Goal: Task Accomplishment & Management: Manage account settings

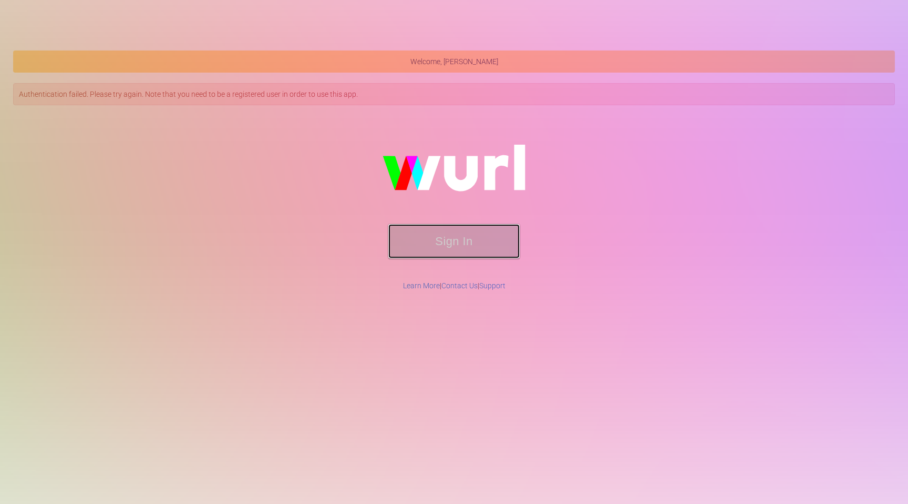
click at [440, 250] on button "Sign In" at bounding box center [453, 241] width 131 height 34
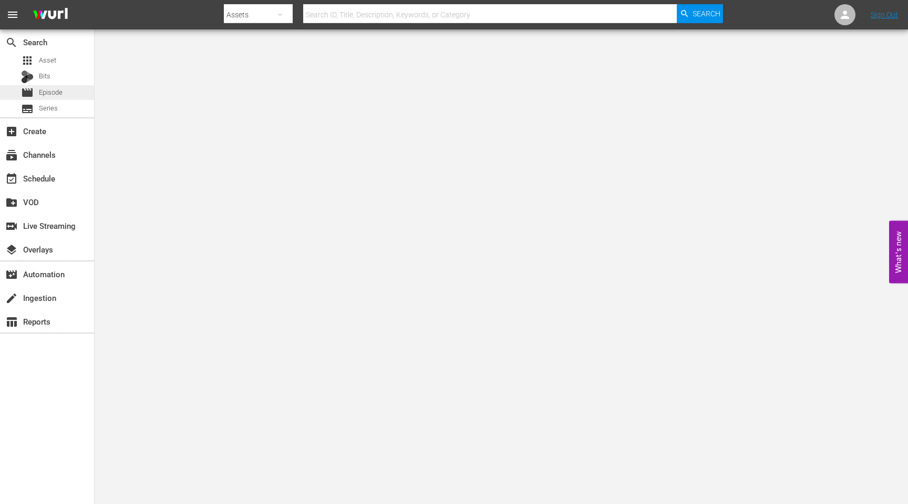
click at [51, 91] on span "Episode" at bounding box center [51, 92] width 24 height 11
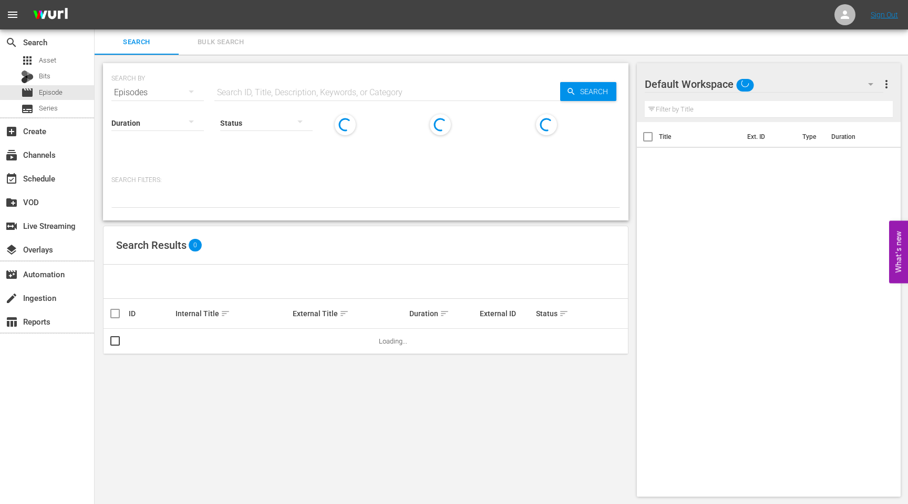
click at [321, 42] on div "Search Bulk Search" at bounding box center [502, 41] width 814 height 25
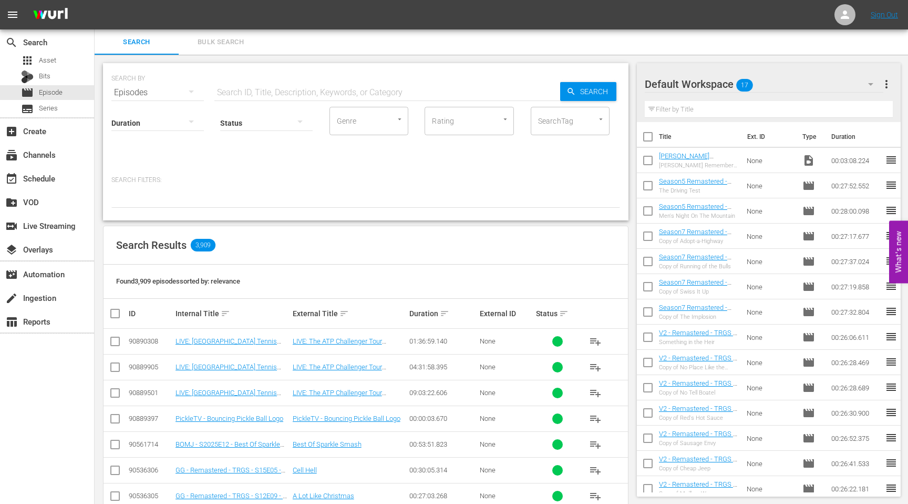
click at [724, 82] on div "Default Workspace 17" at bounding box center [764, 83] width 239 height 29
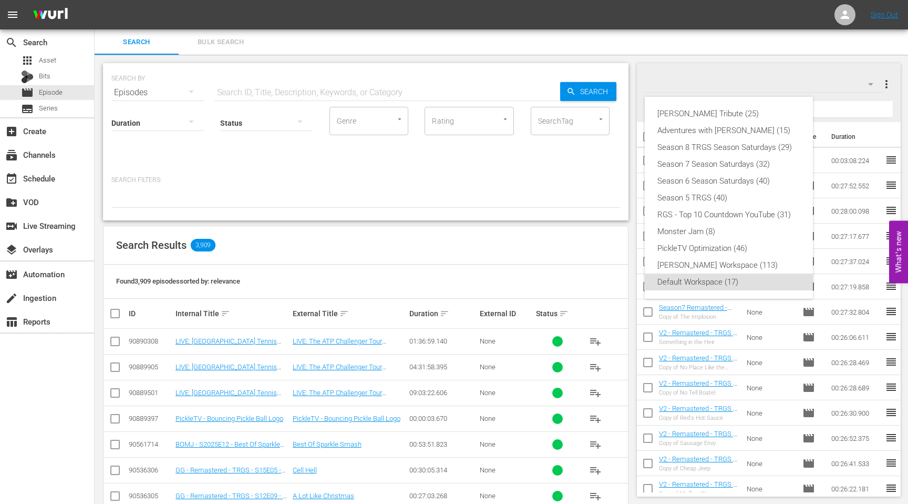
click at [784, 74] on div "[PERSON_NAME] Tribute (25) Adventures with [PERSON_NAME] (15) Season 8 TRGS Sea…" at bounding box center [454, 252] width 908 height 504
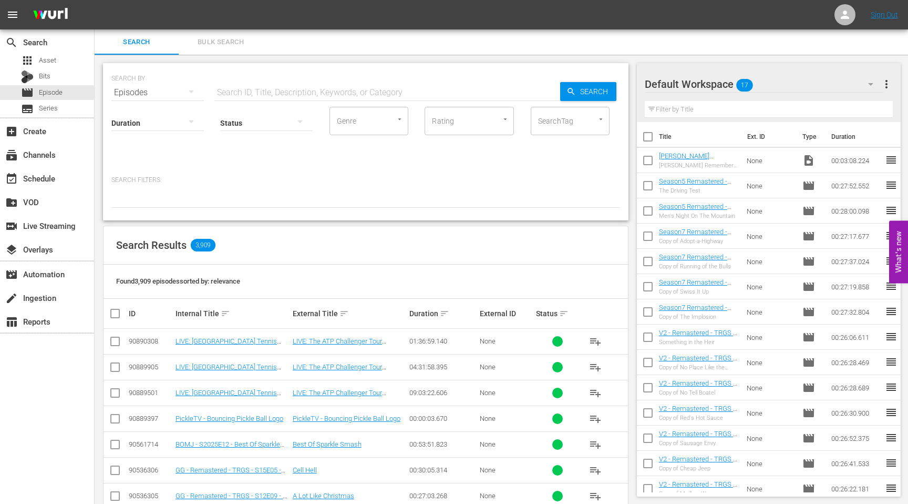
click at [891, 84] on span "more_vert" at bounding box center [886, 84] width 13 height 13
click at [796, 83] on div "Add New Workspace" at bounding box center [819, 85] width 124 height 19
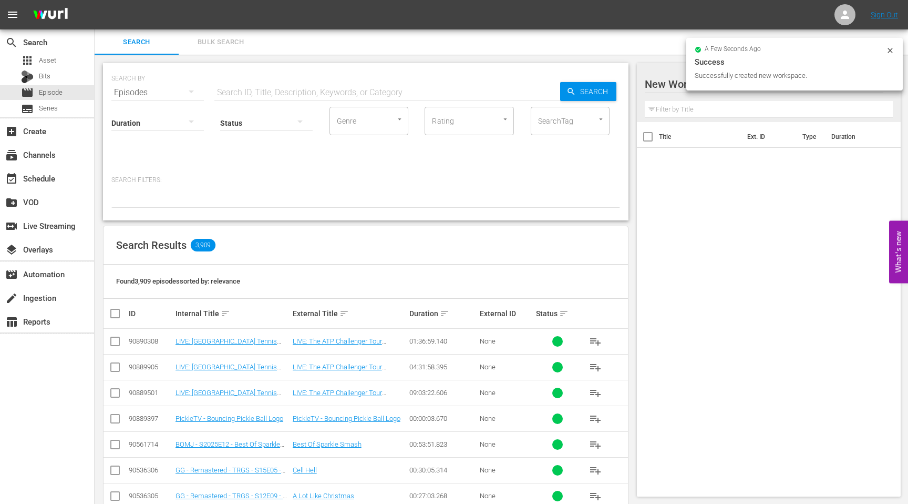
click at [666, 86] on div at bounding box center [734, 84] width 179 height 26
click at [666, 86] on input "New Workspace [DATE] 18:18:26 GMT+0000" at bounding box center [764, 83] width 239 height 25
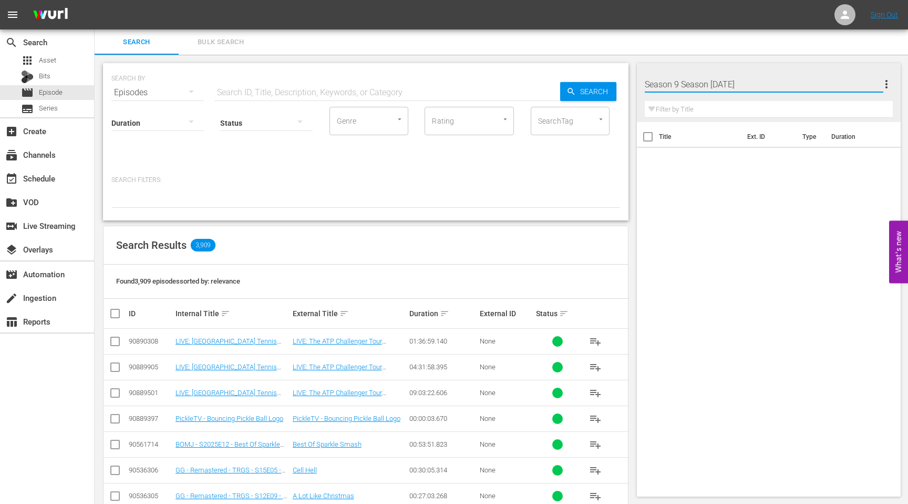
type input "Season 9 Season Saturdays"
click at [681, 196] on div "Title Ext. ID Type Duration" at bounding box center [769, 307] width 264 height 370
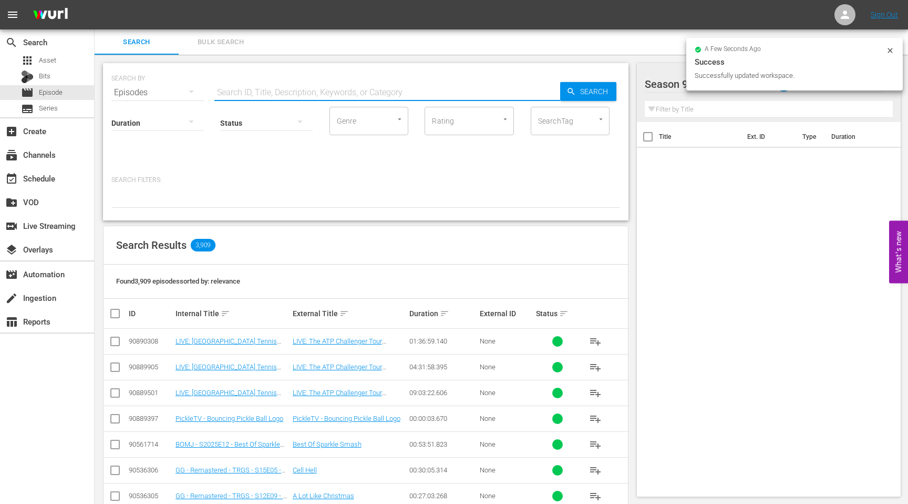
click at [277, 90] on input "text" at bounding box center [387, 92] width 346 height 25
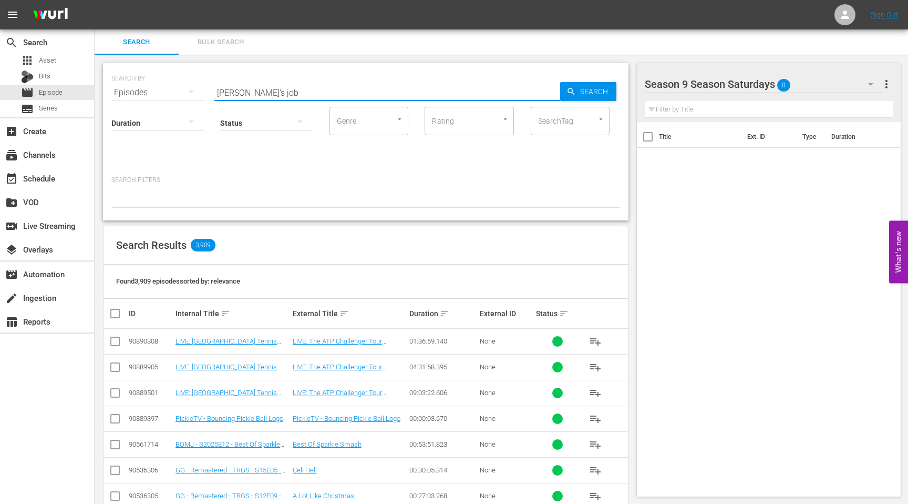
type input "[PERSON_NAME]'s job"
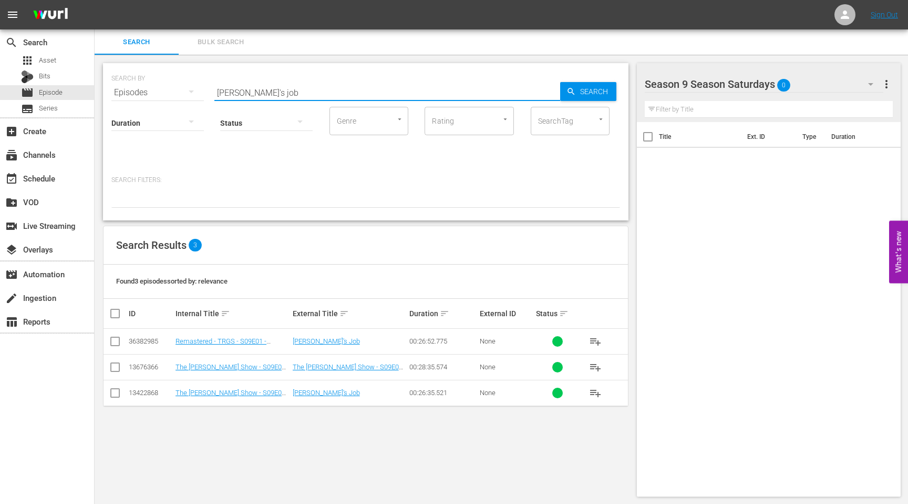
click at [111, 341] on input "checkbox" at bounding box center [115, 343] width 13 height 13
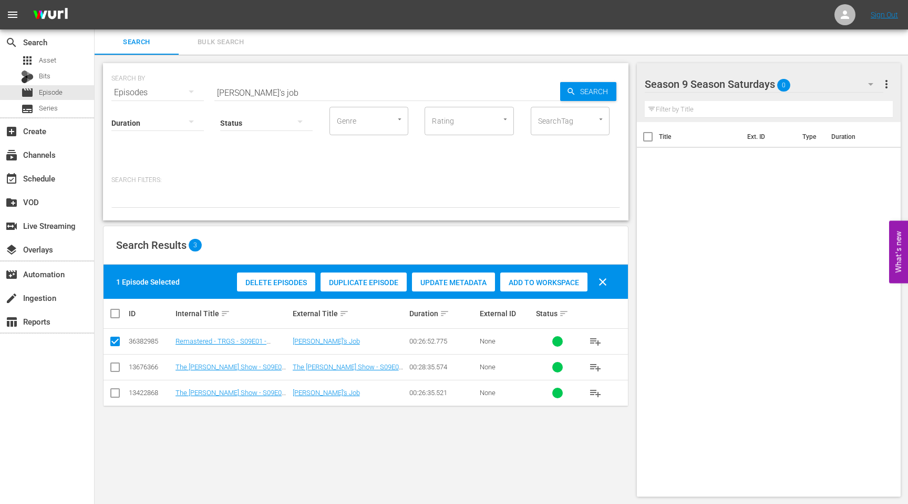
click at [364, 280] on span "Duplicate Episode" at bounding box center [364, 282] width 86 height 8
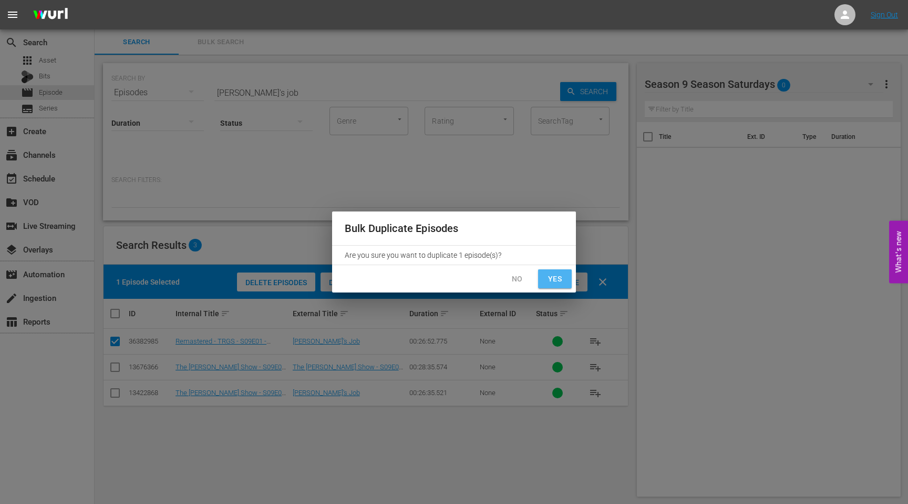
click at [550, 279] on span "Yes" at bounding box center [555, 278] width 17 height 13
checkbox input "false"
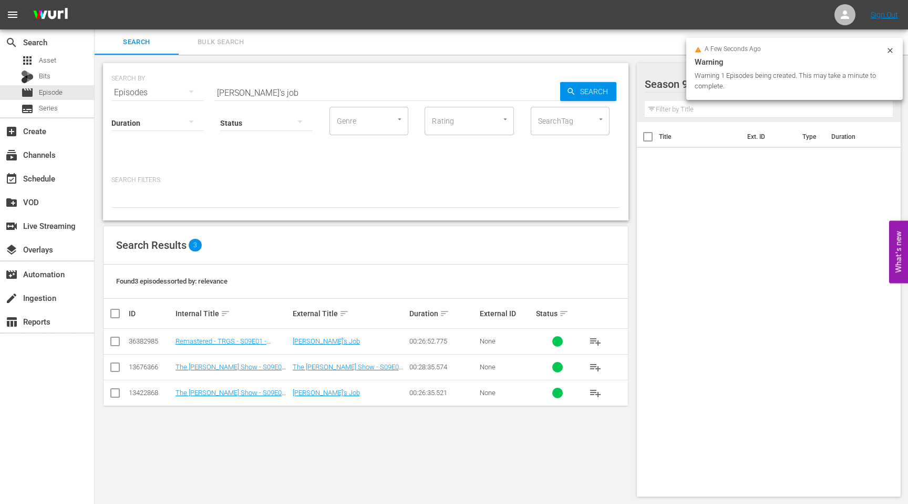
click at [890, 51] on icon at bounding box center [890, 50] width 8 height 8
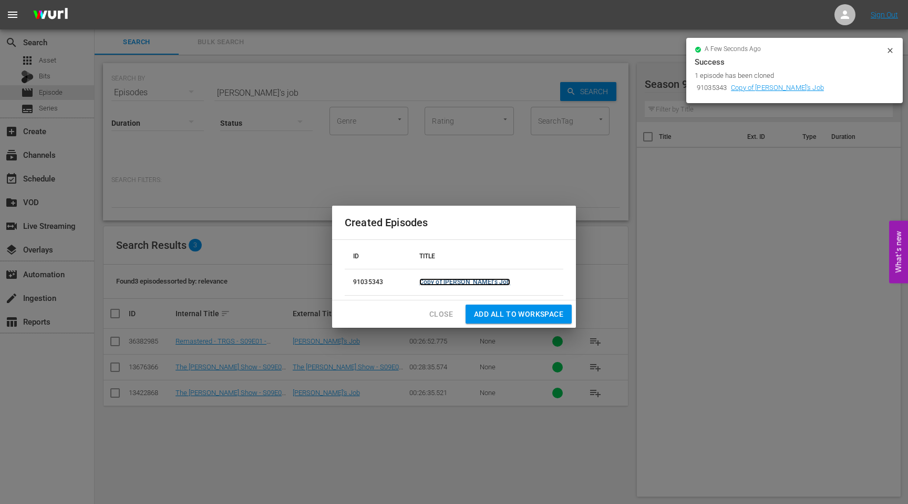
click at [453, 282] on link "Copy of Harold's Job" at bounding box center [464, 281] width 91 height 7
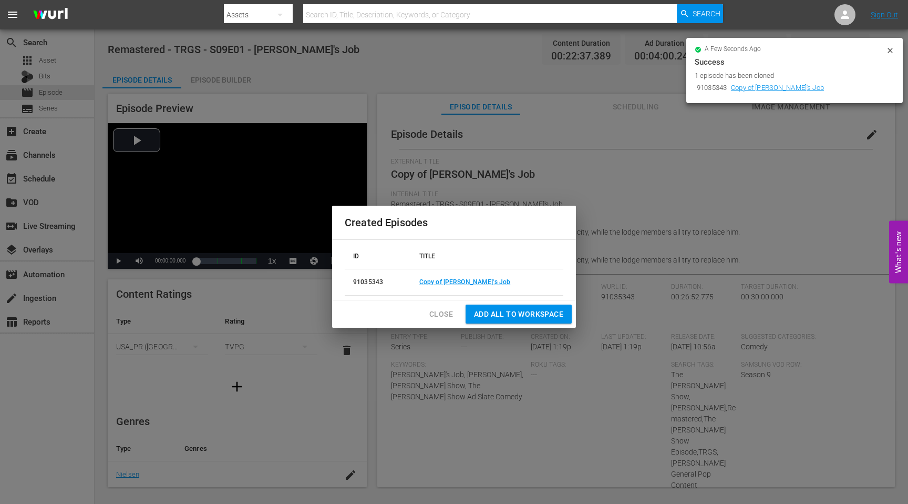
click at [485, 313] on span "Add all to Workspace" at bounding box center [518, 313] width 89 height 13
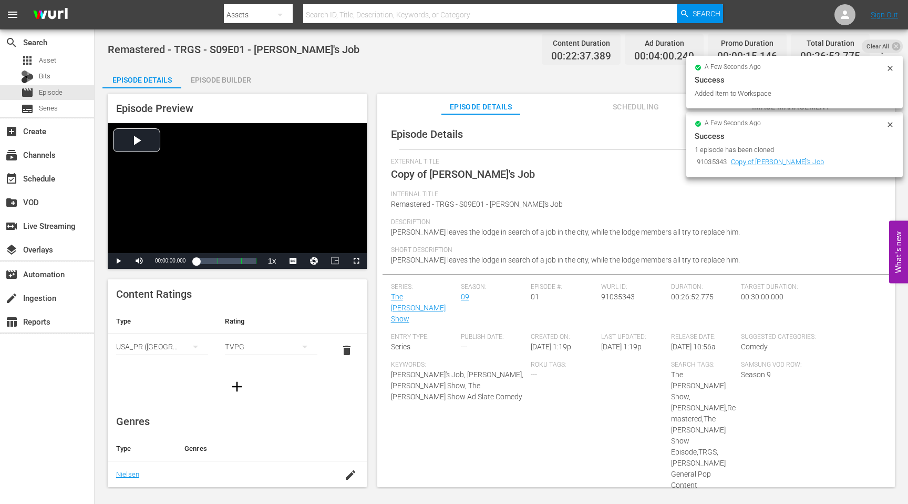
click at [617, 207] on div "Internal Title Remastered - TRGS - S09E01 - Harold's Job" at bounding box center [636, 204] width 490 height 28
click at [889, 124] on icon at bounding box center [890, 124] width 5 height 5
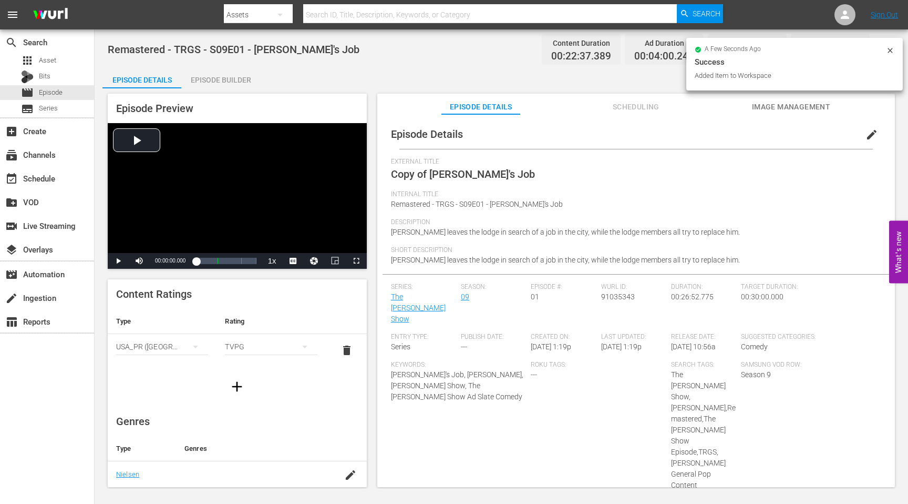
click at [866, 139] on span "edit" at bounding box center [872, 134] width 13 height 13
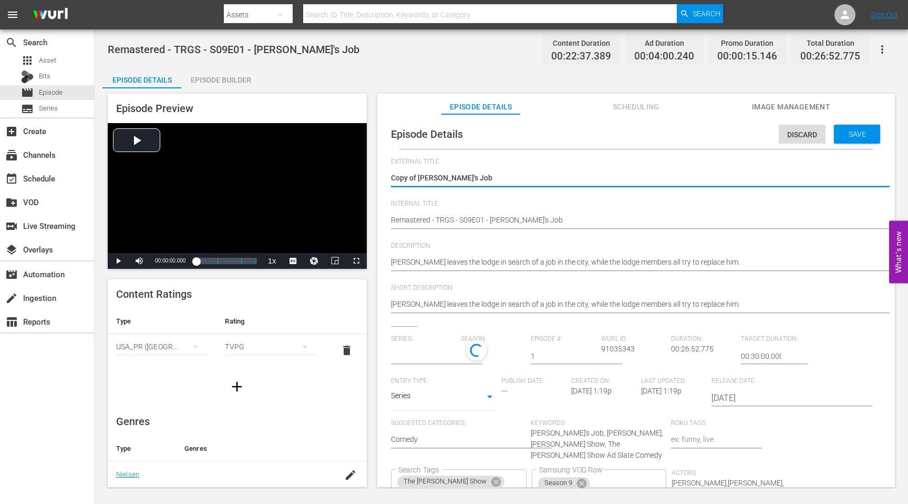
type input "The [PERSON_NAME] Show"
drag, startPoint x: 419, startPoint y: 178, endPoint x: 365, endPoint y: 178, distance: 54.1
type textarea "[PERSON_NAME]'s Job"
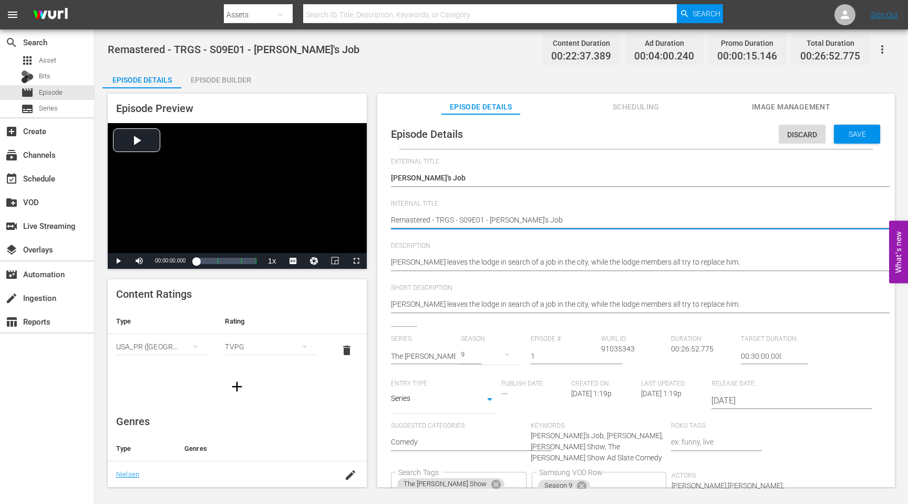
click at [391, 220] on textarea "Remastered - TRGS - S09E01 - [PERSON_NAME]'s Job" at bounding box center [633, 220] width 485 height 13
type textarea "SRemastered - TRGS - S09E01 - Harold's Job"
type textarea "SSRemastered - TRGS - S09E01 - Harold's Job"
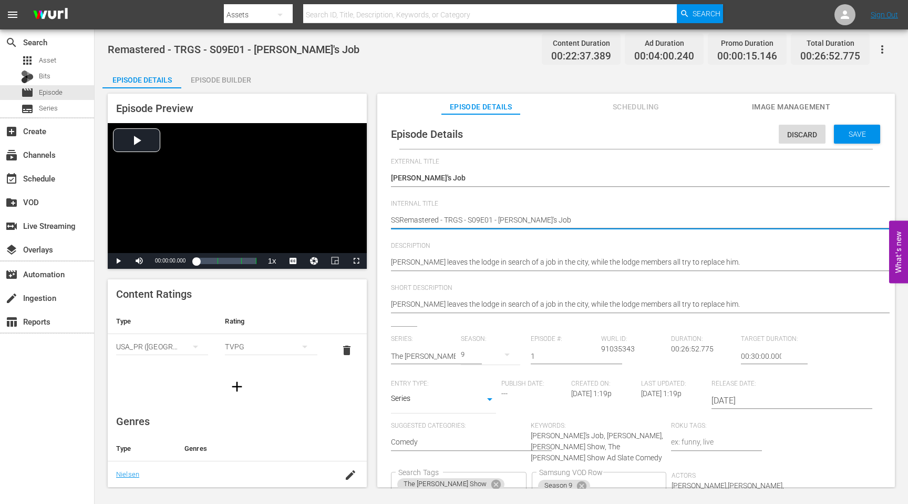
type textarea "SS Remastered - TRGS - S09E01 - Harold's Job"
type textarea "SS -Remastered - TRGS - S09E01 - Harold's Job"
type textarea "SS - Remastered - TRGS - S09E01 - Harold's Job"
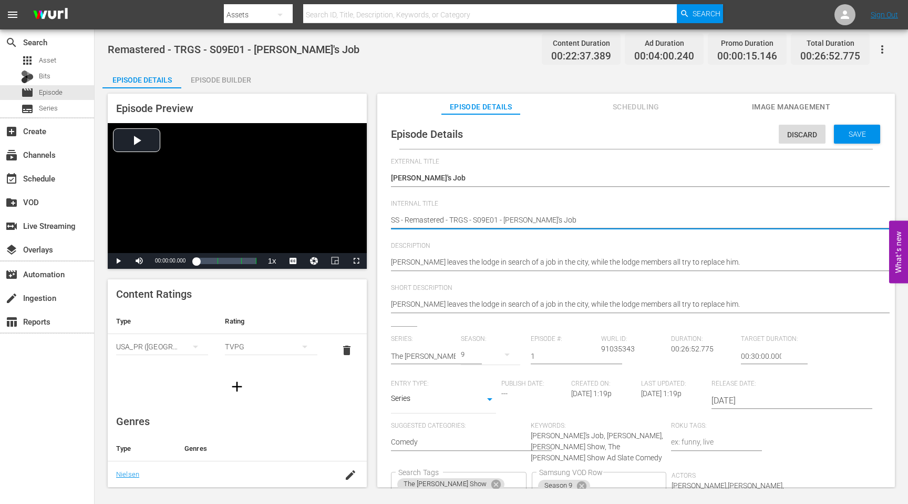
type textarea "SS - Remastered - TRGS - S09E01 - Harold's Job"
click at [440, 230] on div "Remastered - TRGS - S09E01 - Harold's Job Remastered - TRGS - S09E01 - Harold's…" at bounding box center [633, 220] width 485 height 25
drag, startPoint x: 549, startPoint y: 216, endPoint x: 374, endPoint y: 227, distance: 175.3
drag, startPoint x: 391, startPoint y: 218, endPoint x: 573, endPoint y: 221, distance: 182.4
click at [573, 221] on textarea "Remastered - TRGS - S09E01 - [PERSON_NAME]'s Job" at bounding box center [633, 220] width 485 height 13
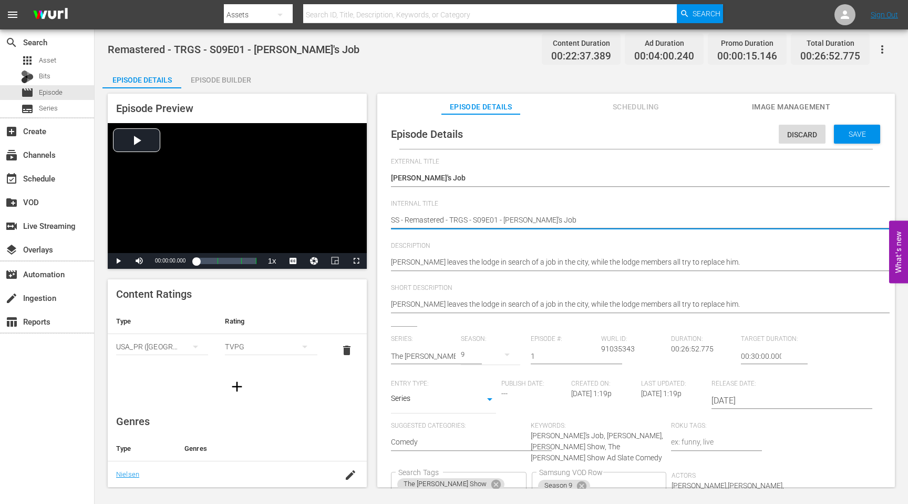
click at [397, 222] on textarea "Remastered - TRGS - S09E01 - [PERSON_NAME]'s Job" at bounding box center [633, 220] width 485 height 13
type textarea "S - Remastered - TRGS - S09E01 - Harold's Job"
type textarea "Se - Remastered - TRGS - S09E01 - Harold's Job"
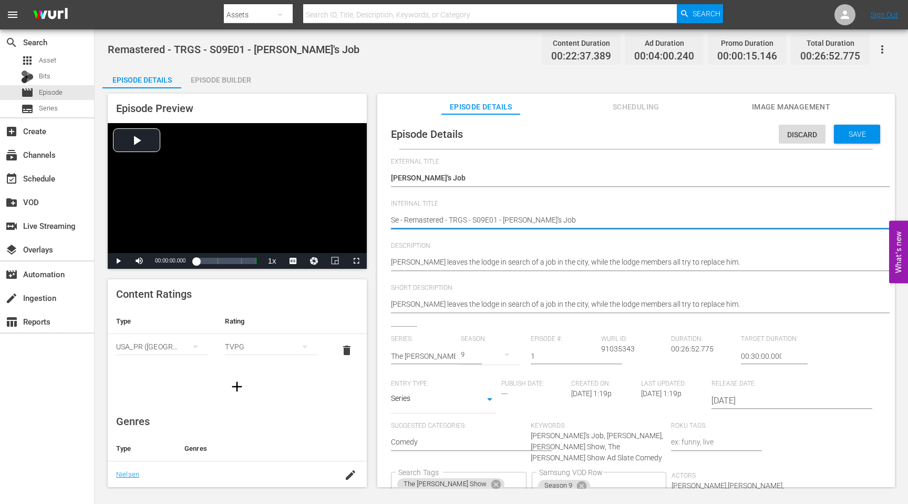
type textarea "Sea - Remastered - TRGS - S09E01 - Harold's Job"
type textarea "Seas - Remastered - TRGS - S09E01 - Harold's Job"
type textarea "Seaso - Remastered - TRGS - S09E01 - Harold's Job"
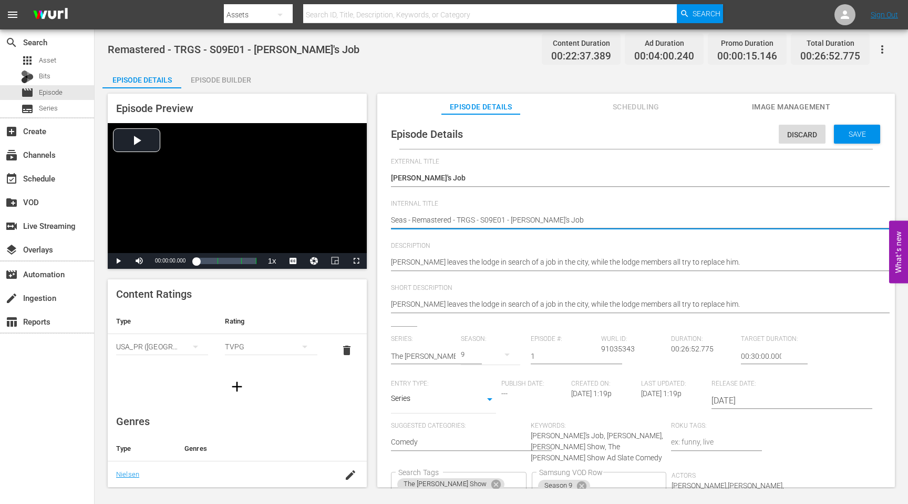
type textarea "Seaso - Remastered - TRGS - S09E01 - Harold's Job"
type textarea "Season - Remastered - TRGS - S09E01 - Harold's Job"
type textarea "Season9 - Remastered - TRGS - S09E01 - [PERSON_NAME]'s Job"
click at [427, 224] on textarea "Remastered - TRGS - S09E01 - [PERSON_NAME]'s Job" at bounding box center [633, 220] width 485 height 13
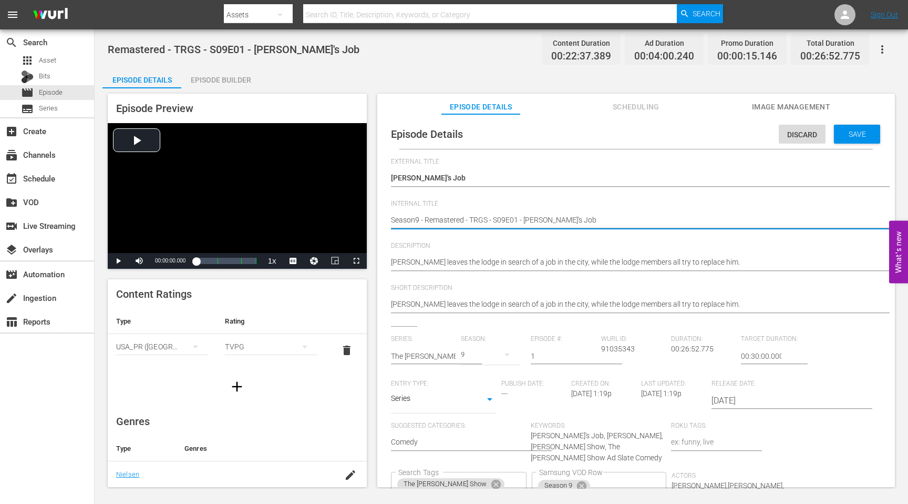
drag, startPoint x: 583, startPoint y: 220, endPoint x: 384, endPoint y: 221, distance: 198.7
click at [384, 221] on div "Episode Details Discard Save External Title Copy of Harold's Job Copy of Harold…" at bounding box center [636, 357] width 507 height 477
type textarea "Season9 - Remastered - TRGS - S09E01 - [PERSON_NAME]'s Job"
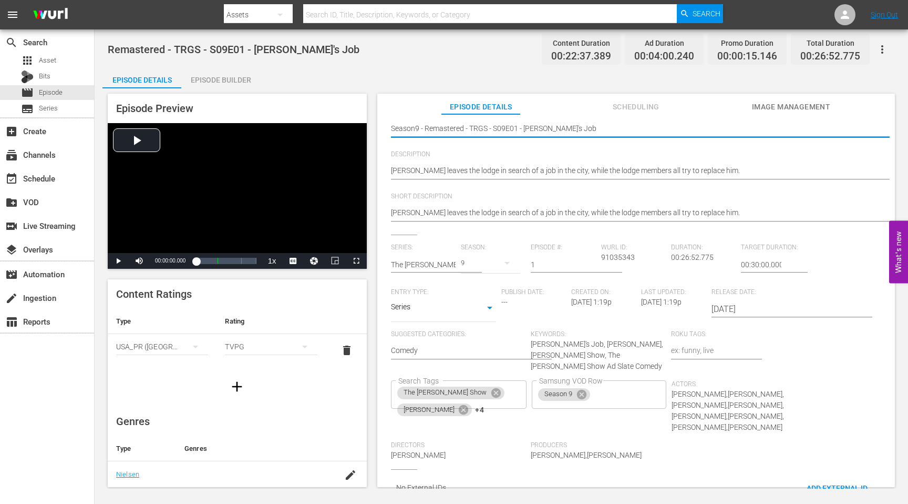
scroll to position [94, 0]
click at [519, 388] on icon "Clear" at bounding box center [518, 390] width 4 height 4
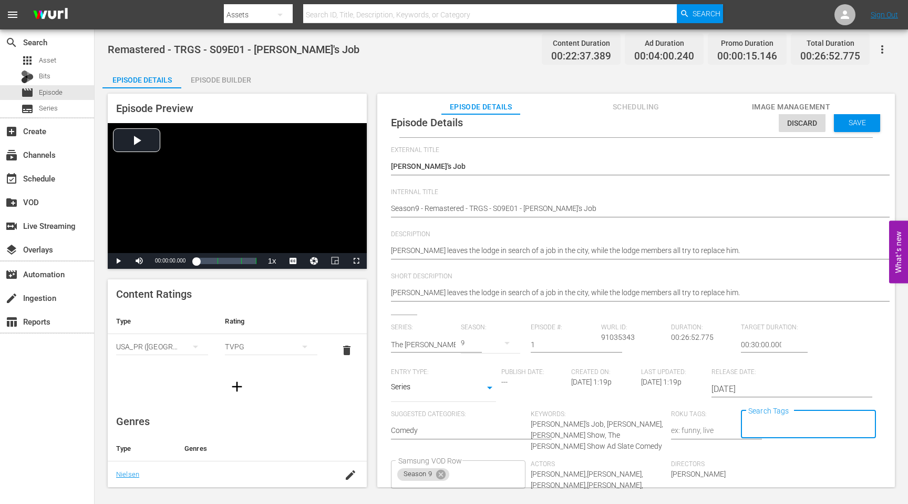
scroll to position [0, 0]
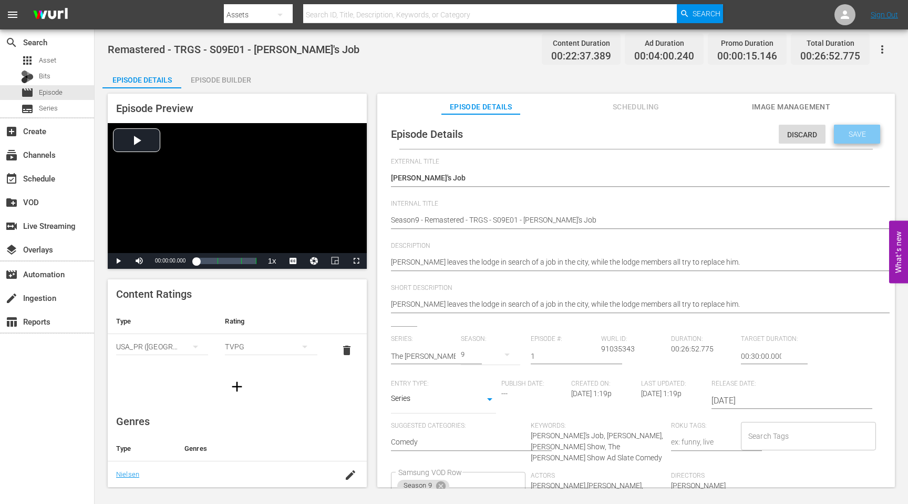
click at [844, 137] on span "Save" at bounding box center [857, 134] width 34 height 8
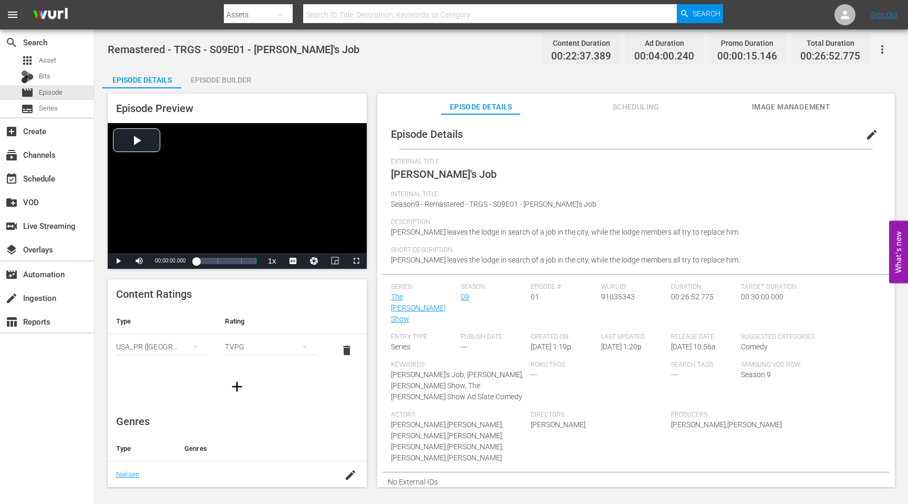
click at [383, 18] on input "text" at bounding box center [490, 14] width 374 height 25
type input "The fishing derby"
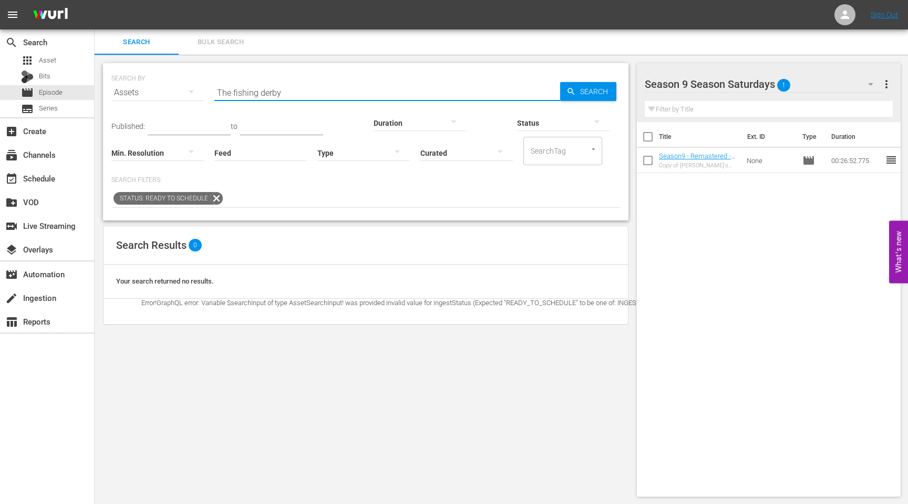
drag, startPoint x: 296, startPoint y: 91, endPoint x: 187, endPoint y: 91, distance: 109.3
click at [187, 91] on div "SEARCH BY Search By Assets Search ID, Title, Description, Keywords, or Category…" at bounding box center [365, 86] width 509 height 38
click at [53, 93] on span "Episode" at bounding box center [51, 92] width 24 height 11
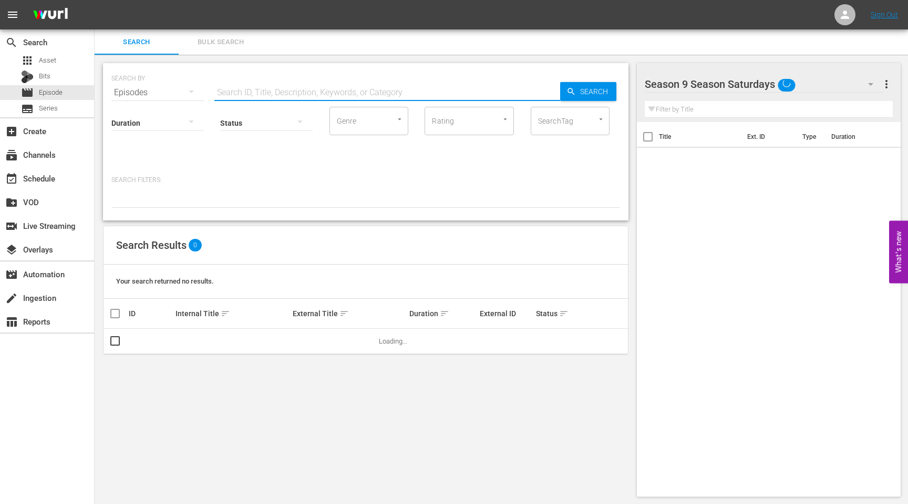
click at [291, 96] on input "text" at bounding box center [387, 92] width 346 height 25
paste input "The fishing derby"
type input "The fishing derby"
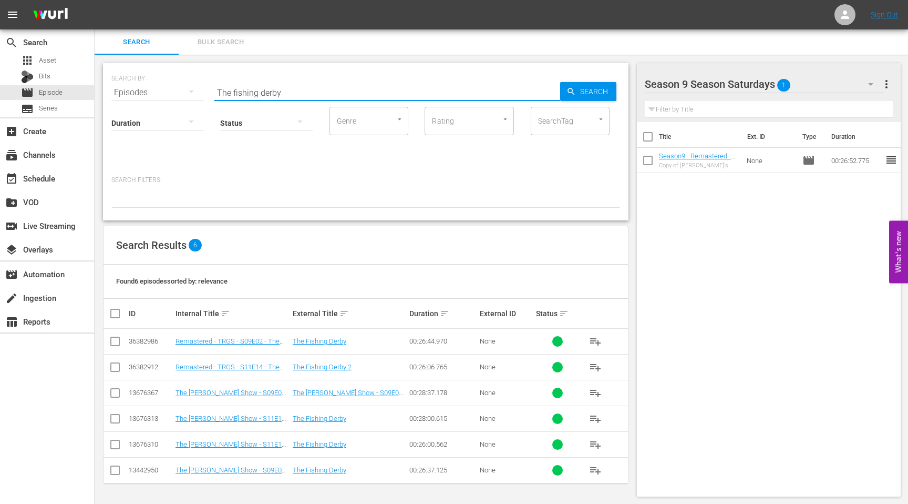
scroll to position [1, 0]
click at [111, 392] on input "checkbox" at bounding box center [115, 393] width 13 height 13
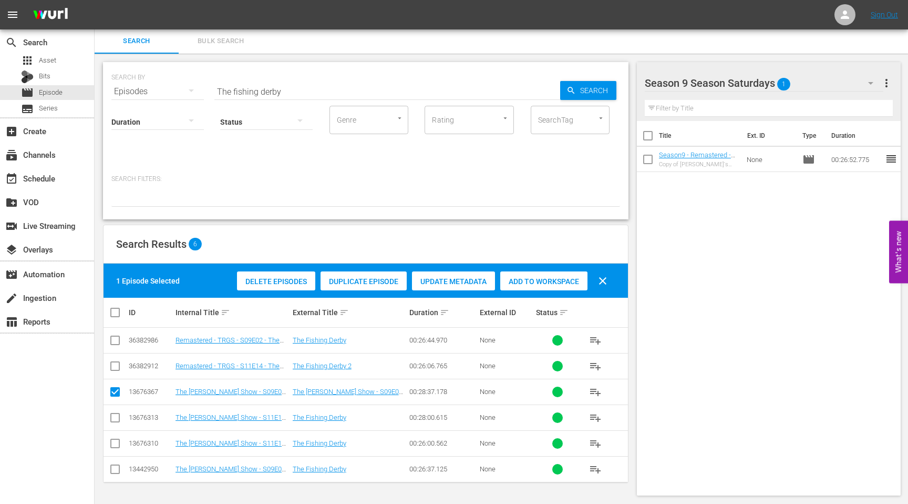
click at [111, 392] on input "checkbox" at bounding box center [115, 393] width 13 height 13
checkbox input "false"
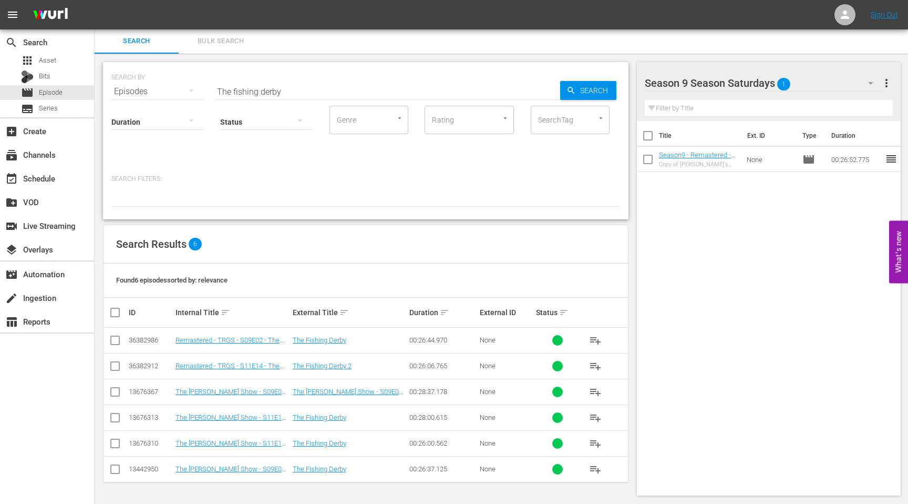
click at [114, 338] on input "checkbox" at bounding box center [115, 342] width 13 height 13
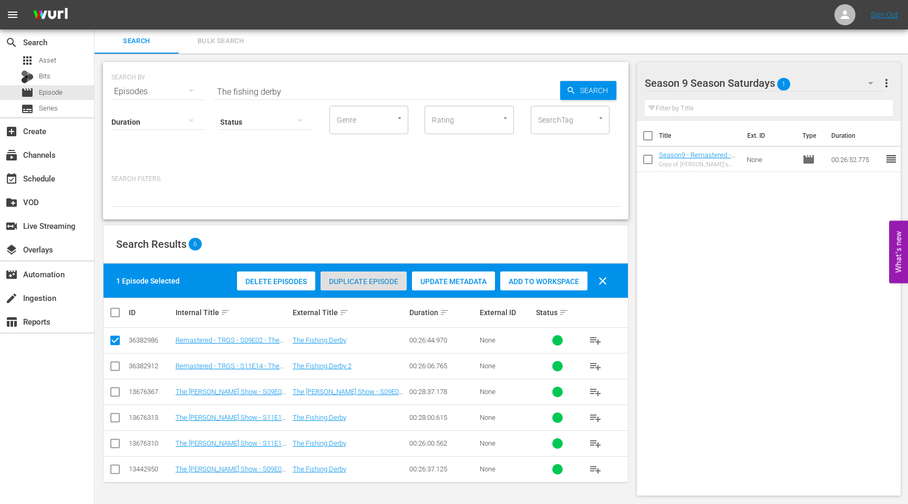
click at [362, 279] on span "Duplicate Episode" at bounding box center [364, 281] width 86 height 8
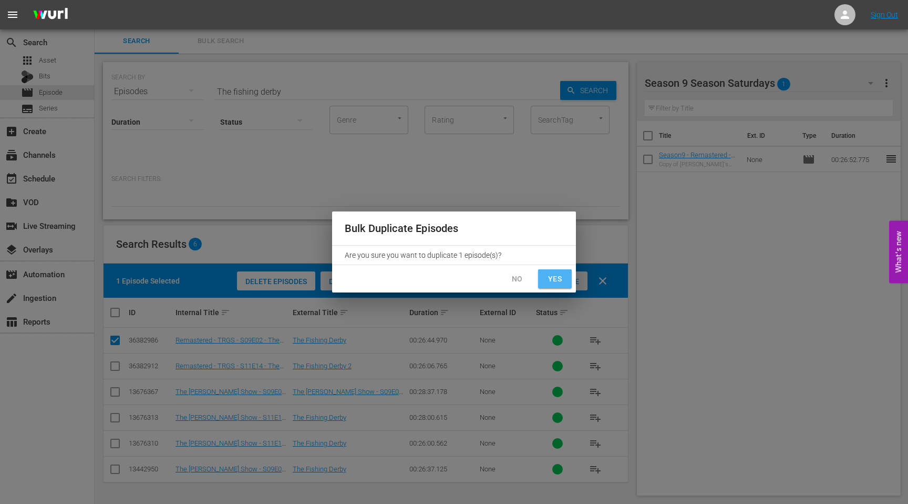
click at [557, 278] on span "Yes" at bounding box center [555, 278] width 17 height 13
checkbox input "false"
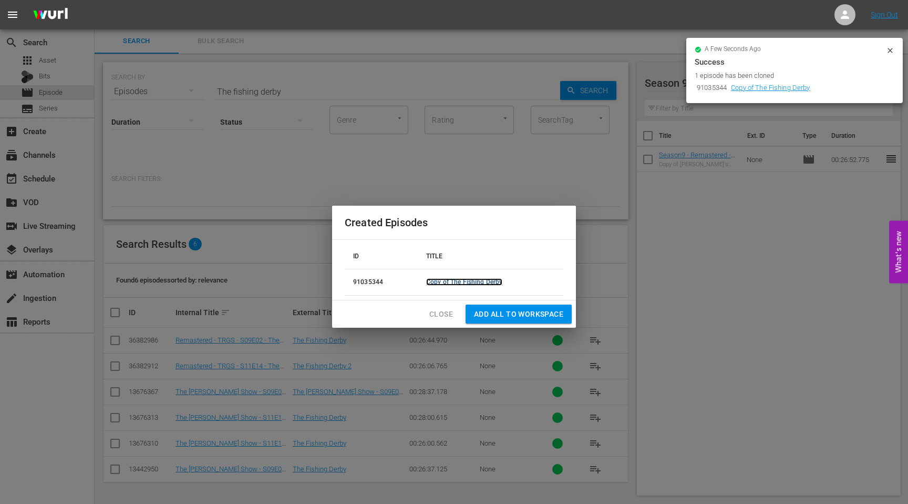
click at [485, 282] on link "Copy of The Fishing Derby" at bounding box center [464, 281] width 76 height 7
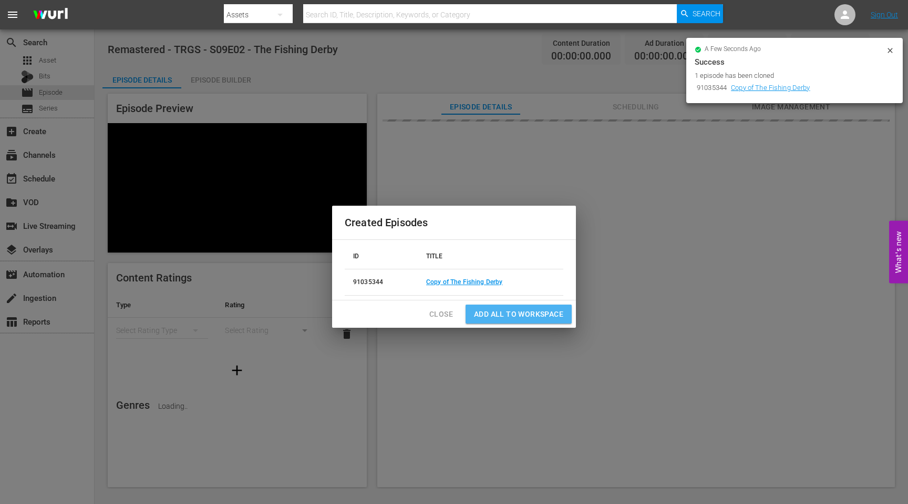
click at [533, 319] on span "Add all to Workspace" at bounding box center [518, 313] width 89 height 13
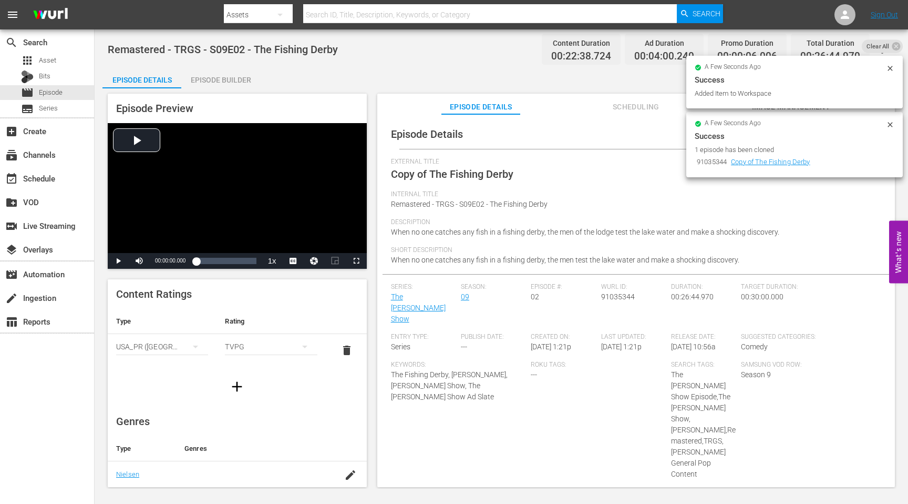
click at [891, 71] on icon at bounding box center [890, 68] width 8 height 8
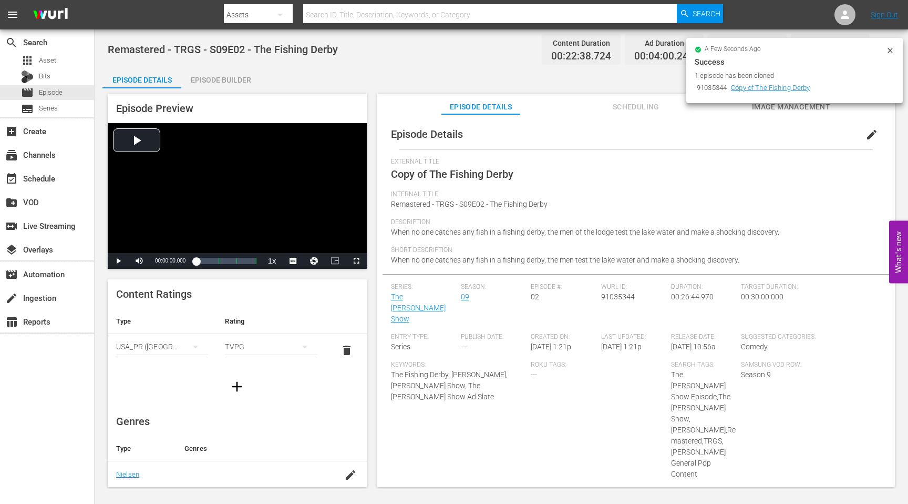
click at [889, 53] on icon at bounding box center [890, 50] width 8 height 8
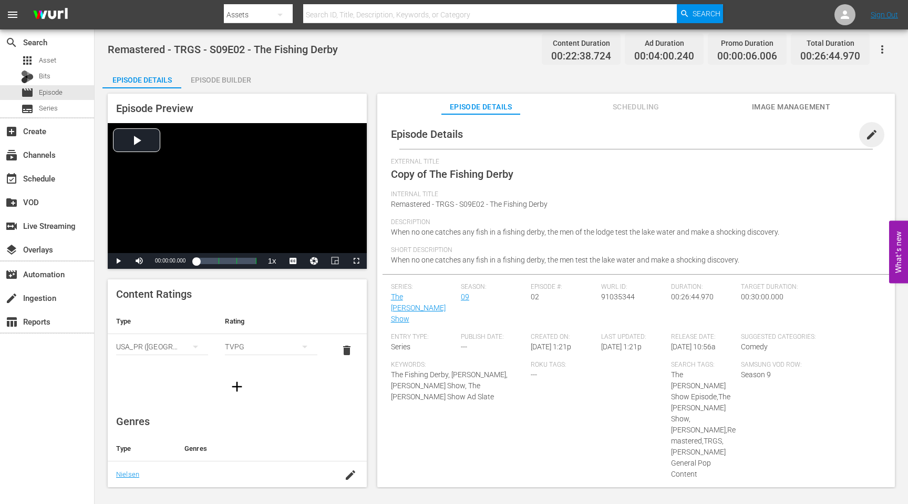
click at [866, 134] on span "edit" at bounding box center [872, 134] width 13 height 13
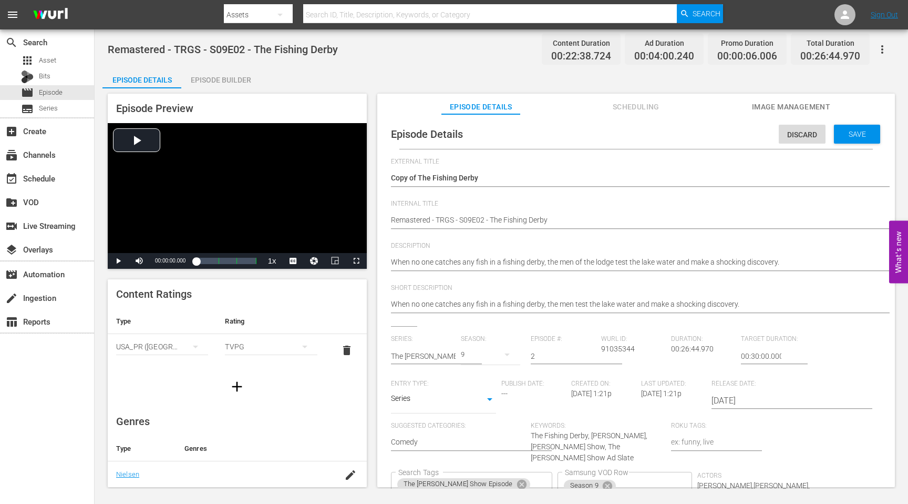
click at [461, 191] on div at bounding box center [633, 191] width 485 height 0
drag, startPoint x: 418, startPoint y: 179, endPoint x: 373, endPoint y: 179, distance: 45.2
type textarea "The Fishing Derby"
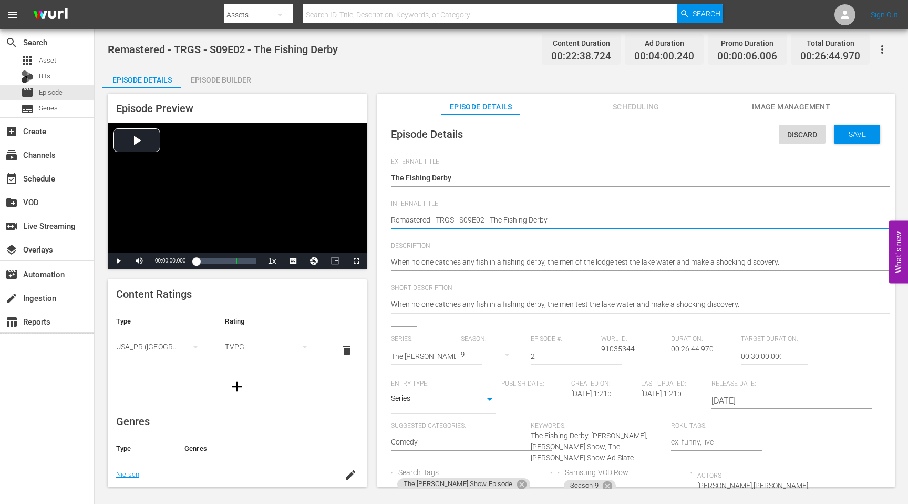
type textarea "SRemastered - TRGS - S09E02 - The Fishing Derby"
type textarea "SeRemastered - TRGS - S09E02 - The Fishing Derby"
type textarea "SesRemastered - TRGS - S09E02 - The Fishing Derby"
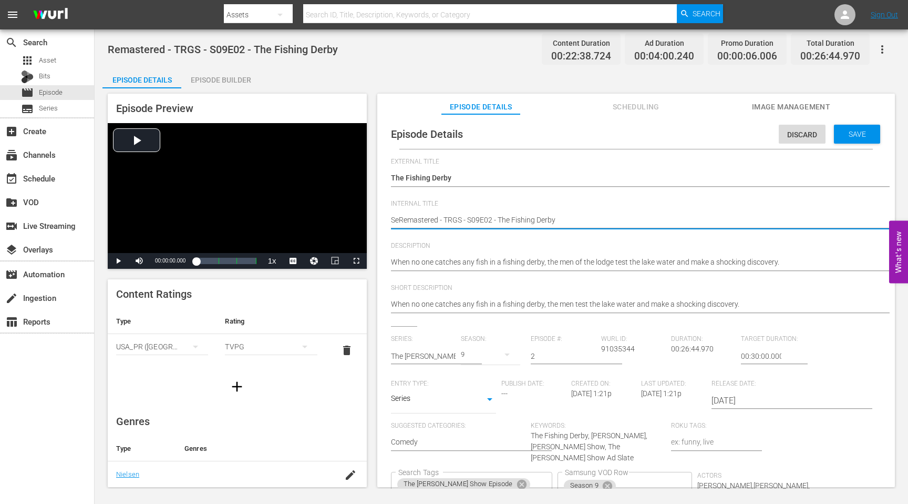
type textarea "SesRemastered - TRGS - S09E02 - The Fishing Derby"
type textarea "SesaRemastered - TRGS - S09E02 - The Fishing Derby"
type textarea "SesaoRemastered - TRGS - S09E02 - The Fishing Derby"
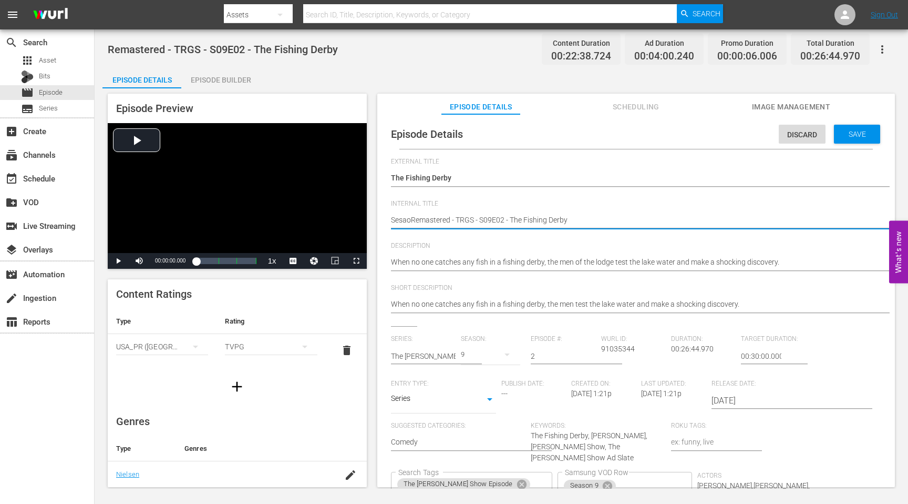
type textarea "SesaonRemastered - TRGS - S09E02 - The Fishing Derby"
type textarea "Sesaon Remastered - TRGS - S09E02 - The Fishing Derby"
type textarea "SesaonRemastered - TRGS - S09E02 - The Fishing Derby"
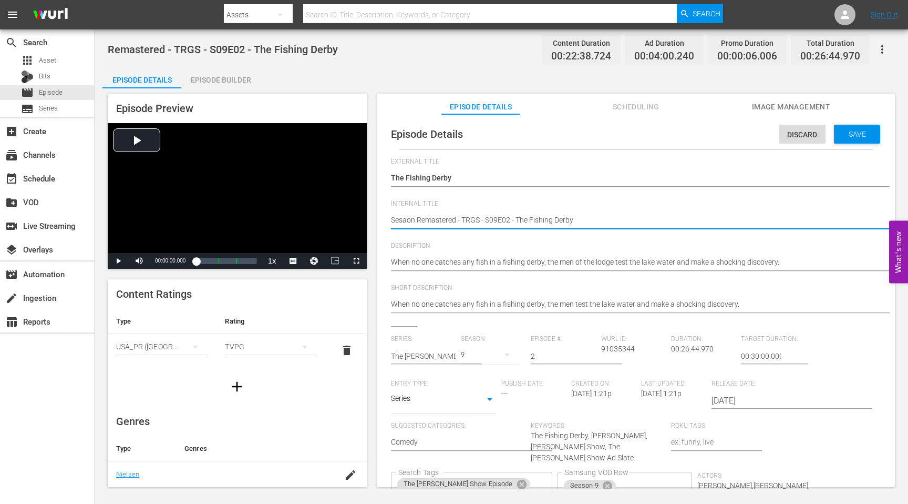
type textarea "SesaonRemastered - TRGS - S09E02 - The Fishing Derby"
type textarea "SesaoRemastered - TRGS - S09E02 - The Fishing Derby"
type textarea "SesaRemastered - TRGS - S09E02 - The Fishing Derby"
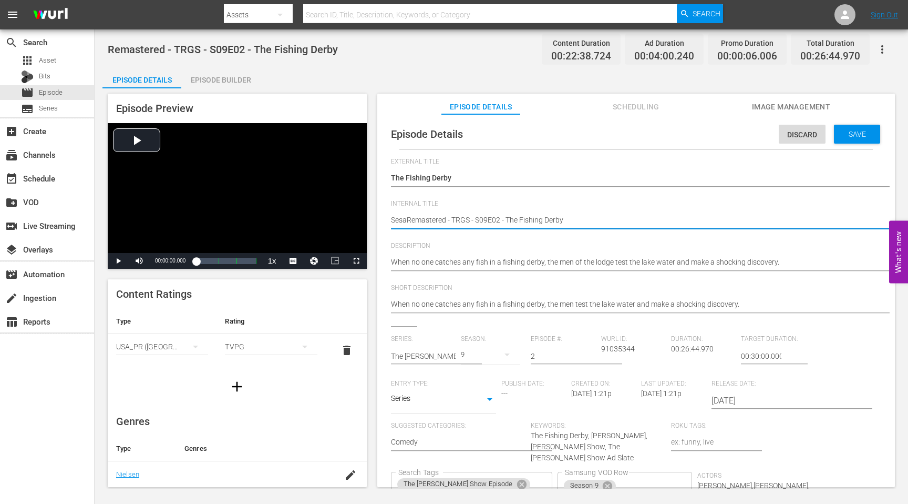
type textarea "SesRemastered - TRGS - S09E02 - The Fishing Derby"
type textarea "SeRemastered - TRGS - S09E02 - The Fishing Derby"
type textarea "SeaRemastered - TRGS - S09E02 - The Fishing Derby"
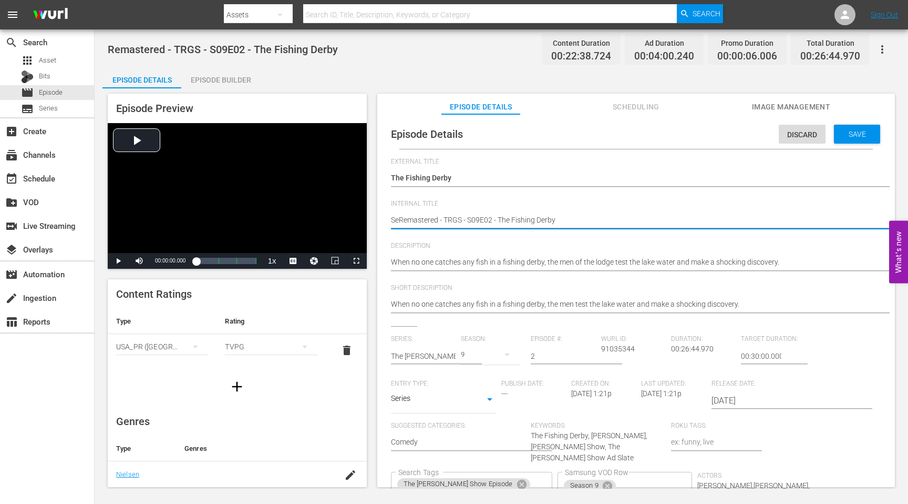
type textarea "SeaRemastered - TRGS - S09E02 - The Fishing Derby"
type textarea "SeasRemastered - TRGS - S09E02 - The Fishing Derby"
type textarea "SeasoRemastered - TRGS - S09E02 - The Fishing Derby"
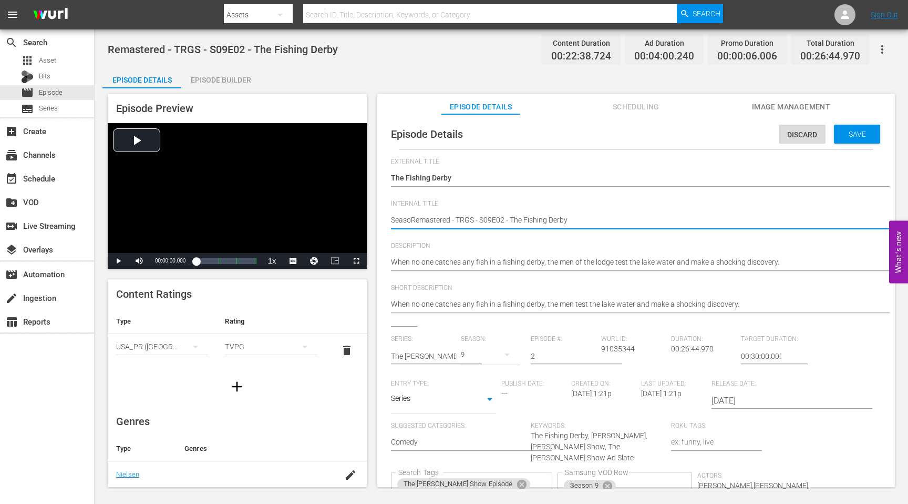
type textarea "SeasonRemastered - TRGS - S09E02 - The Fishing Derby"
type textarea "Season9Remastered - TRGS - S09E02 - The Fishing Derby"
type textarea "Season9 Remastered - TRGS - S09E02 - The Fishing Derby"
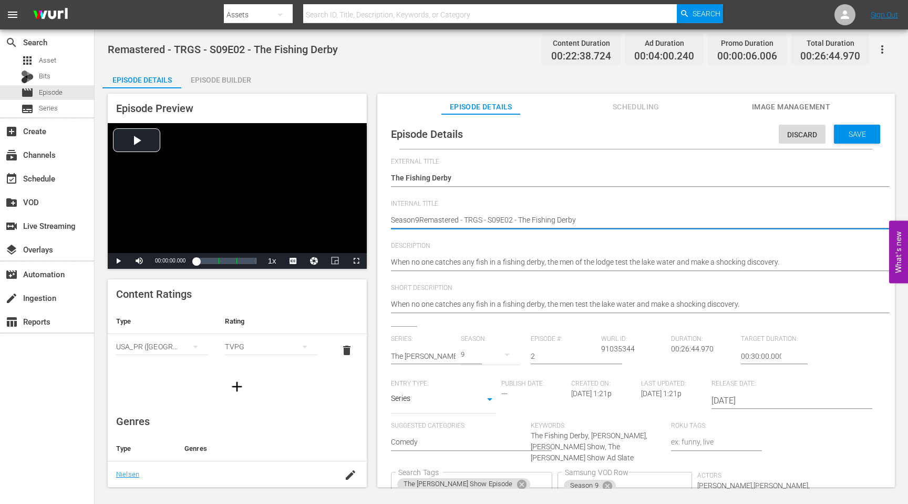
type textarea "Season9 Remastered - TRGS - S09E02 - The Fishing Derby"
type textarea "Season9 -Remastered - TRGS - S09E02 - The Fishing Derby"
type textarea "Season9 - Remastered - TRGS - S09E02 - The Fishing Derby"
click at [434, 218] on textarea "Remastered - TRGS - S09E02 - The Fishing Derby" at bounding box center [633, 220] width 485 height 13
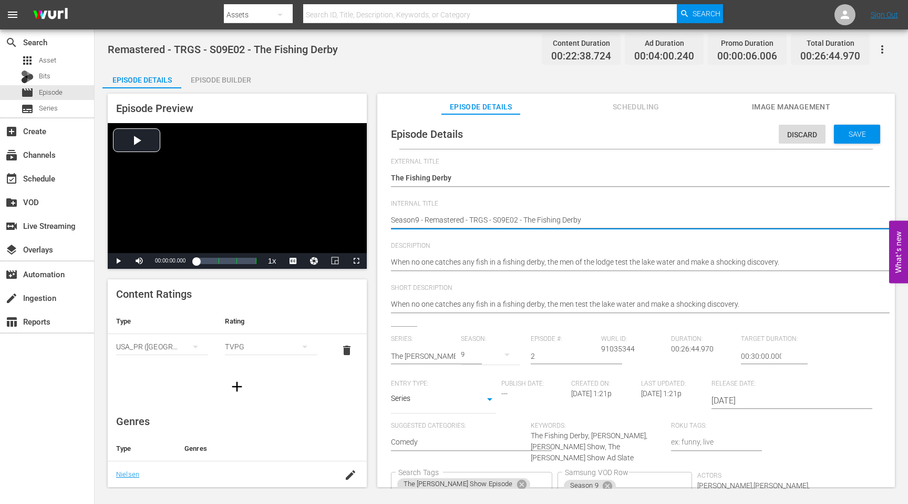
click at [434, 218] on textarea "Remastered - TRGS - S09E02 - The Fishing Derby" at bounding box center [633, 220] width 485 height 13
drag, startPoint x: 585, startPoint y: 221, endPoint x: 385, endPoint y: 219, distance: 199.7
click at [385, 219] on div "Episode Details Discard Save External Title Copy of The Fishing Derby Copy of T…" at bounding box center [636, 357] width 507 height 477
type textarea "Season9 - Remastered - TRGS - S09E02 - The Fishing Derby"
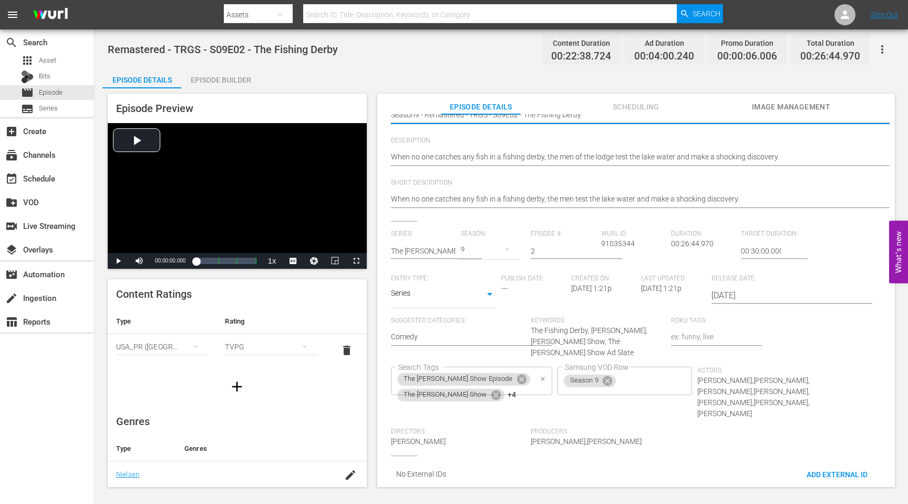
click at [540, 375] on icon "Clear" at bounding box center [543, 378] width 7 height 7
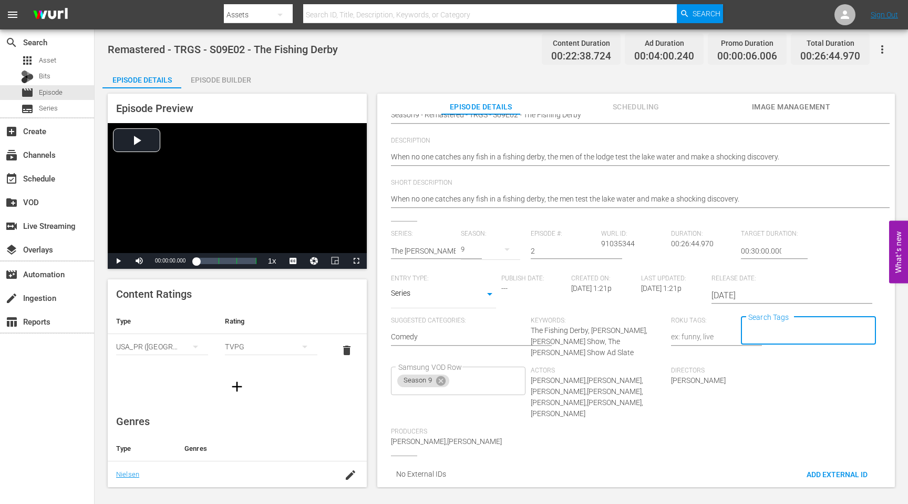
scroll to position [0, 0]
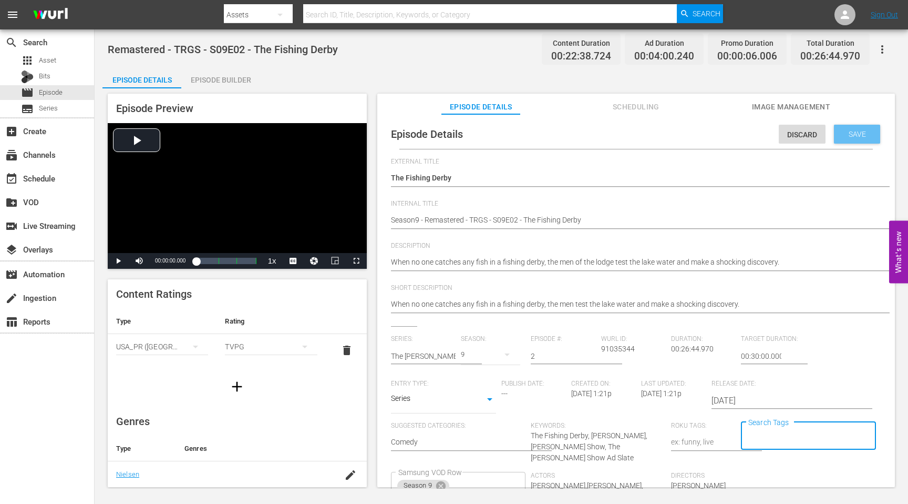
click at [849, 139] on div "Save" at bounding box center [857, 134] width 46 height 19
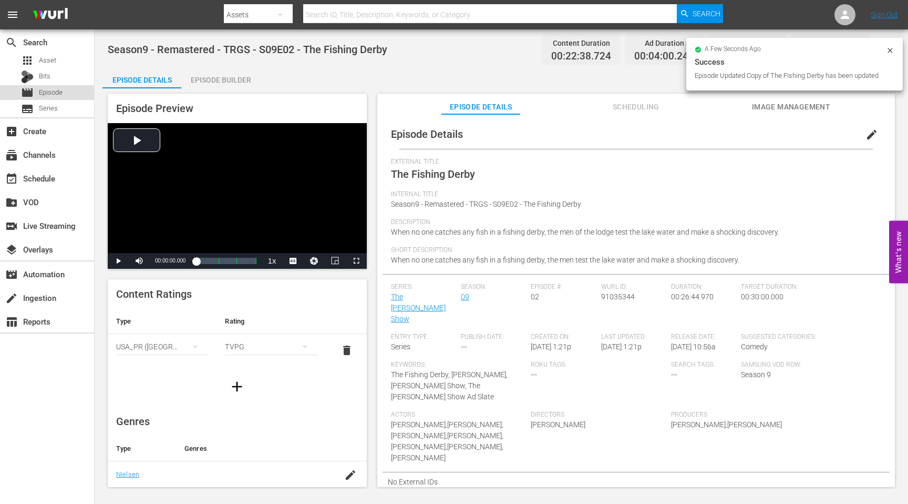
click at [58, 92] on span "Episode" at bounding box center [51, 92] width 24 height 11
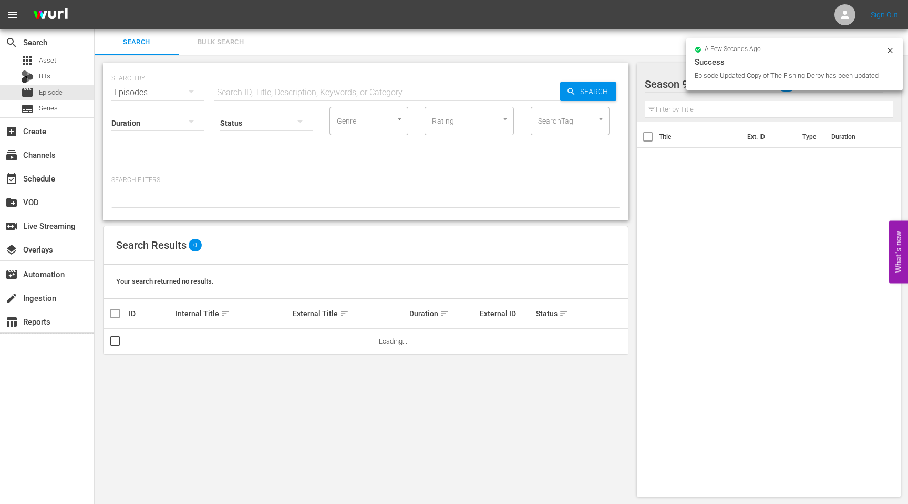
click at [272, 44] on div "Search Bulk Search" at bounding box center [502, 41] width 814 height 25
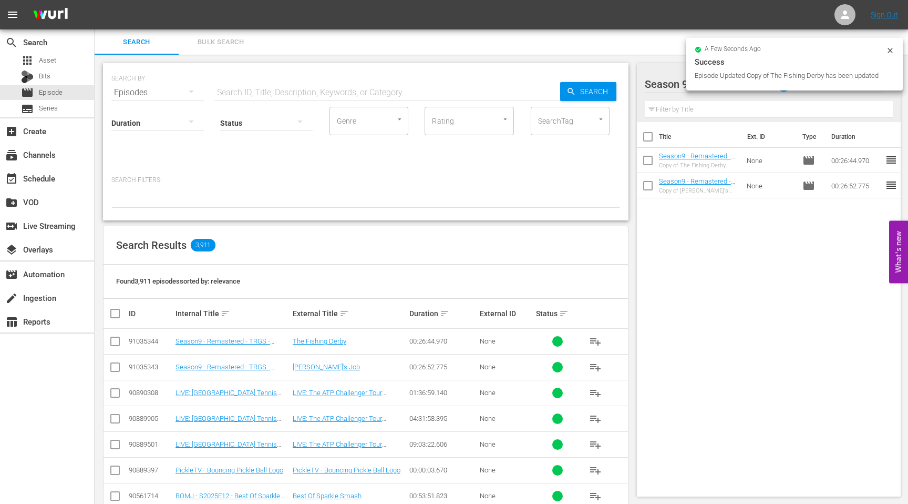
click at [263, 83] on input "text" at bounding box center [387, 92] width 346 height 25
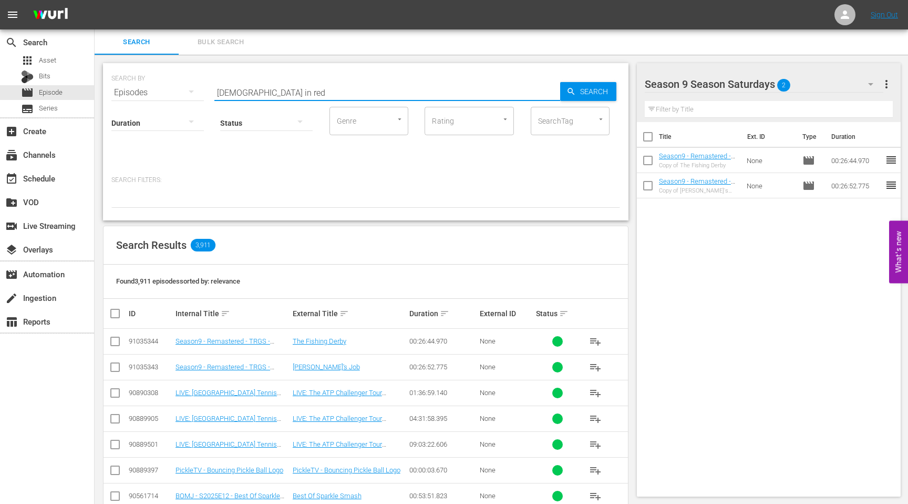
type input "lady in red"
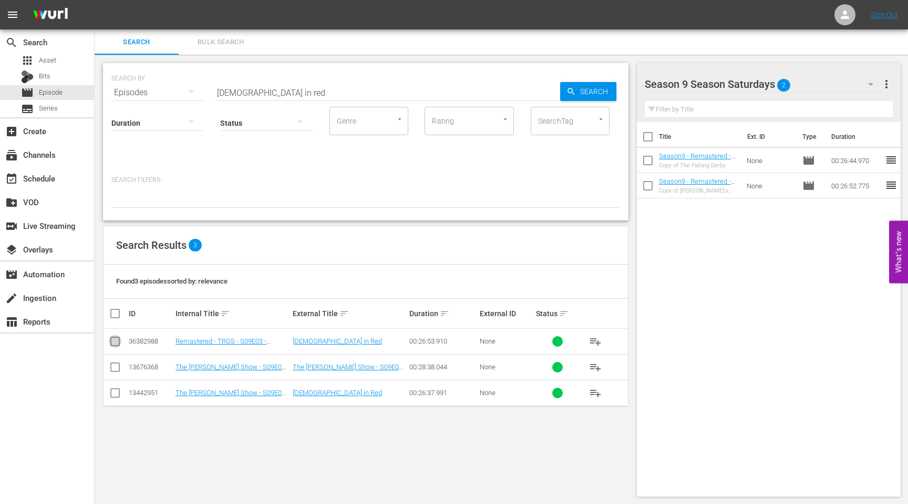
click at [115, 342] on input "checkbox" at bounding box center [115, 343] width 13 height 13
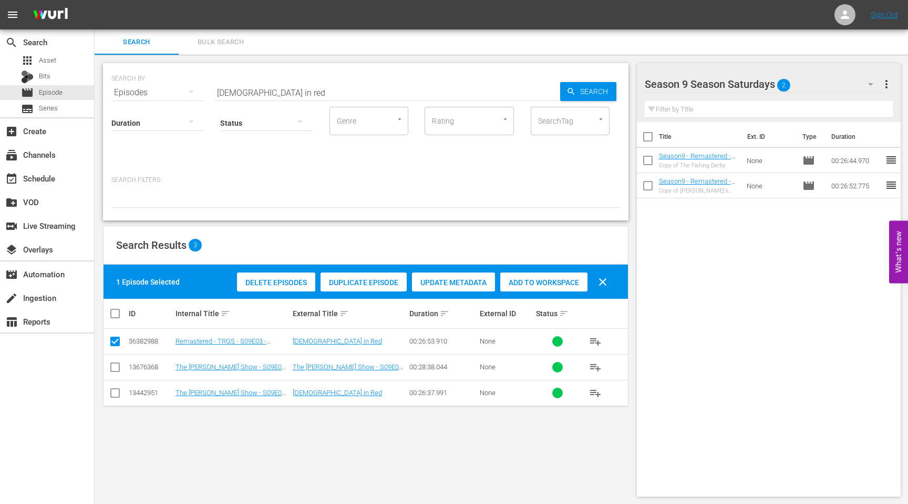
click at [353, 284] on span "Duplicate Episode" at bounding box center [364, 282] width 86 height 8
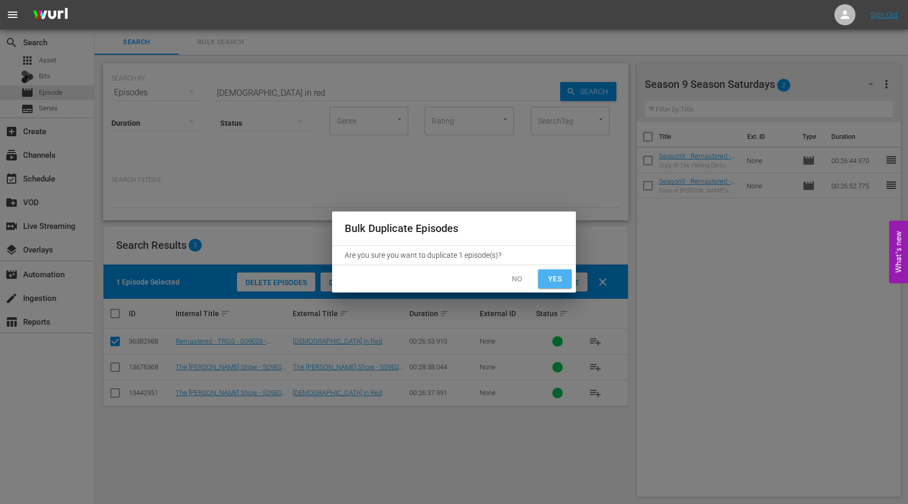
click at [557, 282] on span "Yes" at bounding box center [555, 278] width 17 height 13
checkbox input "false"
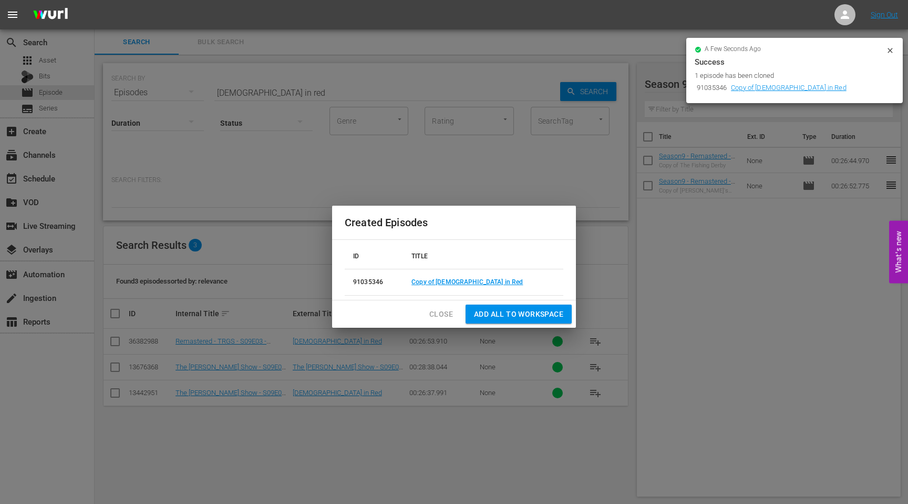
click at [519, 315] on span "Add all to Workspace" at bounding box center [518, 313] width 89 height 13
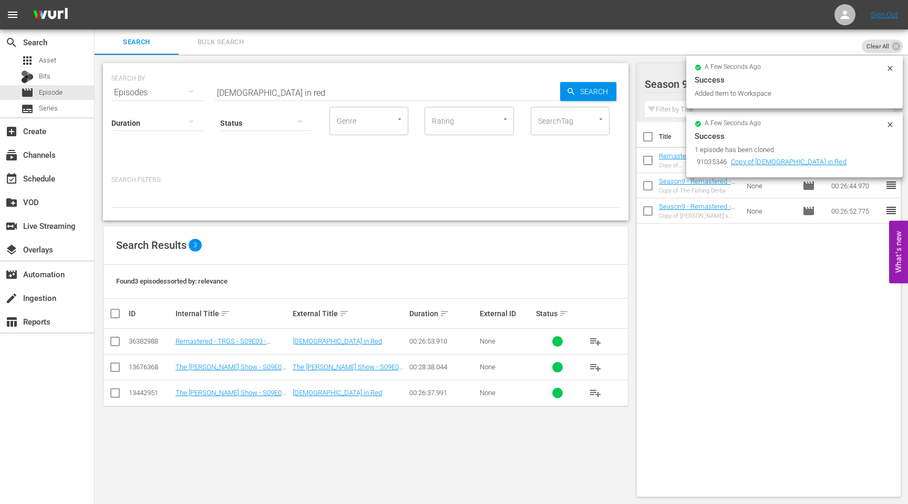
click at [890, 124] on icon at bounding box center [890, 124] width 5 height 5
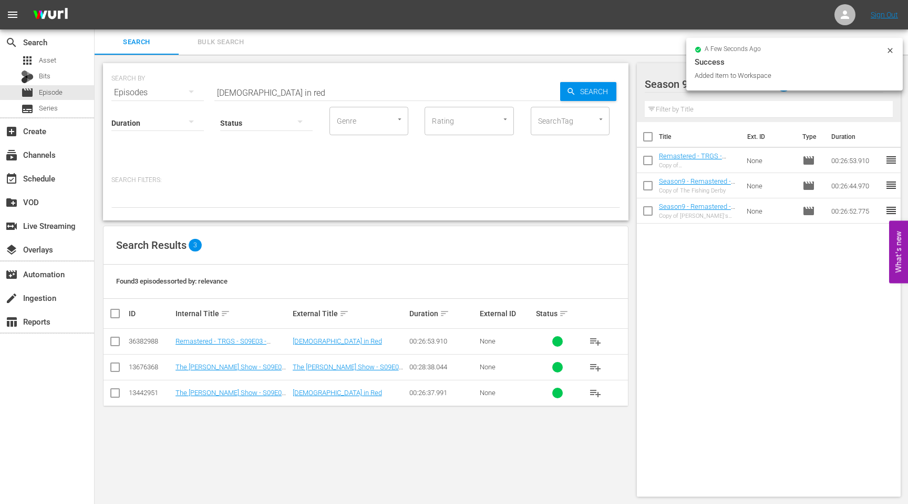
click at [891, 51] on icon at bounding box center [890, 50] width 8 height 8
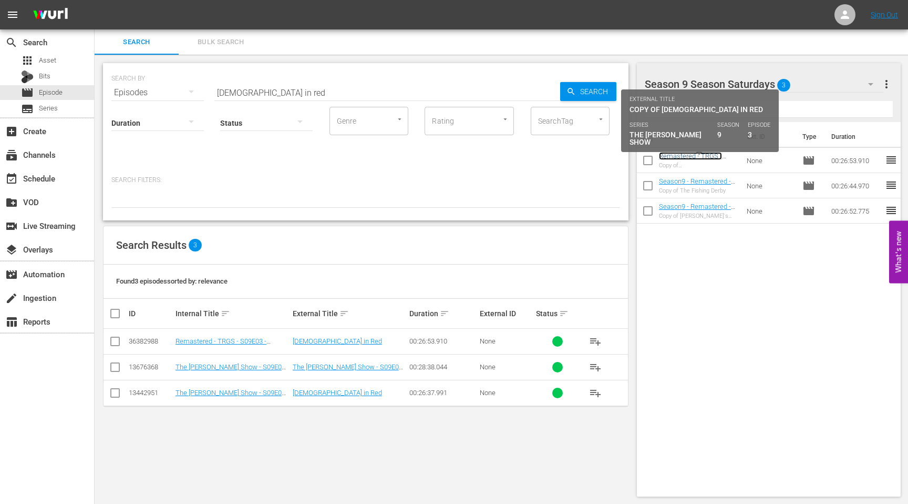
click at [706, 157] on link "Remastered - TRGS - S09E03 - [DEMOGRAPHIC_DATA] in Red" at bounding box center [697, 168] width 76 height 32
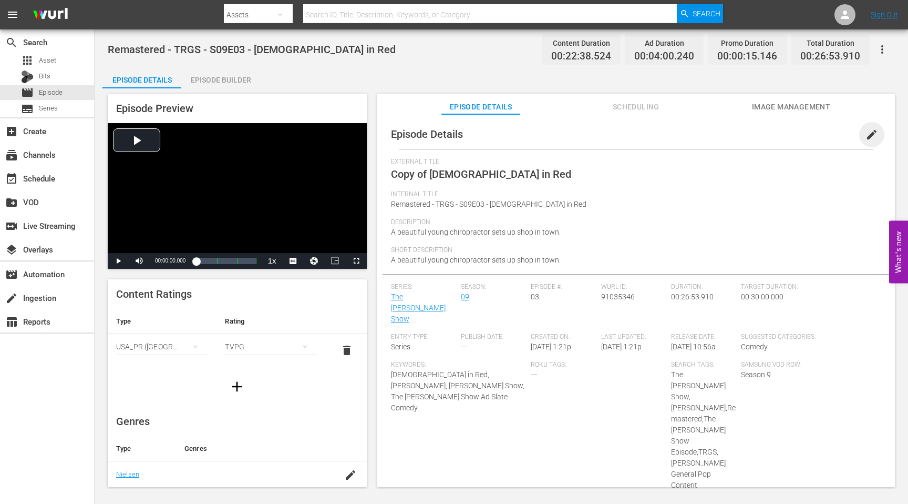
click at [869, 133] on span "edit" at bounding box center [872, 134] width 13 height 13
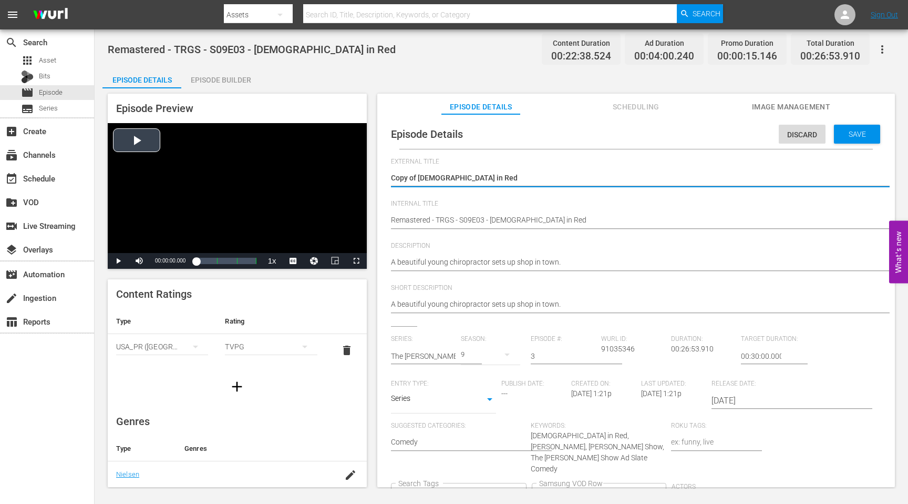
drag, startPoint x: 418, startPoint y: 179, endPoint x: 350, endPoint y: 179, distance: 67.8
click at [353, 179] on div "Episode Preview Video Player is loading. Play Video Play Mute Current Time 00:0…" at bounding box center [501, 291] width 798 height 407
type textarea "[DEMOGRAPHIC_DATA] in Red"
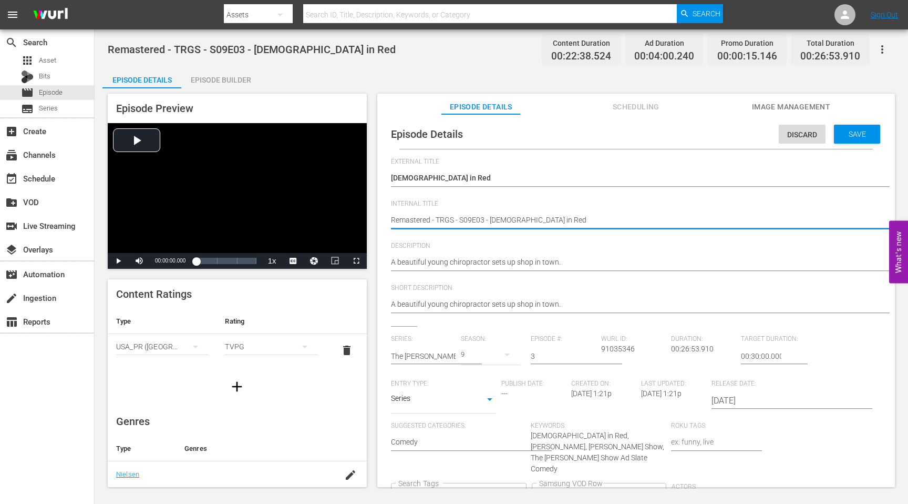
type textarea "SRemastered - TRGS - S09E03 - Lady in Red"
type textarea "SeRemastered - TRGS - S09E03 - Lady in Red"
type textarea "SeaRemastered - TRGS - S09E03 - Lady in Red"
type textarea "SeasRemastered - TRGS - S09E03 - Lady in Red"
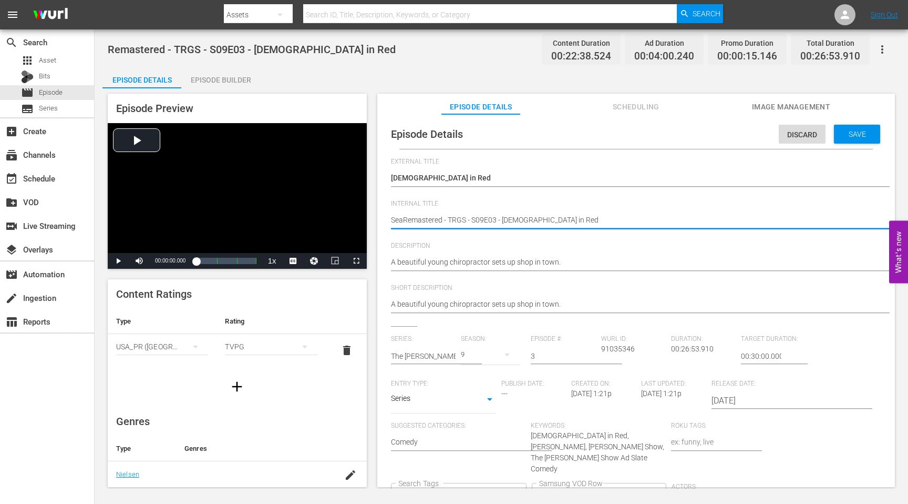
type textarea "SeasRemastered - TRGS - S09E03 - Lady in Red"
type textarea "SeasoRemastered - TRGS - S09E03 - Lady in Red"
type textarea "SeasonRemastered - TRGS - S09E03 - Lady in Red"
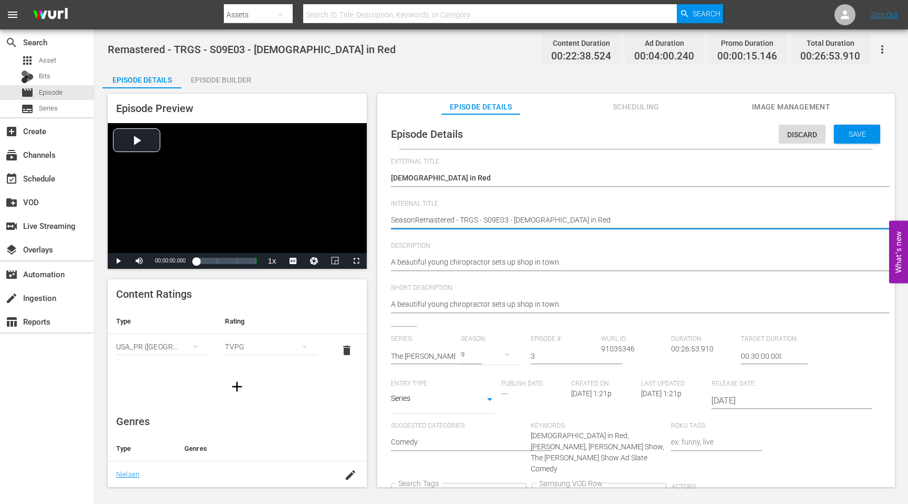
type textarea "Season9Remastered - TRGS - S09E03 - Lady in Red"
type textarea "Season9 Remastered - TRGS - S09E03 - Lady in Red"
type textarea "Season9 -Remastered - TRGS - S09E03 - Lady in Red"
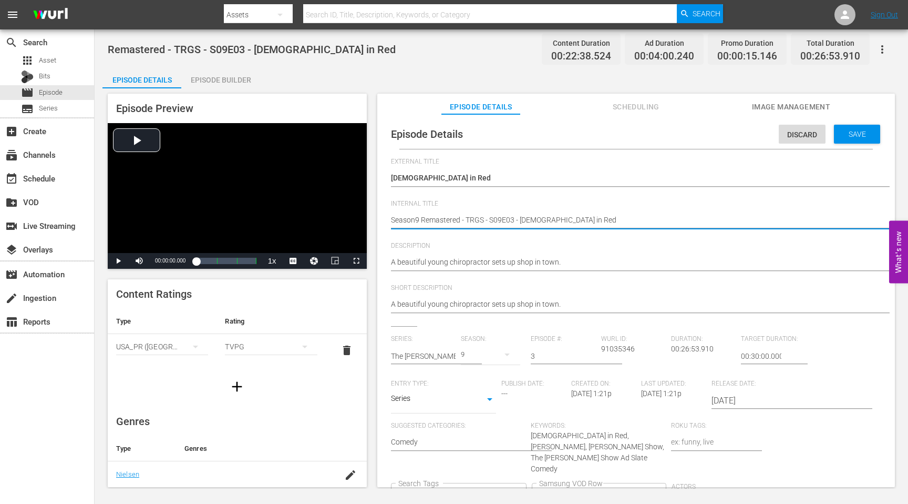
type textarea "Season9 -Remastered - TRGS - S09E03 - Lady in Red"
type textarea "Season9 - Remastered - TRGS - S09E03 - [DEMOGRAPHIC_DATA] in Red"
click at [407, 214] on textarea "Remastered - TRGS - S09E03 - [DEMOGRAPHIC_DATA] in Red" at bounding box center [633, 220] width 485 height 13
click at [409, 223] on textarea "Remastered - TRGS - S09E03 - [DEMOGRAPHIC_DATA] in Red" at bounding box center [633, 220] width 485 height 13
type textarea "Season9 - Remastered - TRGS - S09E03 - [DEMOGRAPHIC_DATA] in Red"
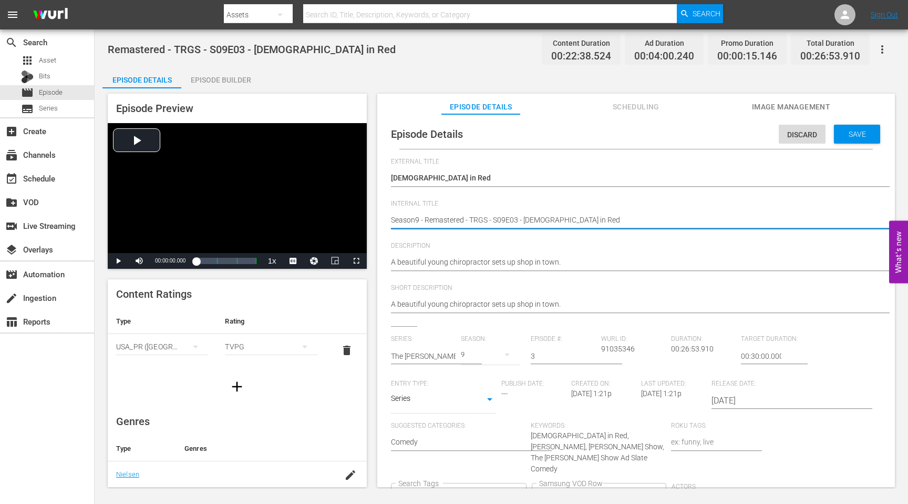
click at [521, 491] on icon "Clear" at bounding box center [517, 494] width 7 height 7
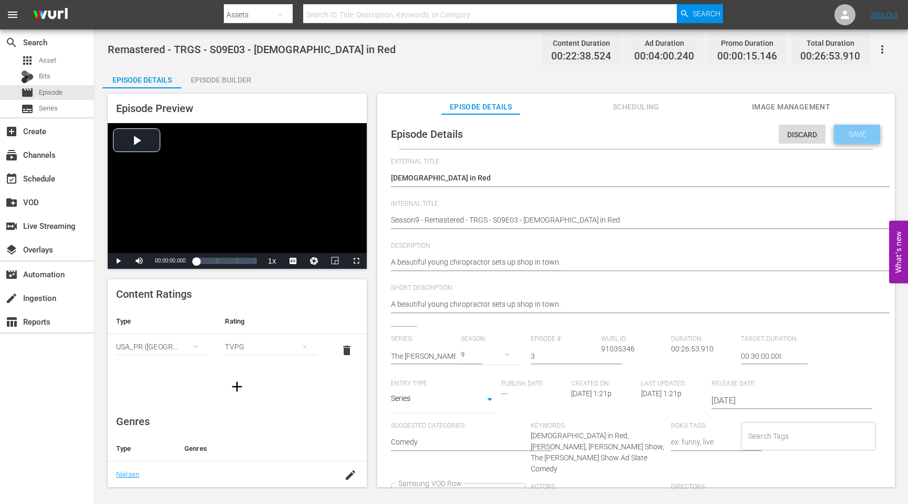
click at [851, 139] on div "Save" at bounding box center [857, 134] width 46 height 19
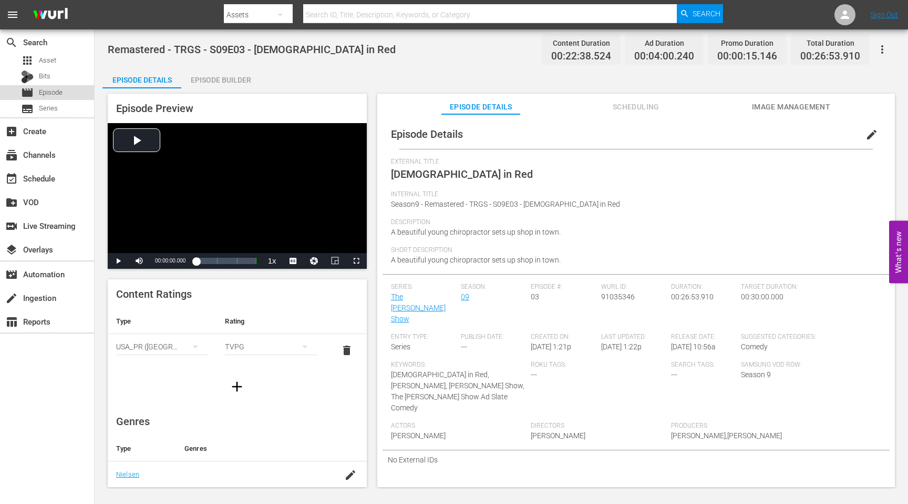
click at [54, 93] on span "Episode" at bounding box center [51, 92] width 24 height 11
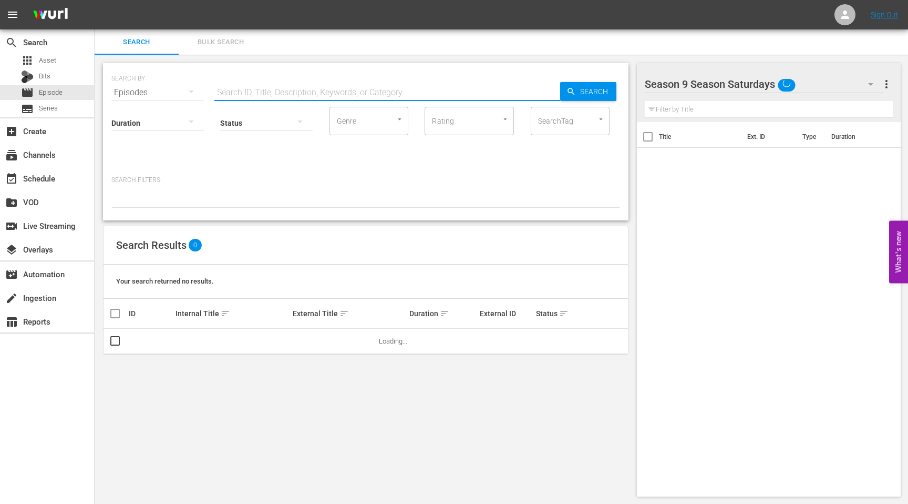
click at [269, 94] on input "text" at bounding box center [387, 92] width 346 height 25
paste input "The Bachelor Auction"
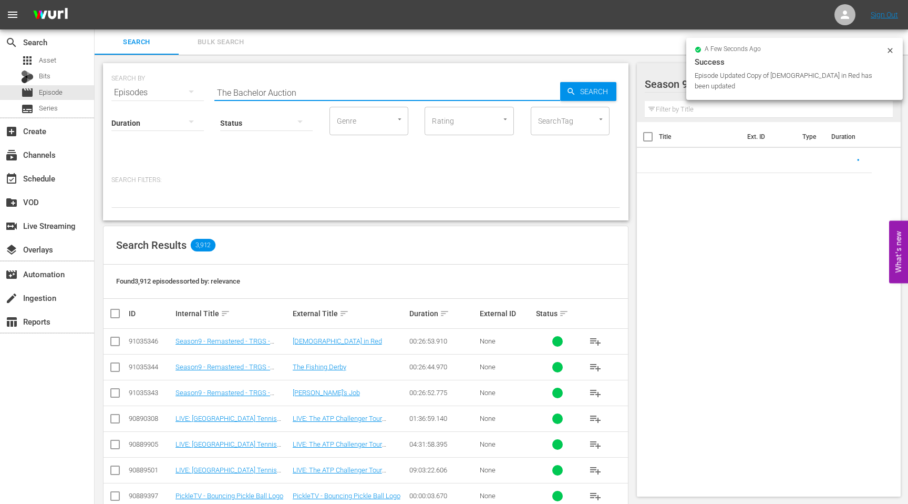
type input "The Bachelor Auction"
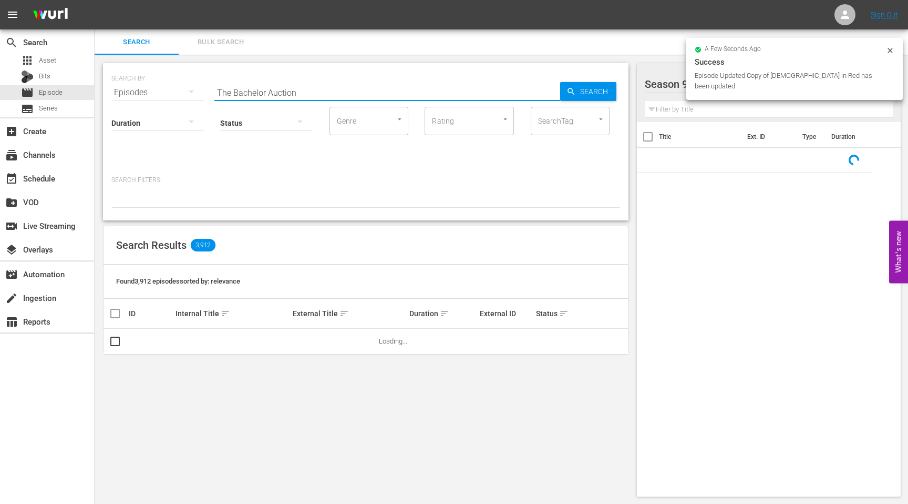
scroll to position [1, 0]
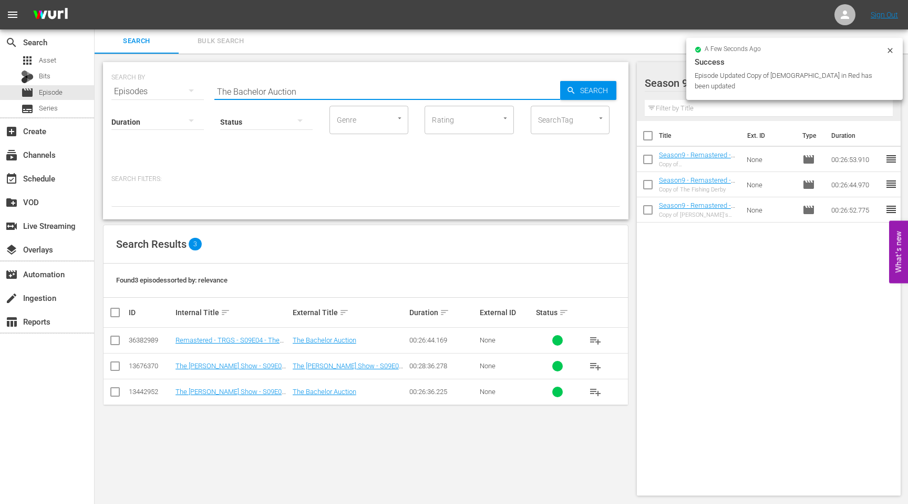
click at [115, 343] on input "checkbox" at bounding box center [115, 342] width 13 height 13
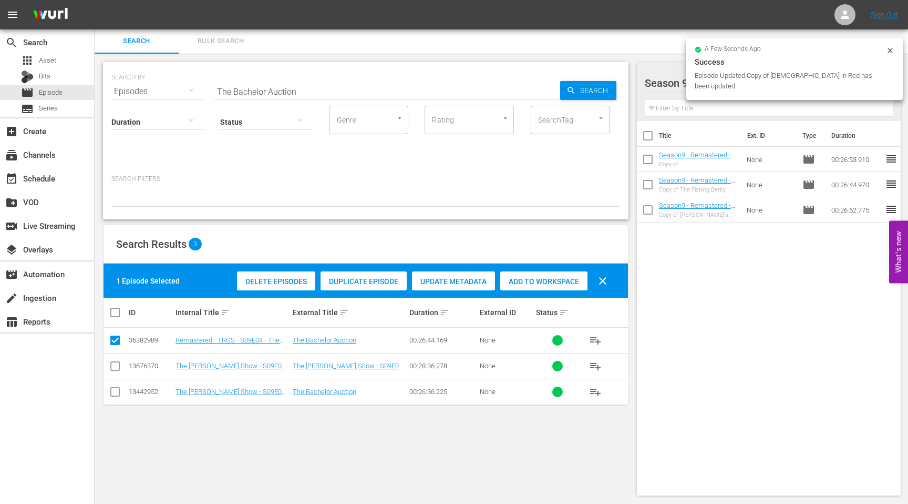
click at [342, 283] on span "Duplicate Episode" at bounding box center [364, 281] width 86 height 8
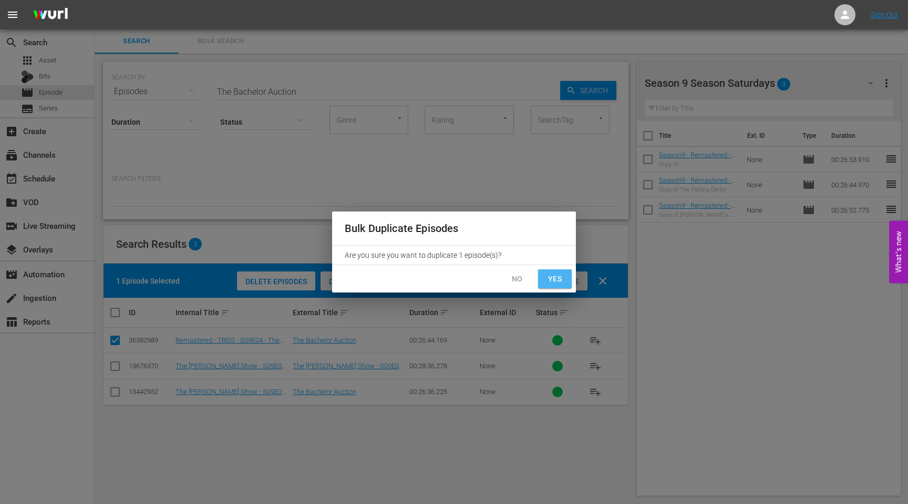
click at [557, 275] on span "Yes" at bounding box center [555, 278] width 17 height 13
checkbox input "false"
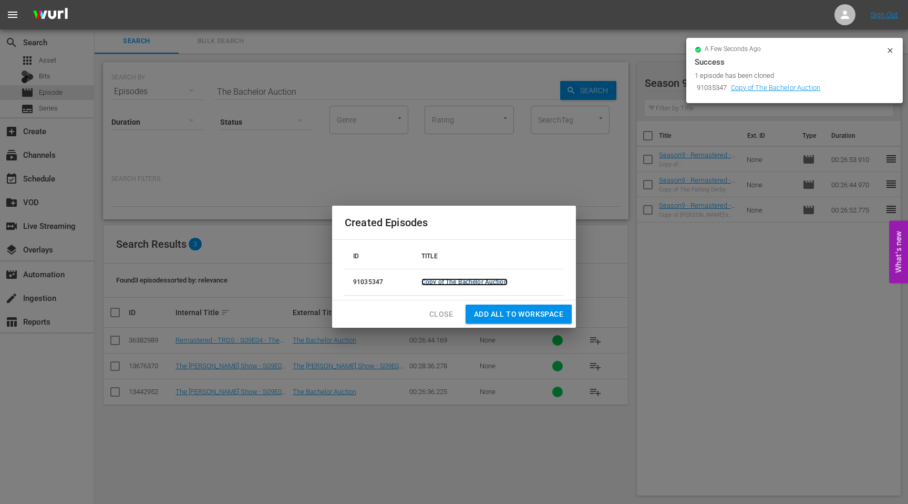
click at [476, 279] on link "Copy of The Bachelor Auction" at bounding box center [465, 281] width 86 height 7
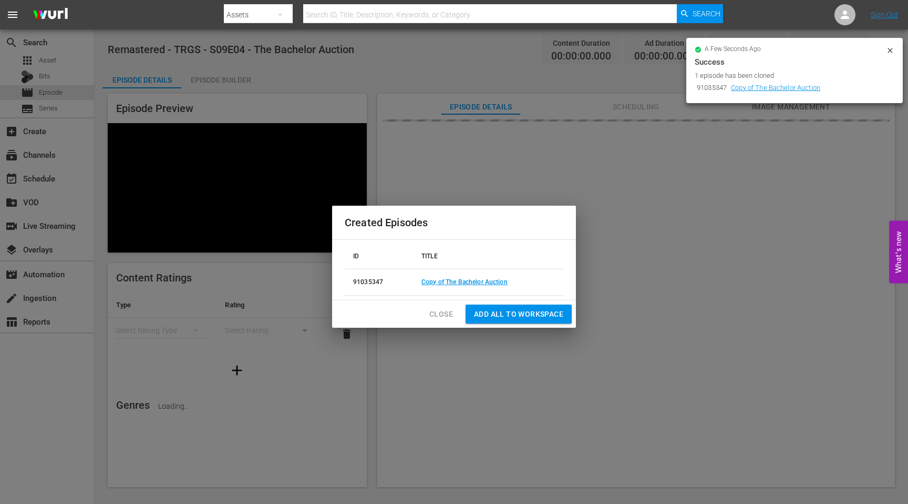
click at [551, 313] on span "Add all to Workspace" at bounding box center [518, 313] width 89 height 13
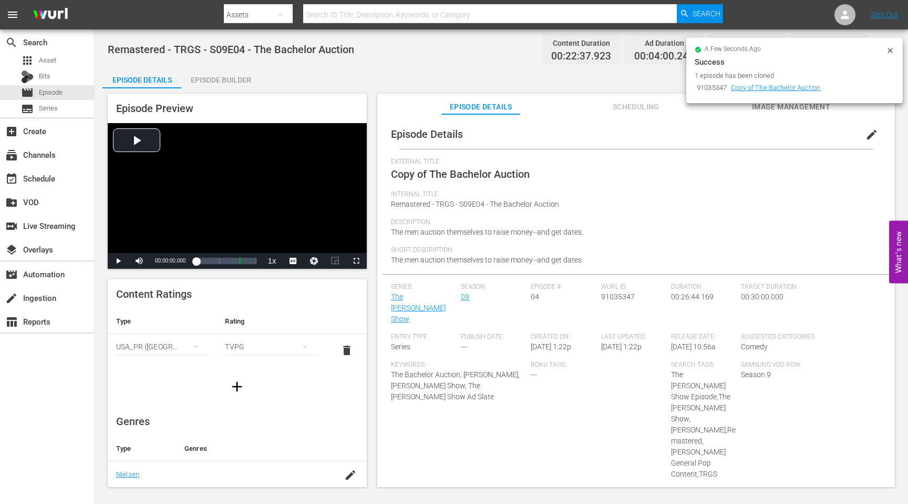
click at [869, 137] on span "edit" at bounding box center [872, 134] width 13 height 13
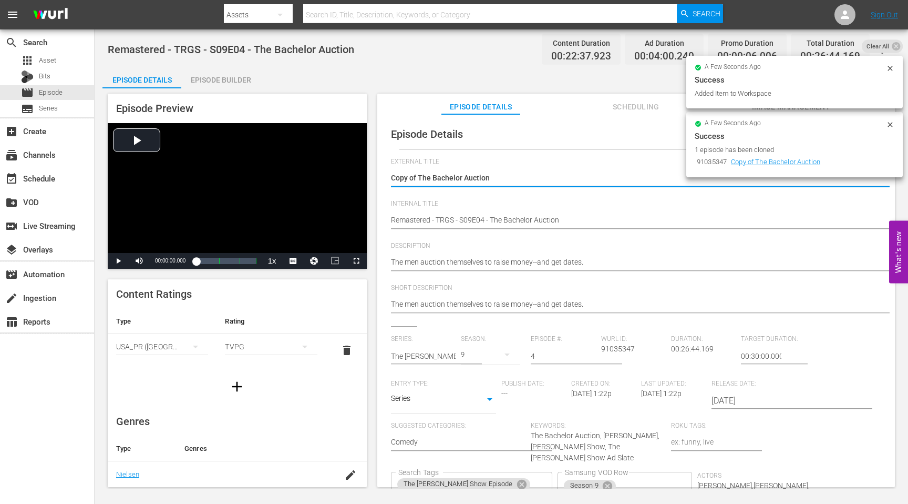
drag, startPoint x: 418, startPoint y: 178, endPoint x: 375, endPoint y: 178, distance: 43.1
click at [375, 178] on div "Episode Preview Video Player is loading. Play Video Play Mute Current Time 00:0…" at bounding box center [501, 291] width 798 height 407
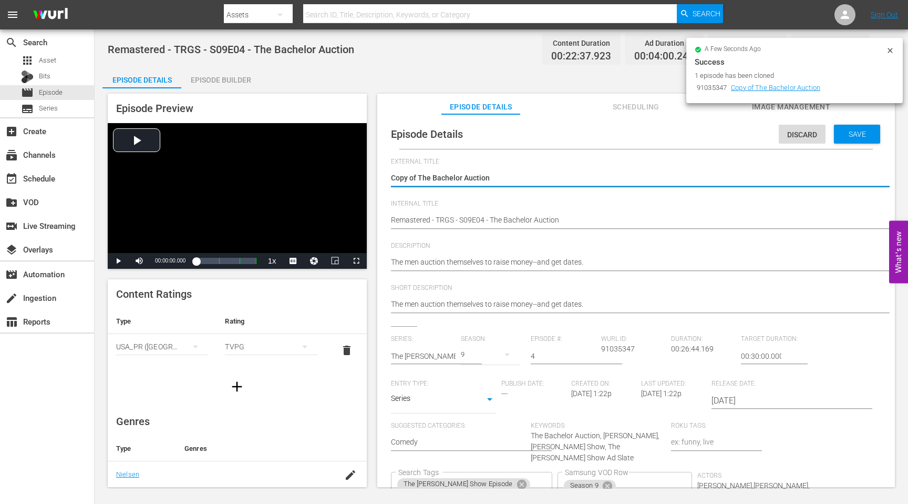
type textarea "The Bachelor Auction"
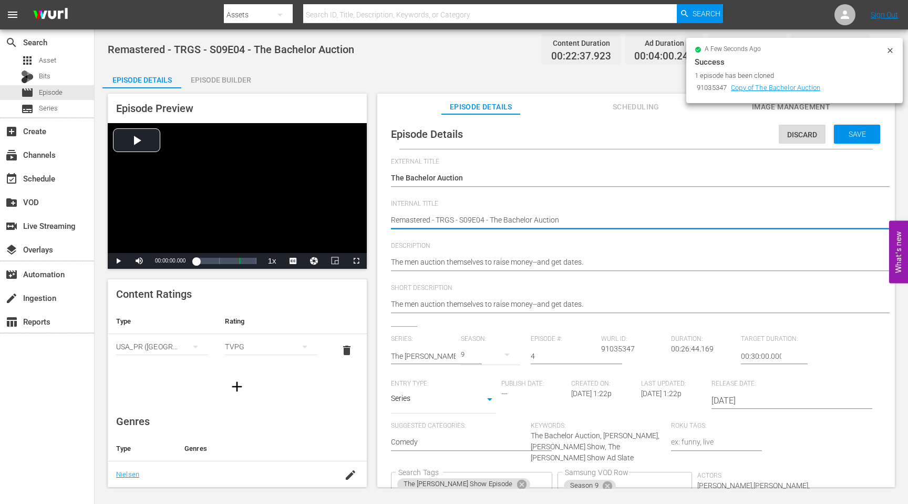
type textarea "SRemastered - TRGS - S09E04 - The Bachelor Auction"
type textarea "SeRemastered - TRGS - S09E04 - The Bachelor Auction"
type textarea "SeaRemastered - TRGS - S09E04 - The Bachelor Auction"
type textarea "SeasRemastered - TRGS - S09E04 - The Bachelor Auction"
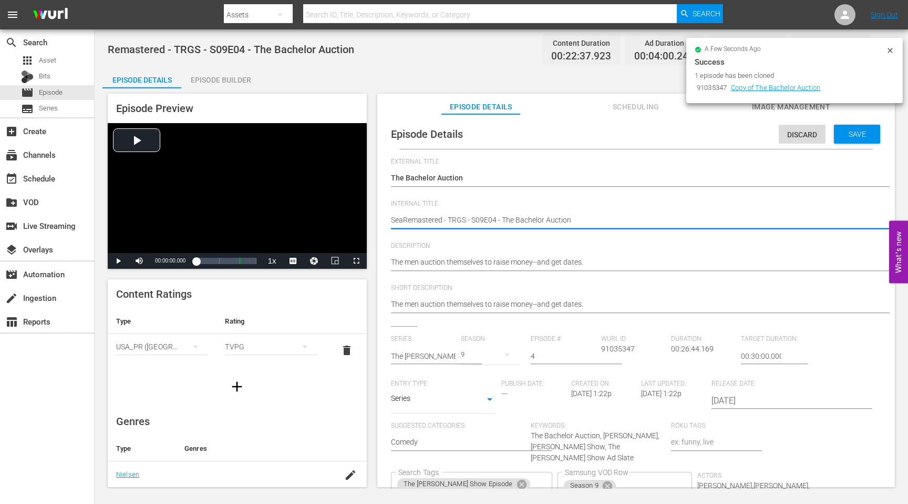
type textarea "SeasRemastered - TRGS - S09E04 - The Bachelor Auction"
type textarea "SeasoRemastered - TRGS - S09E04 - The Bachelor Auction"
type textarea "SeasonRemastered - TRGS - S09E04 - The Bachelor Auction"
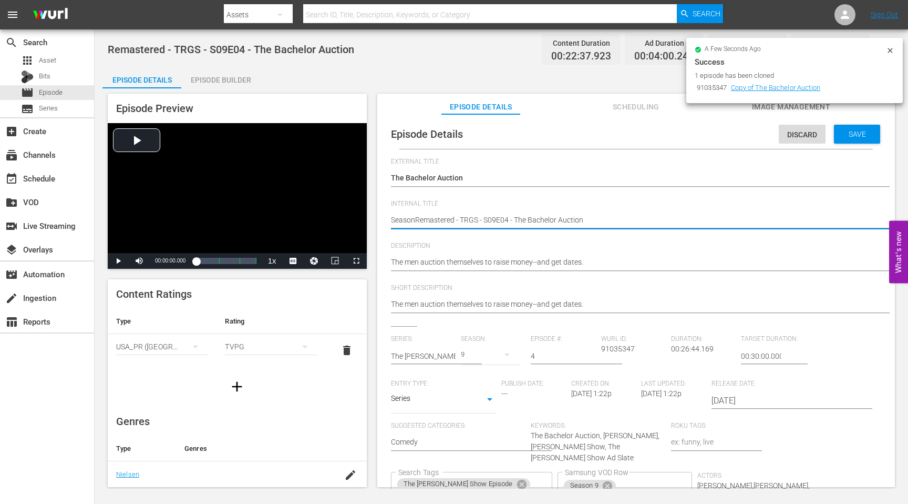
type textarea "Season9Remastered - TRGS - S09E04 - The Bachelor Auction"
type textarea "Season9 Remastered - TRGS - S09E04 - The Bachelor Auction"
type textarea "Season9 -Remastered - TRGS - S09E04 - The Bachelor Auction"
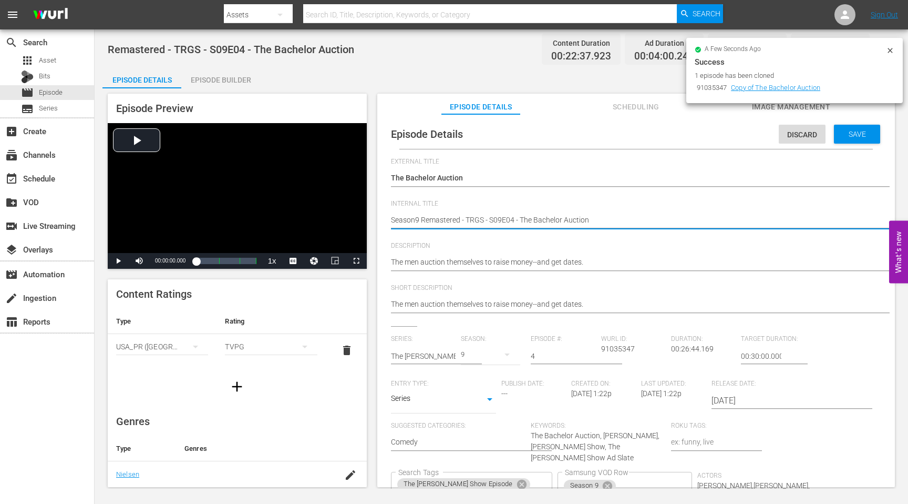
type textarea "Season9 -Remastered - TRGS - S09E04 - The Bachelor Auction"
type textarea "Season9 - Remastered - TRGS - S09E04 - The Bachelor Auction"
click at [436, 221] on textarea "Remastered - TRGS - S09E04 - The Bachelor Auction" at bounding box center [633, 220] width 485 height 13
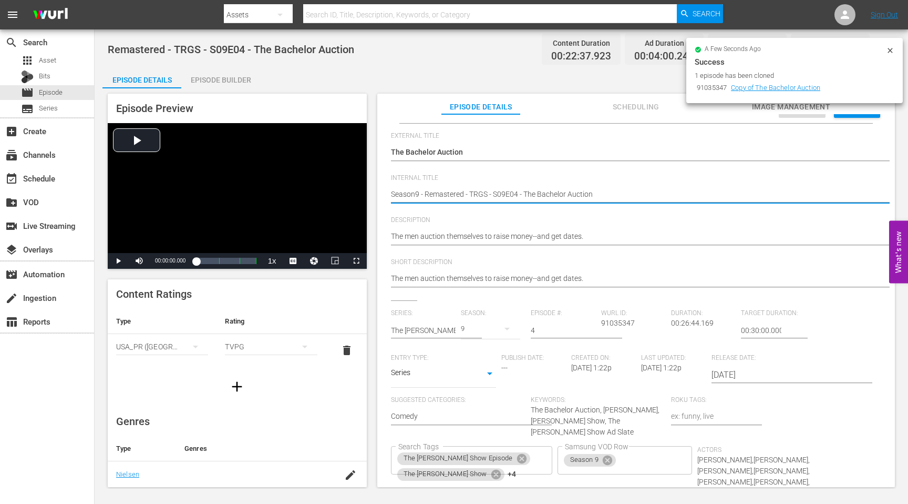
scroll to position [114, 0]
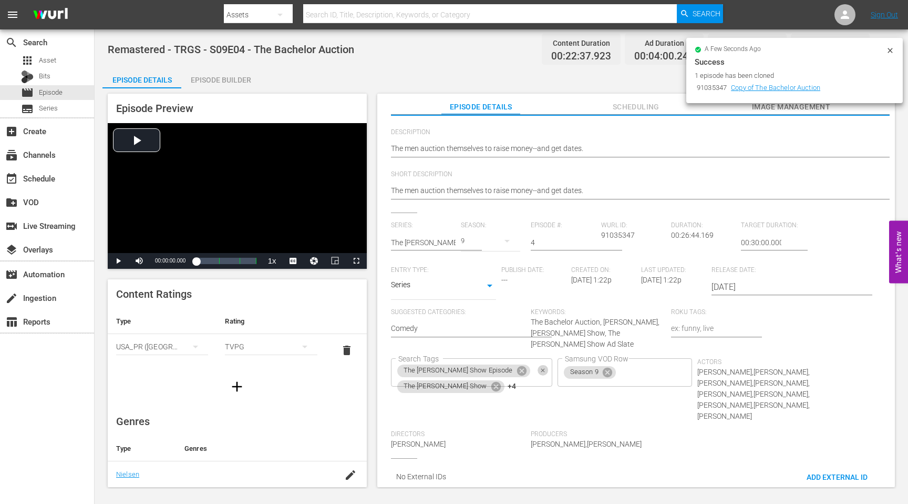
click at [540, 372] on icon "Clear" at bounding box center [543, 370] width 7 height 7
type textarea "Season9 - Remastered - TRGS - S09E04 - The Bachelor Auction"
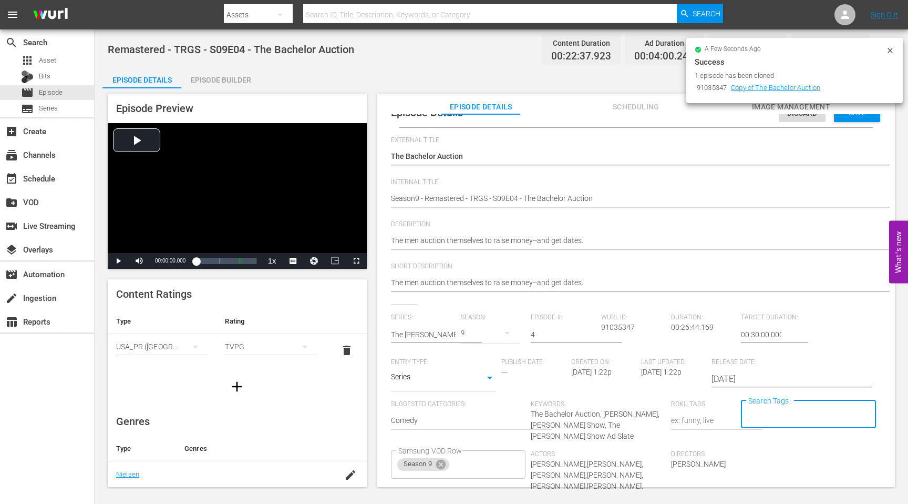
scroll to position [0, 0]
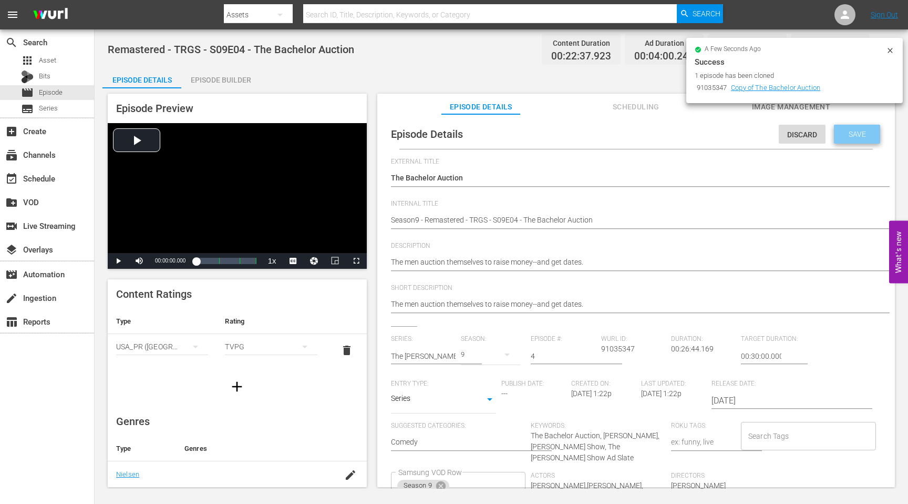
click at [851, 137] on span "Save" at bounding box center [857, 134] width 34 height 8
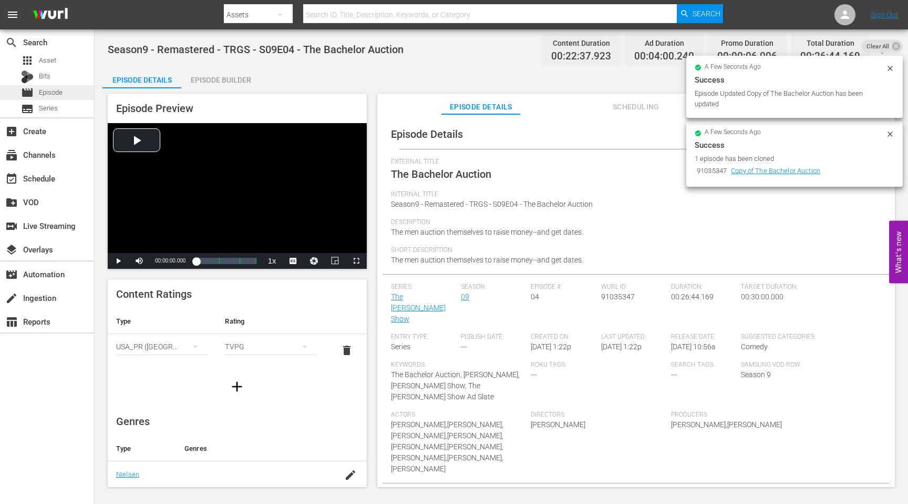
click at [60, 93] on span "Episode" at bounding box center [51, 92] width 24 height 11
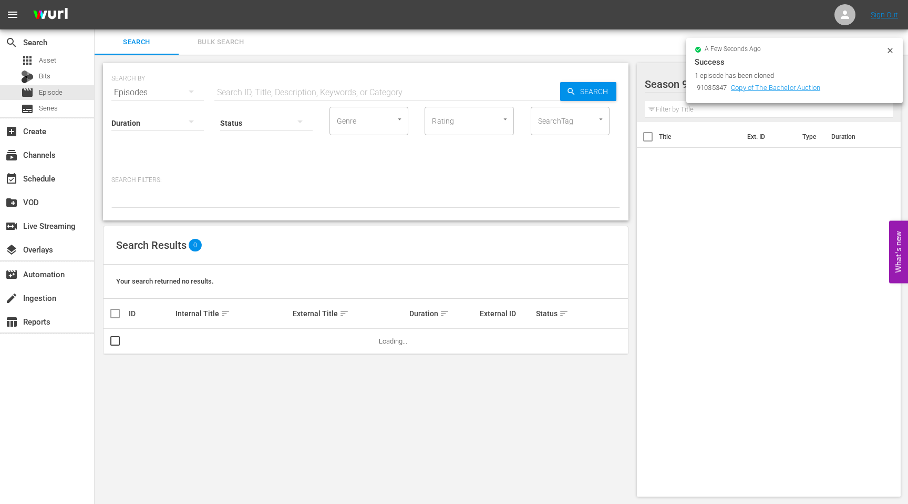
click at [235, 93] on input "text" at bounding box center [387, 92] width 346 height 25
paste input "Angel"
type input "Angel"
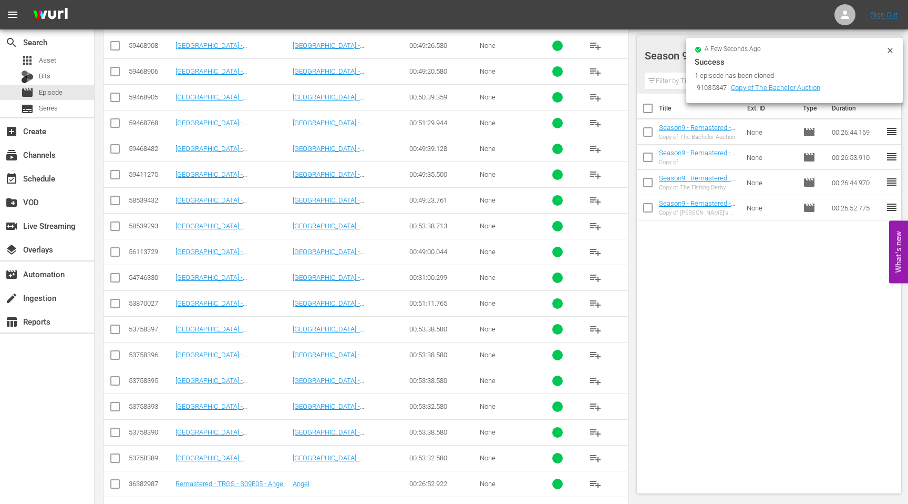
scroll to position [797, 0]
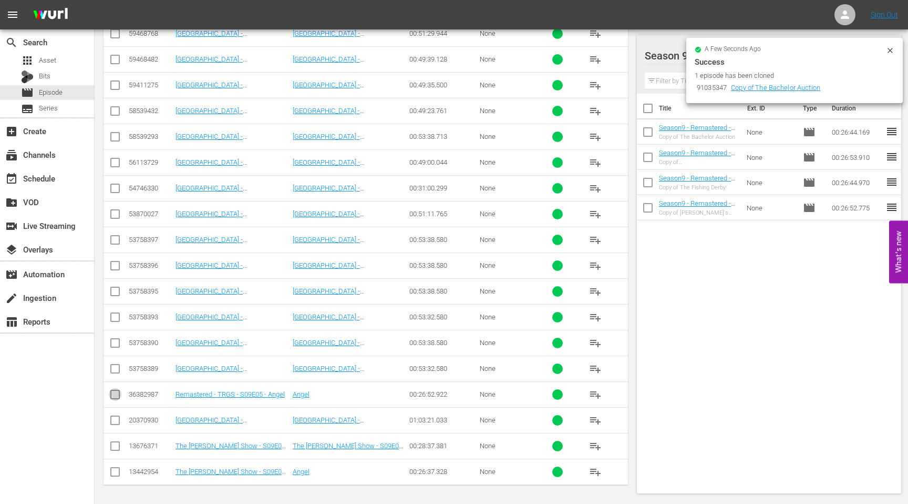
click at [112, 394] on input "checkbox" at bounding box center [115, 396] width 13 height 13
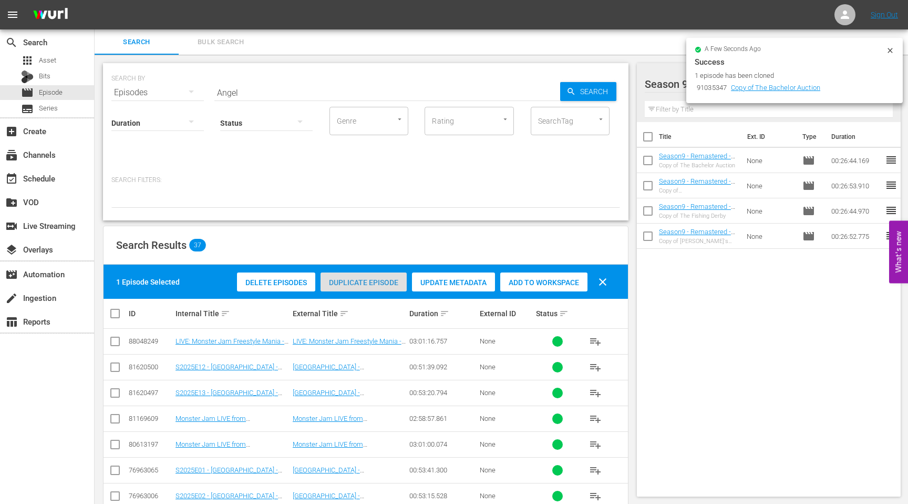
click at [373, 283] on span "Duplicate Episode" at bounding box center [364, 282] width 86 height 8
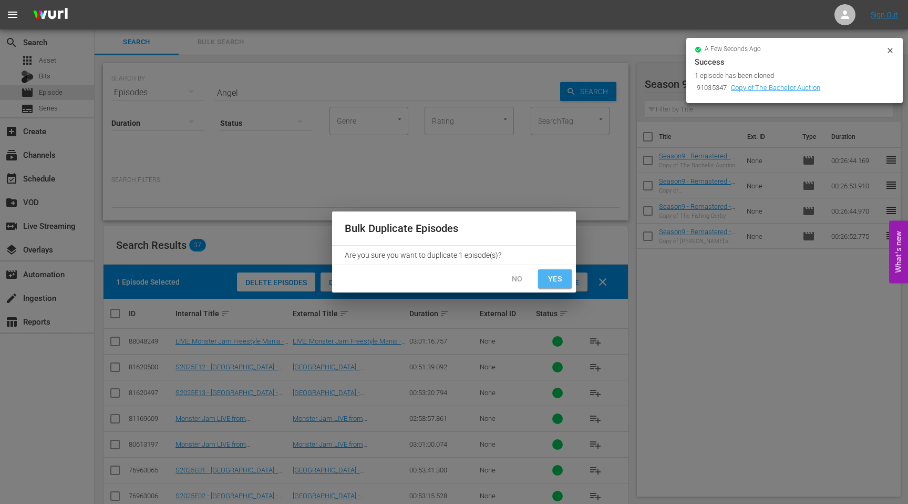
click at [552, 276] on span "Yes" at bounding box center [555, 278] width 17 height 13
checkbox input "false"
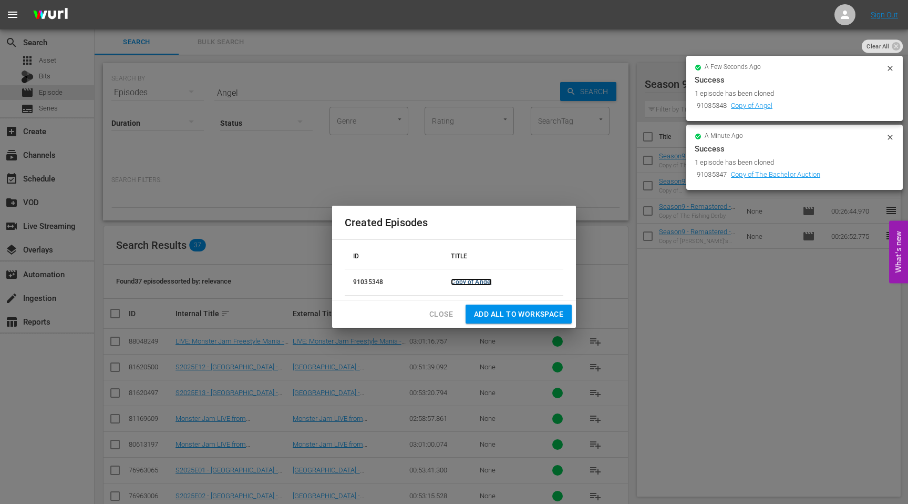
click at [482, 279] on link "Copy of Angel" at bounding box center [471, 281] width 41 height 7
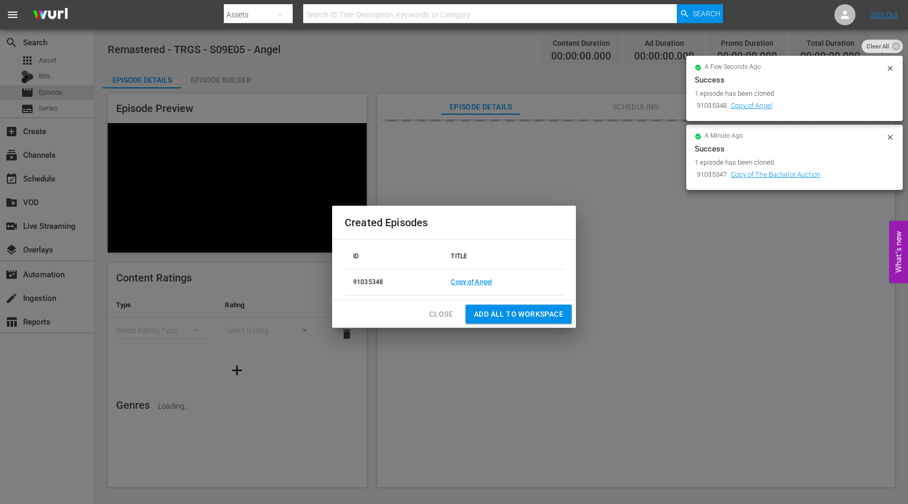
click at [505, 321] on button "Add all to Workspace" at bounding box center [519, 313] width 106 height 19
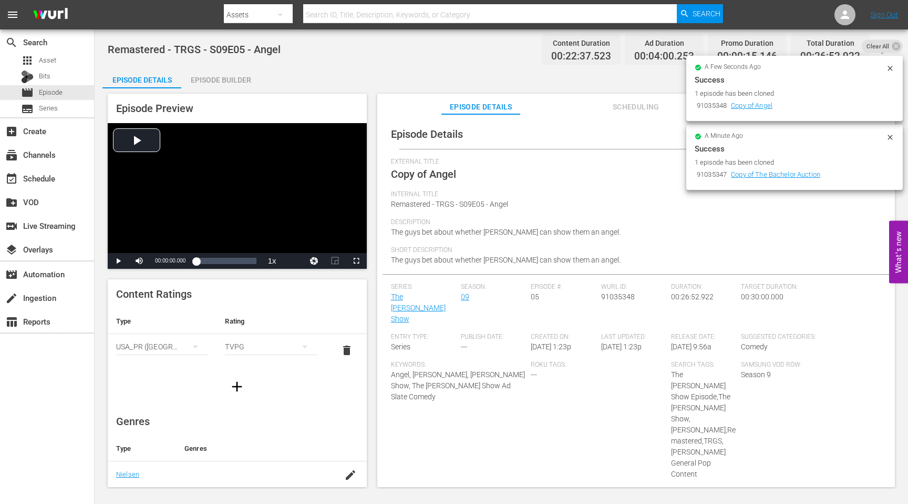
click at [891, 137] on icon at bounding box center [890, 137] width 5 height 5
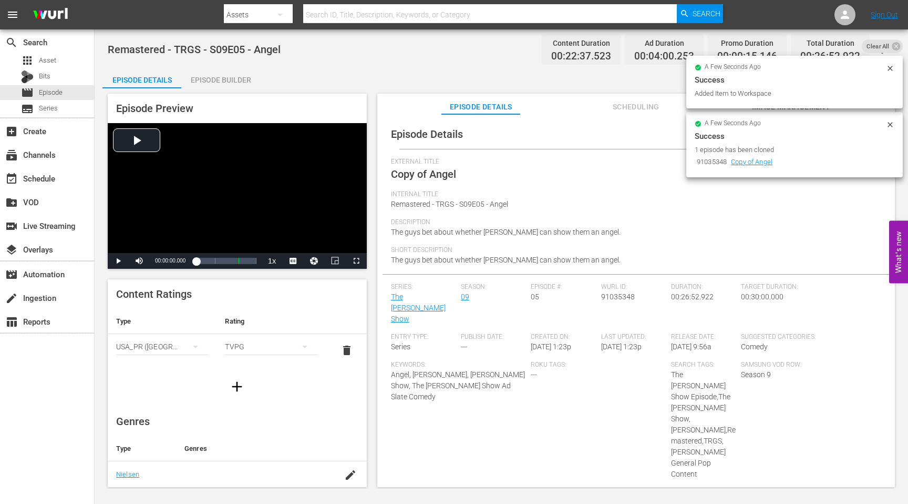
click at [889, 122] on icon at bounding box center [890, 124] width 8 height 8
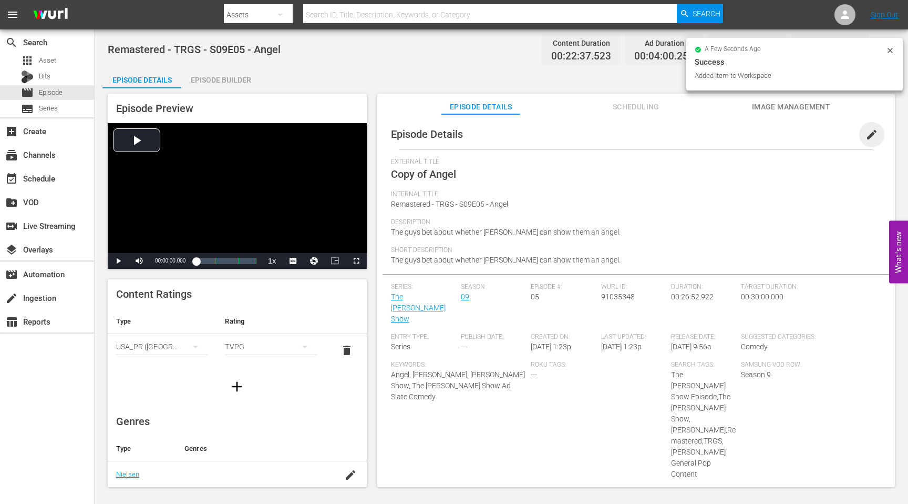
click at [866, 134] on span "edit" at bounding box center [872, 134] width 13 height 13
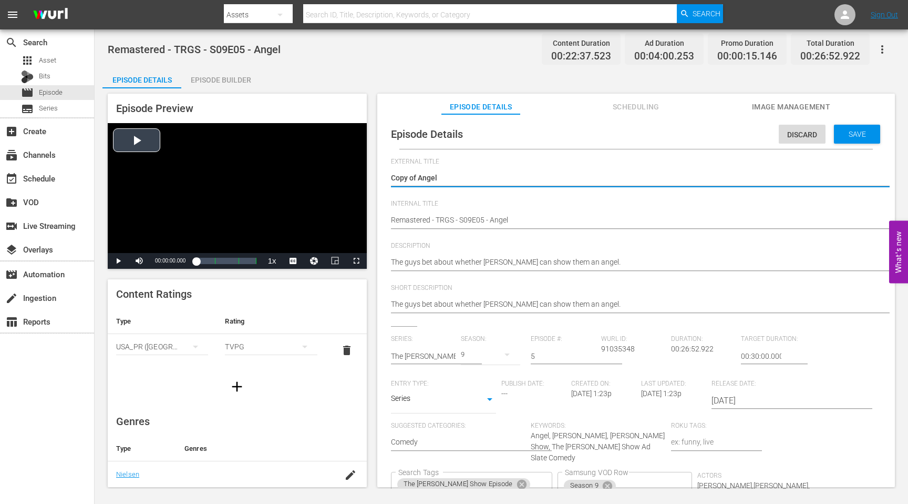
drag, startPoint x: 418, startPoint y: 178, endPoint x: 362, endPoint y: 178, distance: 56.2
click at [362, 178] on div "Episode Preview Video Player is loading. Play Video Play Mute Current Time 00:0…" at bounding box center [501, 291] width 798 height 407
type textarea "Angel"
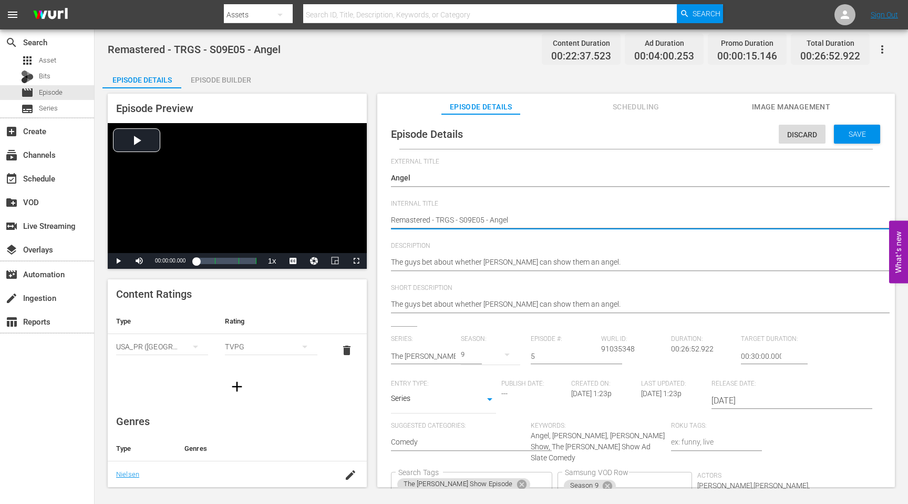
type textarea "SRemastered - TRGS - S09E05 - Angel"
type textarea "SeRemastered - TRGS - S09E05 - Angel"
type textarea "SeaRemastered - TRGS - S09E05 - Angel"
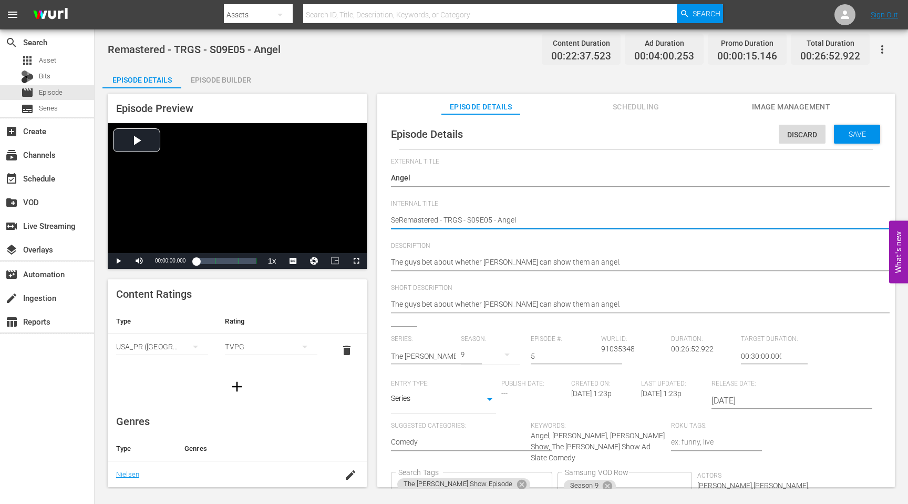
type textarea "SeaRemastered - TRGS - S09E05 - Angel"
type textarea "SeasRemastered - TRGS - S09E05 - Angel"
type textarea "SeasoRemastered - TRGS - S09E05 - Angel"
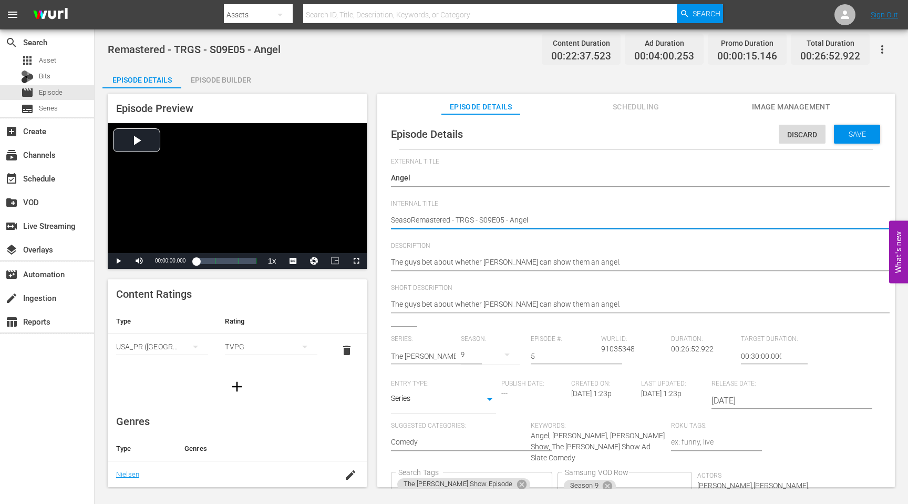
type textarea "SeasonRemastered - TRGS - S09E05 - Angel"
type textarea "Season9Remastered - TRGS - S09E05 - Angel"
type textarea "Season9 Remastered - TRGS - S09E05 - Angel"
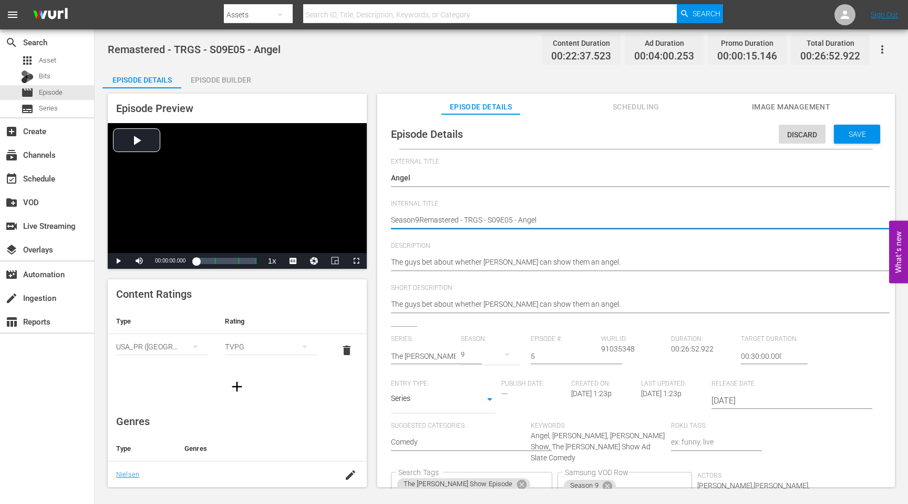
type textarea "Season9 Remastered - TRGS - S09E05 - Angel"
type textarea "Season9 -Remastered - TRGS - S09E05 - Angel"
type textarea "Season9 - Remastered - TRGS - S09E05 - Angel"
click at [418, 219] on textarea "Remastered - TRGS - S09E05 - Angel" at bounding box center [633, 220] width 485 height 13
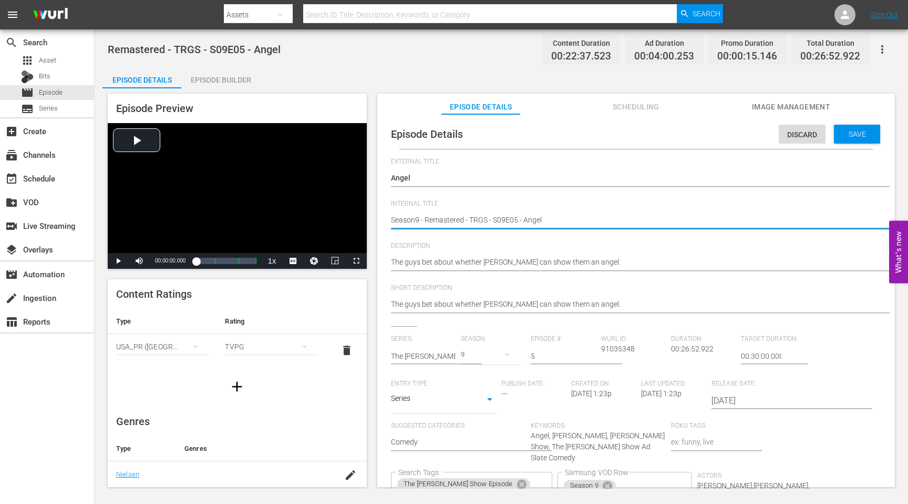
scroll to position [106, 0]
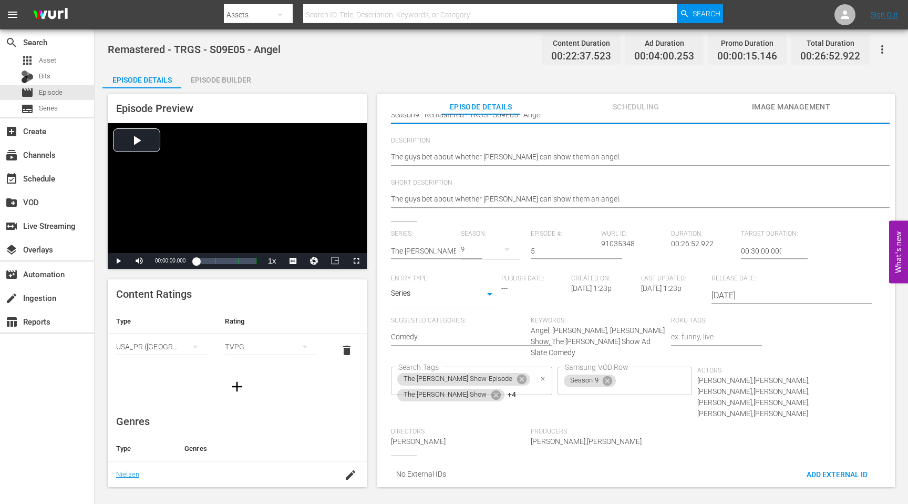
click at [540, 375] on icon "Clear" at bounding box center [543, 378] width 7 height 7
type textarea "Season9 - Remastered - TRGS - S09E05 - Angel"
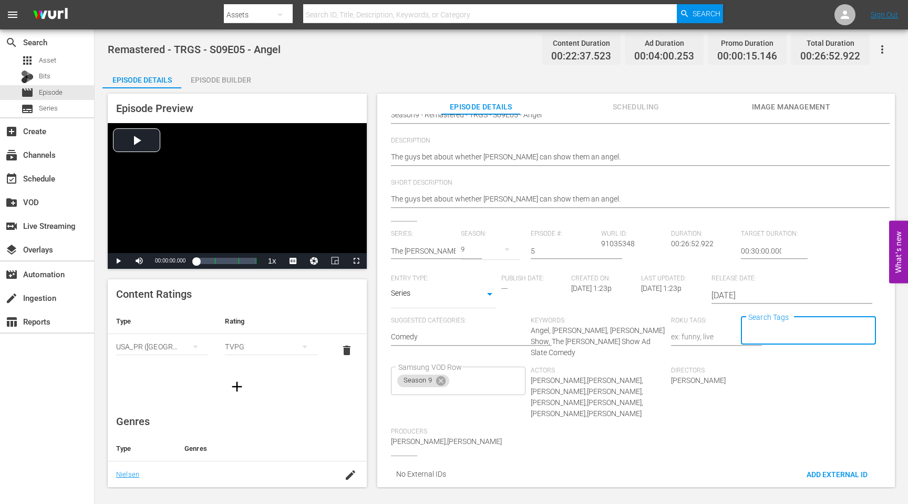
scroll to position [0, 0]
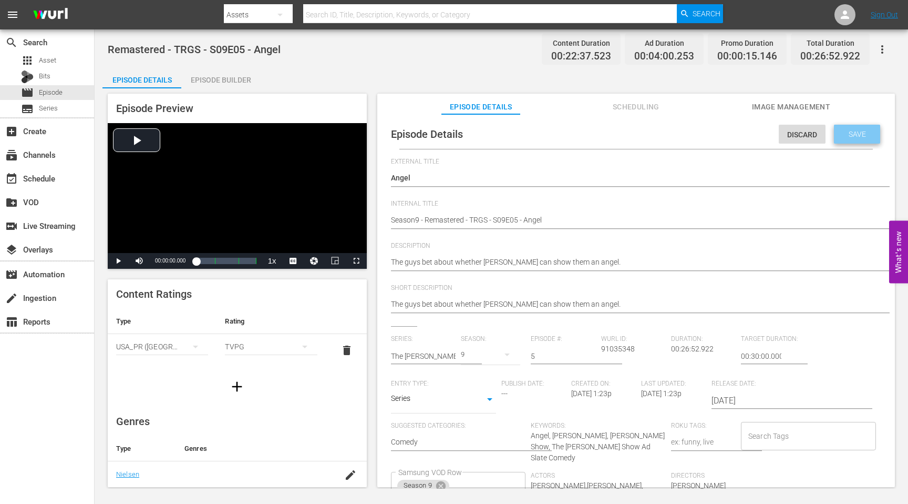
click at [859, 135] on span "Save" at bounding box center [857, 134] width 34 height 8
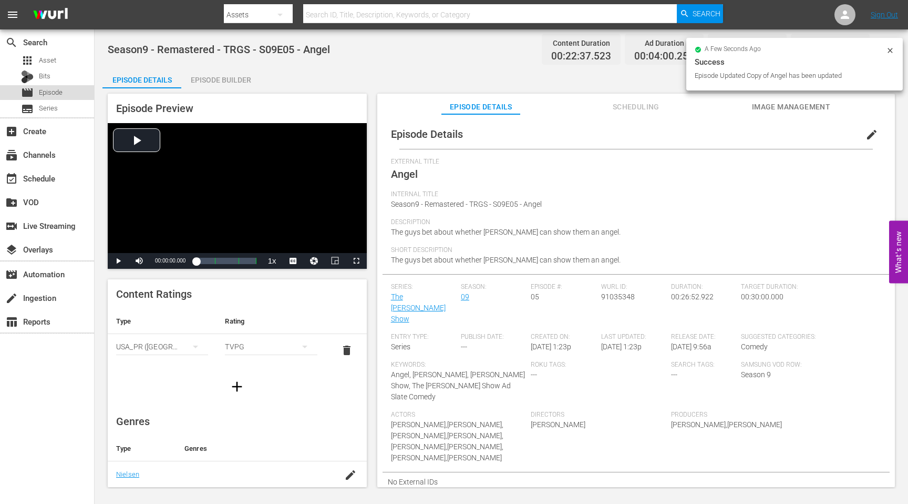
click at [59, 92] on span "Episode" at bounding box center [51, 92] width 24 height 11
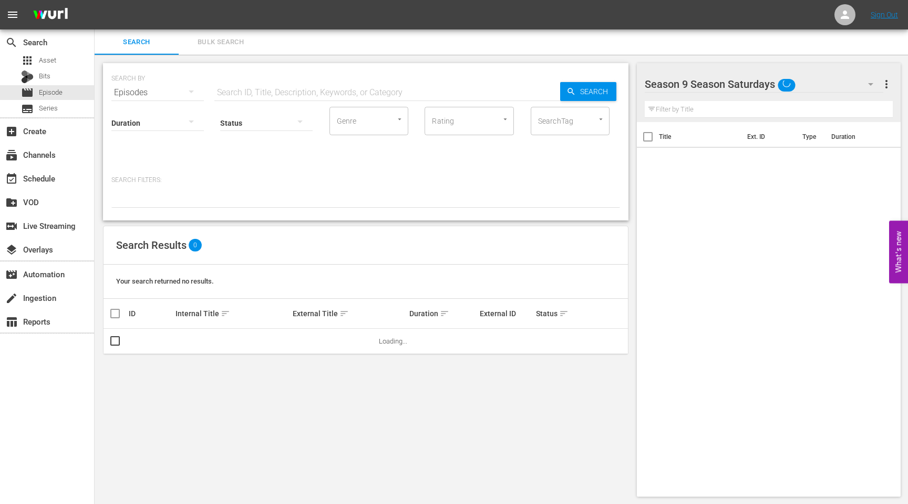
click at [370, 87] on input "text" at bounding box center [387, 92] width 346 height 25
paste input "School Bus Blimp"
type input "School Bus Blimp"
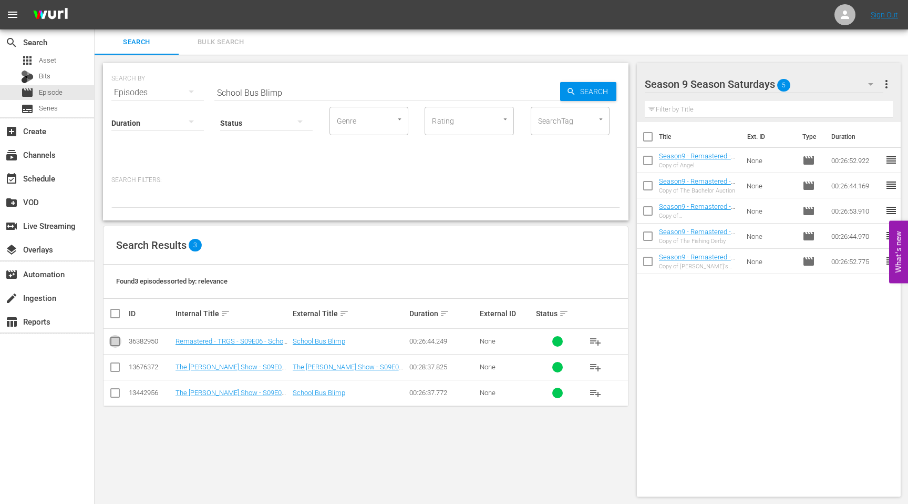
click at [112, 340] on input "checkbox" at bounding box center [115, 343] width 13 height 13
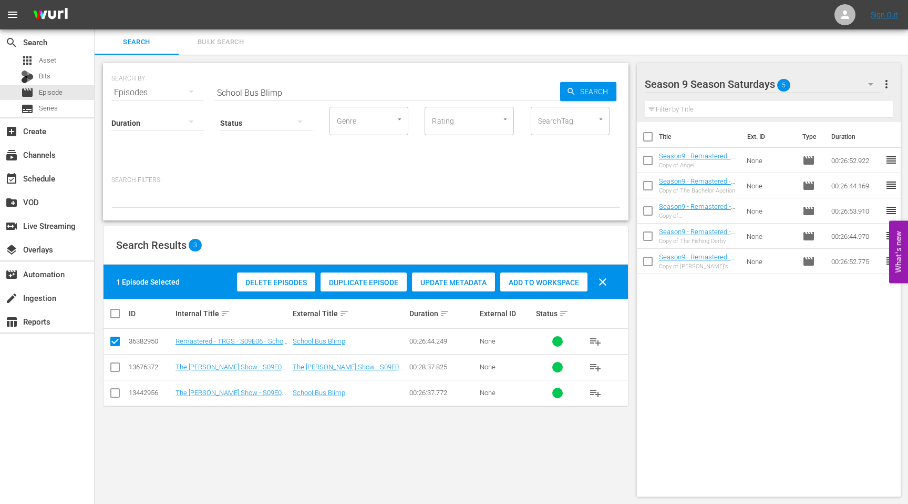
click at [345, 284] on span "Duplicate Episode" at bounding box center [364, 282] width 86 height 8
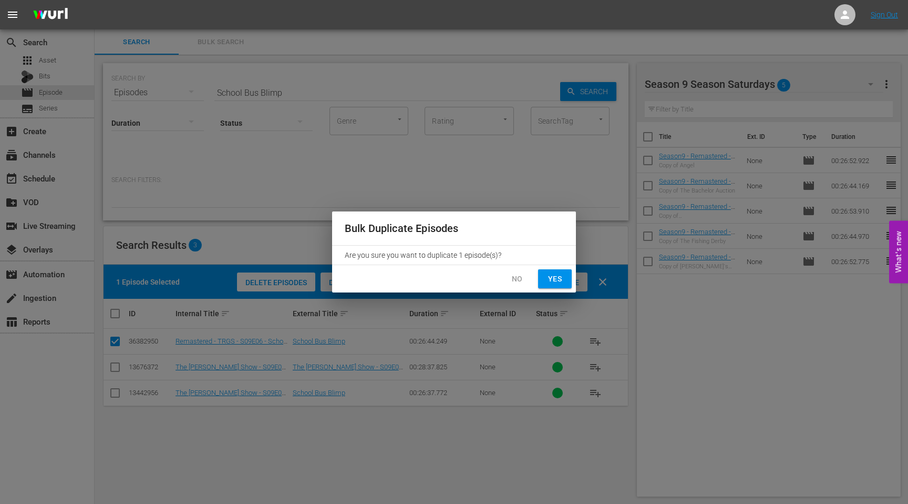
click at [562, 283] on span "Yes" at bounding box center [555, 278] width 17 height 13
checkbox input "false"
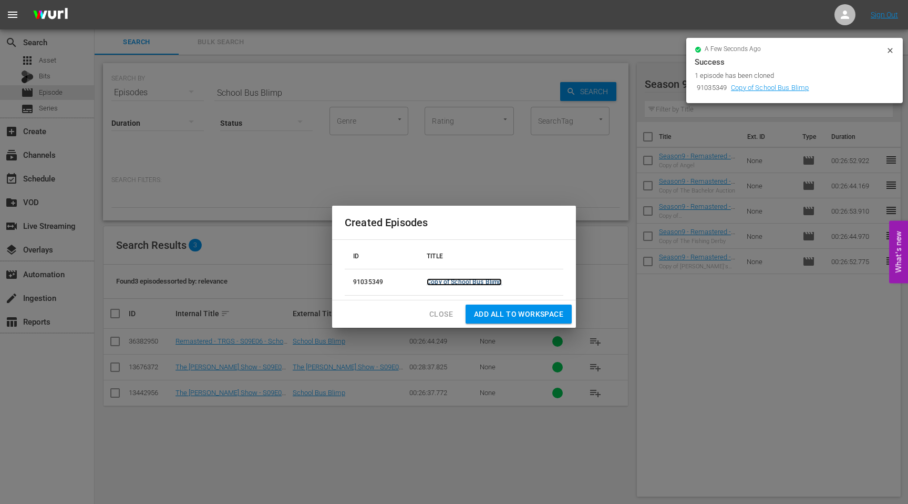
click at [485, 281] on link "Copy of School Bus Blimp" at bounding box center [464, 281] width 75 height 7
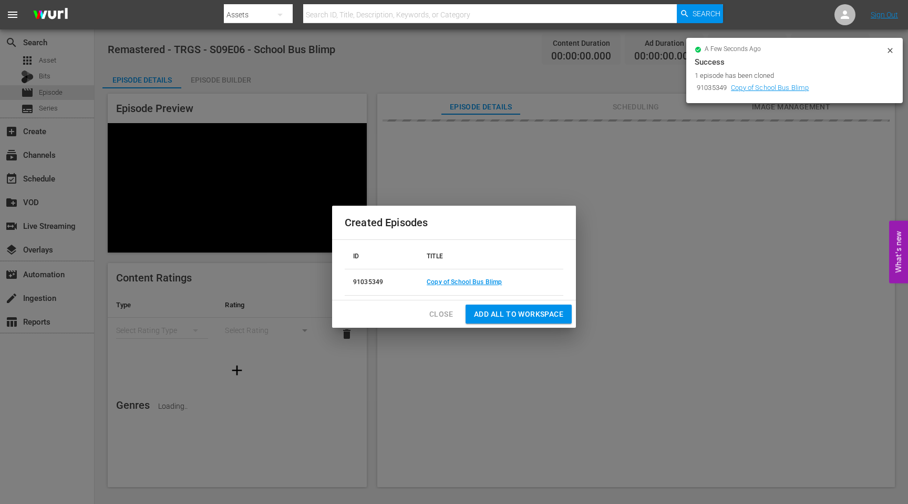
click at [498, 311] on span "Add all to Workspace" at bounding box center [518, 313] width 89 height 13
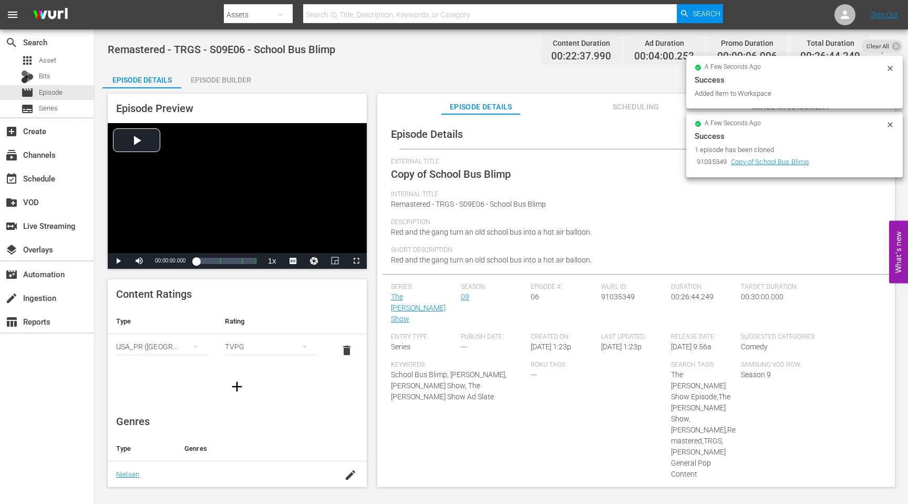
click at [889, 123] on icon at bounding box center [890, 124] width 5 height 5
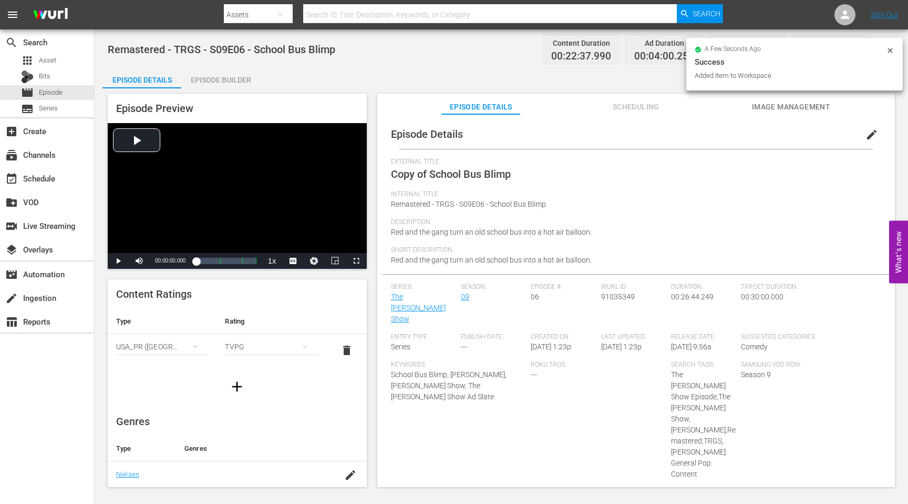
click at [867, 136] on span "edit" at bounding box center [872, 134] width 13 height 13
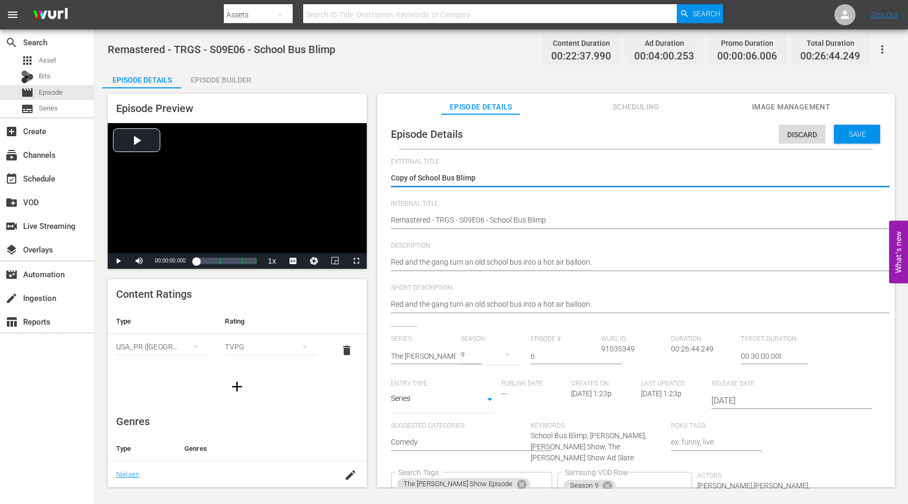
drag, startPoint x: 418, startPoint y: 177, endPoint x: 375, endPoint y: 177, distance: 43.1
type textarea "School Bus Blimp"
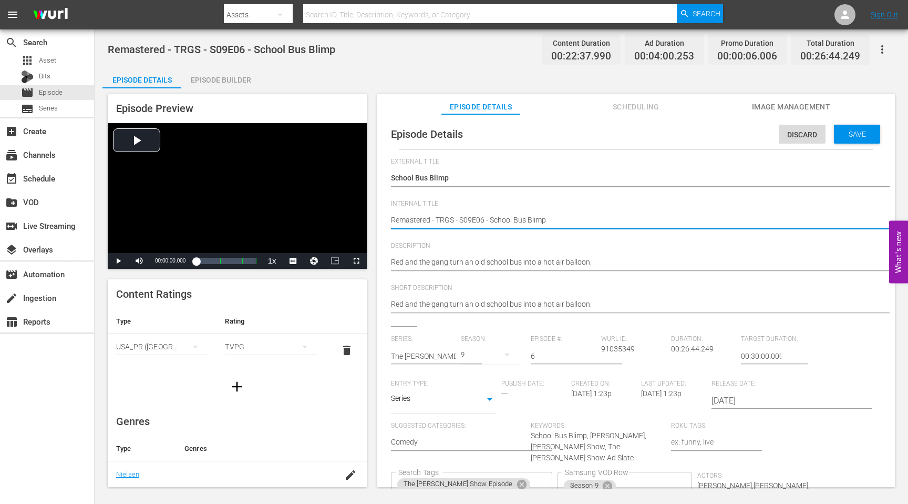
type textarea "SRemastered - TRGS - S09E06 - School Bus Blimp"
type textarea "SeRemastered - TRGS - S09E06 - School Bus Blimp"
type textarea "SeaRemastered - TRGS - S09E06 - School Bus Blimp"
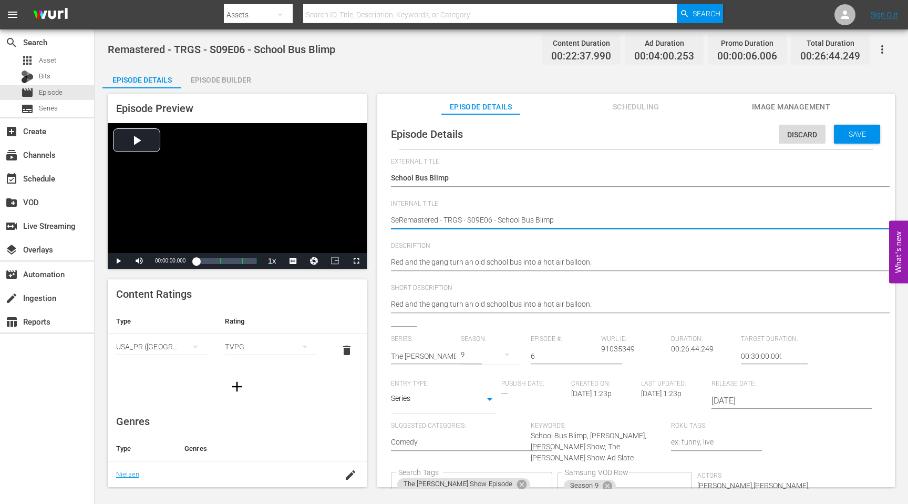
type textarea "SeaRemastered - TRGS - S09E06 - School Bus Blimp"
type textarea "SeasRemastered - TRGS - S09E06 - School Bus Blimp"
type textarea "SeasoRemastered - TRGS - S09E06 - School Bus Blimp"
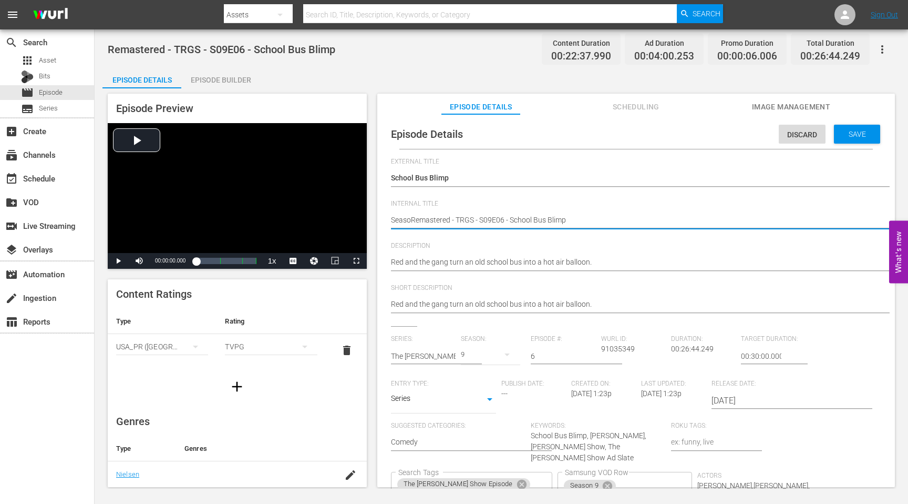
type textarea "SeasonRemastered - TRGS - S09E06 - School Bus Blimp"
type textarea "Season9Remastered - TRGS - S09E06 - School Bus Blimp"
type textarea "Season9 Remastered - TRGS - S09E06 - School Bus Blimp"
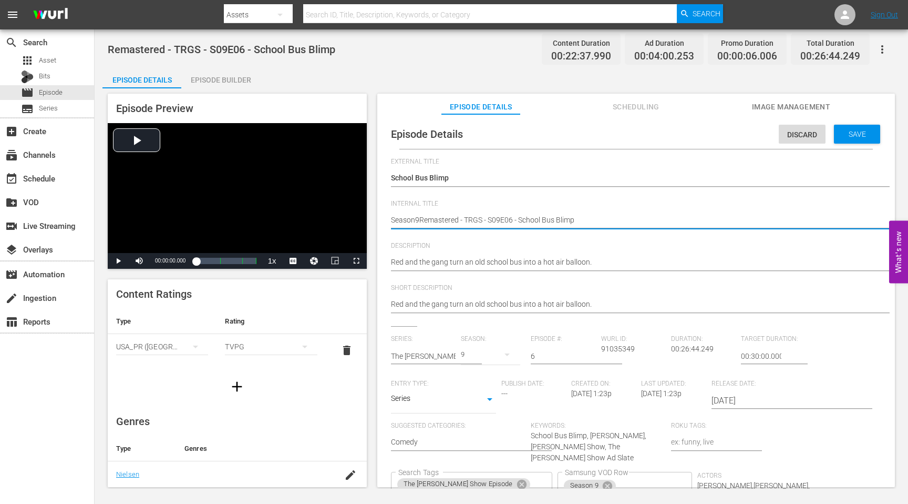
type textarea "Season9 Remastered - TRGS - S09E06 - School Bus Blimp"
type textarea "Season9 -Remastered - TRGS - S09E06 - School Bus Blimp"
type textarea "Season9 - Remastered - TRGS - S09E06 - School Bus Blimp"
click at [438, 224] on textarea "Remastered - TRGS - S09E06 - School Bus Blimp" at bounding box center [633, 220] width 485 height 13
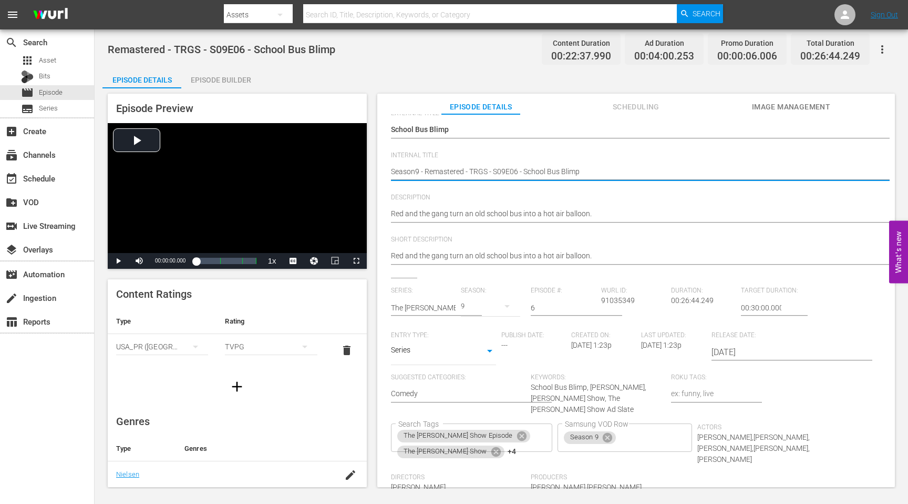
scroll to position [95, 0]
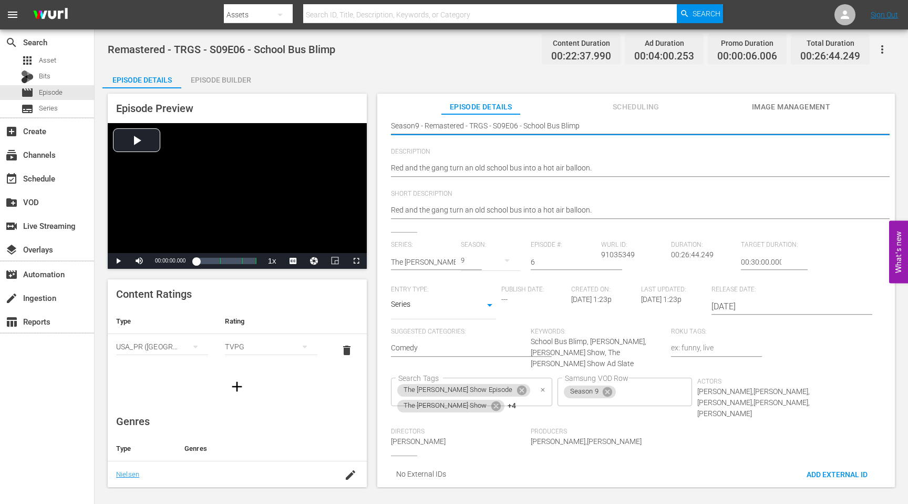
click at [540, 386] on icon "Clear" at bounding box center [543, 389] width 7 height 7
type textarea "Season9 - Remastered - TRGS - S09E06 - School Bus Blimp"
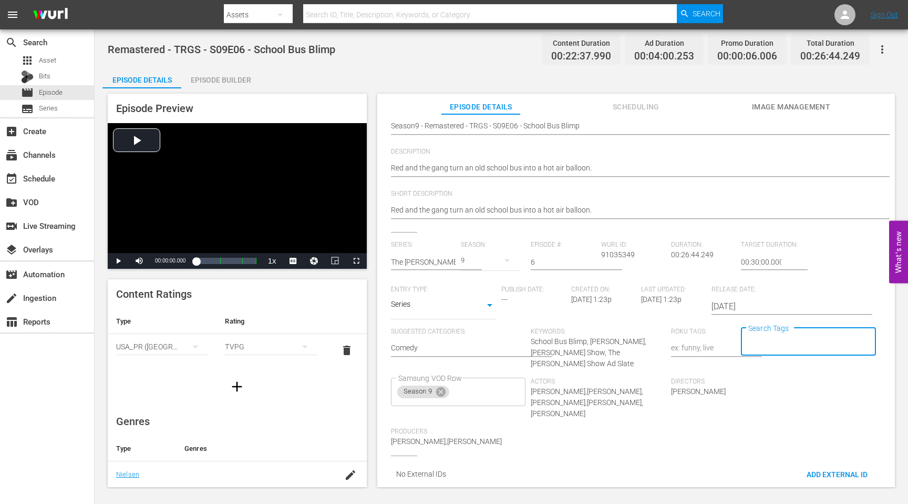
scroll to position [0, 0]
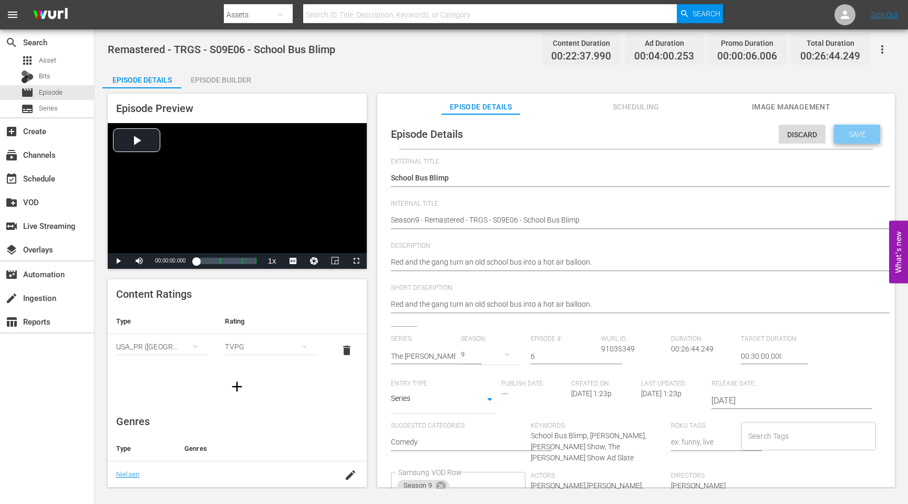
click at [852, 139] on div "Save" at bounding box center [857, 134] width 46 height 19
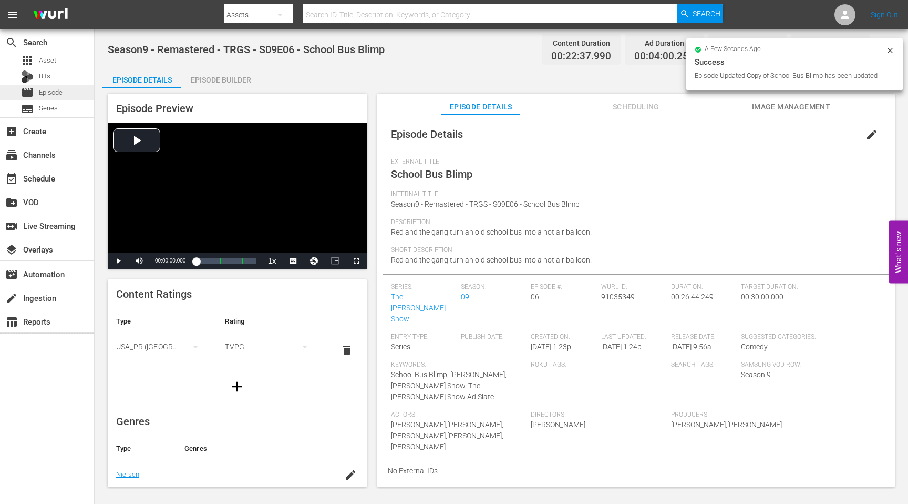
click at [49, 91] on span "Episode" at bounding box center [51, 92] width 24 height 11
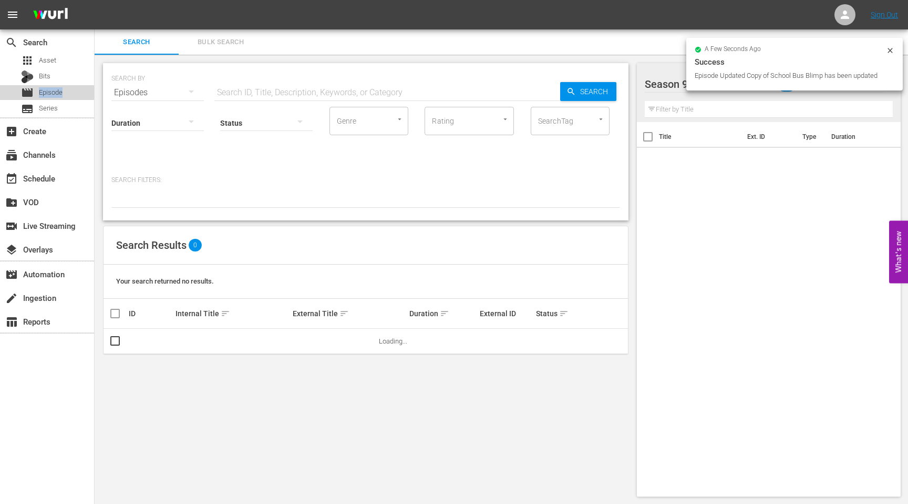
click at [49, 91] on span "Episode" at bounding box center [51, 92] width 24 height 11
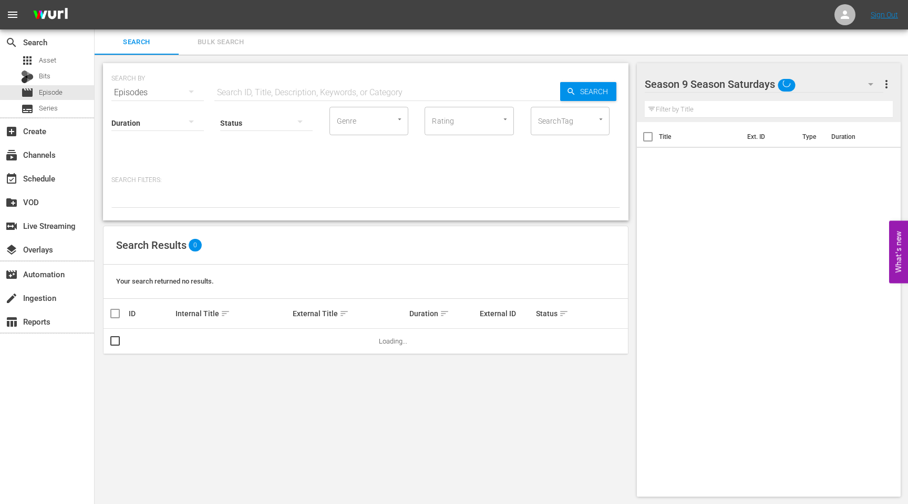
click at [258, 89] on input "text" at bounding box center [387, 92] width 346 height 25
paste input "Coup De Grass"
type input "Coup De Grass"
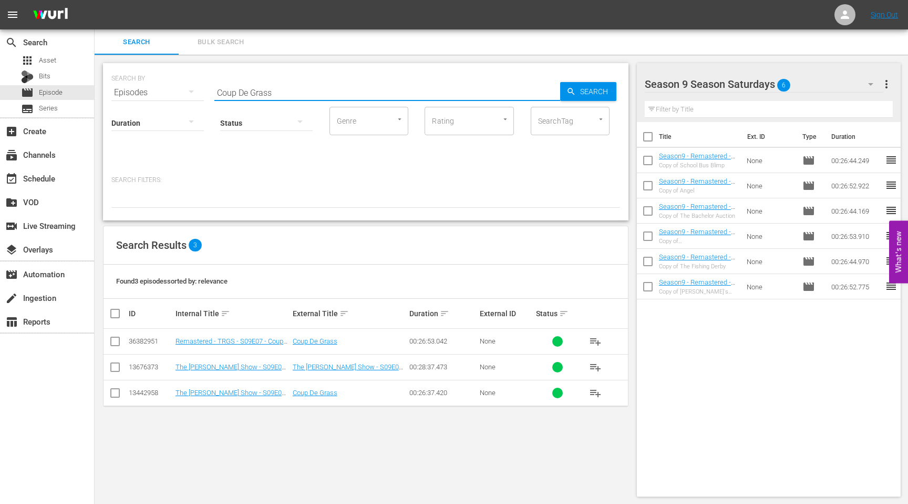
click at [114, 343] on input "checkbox" at bounding box center [115, 343] width 13 height 13
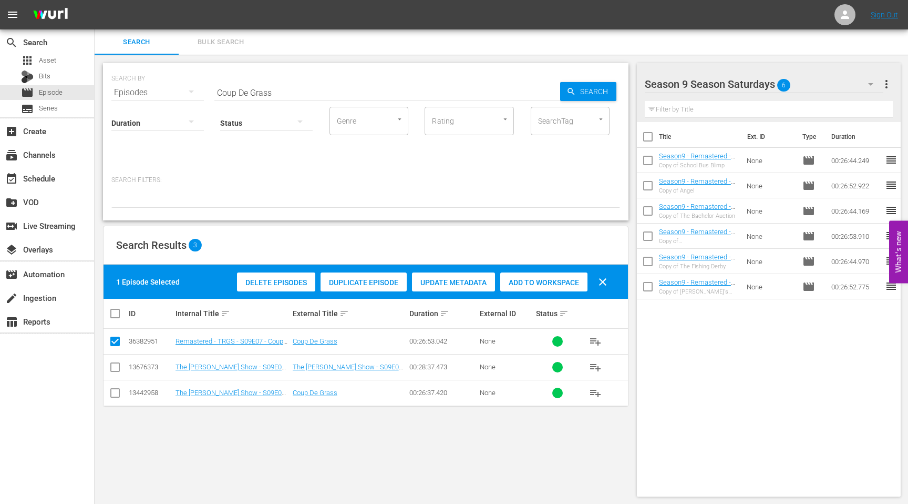
click at [361, 283] on span "Duplicate Episode" at bounding box center [364, 282] width 86 height 8
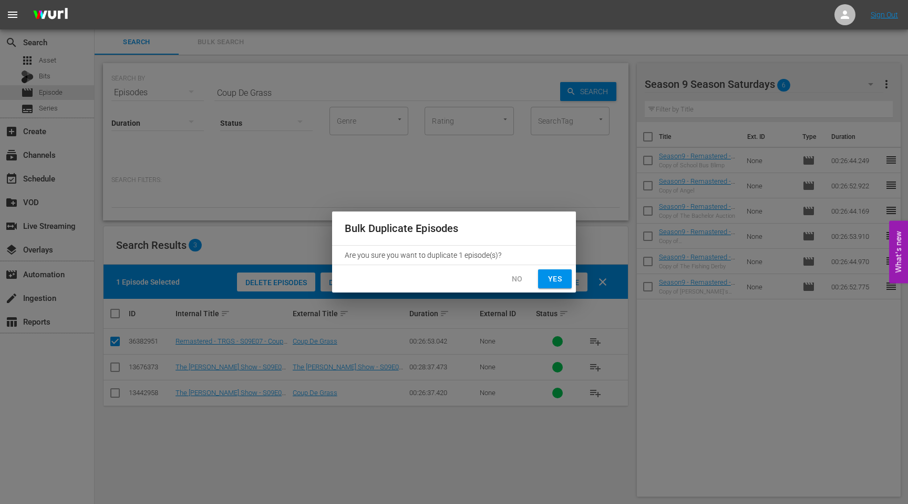
click at [561, 279] on span "Yes" at bounding box center [555, 278] width 17 height 13
checkbox input "false"
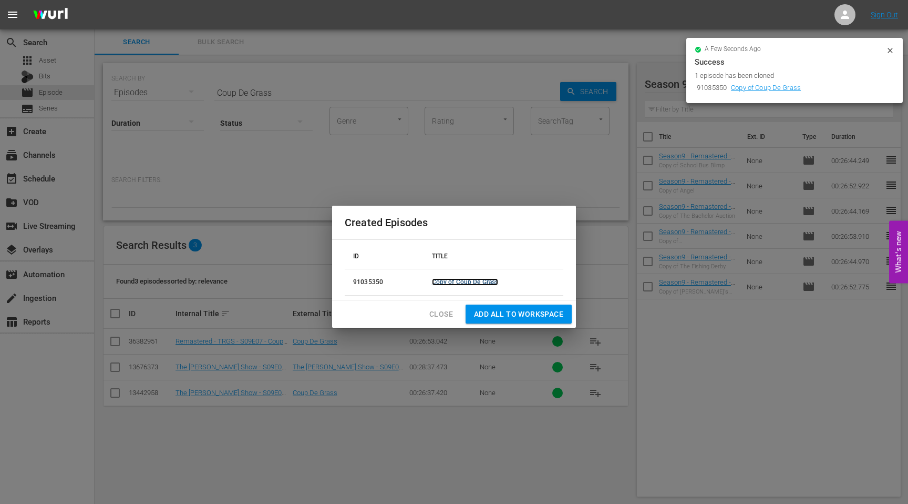
click at [473, 282] on link "Copy of Coup De Grass" at bounding box center [465, 281] width 67 height 7
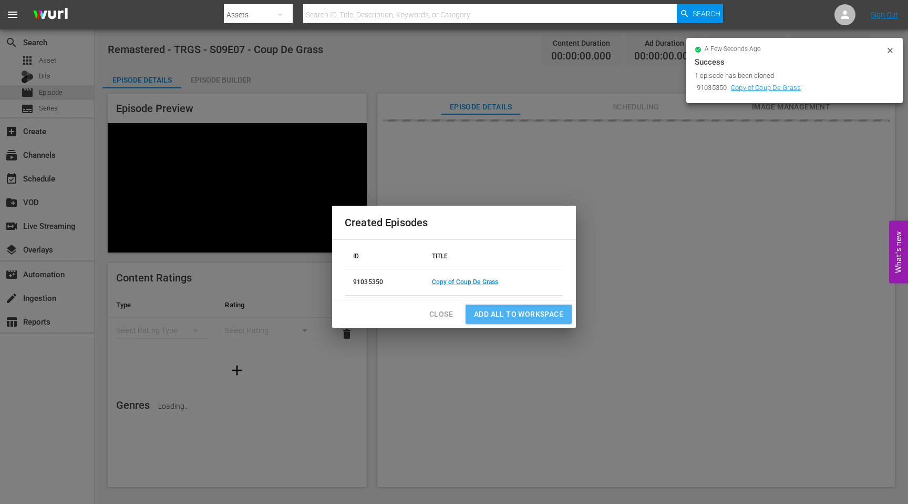
click at [502, 308] on span "Add all to Workspace" at bounding box center [518, 313] width 89 height 13
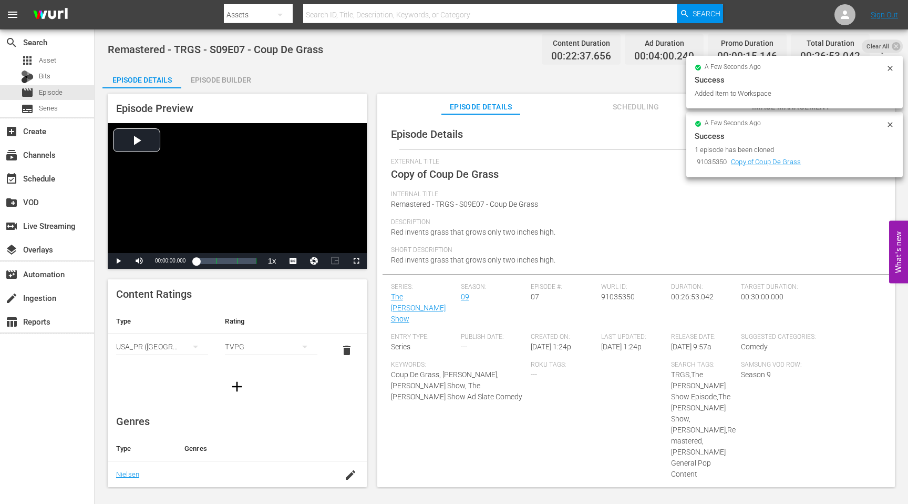
click at [864, 141] on div "Success" at bounding box center [795, 136] width 200 height 13
click at [893, 121] on icon at bounding box center [890, 124] width 8 height 8
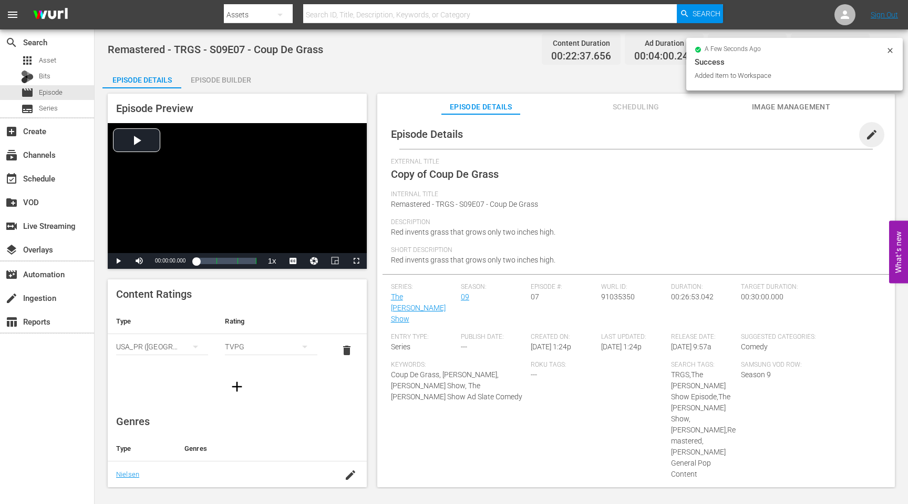
click at [866, 135] on span "edit" at bounding box center [872, 134] width 13 height 13
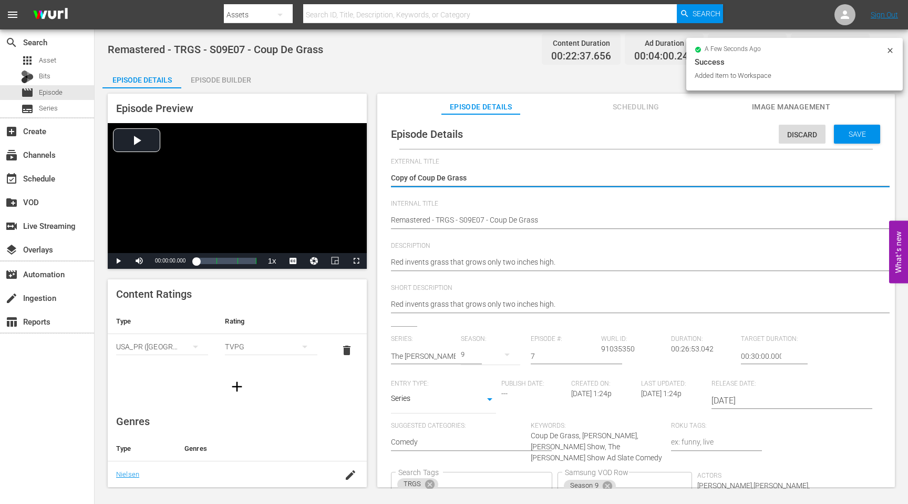
click at [470, 169] on div "Copy of Coup De Grass Copy of Coup De Grass" at bounding box center [633, 178] width 485 height 25
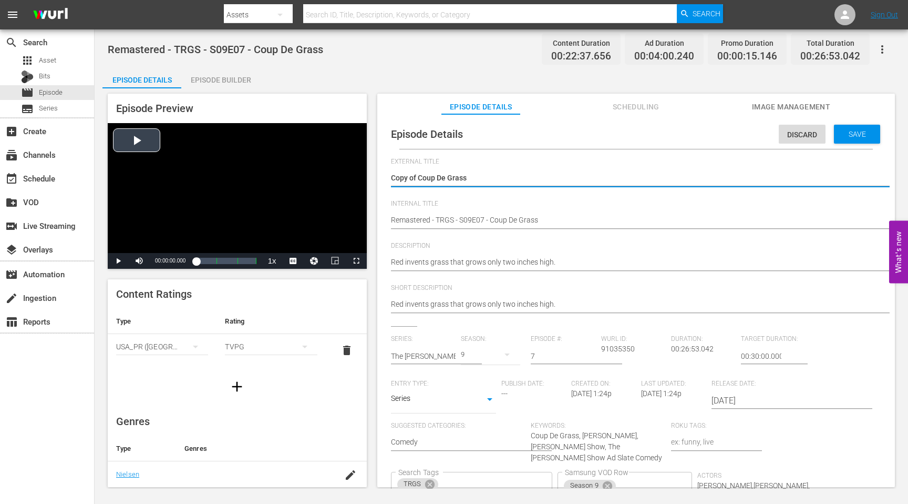
drag, startPoint x: 419, startPoint y: 179, endPoint x: 345, endPoint y: 179, distance: 74.6
type textarea "Coup De Grass"
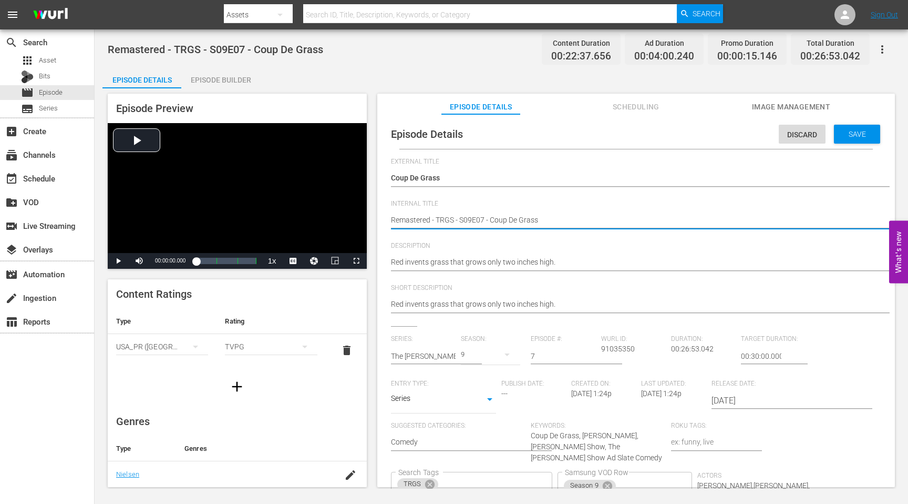
type textarea "SRemastered - TRGS - S09E07 - Coup De Grass"
type textarea "SeRemastered - TRGS - S09E07 - Coup De Grass"
type textarea "SeaRemastered - TRGS - S09E07 - Coup De Grass"
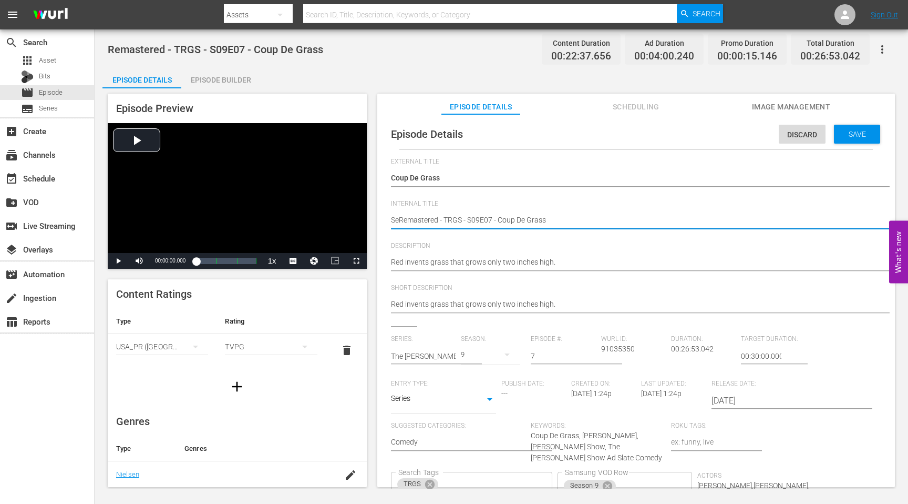
type textarea "SeaRemastered - TRGS - S09E07 - Coup De Grass"
type textarea "SeasRemastered - TRGS - S09E07 - Coup De Grass"
type textarea "SeasoRemastered - TRGS - S09E07 - Coup De Grass"
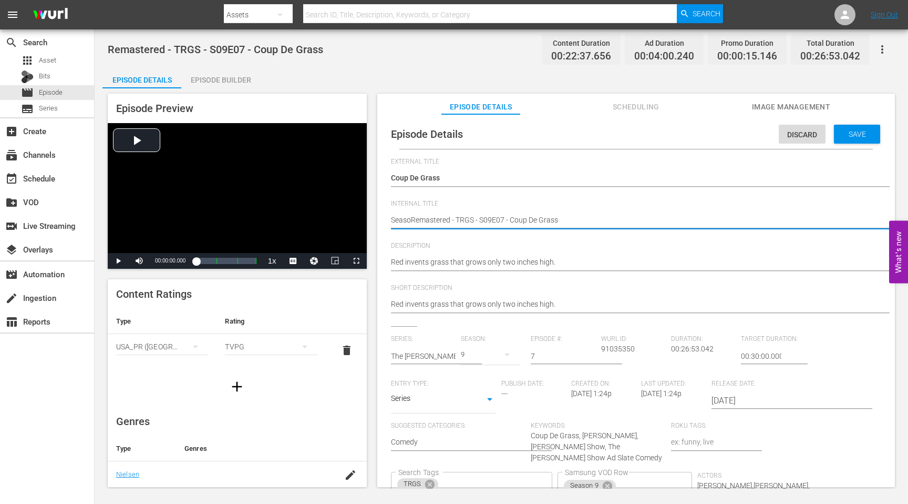
type textarea "SeasonRemastered - TRGS - S09E07 - Coup De Grass"
type textarea "Season9Remastered - TRGS - S09E07 - Coup De Grass"
type textarea "Season9 Remastered - TRGS - S09E07 - Coup De Grass"
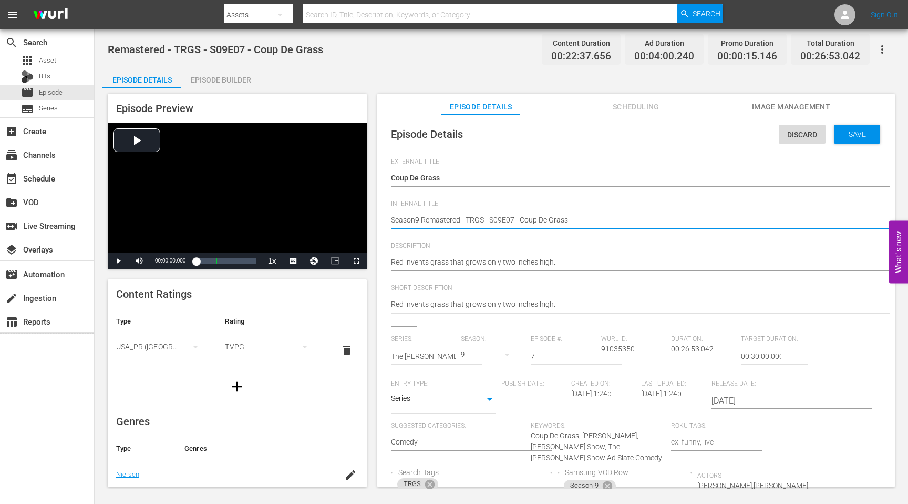
type textarea "Season9. Remastered - TRGS - S09E07 - Coup De Grass"
type textarea "Season9. -Remastered - TRGS - S09E07 - Coup De Grass"
type textarea "Season9. - Remastered - TRGS - S09E07 - Coup De Grass"
click at [665, 217] on textarea "Remastered - TRGS - S09E07 - Coup De Grass" at bounding box center [633, 220] width 485 height 13
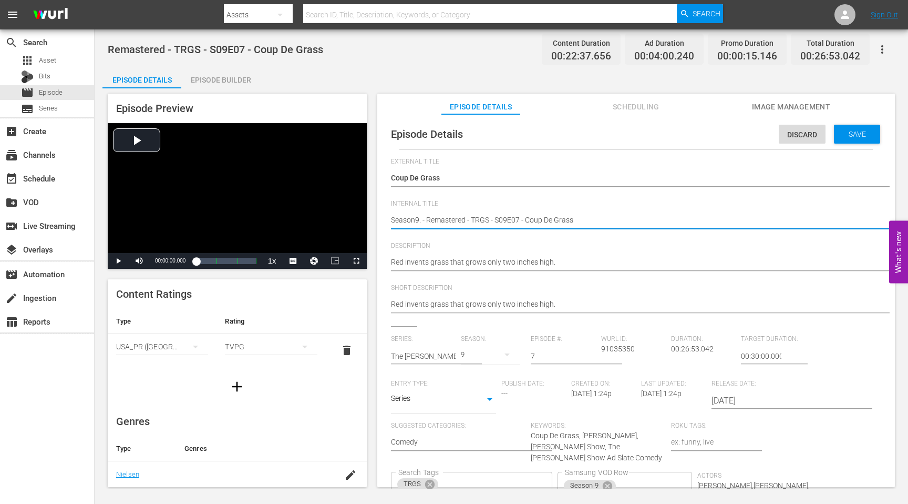
type textarea "Season9. - Remastered - TRGS - S09E07 - Coup De Grass"
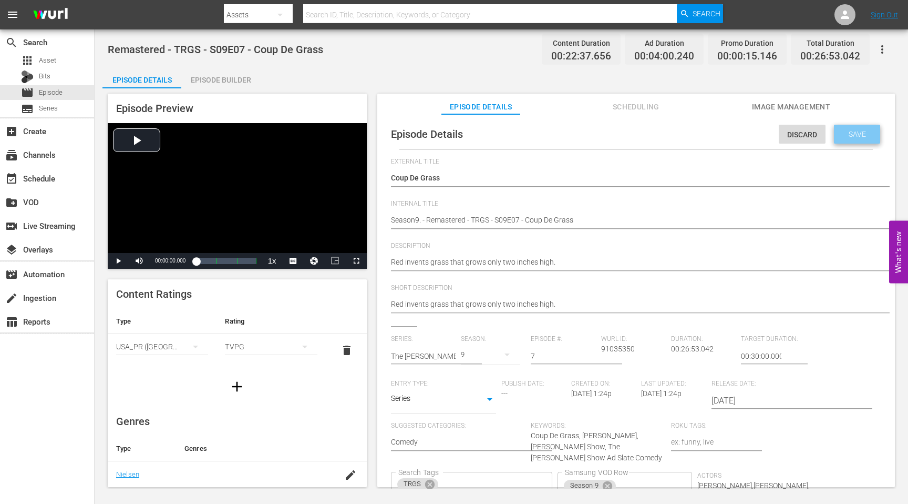
click at [845, 134] on span "Save" at bounding box center [857, 134] width 34 height 8
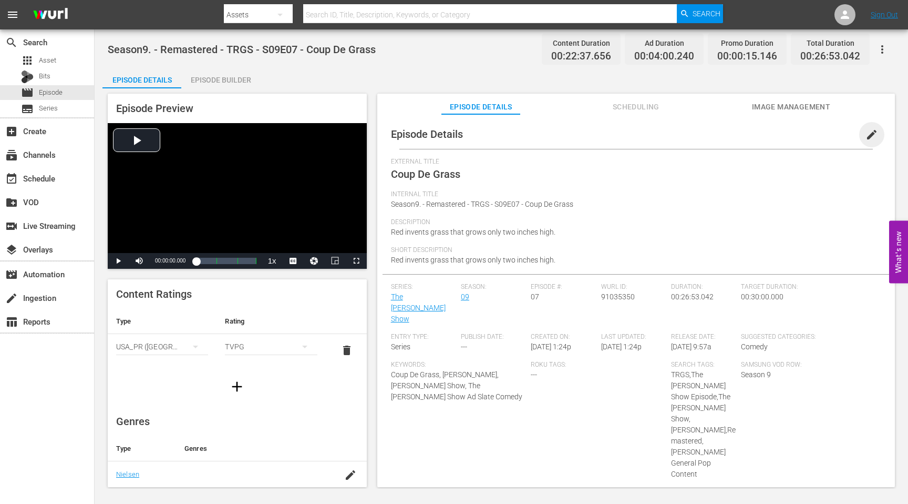
click at [868, 134] on span "edit" at bounding box center [872, 134] width 13 height 13
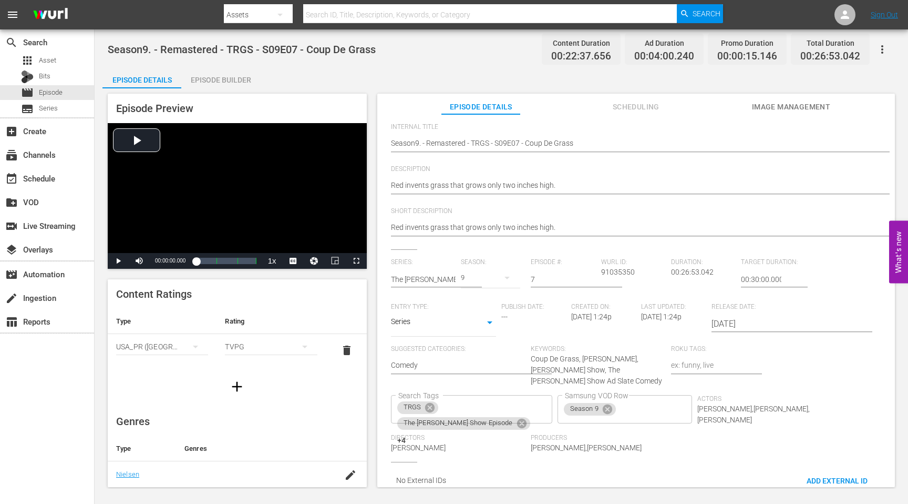
scroll to position [89, 0]
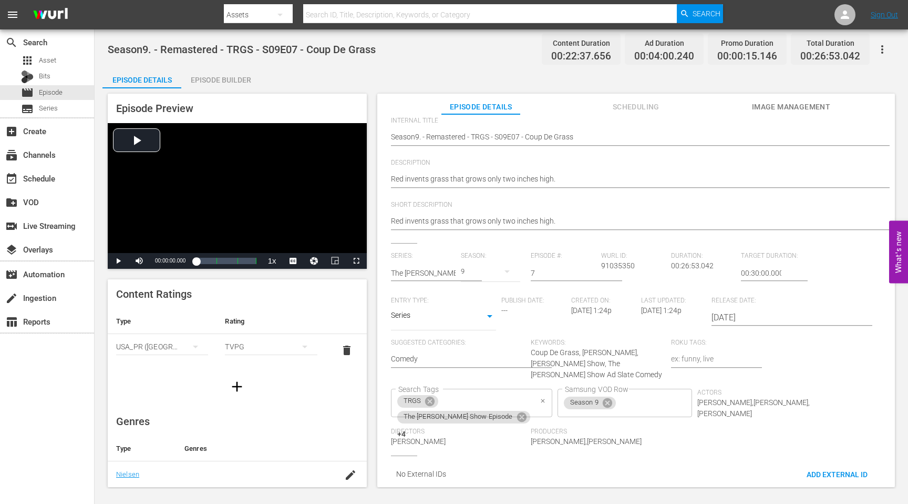
click at [538, 398] on div at bounding box center [543, 400] width 10 height 11
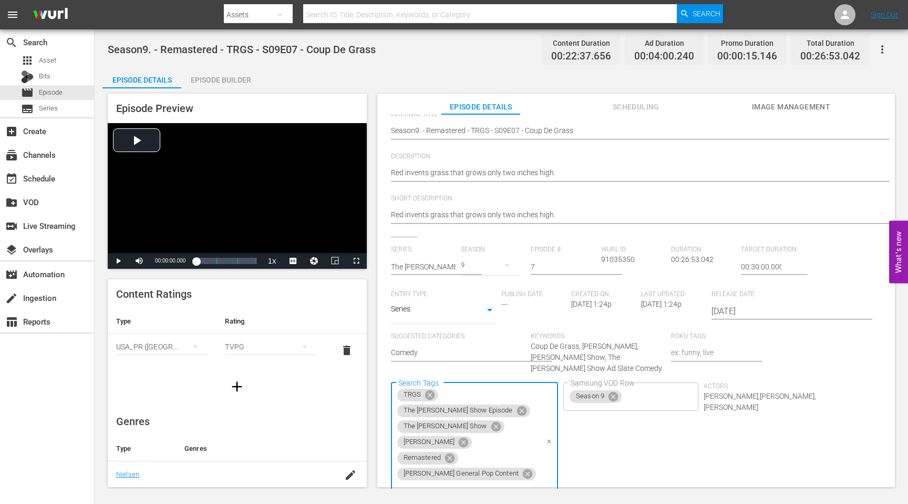
click at [547, 439] on icon "Clear" at bounding box center [549, 441] width 4 height 4
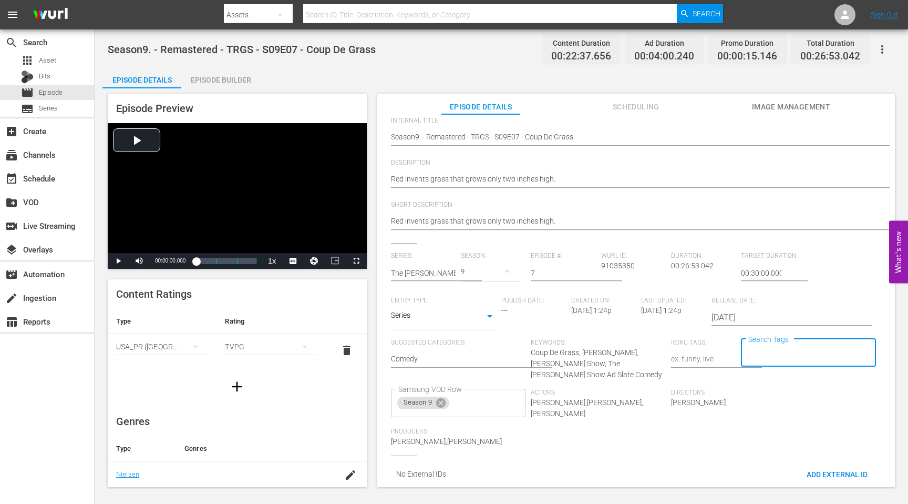
scroll to position [0, 0]
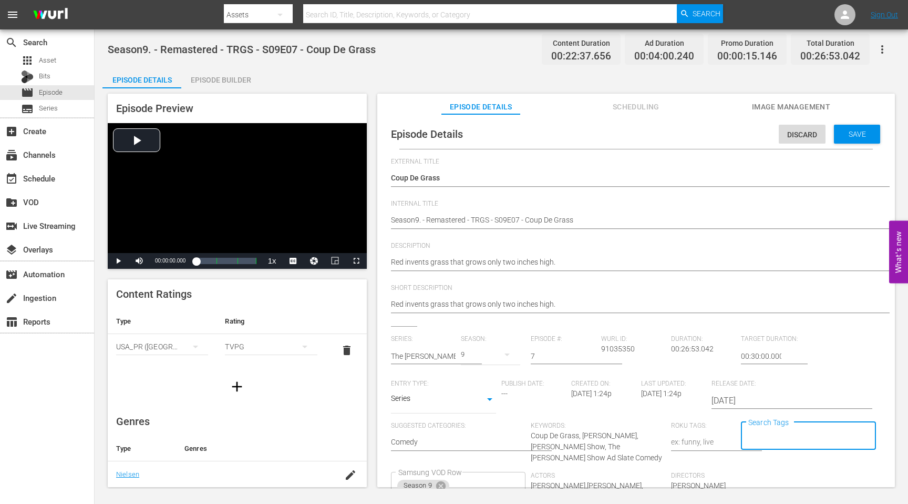
click at [855, 132] on span "Save" at bounding box center [857, 134] width 34 height 8
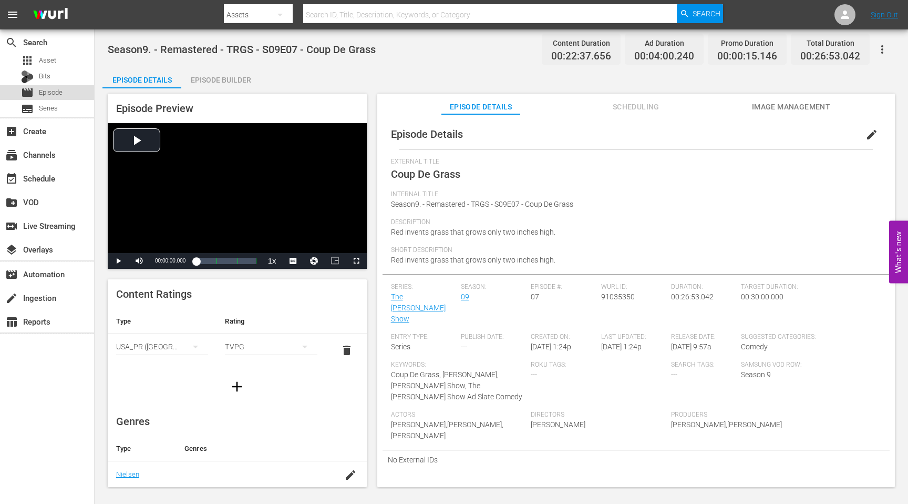
click at [52, 93] on span "Episode" at bounding box center [51, 92] width 24 height 11
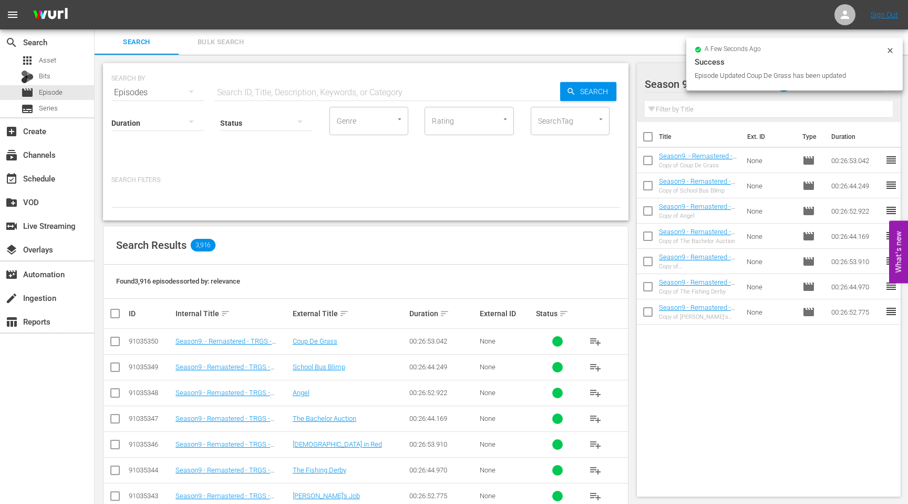
click at [206, 91] on div "SEARCH BY Search By Episodes Search ID, Title, Description, Keywords, or Catego…" at bounding box center [365, 86] width 509 height 38
click at [245, 91] on input "text" at bounding box center [387, 92] width 346 height 25
paste input "Rent A Wreck"
type input "Rent A Wreck"
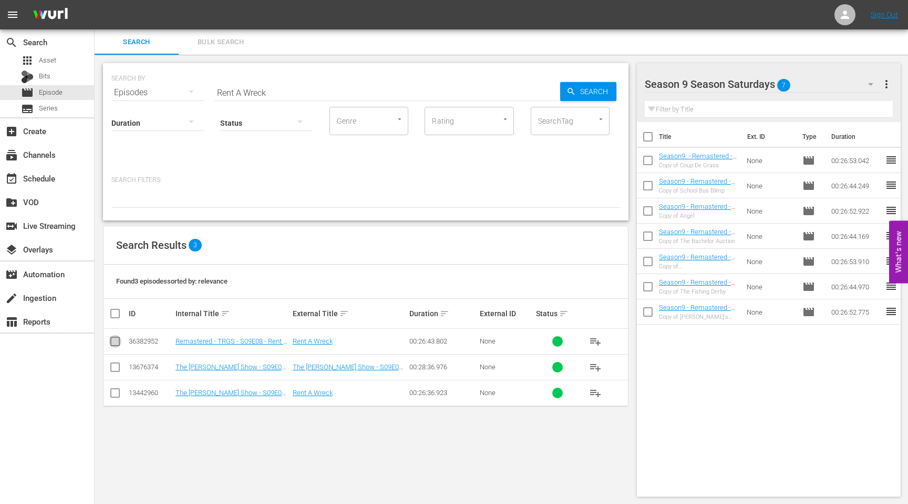
click at [112, 339] on input "checkbox" at bounding box center [115, 343] width 13 height 13
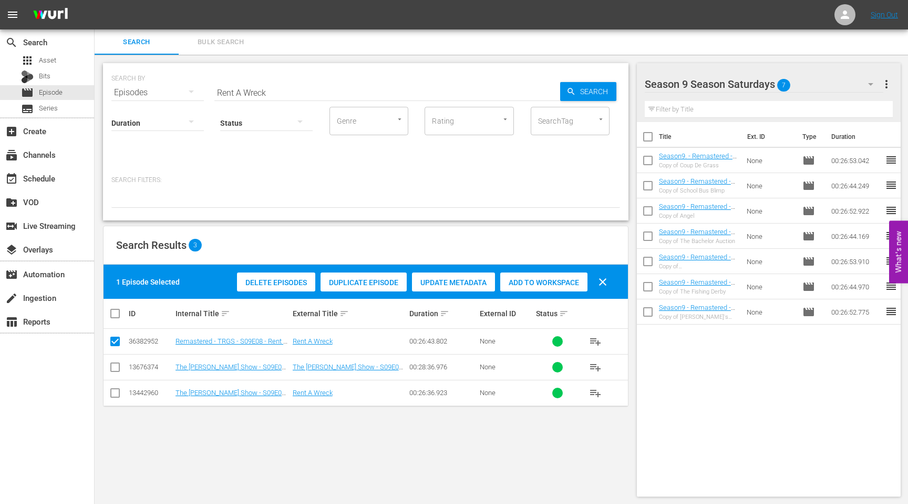
click at [356, 283] on span "Duplicate Episode" at bounding box center [364, 282] width 86 height 8
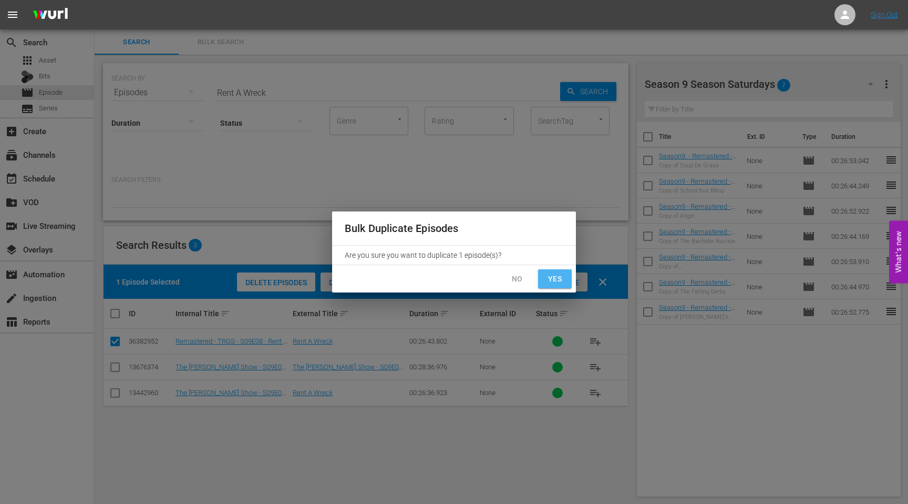
click at [555, 283] on span "Yes" at bounding box center [555, 278] width 17 height 13
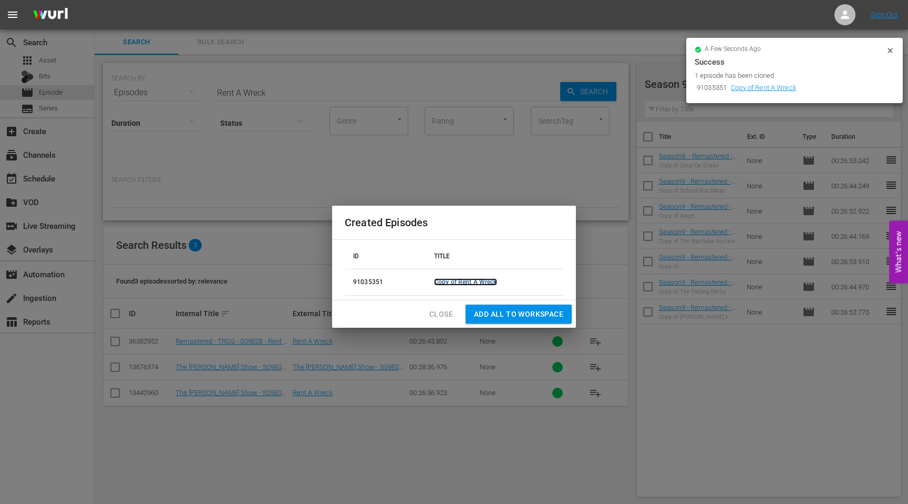
click at [478, 282] on link "Copy of Rent A Wreck" at bounding box center [465, 281] width 63 height 7
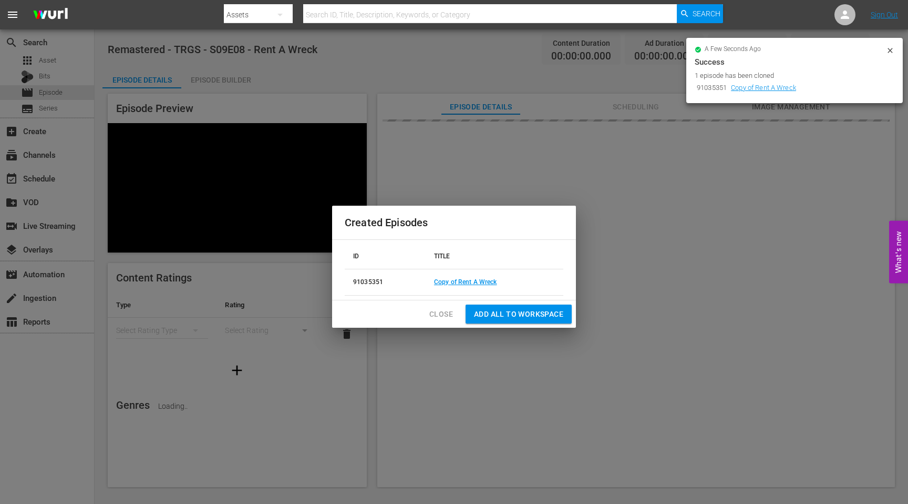
click at [500, 314] on span "Add all to Workspace" at bounding box center [518, 313] width 89 height 13
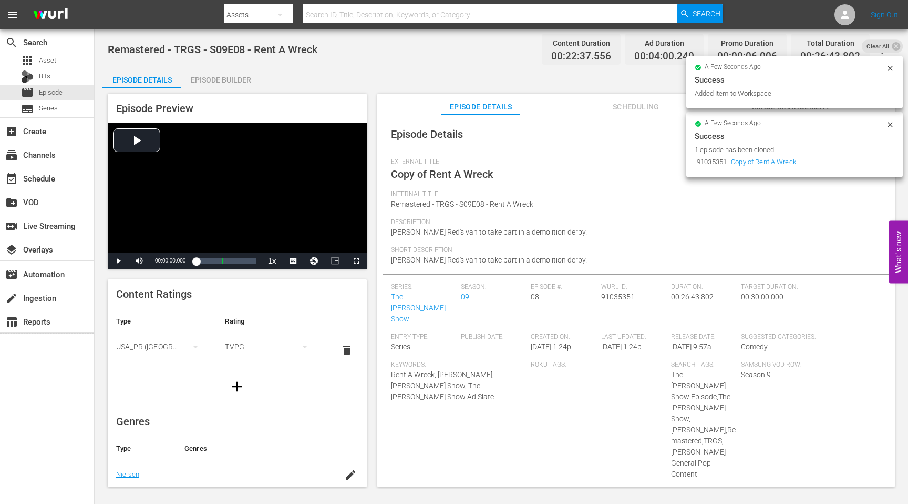
click at [889, 127] on icon at bounding box center [890, 124] width 8 height 8
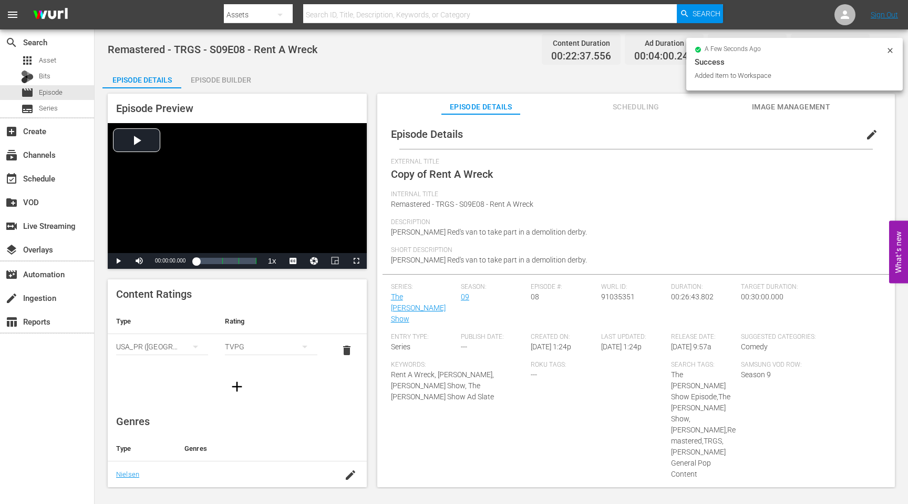
click at [859, 138] on button "edit" at bounding box center [871, 134] width 25 height 25
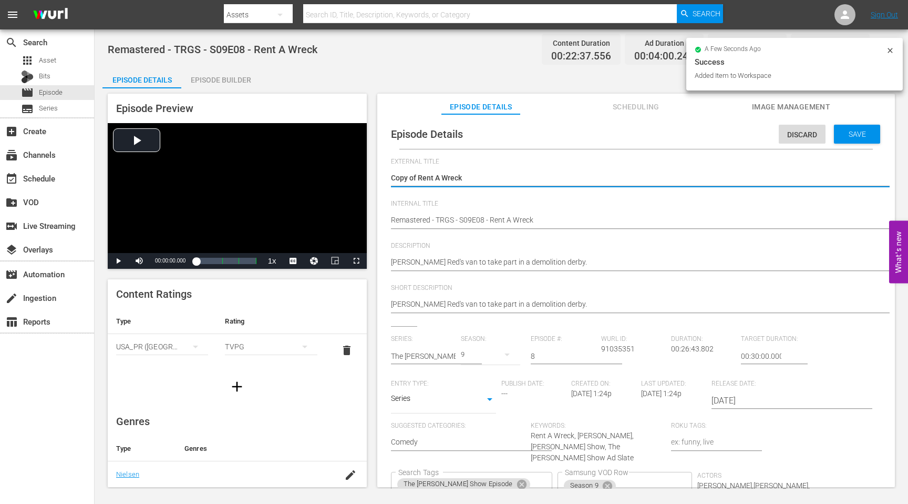
click at [461, 199] on div "External Title Copy of Rent A Wreck Copy of Rent A Wreck" at bounding box center [636, 179] width 490 height 42
drag, startPoint x: 419, startPoint y: 176, endPoint x: 379, endPoint y: 176, distance: 39.9
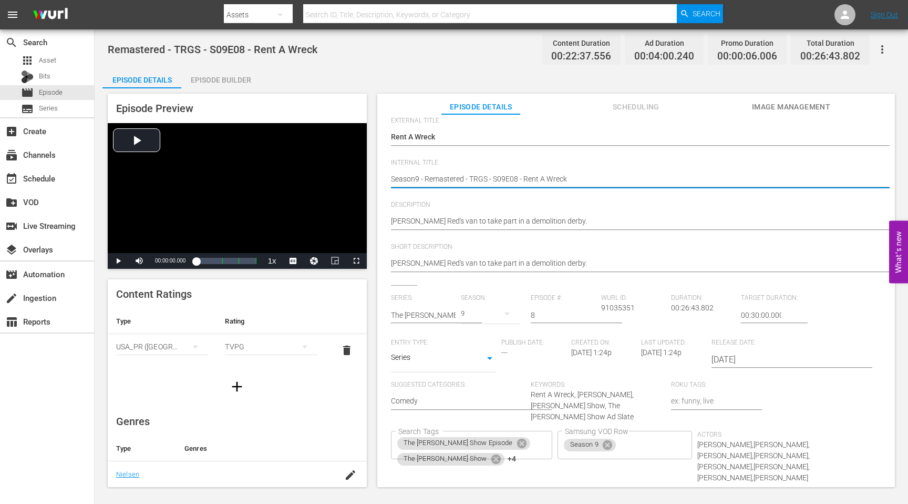
scroll to position [106, 0]
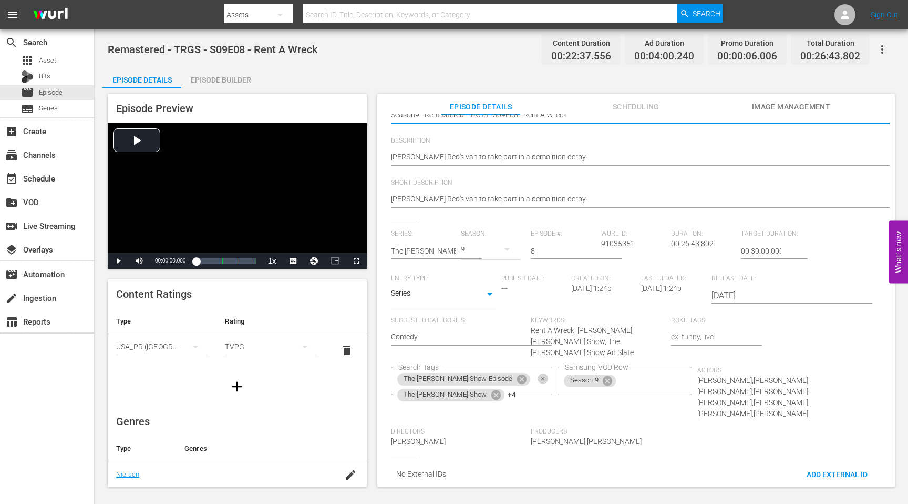
click at [540, 375] on icon "Clear" at bounding box center [543, 378] width 7 height 7
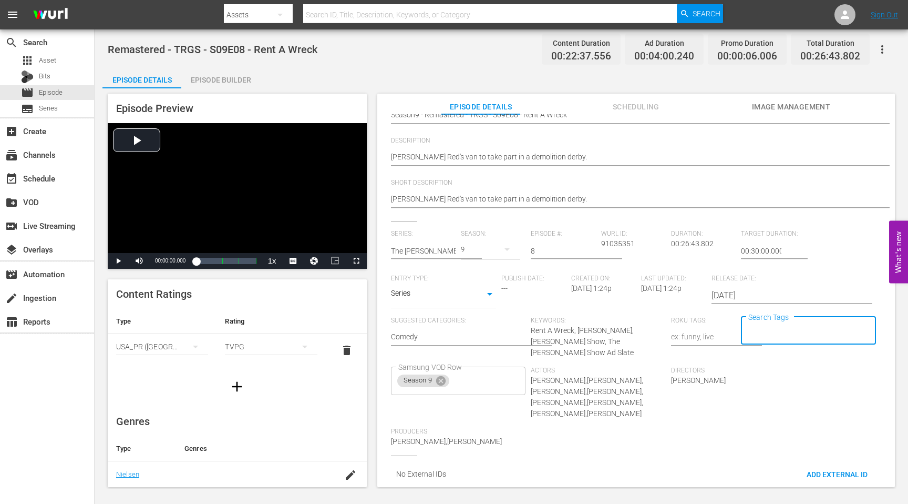
scroll to position [0, 0]
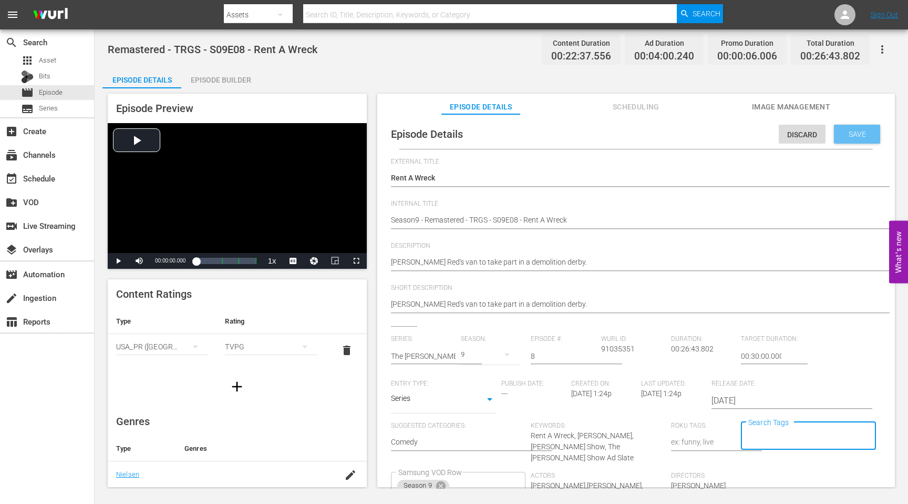
click at [857, 133] on span "Save" at bounding box center [857, 134] width 34 height 8
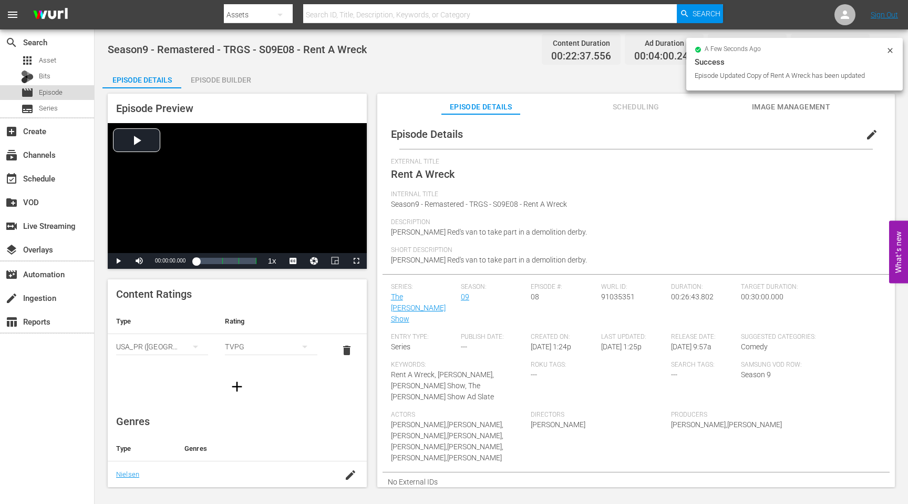
click at [51, 93] on span "Episode" at bounding box center [51, 92] width 24 height 11
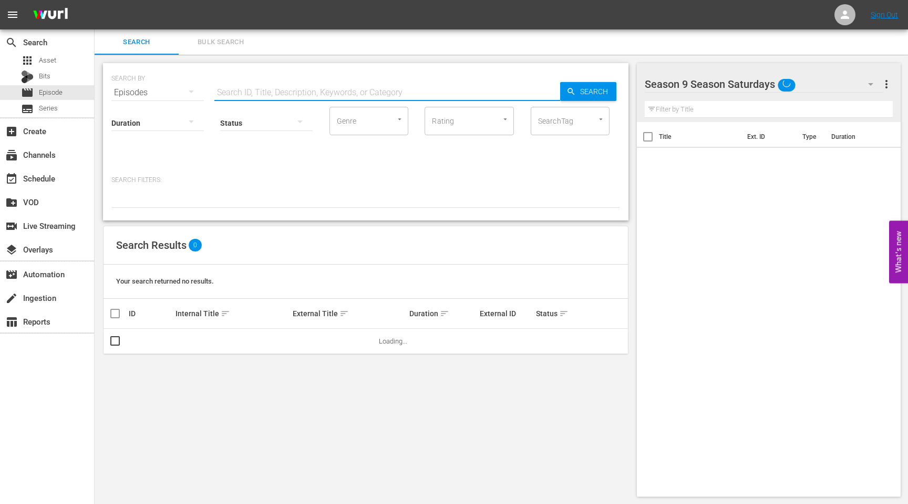
click at [352, 97] on input "text" at bounding box center [387, 92] width 346 height 25
paste input "Curse of the Mummy"
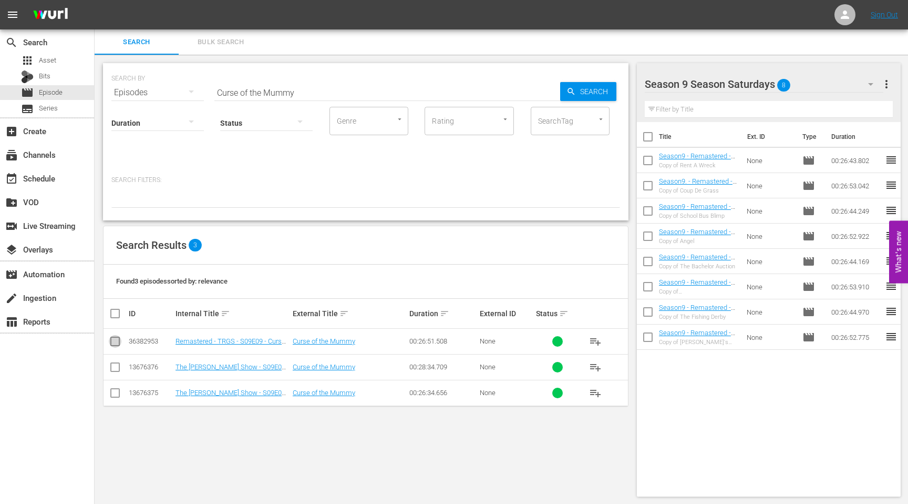
click at [115, 342] on input "checkbox" at bounding box center [115, 343] width 13 height 13
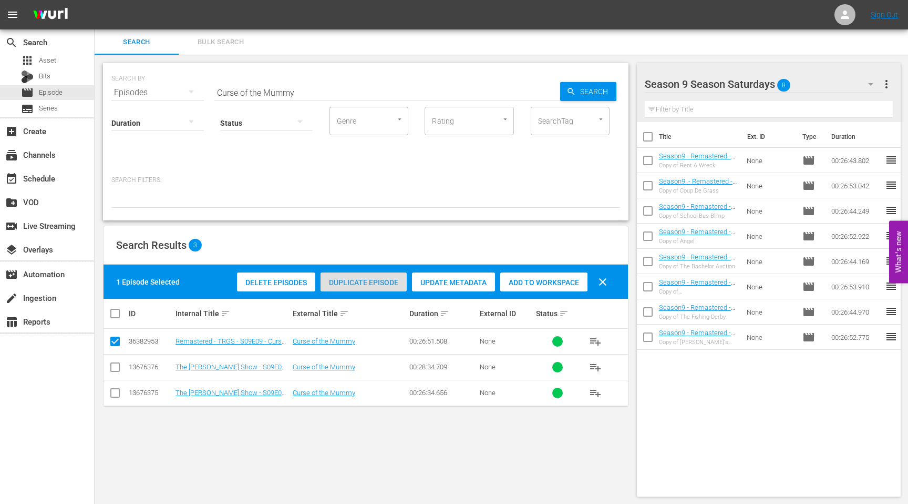
click at [371, 282] on span "Duplicate Episode" at bounding box center [364, 282] width 86 height 8
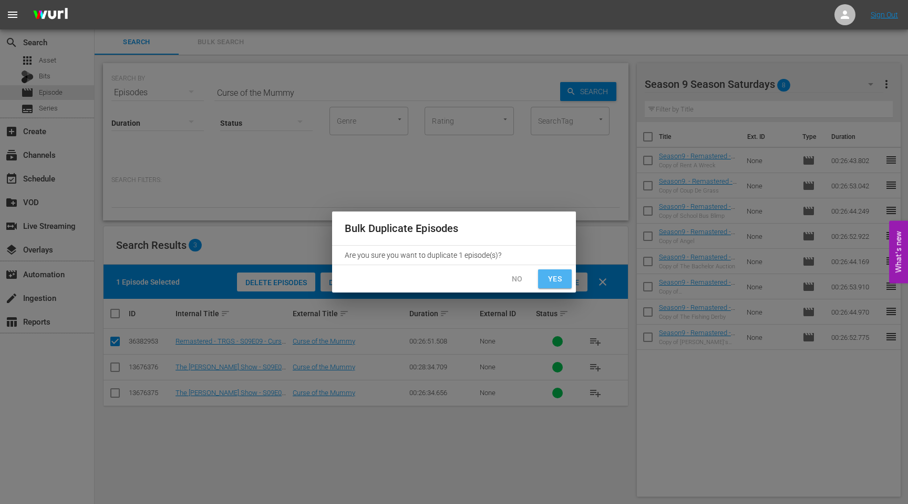
click at [555, 275] on span "Yes" at bounding box center [555, 278] width 17 height 13
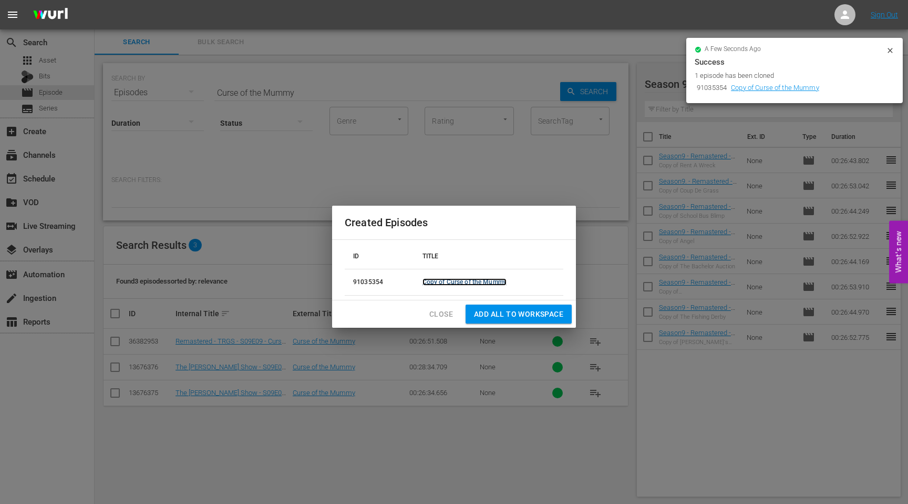
click at [474, 282] on link "Copy of Curse of the Mummy" at bounding box center [465, 281] width 84 height 7
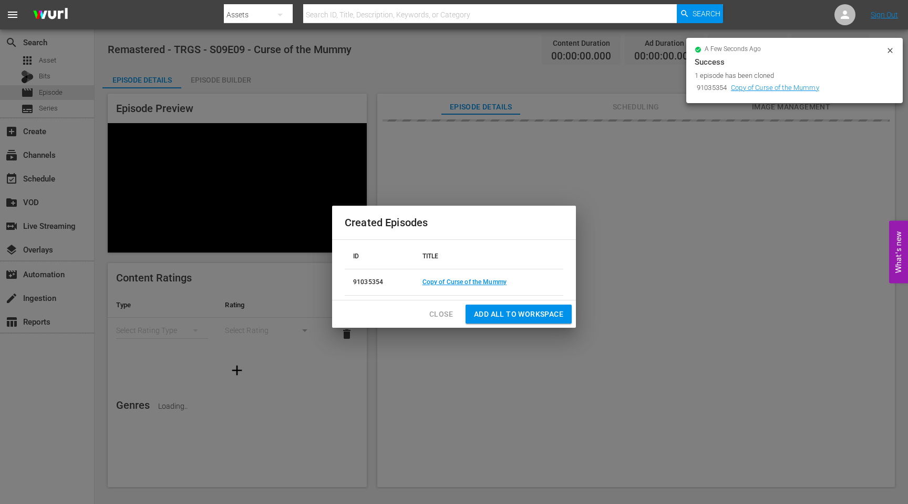
click at [558, 314] on span "Add all to Workspace" at bounding box center [518, 313] width 89 height 13
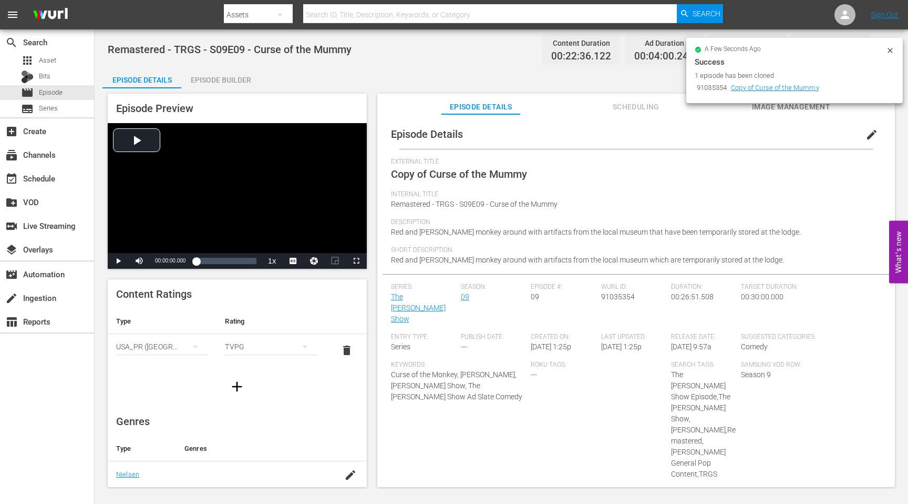
click at [868, 0] on div "search Search apps Asset Bits movie Episode subtitles Series add_box Create sub…" at bounding box center [502, 0] width 814 height 0
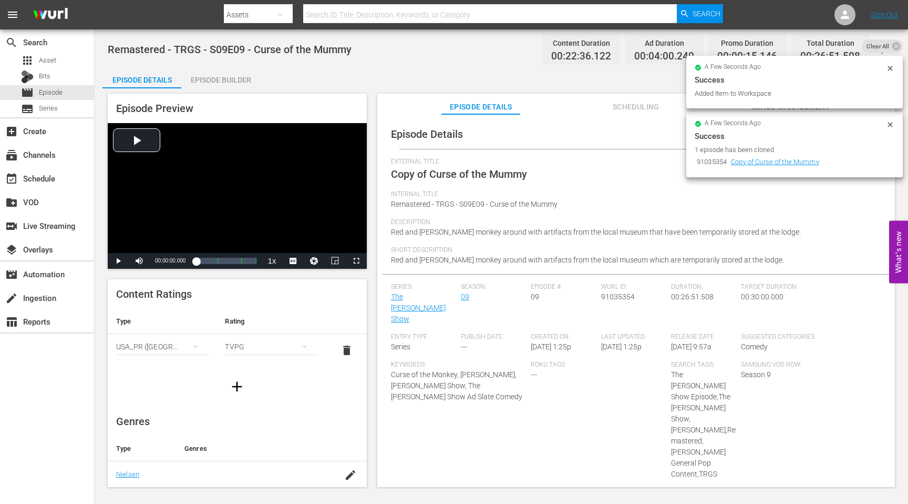
click at [887, 125] on icon at bounding box center [890, 124] width 8 height 8
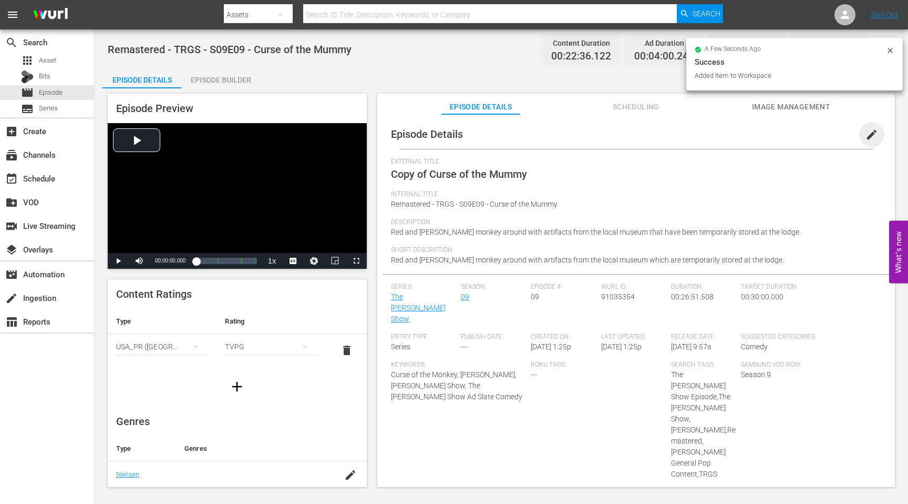
click at [866, 136] on span "edit" at bounding box center [872, 134] width 13 height 13
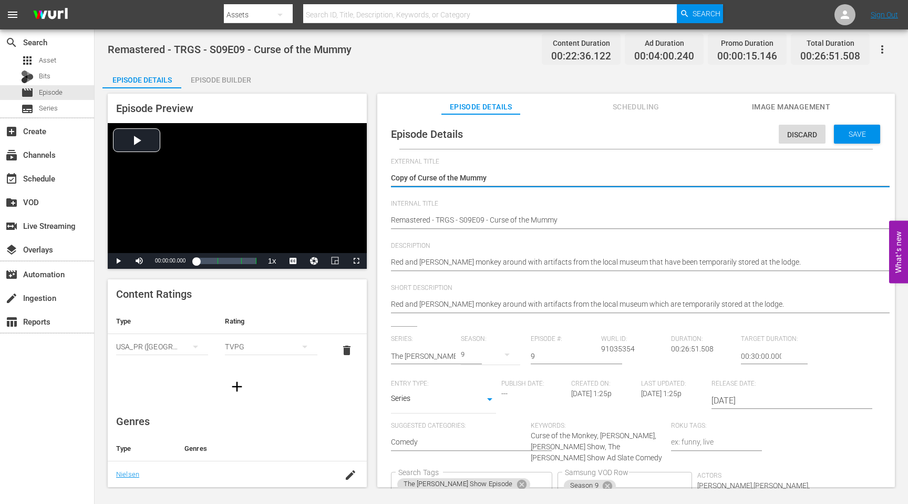
click at [500, 183] on textarea "Copy of Curse of the Mummy" at bounding box center [633, 178] width 485 height 13
drag, startPoint x: 418, startPoint y: 177, endPoint x: 359, endPoint y: 177, distance: 59.4
click at [364, 177] on div "Episode Preview Video Player is loading. Play Video Play Mute Current Time 00:0…" at bounding box center [501, 291] width 798 height 407
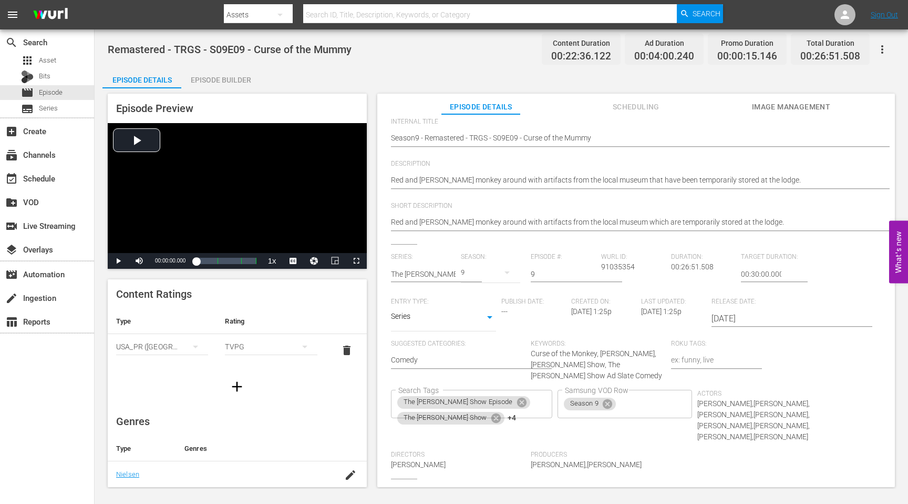
scroll to position [95, 0]
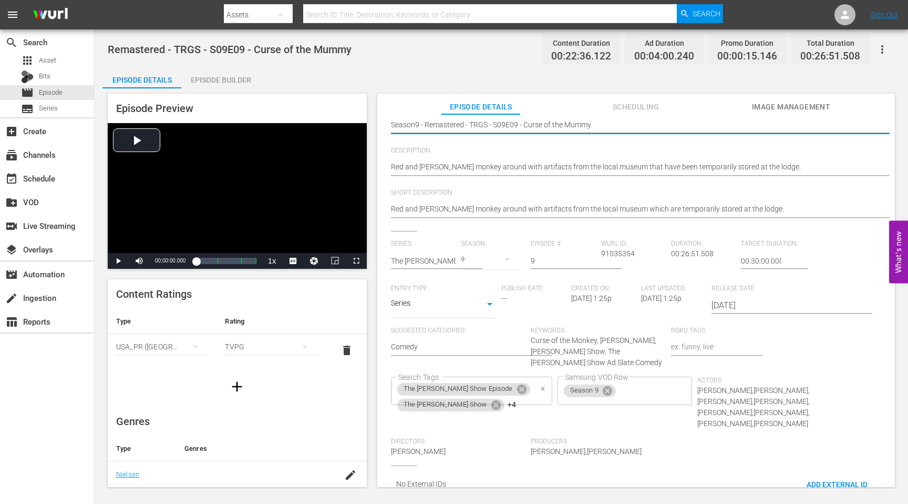
click at [540, 389] on icon "Clear" at bounding box center [543, 388] width 7 height 7
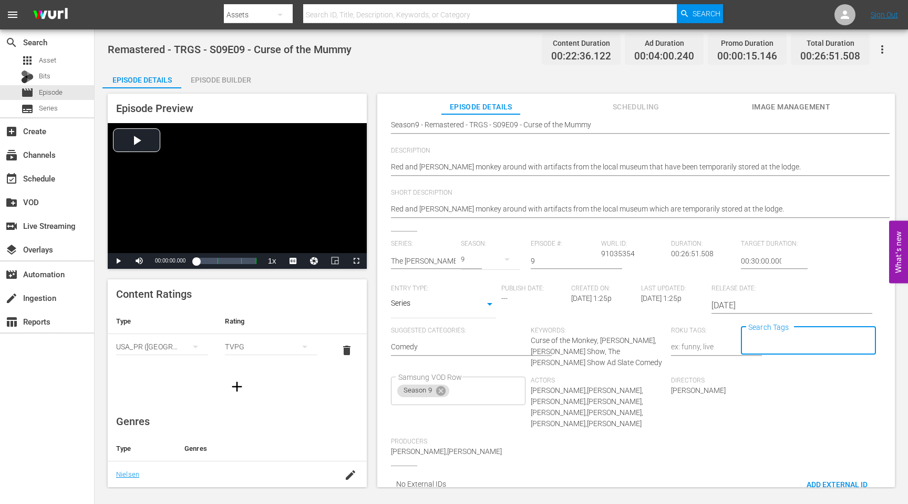
scroll to position [0, 0]
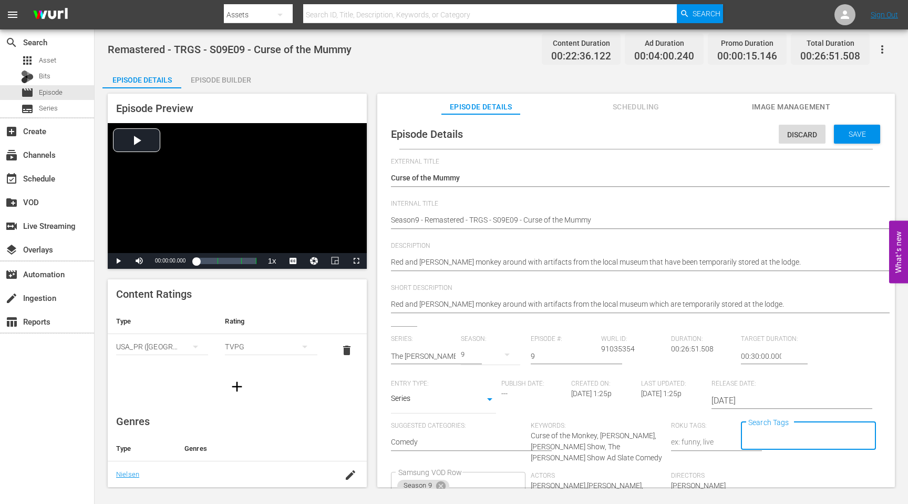
click at [844, 135] on span "Save" at bounding box center [857, 134] width 34 height 8
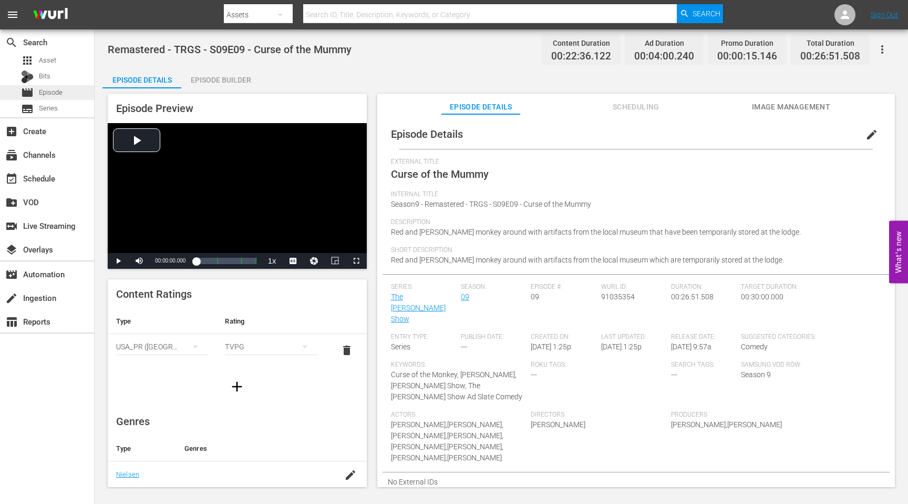
click at [45, 90] on span "Episode" at bounding box center [51, 92] width 24 height 11
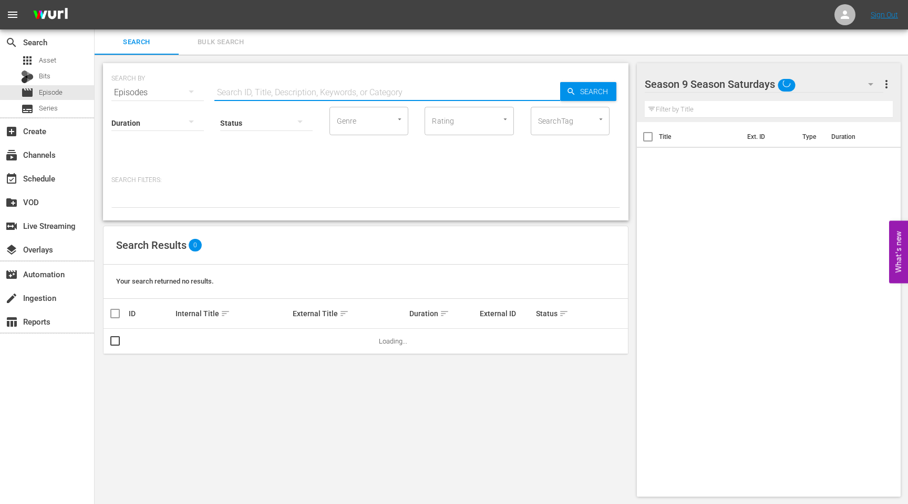
click at [284, 89] on input "text" at bounding box center [387, 92] width 346 height 25
paste input "Roll Out the Barrels"
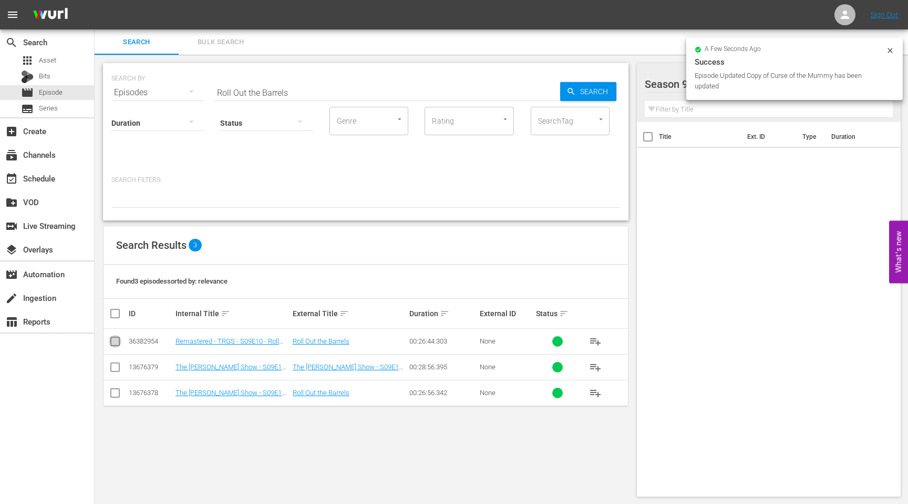
click at [116, 339] on input "checkbox" at bounding box center [115, 343] width 13 height 13
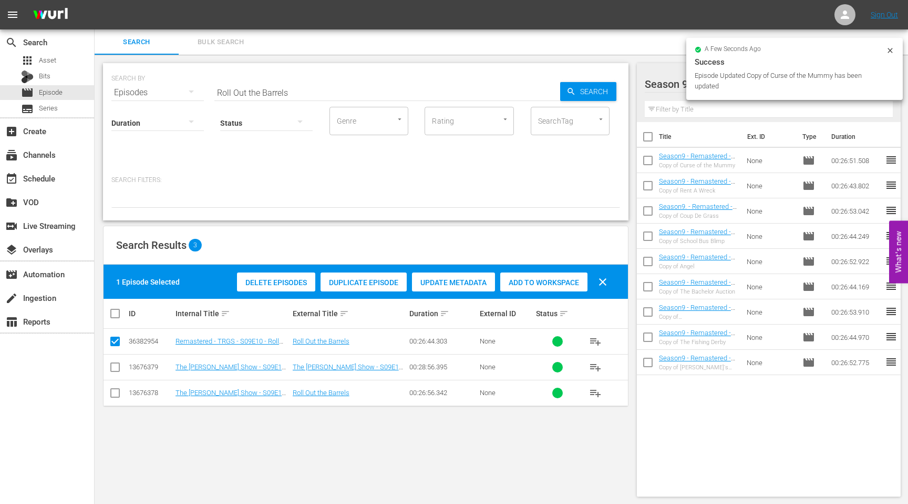
click at [345, 288] on div "Duplicate Episode" at bounding box center [364, 282] width 86 height 20
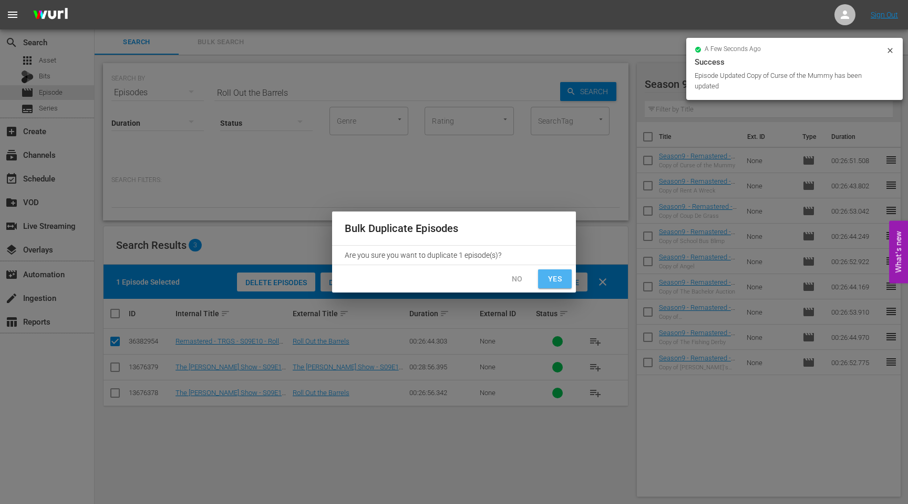
click at [550, 284] on span "Yes" at bounding box center [555, 278] width 17 height 13
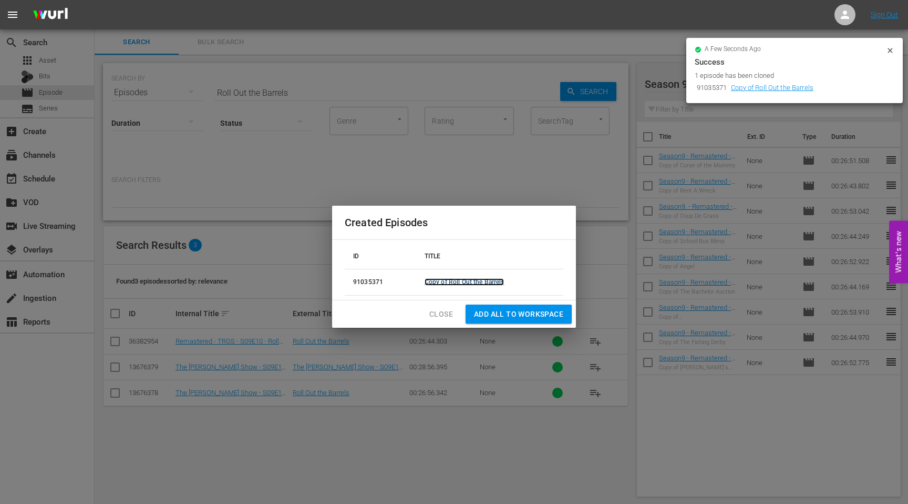
click at [483, 281] on link "Copy of Roll Out the Barrels" at bounding box center [465, 281] width 80 height 7
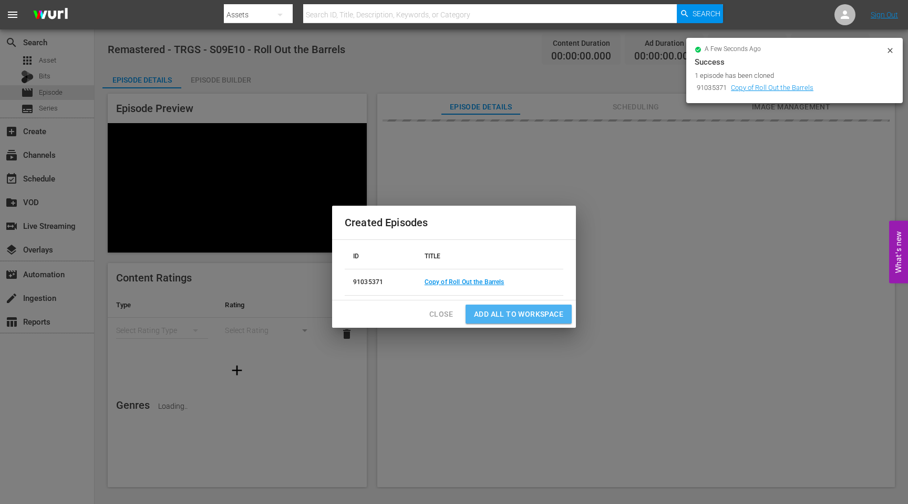
click at [527, 313] on span "Add all to Workspace" at bounding box center [518, 313] width 89 height 13
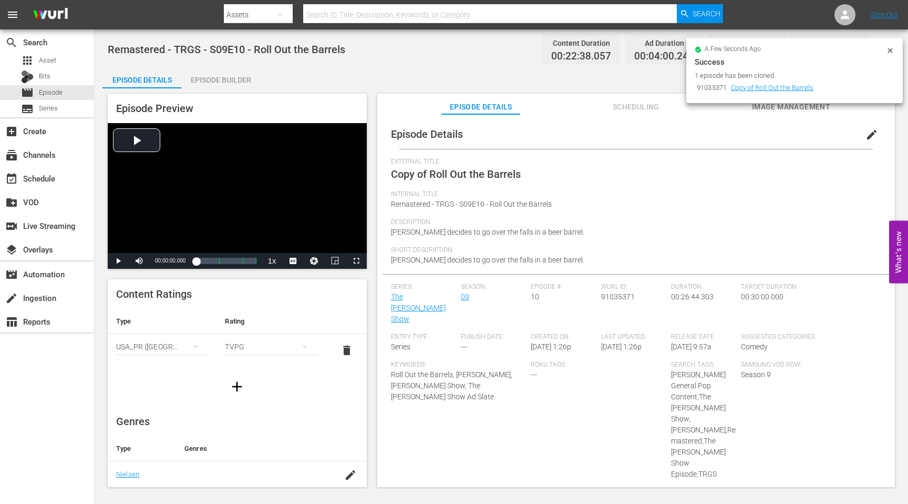
click at [866, 139] on span "edit" at bounding box center [872, 134] width 13 height 13
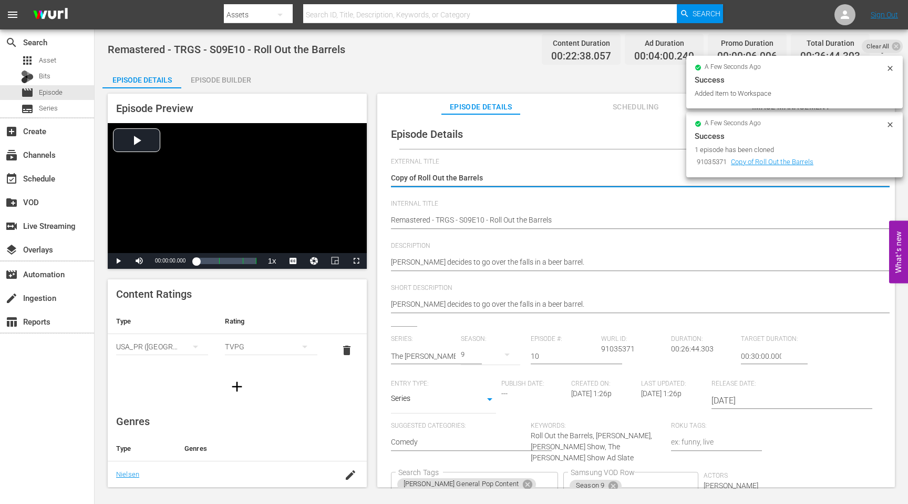
drag, startPoint x: 420, startPoint y: 179, endPoint x: 374, endPoint y: 178, distance: 45.7
click at [377, 178] on div "Episode Details Discard Save External Title Copy of Roll Out the Barrels Copy o…" at bounding box center [636, 305] width 518 height 383
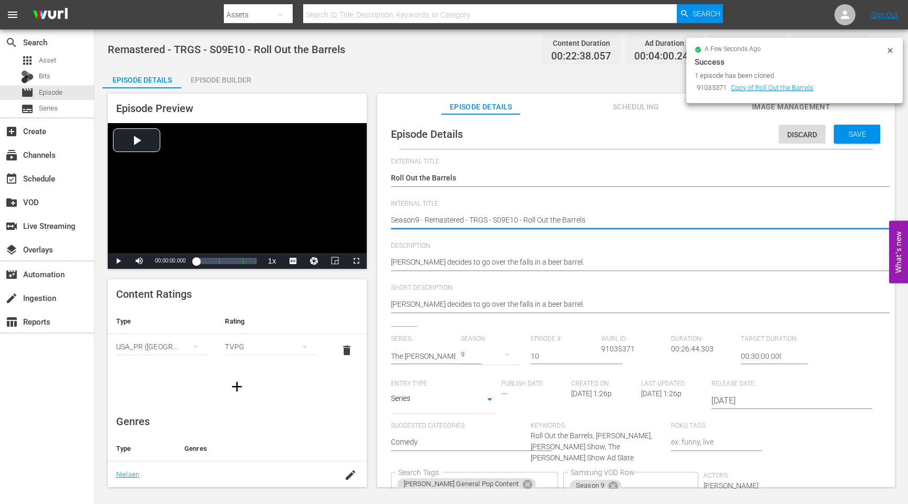
scroll to position [89, 0]
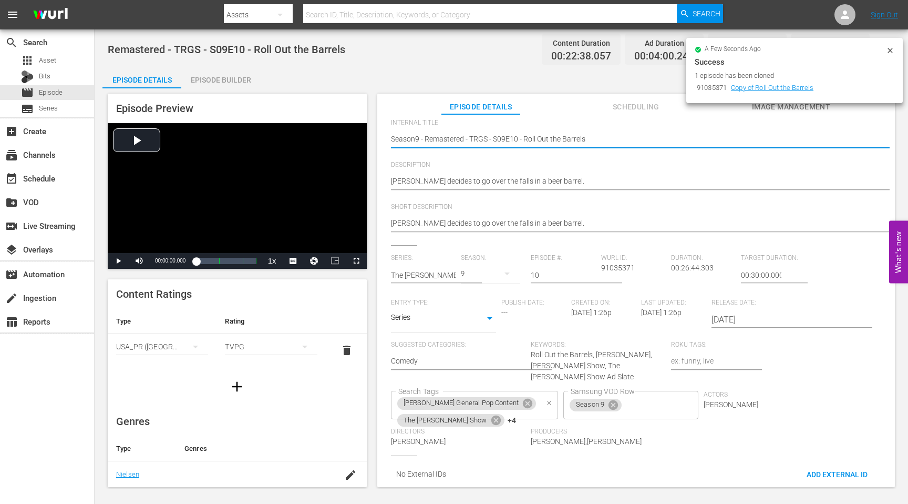
click at [521, 406] on div "Red Green General Pop Content The Red Green Show +4 Search Tags" at bounding box center [474, 405] width 167 height 28
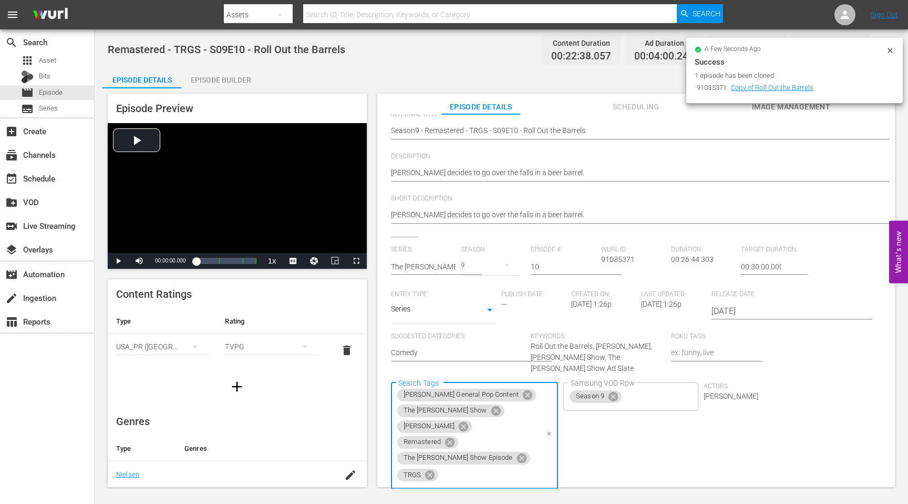
click at [546, 430] on icon "Clear" at bounding box center [549, 433] width 7 height 7
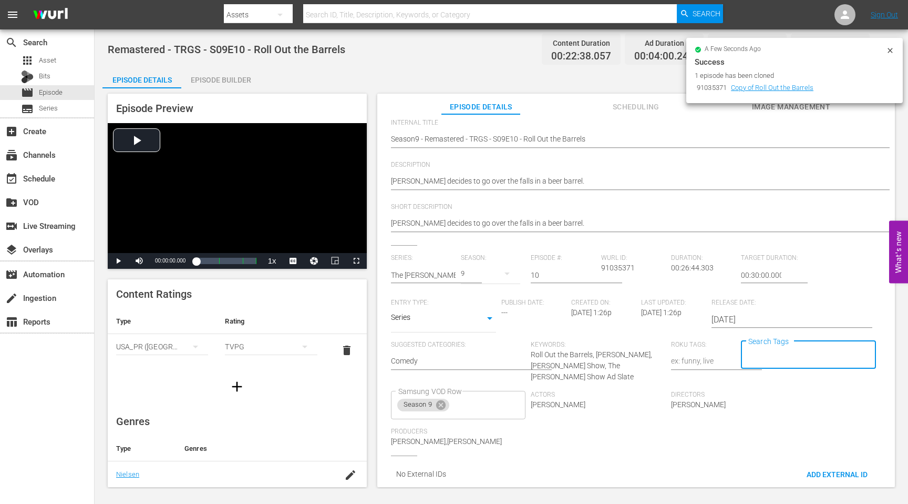
scroll to position [0, 0]
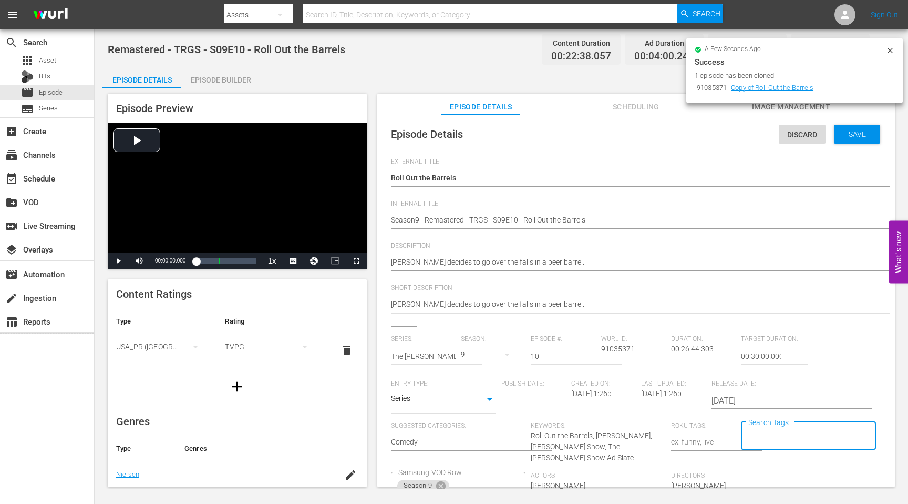
click at [854, 134] on span "Save" at bounding box center [857, 134] width 34 height 8
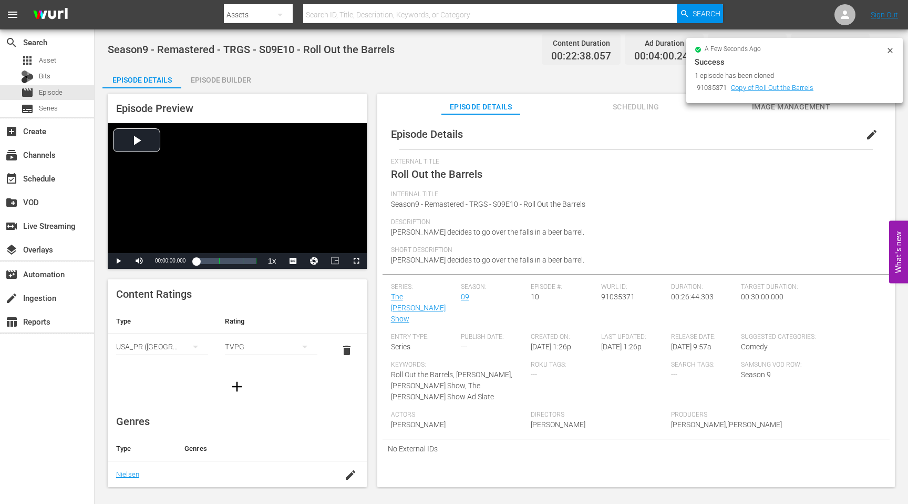
click at [556, 248] on span "Short Description" at bounding box center [633, 250] width 485 height 8
click at [43, 82] on div "Bits" at bounding box center [35, 76] width 29 height 15
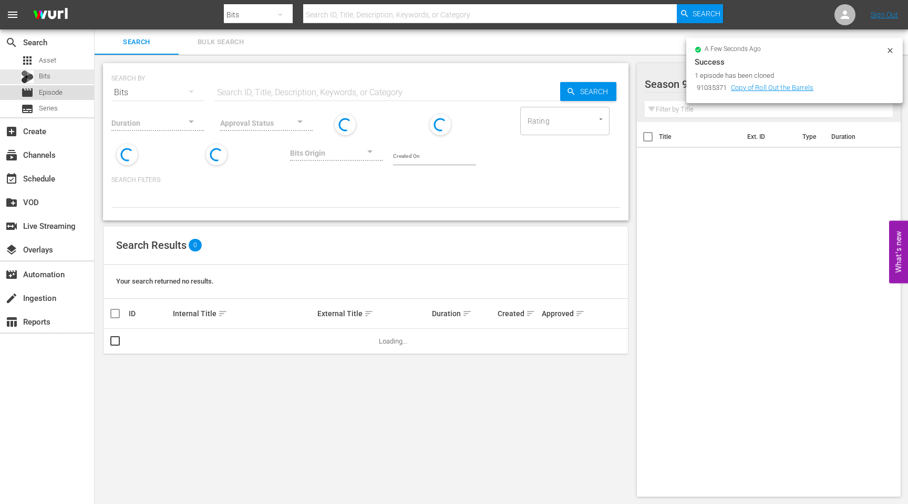
click at [43, 88] on span "Episode" at bounding box center [51, 92] width 24 height 11
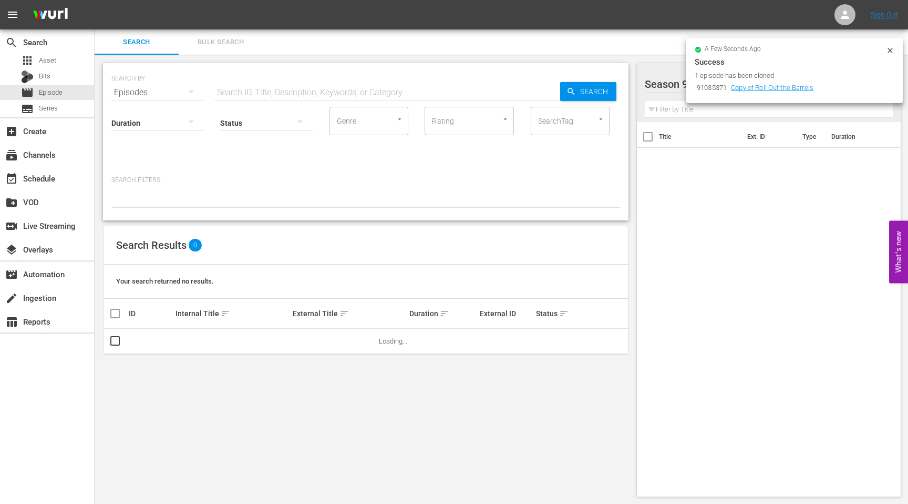
click at [237, 99] on div "Status" at bounding box center [266, 116] width 93 height 38
click at [241, 89] on input "text" at bounding box center [387, 92] width 346 height 25
paste input "No Retreat"
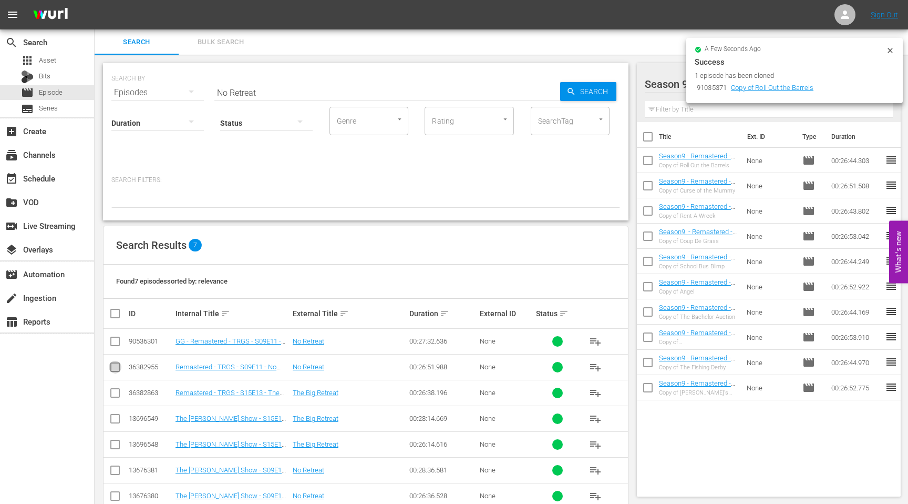
click at [120, 365] on input "checkbox" at bounding box center [115, 369] width 13 height 13
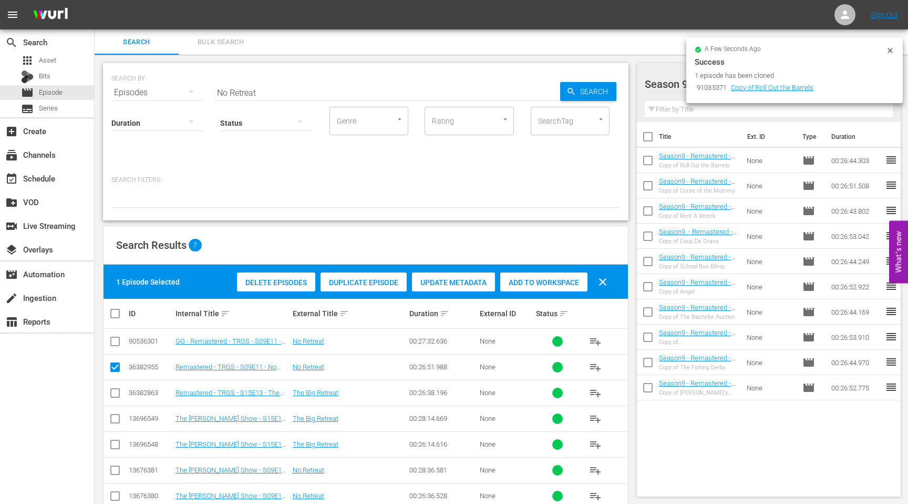
click at [358, 283] on span "Duplicate Episode" at bounding box center [364, 282] width 86 height 8
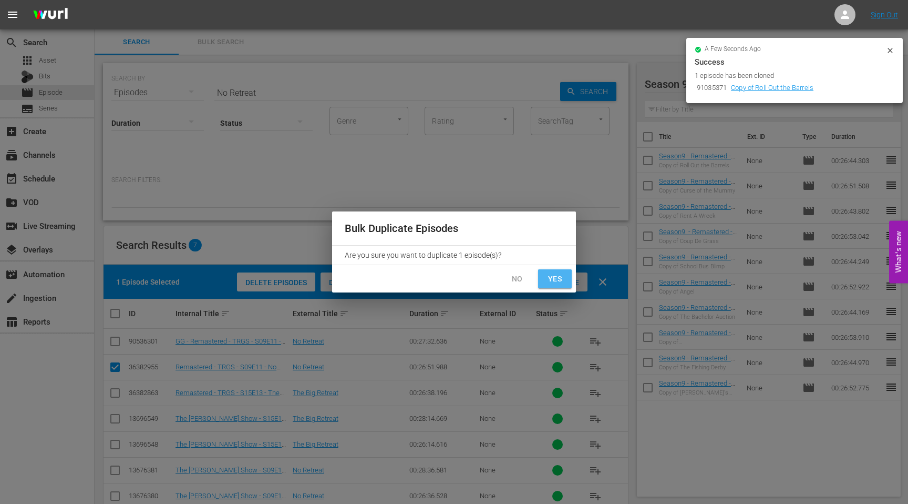
click at [557, 278] on span "Yes" at bounding box center [555, 278] width 17 height 13
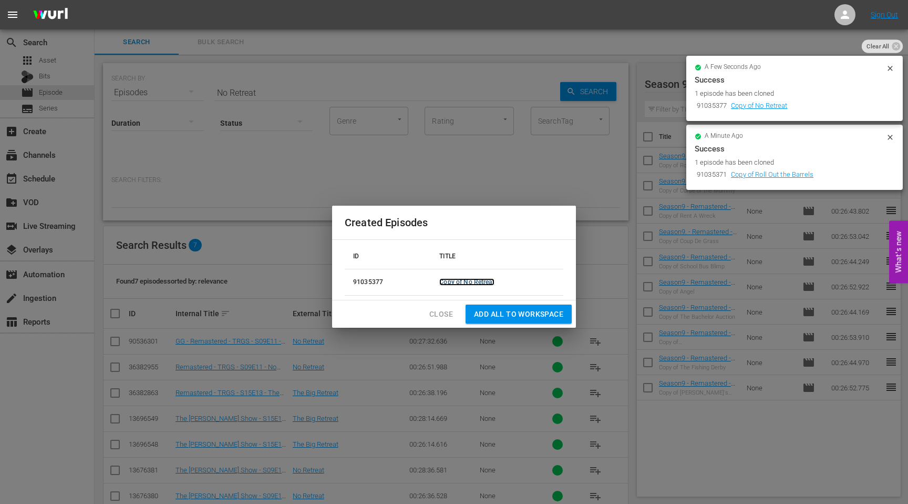
click at [474, 284] on link "Copy of No Retreat" at bounding box center [466, 281] width 55 height 7
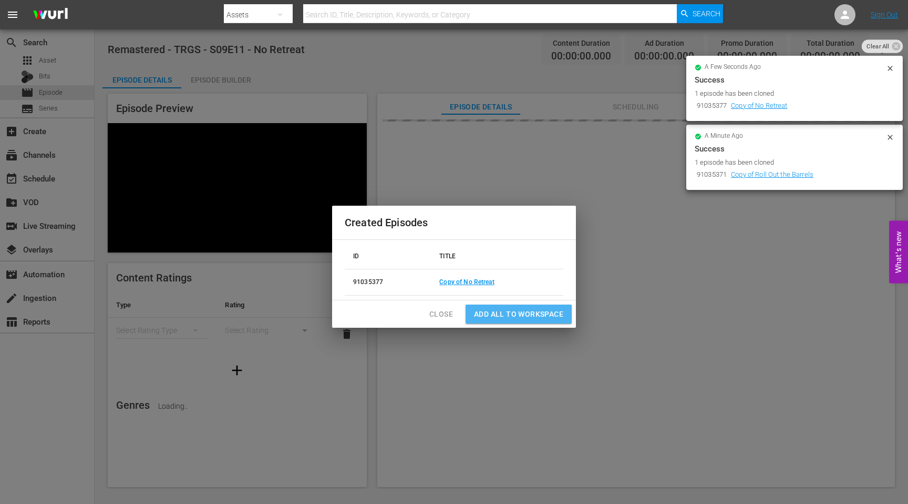
click at [508, 312] on span "Add all to Workspace" at bounding box center [518, 313] width 89 height 13
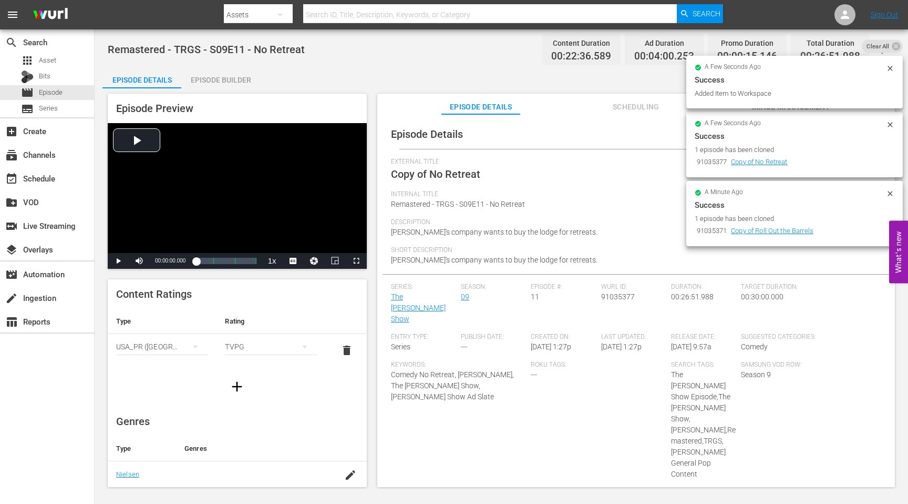
click at [889, 126] on icon at bounding box center [890, 124] width 8 height 8
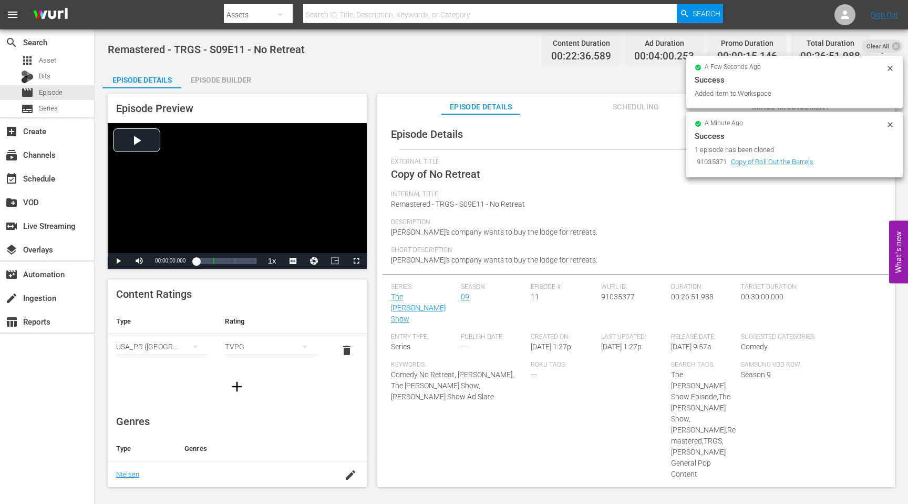
click at [889, 126] on icon at bounding box center [890, 124] width 8 height 8
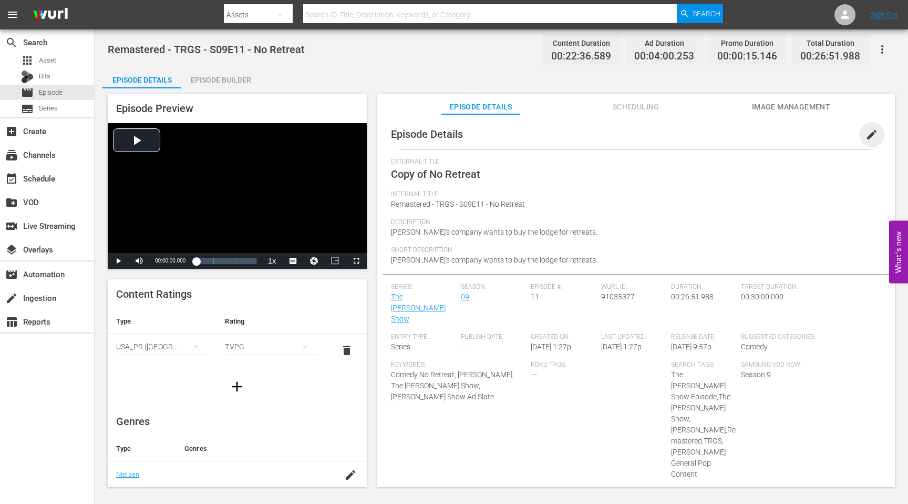
click at [867, 138] on span "edit" at bounding box center [872, 134] width 13 height 13
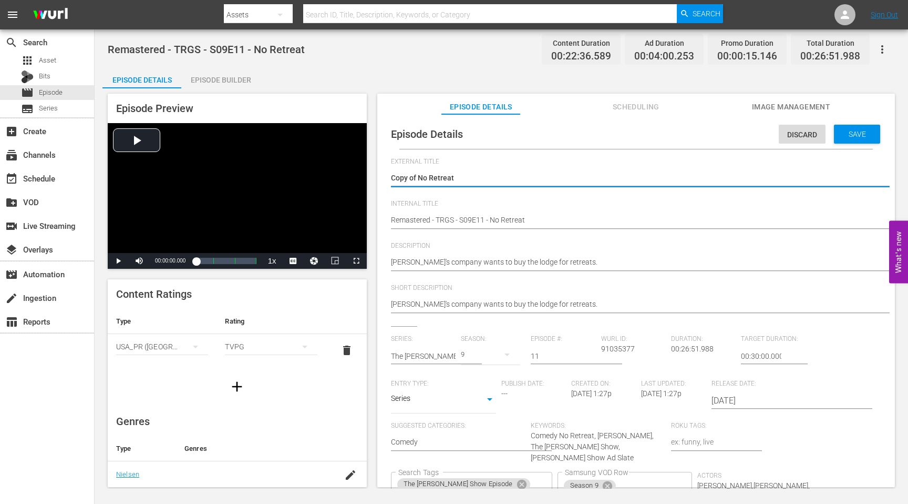
click at [477, 182] on textarea "Copy of No Retreat" at bounding box center [633, 178] width 485 height 13
drag, startPoint x: 417, startPoint y: 178, endPoint x: 373, endPoint y: 178, distance: 44.2
click at [373, 178] on div "Episode Preview Video Player is loading. Play Video Play Mute Current Time 00:0…" at bounding box center [501, 291] width 798 height 407
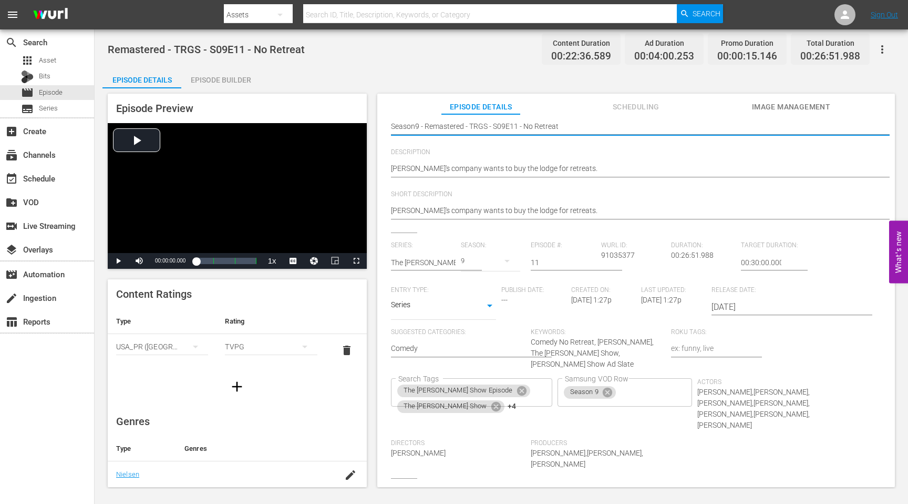
scroll to position [106, 0]
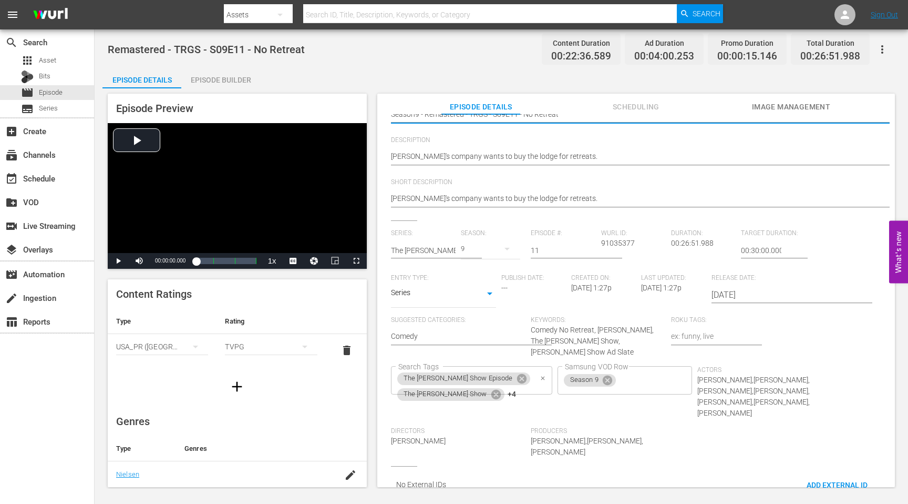
click at [540, 375] on icon "Clear" at bounding box center [543, 378] width 7 height 7
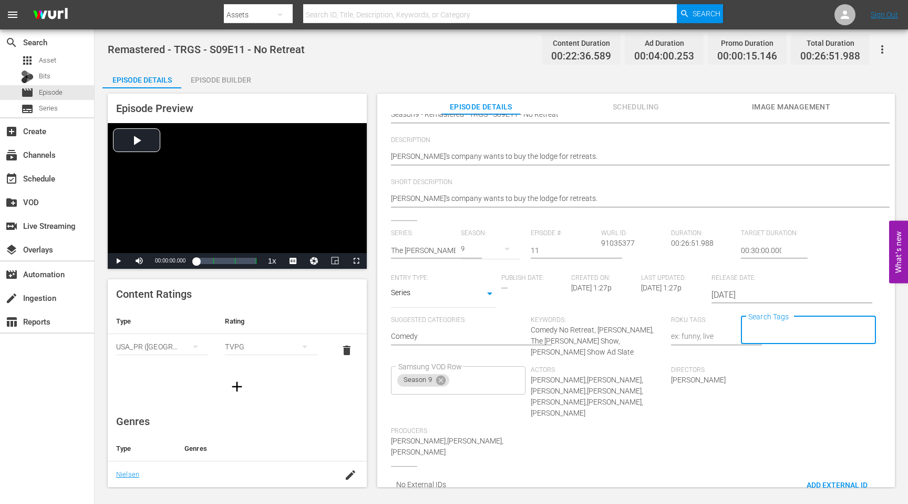
scroll to position [0, 0]
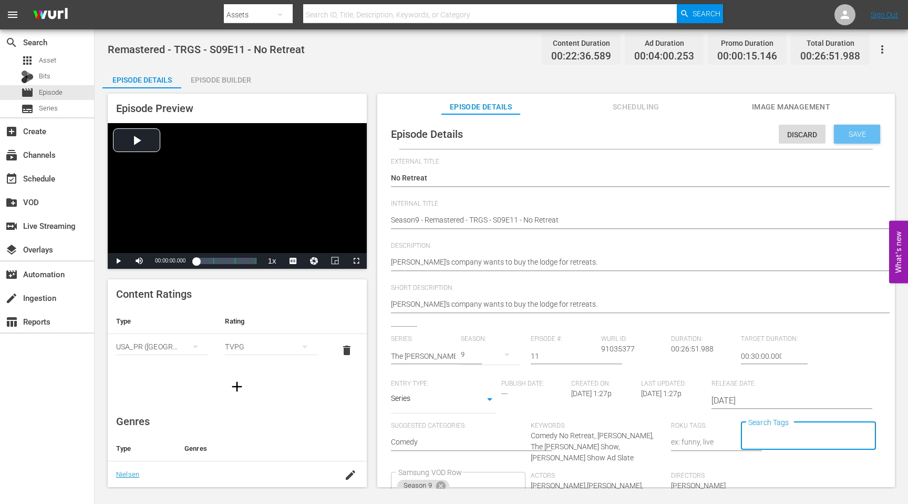
click at [864, 130] on span "Save" at bounding box center [857, 134] width 34 height 8
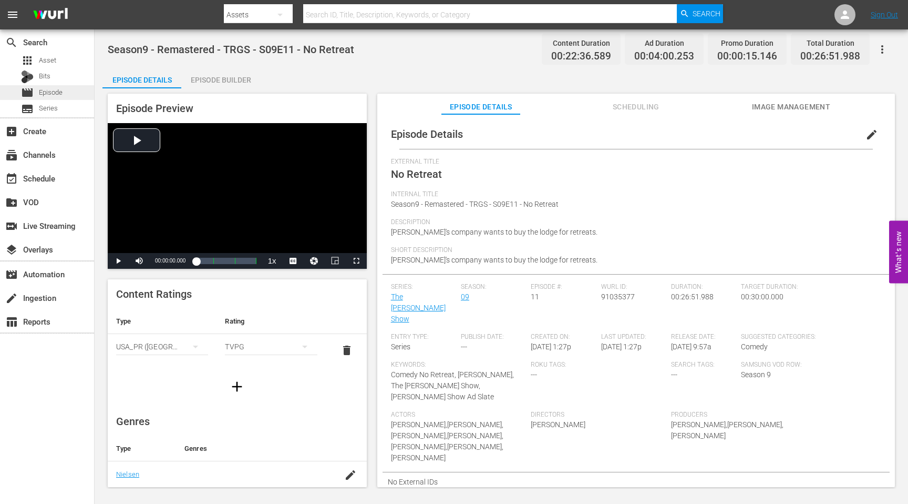
click at [50, 93] on span "Episode" at bounding box center [51, 92] width 24 height 11
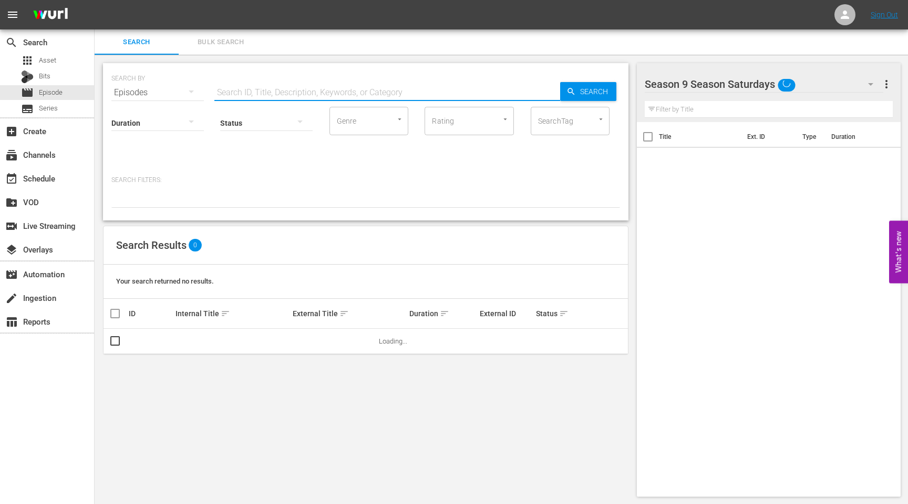
click at [248, 93] on input "text" at bounding box center [387, 92] width 346 height 25
paste input "The Battle Call"
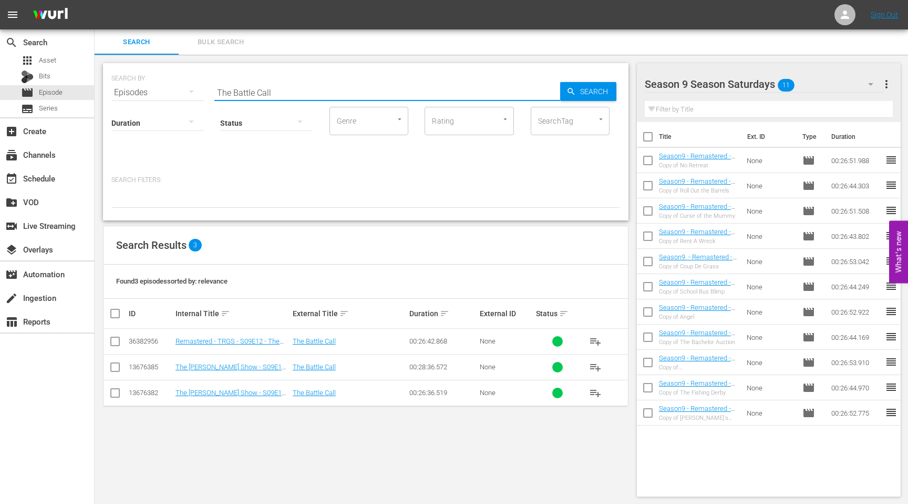
click at [113, 342] on input "checkbox" at bounding box center [115, 343] width 13 height 13
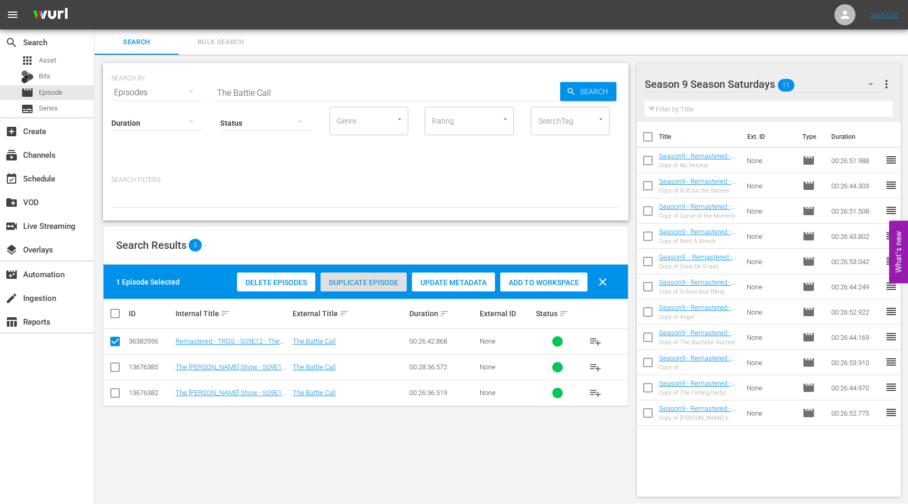
click at [359, 288] on div "Duplicate Episode" at bounding box center [364, 282] width 86 height 20
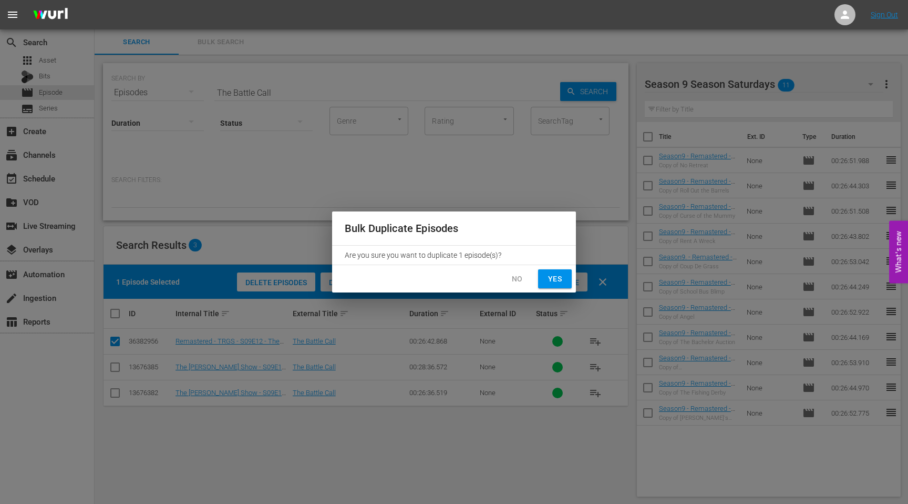
click at [564, 276] on button "Yes" at bounding box center [555, 278] width 34 height 19
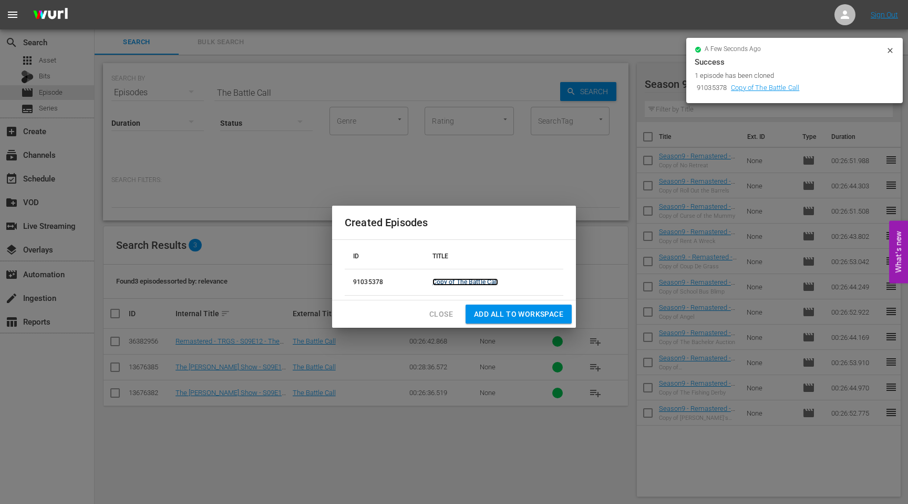
click at [478, 280] on link "Copy of The Battle Call" at bounding box center [466, 281] width 66 height 7
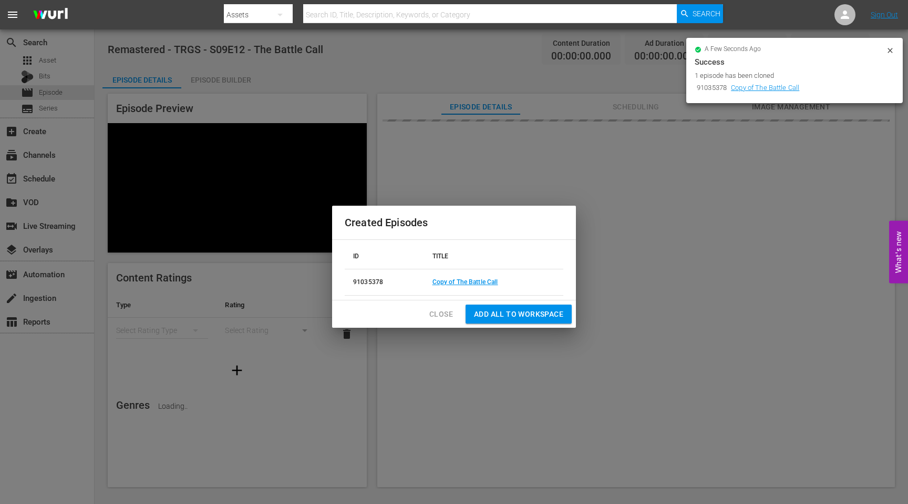
click at [519, 320] on span "Add all to Workspace" at bounding box center [518, 313] width 89 height 13
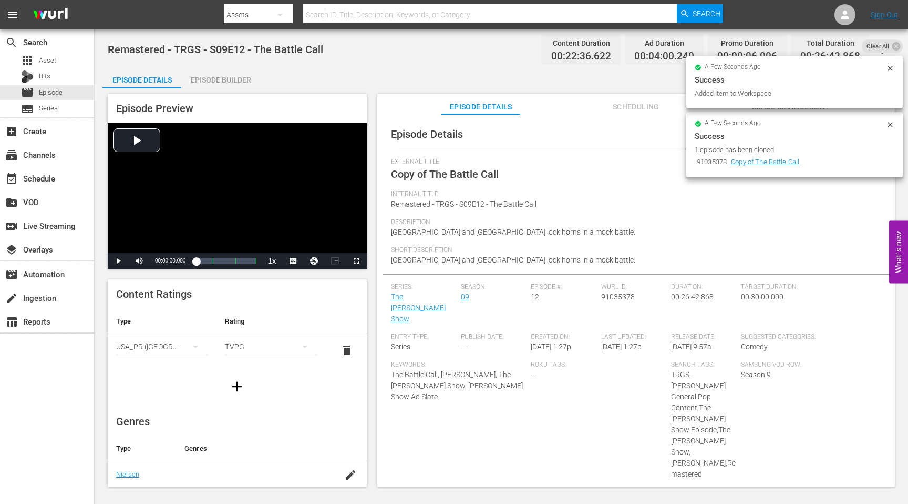
click at [865, 138] on div "Success" at bounding box center [795, 136] width 200 height 13
click at [892, 126] on icon at bounding box center [890, 124] width 5 height 5
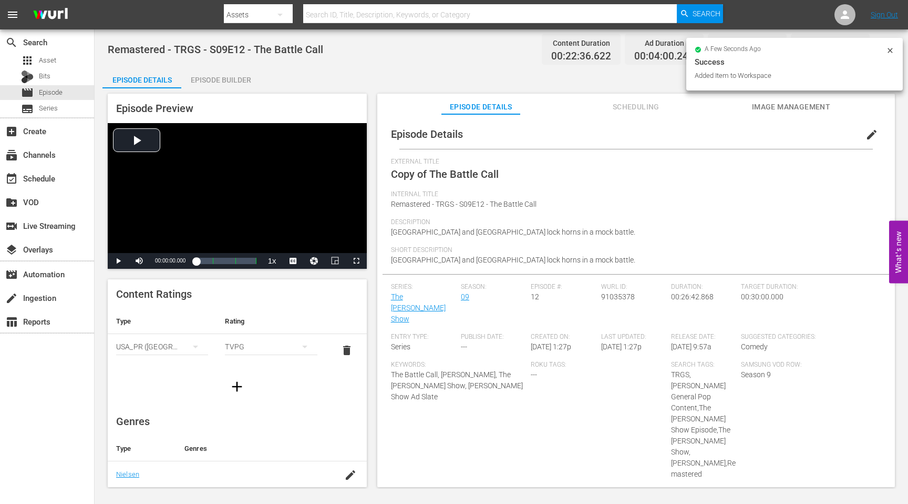
click at [866, 135] on span "edit" at bounding box center [872, 134] width 13 height 13
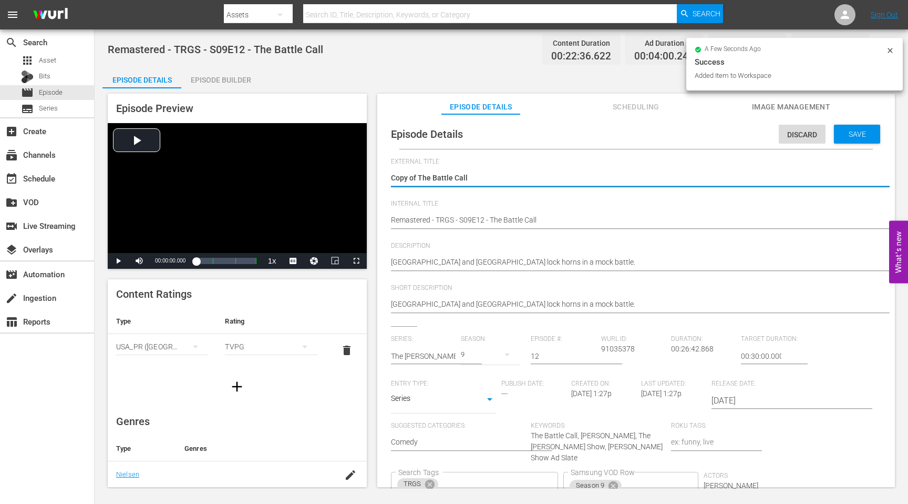
click at [486, 165] on span "External Title" at bounding box center [633, 162] width 485 height 8
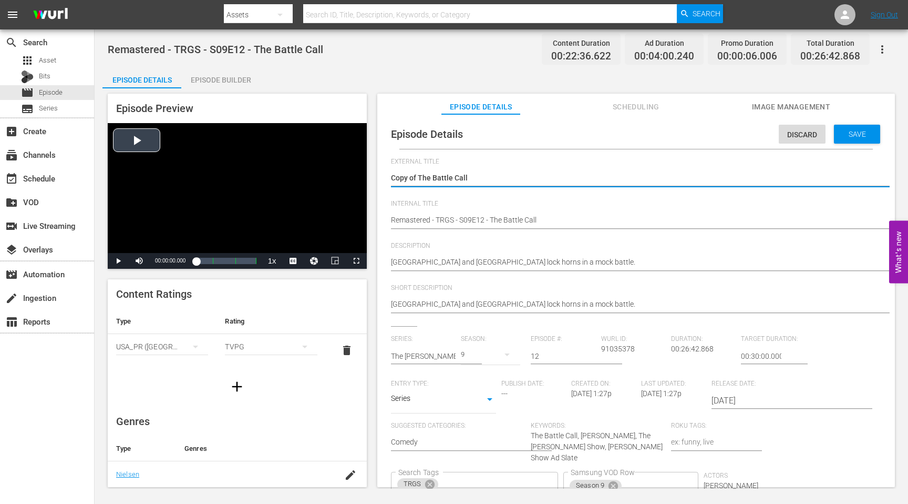
drag, startPoint x: 418, startPoint y: 179, endPoint x: 330, endPoint y: 176, distance: 88.4
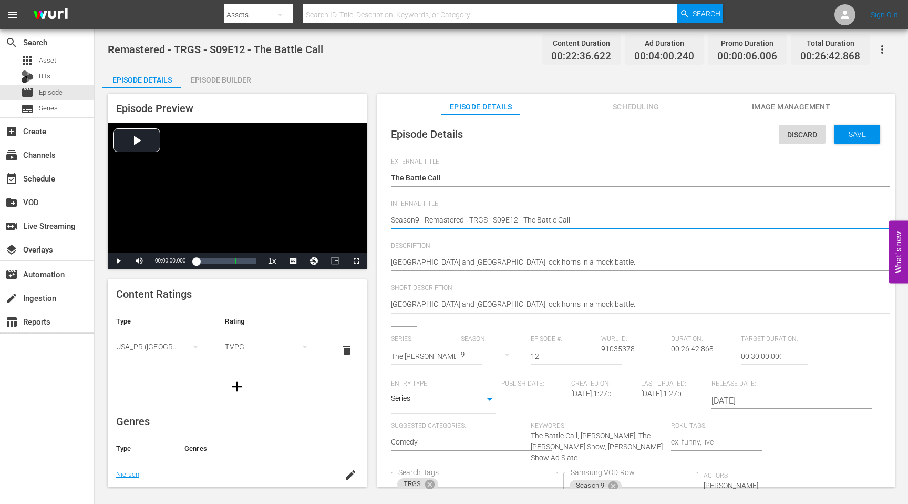
scroll to position [81, 0]
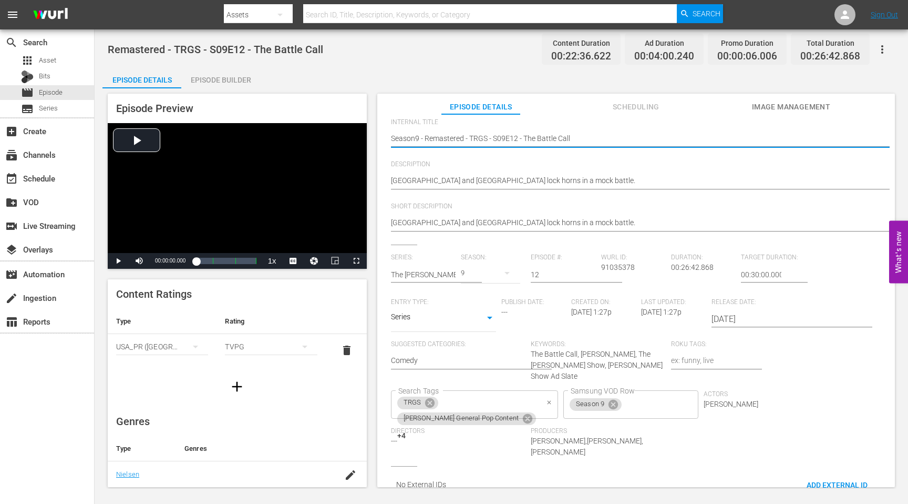
click at [546, 399] on icon "Clear" at bounding box center [549, 402] width 7 height 7
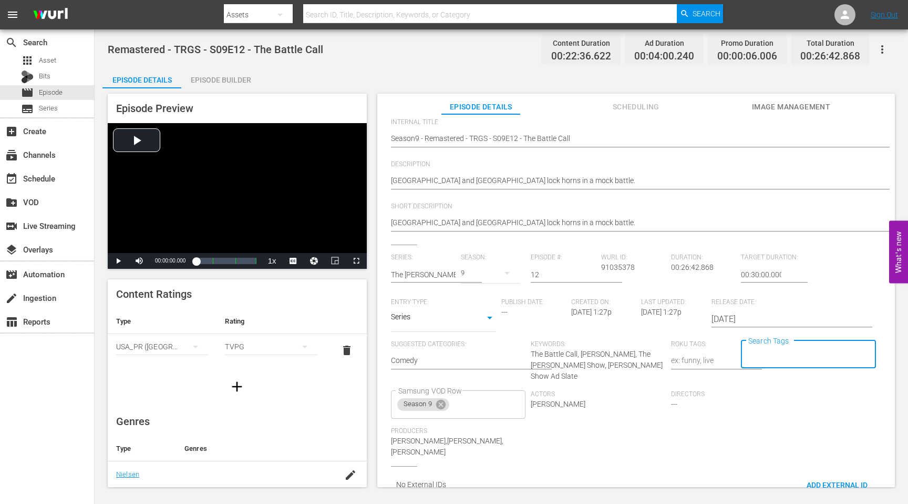
scroll to position [0, 0]
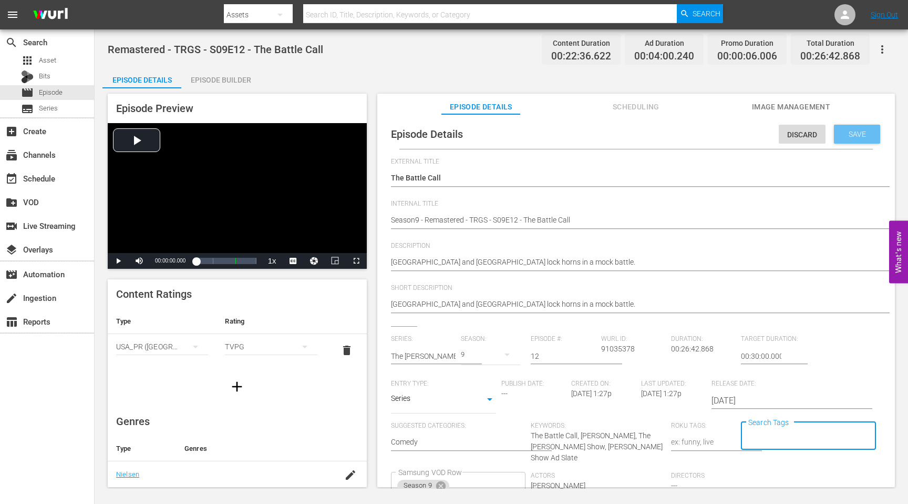
click at [851, 133] on span "Save" at bounding box center [857, 134] width 34 height 8
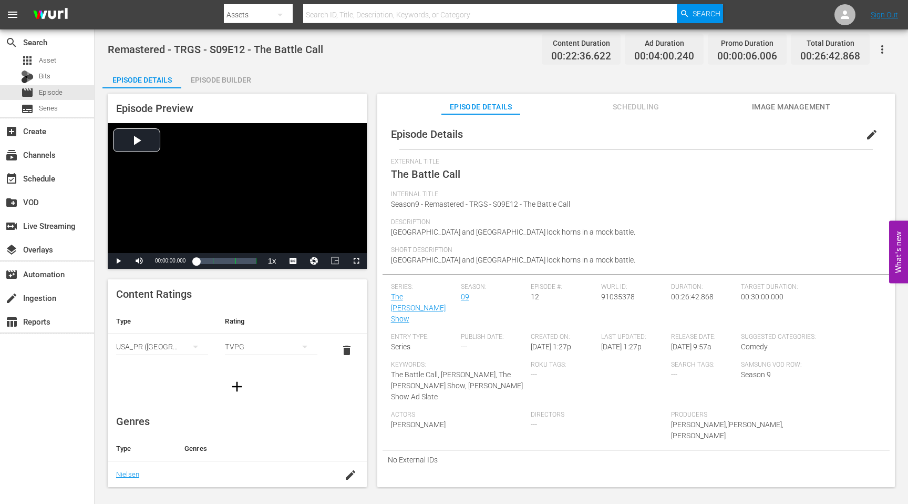
click at [376, 14] on input "text" at bounding box center [490, 14] width 374 height 25
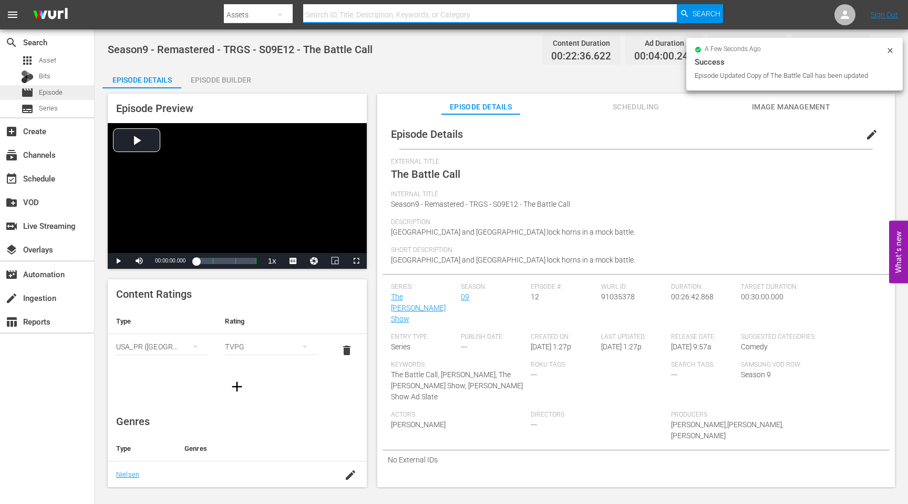
click at [49, 94] on span "Episode" at bounding box center [51, 92] width 24 height 11
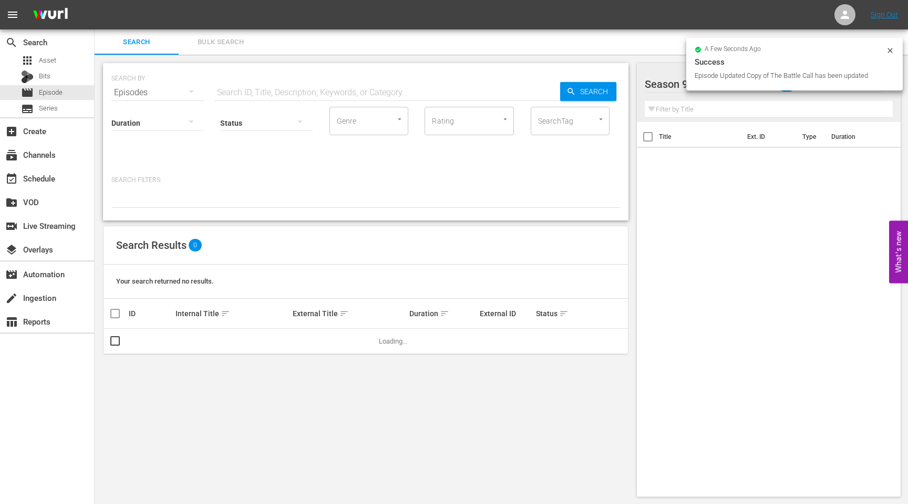
click at [247, 97] on div "Status" at bounding box center [266, 116] width 93 height 38
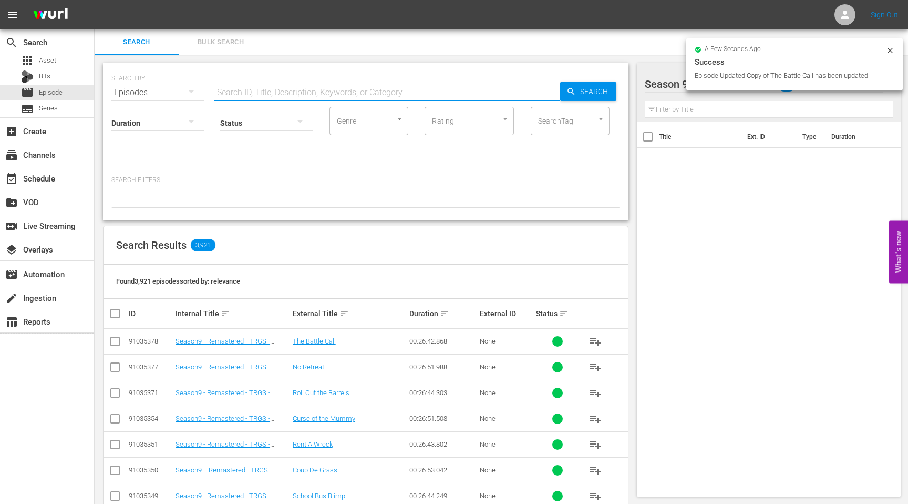
paste input "Hurricane [PERSON_NAME]"
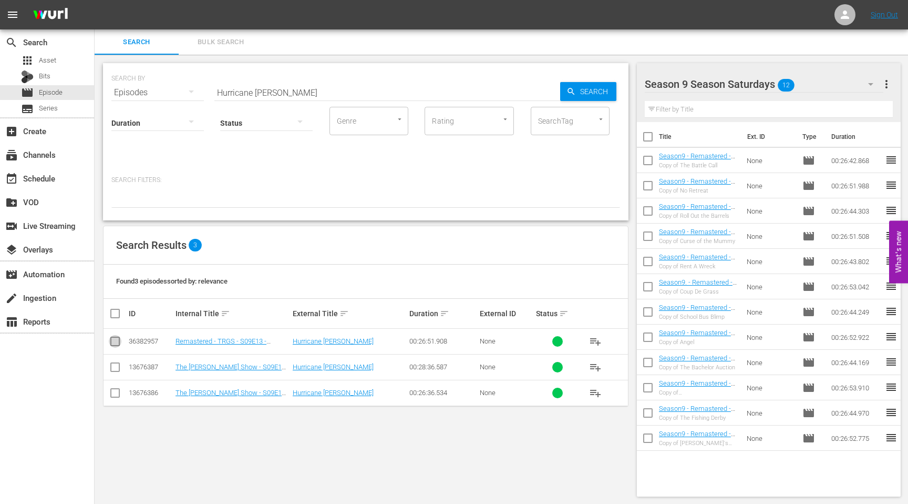
click at [117, 342] on input "checkbox" at bounding box center [115, 343] width 13 height 13
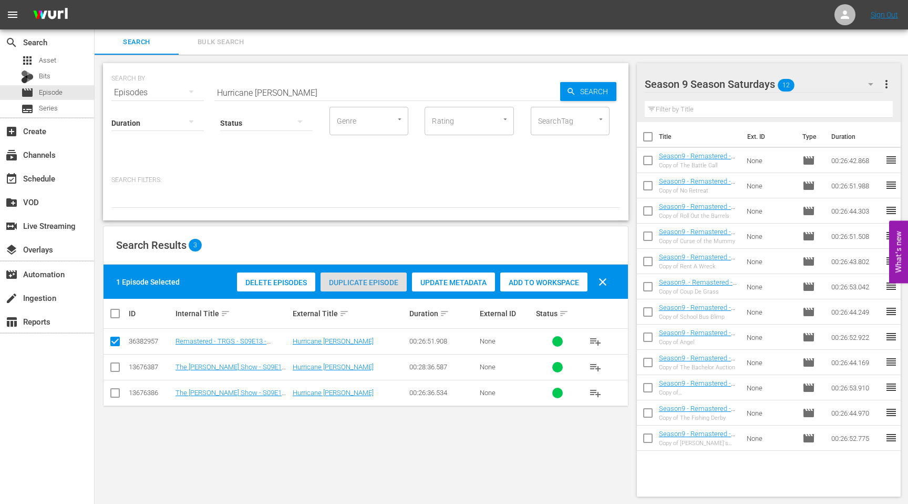
click at [372, 281] on span "Duplicate Episode" at bounding box center [364, 282] width 86 height 8
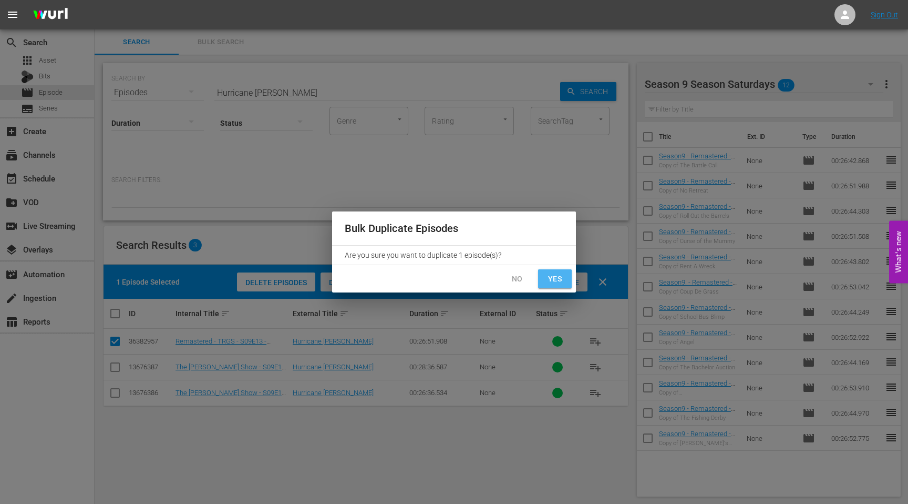
click at [556, 278] on span "Yes" at bounding box center [555, 278] width 17 height 13
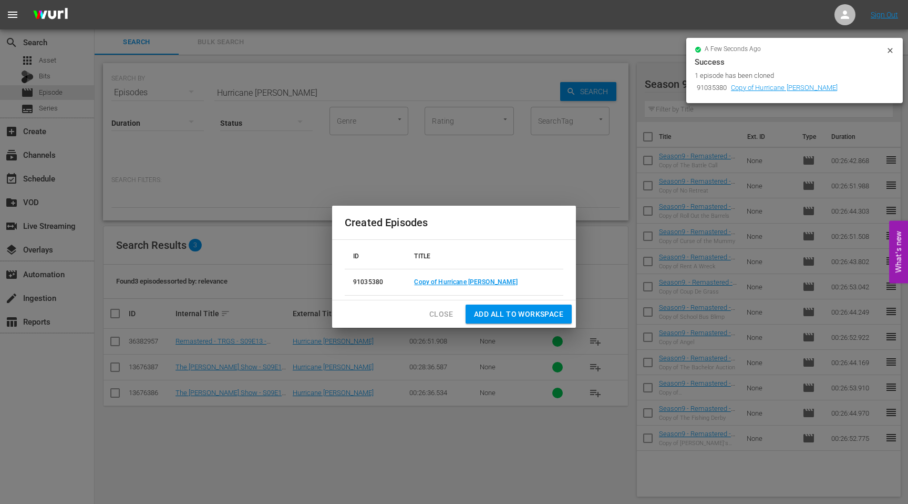
click at [517, 314] on span "Add all to Workspace" at bounding box center [518, 313] width 89 height 13
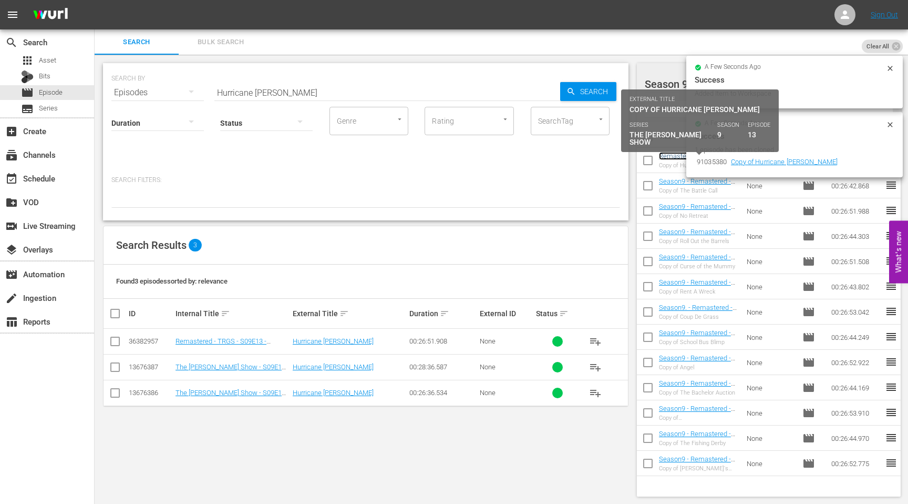
click at [675, 156] on link "Remastered - TRGS - S09E13 - Hurricane Doug" at bounding box center [690, 164] width 63 height 24
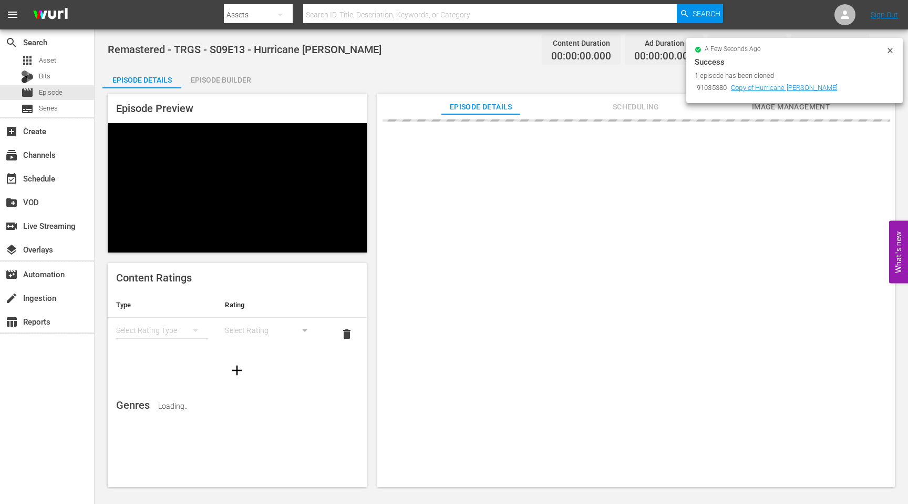
click at [891, 50] on icon at bounding box center [890, 50] width 8 height 8
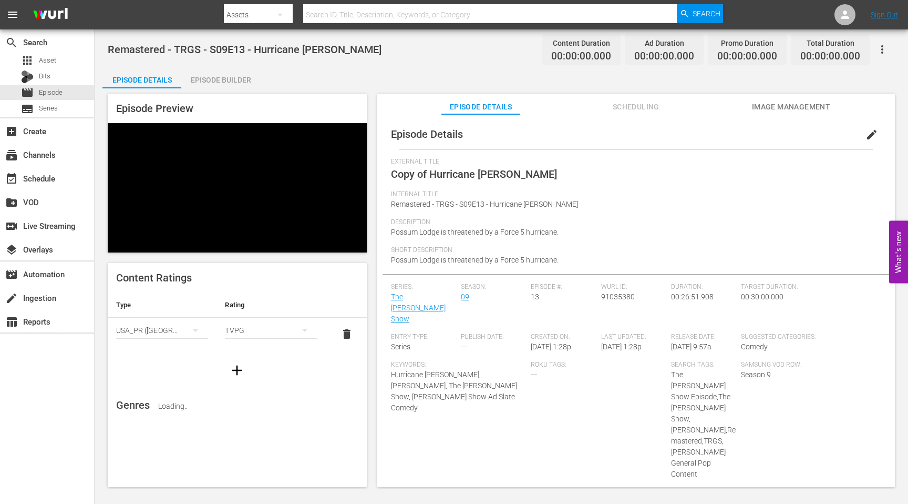
click at [866, 131] on span "edit" at bounding box center [872, 134] width 13 height 13
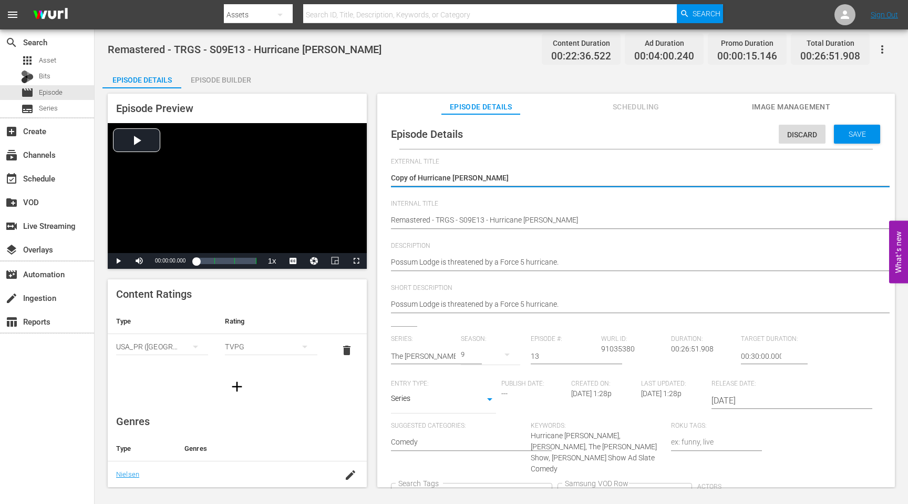
click at [505, 172] on div "Copy of Hurricane Doug Copy of Hurricane Doug" at bounding box center [633, 178] width 485 height 25
drag, startPoint x: 417, startPoint y: 179, endPoint x: 370, endPoint y: 179, distance: 46.8
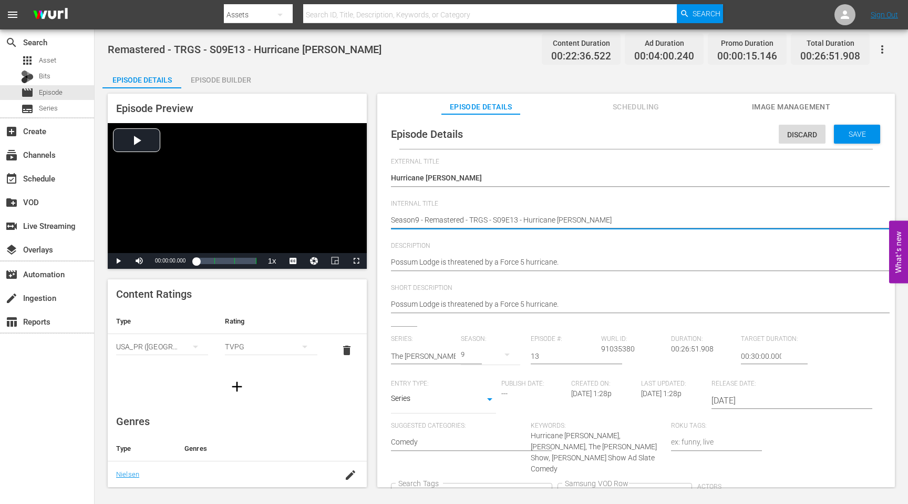
click at [424, 220] on textarea "Remastered - TRGS - S09E13 - Hurricane Doug" at bounding box center [633, 220] width 485 height 13
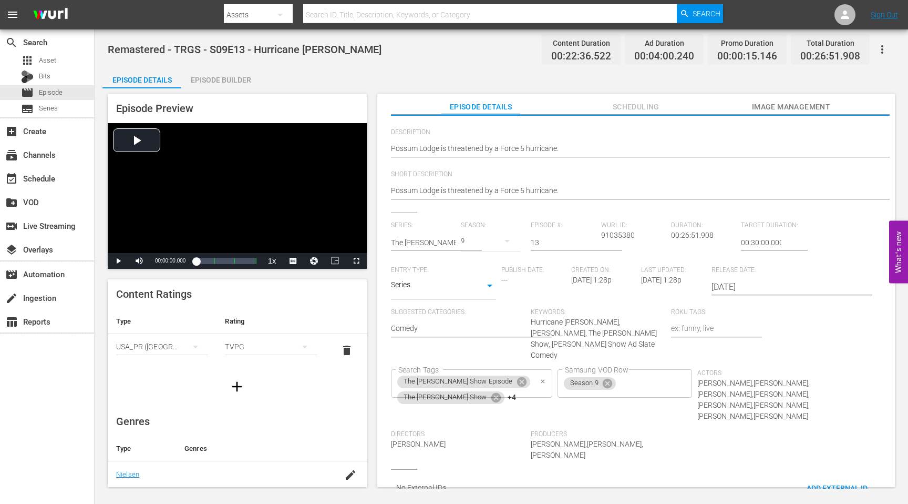
click at [524, 376] on div "The Red Green Show Episode The Red Green Show +4 Search Tags" at bounding box center [471, 383] width 161 height 28
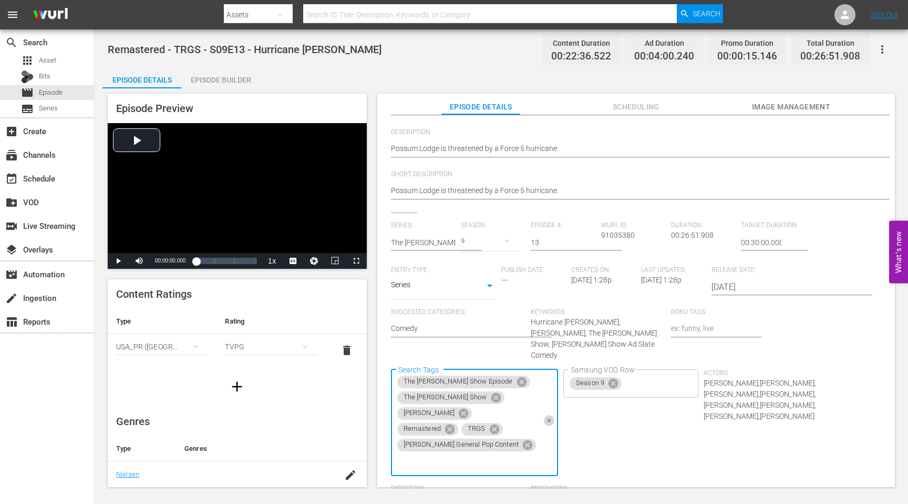
click at [544, 415] on button "Clear" at bounding box center [549, 420] width 11 height 11
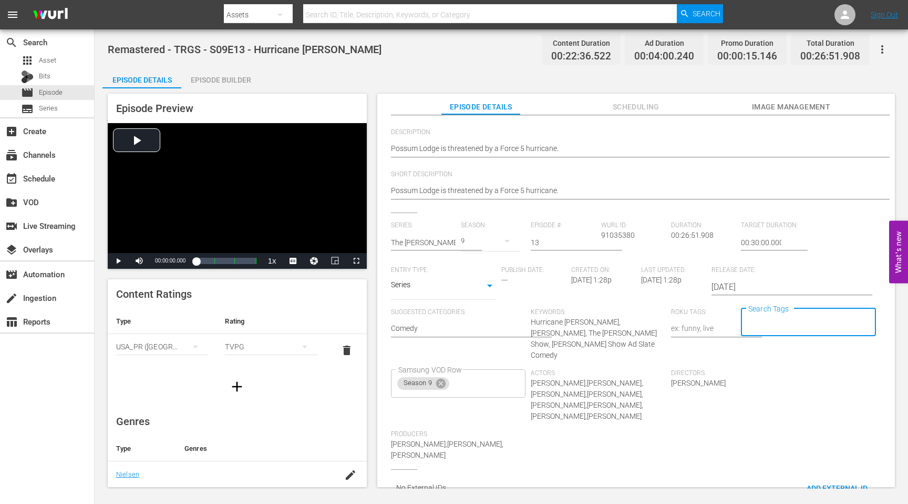
scroll to position [0, 0]
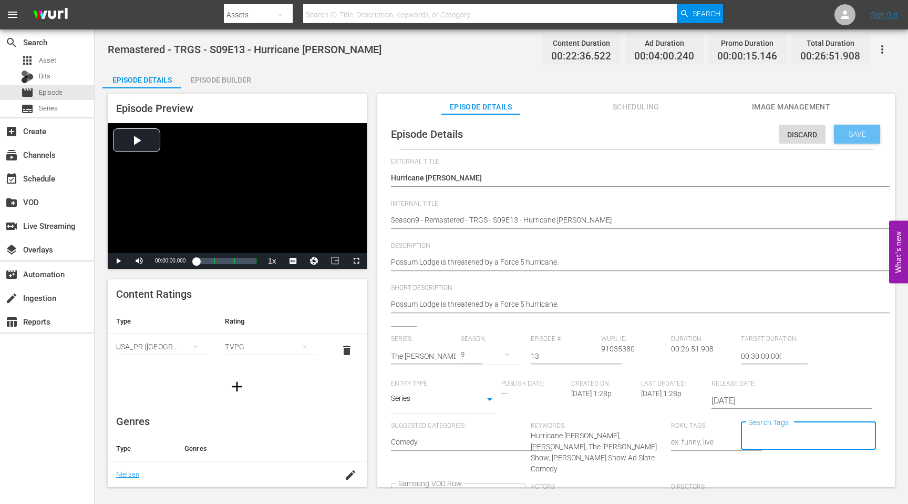
click at [862, 139] on div "Save" at bounding box center [857, 134] width 46 height 19
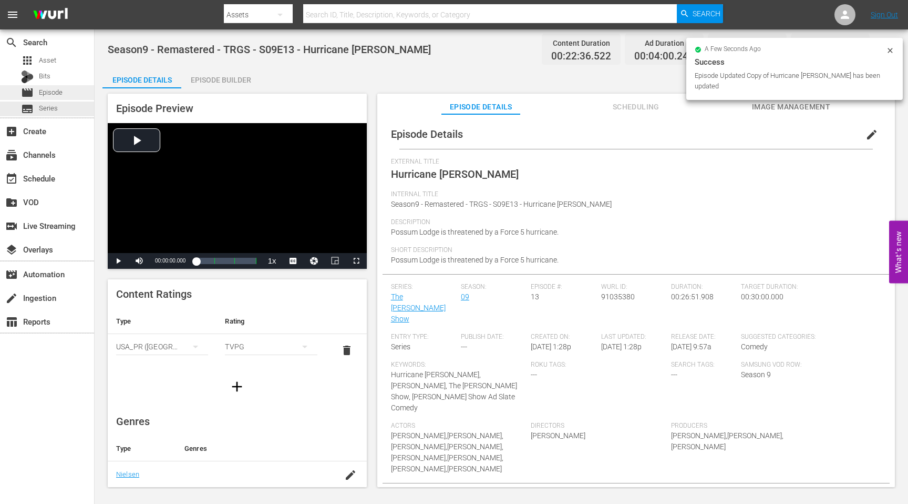
click at [50, 96] on span "Episode" at bounding box center [51, 92] width 24 height 11
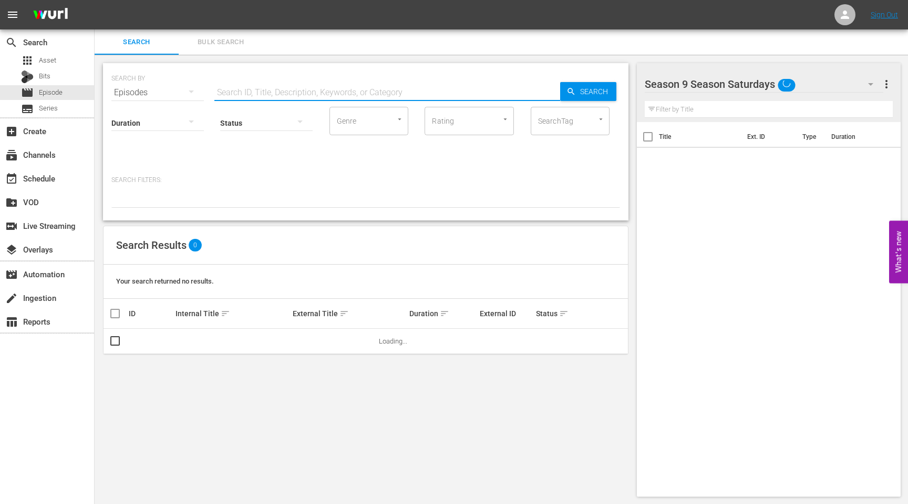
click at [303, 94] on input "text" at bounding box center [387, 92] width 346 height 25
paste input "Guinness World Records"
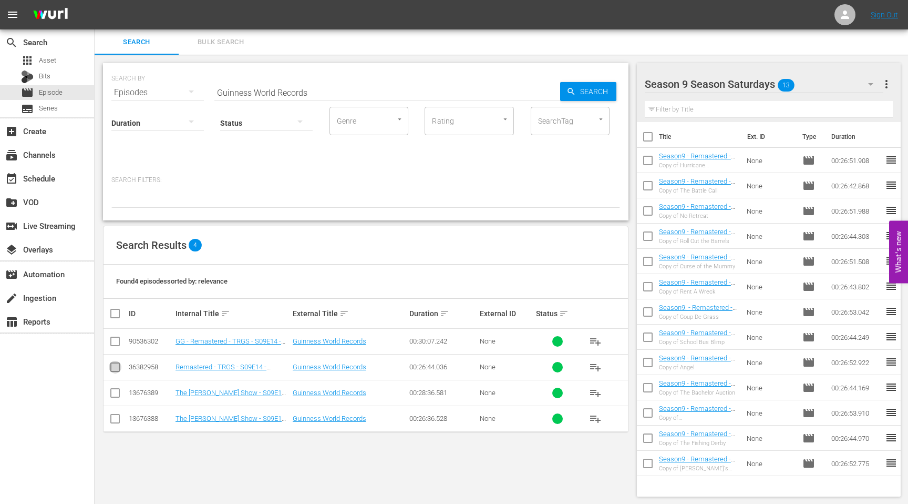
click at [114, 368] on input "checkbox" at bounding box center [115, 369] width 13 height 13
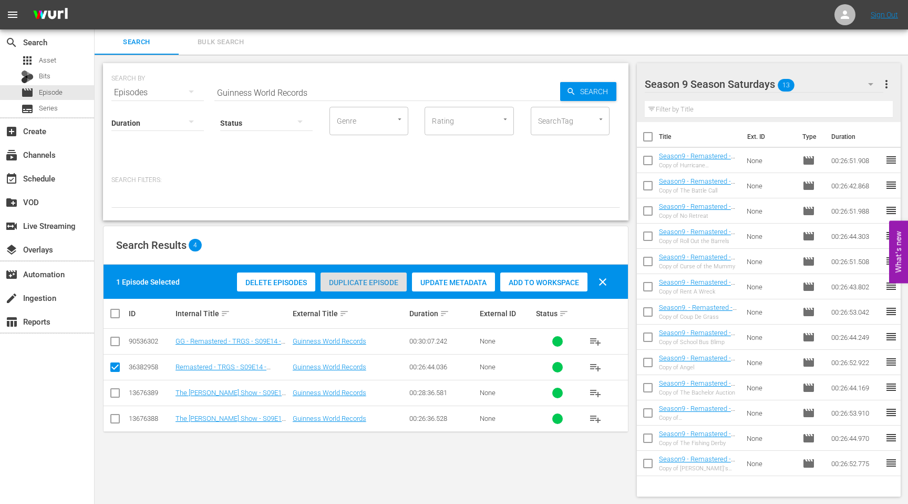
click at [356, 284] on span "Duplicate Episode" at bounding box center [364, 282] width 86 height 8
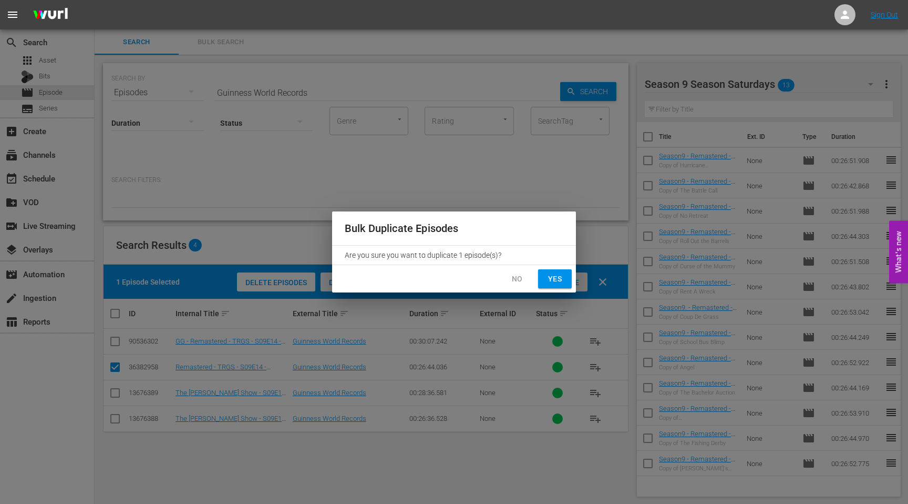
click at [558, 282] on span "Yes" at bounding box center [555, 278] width 17 height 13
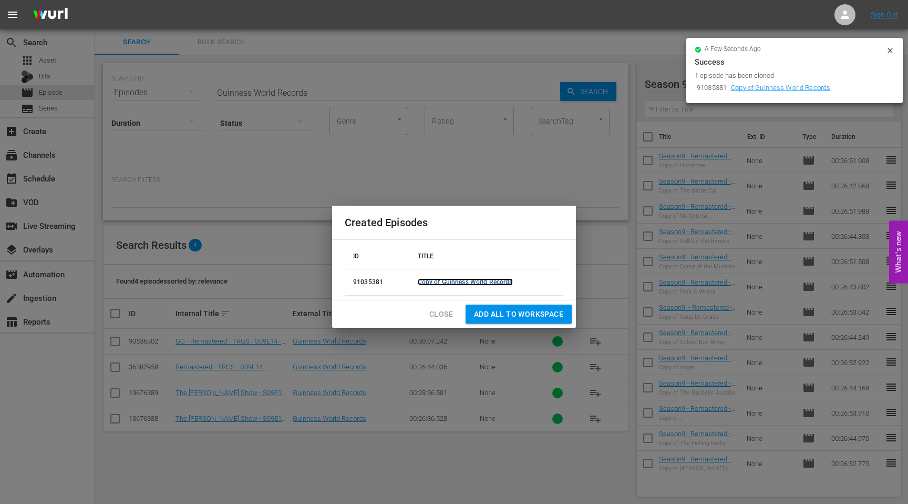
click at [504, 280] on link "Copy of Guinness World Records" at bounding box center [465, 281] width 95 height 7
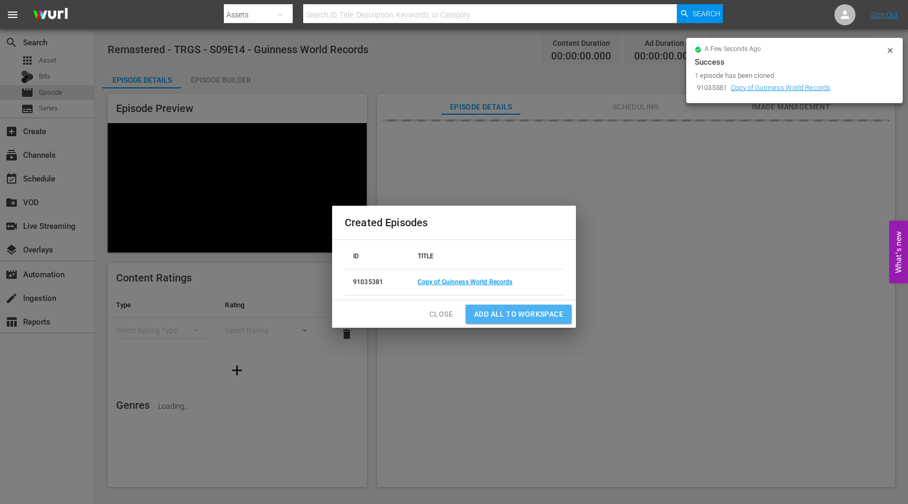
click at [506, 311] on span "Add all to Workspace" at bounding box center [518, 313] width 89 height 13
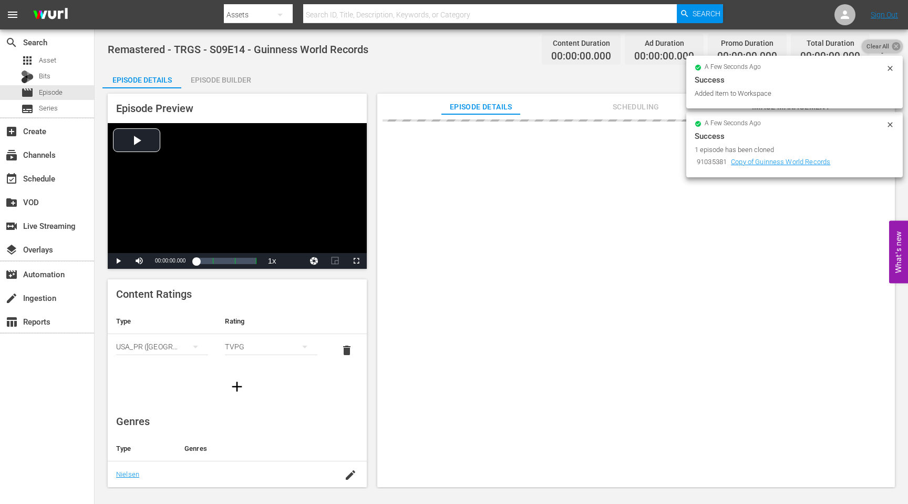
click at [893, 50] on icon at bounding box center [896, 46] width 10 height 10
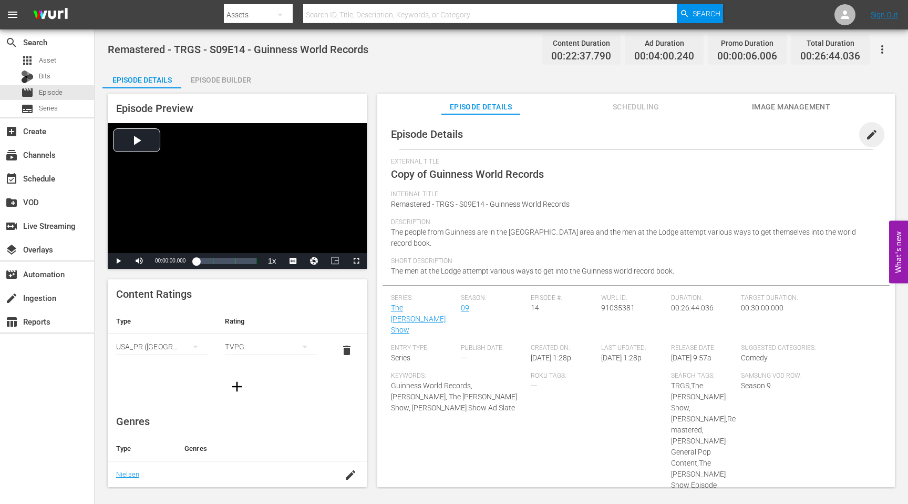
click at [866, 136] on span "edit" at bounding box center [872, 134] width 13 height 13
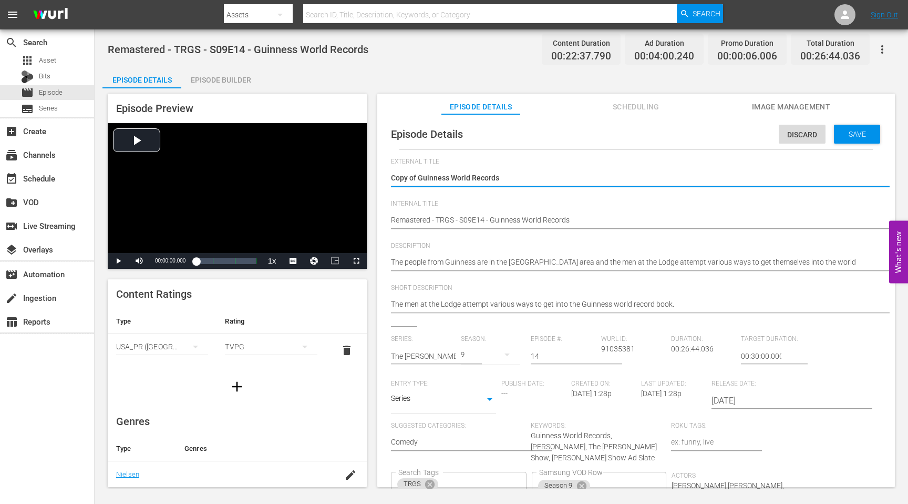
click at [470, 203] on span "Internal Title" at bounding box center [633, 204] width 485 height 8
drag, startPoint x: 418, startPoint y: 176, endPoint x: 358, endPoint y: 175, distance: 59.9
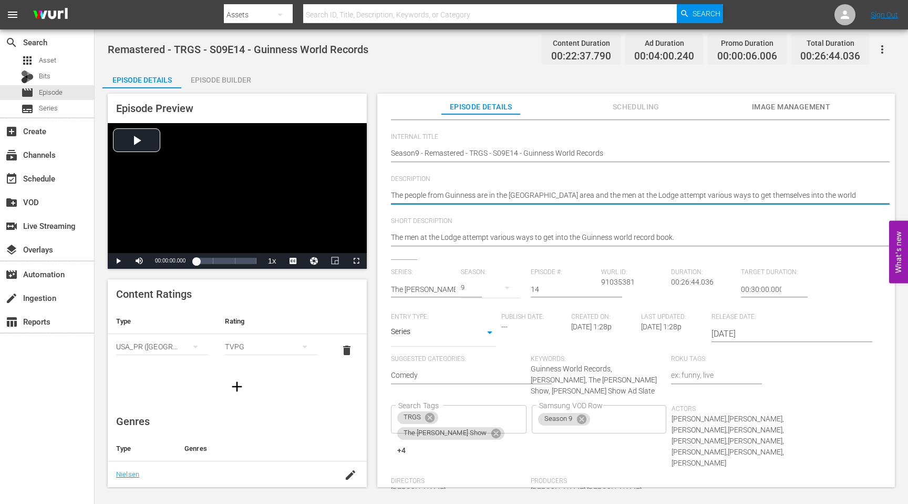
scroll to position [114, 0]
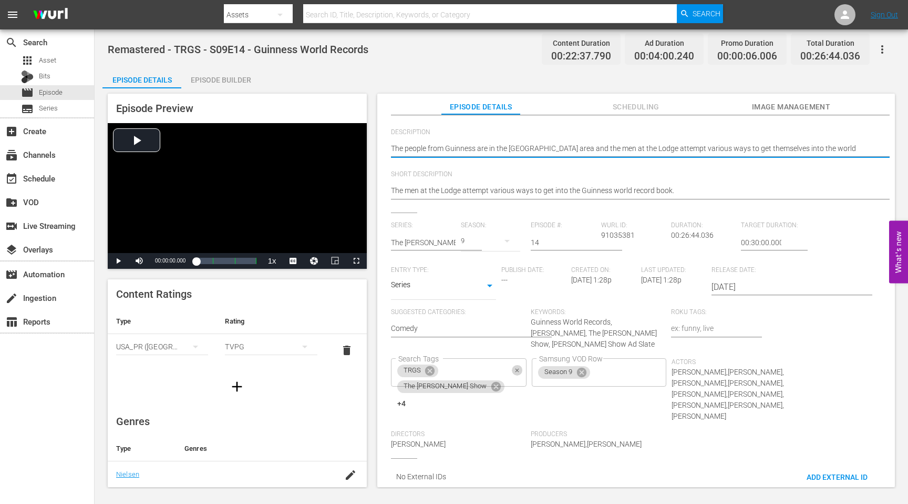
click at [523, 365] on button "Clear" at bounding box center [517, 370] width 11 height 11
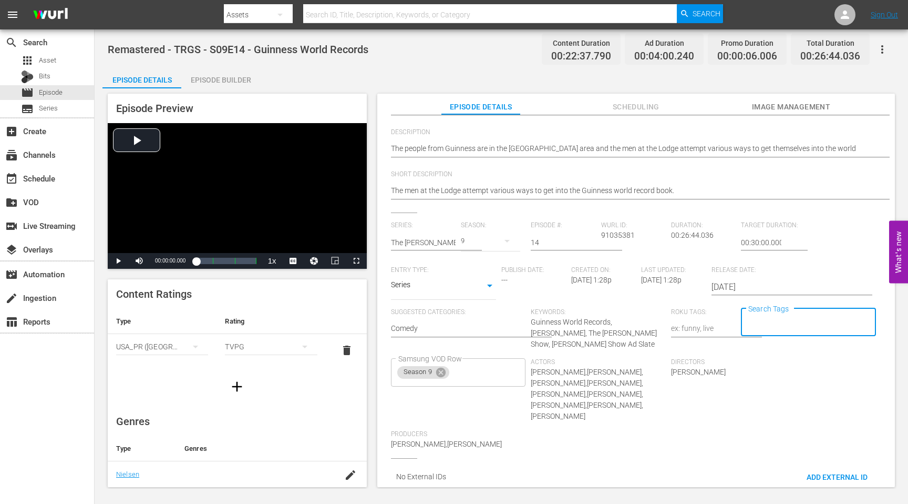
scroll to position [0, 0]
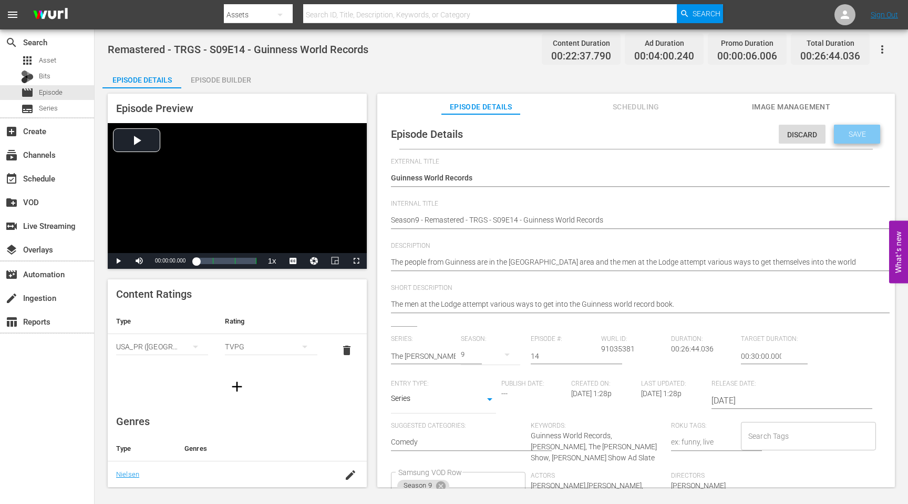
click at [857, 133] on span "Save" at bounding box center [857, 134] width 34 height 8
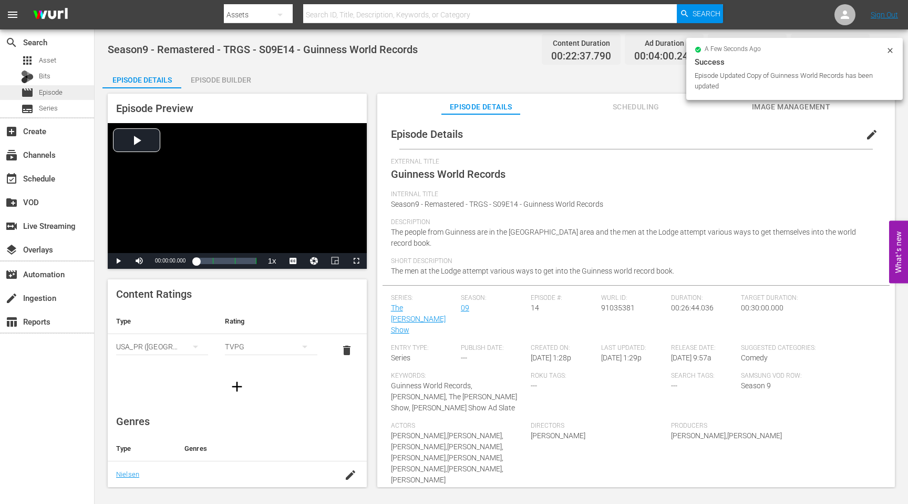
click at [48, 91] on span "Episode" at bounding box center [51, 92] width 24 height 11
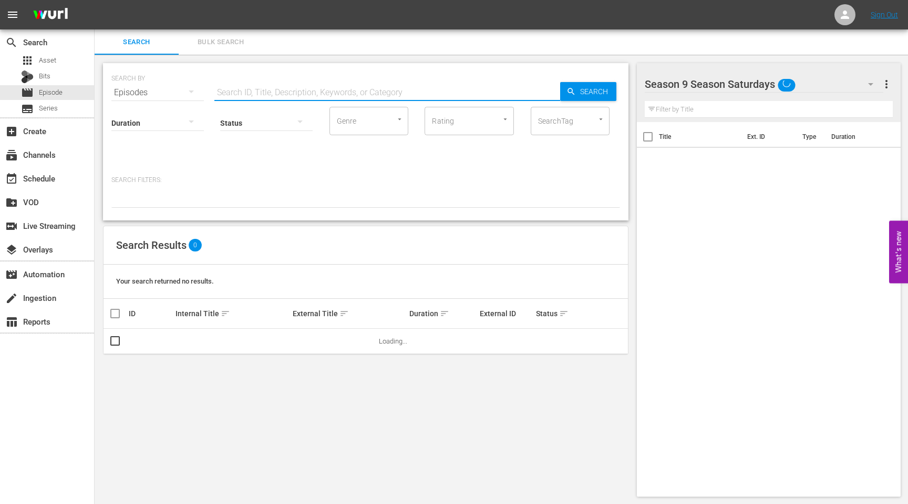
click at [292, 87] on input "text" at bounding box center [387, 92] width 346 height 25
paste input "The Auto Club"
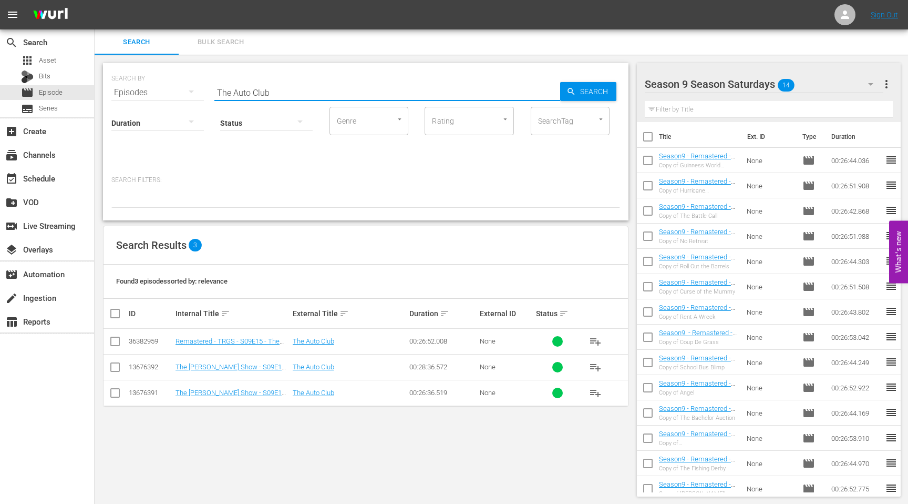
click at [115, 340] on input "checkbox" at bounding box center [115, 343] width 13 height 13
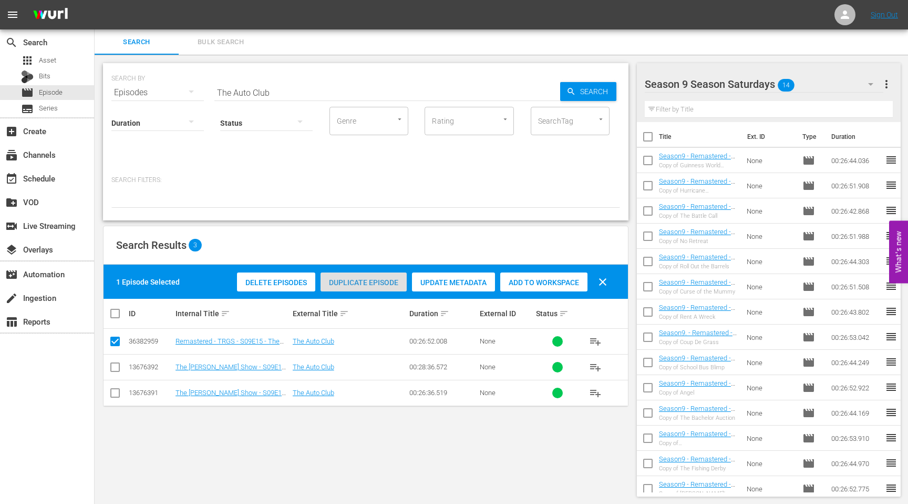
click at [373, 276] on div "Duplicate Episode" at bounding box center [364, 282] width 86 height 20
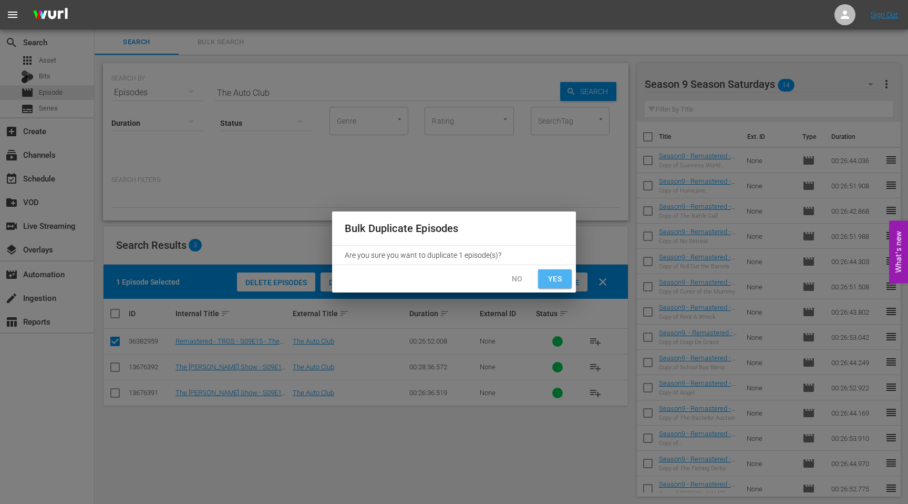
click at [560, 280] on span "Yes" at bounding box center [555, 278] width 17 height 13
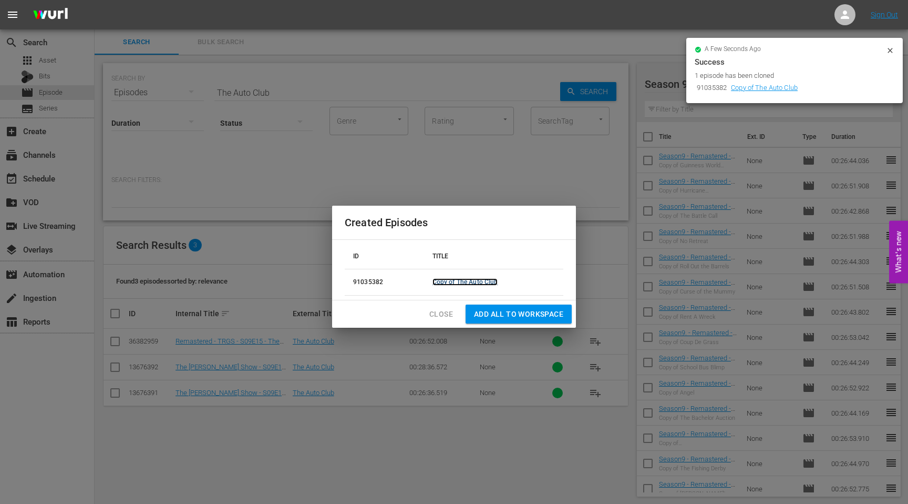
click at [481, 284] on link "Copy of The Auto Club" at bounding box center [466, 281] width 66 height 7
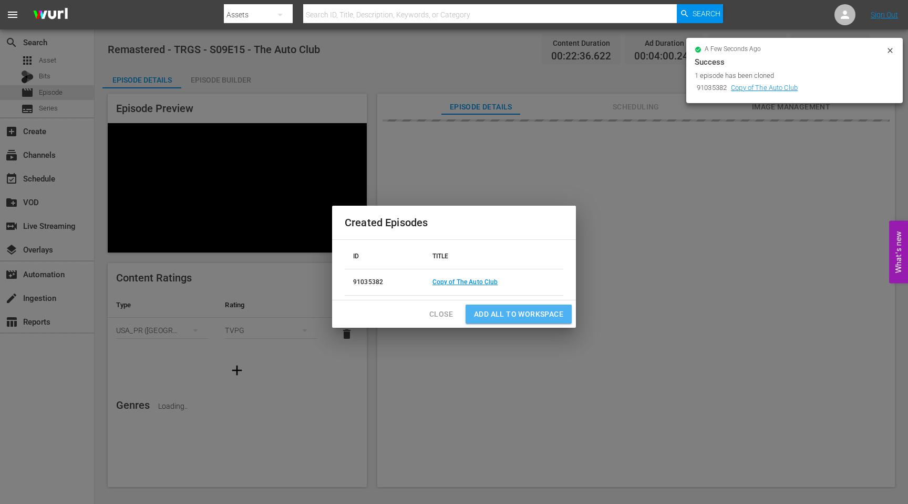
click at [488, 317] on span "Add all to Workspace" at bounding box center [518, 313] width 89 height 13
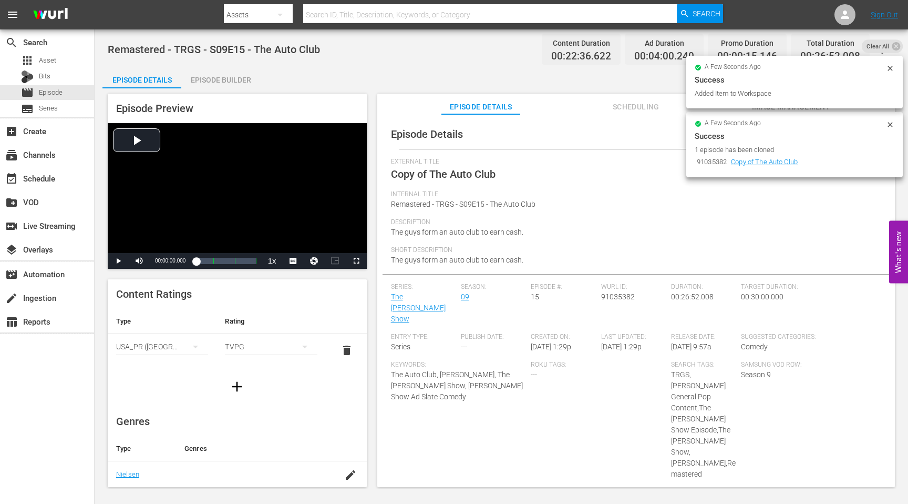
click at [868, 135] on div "Success" at bounding box center [795, 136] width 200 height 13
click at [886, 126] on icon at bounding box center [890, 124] width 8 height 8
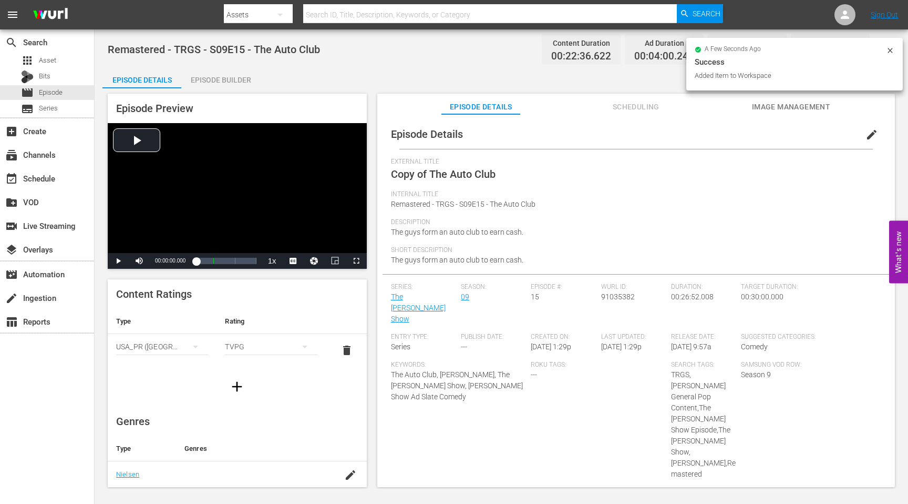
click at [887, 47] on icon at bounding box center [890, 50] width 8 height 8
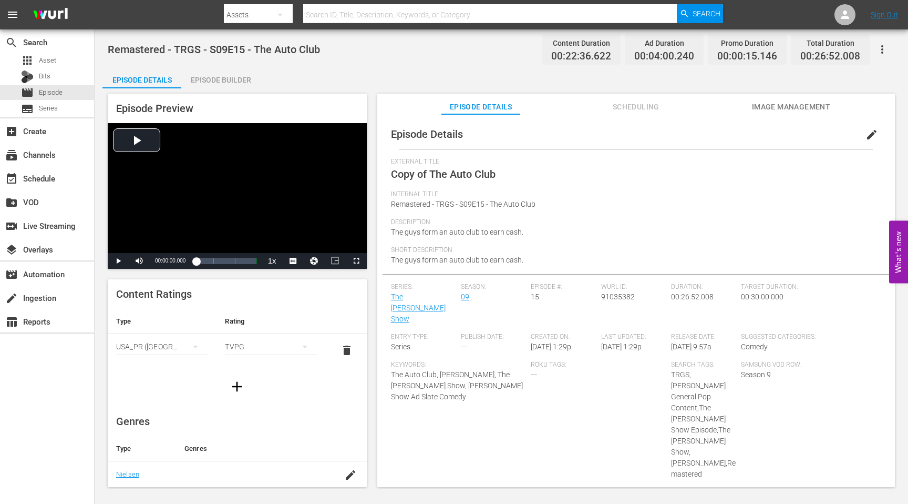
click at [866, 140] on span "edit" at bounding box center [872, 134] width 13 height 13
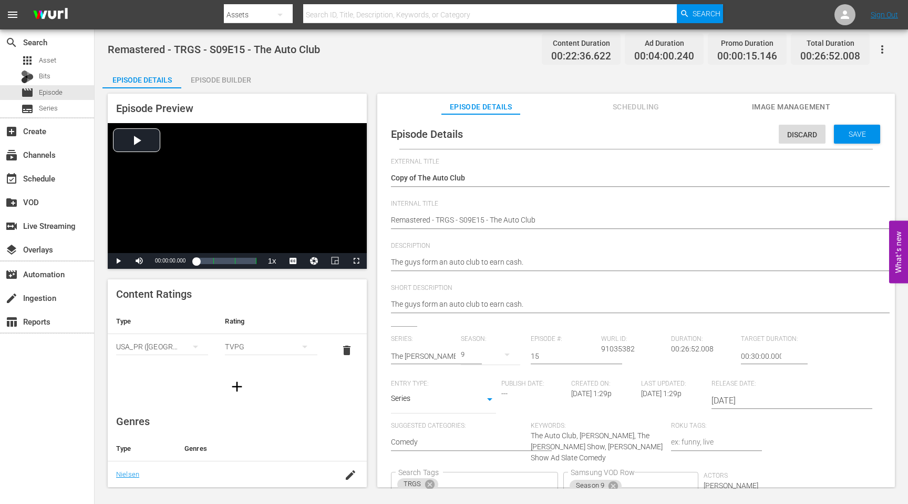
click at [467, 189] on div "Copy of The Auto Club Copy of The Auto Club" at bounding box center [633, 178] width 485 height 25
drag, startPoint x: 420, startPoint y: 178, endPoint x: 381, endPoint y: 178, distance: 39.9
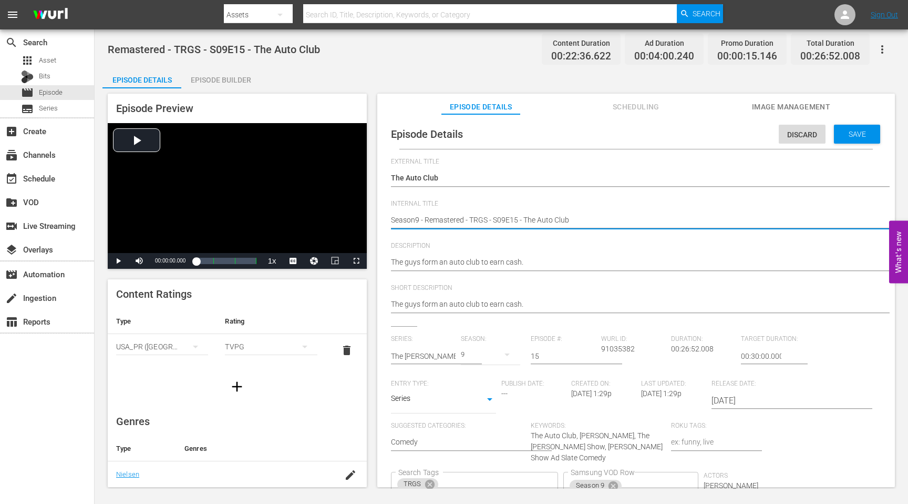
scroll to position [81, 0]
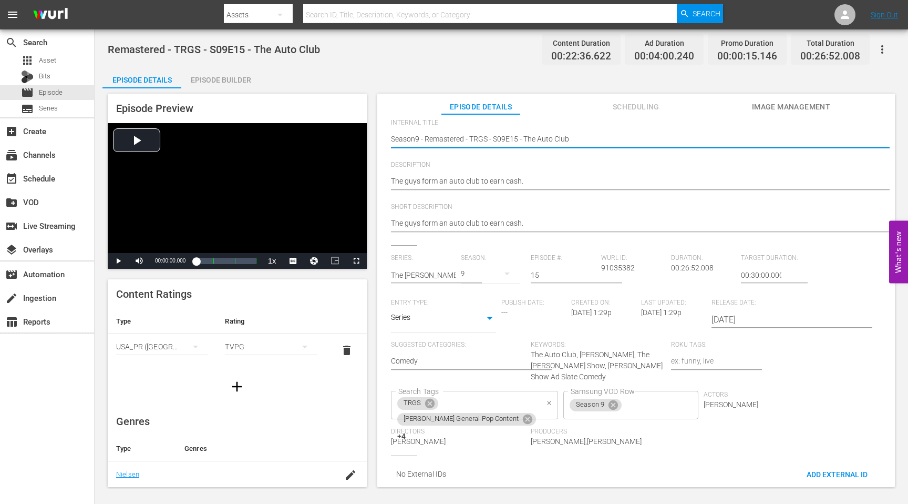
click at [546, 399] on icon "Clear" at bounding box center [549, 402] width 7 height 7
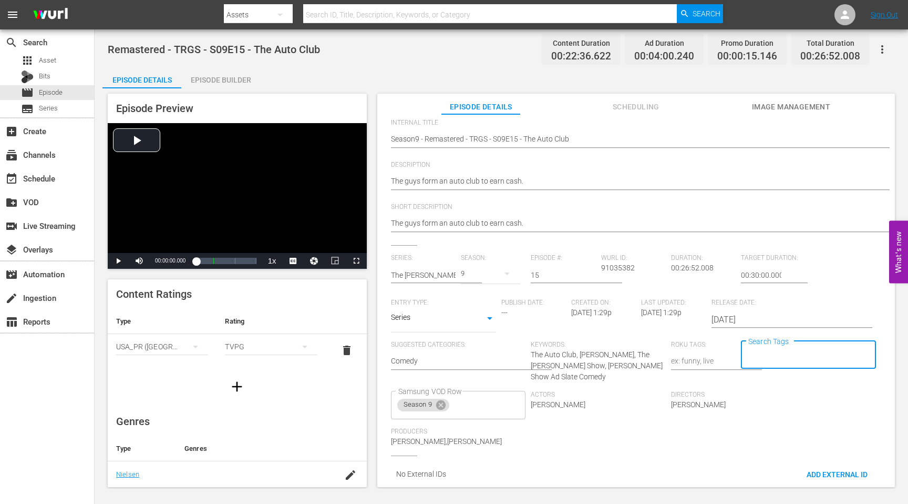
scroll to position [0, 0]
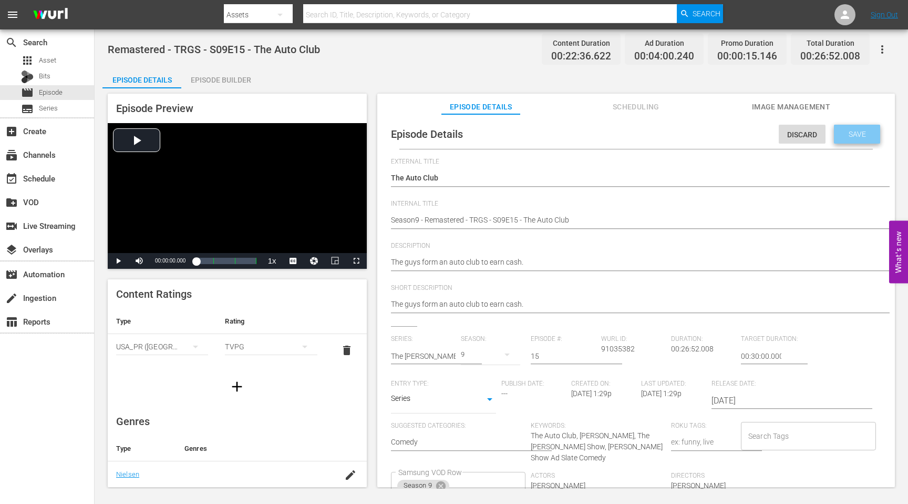
click at [840, 133] on span "Save" at bounding box center [857, 134] width 34 height 8
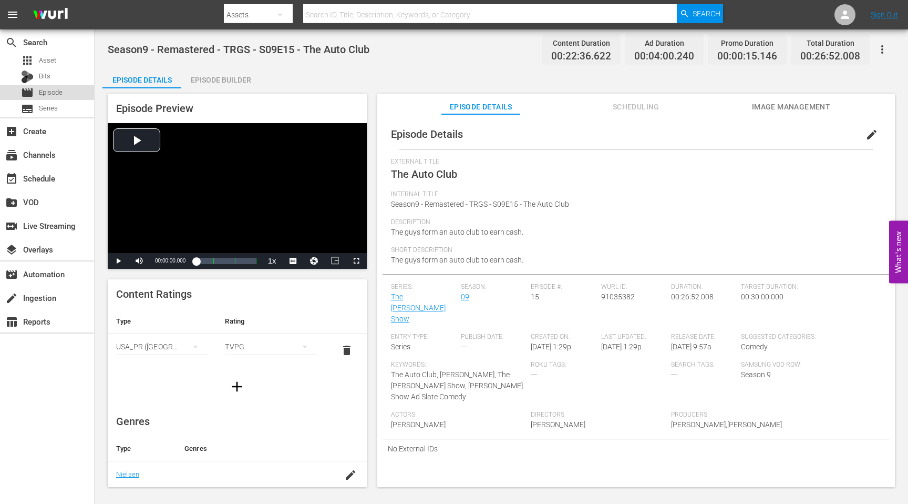
click at [49, 91] on span "Episode" at bounding box center [51, 92] width 24 height 11
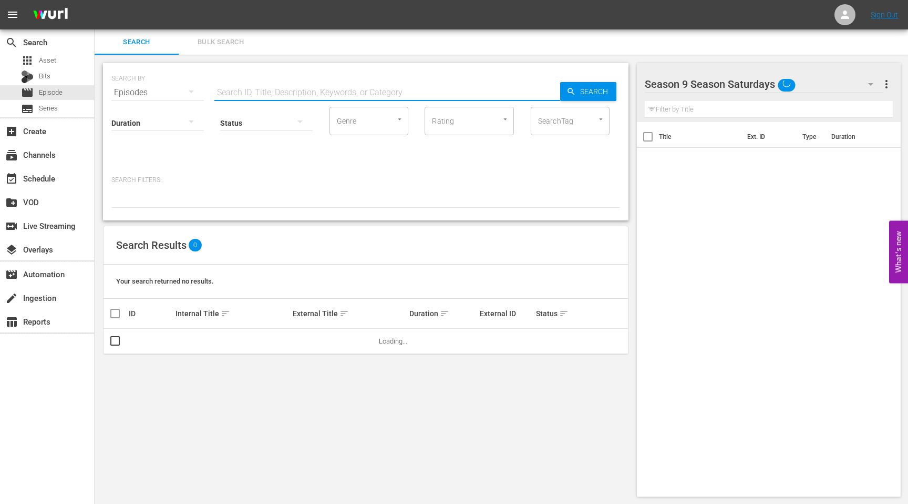
click at [372, 95] on input "text" at bounding box center [387, 92] width 346 height 25
paste input "Too Much Information"
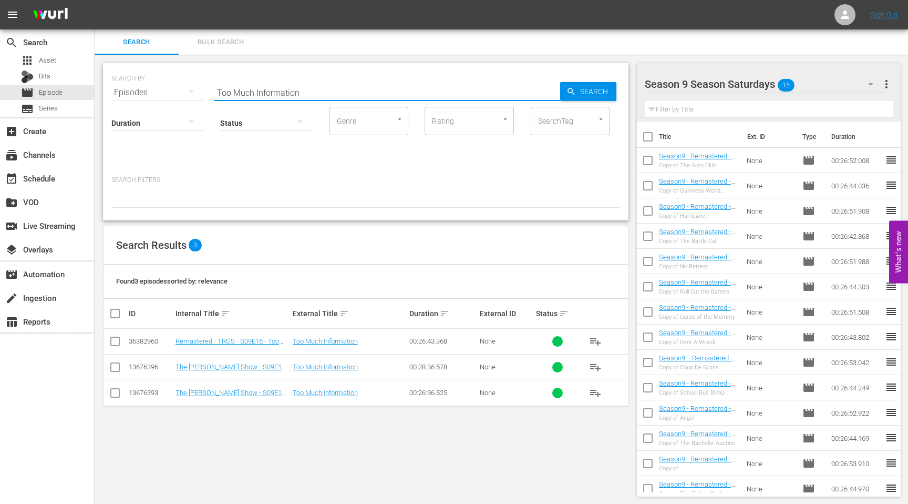
click at [116, 341] on input "checkbox" at bounding box center [115, 343] width 13 height 13
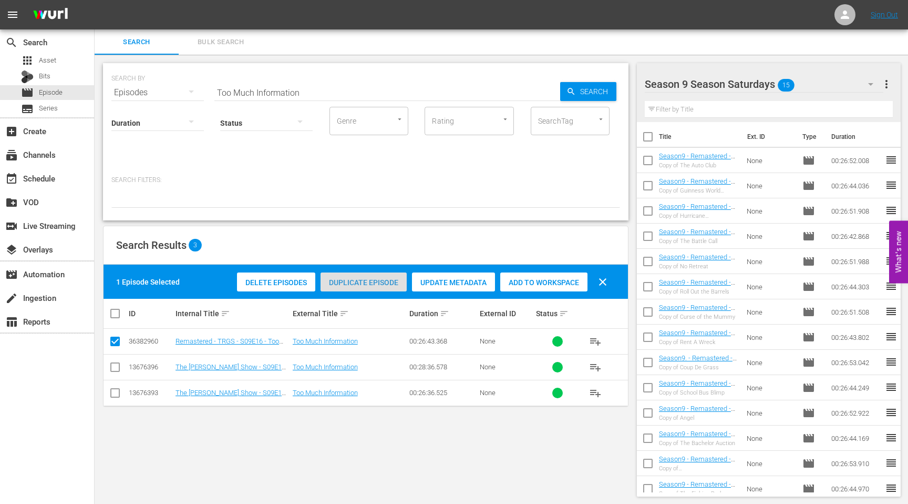
click at [364, 279] on span "Duplicate Episode" at bounding box center [364, 282] width 86 height 8
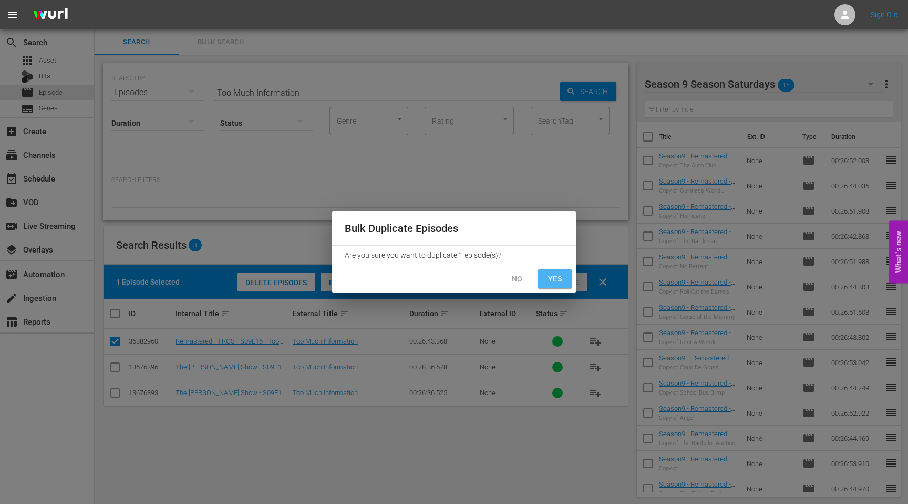
click at [562, 283] on span "Yes" at bounding box center [555, 278] width 17 height 13
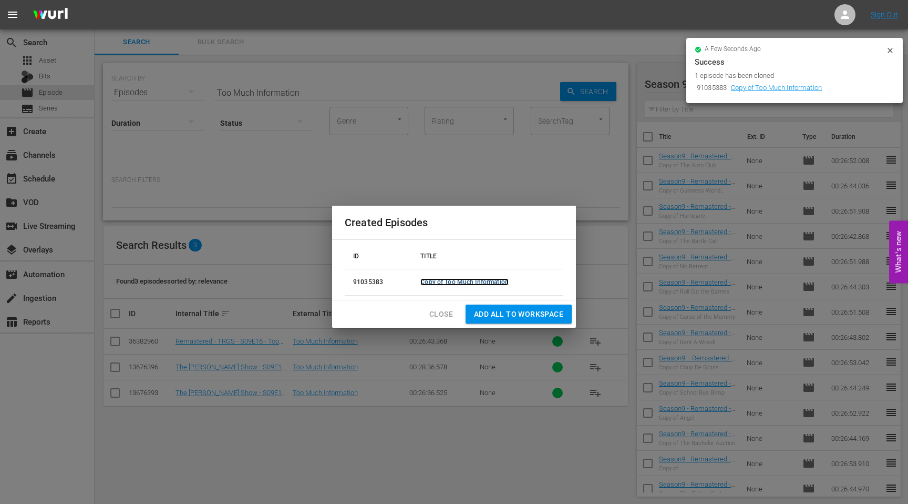
click at [486, 282] on link "Copy of Too Much Information" at bounding box center [464, 281] width 88 height 7
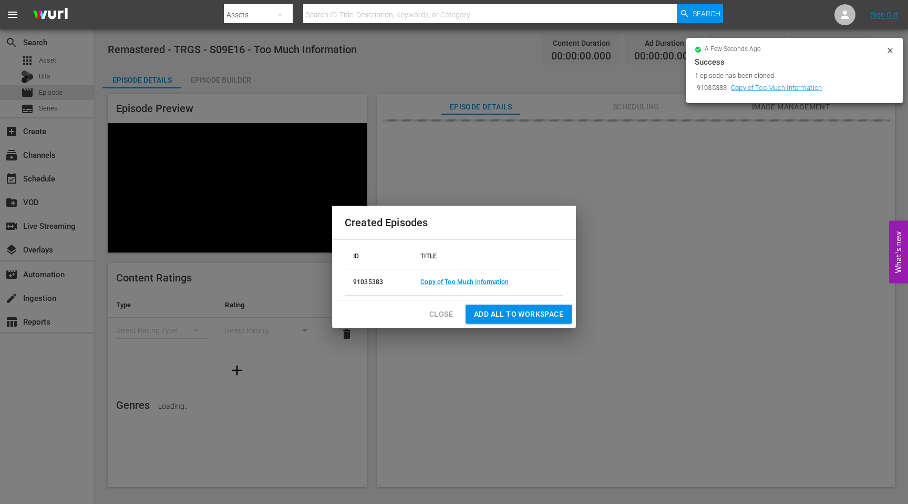
click at [506, 315] on span "Add all to Workspace" at bounding box center [518, 313] width 89 height 13
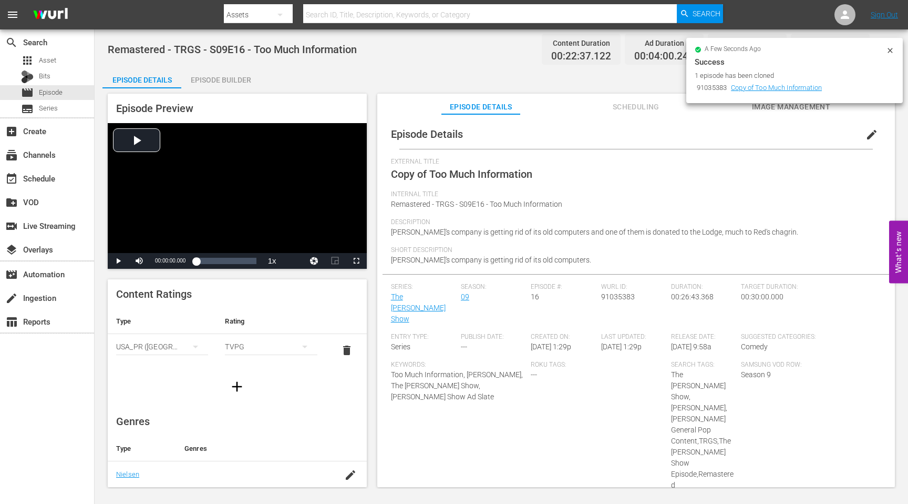
click at [867, 136] on span "edit" at bounding box center [872, 134] width 13 height 13
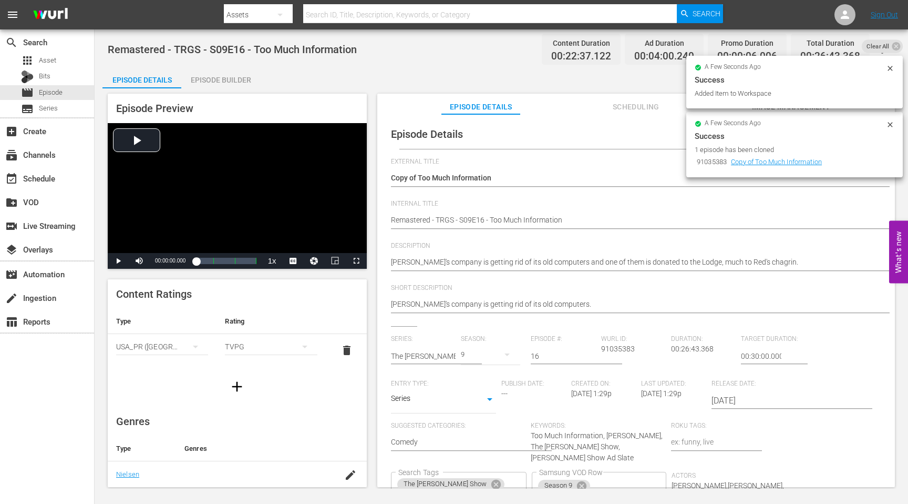
click at [489, 171] on div "Copy of Too Much Information Copy of Too Much Information" at bounding box center [633, 178] width 485 height 25
drag, startPoint x: 418, startPoint y: 177, endPoint x: 376, endPoint y: 177, distance: 42.0
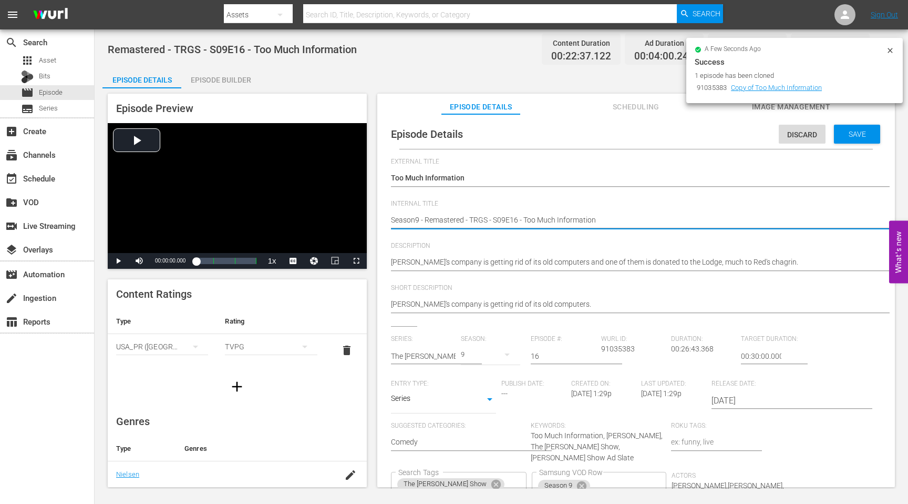
scroll to position [114, 0]
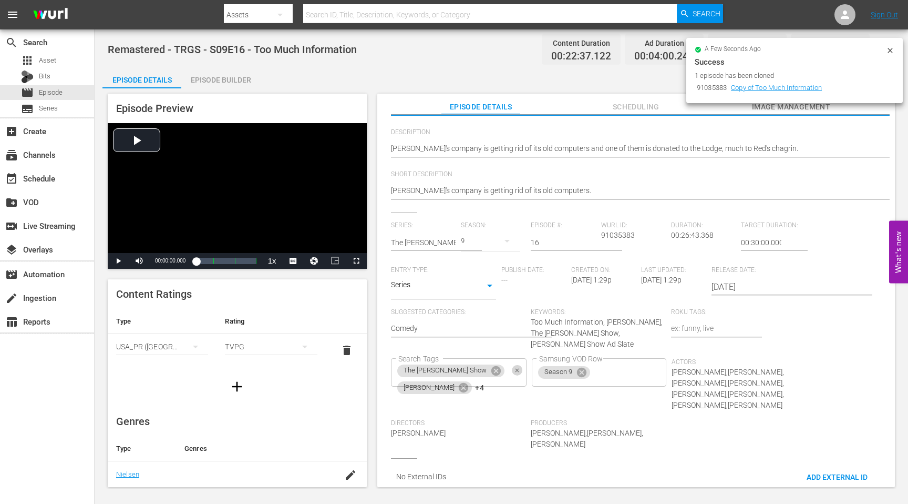
click at [521, 367] on icon "Clear" at bounding box center [517, 370] width 7 height 7
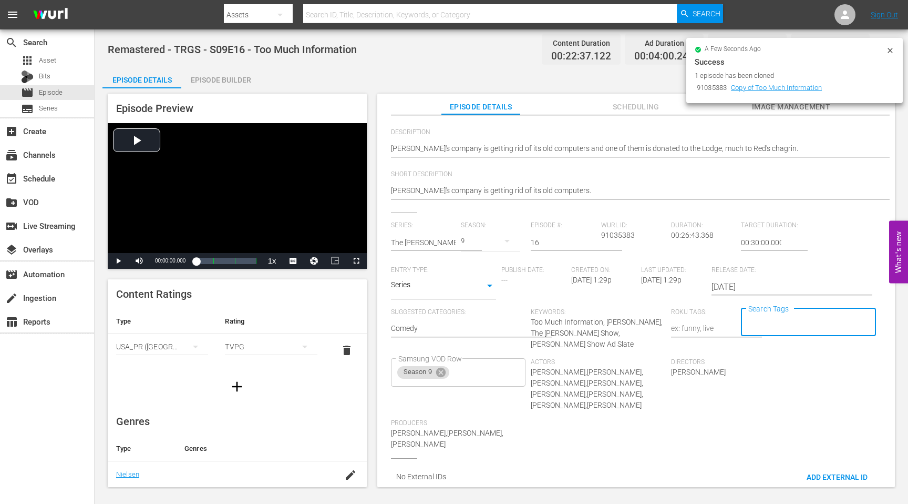
scroll to position [0, 0]
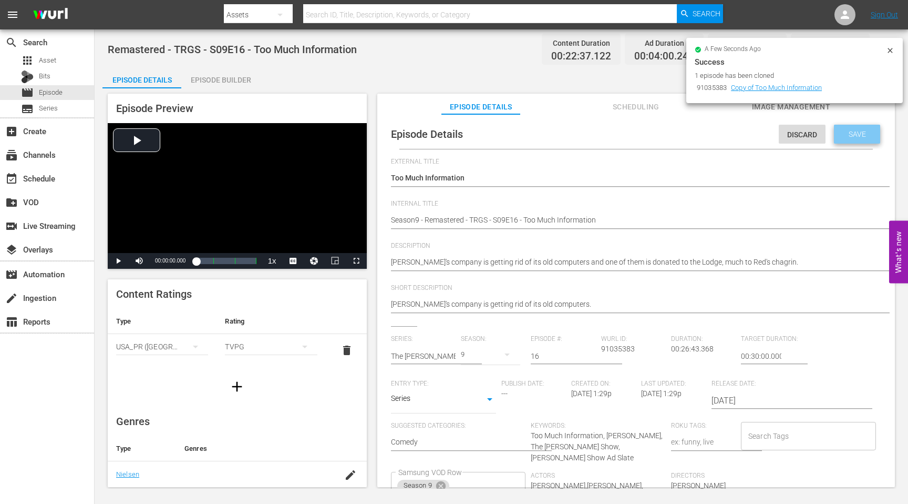
click at [865, 134] on span "Save" at bounding box center [857, 134] width 34 height 8
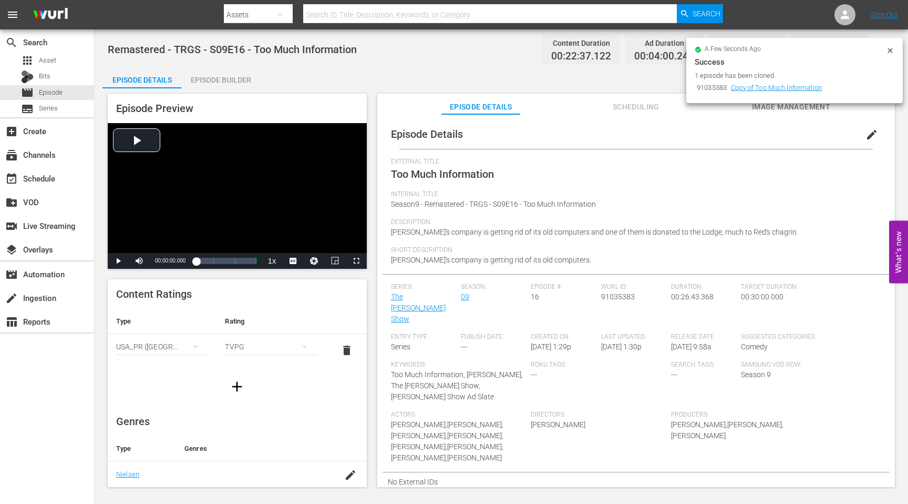
click at [893, 49] on icon at bounding box center [890, 50] width 8 height 8
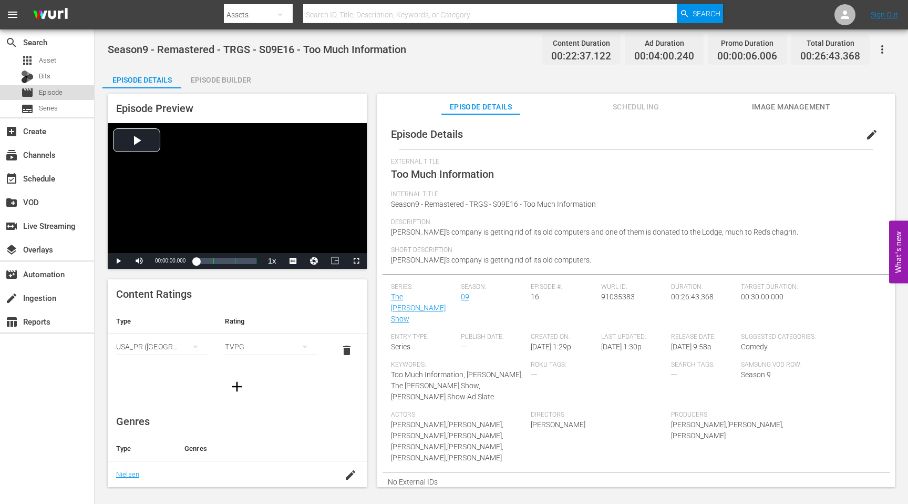
click at [50, 93] on span "Episode" at bounding box center [51, 92] width 24 height 11
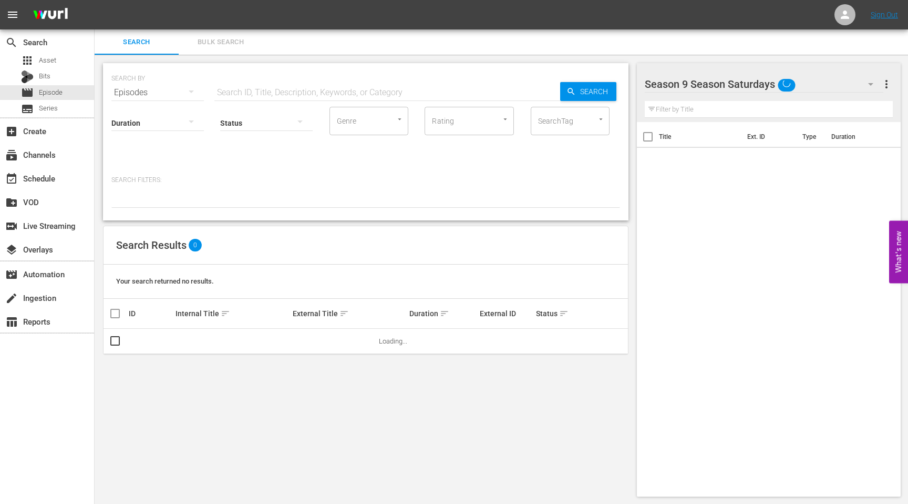
click at [282, 97] on div "Status" at bounding box center [266, 116] width 93 height 38
paste input "A Very Merry [PERSON_NAME] Christmas"
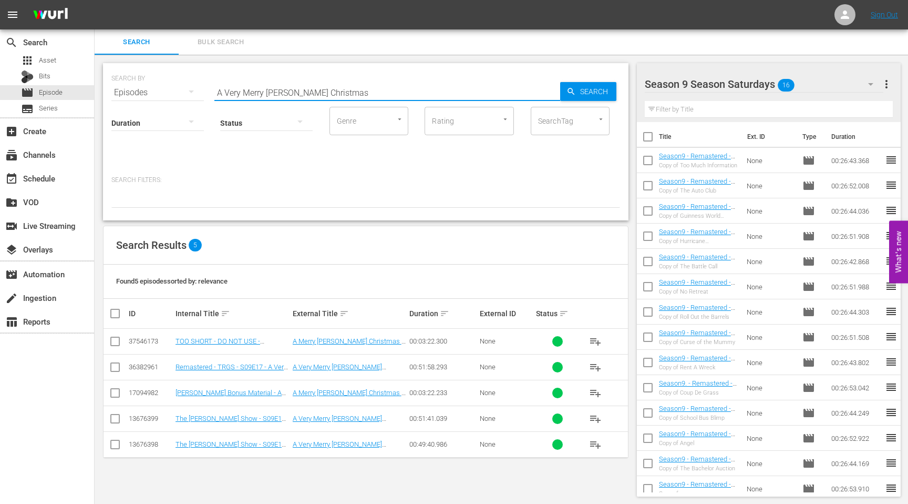
click at [115, 369] on input "checkbox" at bounding box center [115, 369] width 13 height 13
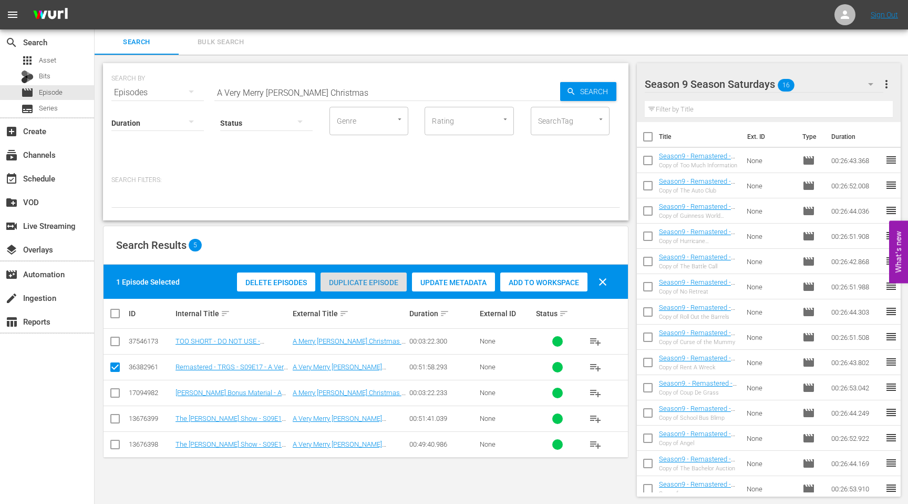
click at [354, 280] on span "Duplicate Episode" at bounding box center [364, 282] width 86 height 8
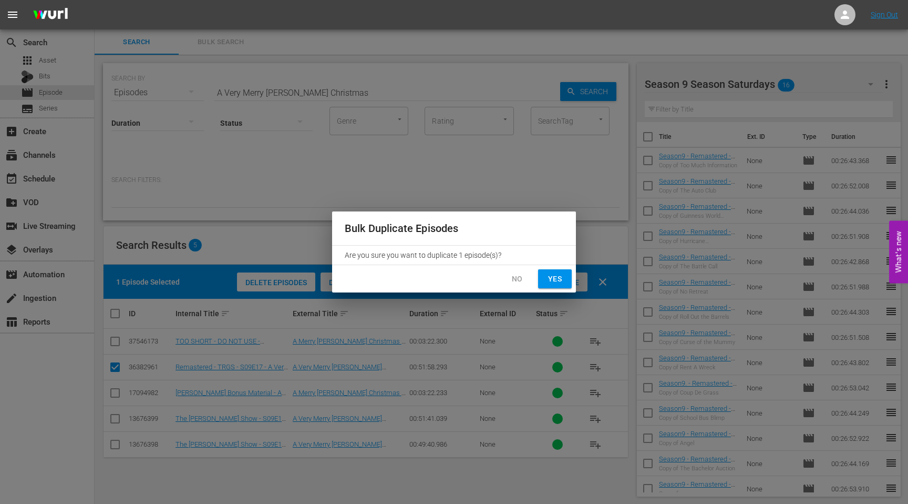
click at [555, 279] on span "Yes" at bounding box center [555, 278] width 17 height 13
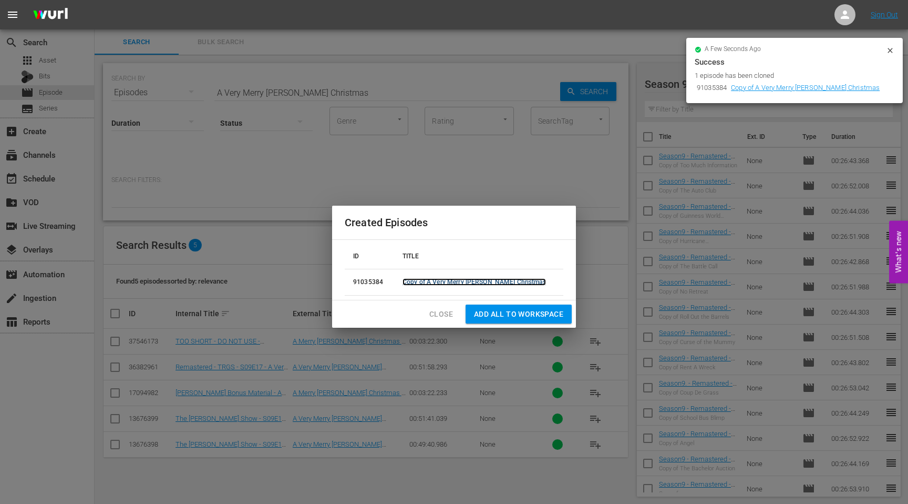
click at [507, 282] on link "Copy of A Very Merry Red Green Christmas" at bounding box center [474, 281] width 143 height 7
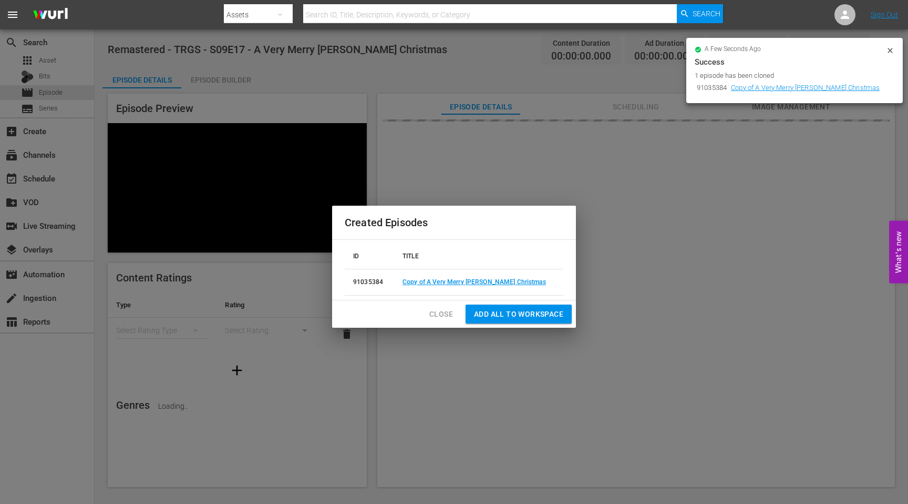
click at [515, 314] on span "Add all to Workspace" at bounding box center [518, 313] width 89 height 13
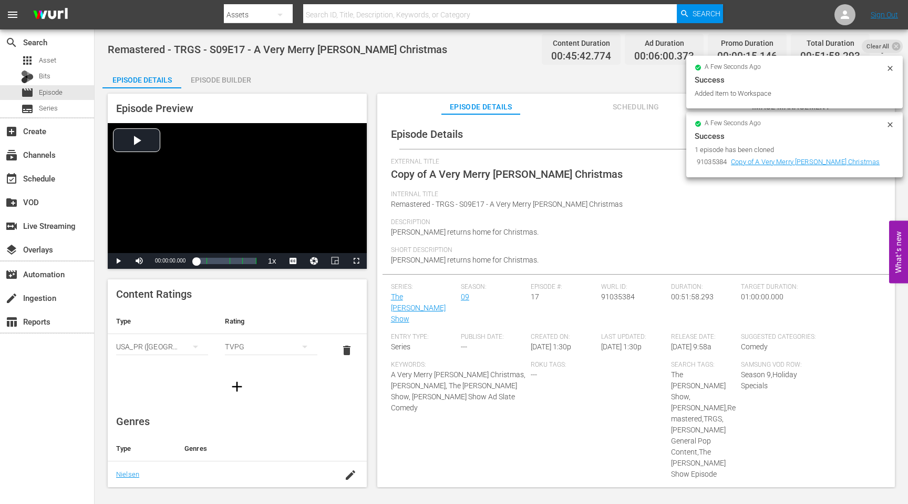
click at [891, 124] on icon at bounding box center [890, 124] width 8 height 8
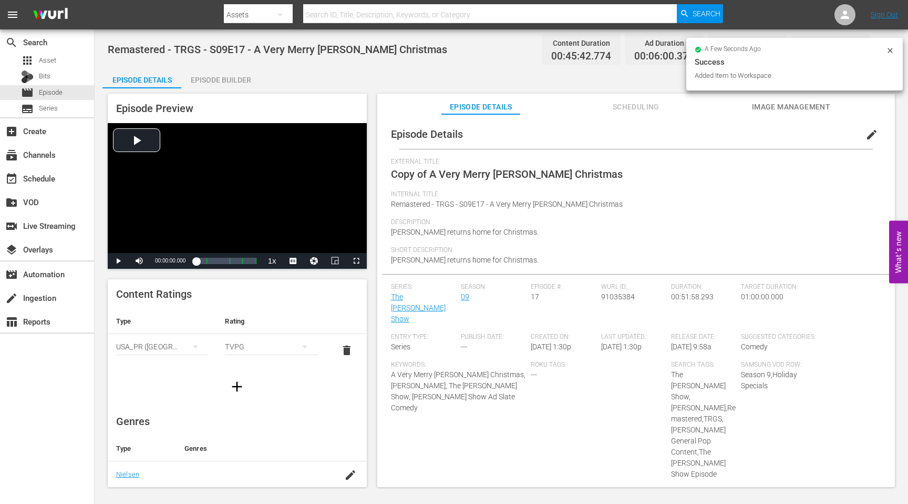
click at [866, 132] on span "edit" at bounding box center [872, 134] width 13 height 13
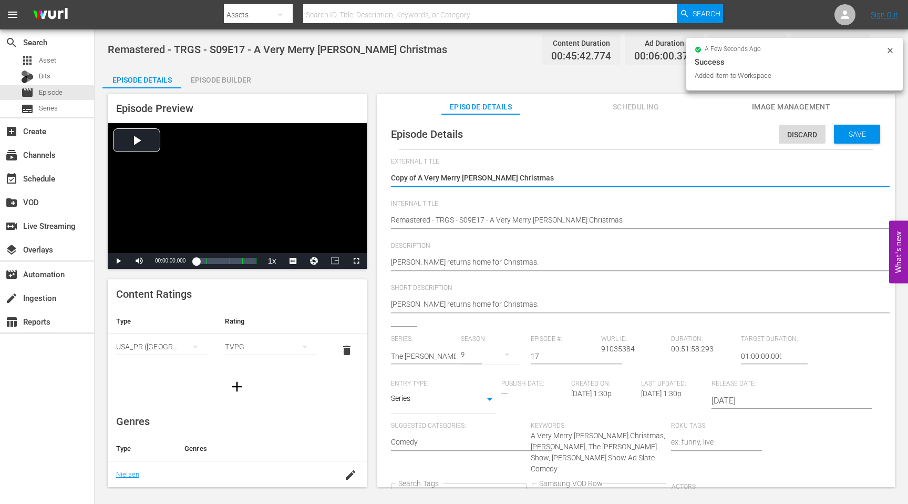
click at [577, 169] on div "Copy of A Very Merry Red Green Christmas Copy of A Very Merry Red Green Christm…" at bounding box center [633, 178] width 485 height 25
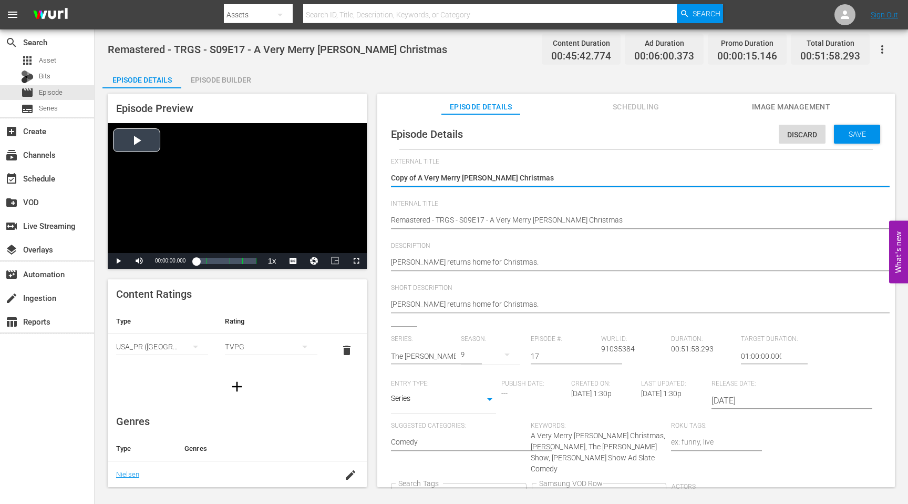
drag, startPoint x: 418, startPoint y: 177, endPoint x: 356, endPoint y: 177, distance: 62.0
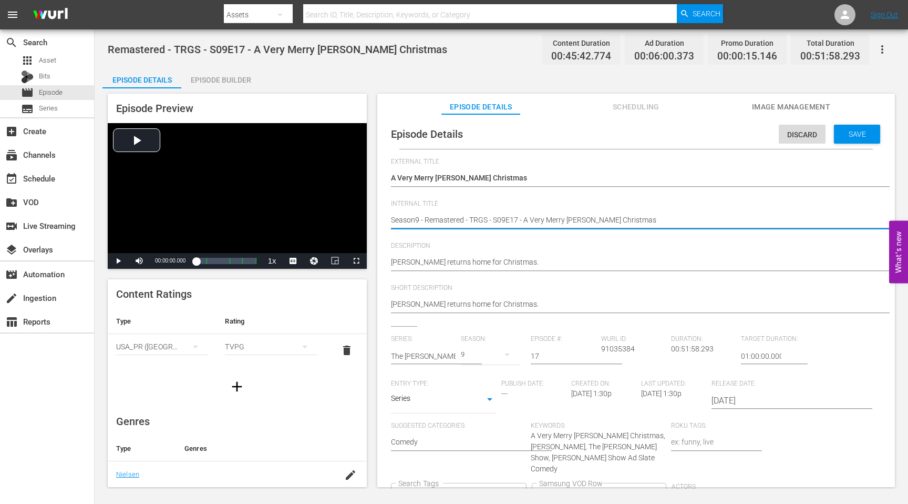
scroll to position [114, 0]
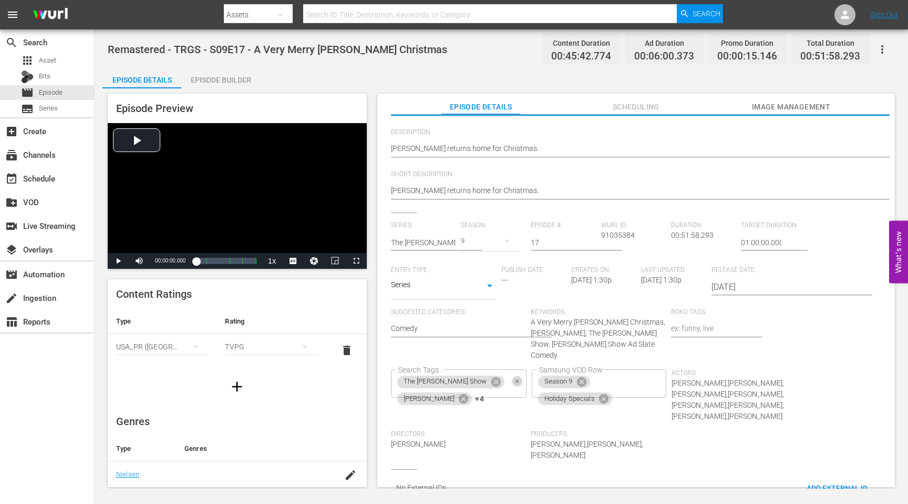
click at [519, 379] on icon "Clear" at bounding box center [518, 381] width 4 height 4
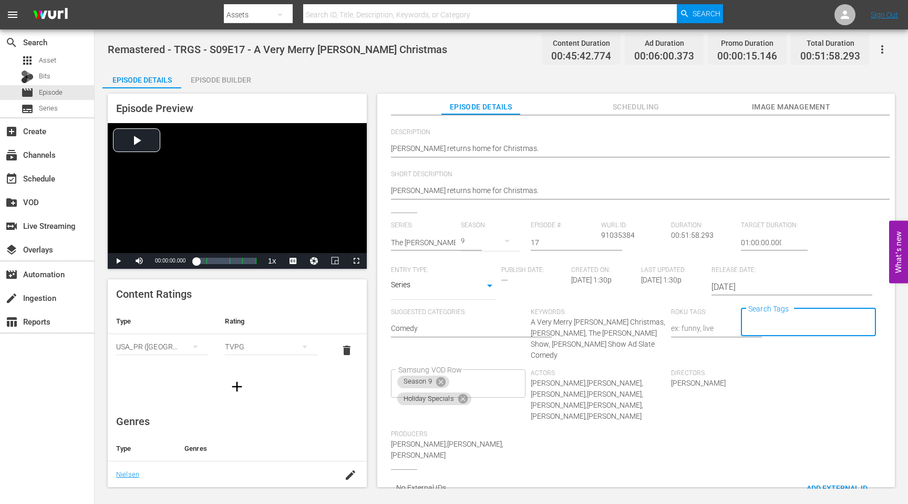
scroll to position [0, 0]
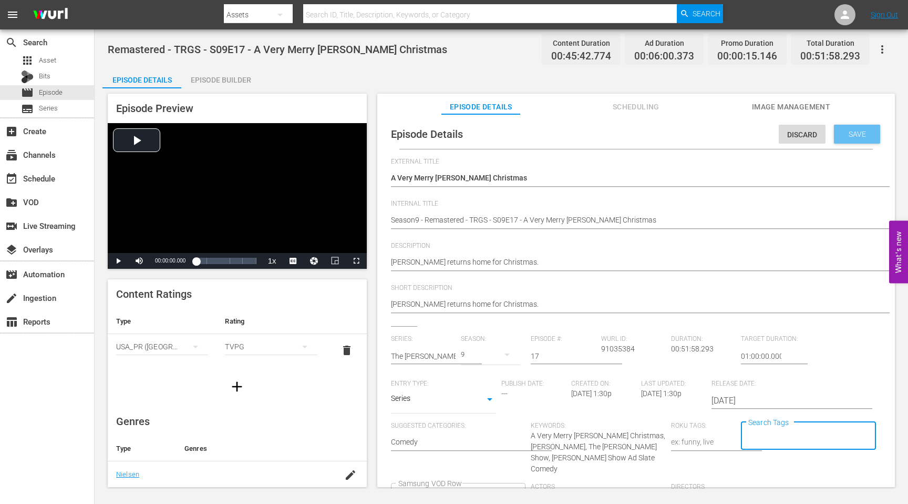
click at [846, 126] on div "Save" at bounding box center [857, 134] width 46 height 19
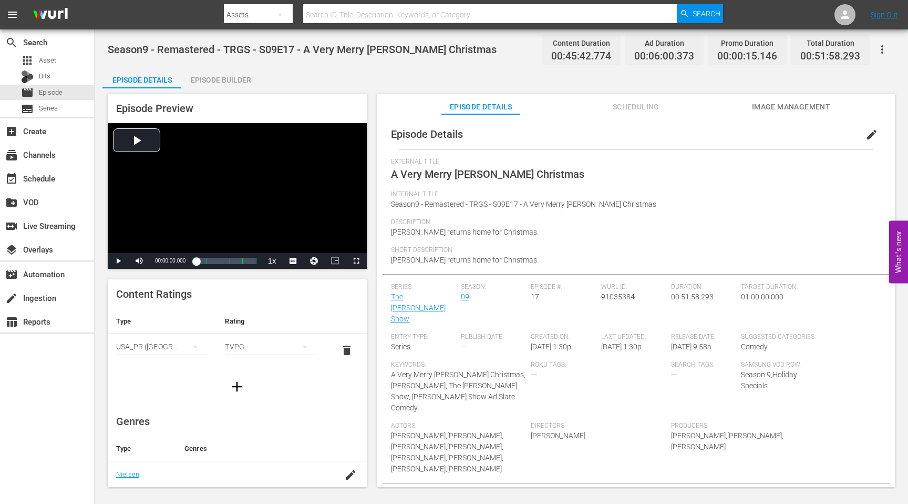
click at [311, 76] on div "Episode Details Episode Builder Episode Preview Video Player is loading. Play V…" at bounding box center [501, 281] width 798 height 428
click at [42, 93] on span "Episode" at bounding box center [51, 92] width 24 height 11
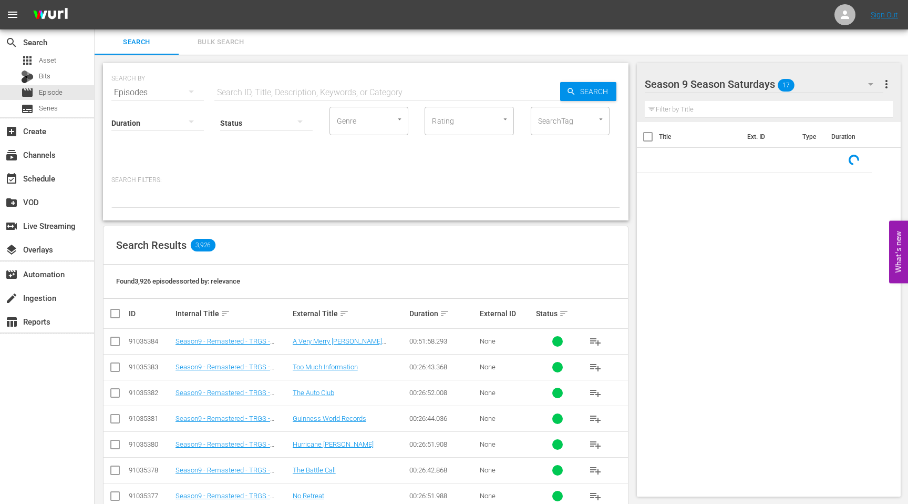
click at [249, 94] on input "text" at bounding box center [387, 92] width 346 height 25
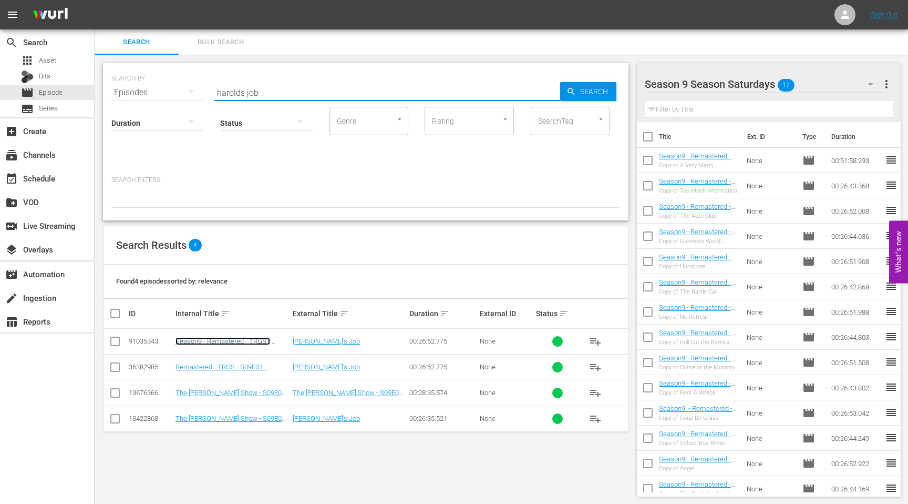
click at [217, 342] on link "Season9 - Remastered - TRGS - S09E01 - [PERSON_NAME]'s Job" at bounding box center [223, 345] width 95 height 16
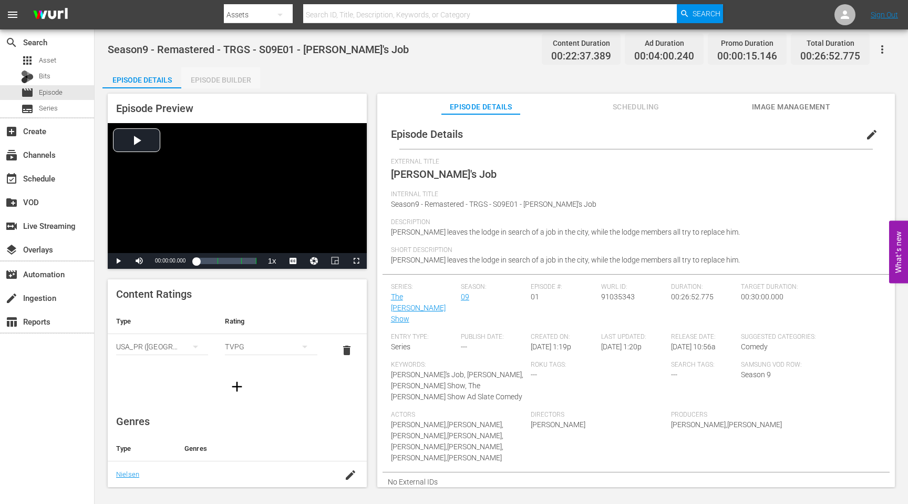
click at [233, 78] on div "Episode Builder" at bounding box center [220, 79] width 79 height 25
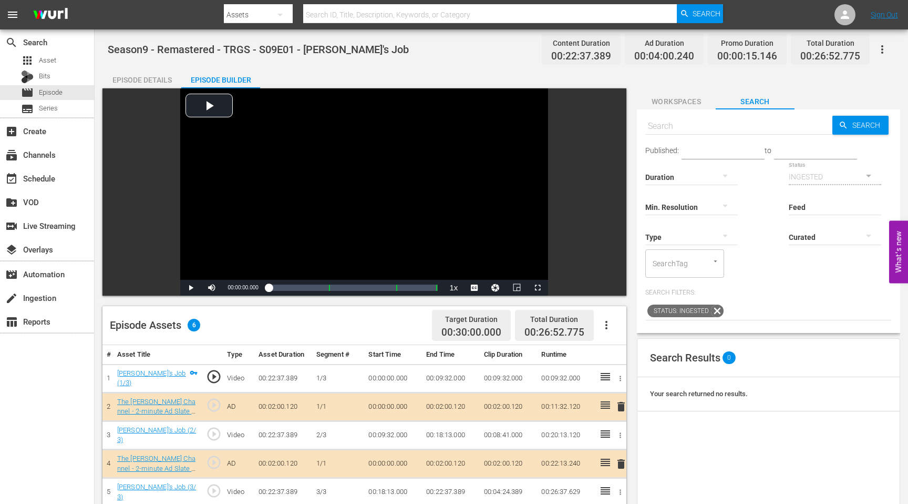
click at [686, 99] on span "Workspaces" at bounding box center [676, 101] width 79 height 13
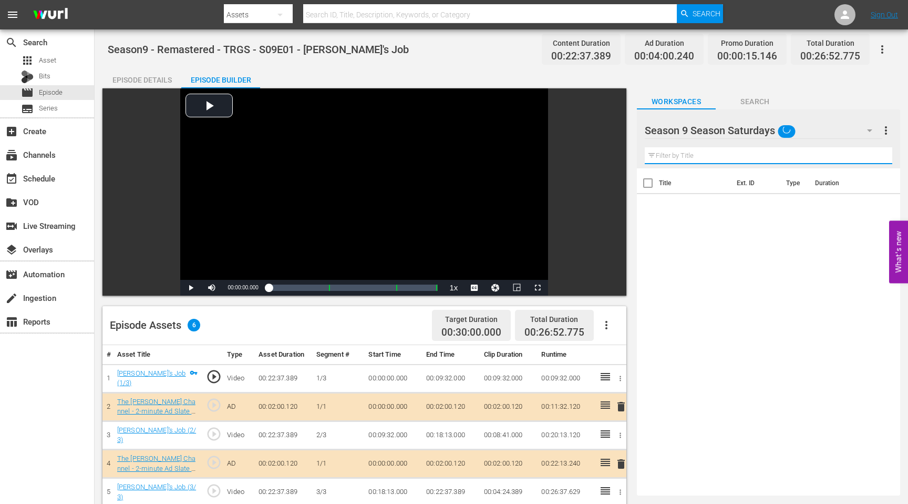
click at [746, 159] on input "text" at bounding box center [769, 155] width 248 height 17
click at [60, 62] on div "apps Asset" at bounding box center [47, 60] width 94 height 15
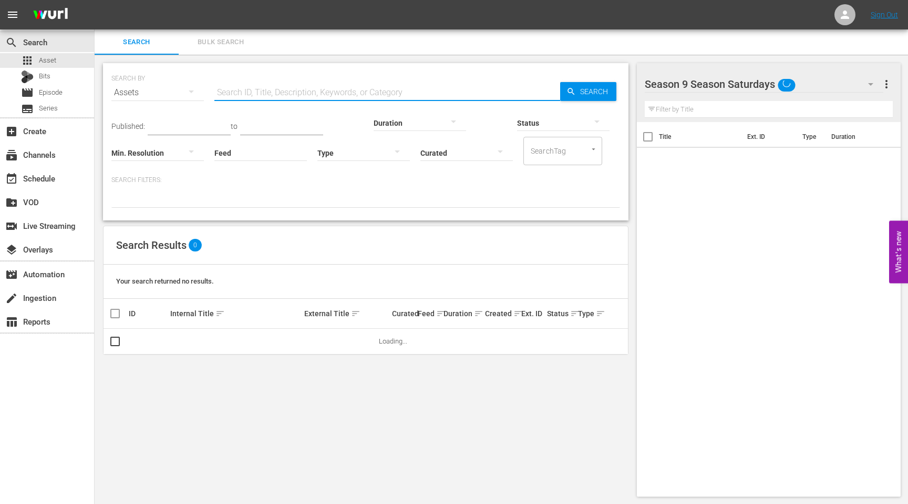
click at [301, 86] on input "text" at bounding box center [387, 92] width 346 height 25
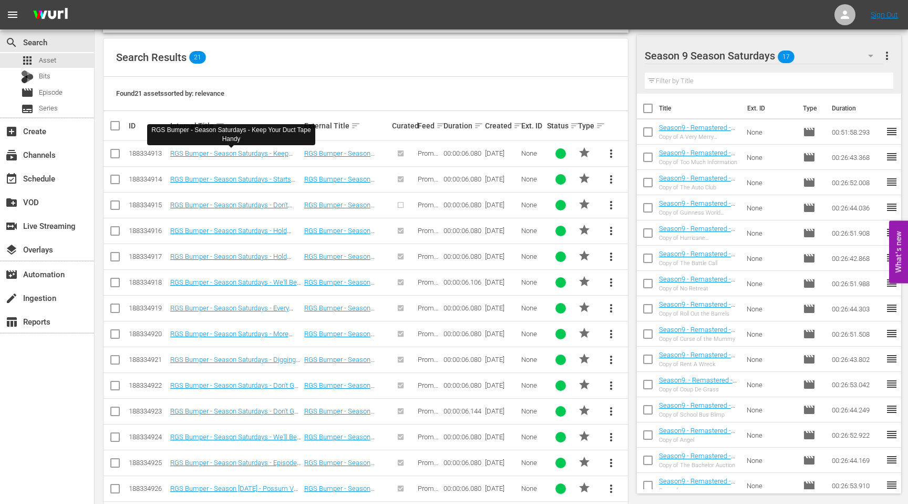
scroll to position [191, 0]
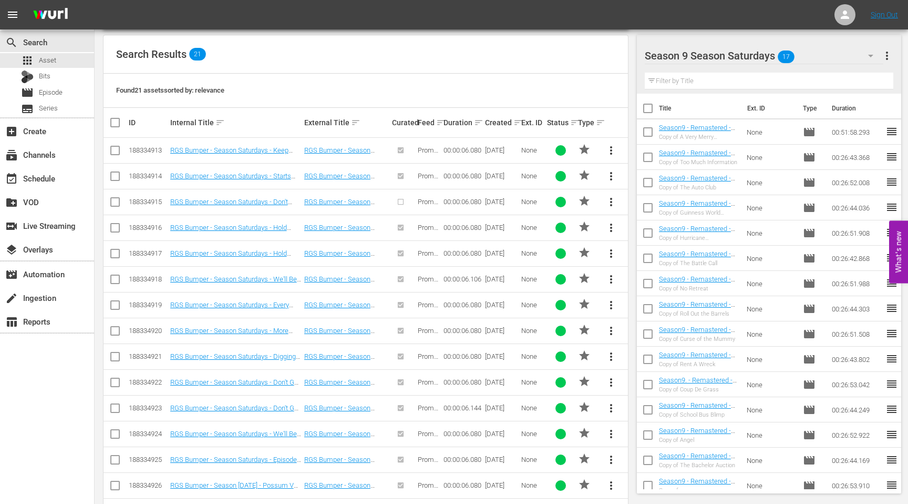
click at [115, 151] on input "checkbox" at bounding box center [115, 152] width 13 height 13
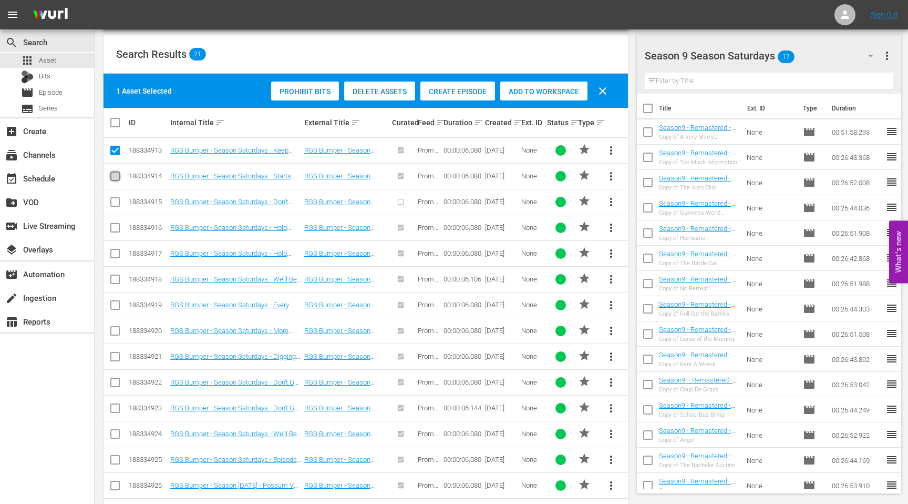
click at [115, 172] on input "checkbox" at bounding box center [115, 178] width 13 height 13
click at [114, 229] on input "checkbox" at bounding box center [115, 229] width 13 height 13
click at [114, 252] on input "checkbox" at bounding box center [115, 255] width 13 height 13
click at [116, 278] on input "checkbox" at bounding box center [115, 281] width 13 height 13
click at [118, 305] on input "checkbox" at bounding box center [115, 307] width 13 height 13
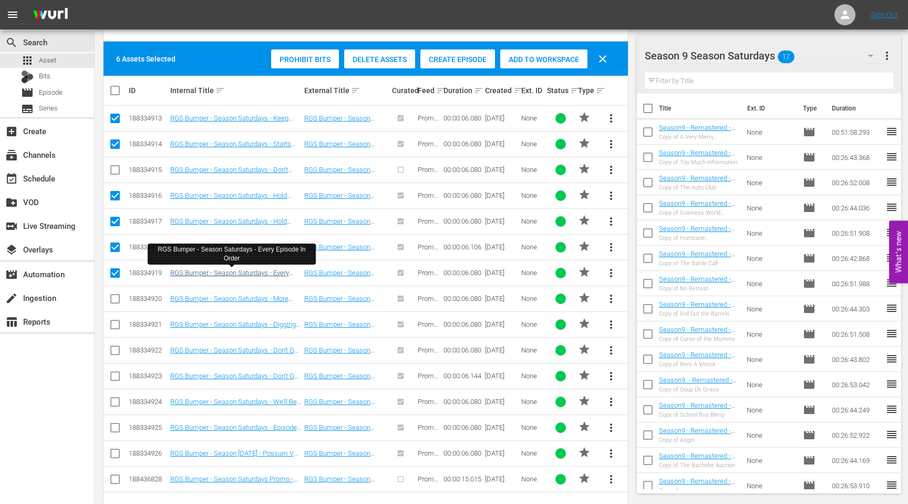
scroll to position [255, 0]
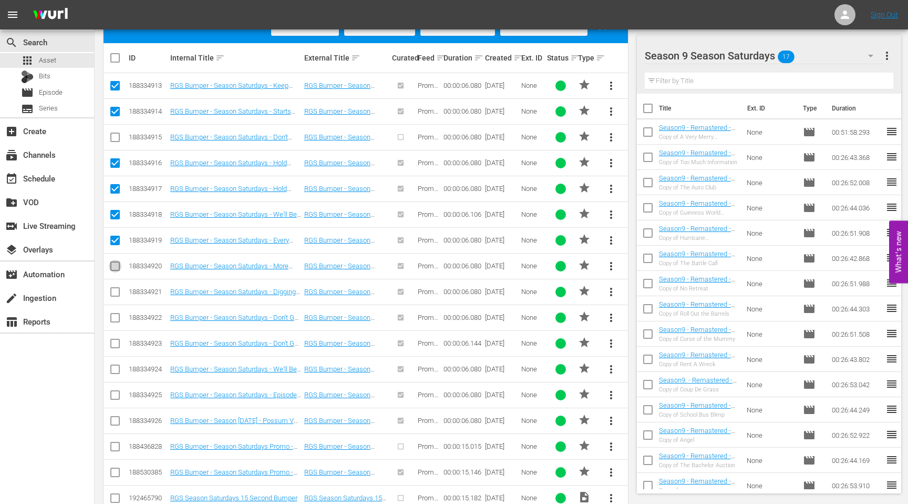
click at [114, 265] on input "checkbox" at bounding box center [115, 268] width 13 height 13
click at [111, 290] on input "checkbox" at bounding box center [115, 294] width 13 height 13
drag, startPoint x: 116, startPoint y: 314, endPoint x: 213, endPoint y: 334, distance: 99.8
click at [116, 314] on input "checkbox" at bounding box center [115, 319] width 13 height 13
click at [113, 341] on input "checkbox" at bounding box center [115, 345] width 13 height 13
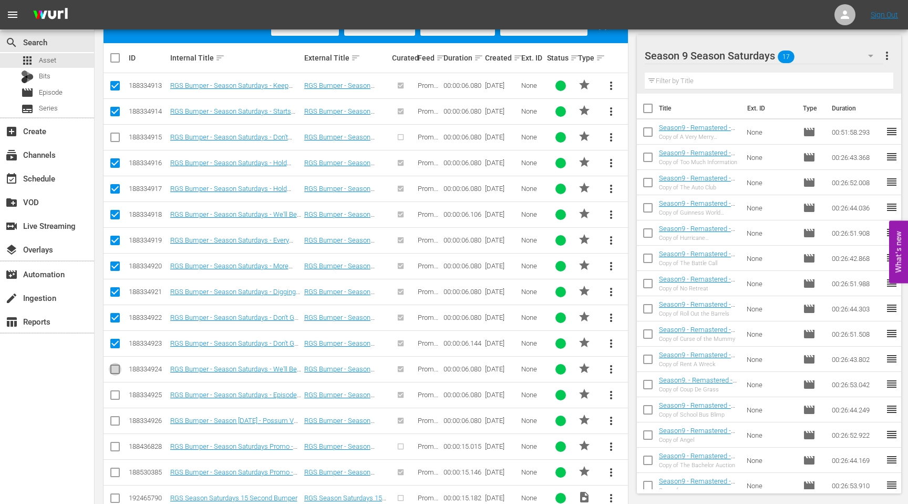
click at [114, 370] on input "checkbox" at bounding box center [115, 371] width 13 height 13
click at [118, 391] on input "checkbox" at bounding box center [115, 397] width 13 height 13
click at [114, 419] on input "checkbox" at bounding box center [115, 422] width 13 height 13
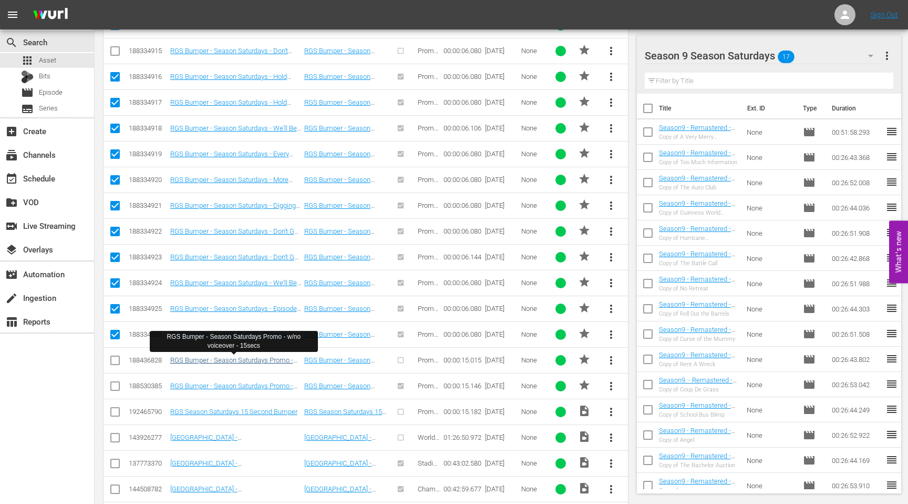
scroll to position [350, 0]
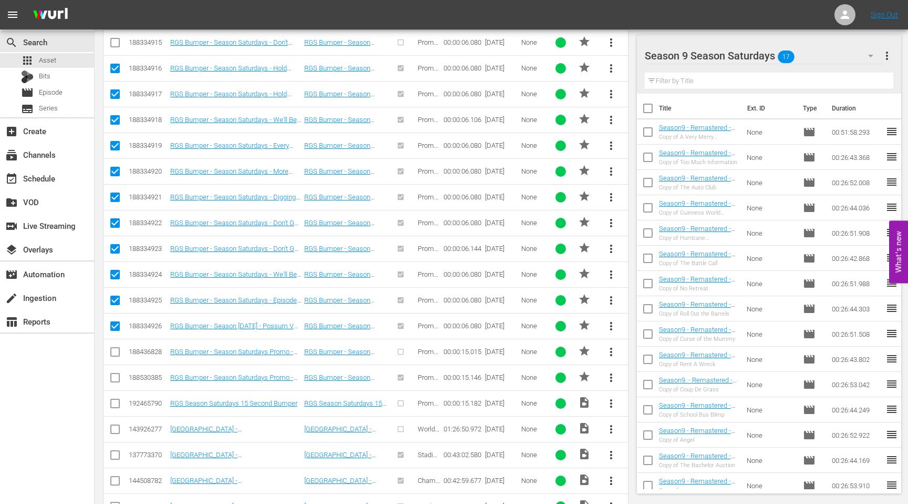
click at [116, 352] on input "checkbox" at bounding box center [115, 353] width 13 height 13
click at [116, 373] on input "checkbox" at bounding box center [115, 379] width 13 height 13
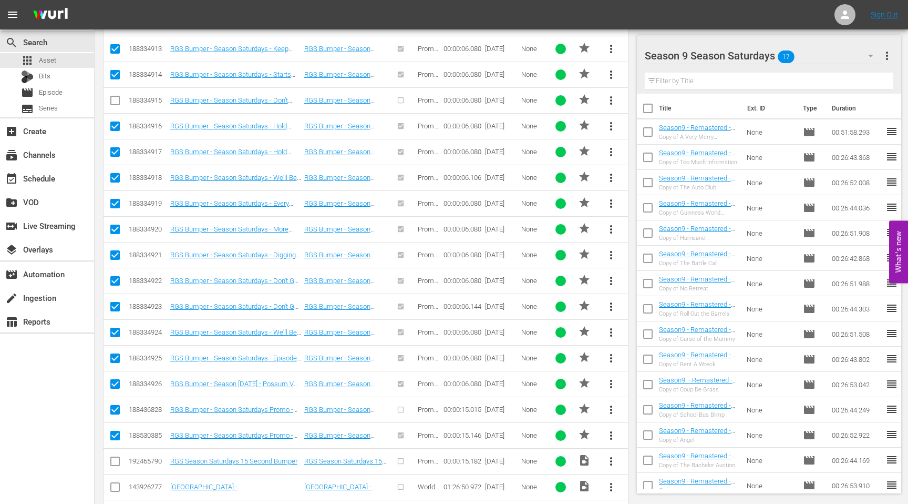
scroll to position [0, 0]
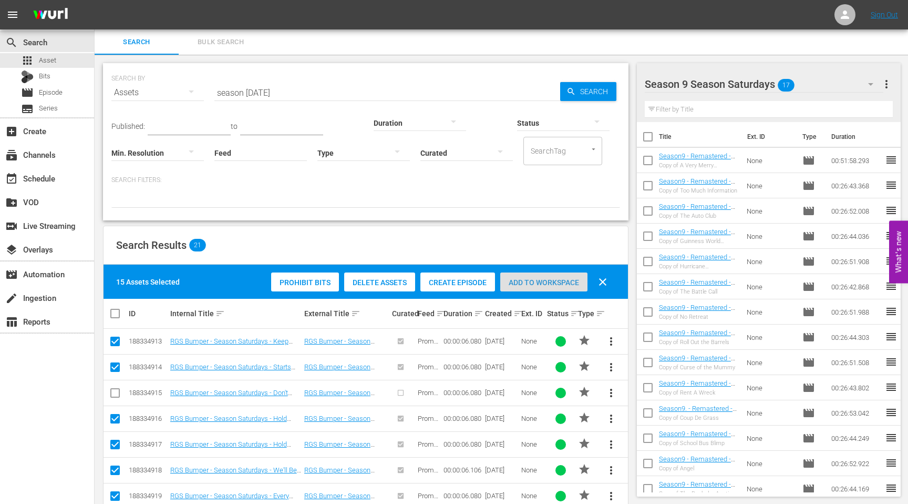
click at [548, 284] on span "Add to Workspace" at bounding box center [543, 282] width 87 height 8
click at [116, 341] on input "checkbox" at bounding box center [115, 343] width 13 height 13
click at [114, 312] on input "checkbox" at bounding box center [119, 313] width 21 height 13
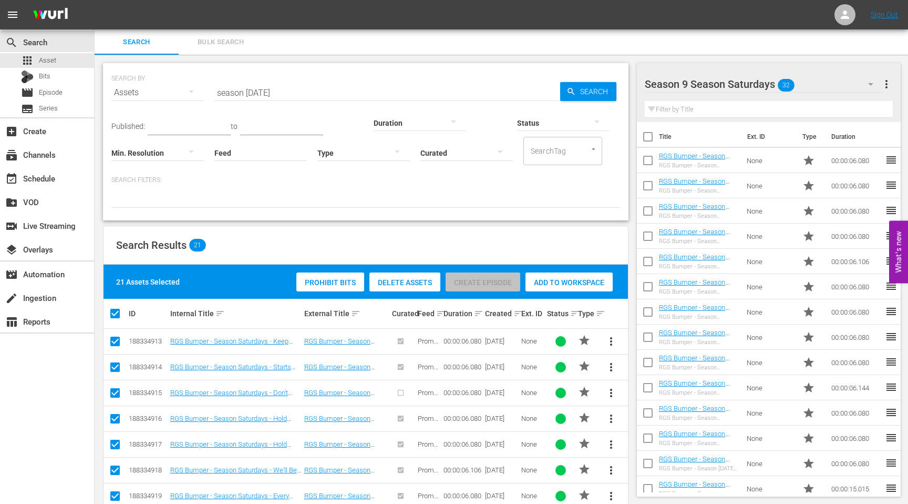
click at [113, 314] on input "checkbox" at bounding box center [119, 313] width 21 height 13
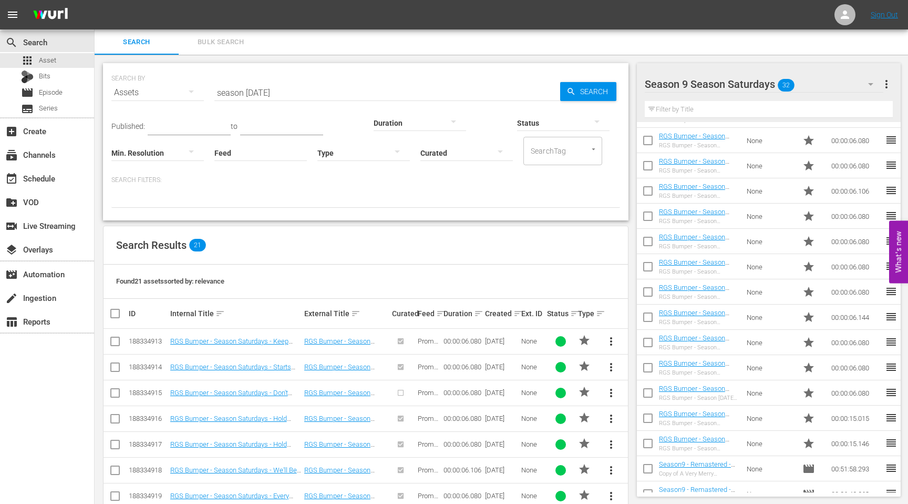
scroll to position [52, 0]
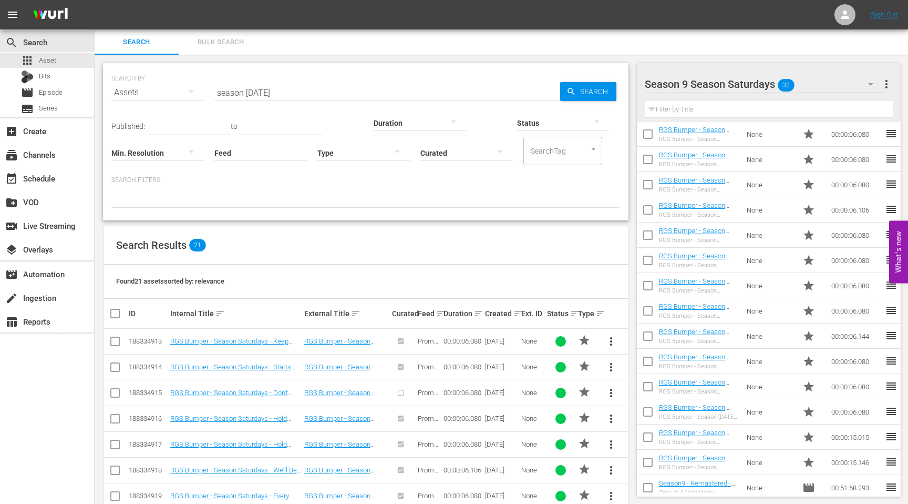
click at [648, 333] on input "checkbox" at bounding box center [648, 338] width 22 height 22
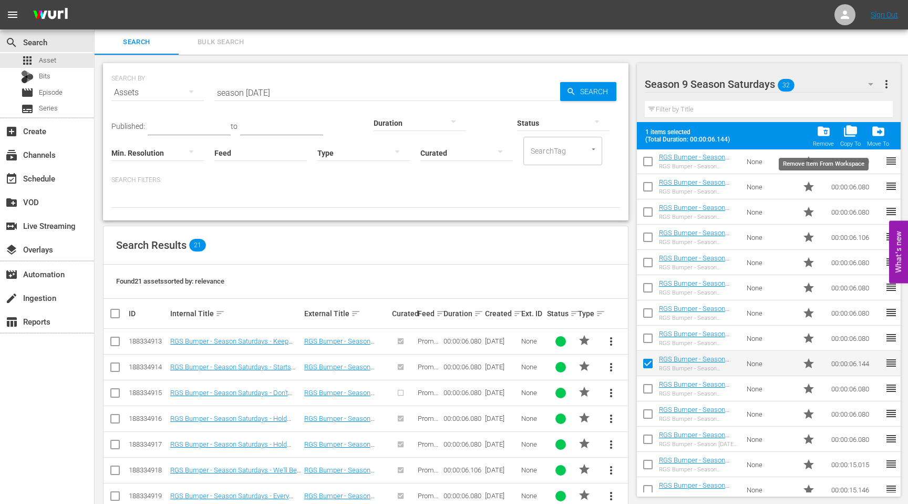
click at [824, 131] on span "folder_delete" at bounding box center [824, 131] width 14 height 14
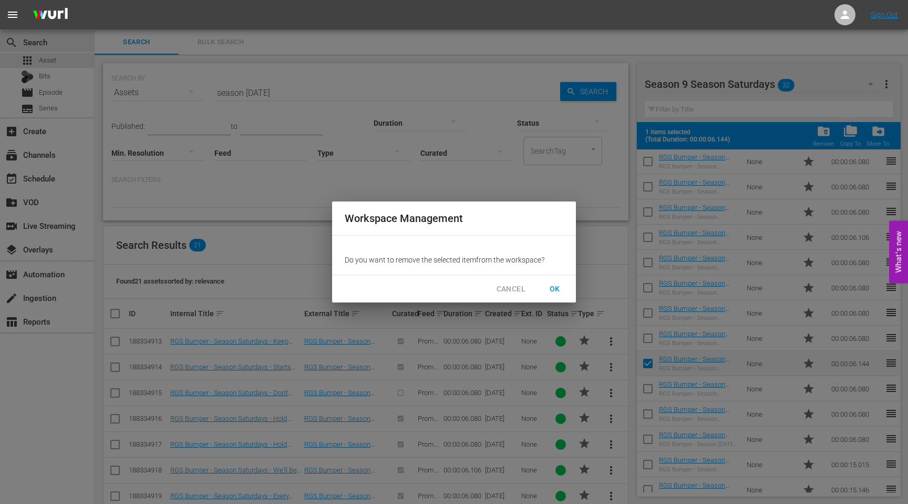
click at [557, 292] on span "OK" at bounding box center [555, 288] width 17 height 13
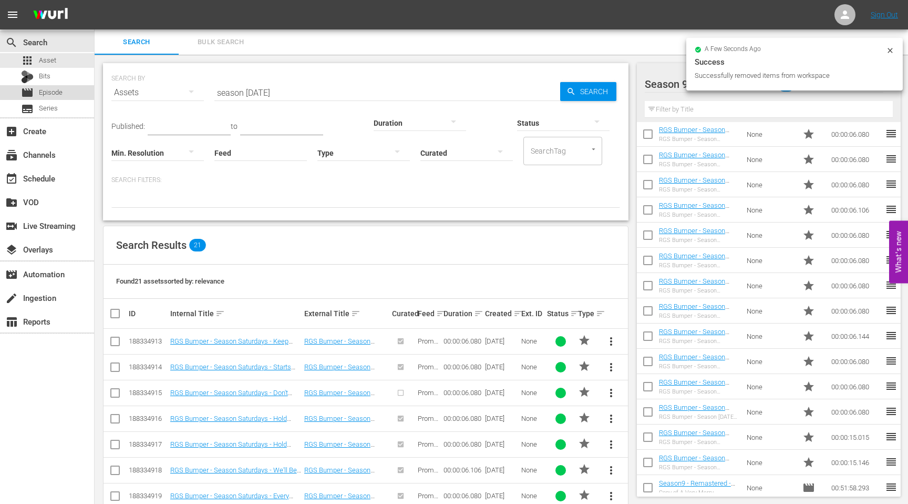
click at [57, 89] on span "Episode" at bounding box center [51, 92] width 24 height 11
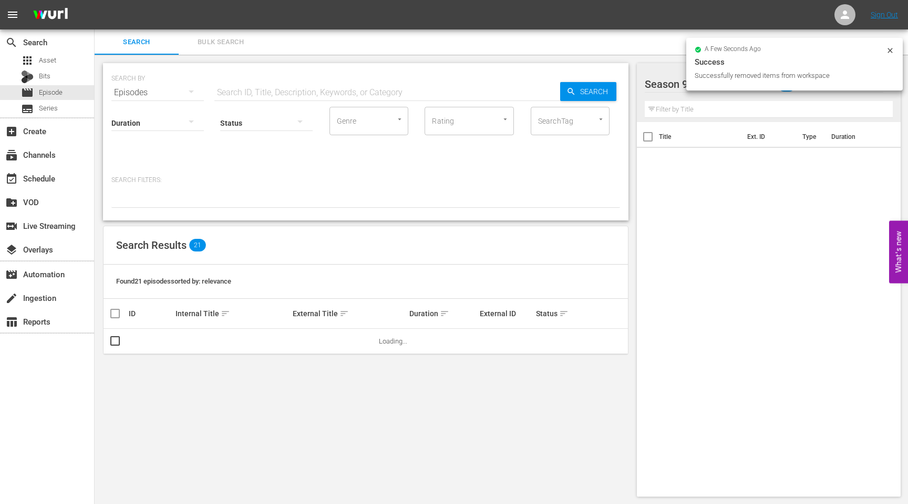
click at [368, 84] on input "text" at bounding box center [387, 92] width 346 height 25
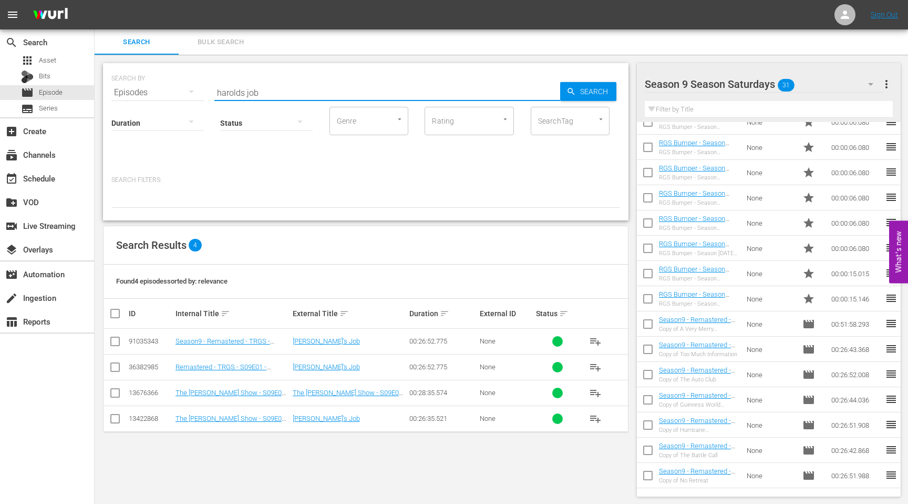
scroll to position [61, 0]
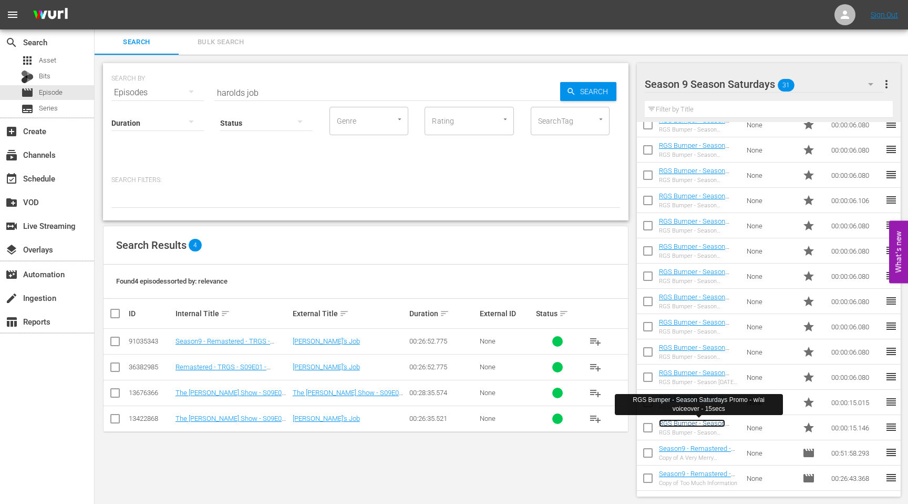
click at [685, 420] on link "RGS Bumper - Season Saturdays Promo - w/ai voiceover - 15secs" at bounding box center [694, 431] width 70 height 24
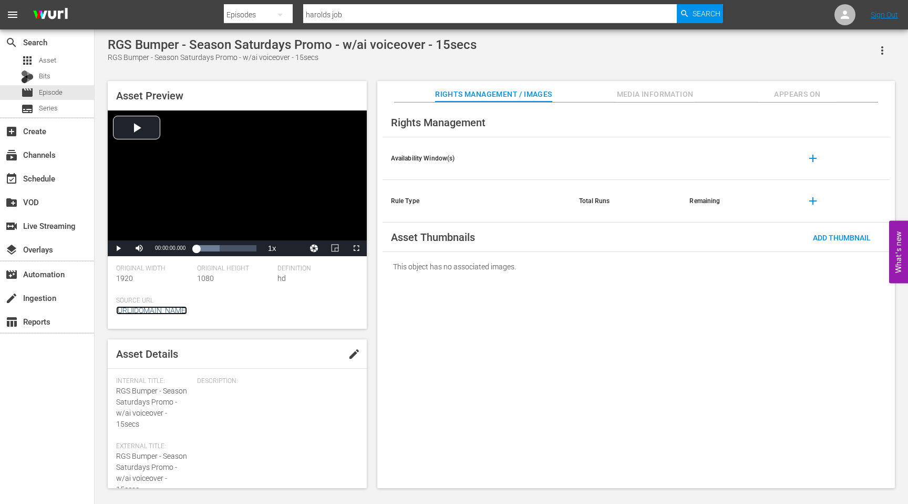
click at [187, 309] on link "https://app.answermedia.tv/watch.php?vid=a95b8c82-ed00-44e8-bb8a-81ecafa2fd59" at bounding box center [151, 310] width 71 height 8
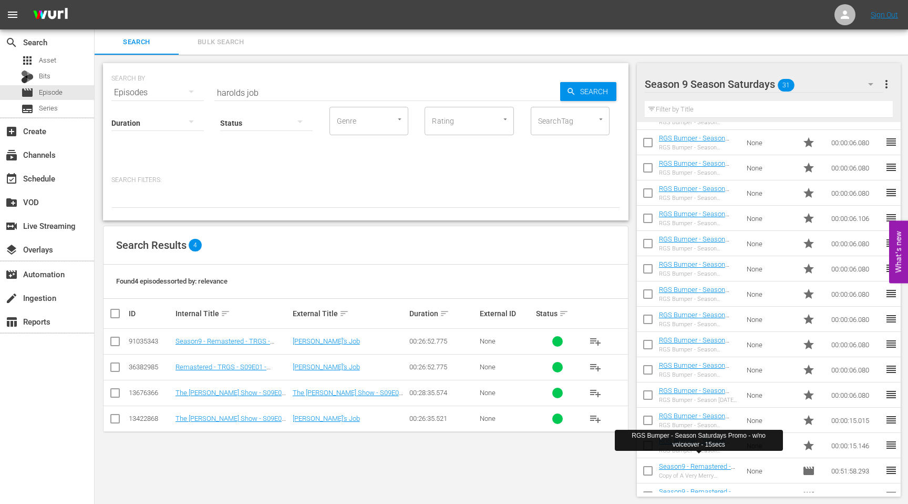
scroll to position [45, 0]
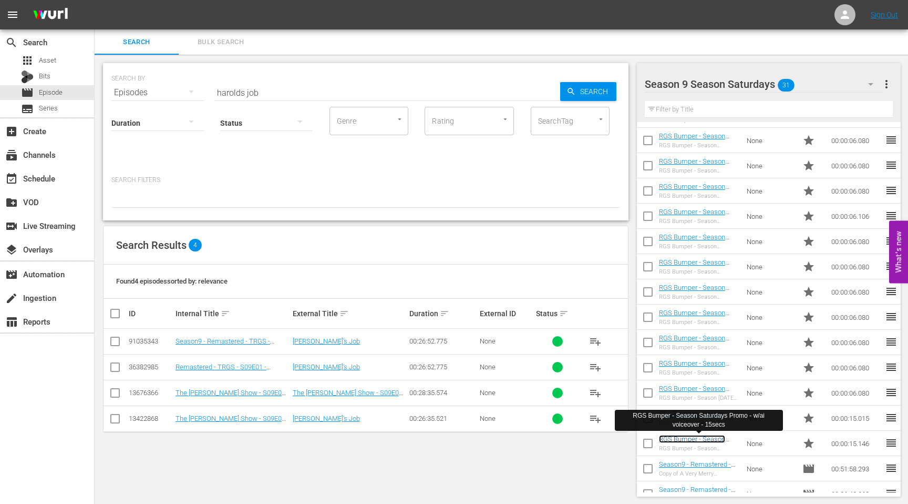
click at [694, 439] on link "RGS Bumper - Season Saturdays Promo - w/ai voiceover - 15secs" at bounding box center [694, 447] width 70 height 24
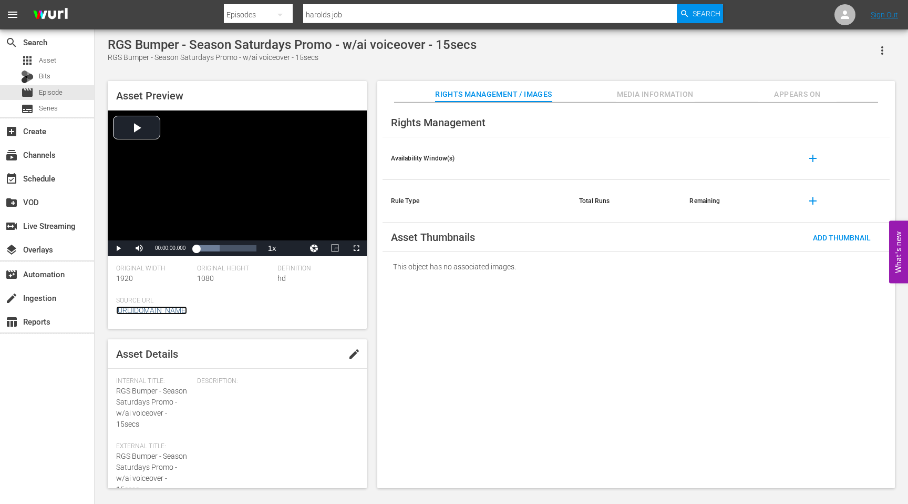
click at [187, 312] on link "https://app.answermedia.tv/watch.php?vid=a95b8c82-ed00-44e8-bb8a-81ecafa2fd59" at bounding box center [151, 310] width 71 height 8
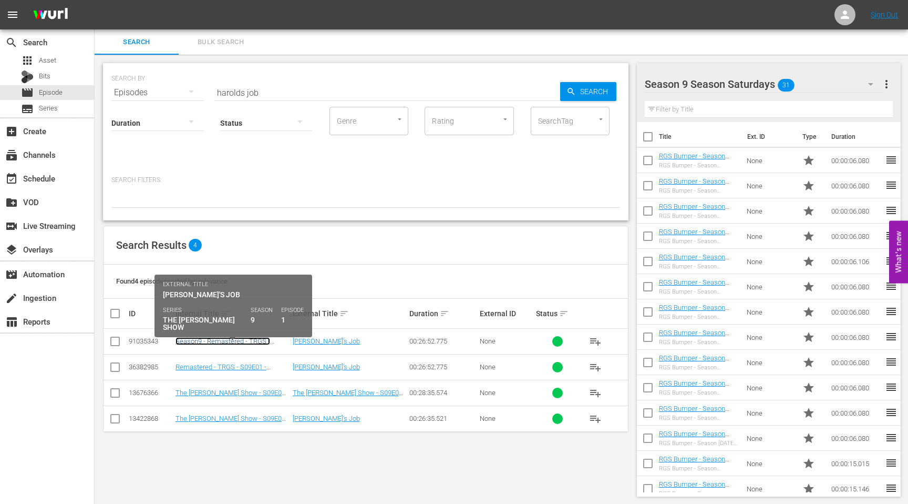
click at [218, 342] on link "Season9 - Remastered - TRGS - S09E01 - [PERSON_NAME]'s Job" at bounding box center [223, 345] width 95 height 16
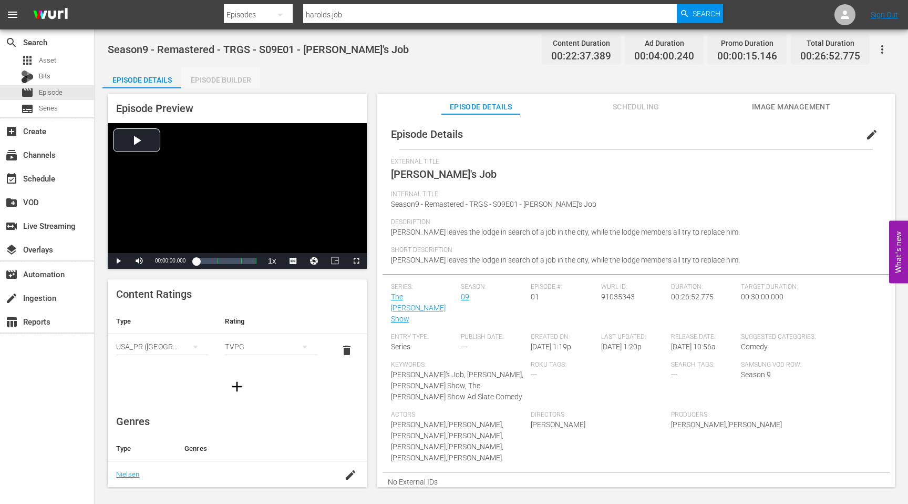
click at [233, 80] on div "Episode Builder" at bounding box center [220, 79] width 79 height 25
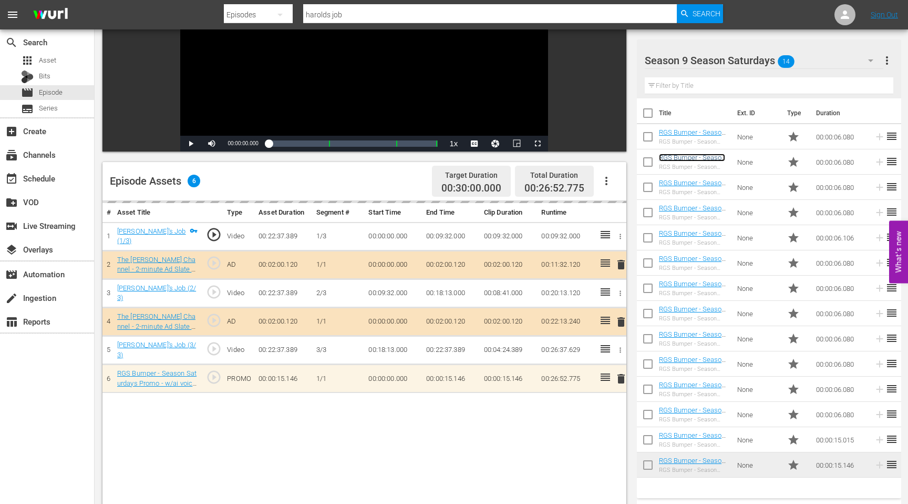
scroll to position [151, 0]
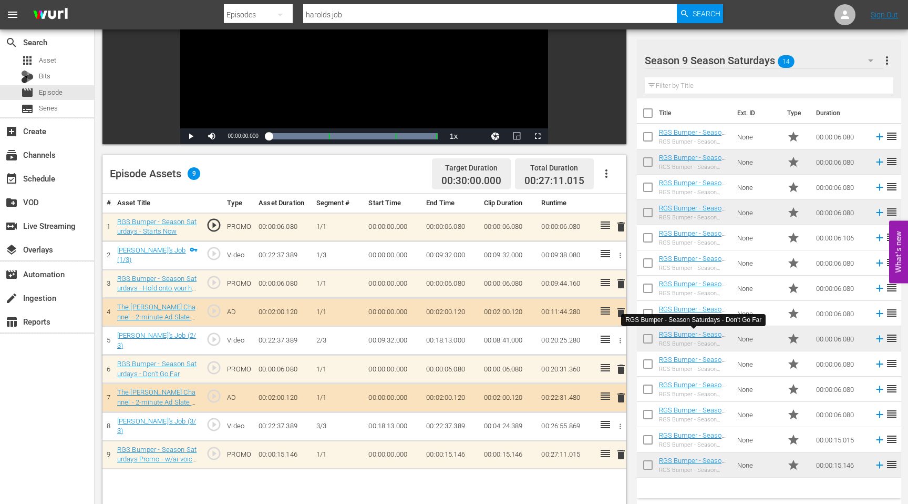
click at [338, 17] on input "harolds job" at bounding box center [490, 14] width 374 height 25
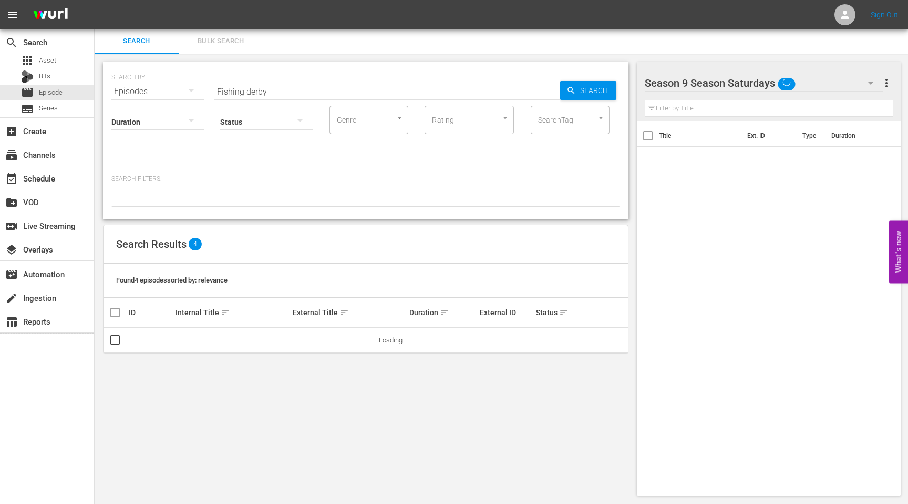
scroll to position [24, 0]
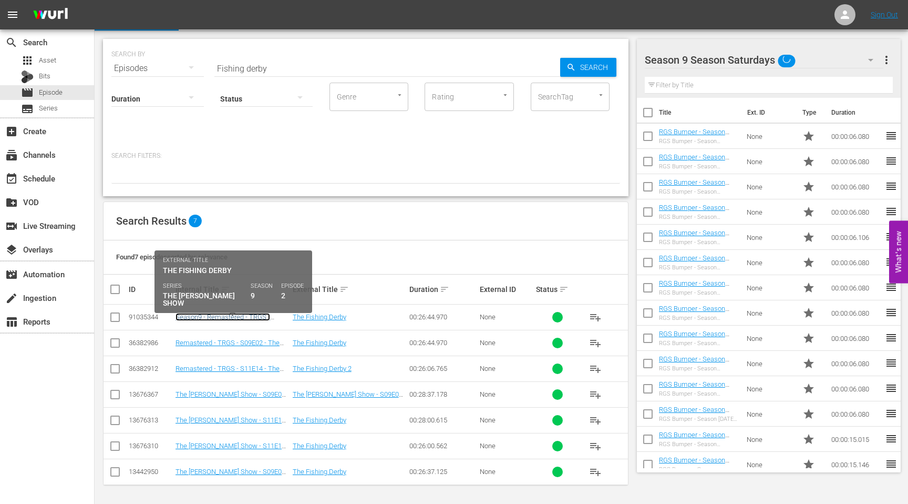
click at [217, 318] on link "Season9 - Remastered - TRGS - S09E02 - The Fishing Derby" at bounding box center [223, 321] width 95 height 16
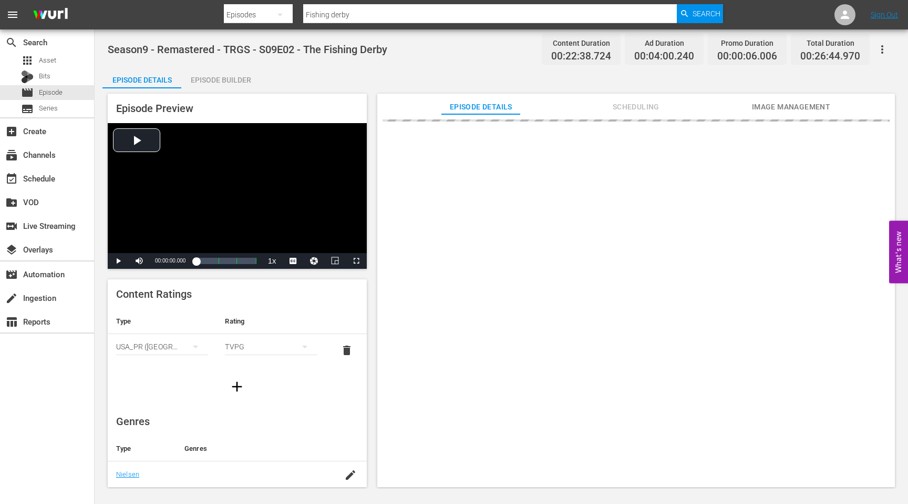
click at [238, 77] on div "Episode Builder" at bounding box center [220, 79] width 79 height 25
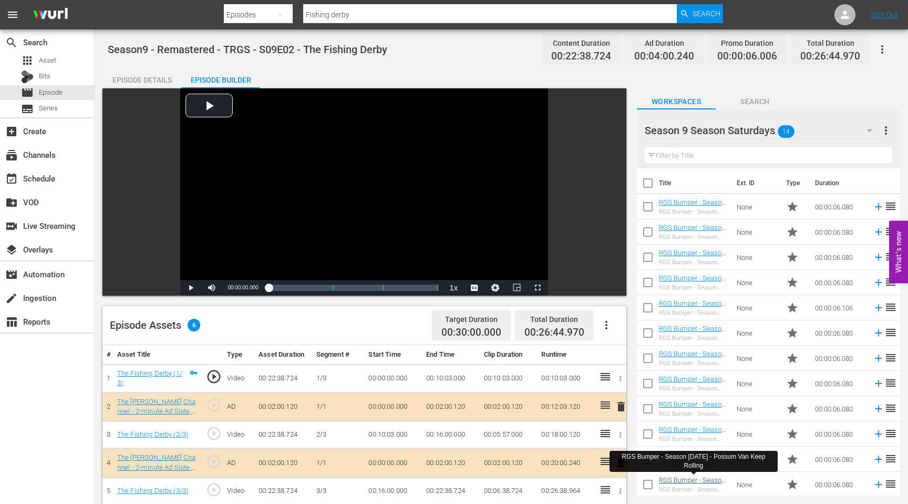
scroll to position [56, 0]
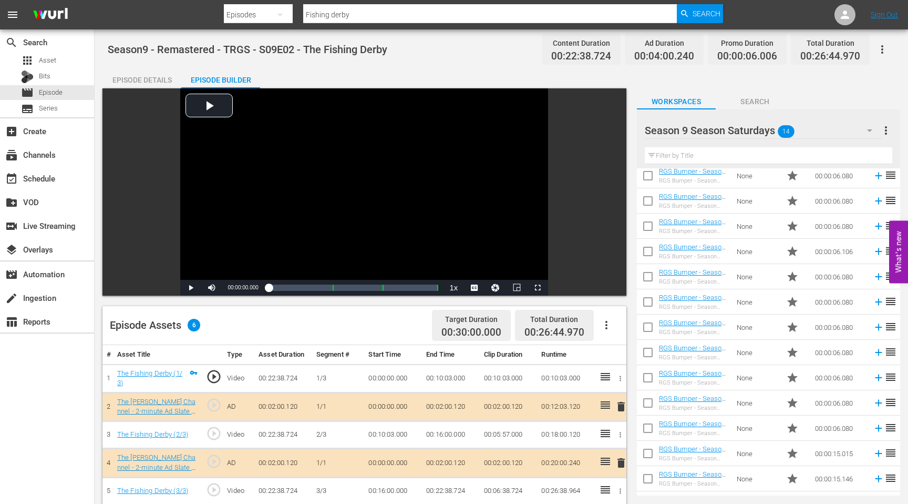
click at [648, 428] on input "checkbox" at bounding box center [648, 430] width 22 height 22
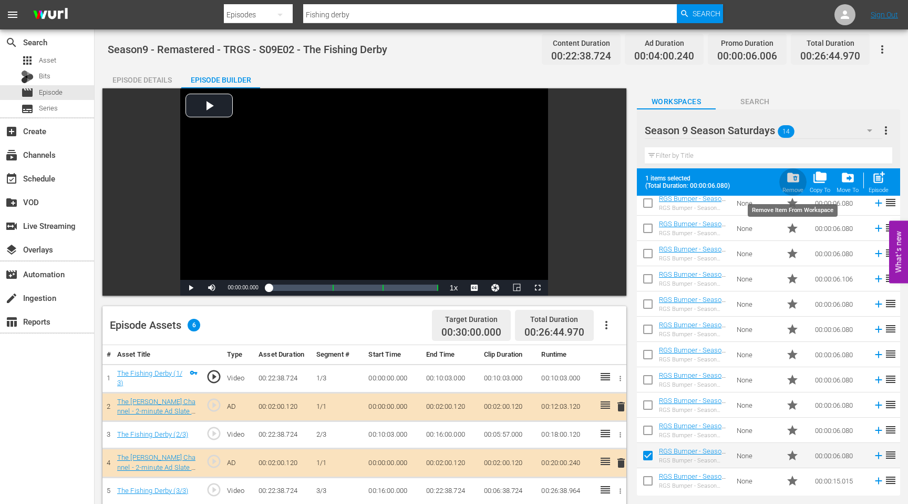
click at [792, 180] on span "folder_delete" at bounding box center [793, 177] width 14 height 14
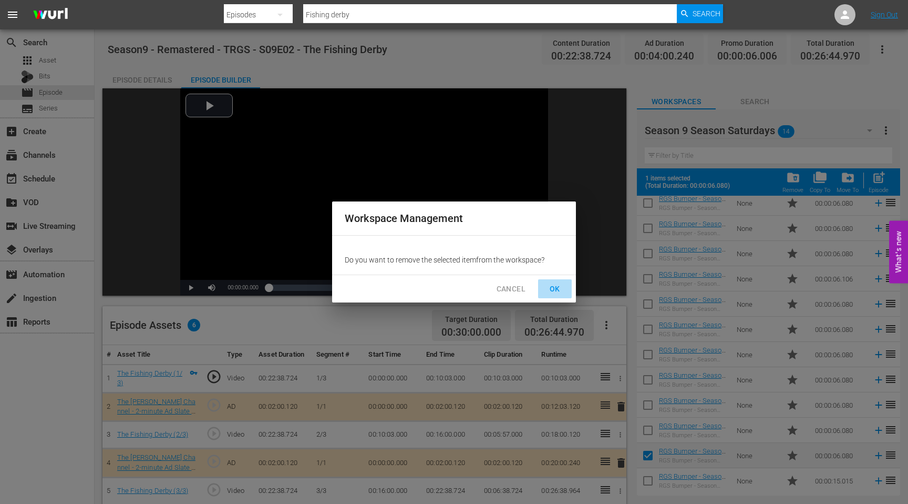
click at [551, 285] on span "OK" at bounding box center [555, 288] width 17 height 13
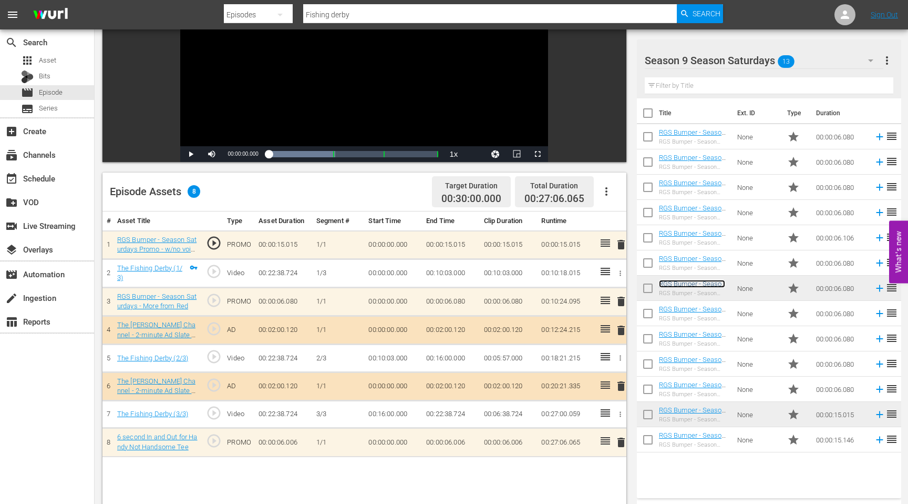
scroll to position [146, 0]
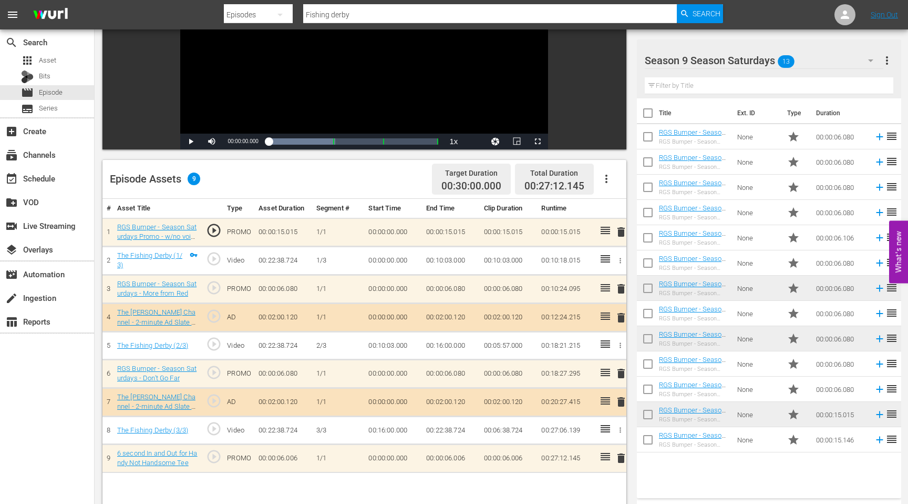
click at [355, 14] on input "Fishing derby" at bounding box center [490, 14] width 374 height 25
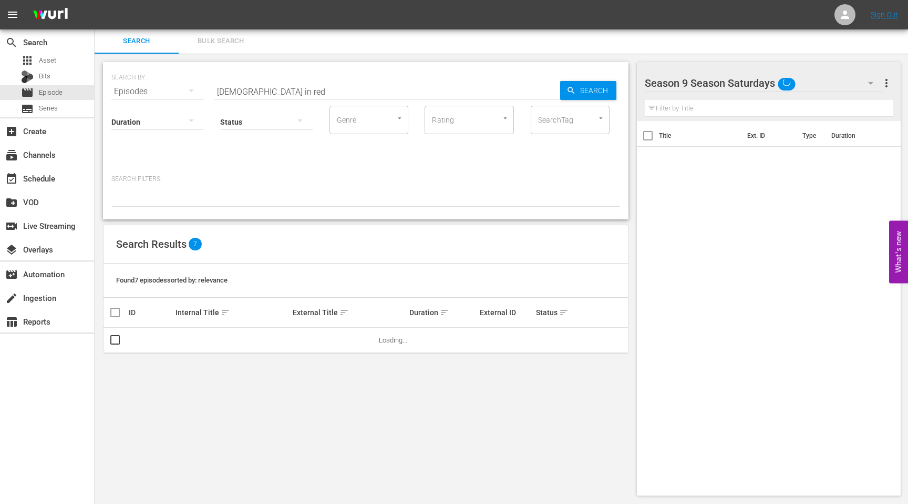
scroll to position [1, 0]
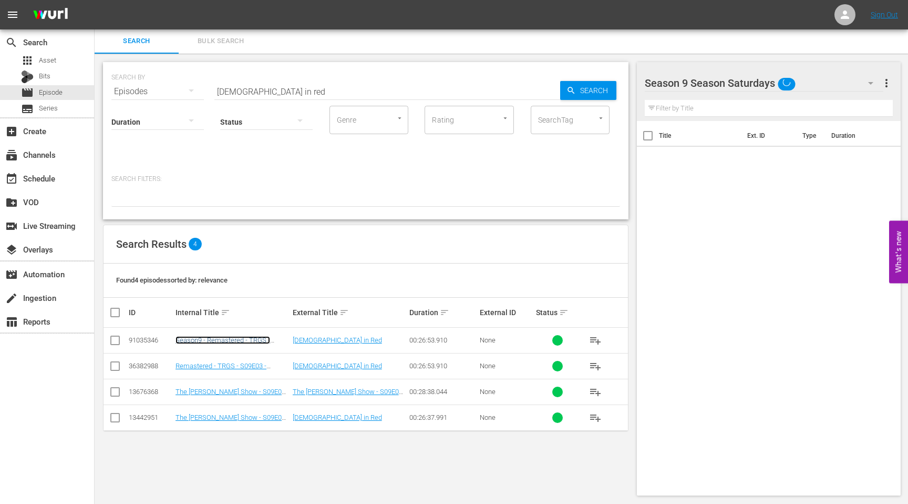
click at [208, 341] on link "Season9 - Remastered - TRGS - S09E03 - [DEMOGRAPHIC_DATA] in Red" at bounding box center [228, 348] width 104 height 24
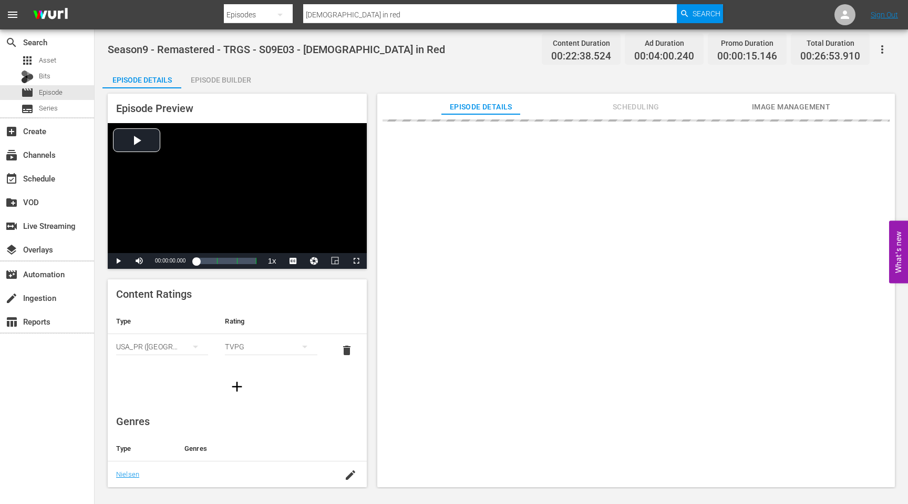
click at [222, 80] on div "Episode Builder" at bounding box center [220, 79] width 79 height 25
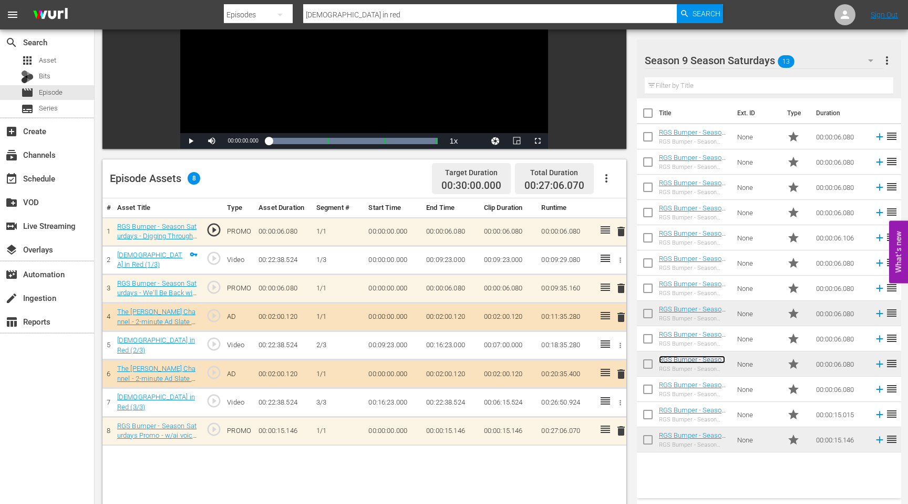
scroll to position [152, 0]
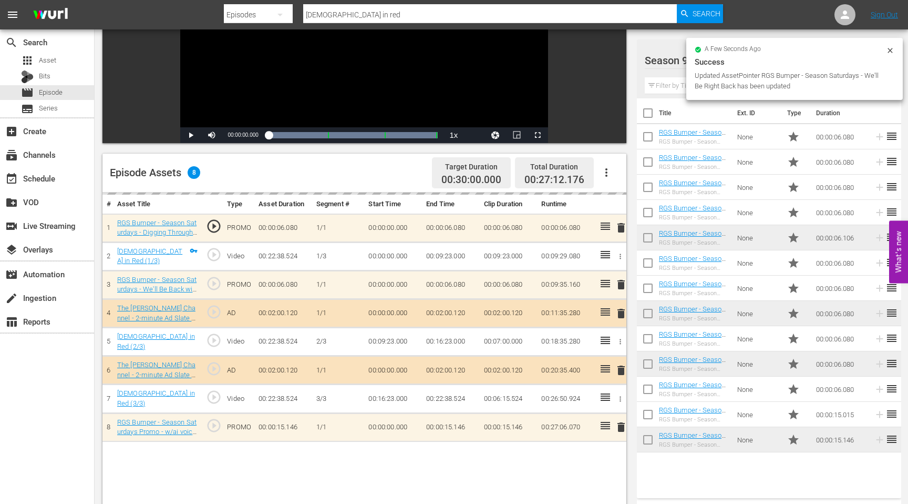
click at [364, 15] on input "lady in red" at bounding box center [490, 14] width 374 height 25
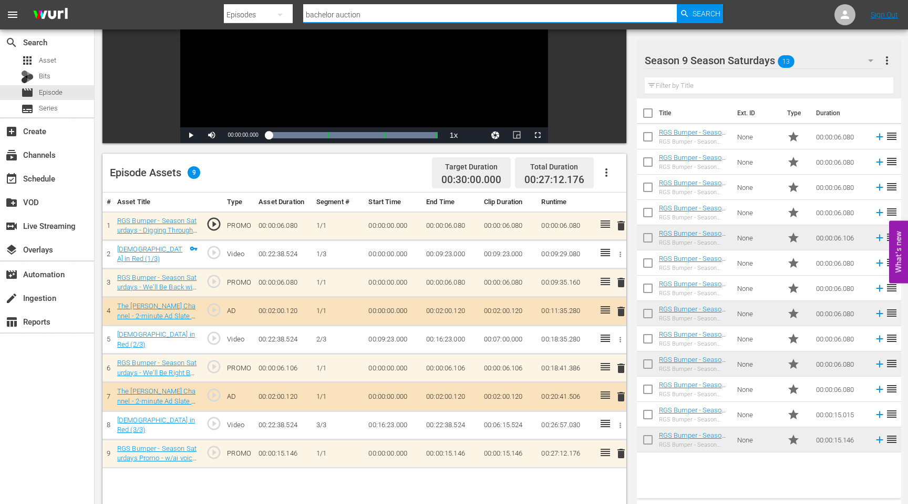
scroll to position [1, 0]
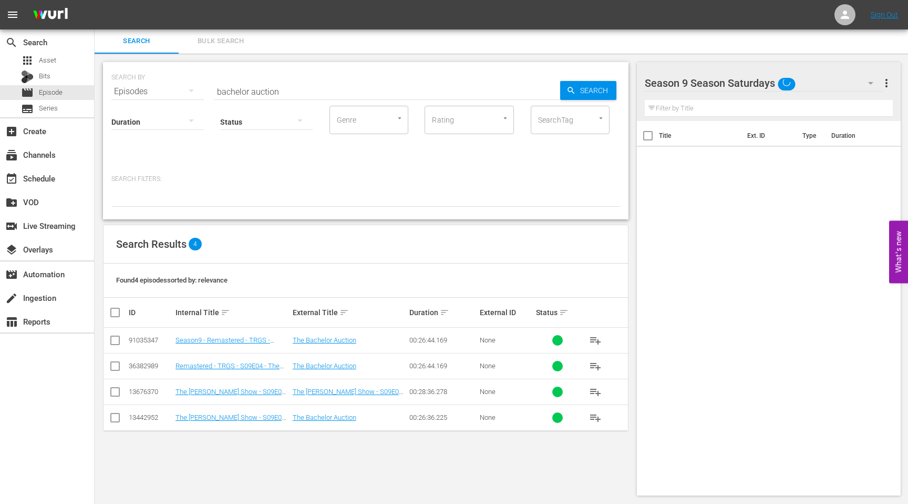
click at [187, 344] on td "Season9 - Remastered - TRGS - S09E04 - The Bachelor Auction" at bounding box center [232, 340] width 117 height 26
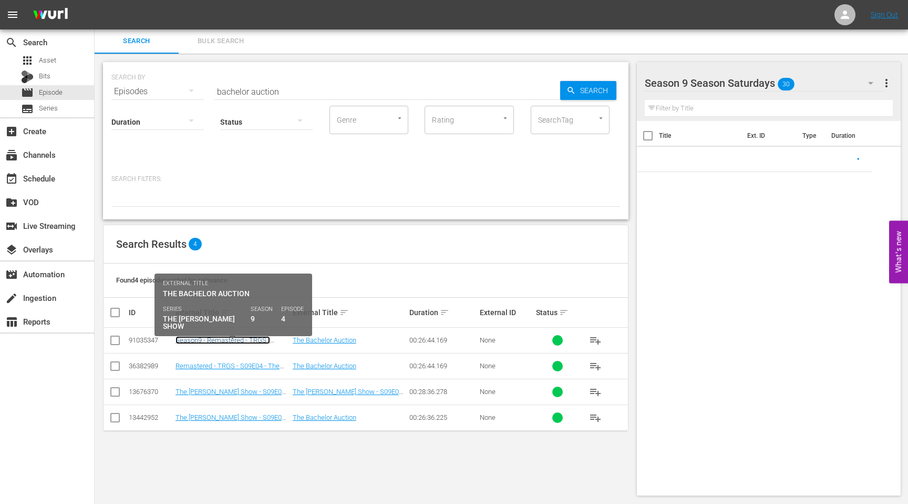
click at [187, 342] on link "Season9 - Remastered - TRGS - S09E04 - The Bachelor Auction" at bounding box center [223, 344] width 95 height 16
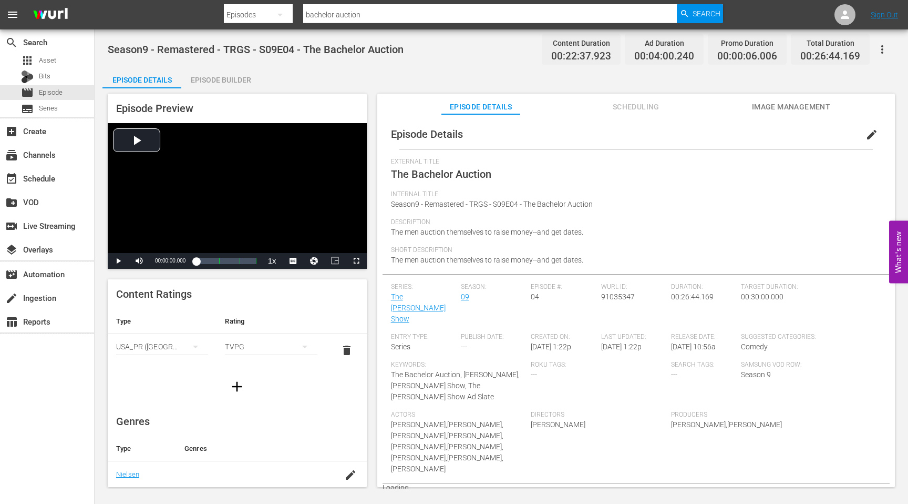
click at [225, 81] on div "Episode Builder" at bounding box center [220, 79] width 79 height 25
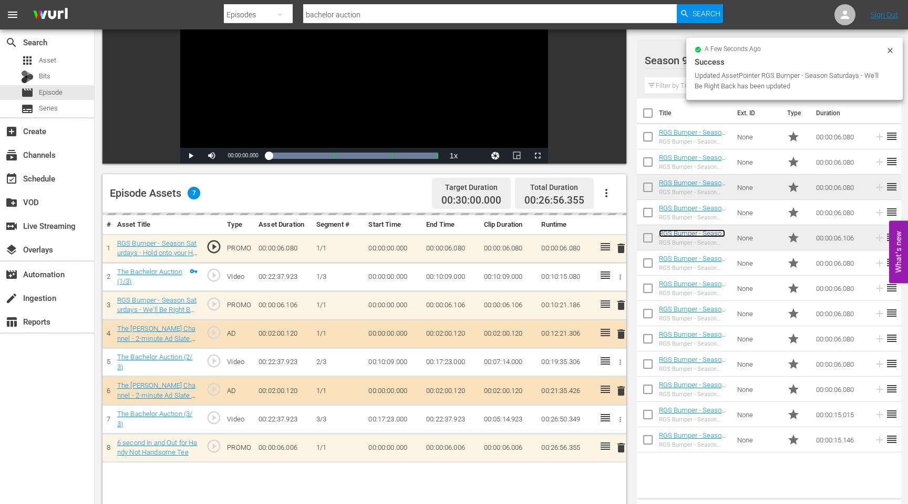
scroll to position [137, 0]
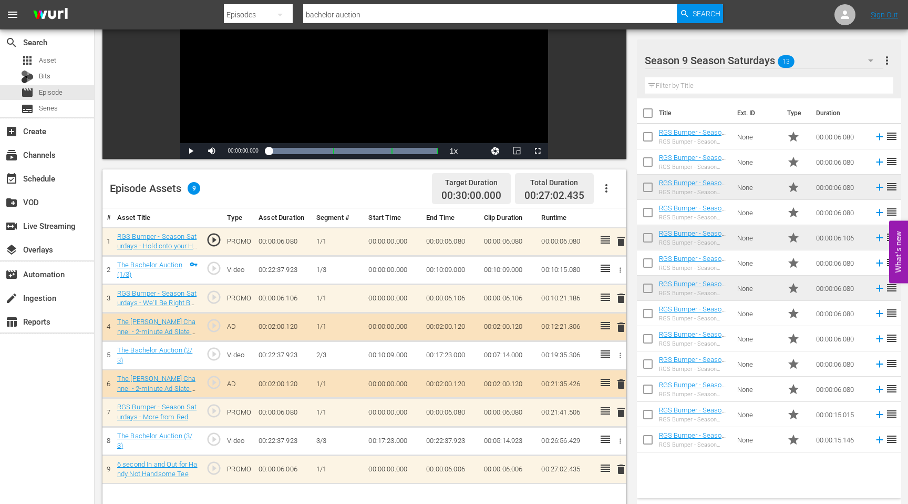
click at [355, 14] on input "bachelor auction" at bounding box center [490, 14] width 374 height 25
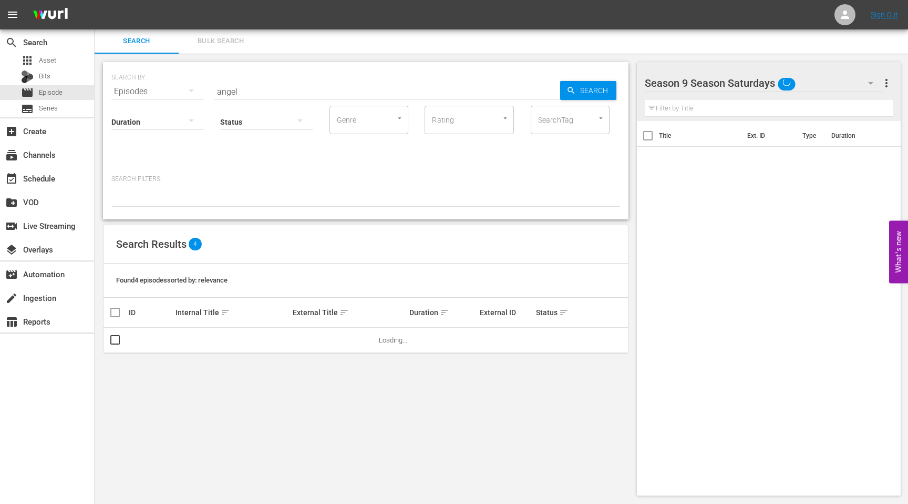
scroll to position [137, 0]
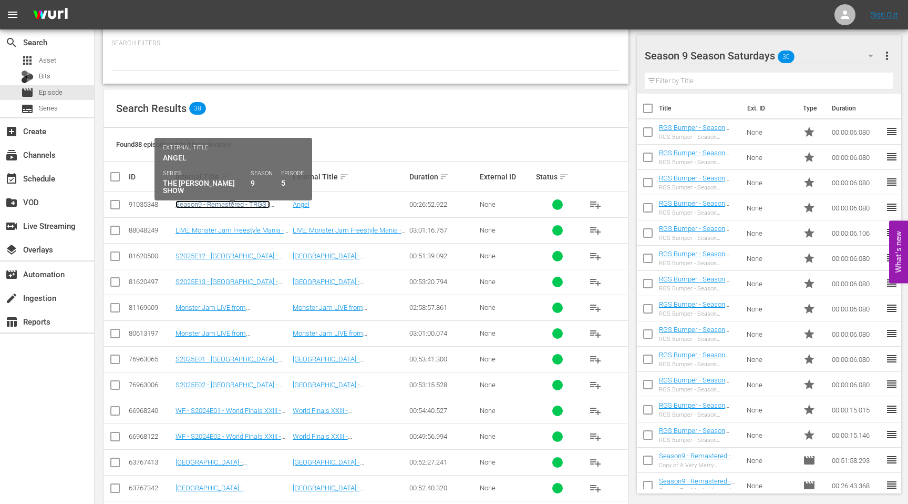
click at [210, 202] on link "Season9 - Remastered - TRGS - S09E05 - Angel" at bounding box center [223, 208] width 95 height 16
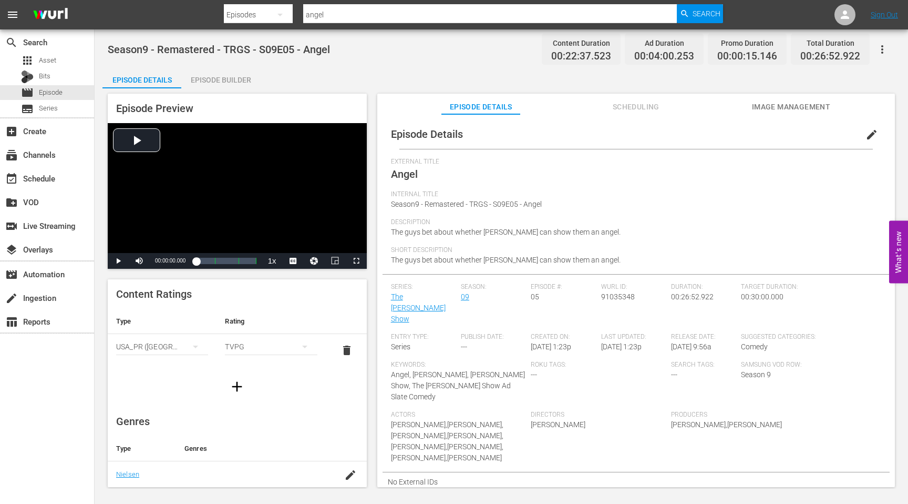
click at [225, 80] on div "Episode Builder" at bounding box center [220, 79] width 79 height 25
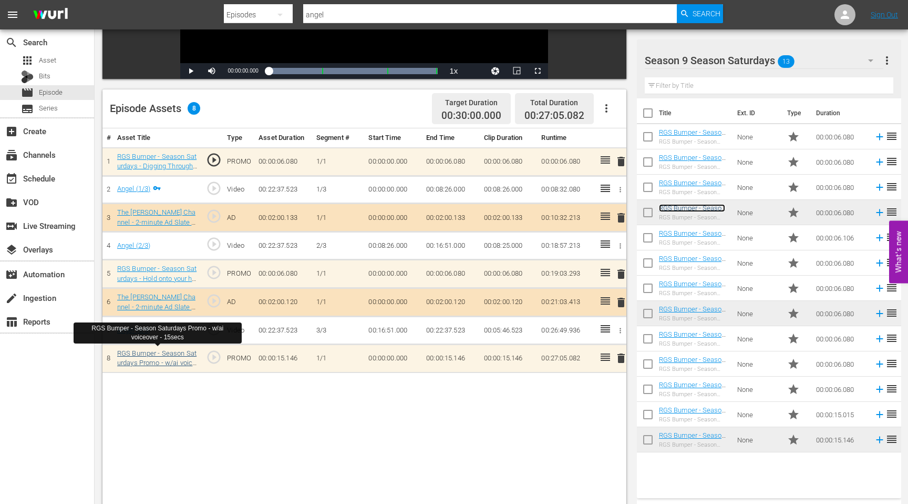
scroll to position [273, 0]
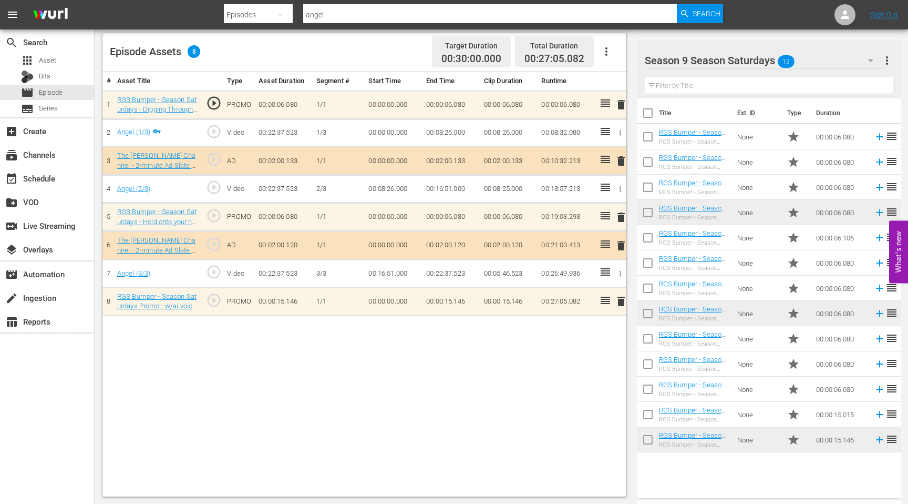
click at [622, 300] on span "delete" at bounding box center [621, 301] width 13 height 13
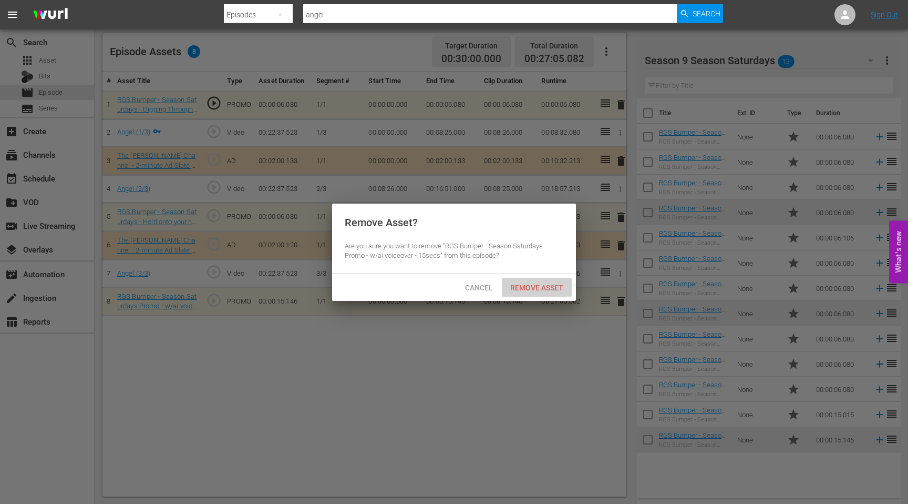
click at [545, 283] on span "Remove Asset" at bounding box center [537, 287] width 70 height 8
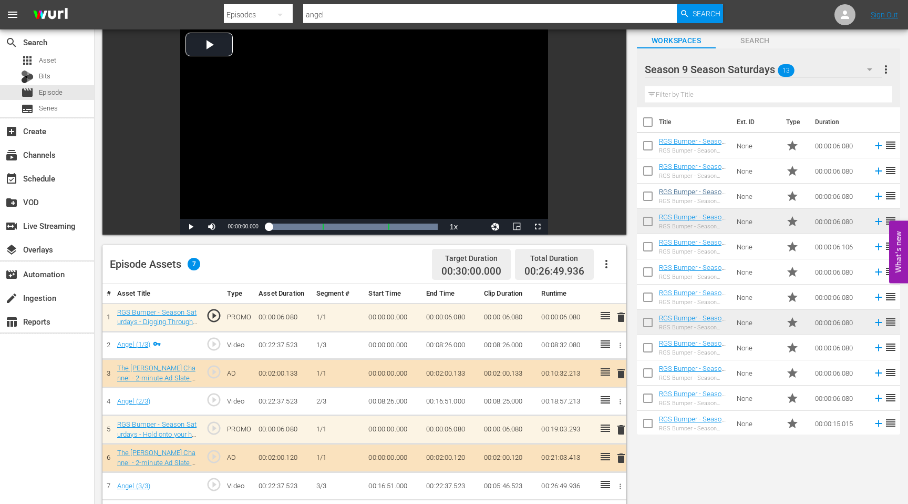
scroll to position [0, 0]
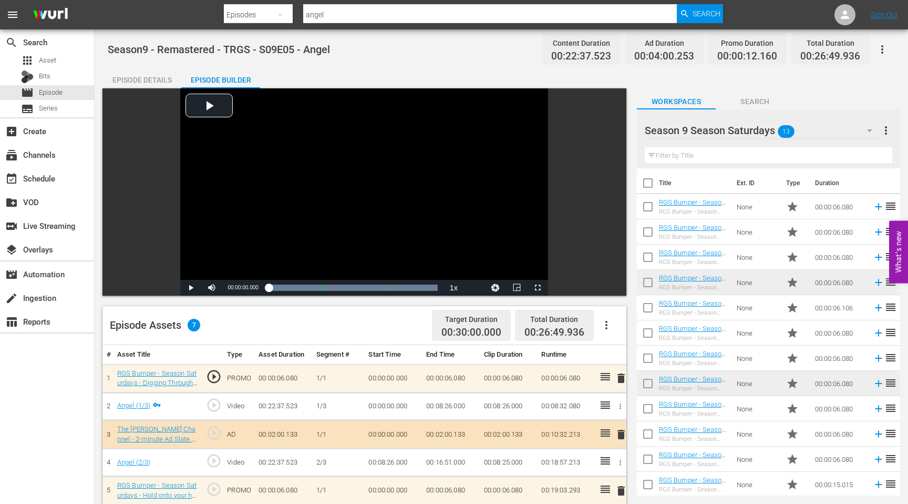
click at [764, 100] on span "Search" at bounding box center [755, 101] width 79 height 13
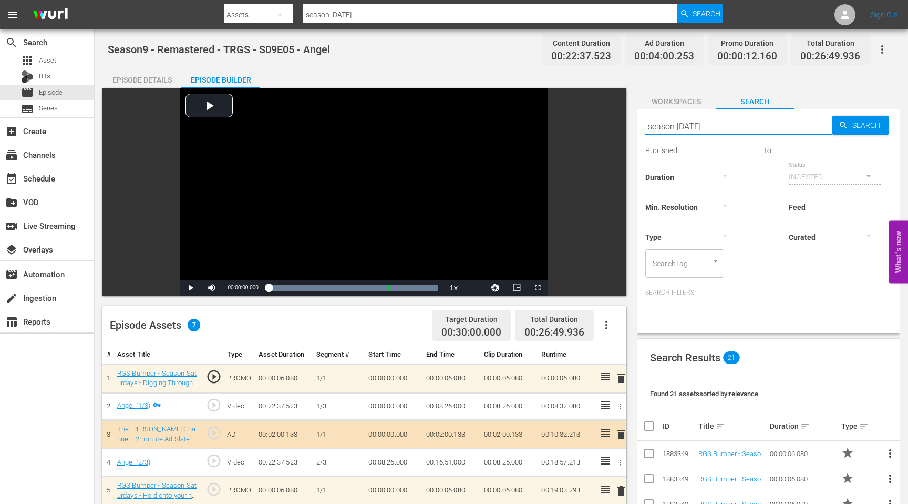
drag, startPoint x: 722, startPoint y: 127, endPoint x: 627, endPoint y: 131, distance: 95.8
click at [627, 131] on div "Video Player is loading. Play Video Play Mute Current Time 00:00:00.000 / Durat…" at bounding box center [501, 428] width 798 height 681
click at [850, 128] on span "Search" at bounding box center [868, 125] width 40 height 19
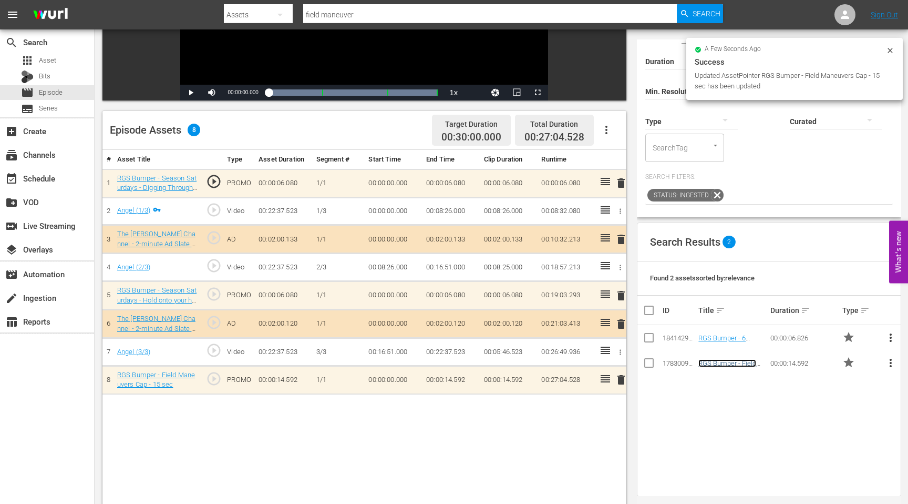
scroll to position [5, 0]
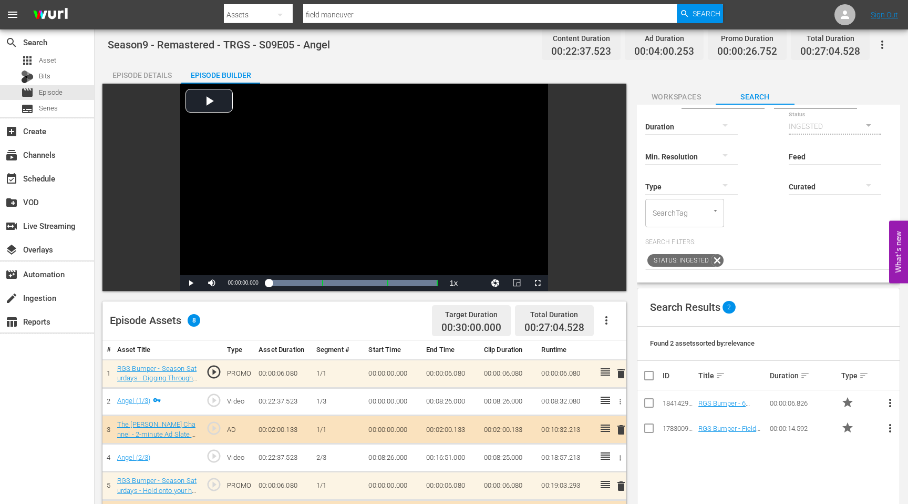
click at [365, 5] on input "field maneuver" at bounding box center [490, 14] width 374 height 25
click at [365, 14] on input "field maneuver" at bounding box center [490, 14] width 374 height 25
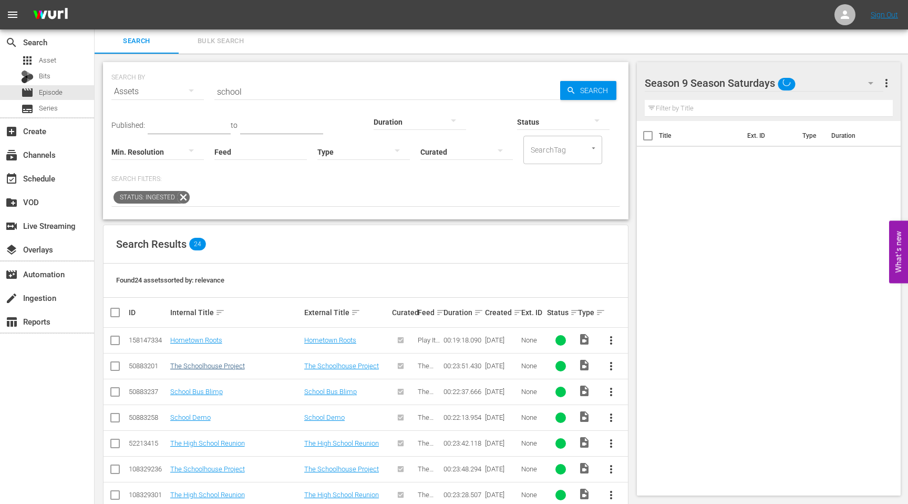
scroll to position [5, 0]
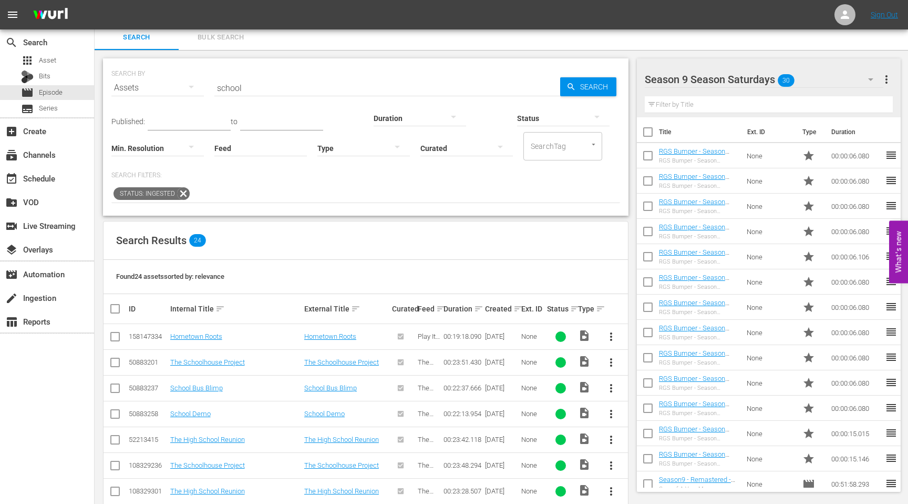
click at [296, 87] on input "school" at bounding box center [387, 87] width 346 height 25
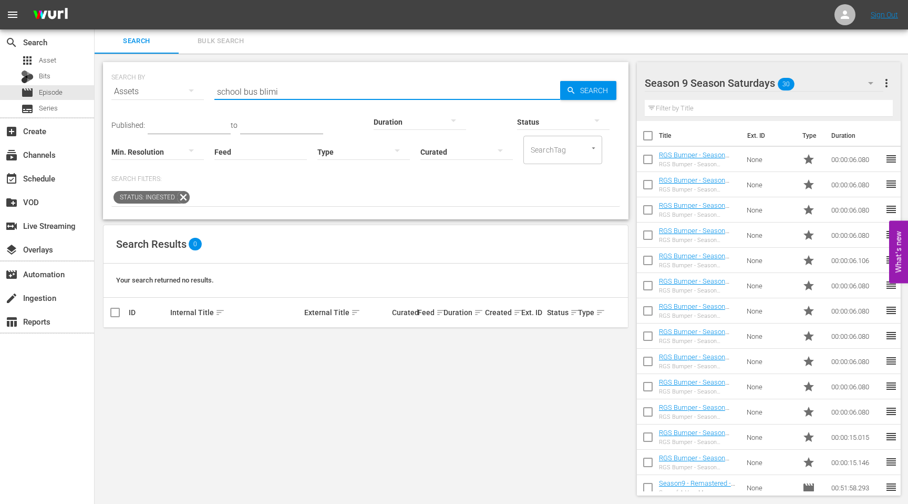
click at [294, 90] on input "school bus blimi" at bounding box center [387, 91] width 346 height 25
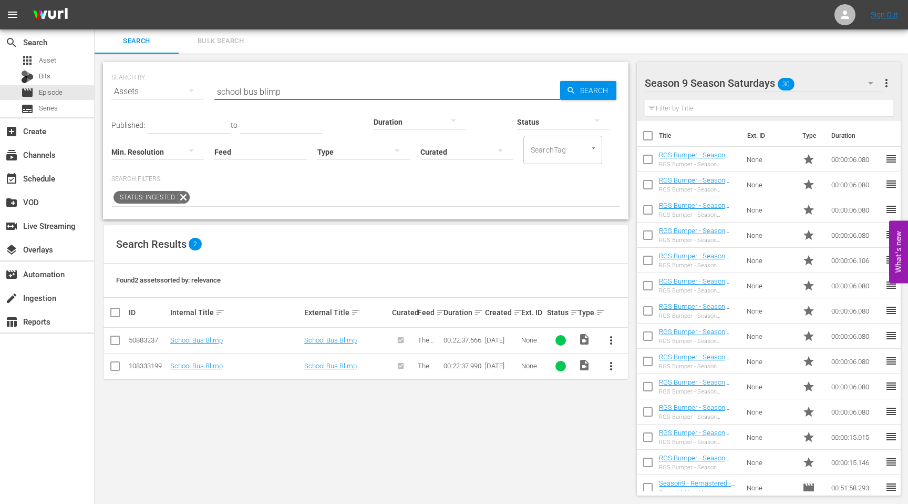
scroll to position [0, 0]
click at [57, 67] on div "apps Asset" at bounding box center [47, 60] width 94 height 15
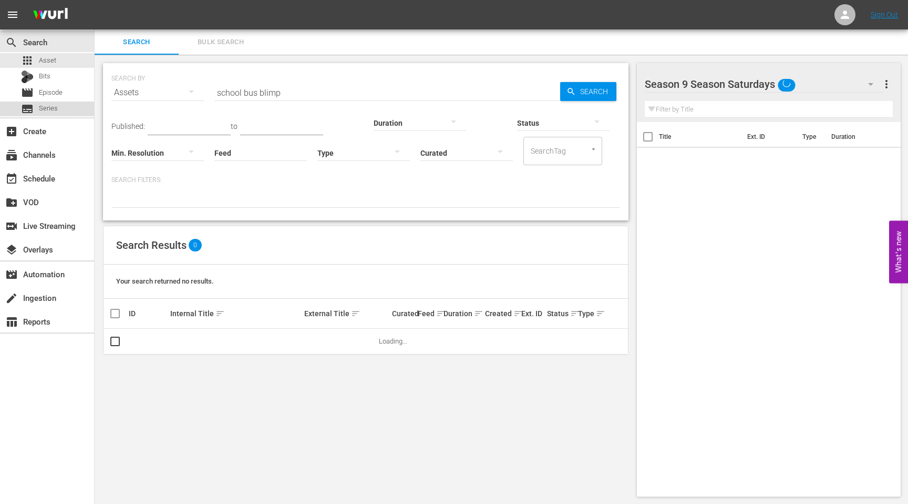
click at [60, 109] on div "subtitles Series" at bounding box center [47, 108] width 94 height 15
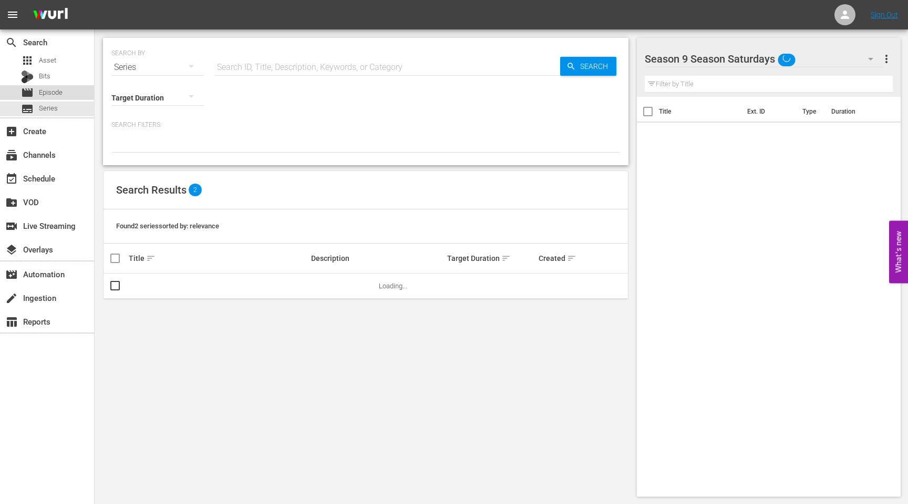
click at [56, 90] on span "Episode" at bounding box center [51, 92] width 24 height 11
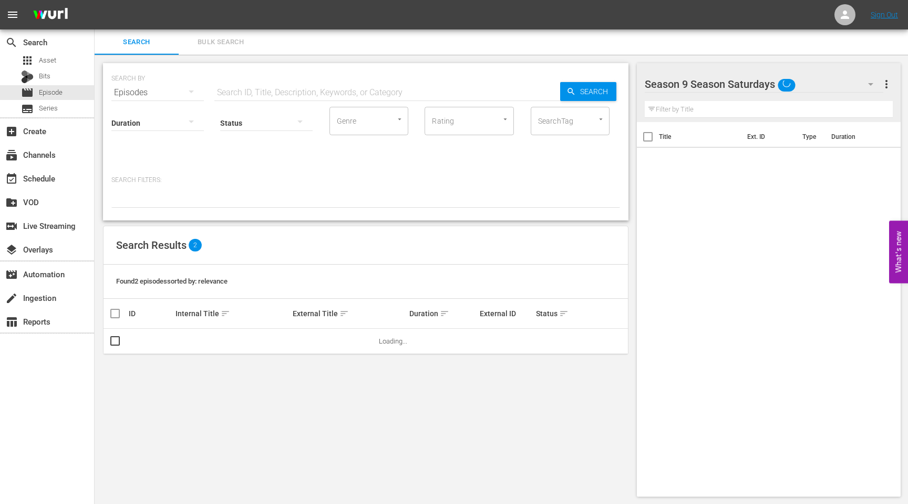
click at [235, 91] on input "text" at bounding box center [387, 92] width 346 height 25
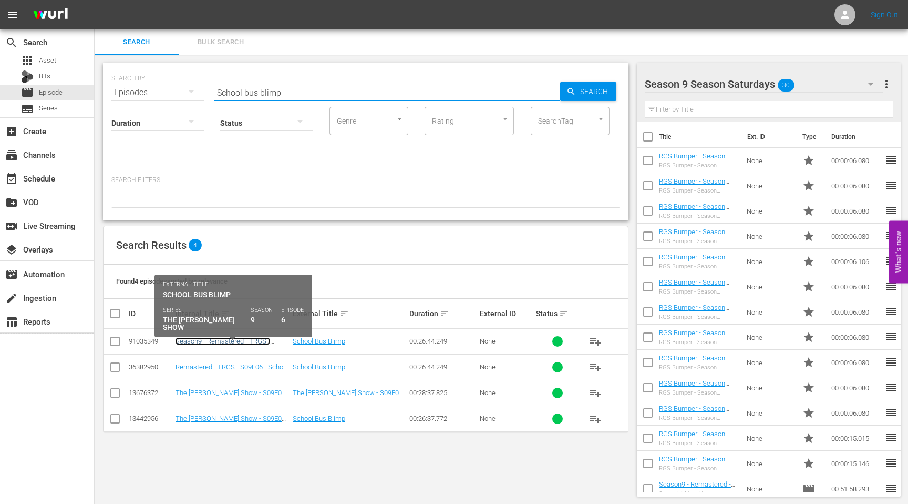
click at [207, 339] on link "Season9 - Remastered - TRGS - S09E06 - School Bus Blimp" at bounding box center [223, 345] width 95 height 16
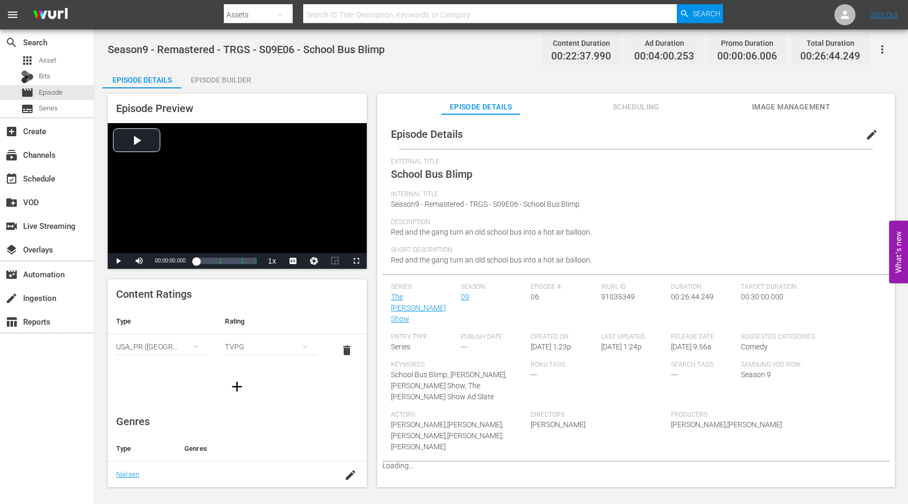
click at [223, 78] on div "Episode Builder" at bounding box center [220, 79] width 79 height 25
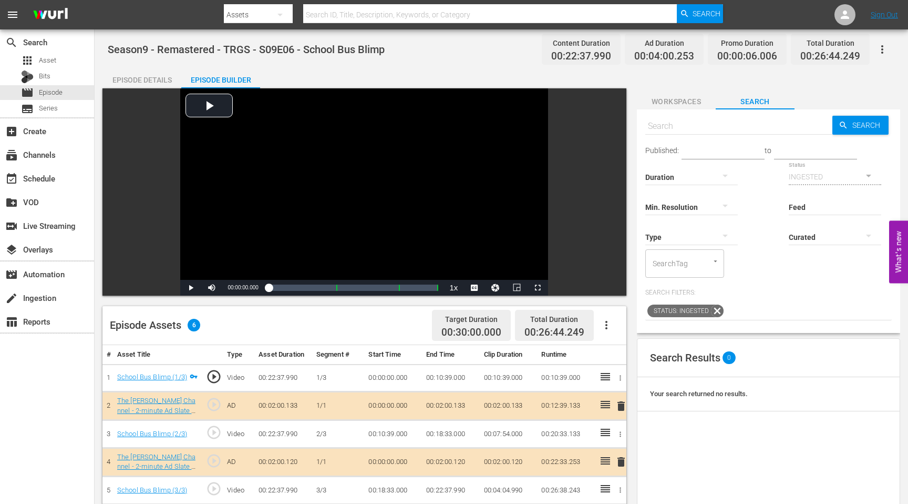
click at [690, 108] on button "Workspaces" at bounding box center [676, 98] width 79 height 21
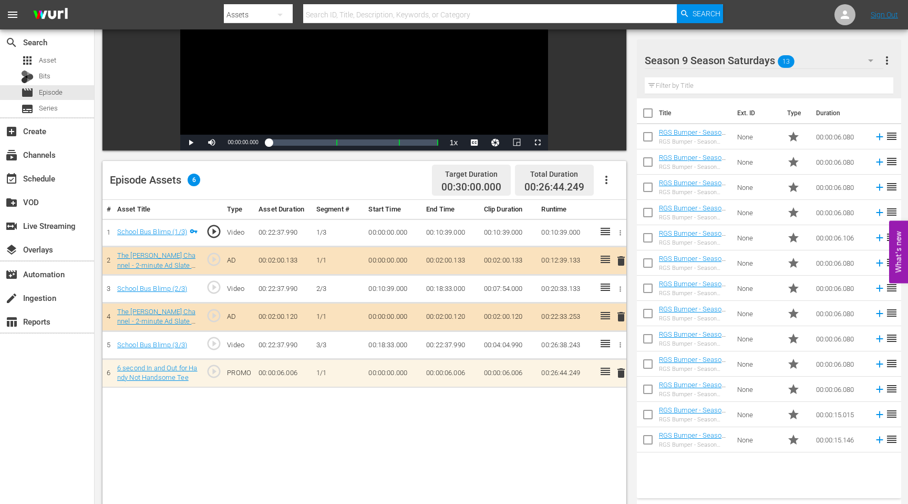
scroll to position [154, 0]
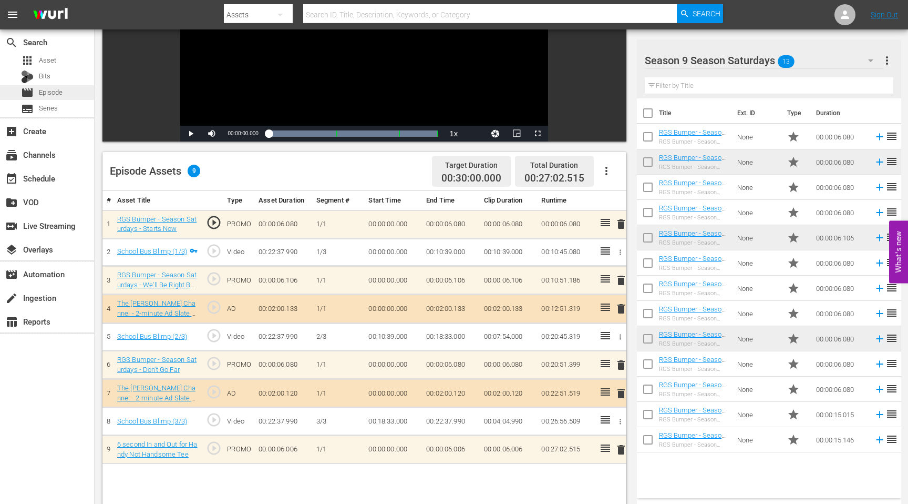
click at [35, 95] on div "movie Episode" at bounding box center [42, 92] width 42 height 15
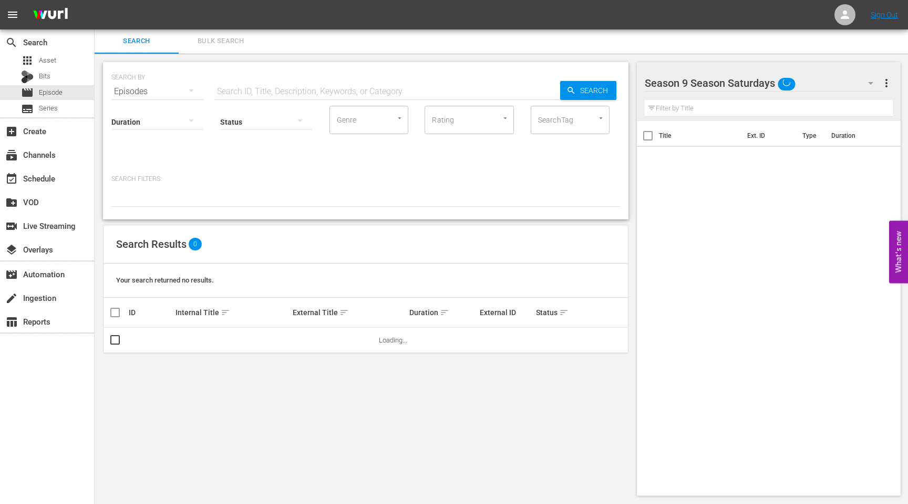
scroll to position [154, 0]
click at [272, 225] on div "Search Results 0" at bounding box center [366, 244] width 525 height 38
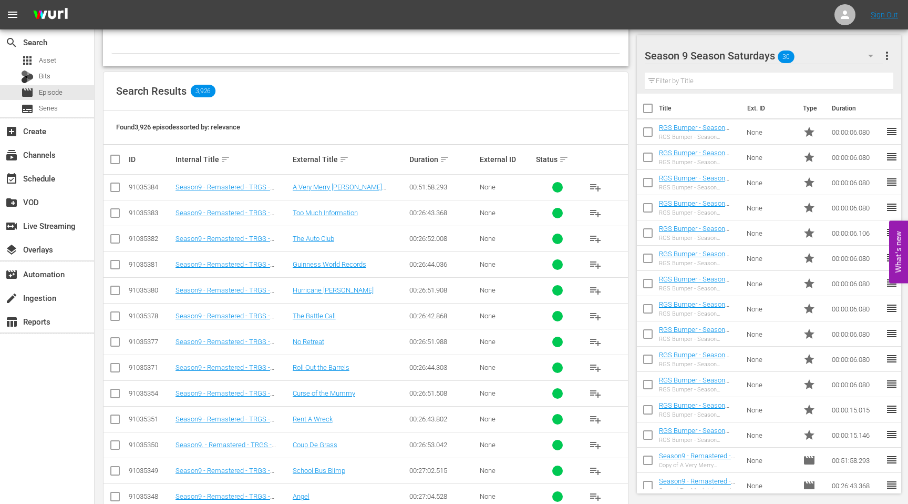
scroll to position [0, 0]
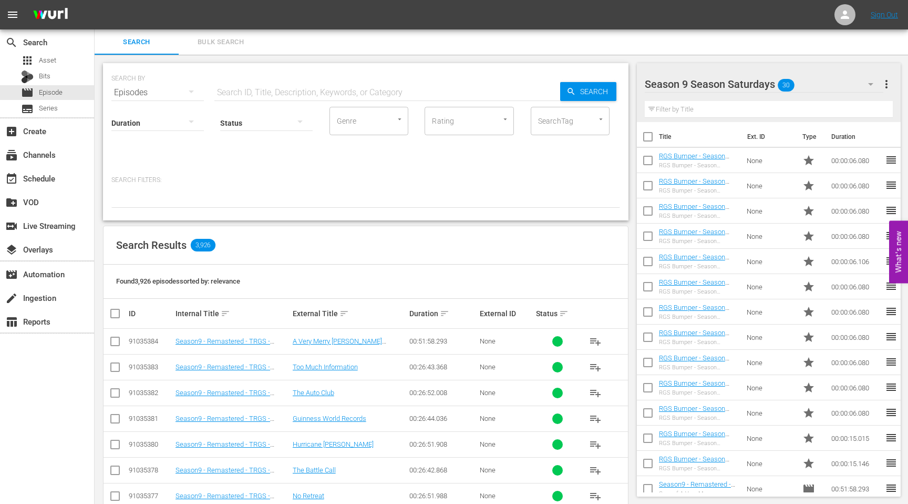
click at [246, 96] on input "text" at bounding box center [387, 92] width 346 height 25
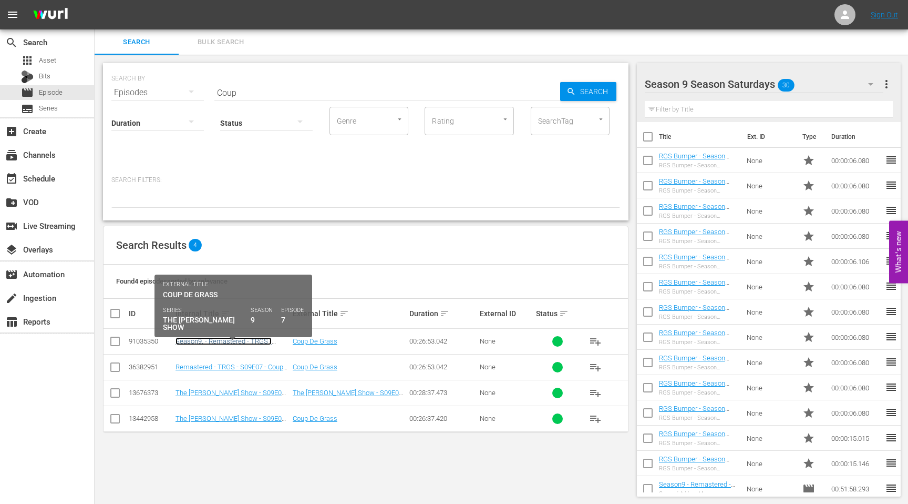
click at [208, 342] on link "Season9. - Remastered - TRGS - S09E07 - Coup De Grass" at bounding box center [224, 345] width 96 height 16
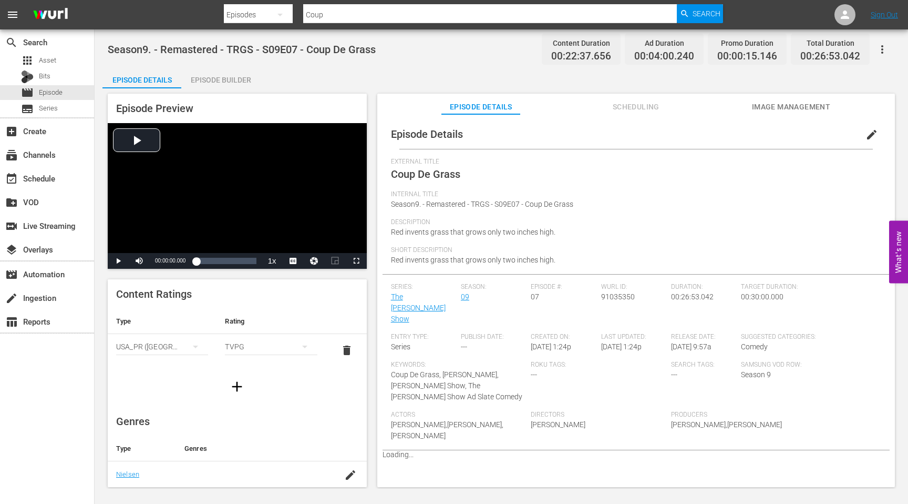
click at [215, 76] on div "Episode Builder" at bounding box center [220, 79] width 79 height 25
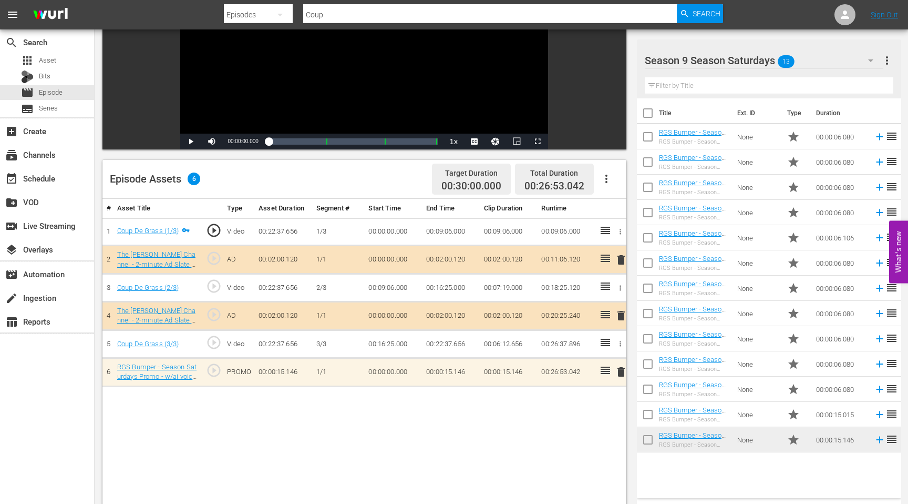
scroll to position [225, 0]
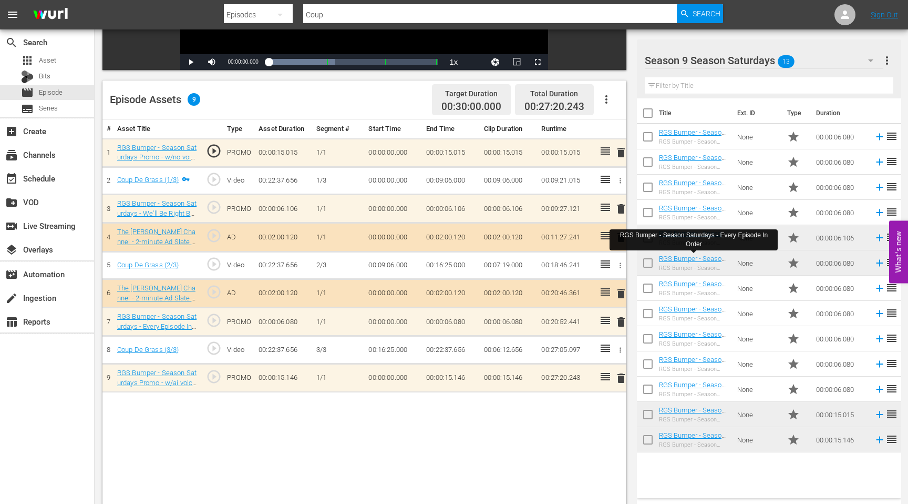
click at [353, 17] on input "Coup" at bounding box center [490, 14] width 374 height 25
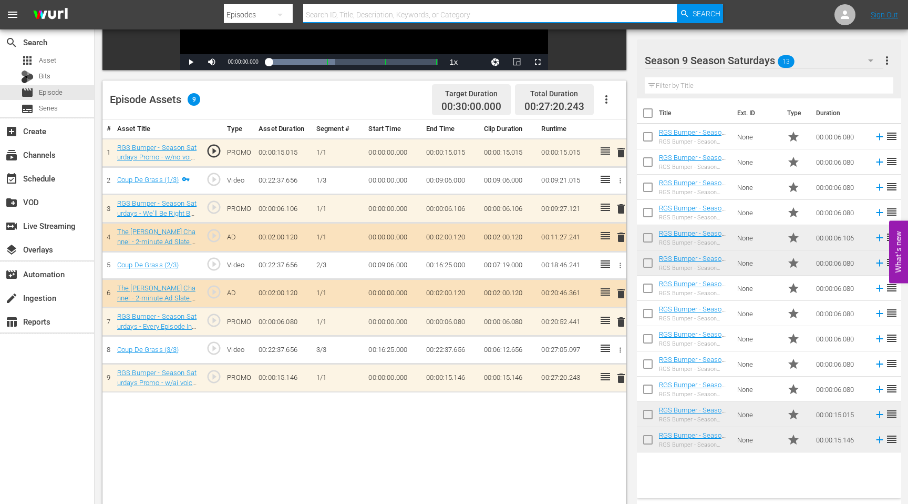
click at [358, 10] on input "text" at bounding box center [490, 14] width 374 height 25
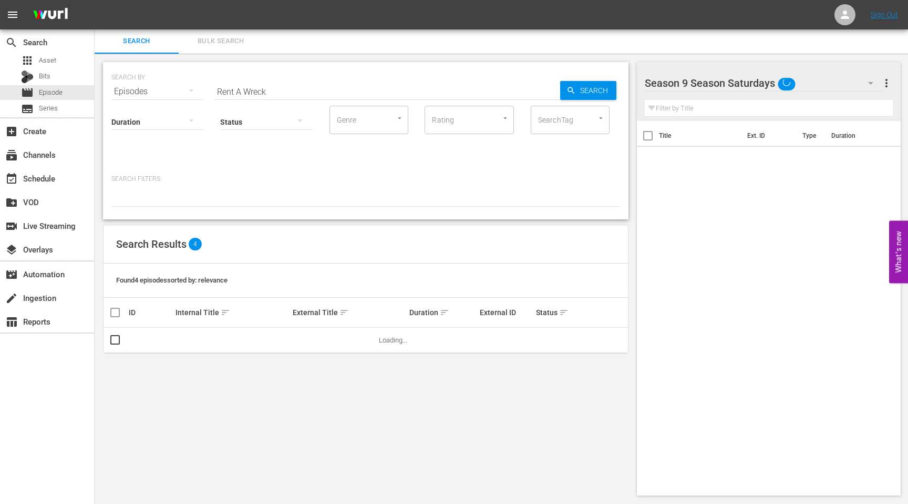
scroll to position [1, 0]
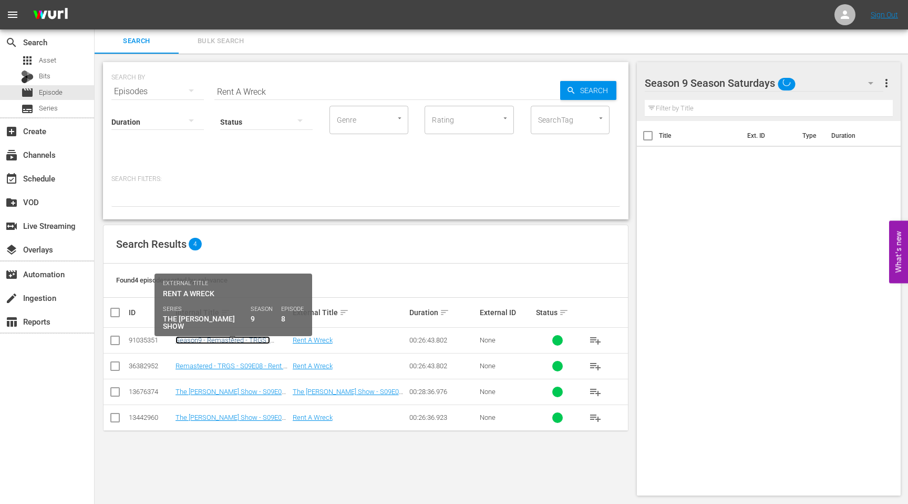
click at [199, 339] on link "Season9 - Remastered - TRGS - S09E08 - Rent A Wreck" at bounding box center [223, 344] width 95 height 16
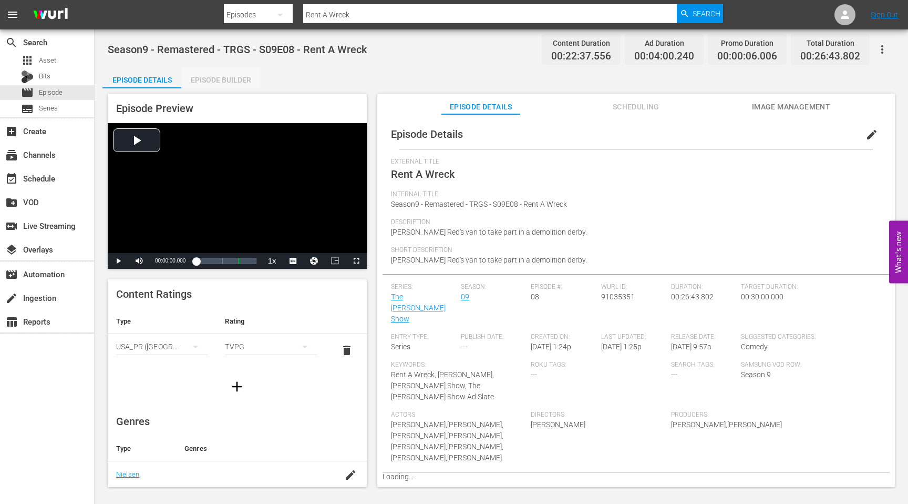
click at [220, 79] on div "Episode Builder" at bounding box center [220, 79] width 79 height 25
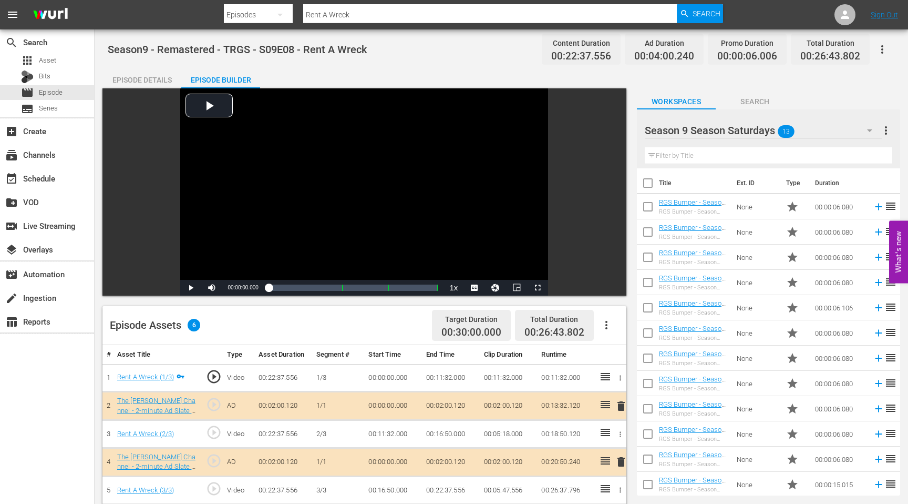
click at [240, 79] on div "Episode Builder" at bounding box center [220, 79] width 79 height 25
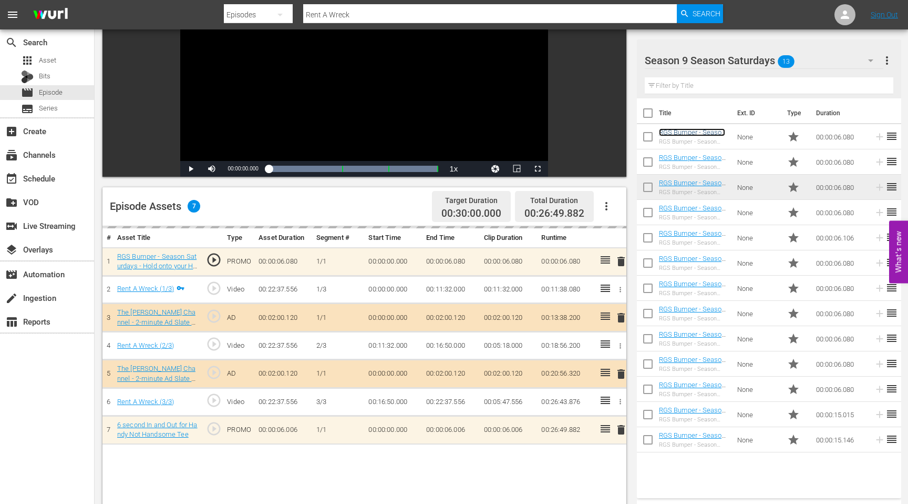
scroll to position [135, 0]
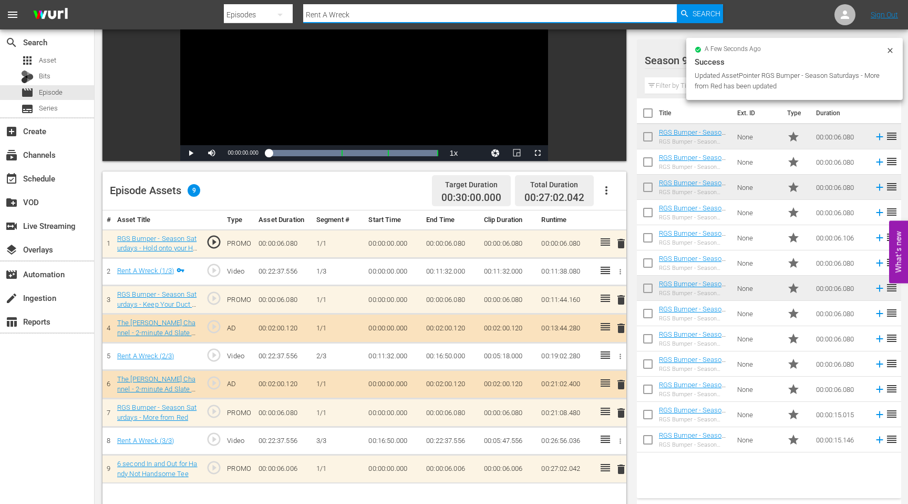
click at [436, 13] on input "Rent A Wreck" at bounding box center [490, 14] width 374 height 25
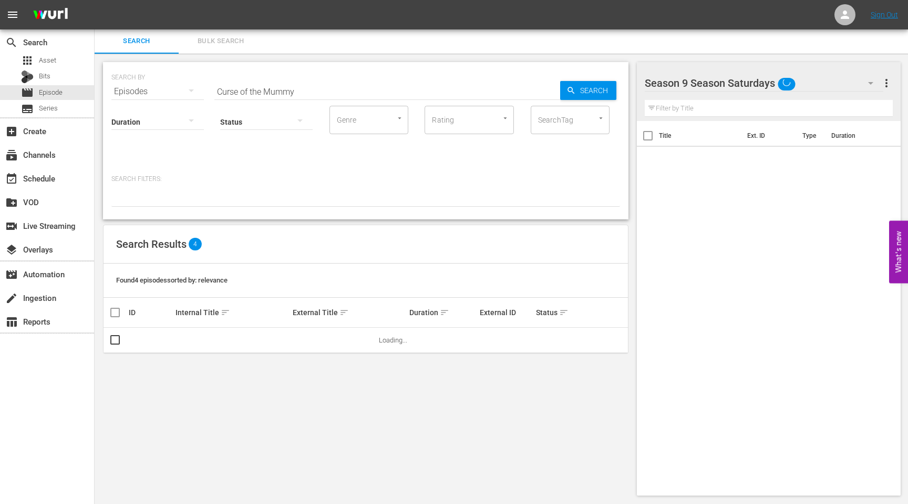
scroll to position [1, 0]
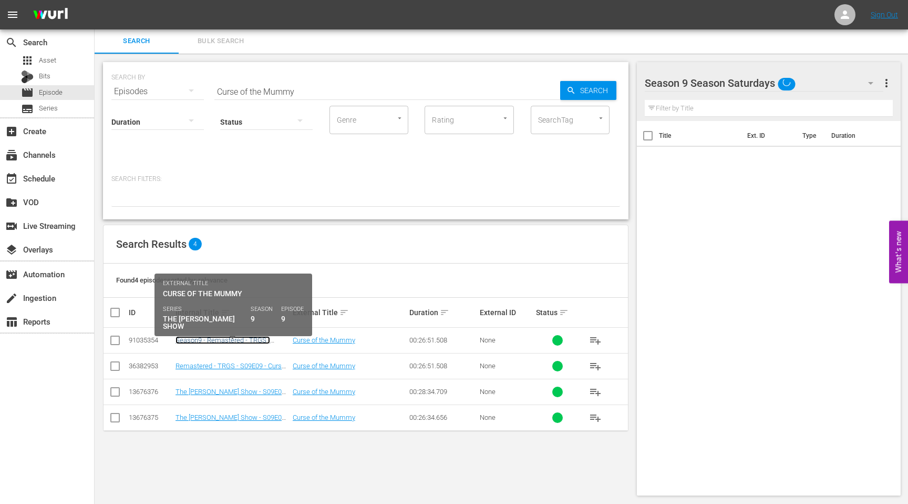
click at [207, 339] on link "Season9 - Remastered - TRGS - S09E09 - Curse of the Mummy" at bounding box center [223, 344] width 95 height 16
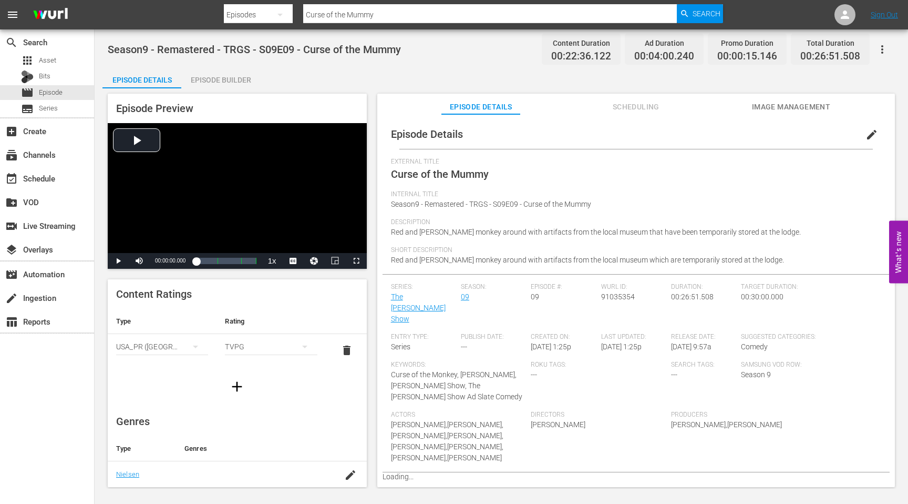
click at [232, 77] on div "Episode Builder" at bounding box center [220, 79] width 79 height 25
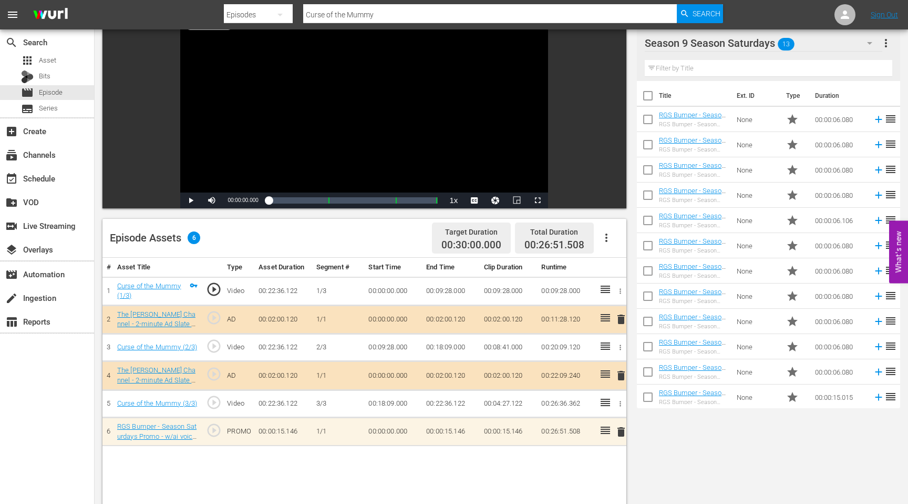
scroll to position [148, 0]
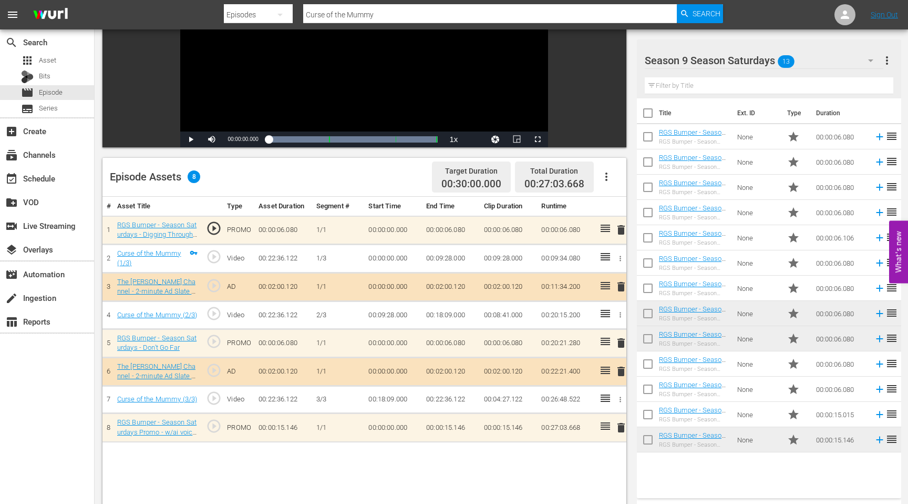
click at [357, 13] on input "Curse of the Mummy" at bounding box center [490, 14] width 374 height 25
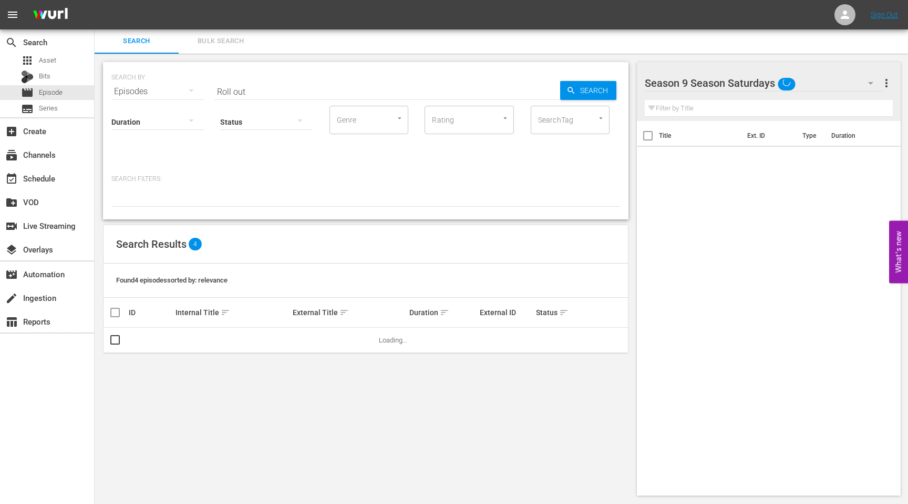
scroll to position [148, 0]
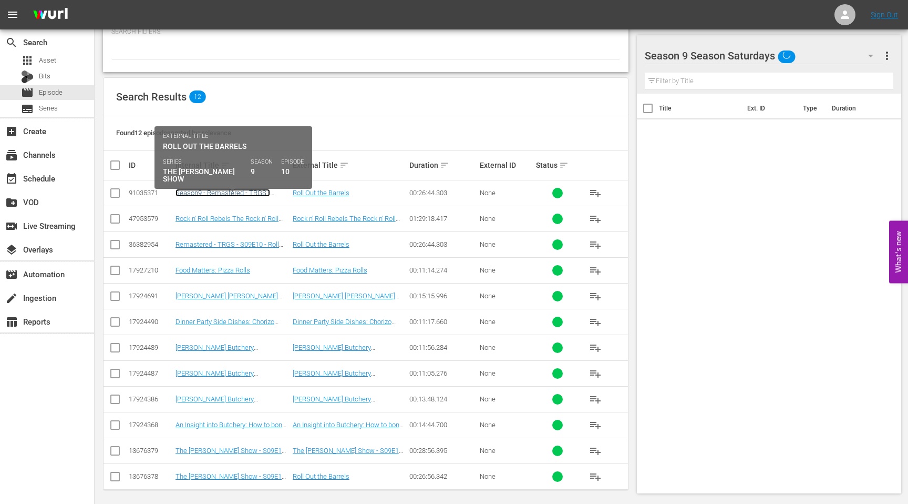
click at [213, 192] on link "Season9 - Remastered - TRGS - S09E10 - Roll Out the Barrels" at bounding box center [223, 197] width 95 height 16
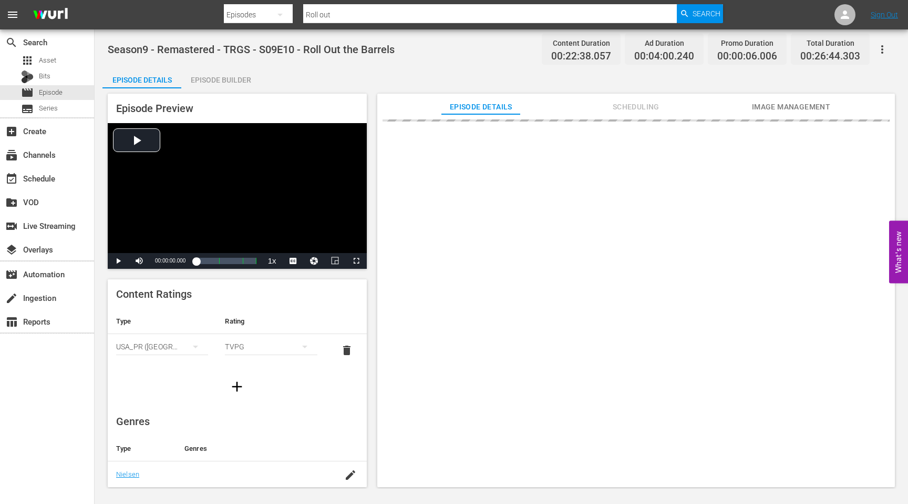
click at [211, 79] on div "Episode Builder" at bounding box center [220, 79] width 79 height 25
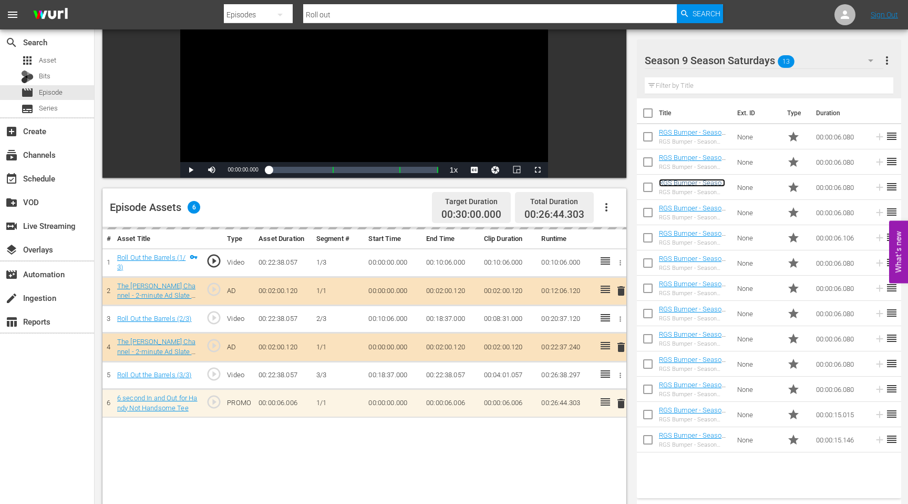
scroll to position [129, 0]
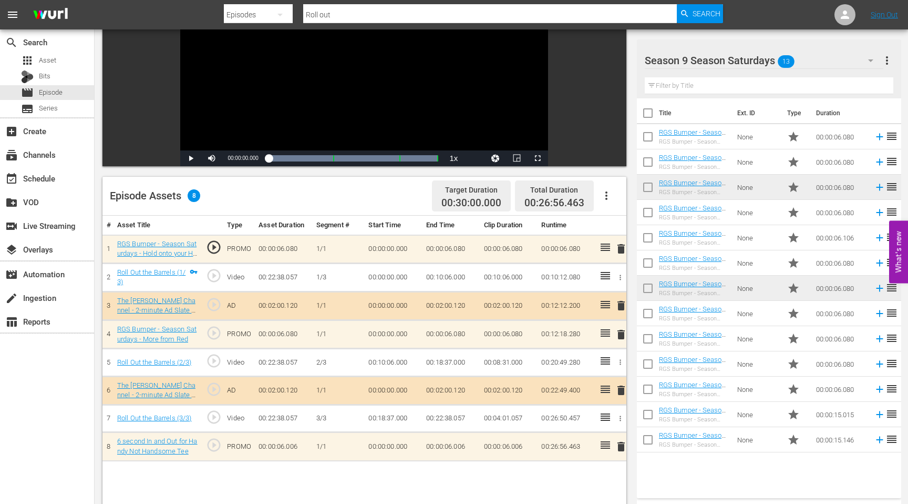
click at [378, 13] on input "Roll out" at bounding box center [490, 14] width 374 height 25
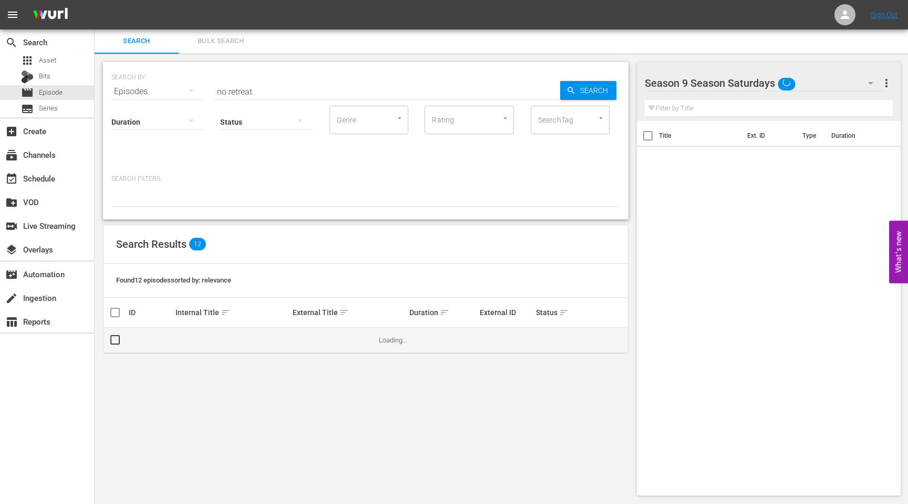
scroll to position [50, 0]
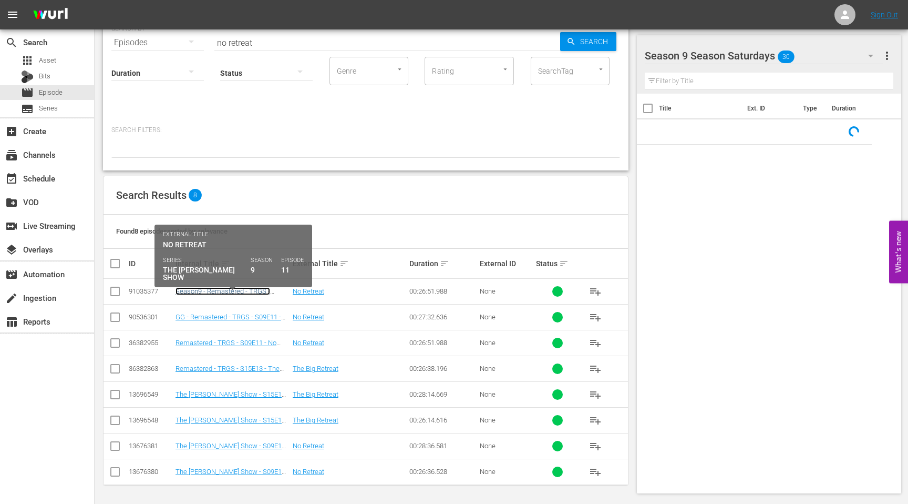
click at [206, 291] on link "Season9 - Remastered - TRGS - S09E11 - No Retreat" at bounding box center [223, 295] width 95 height 16
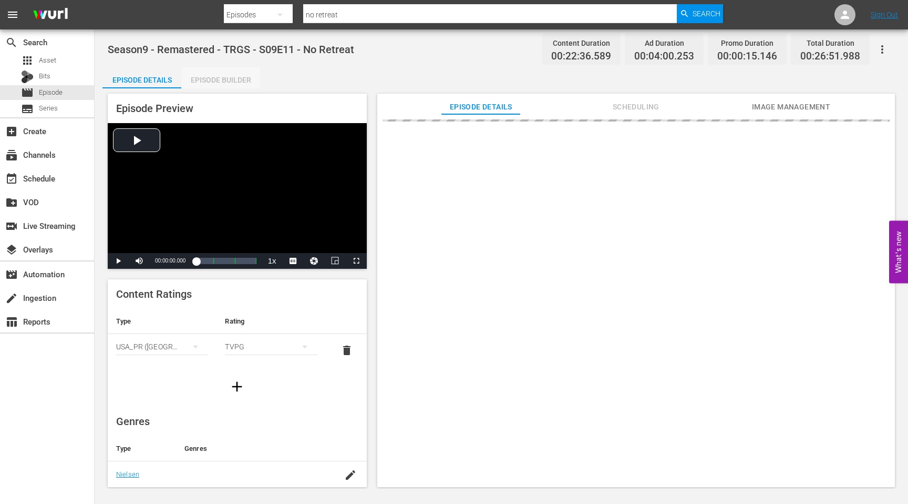
click at [242, 76] on div "Episode Builder" at bounding box center [220, 79] width 79 height 25
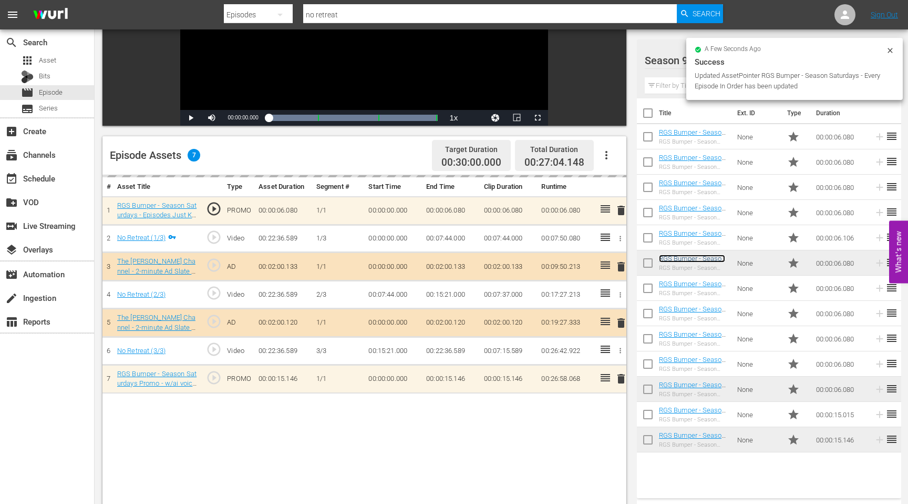
scroll to position [273, 0]
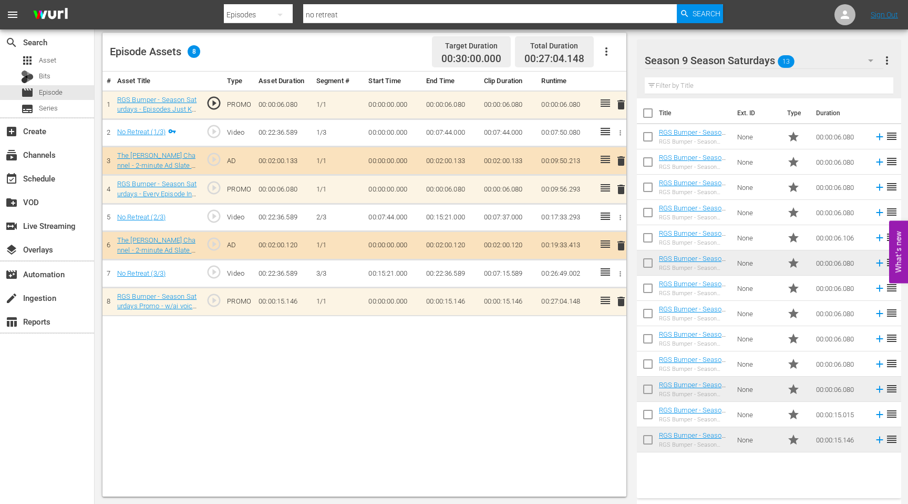
click at [620, 298] on span "delete" at bounding box center [621, 301] width 13 height 13
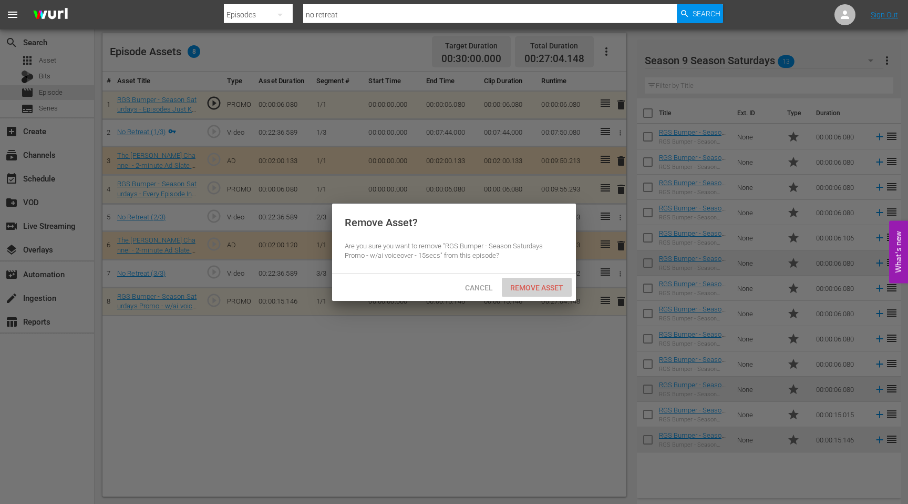
click at [558, 284] on span "Remove Asset" at bounding box center [537, 287] width 70 height 8
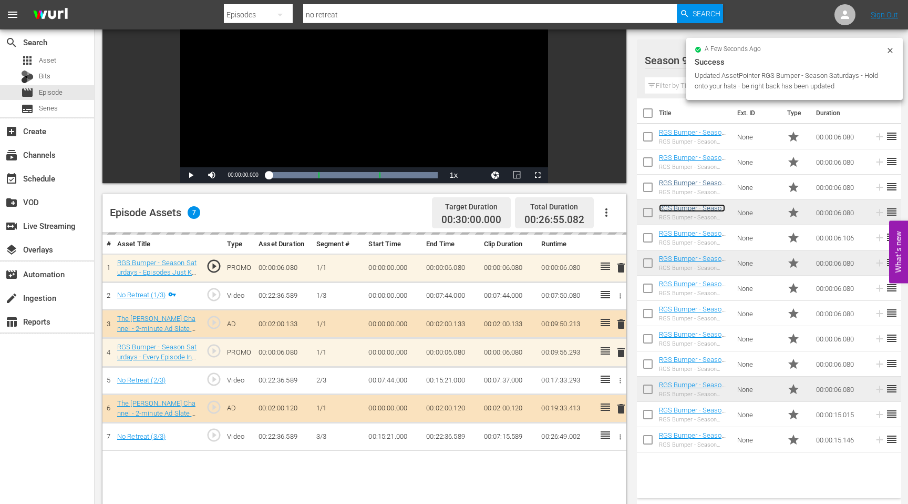
scroll to position [101, 0]
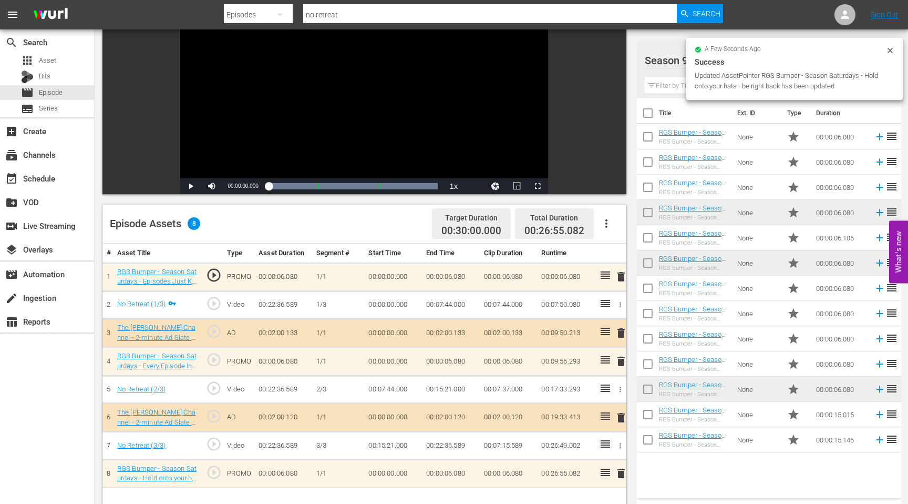
click at [664, 86] on input "text" at bounding box center [769, 85] width 249 height 17
click at [659, 37] on div "Workspaces Search Season 9 Season Saturdays 13 Season 9 Season Saturdays more_v…" at bounding box center [768, 24] width 263 height 74
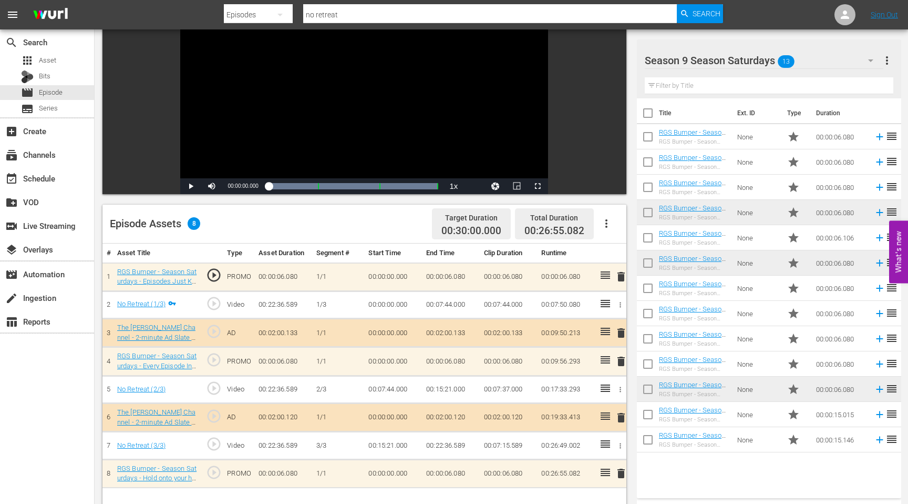
click at [779, 88] on input "text" at bounding box center [769, 85] width 249 height 17
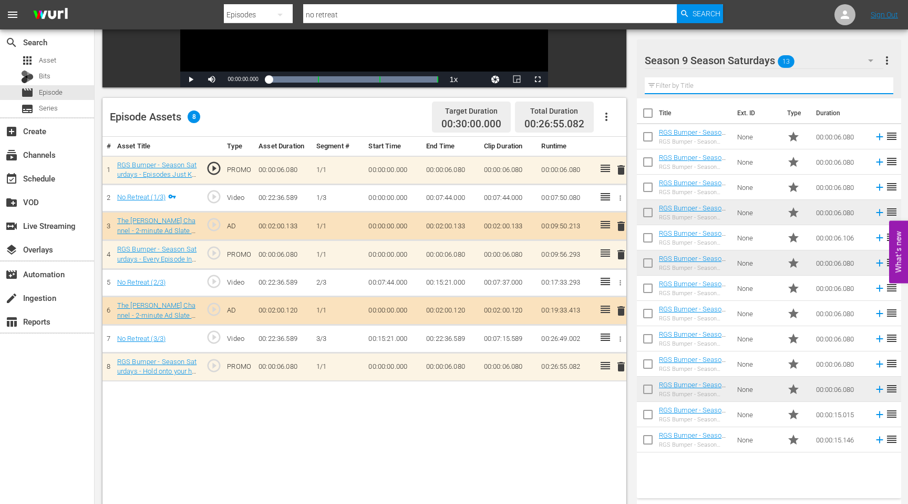
scroll to position [224, 0]
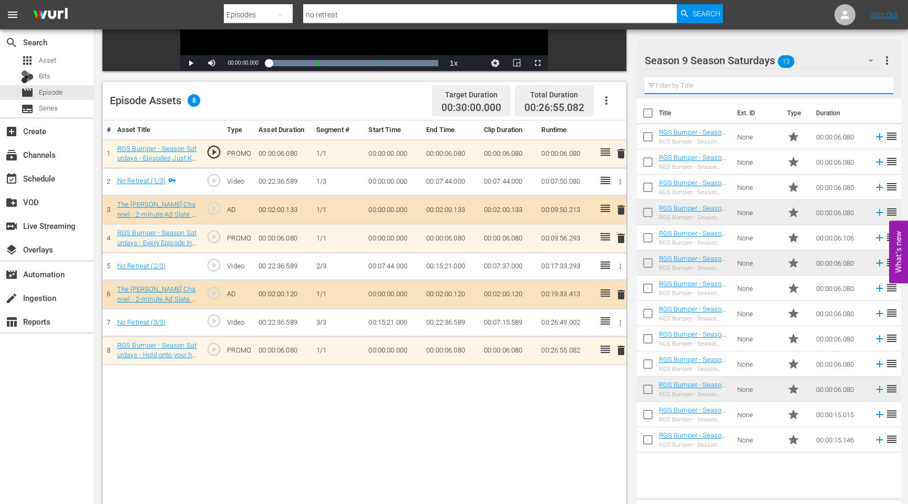
click at [871, 60] on icon "button" at bounding box center [870, 60] width 5 height 3
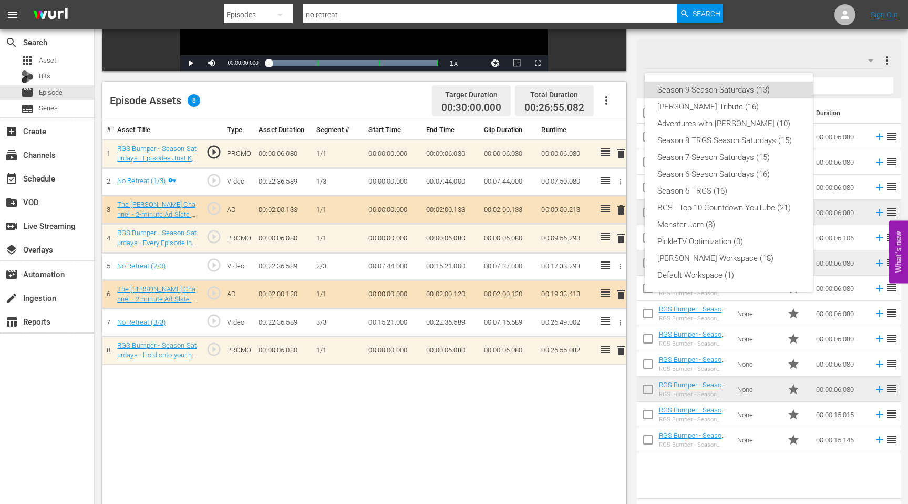
click at [871, 60] on div "Season 9 Season Saturdays (13) Graham Greene Tribute (16) Adventures with Bill …" at bounding box center [454, 252] width 908 height 504
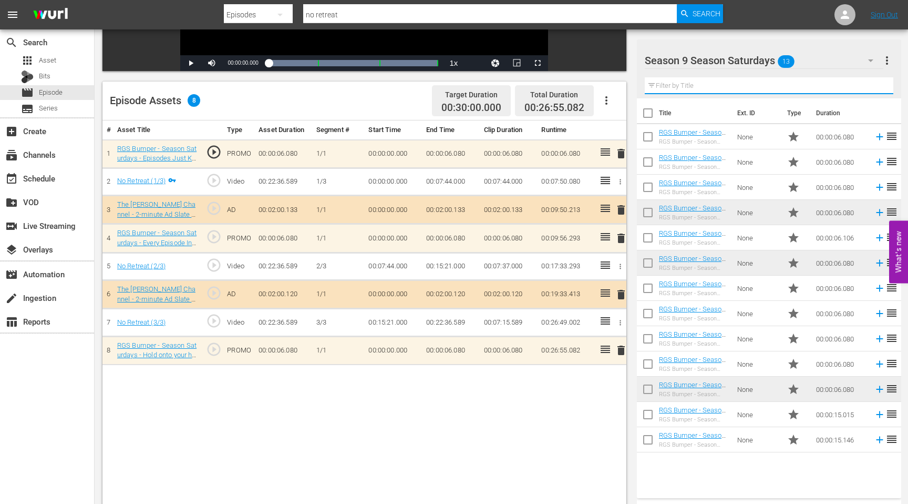
click at [873, 90] on input "text" at bounding box center [769, 85] width 249 height 17
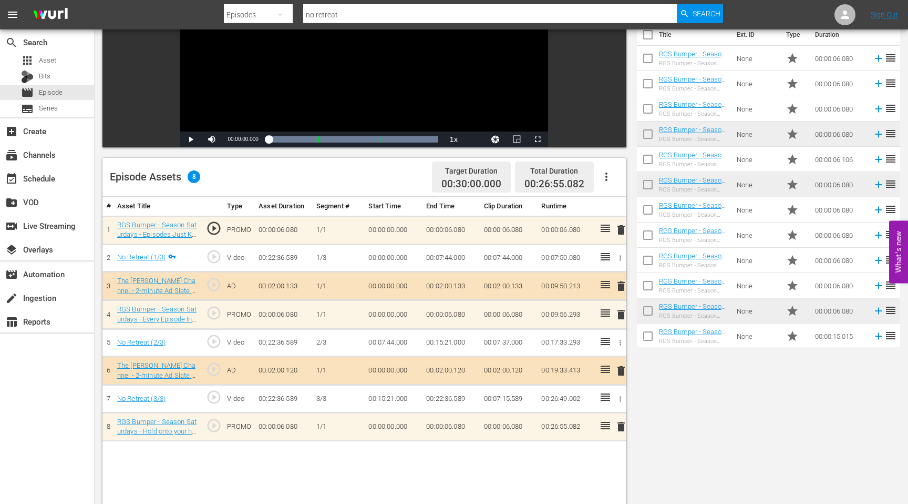
scroll to position [0, 0]
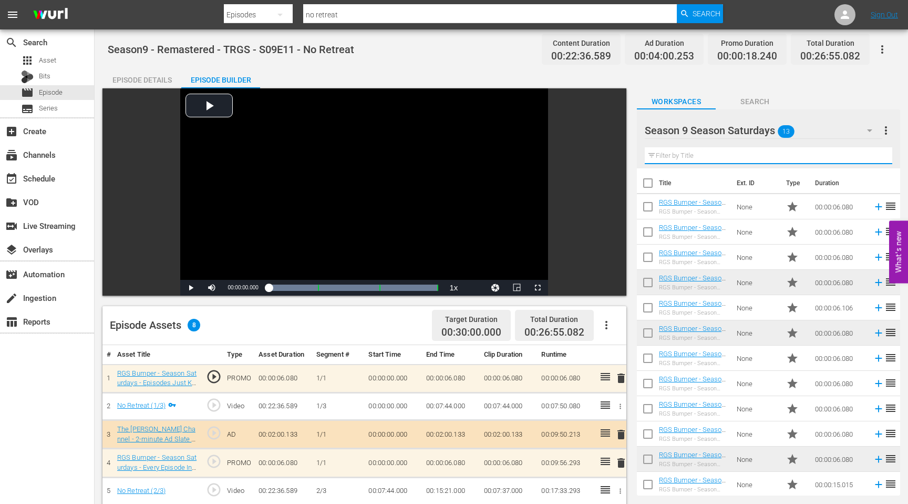
click at [771, 100] on span "Search" at bounding box center [755, 101] width 79 height 13
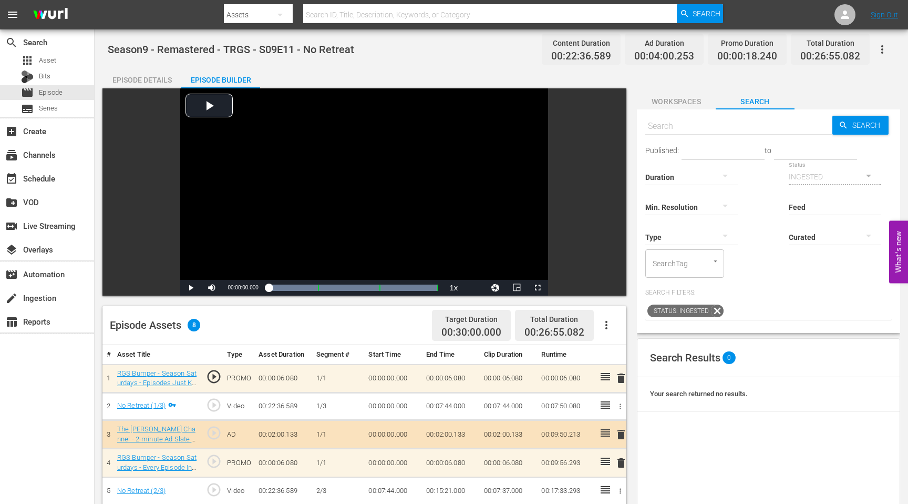
click at [718, 129] on input "text" at bounding box center [738, 126] width 187 height 25
click at [707, 125] on input "text" at bounding box center [738, 126] width 187 height 25
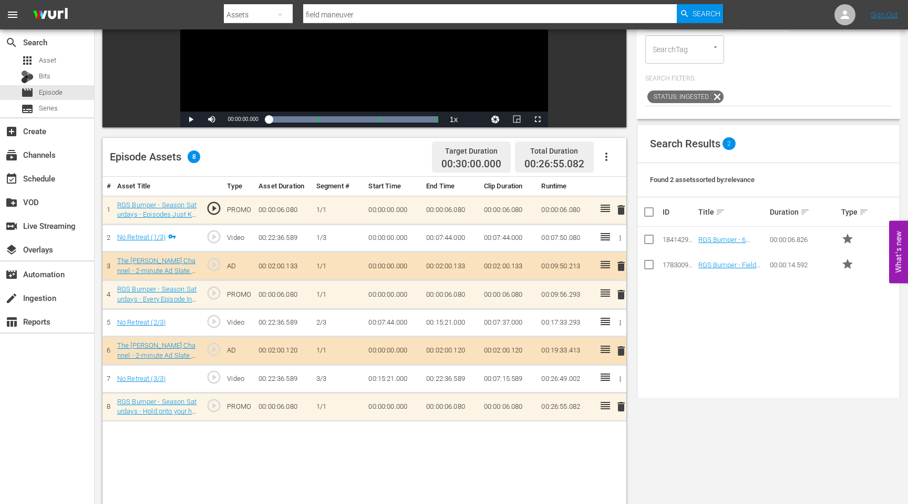
scroll to position [273, 0]
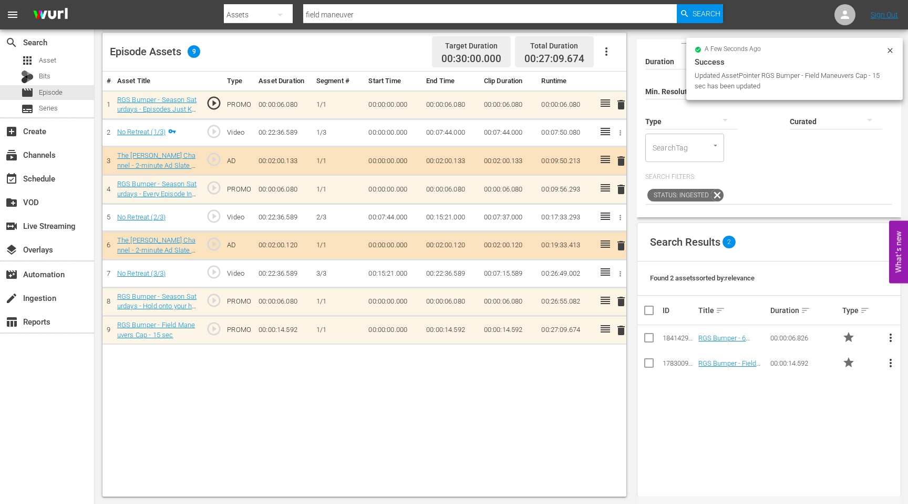
click at [216, 374] on div "# Asset Title Type Asset Duration Segment # Start Time End Time Clip Duration R…" at bounding box center [364, 283] width 524 height 425
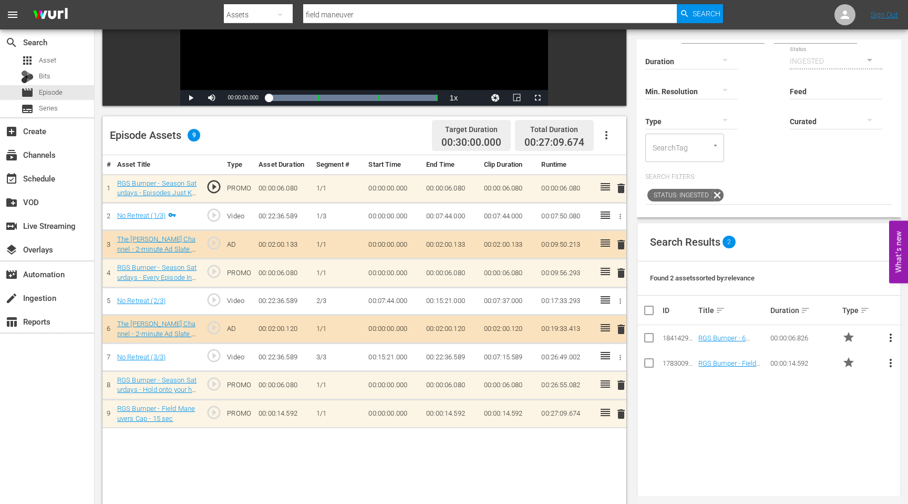
scroll to position [0, 0]
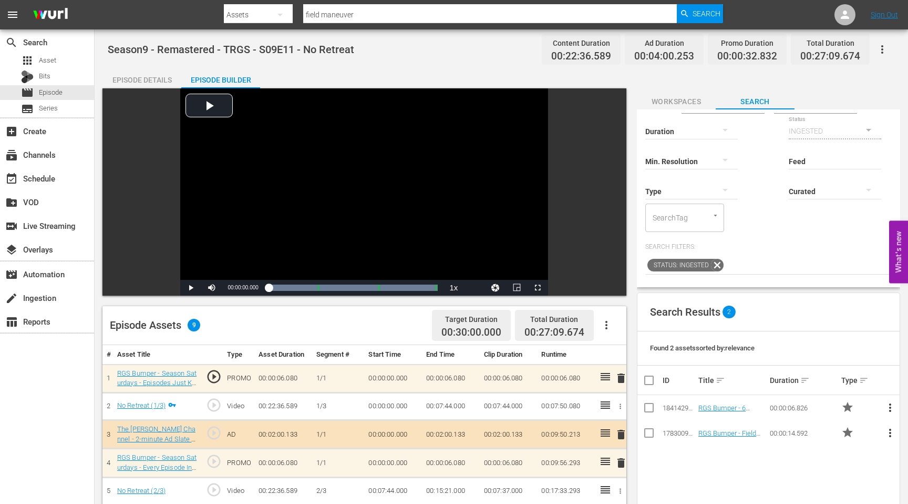
click at [365, 12] on input "field maneuver" at bounding box center [490, 14] width 374 height 25
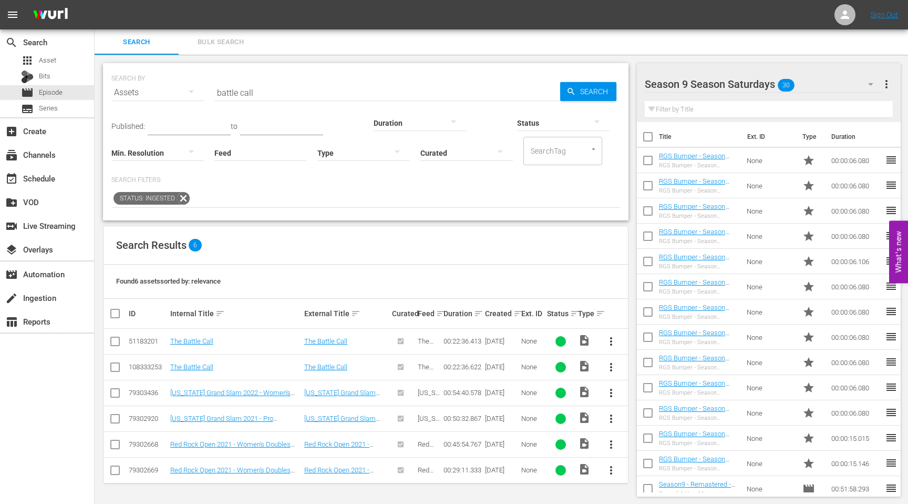
scroll to position [1, 0]
click at [67, 97] on div "movie Episode" at bounding box center [47, 92] width 94 height 15
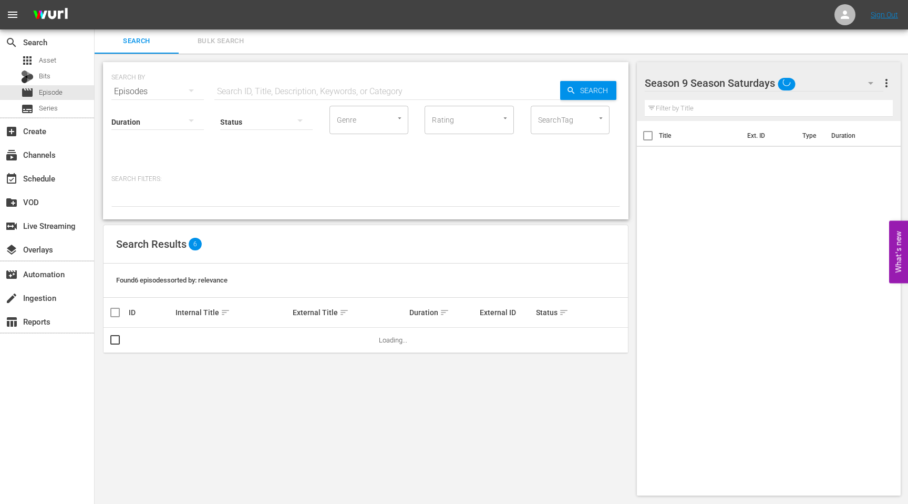
click at [247, 93] on input "text" at bounding box center [387, 91] width 346 height 25
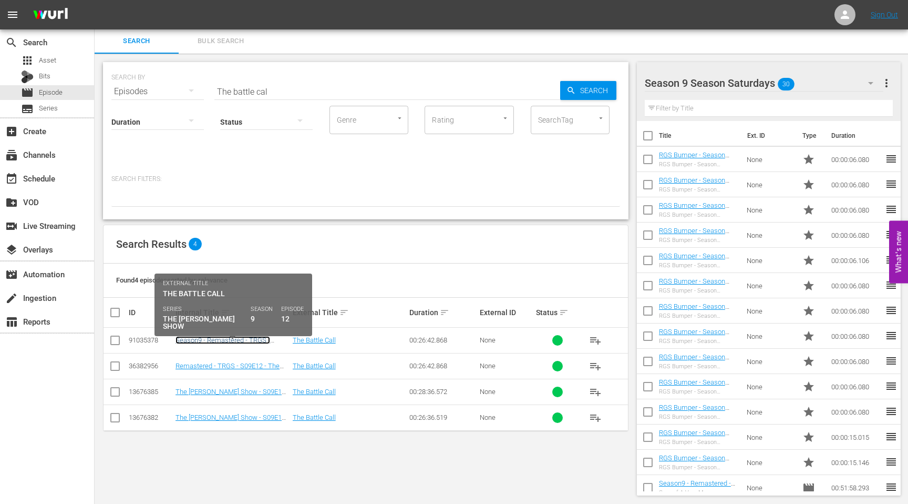
click at [216, 340] on link "Season9 - Remastered - TRGS - S09E12 - The Battle Call" at bounding box center [223, 344] width 95 height 16
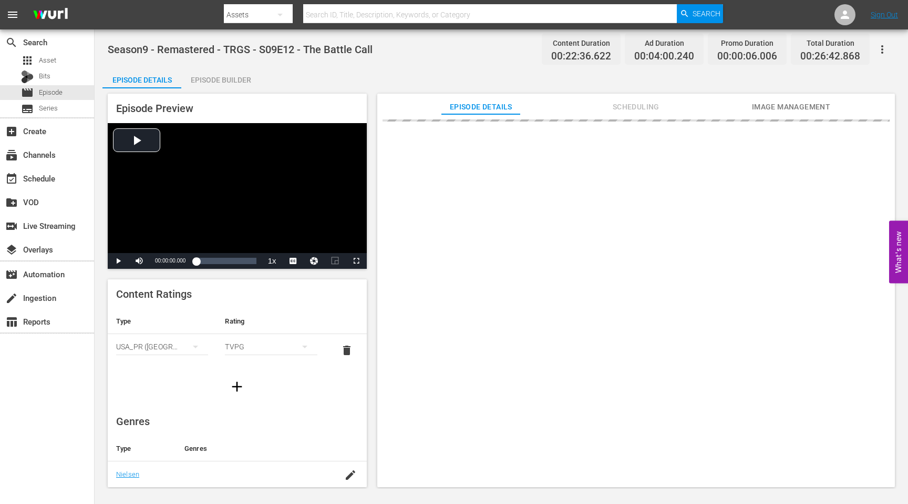
click at [222, 78] on div "Episode Builder" at bounding box center [220, 79] width 79 height 25
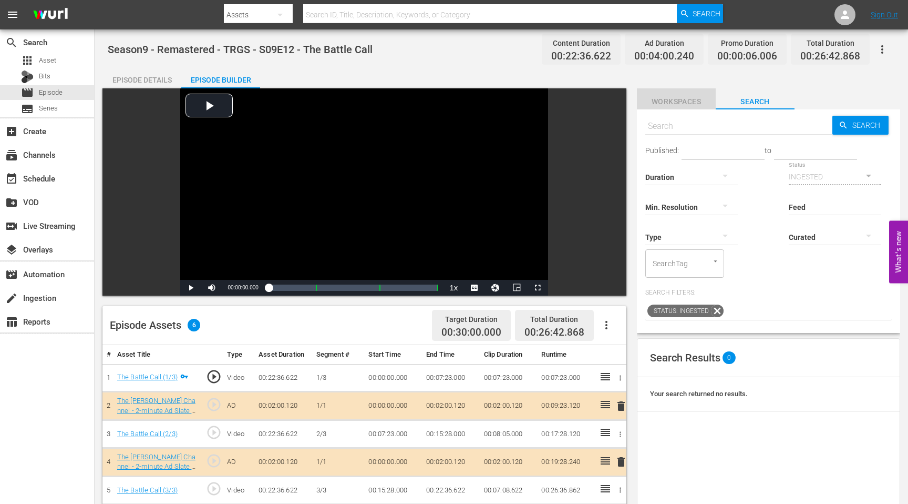
click at [684, 94] on button "Workspaces" at bounding box center [676, 98] width 79 height 21
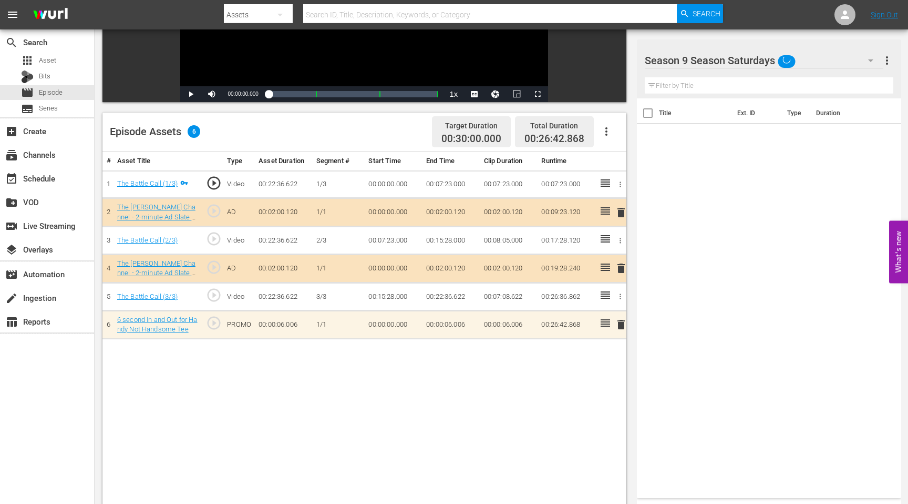
scroll to position [194, 0]
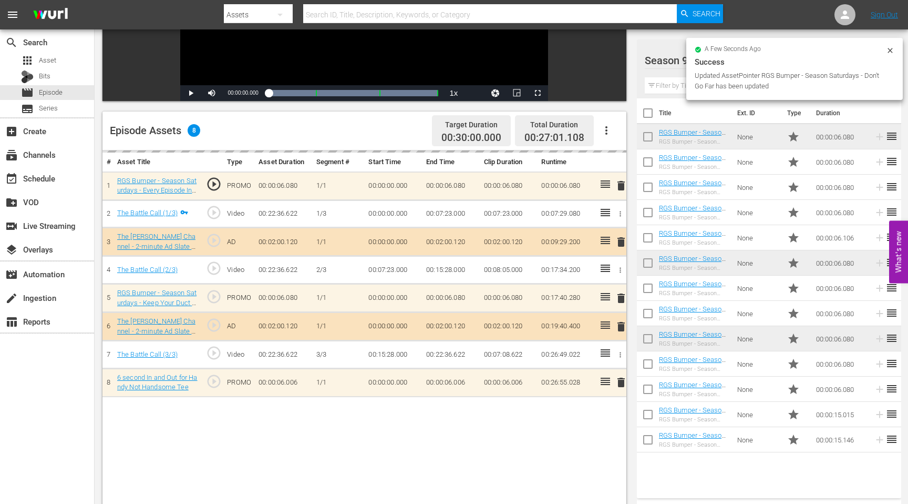
click at [344, 17] on input "text" at bounding box center [490, 14] width 374 height 25
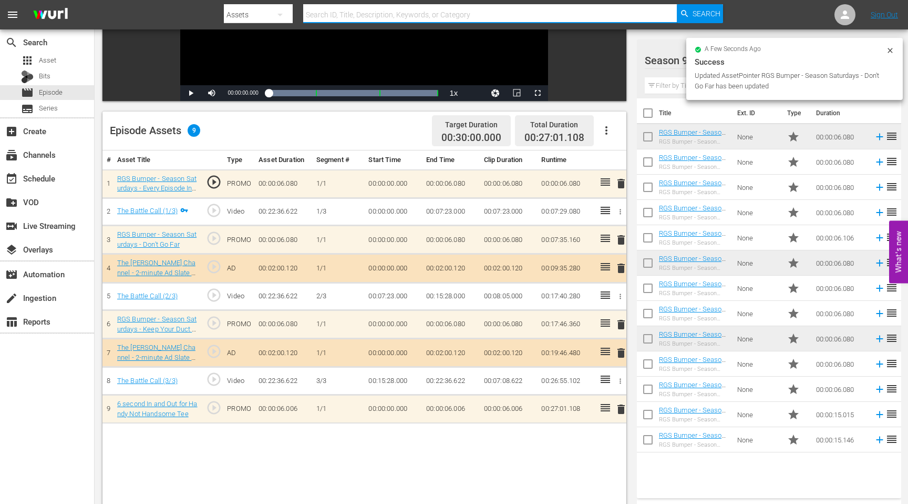
click at [342, 13] on input "text" at bounding box center [490, 14] width 374 height 25
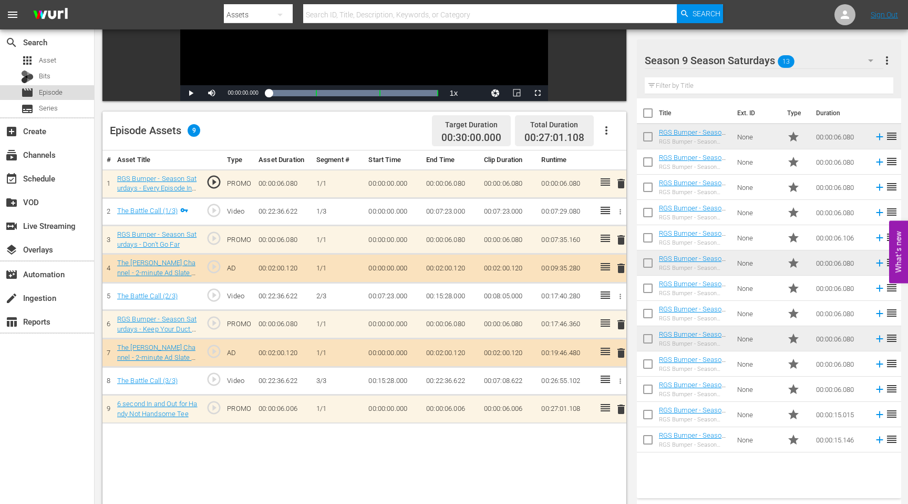
click at [47, 93] on span "Episode" at bounding box center [51, 92] width 24 height 11
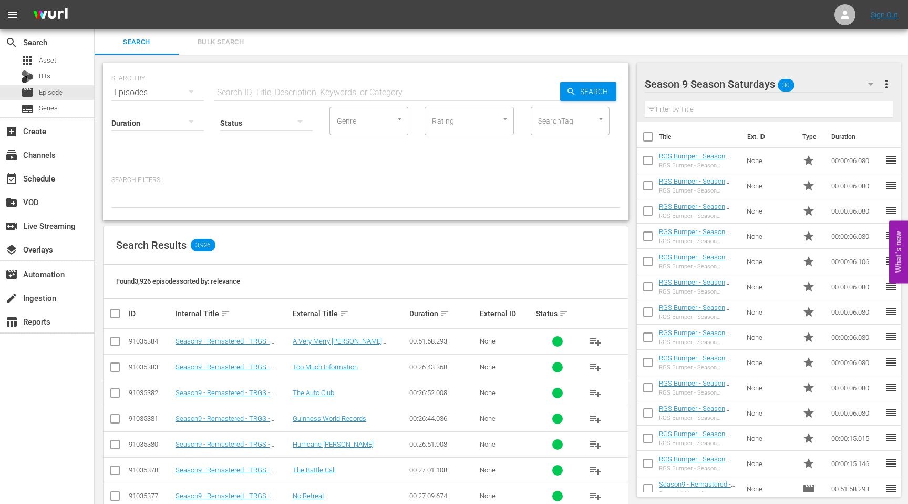
click at [273, 89] on input "text" at bounding box center [387, 92] width 346 height 25
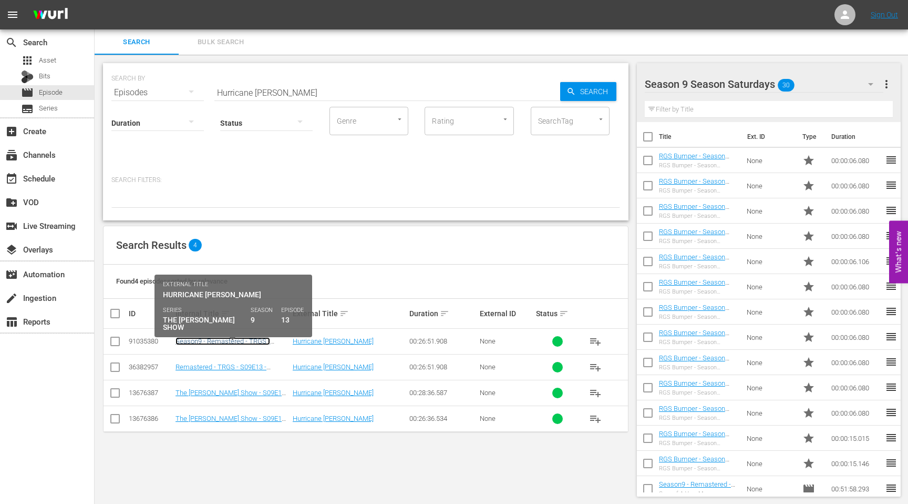
click at [197, 341] on link "Season9 - Remastered - TRGS - S09E13 - Hurricane [PERSON_NAME]" at bounding box center [230, 345] width 109 height 16
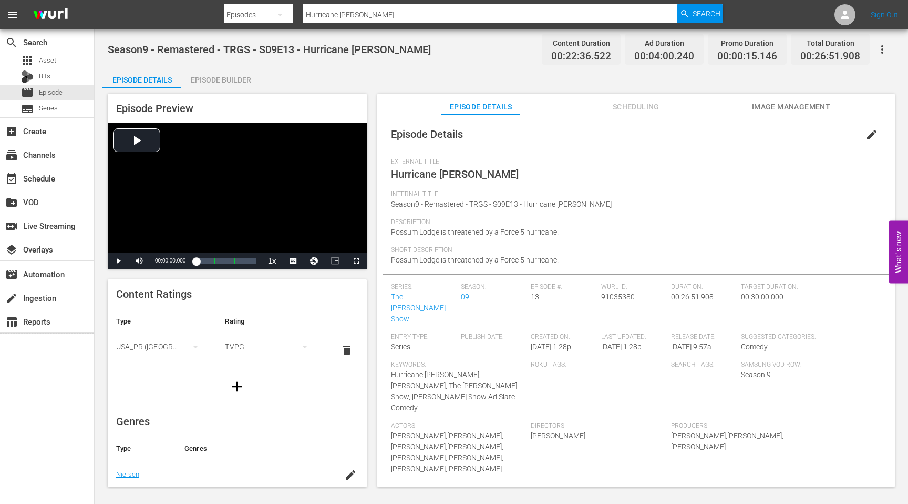
click at [224, 76] on div "Episode Builder" at bounding box center [220, 79] width 79 height 25
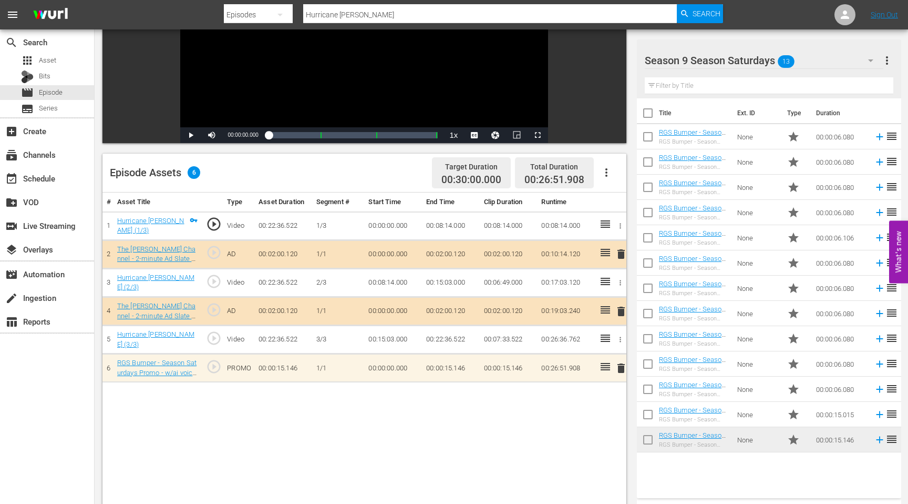
scroll to position [155, 0]
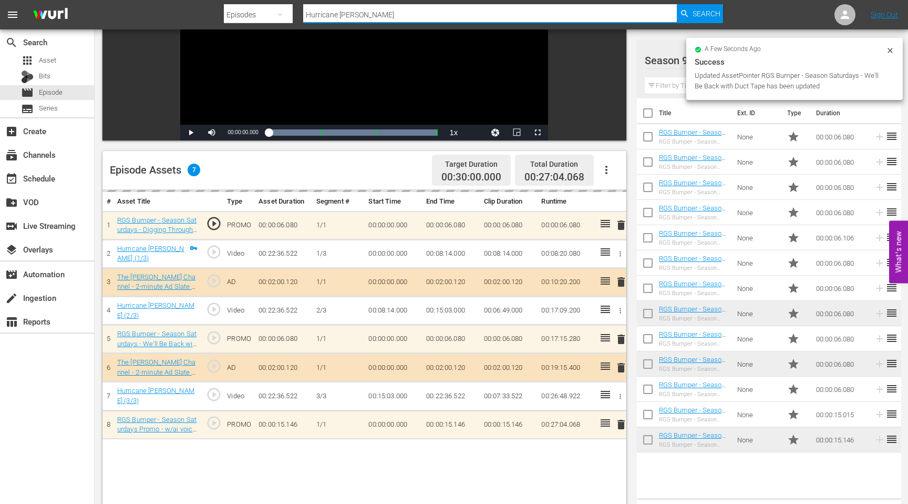
click at [353, 15] on input "Hurricane [PERSON_NAME]" at bounding box center [490, 14] width 374 height 25
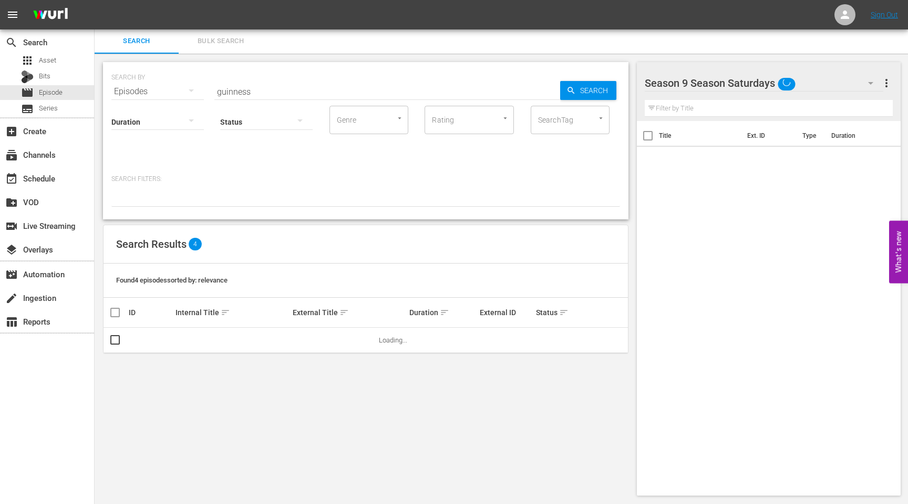
scroll to position [1, 0]
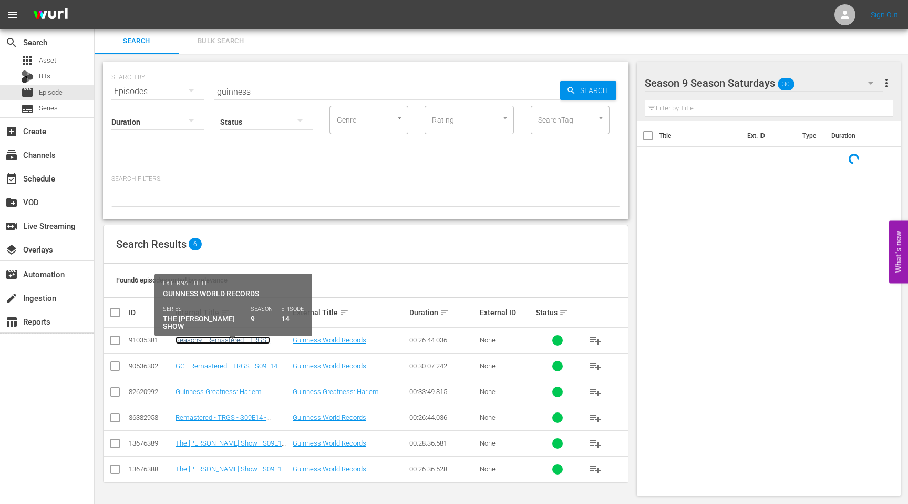
click at [189, 336] on link "Season9 - Remastered - TRGS - S09E14 - Guinness World Records" at bounding box center [226, 344] width 101 height 16
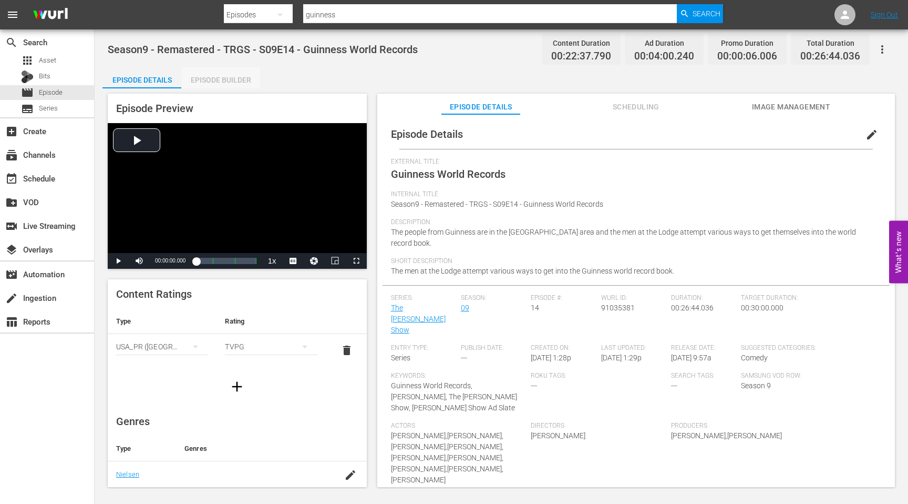
click at [226, 78] on div "Episode Builder" at bounding box center [220, 79] width 79 height 25
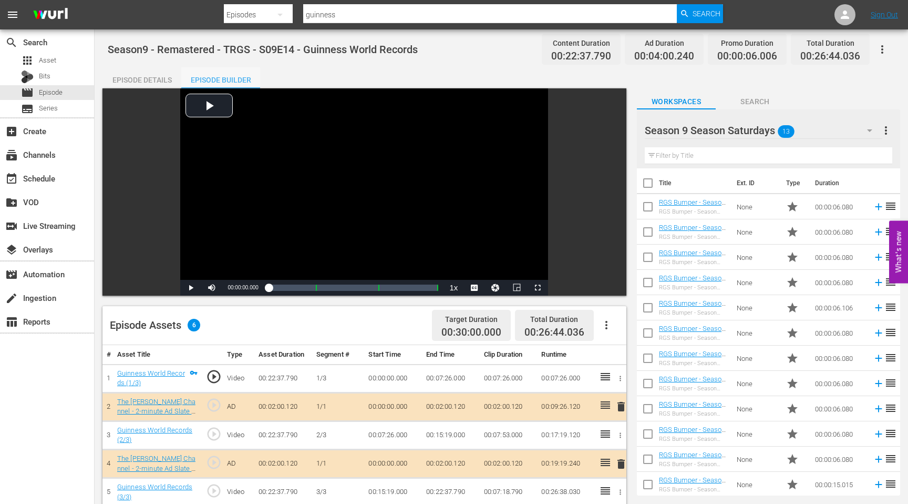
click at [226, 78] on div "Episode Builder" at bounding box center [220, 79] width 79 height 25
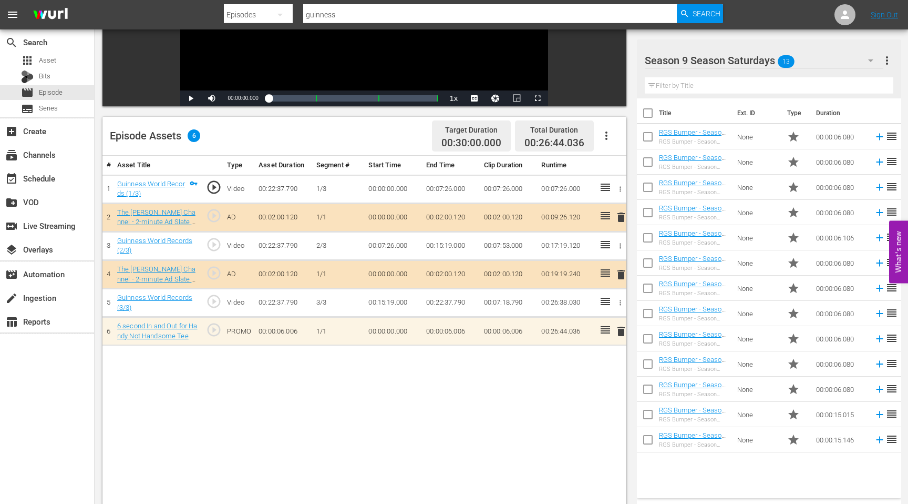
scroll to position [194, 0]
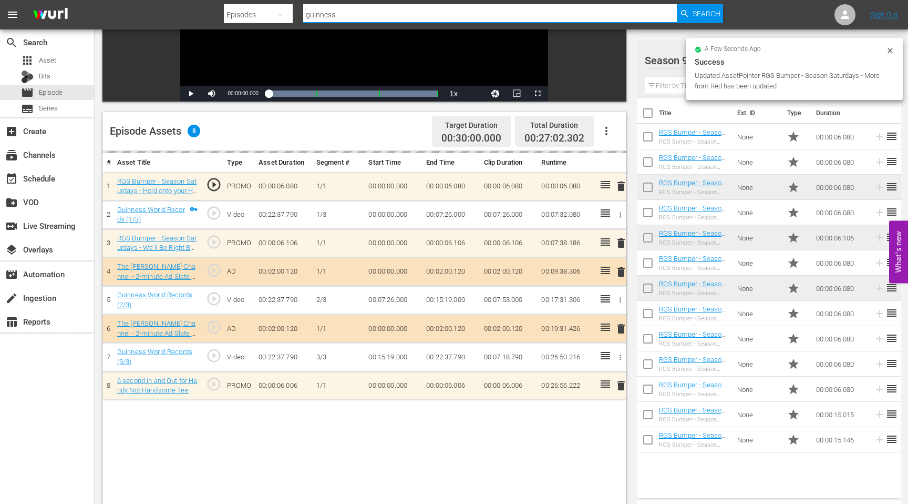
click at [355, 14] on input "guinness" at bounding box center [490, 14] width 374 height 25
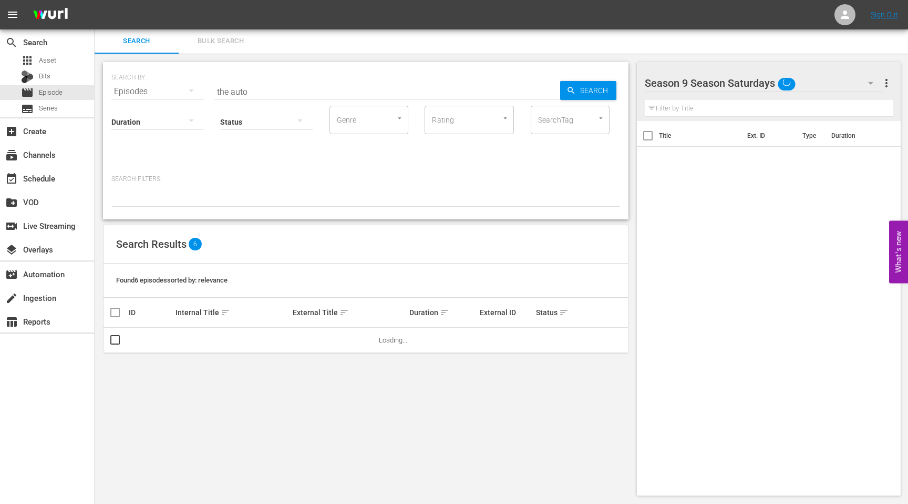
scroll to position [1, 0]
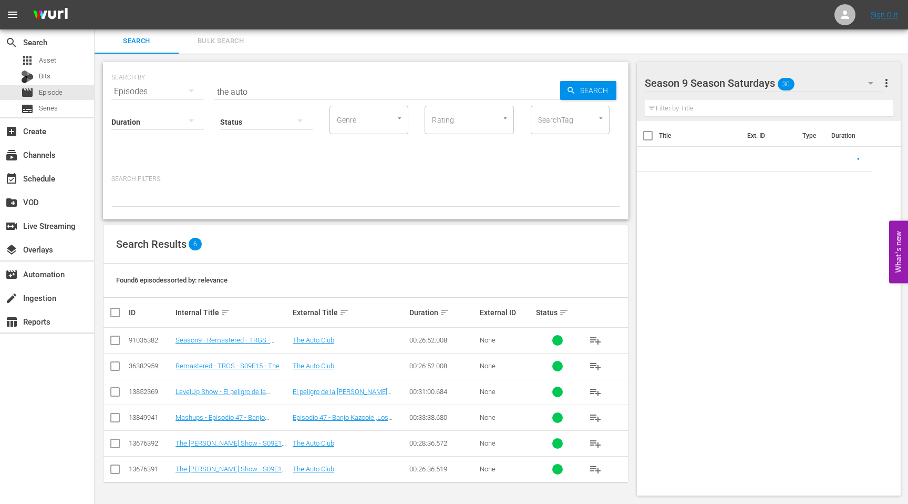
click at [230, 346] on td "Season9 - Remastered - TRGS - S09E15 - The Auto Club" at bounding box center [232, 340] width 117 height 26
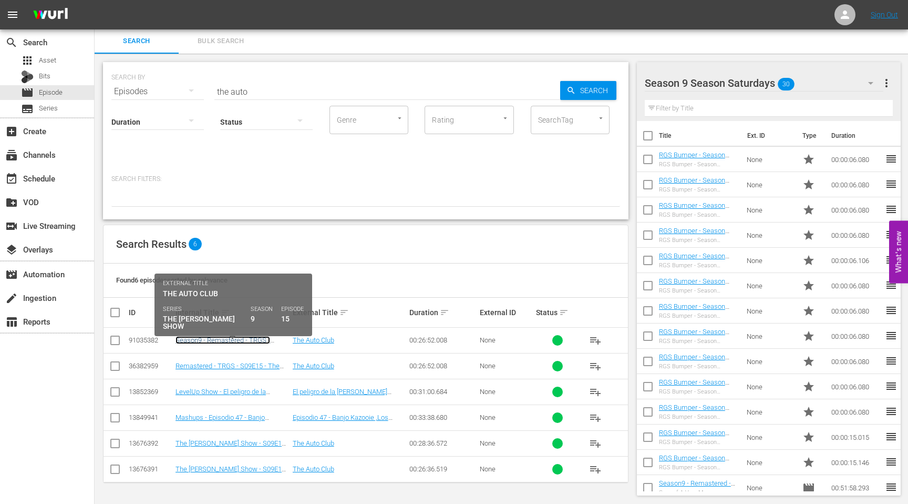
click at [230, 341] on link "Season9 - Remastered - TRGS - S09E15 - The Auto Club" at bounding box center [223, 344] width 95 height 16
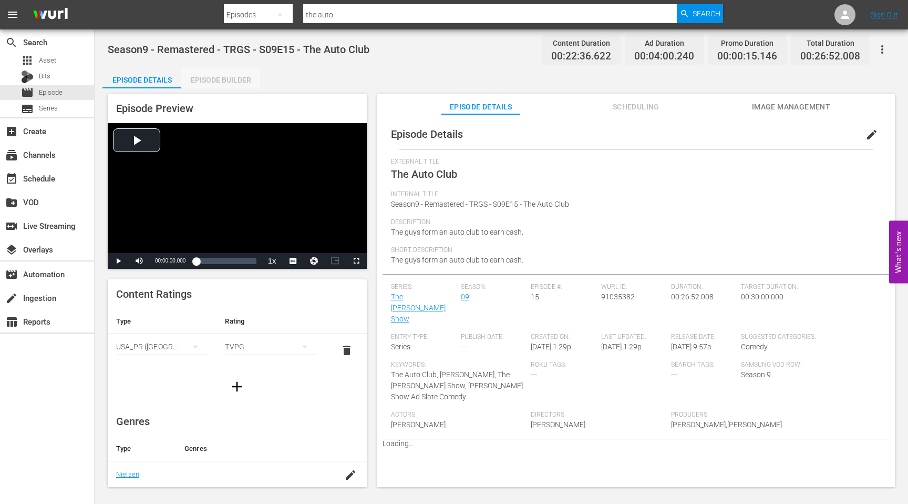
click at [239, 74] on div "Episode Builder" at bounding box center [220, 79] width 79 height 25
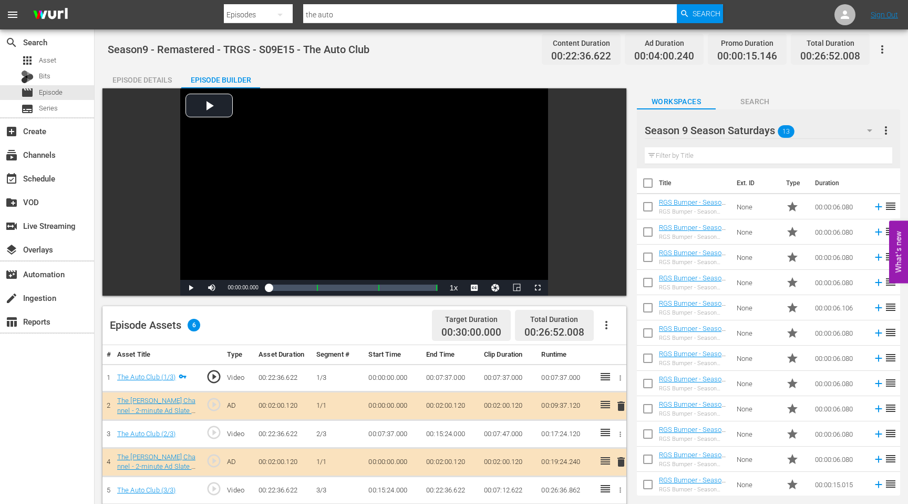
click at [364, 10] on input "the auto" at bounding box center [490, 14] width 374 height 25
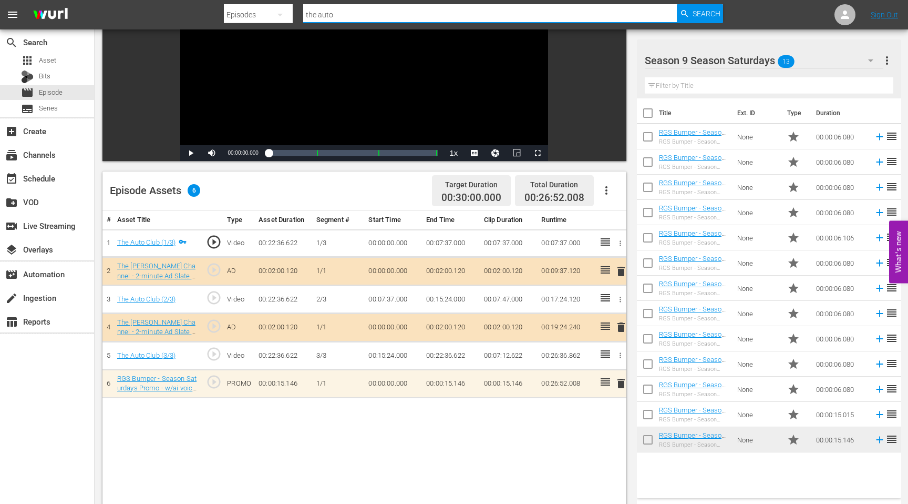
scroll to position [257, 0]
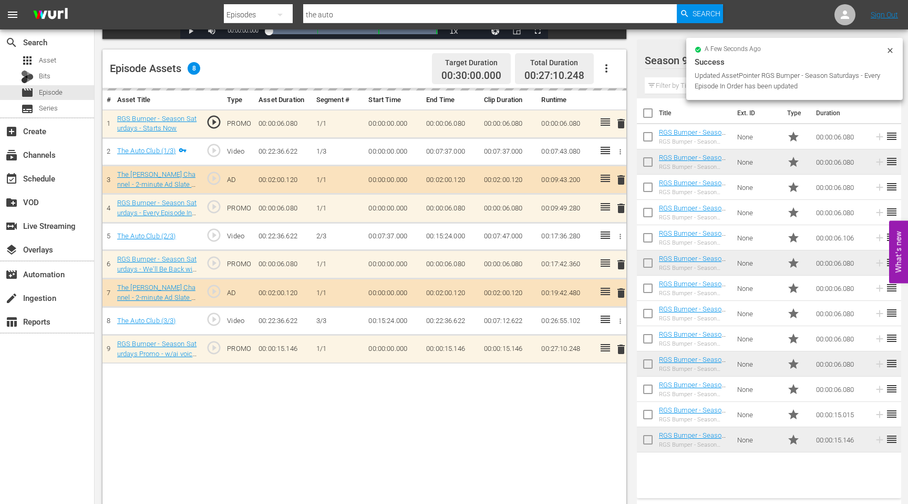
click at [384, 13] on input "the auto" at bounding box center [490, 14] width 374 height 25
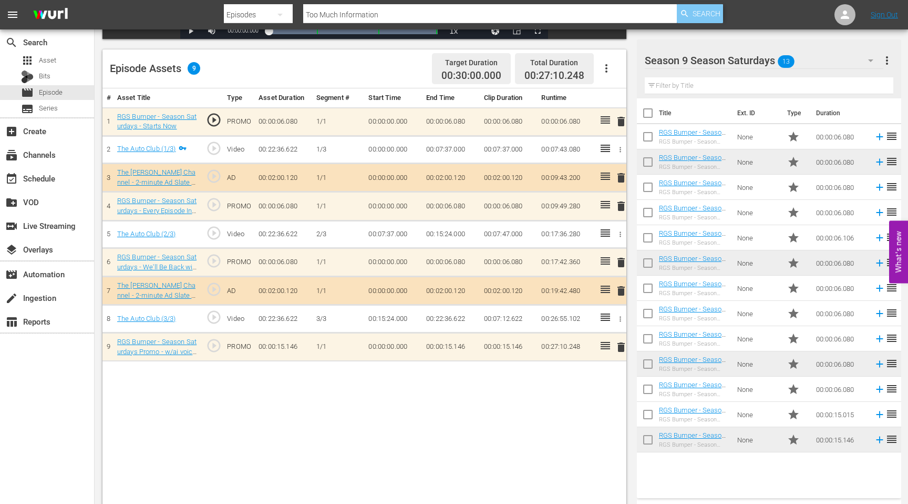
click at [691, 15] on div "Search" at bounding box center [700, 13] width 46 height 19
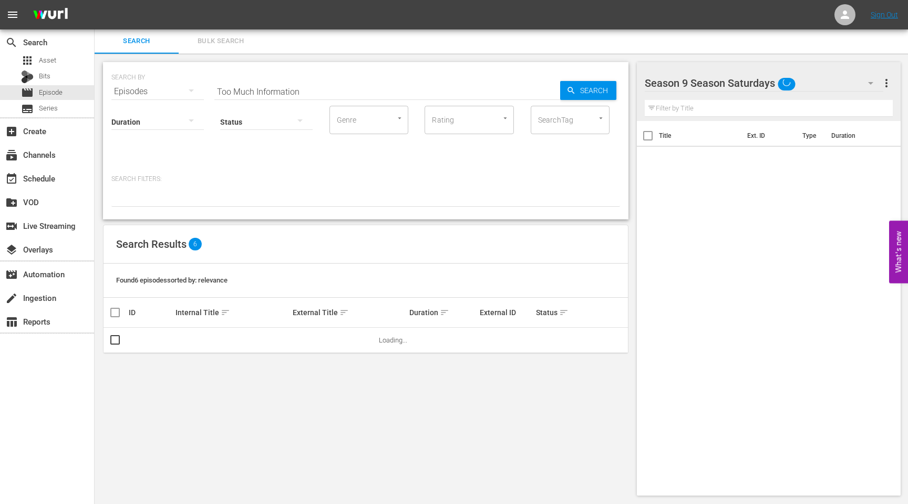
scroll to position [1, 0]
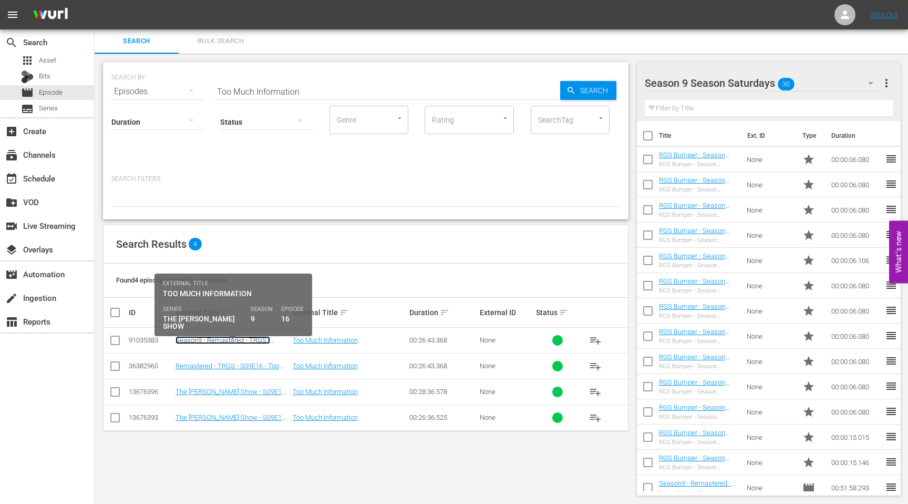
click at [210, 342] on link "Season9 - Remastered - TRGS - S09E16 - Too Much Information" at bounding box center [223, 344] width 95 height 16
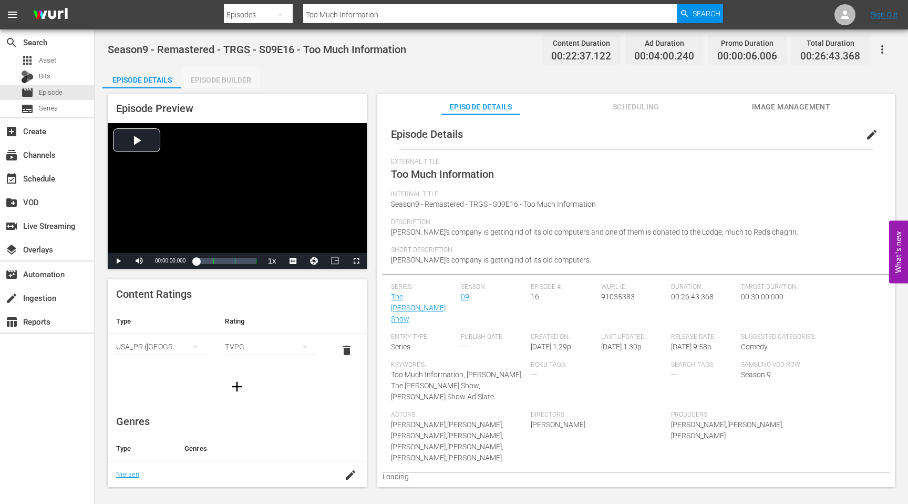
click at [230, 71] on div "Episode Builder" at bounding box center [220, 79] width 79 height 25
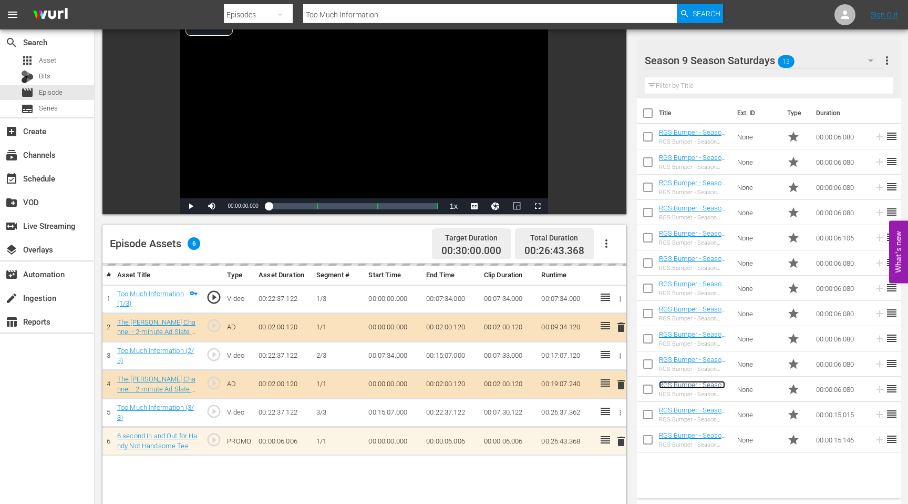
scroll to position [86, 0]
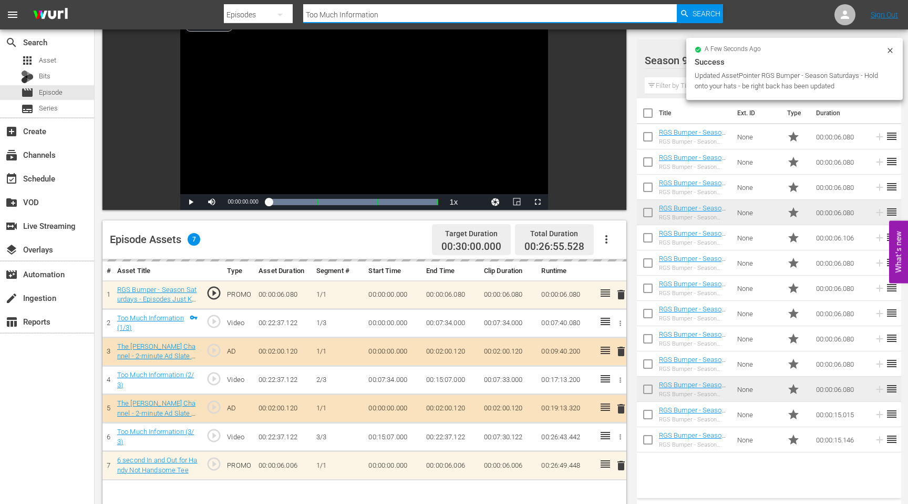
click at [382, 15] on input "Too Much Information" at bounding box center [490, 14] width 374 height 25
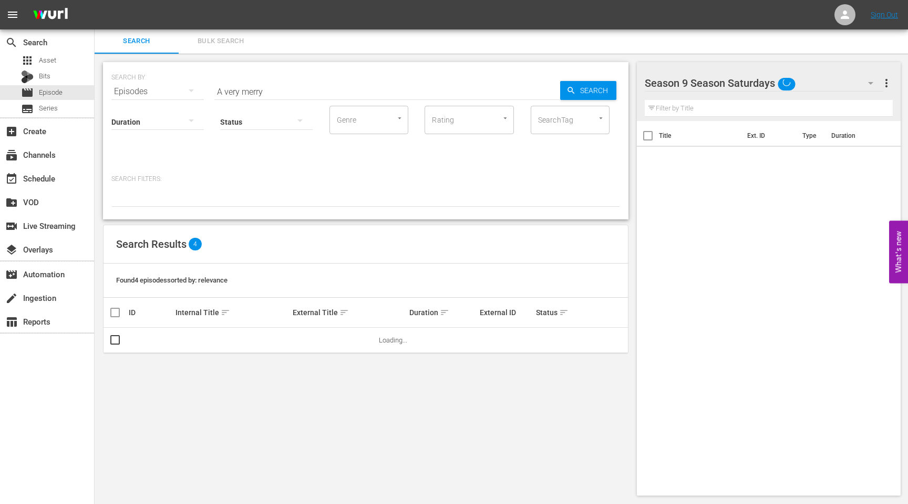
scroll to position [1, 0]
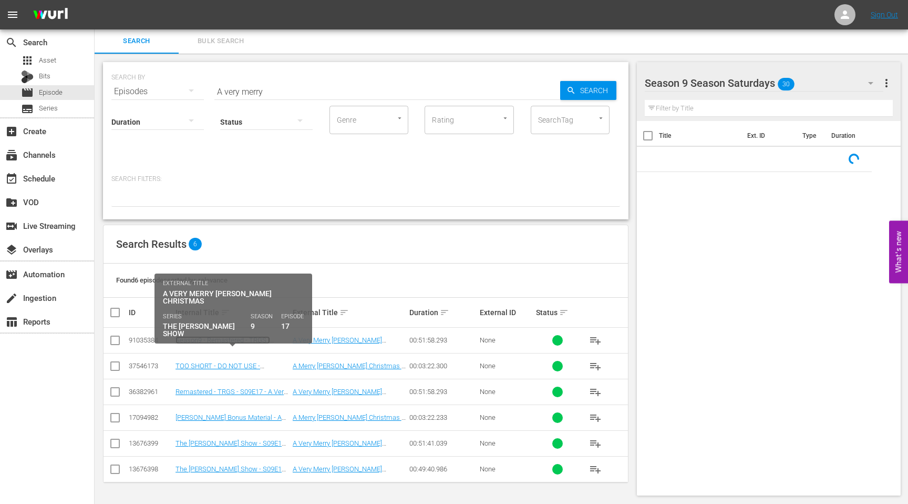
click at [216, 340] on link "Season9 - Remastered - TRGS - S09E17 - A Very Merry [PERSON_NAME] Christmas" at bounding box center [223, 348] width 95 height 24
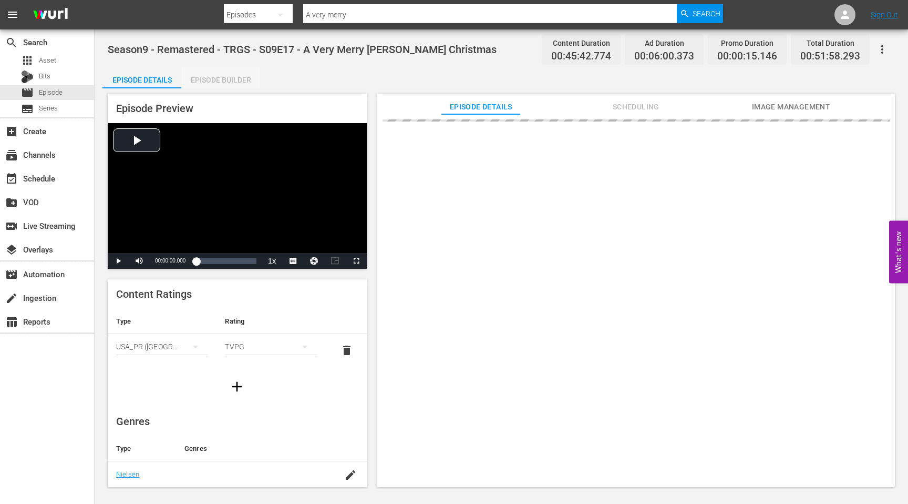
click at [220, 82] on div "Episode Builder" at bounding box center [220, 79] width 79 height 25
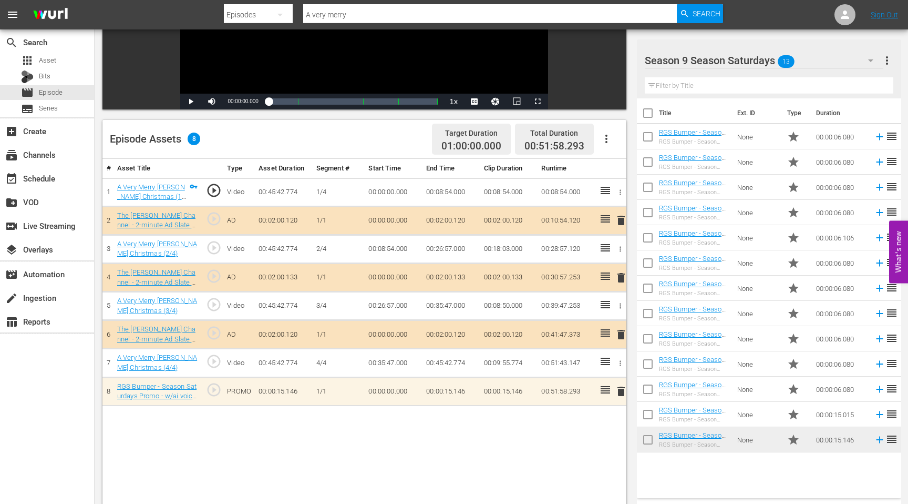
scroll to position [218, 0]
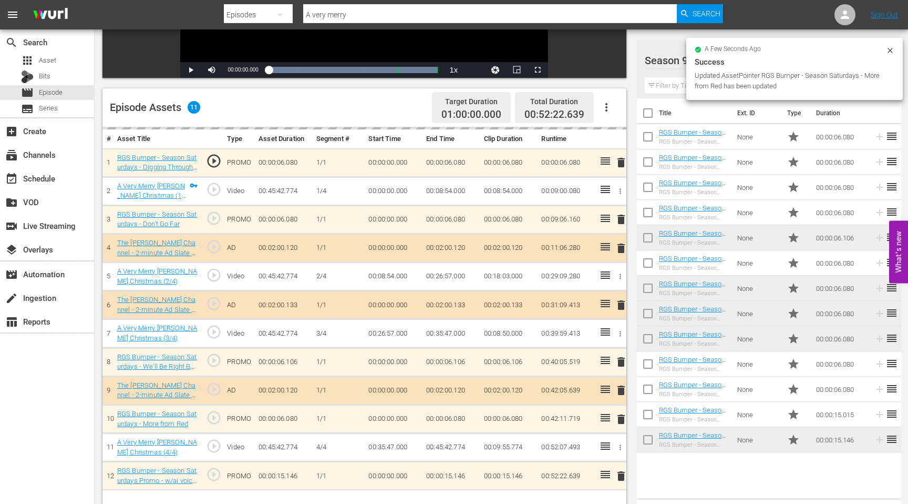
click at [363, 19] on input "A very merry" at bounding box center [490, 14] width 374 height 25
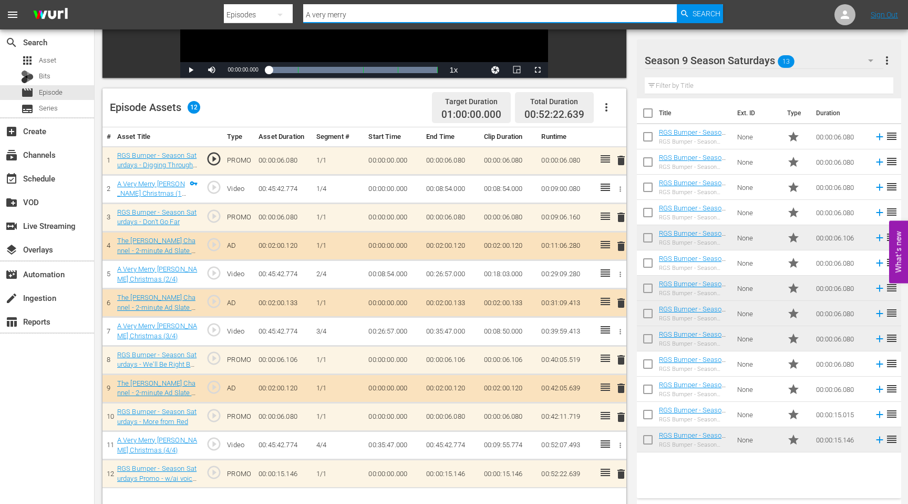
click at [360, 16] on input "A very merry" at bounding box center [490, 14] width 374 height 25
click at [59, 94] on span "Episode" at bounding box center [51, 92] width 24 height 11
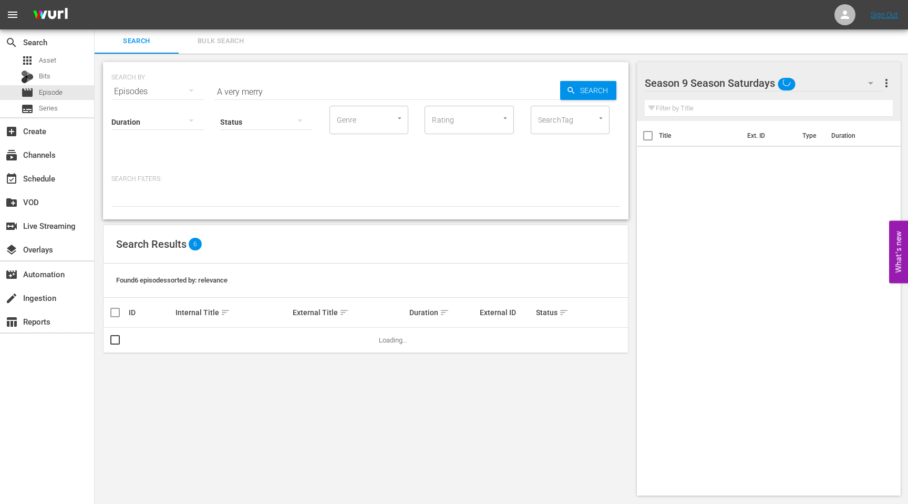
scroll to position [1, 0]
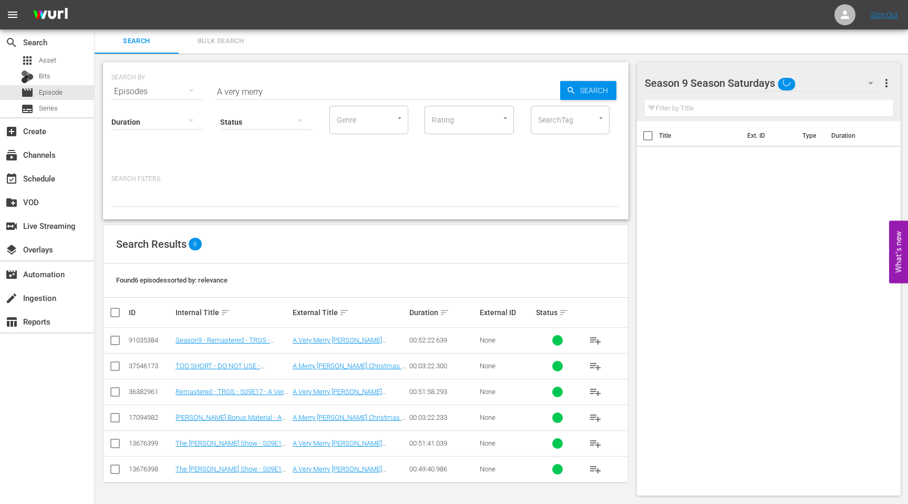
click at [260, 94] on input "A very merry" at bounding box center [387, 91] width 346 height 25
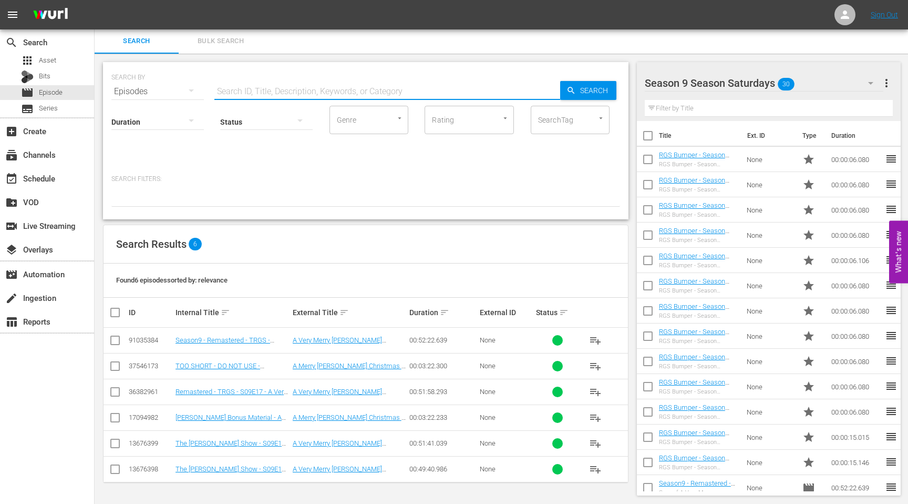
click at [361, 211] on div "SEARCH BY Search By Episodes Search ID, Title, Description, Keywords, or Catego…" at bounding box center [366, 140] width 526 height 157
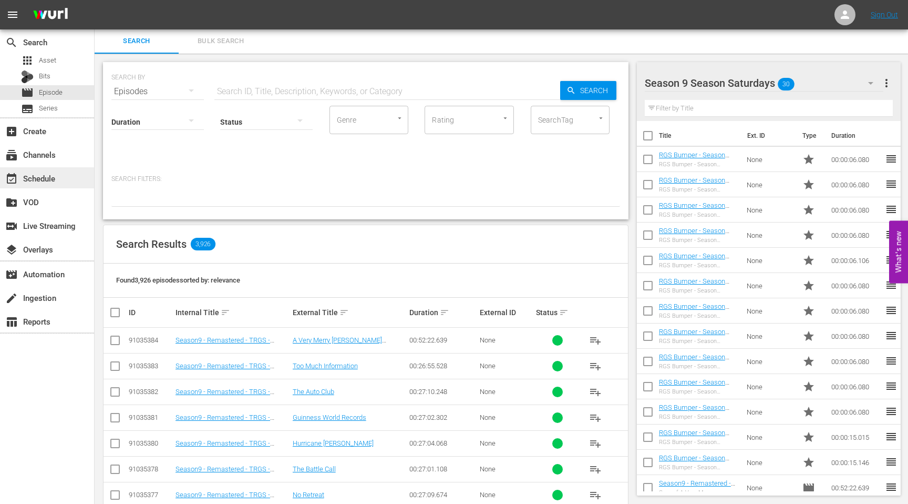
click at [38, 179] on div "event_available Schedule" at bounding box center [29, 176] width 59 height 9
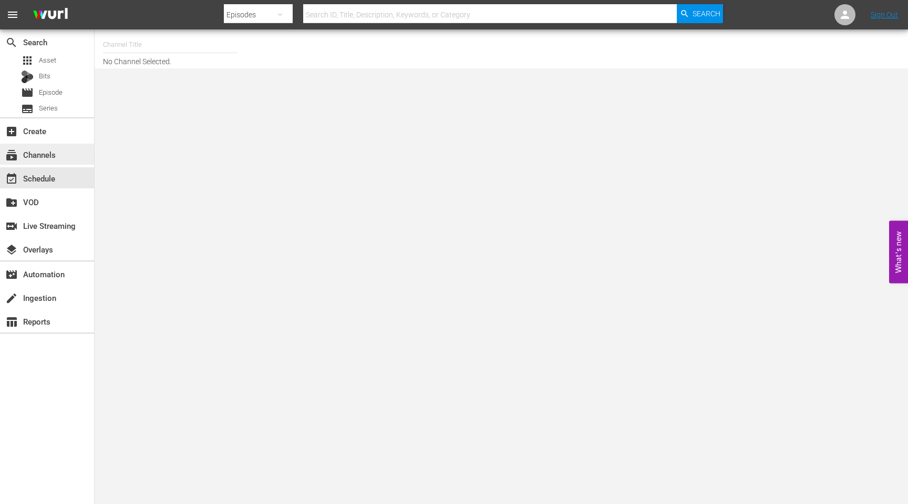
click at [47, 151] on div "subscriptions Channels" at bounding box center [29, 152] width 59 height 9
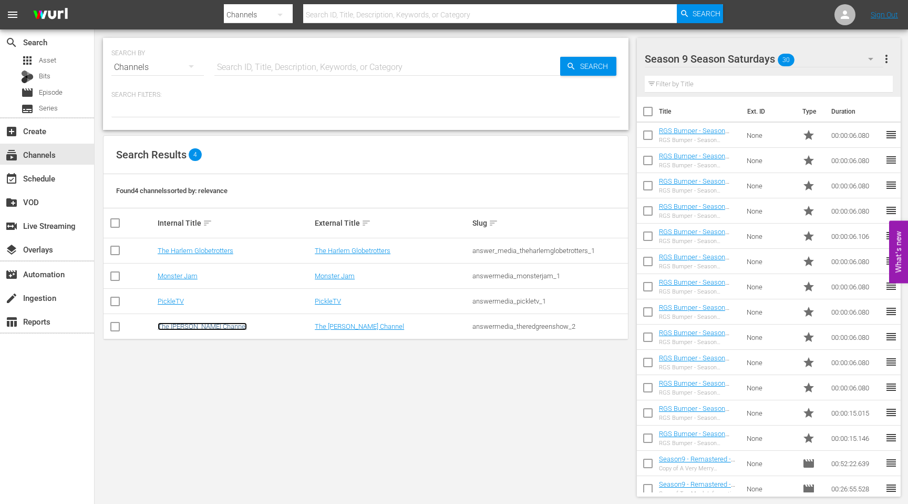
click at [181, 328] on link "The [PERSON_NAME] Channel" at bounding box center [202, 326] width 89 height 8
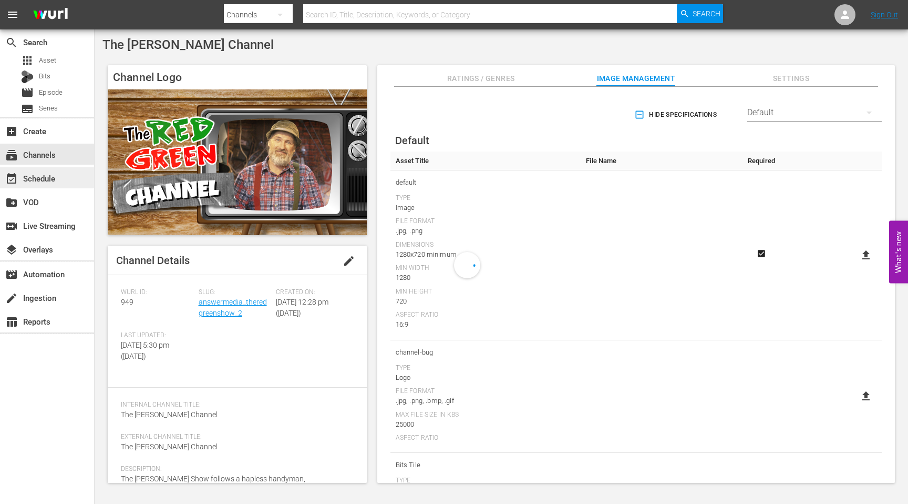
click at [37, 175] on div "event_available Schedule" at bounding box center [29, 176] width 59 height 9
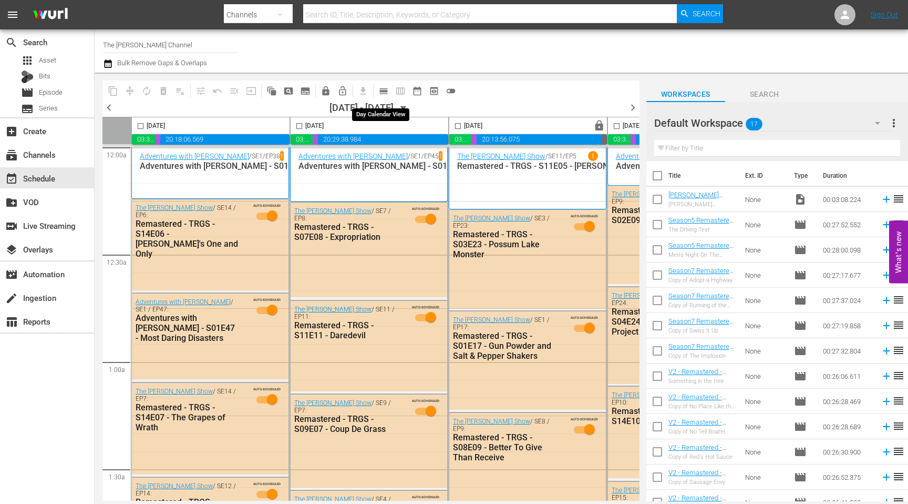
click at [361, 78] on div "content_copy compress autorenew_outlined delete_forever_outlined playlist_remov…" at bounding box center [363, 287] width 537 height 428
click at [363, 91] on span "get_app" at bounding box center [361, 90] width 20 height 20
click at [362, 91] on span "get_app" at bounding box center [361, 90] width 20 height 20
click at [50, 99] on div "movie Episode" at bounding box center [42, 92] width 42 height 15
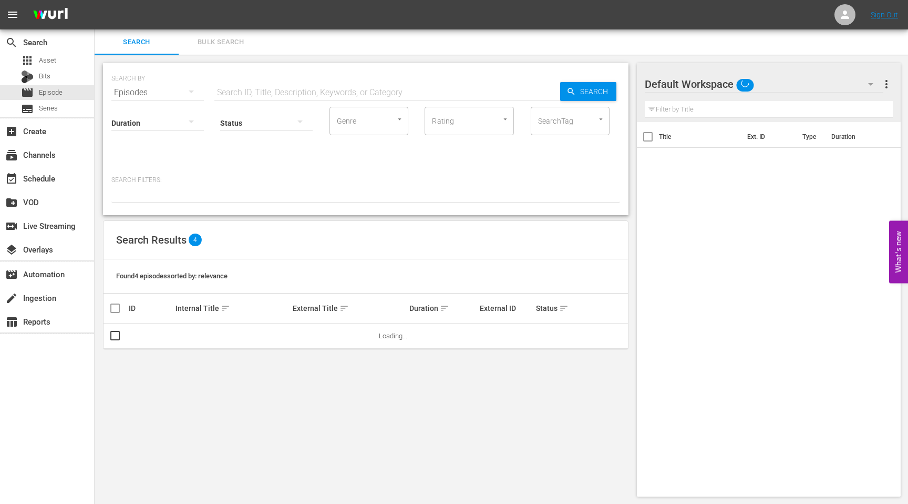
click at [256, 91] on input "text" at bounding box center [387, 92] width 346 height 25
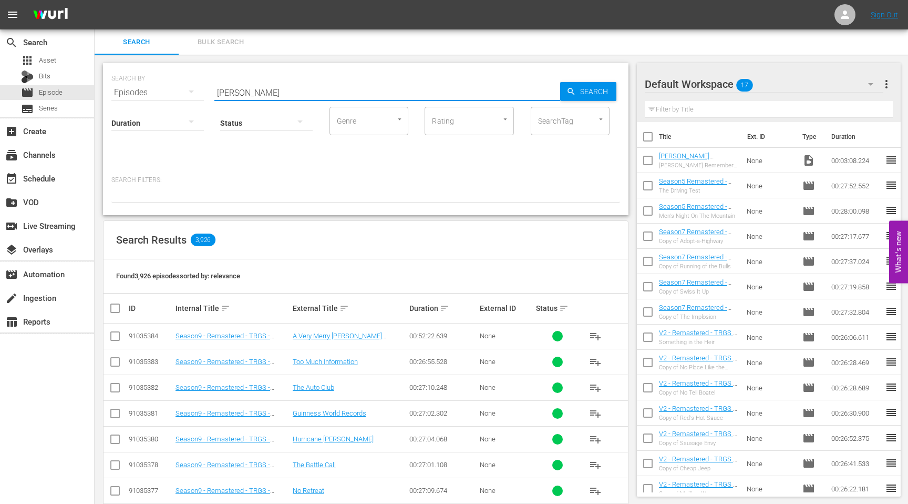
type input "Sausage envy"
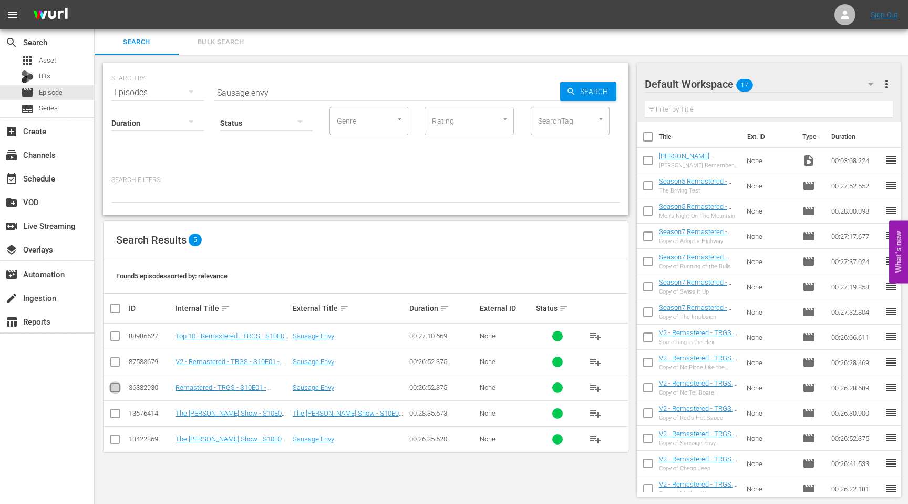
click at [117, 386] on input "checkbox" at bounding box center [115, 389] width 13 height 13
checkbox input "true"
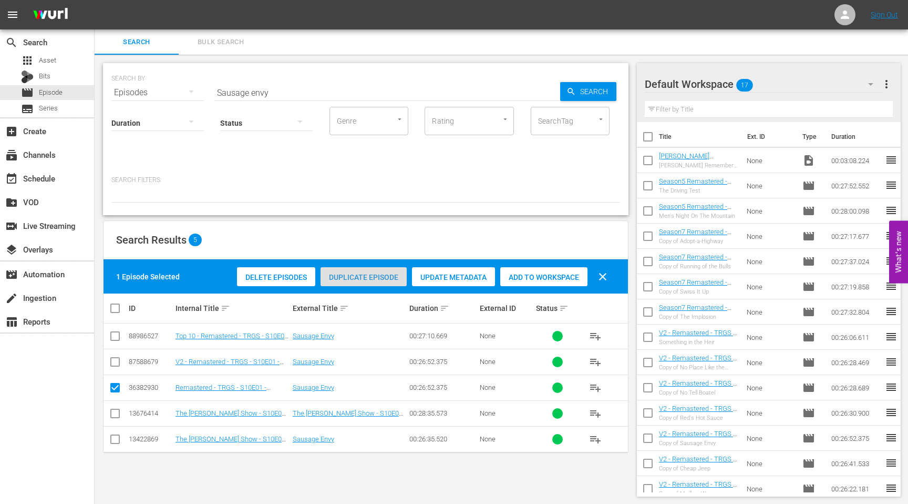
click at [358, 276] on span "Duplicate Episode" at bounding box center [364, 277] width 86 height 8
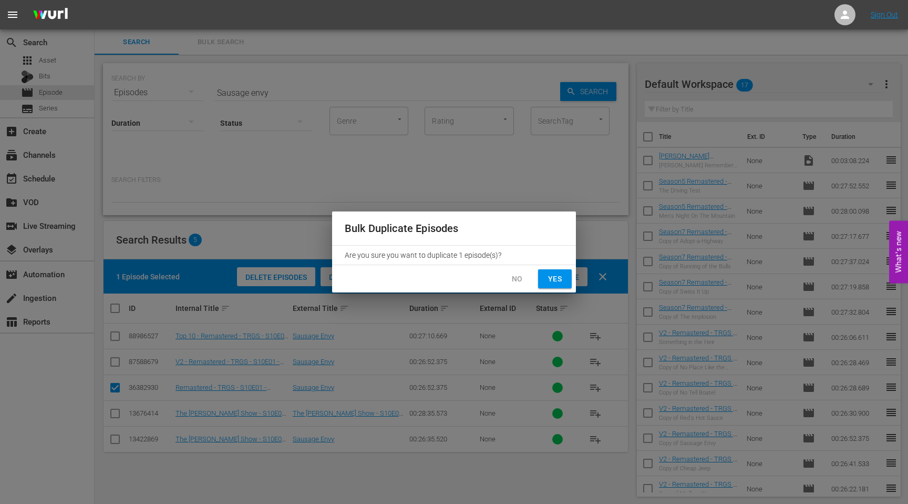
click at [491, 196] on div "Bulk Duplicate Episodes Are you sure you want to duplicate 1 episode(s)? No Yes" at bounding box center [454, 252] width 908 height 504
click at [513, 277] on span "No" at bounding box center [517, 278] width 17 height 13
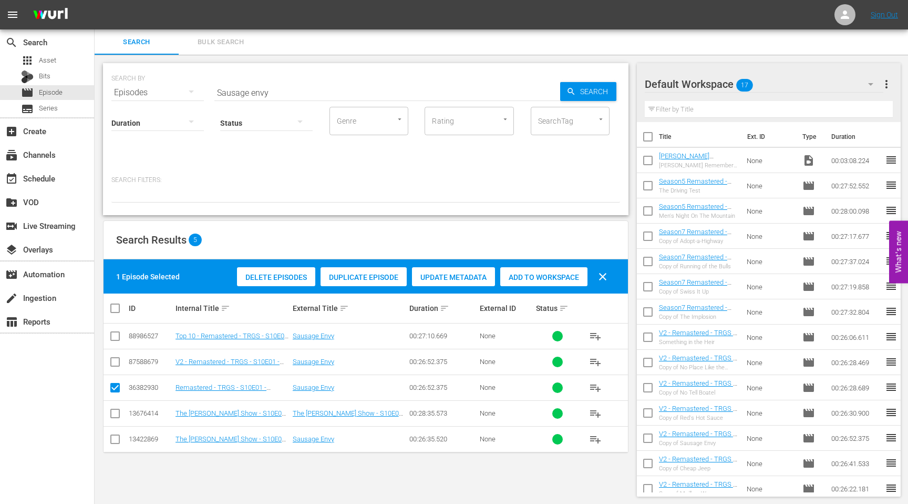
click at [675, 81] on div at bounding box center [683, 84] width 76 height 26
click at [772, 85] on div "Default Workspace 17" at bounding box center [764, 83] width 239 height 29
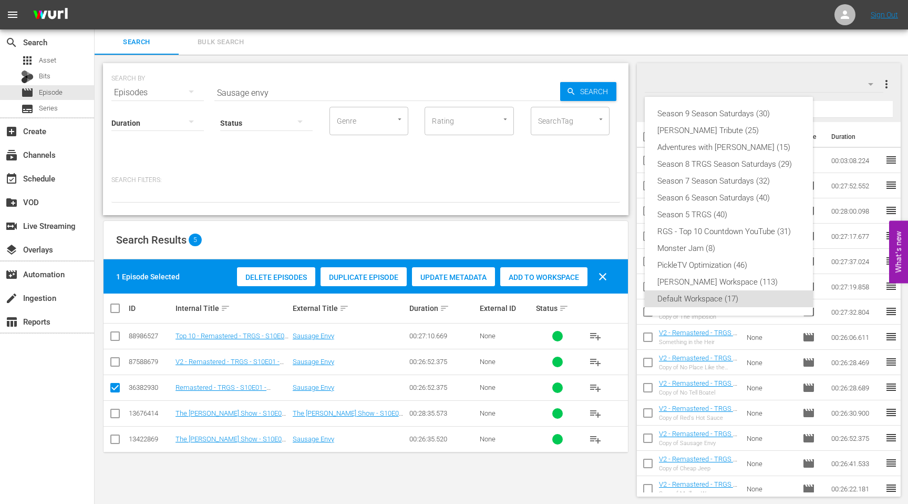
click at [872, 86] on div "Season 9 Season Saturdays (30) [PERSON_NAME] Tribute (25) Adventures with [PERS…" at bounding box center [454, 252] width 908 height 504
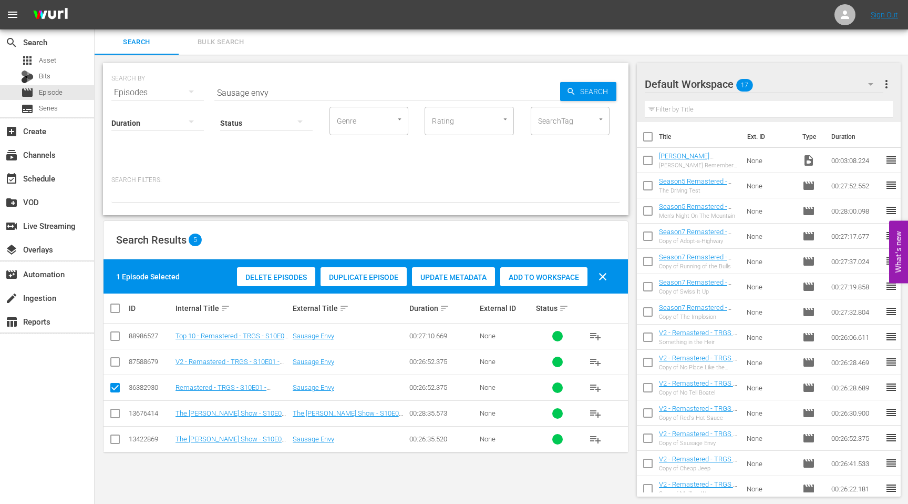
click at [890, 85] on span "more_vert" at bounding box center [886, 84] width 13 height 13
click at [803, 87] on div "Add New Workspace" at bounding box center [819, 85] width 124 height 19
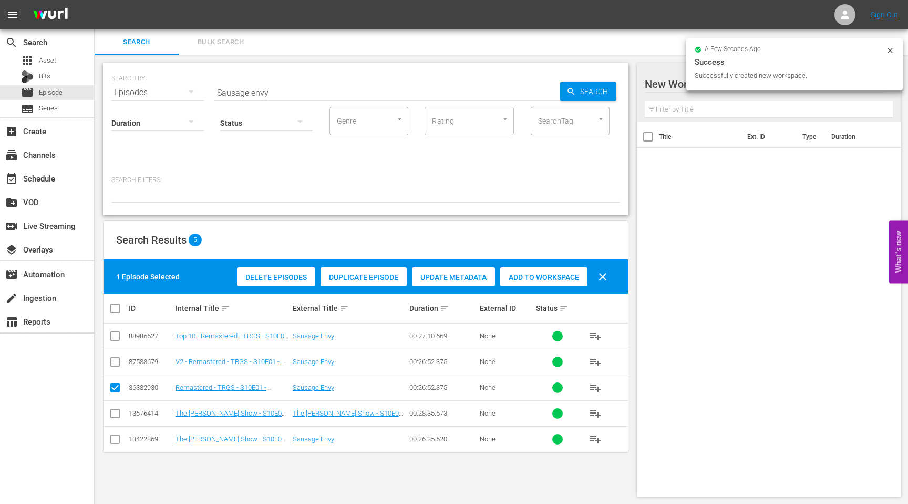
click at [666, 82] on div at bounding box center [734, 84] width 179 height 26
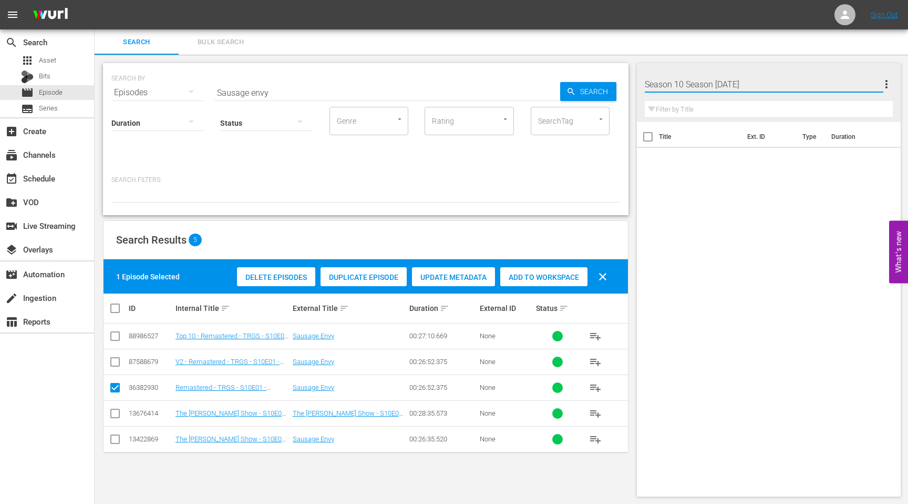
type input "Season 10 Season Saturdays"
click at [721, 175] on div "Title Ext. ID Type Duration" at bounding box center [769, 307] width 264 height 370
click at [377, 275] on span "Duplicate Episode" at bounding box center [364, 277] width 86 height 8
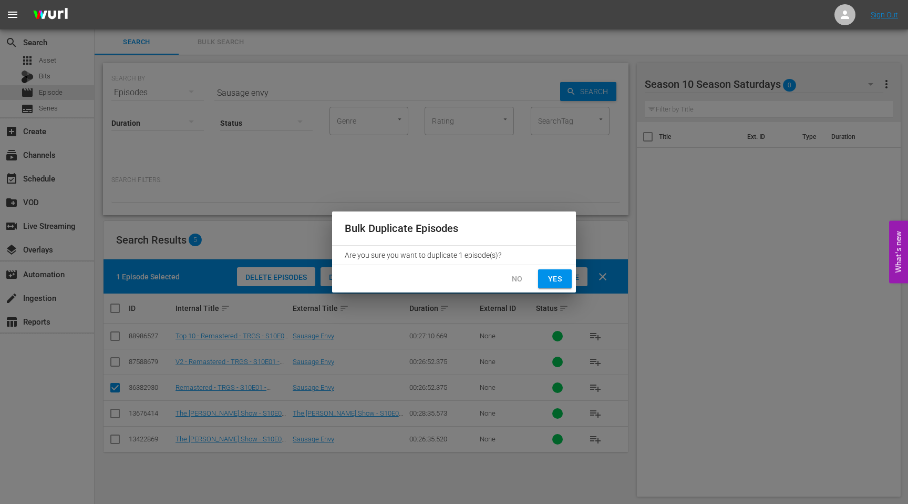
click at [552, 276] on span "Yes" at bounding box center [555, 278] width 17 height 13
checkbox input "false"
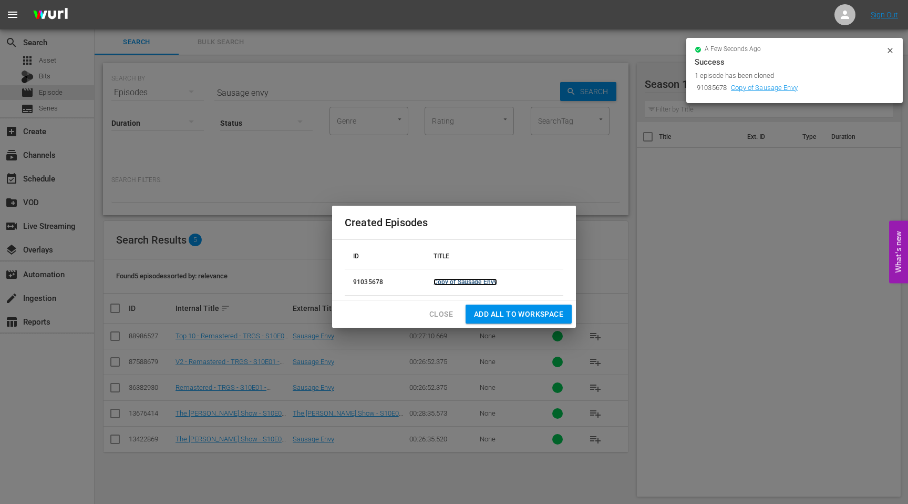
click at [483, 284] on link "Copy of Sausage Envy" at bounding box center [466, 281] width 64 height 7
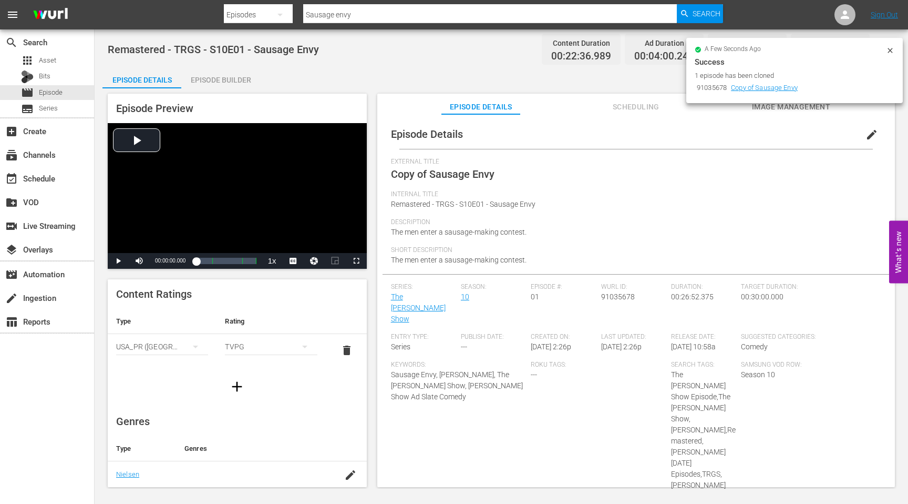
click at [889, 48] on icon at bounding box center [890, 50] width 8 height 8
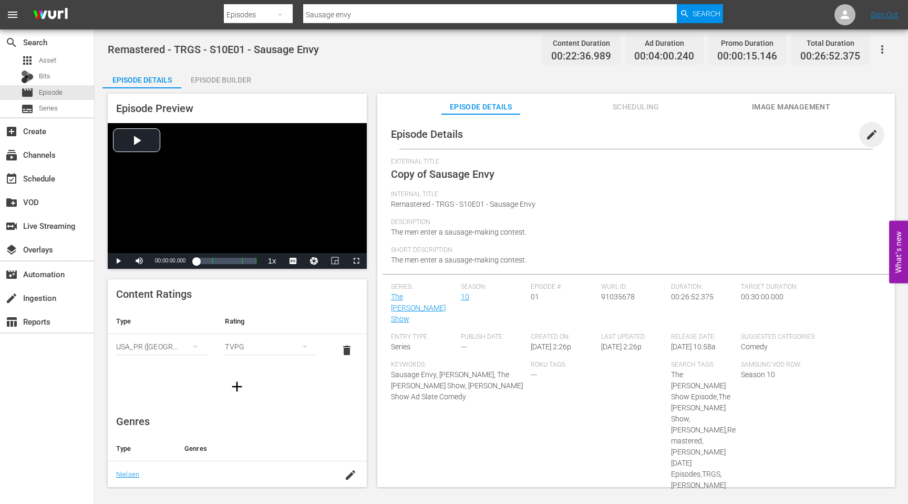
click at [866, 137] on span "edit" at bounding box center [872, 134] width 13 height 13
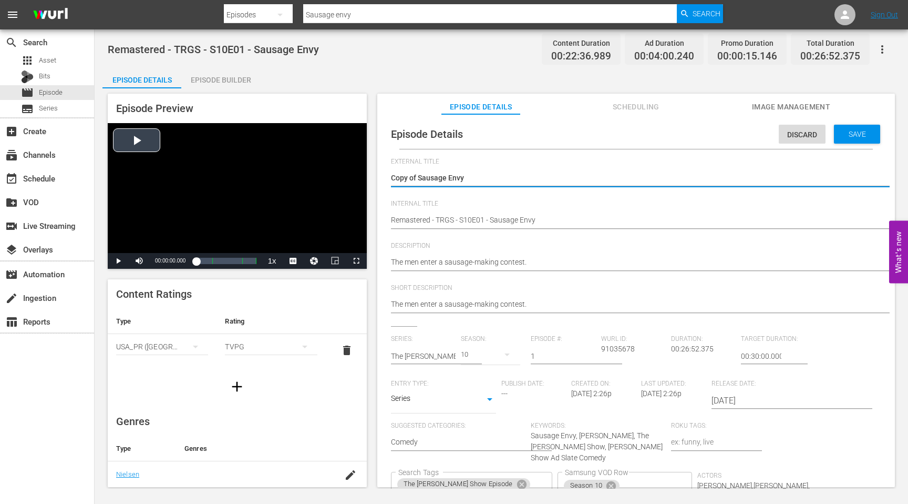
drag, startPoint x: 419, startPoint y: 178, endPoint x: 356, endPoint y: 175, distance: 63.2
click at [356, 175] on div "Episode Preview Video Player is loading. Play Video Play Mute Current Time 00:0…" at bounding box center [501, 291] width 798 height 407
type textarea "Sausage Envy"
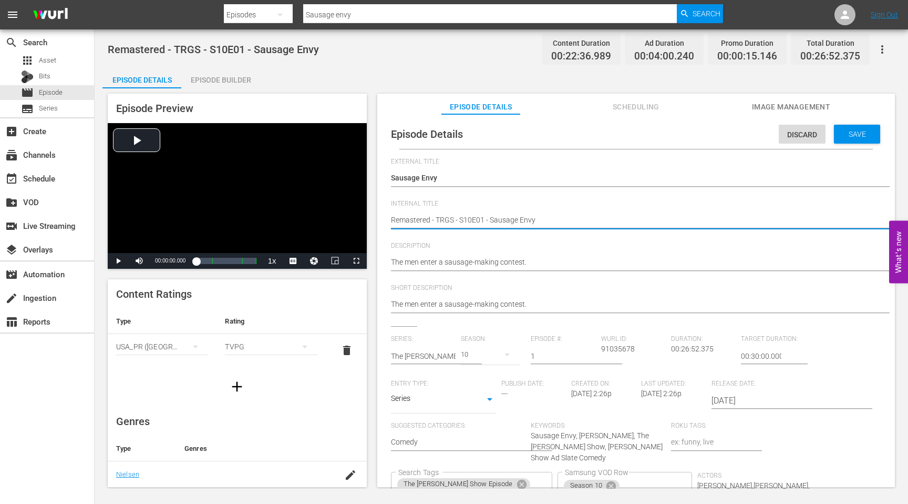
type textarea "eRemastered - TRGS - S10E01 - Sausage Envy"
type textarea "Remastered - TRGS - S10E01 - Sausage Envy"
type textarea "SRemastered - TRGS - S10E01 - Sausage Envy"
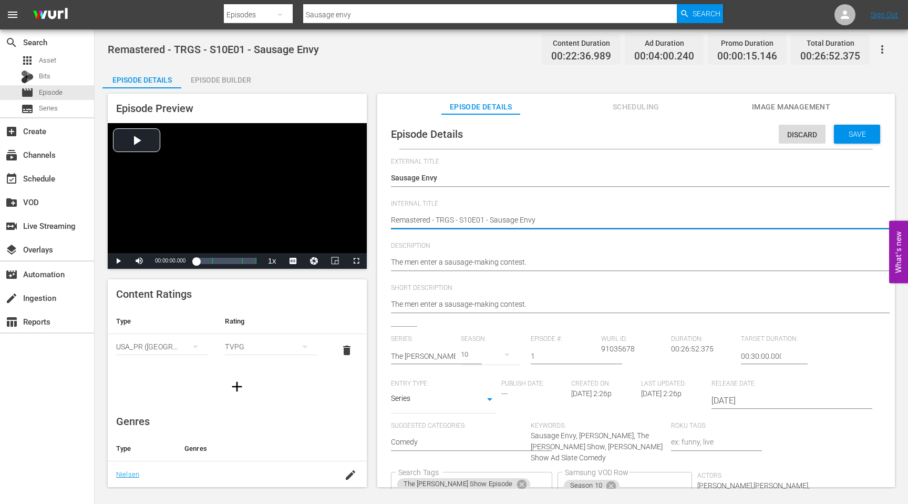
type textarea "SRemastered - TRGS - S10E01 - Sausage Envy"
type textarea "SeRemastered - TRGS - S10E01 - Sausage Envy"
type textarea "SeaRemastered - TRGS - S10E01 - Sausage Envy"
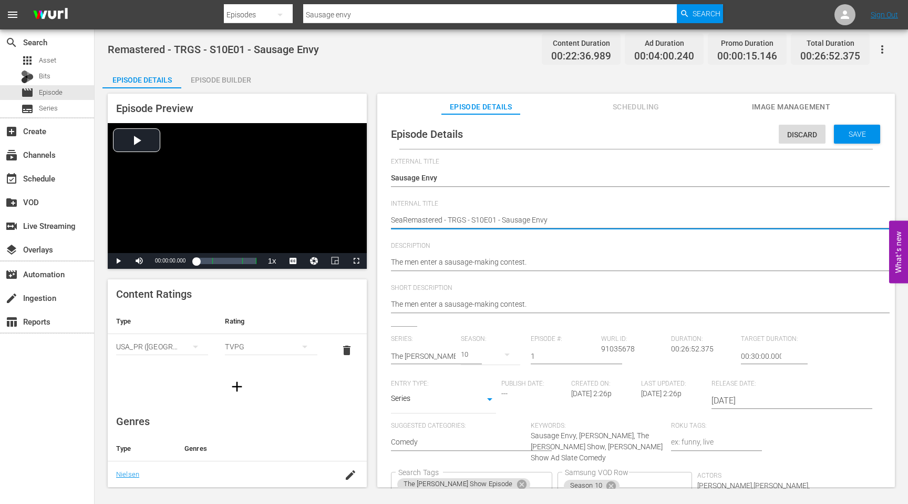
type textarea "SeasRemastered - TRGS - S10E01 - Sausage Envy"
type textarea "SeasoRemastered - TRGS - S10E01 - Sausage Envy"
type textarea "SeasonRemastered - TRGS - S10E01 - Sausage Envy"
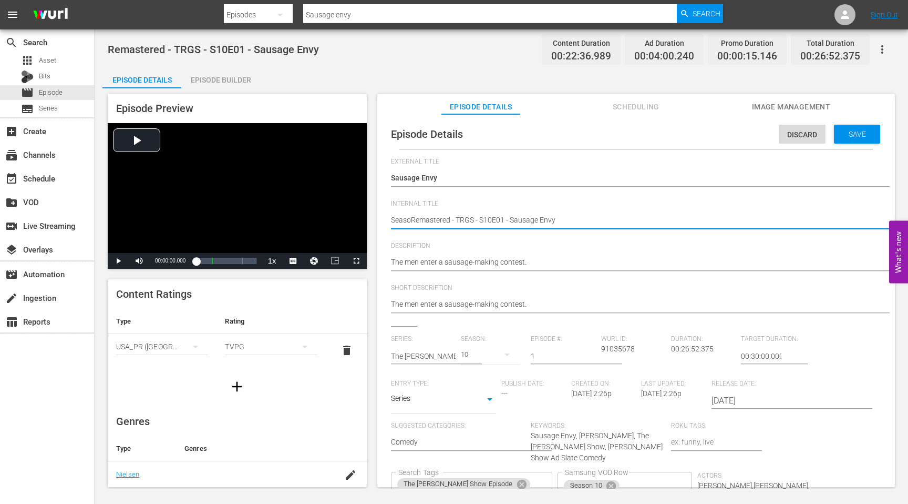
type textarea "SeasonRemastered - TRGS - S10E01 - Sausage Envy"
type textarea "Season Remastered - TRGS - S10E01 - Sausage Envy"
type textarea "SeasonRemastered - TRGS - S10E01 - Sausage Envy"
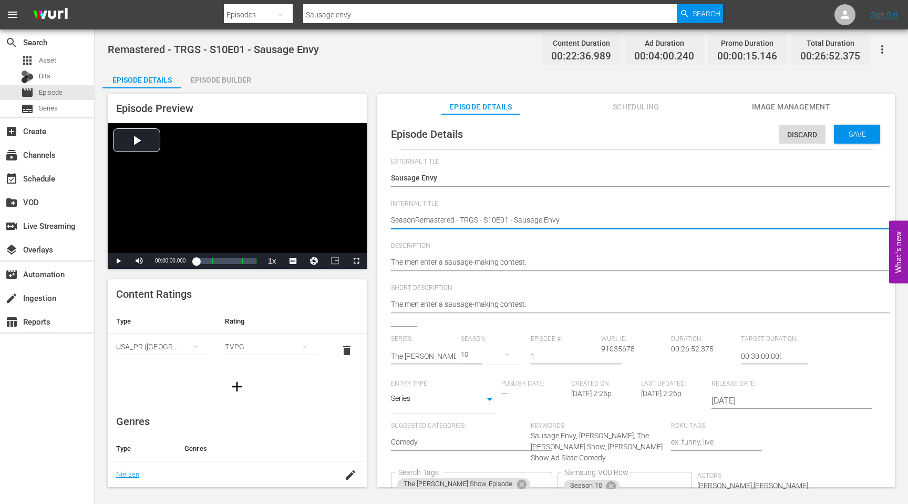
type textarea "Season1Remastered - TRGS - S10E01 - Sausage Envy"
type textarea "Season10Remastered - TRGS - S10E01 - Sausage Envy"
type textarea "Season10 Remastered - TRGS - S10E01 - Sausage Envy"
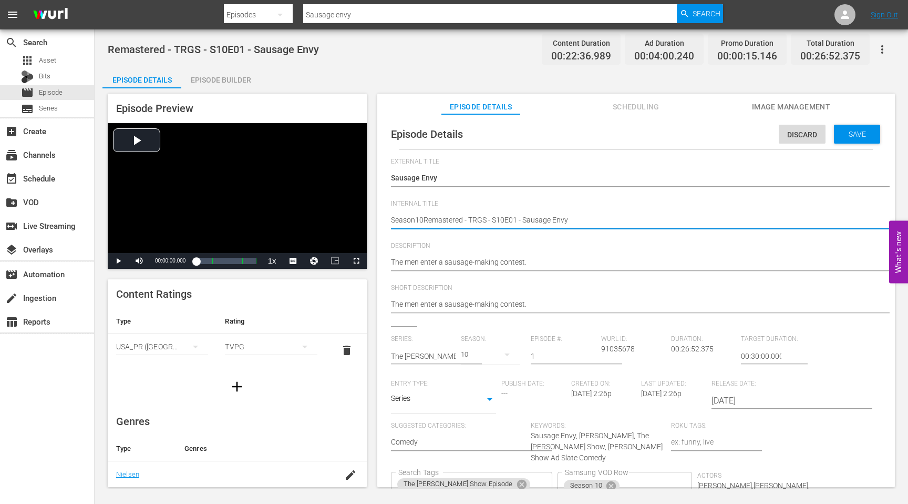
type textarea "Season10 Remastered - TRGS - S10E01 - Sausage Envy"
type textarea "Season10 -Remastered - TRGS - S10E01 - Sausage Envy"
type textarea "Season10 - Remastered - TRGS - S10E01 - Sausage Envy"
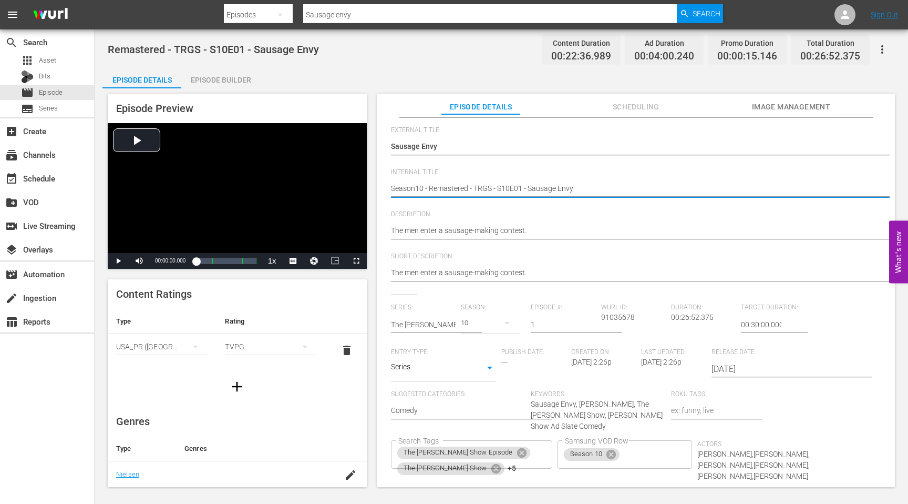
scroll to position [93, 0]
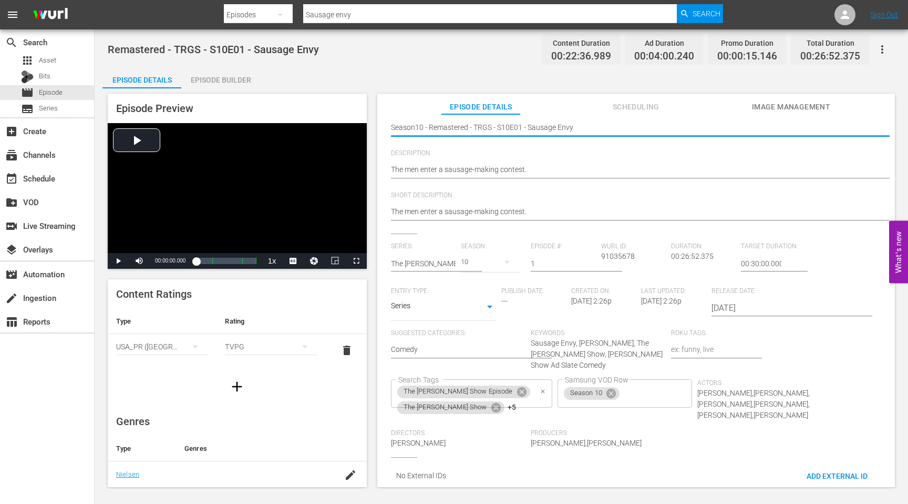
click at [540, 388] on icon "Clear" at bounding box center [543, 391] width 7 height 7
type textarea "Season10 - Remastered - TRGS - S10E01 - Sausage Envy"
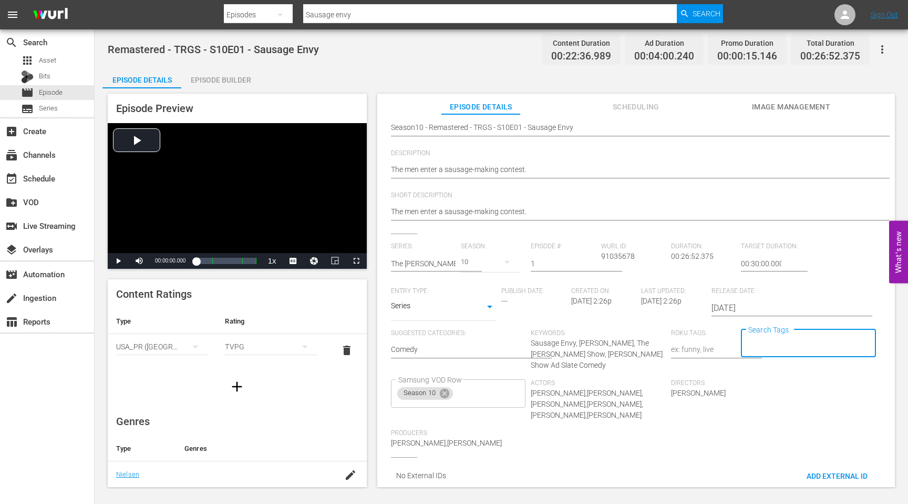
scroll to position [0, 0]
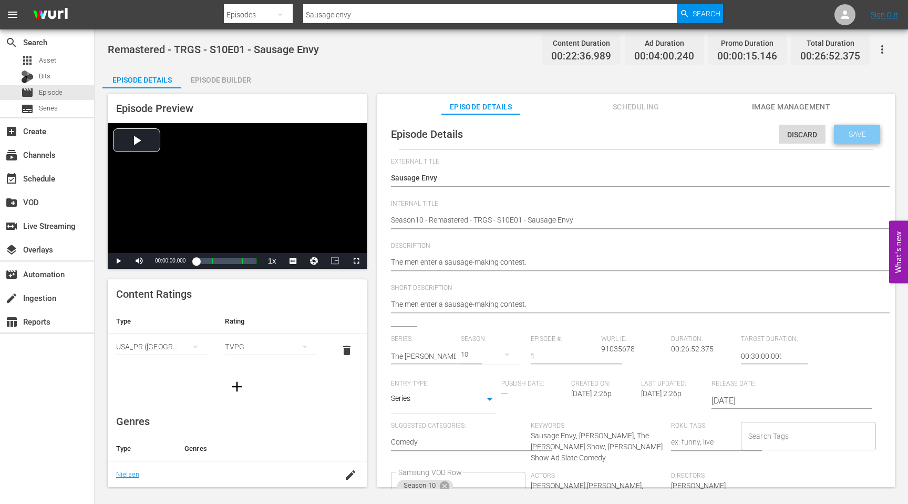
click at [847, 133] on span "Save" at bounding box center [857, 134] width 34 height 8
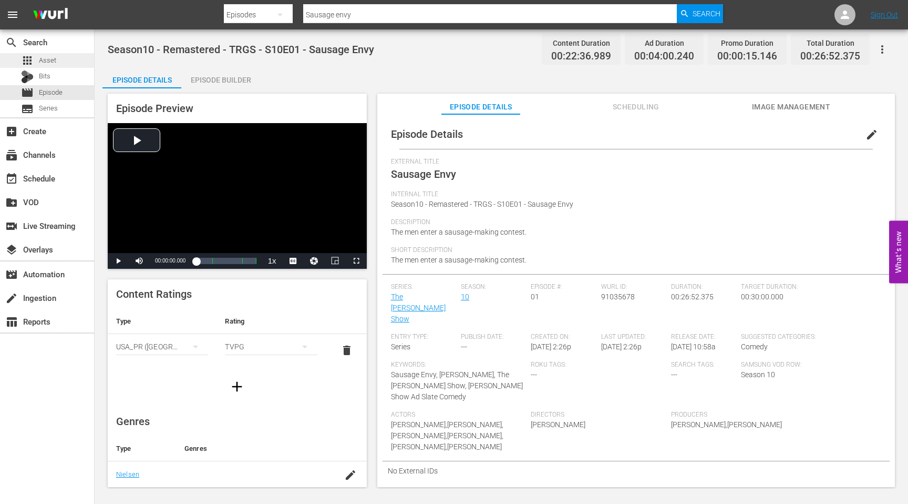
click at [60, 61] on div "apps Asset" at bounding box center [47, 60] width 94 height 15
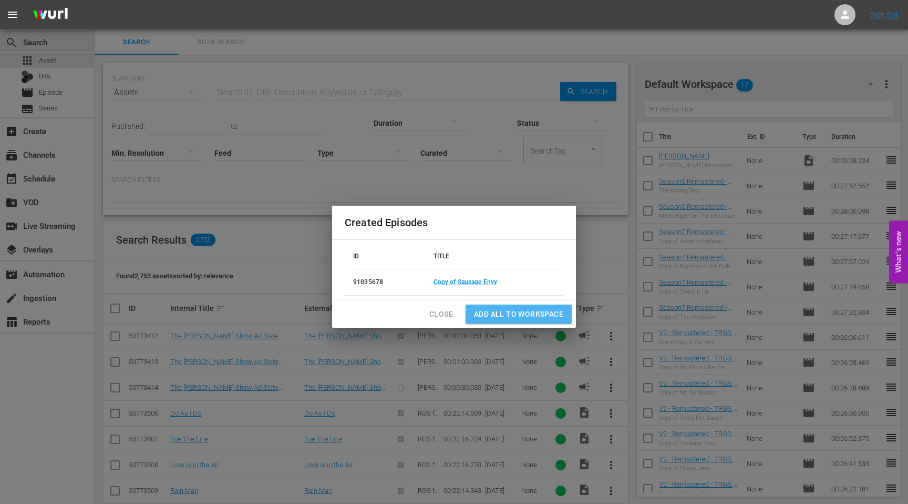
click at [490, 314] on span "Add all to Workspace" at bounding box center [518, 313] width 89 height 13
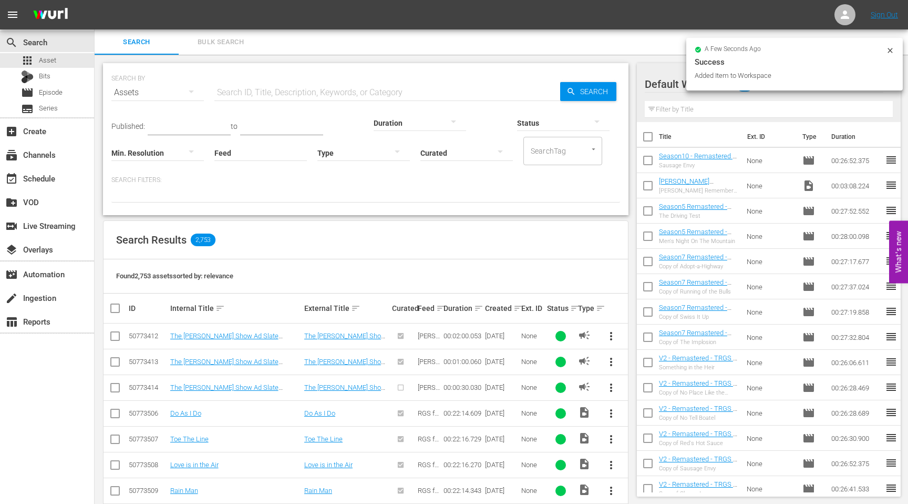
click at [890, 52] on icon at bounding box center [890, 50] width 8 height 8
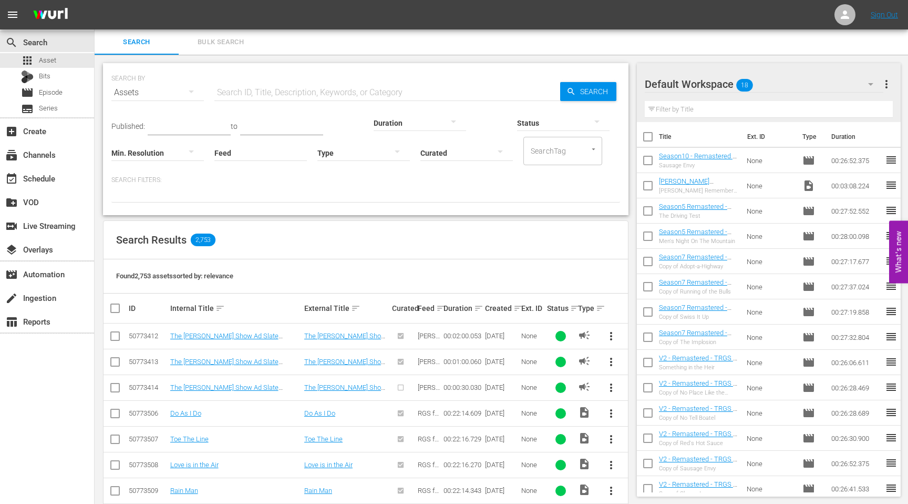
click at [889, 163] on span "reorder" at bounding box center [891, 159] width 13 height 13
click at [648, 161] on input "checkbox" at bounding box center [648, 162] width 22 height 22
checkbox input "true"
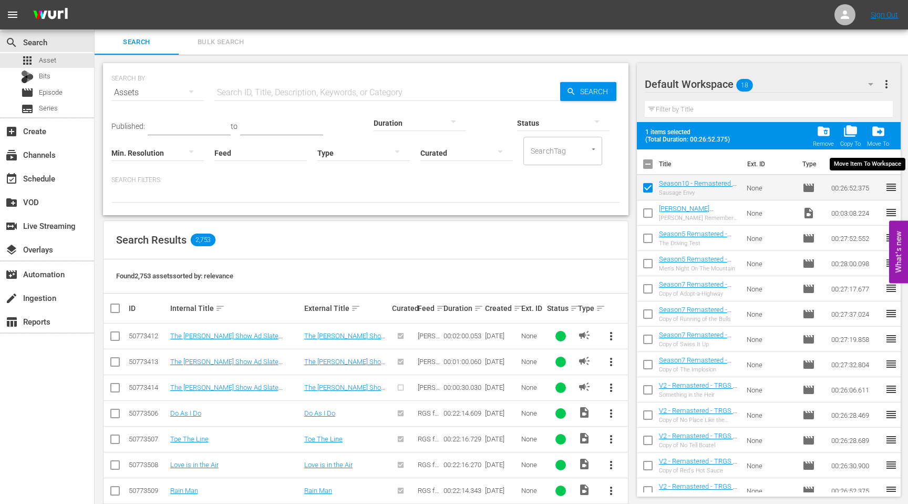
click at [876, 134] on span "drive_file_move" at bounding box center [878, 131] width 14 height 14
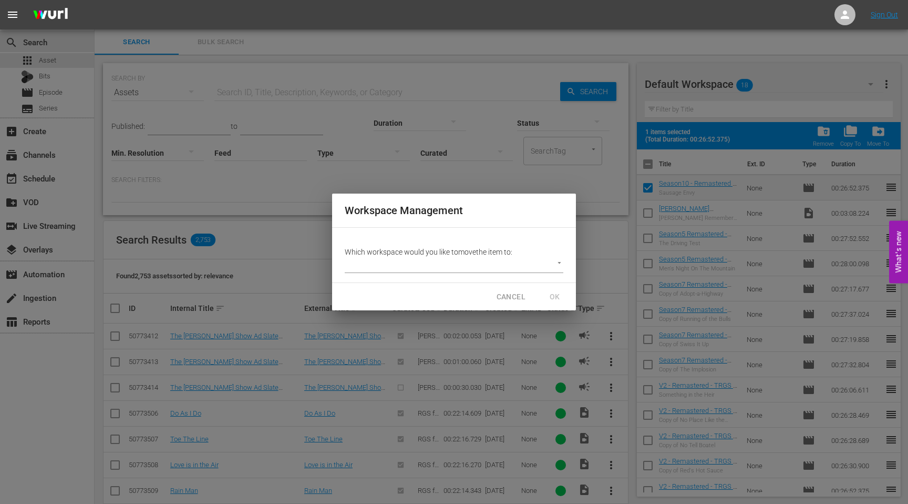
click at [531, 263] on body "menu Sign Out search Search apps Asset Bits movie Episode subtitles Series add_…" at bounding box center [454, 252] width 908 height 504
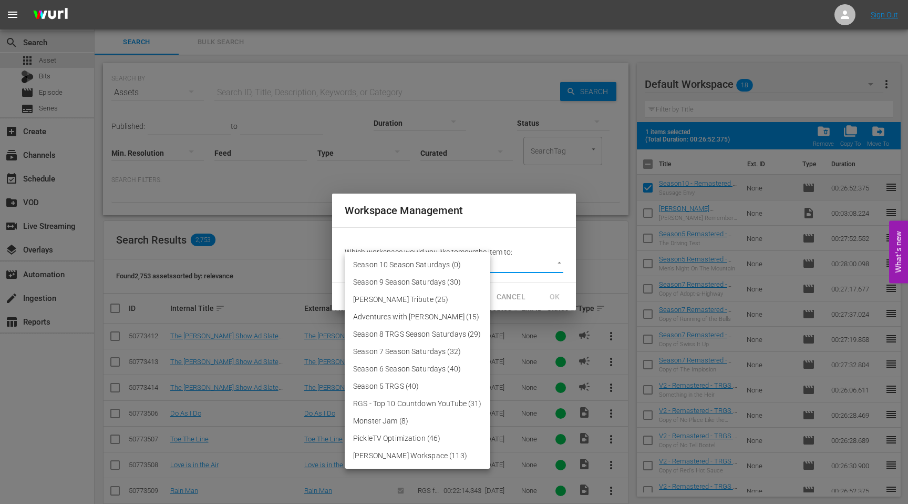
click at [417, 265] on li "Season 10 Season Saturdays (0)" at bounding box center [418, 264] width 146 height 17
type input "3854"
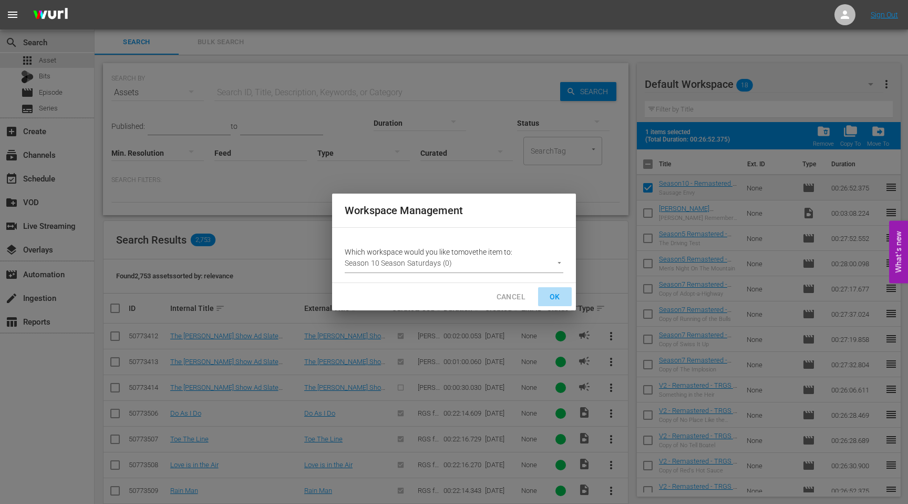
click at [557, 296] on span "OK" at bounding box center [555, 296] width 17 height 13
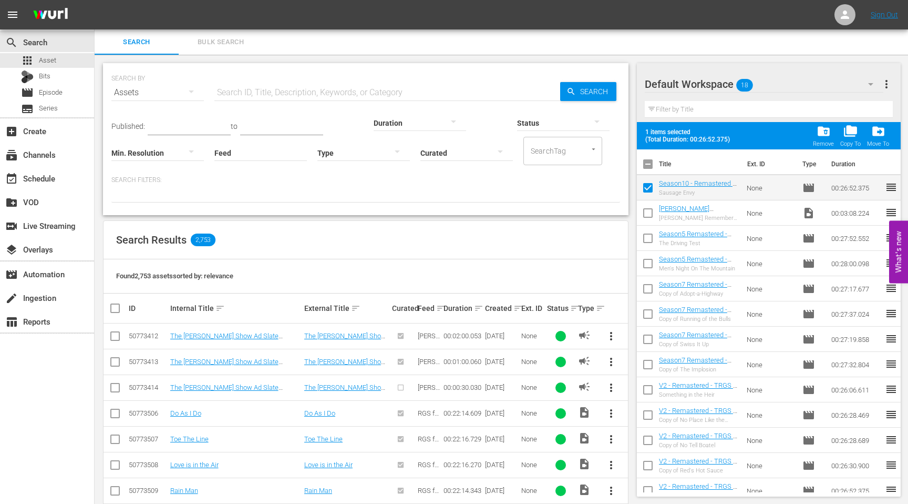
checkbox input "false"
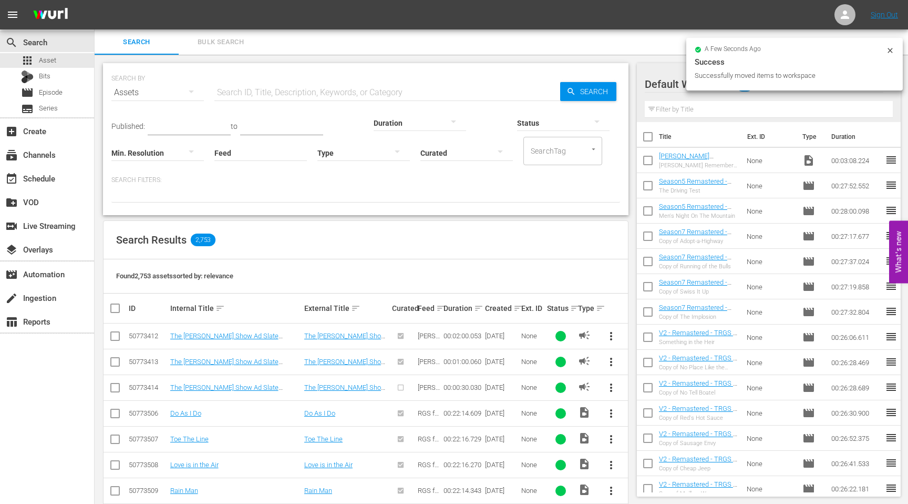
click at [891, 52] on icon at bounding box center [890, 50] width 5 height 5
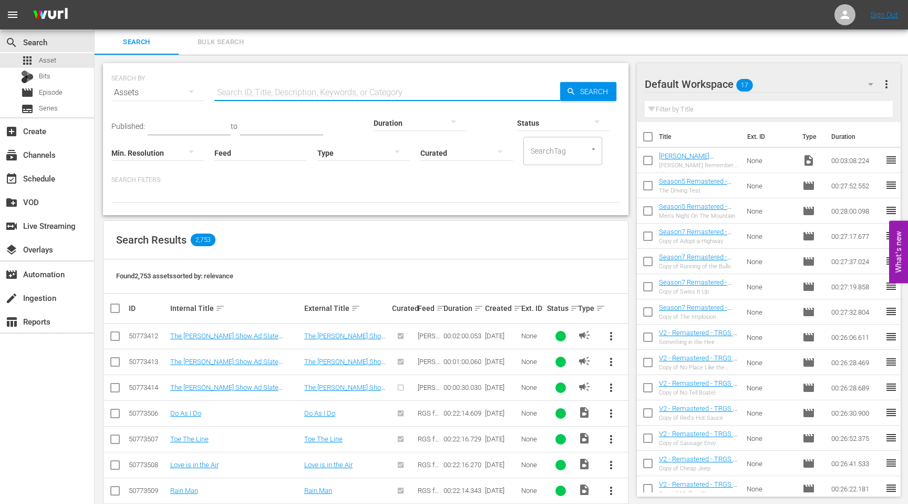
click at [257, 93] on input "text" at bounding box center [387, 92] width 346 height 25
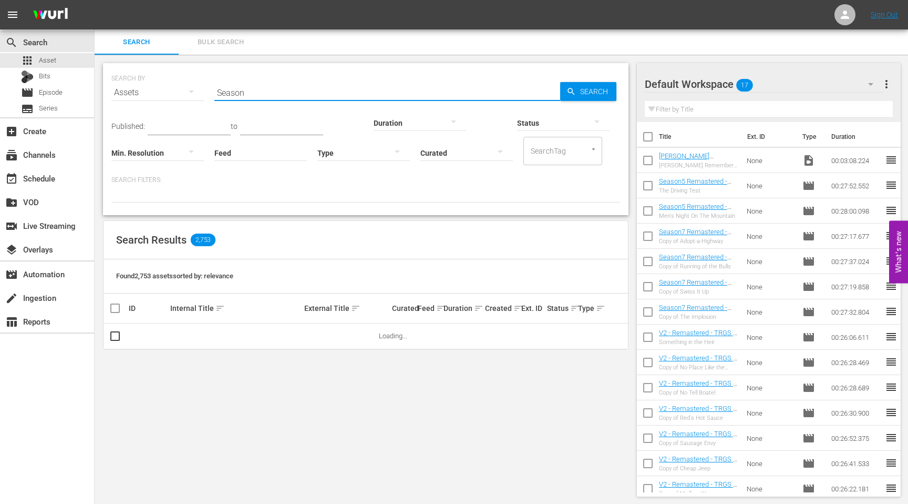
type input "Season [DATE]"
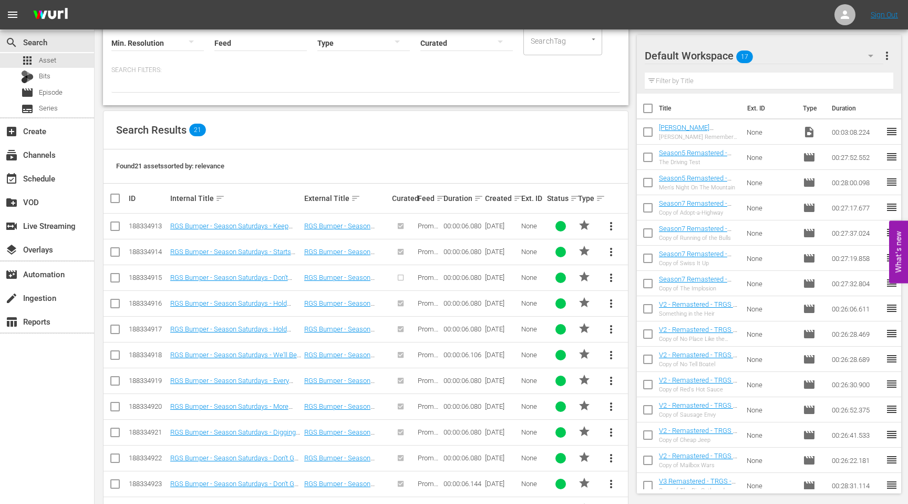
scroll to position [133, 0]
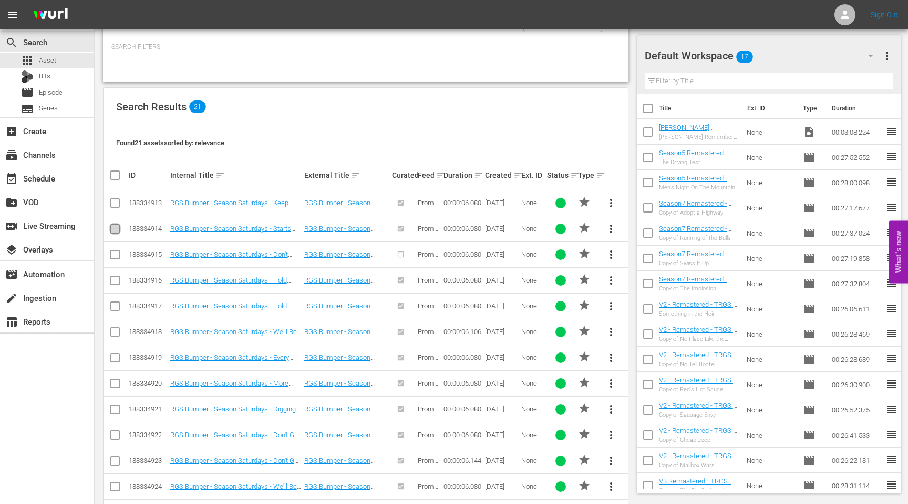
click at [114, 227] on input "checkbox" at bounding box center [115, 230] width 13 height 13
checkbox input "true"
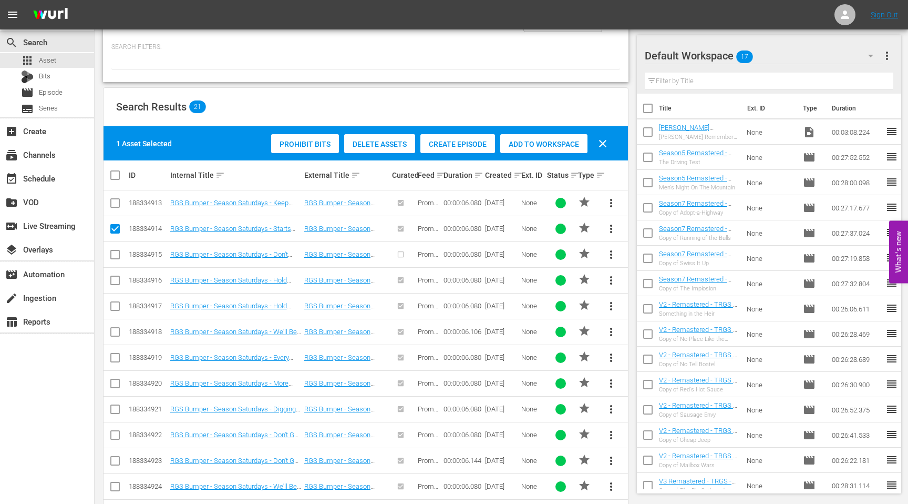
click at [114, 198] on icon at bounding box center [115, 203] width 13 height 13
click at [115, 205] on input "checkbox" at bounding box center [115, 205] width 13 height 13
checkbox input "true"
click at [116, 278] on input "checkbox" at bounding box center [115, 282] width 13 height 13
checkbox input "true"
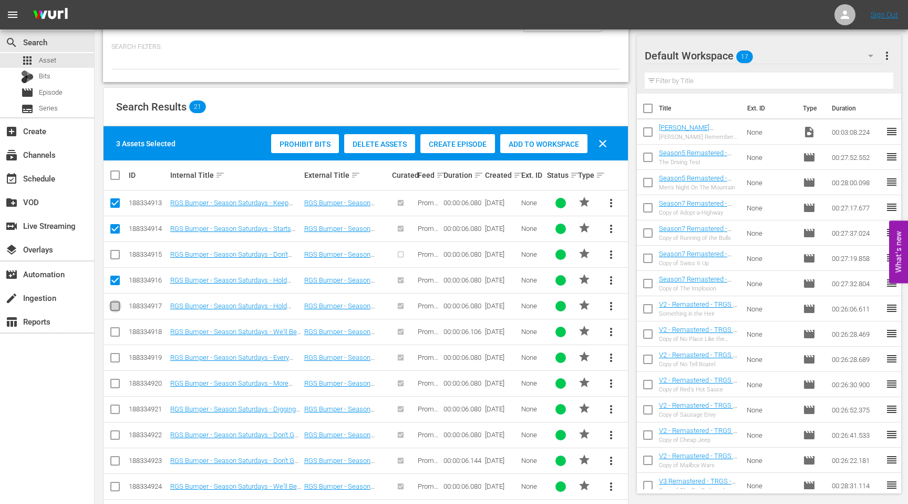
click at [114, 306] on input "checkbox" at bounding box center [115, 308] width 13 height 13
checkbox input "true"
click at [114, 322] on td at bounding box center [116, 332] width 24 height 26
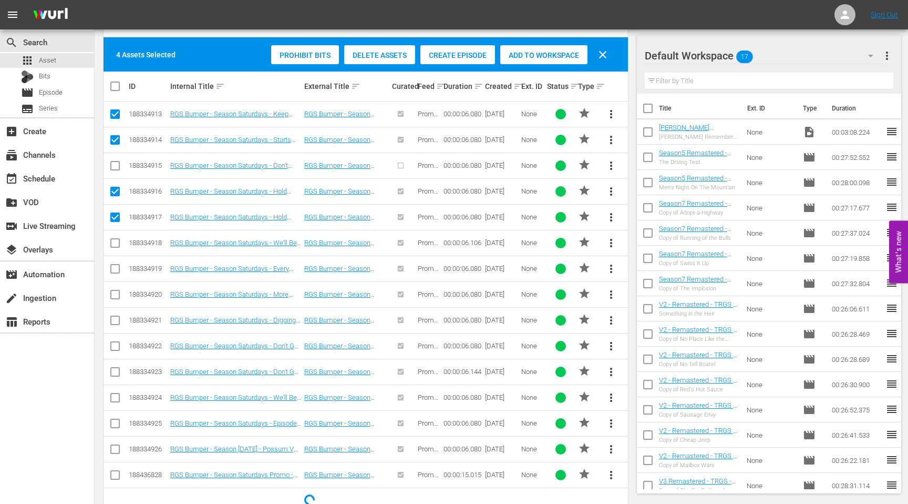
scroll to position [239, 0]
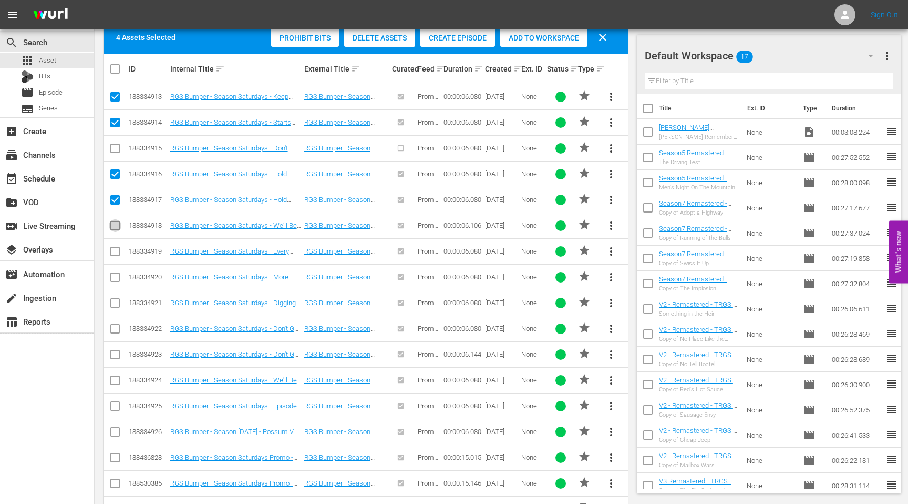
click at [110, 229] on input "checkbox" at bounding box center [115, 227] width 13 height 13
checkbox input "true"
click at [115, 247] on input "checkbox" at bounding box center [115, 253] width 13 height 13
checkbox input "true"
click at [116, 275] on input "checkbox" at bounding box center [115, 279] width 13 height 13
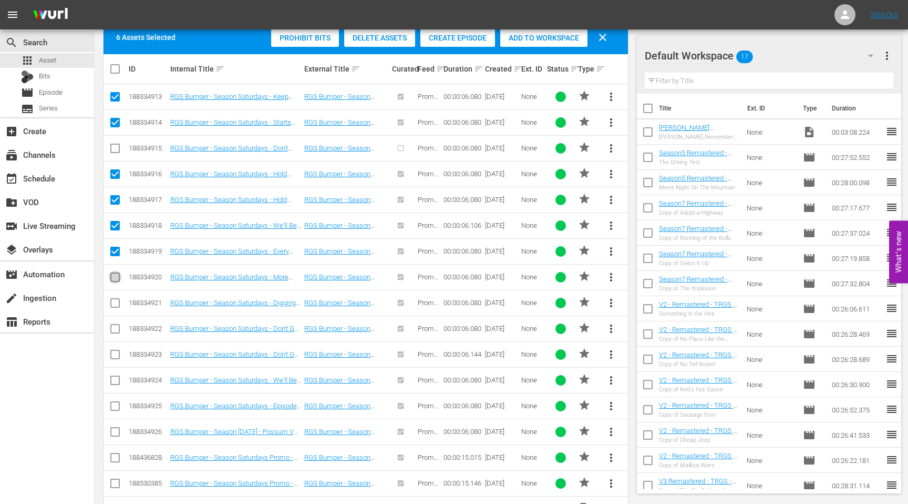
checkbox input "true"
click at [116, 303] on input "checkbox" at bounding box center [115, 305] width 13 height 13
checkbox input "true"
click at [111, 323] on icon at bounding box center [115, 328] width 13 height 13
click at [116, 329] on input "checkbox" at bounding box center [115, 330] width 13 height 13
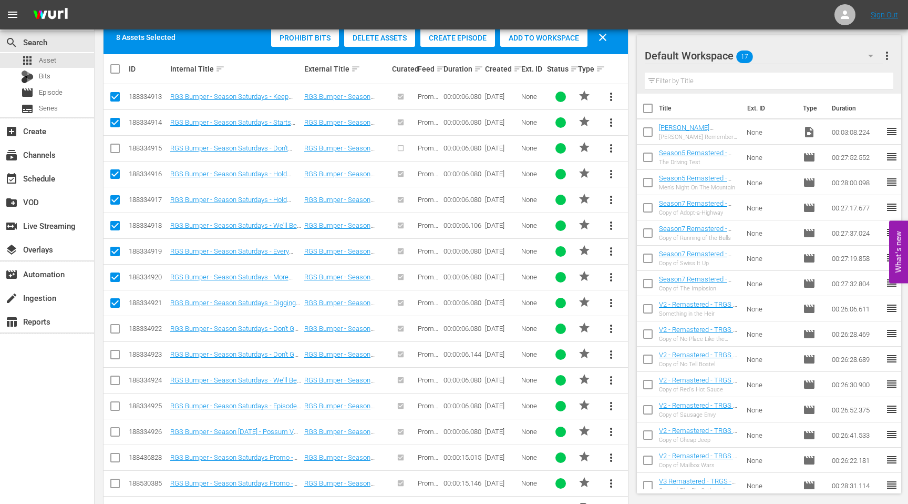
checkbox input "true"
click at [116, 380] on input "checkbox" at bounding box center [115, 382] width 13 height 13
checkbox input "true"
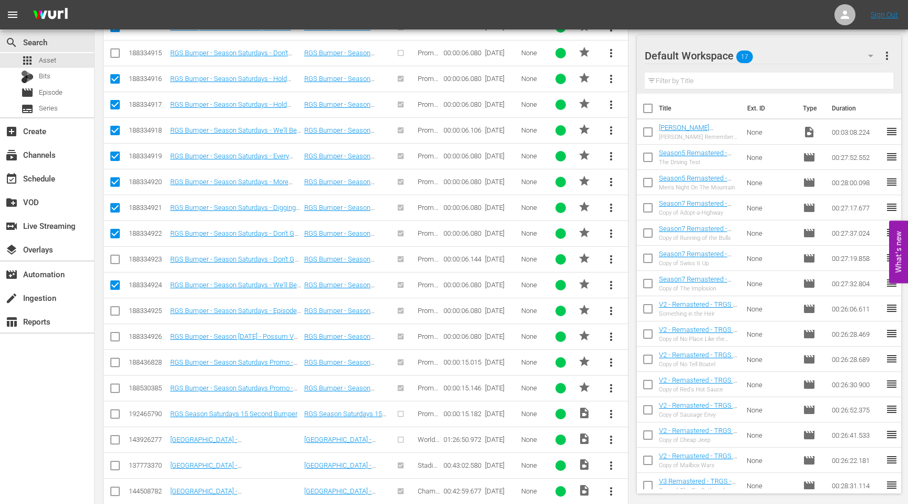
scroll to position [359, 0]
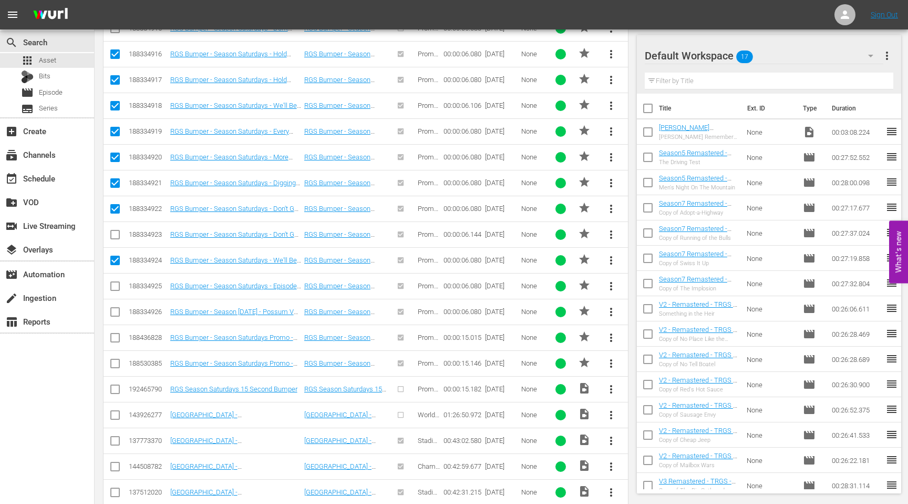
click at [114, 288] on input "checkbox" at bounding box center [115, 288] width 13 height 13
checkbox input "true"
click at [115, 338] on input "checkbox" at bounding box center [115, 339] width 13 height 13
checkbox input "true"
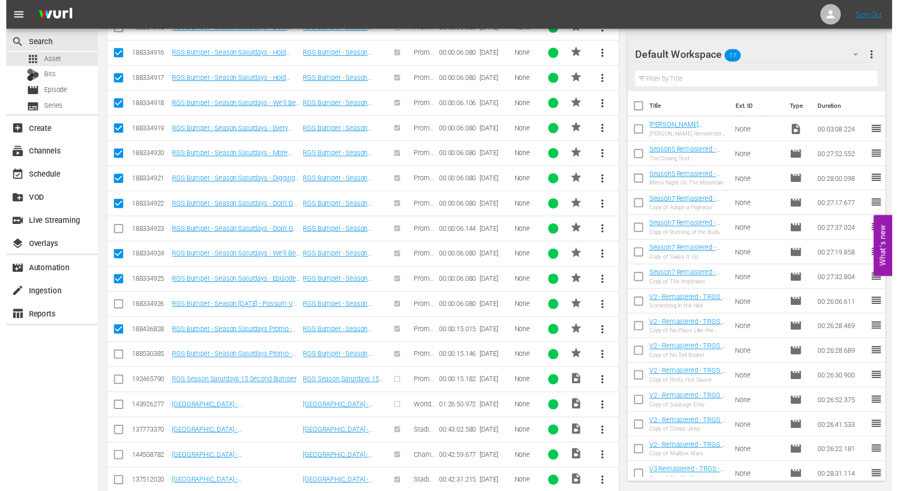
scroll to position [0, 0]
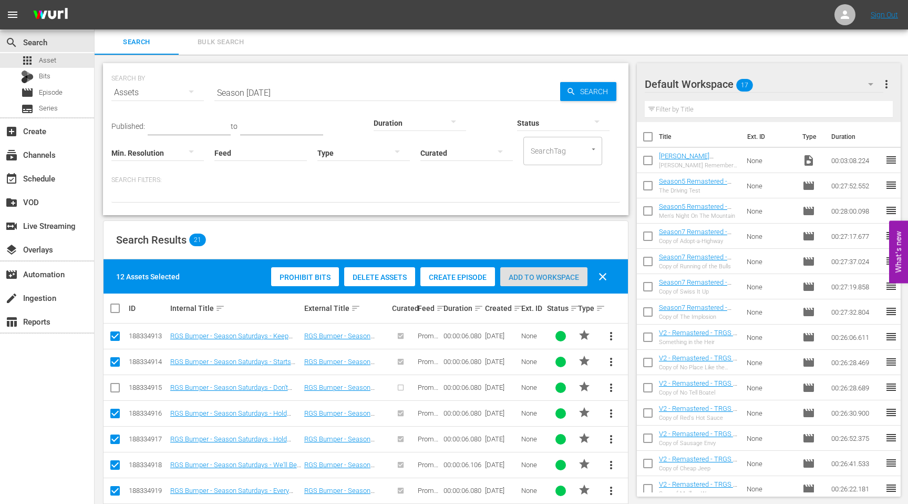
click at [530, 279] on span "Add to Workspace" at bounding box center [543, 277] width 87 height 8
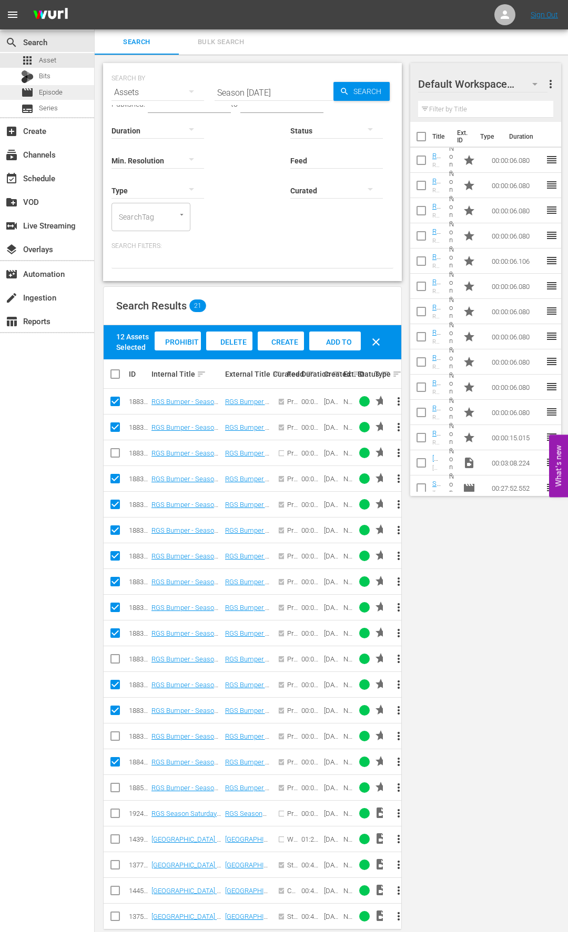
click at [52, 94] on span "Episode" at bounding box center [51, 92] width 24 height 11
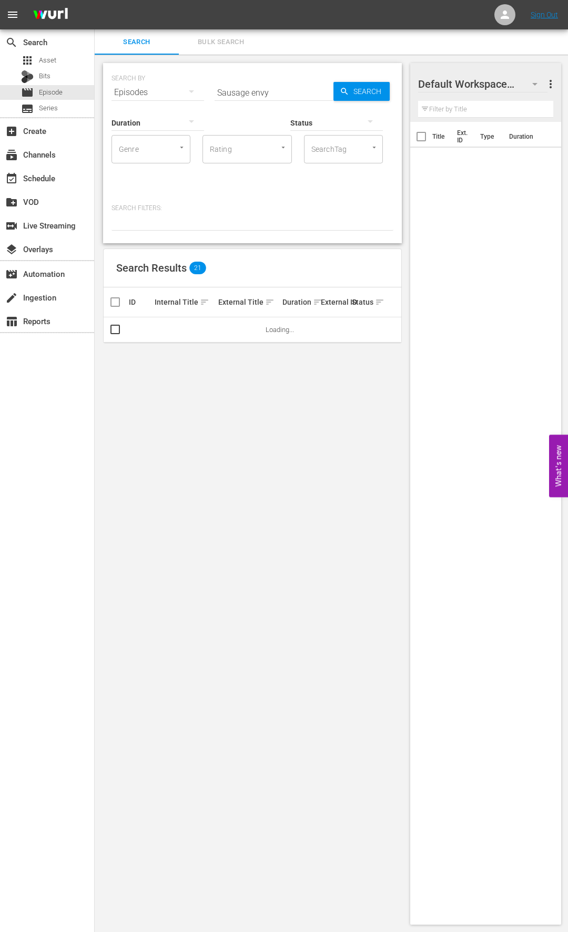
click at [237, 92] on input "Sausage envy" at bounding box center [273, 92] width 119 height 25
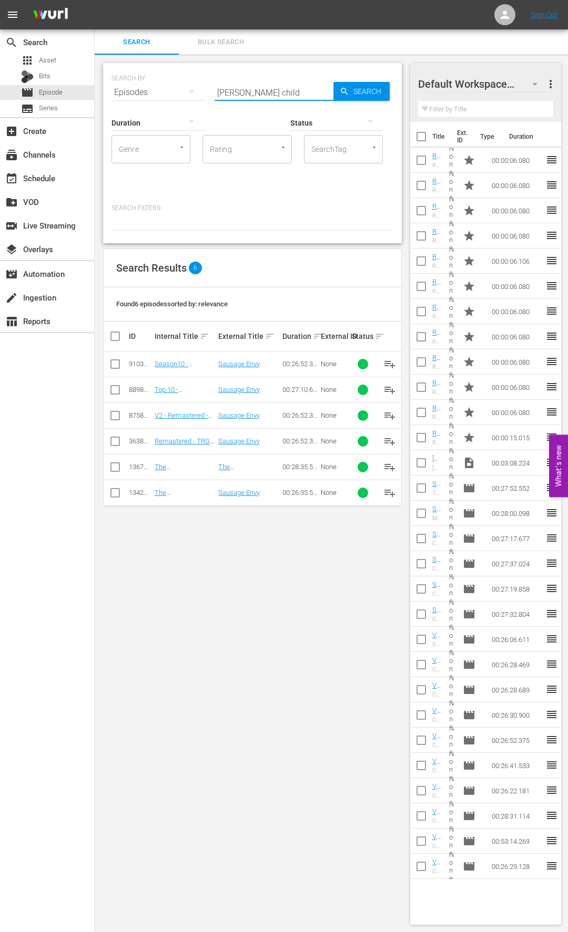
type input "[PERSON_NAME] child"
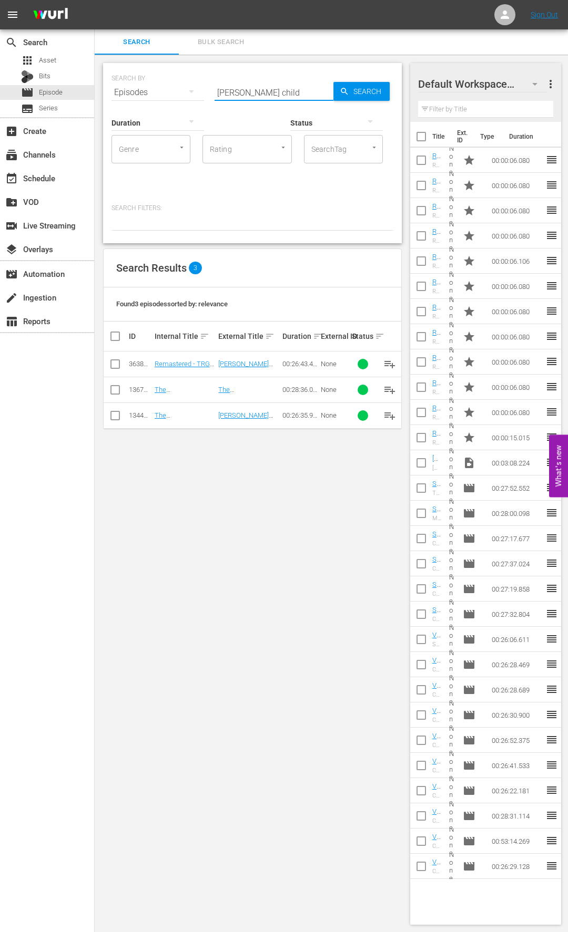
click at [117, 365] on input "checkbox" at bounding box center [115, 366] width 13 height 13
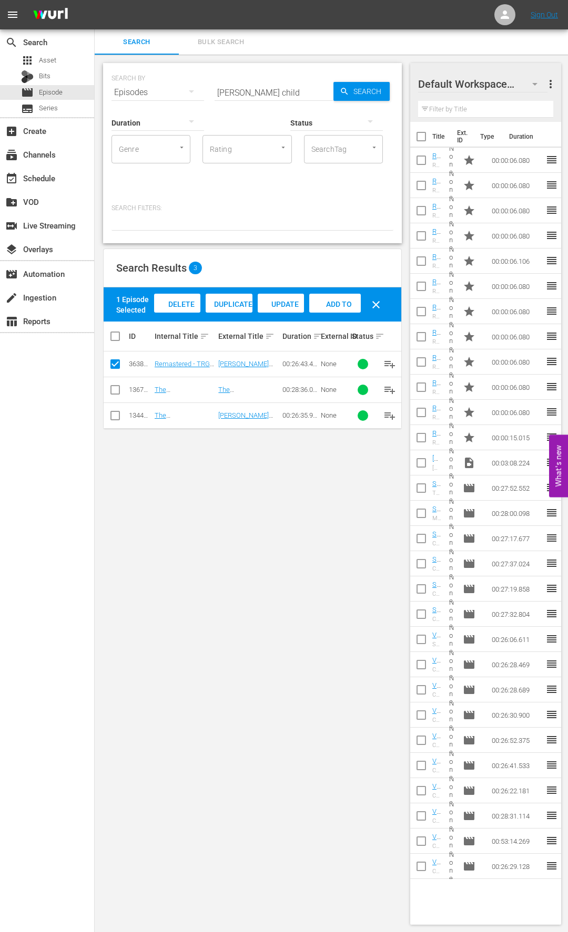
click at [233, 306] on span "Duplicate Episode" at bounding box center [229, 314] width 47 height 28
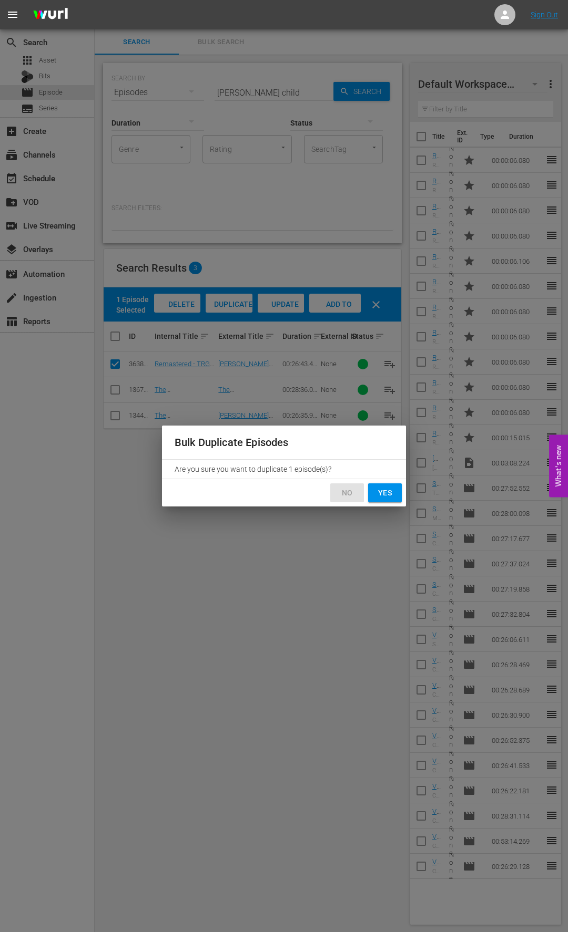
click at [341, 488] on span "No" at bounding box center [346, 493] width 17 height 13
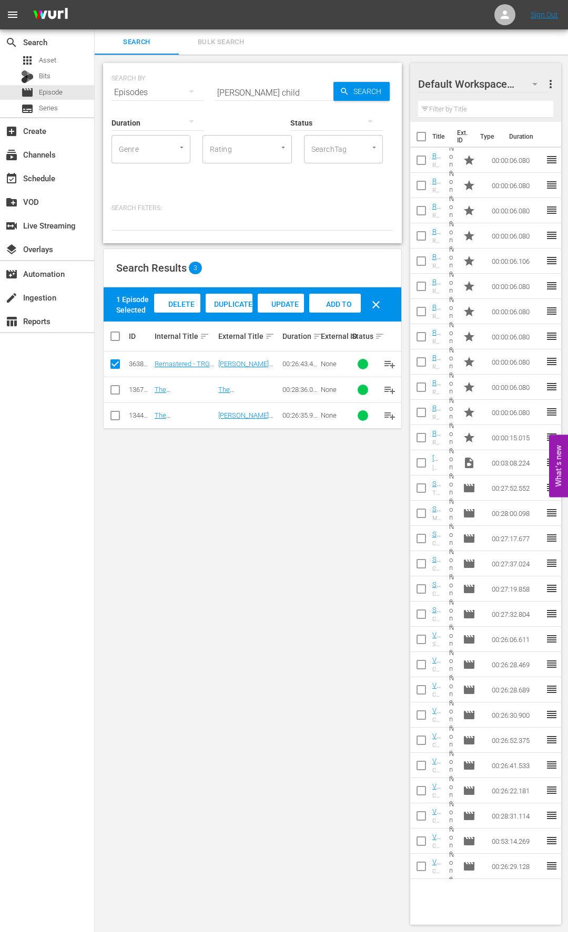
click at [531, 86] on icon "button" at bounding box center [534, 84] width 13 height 13
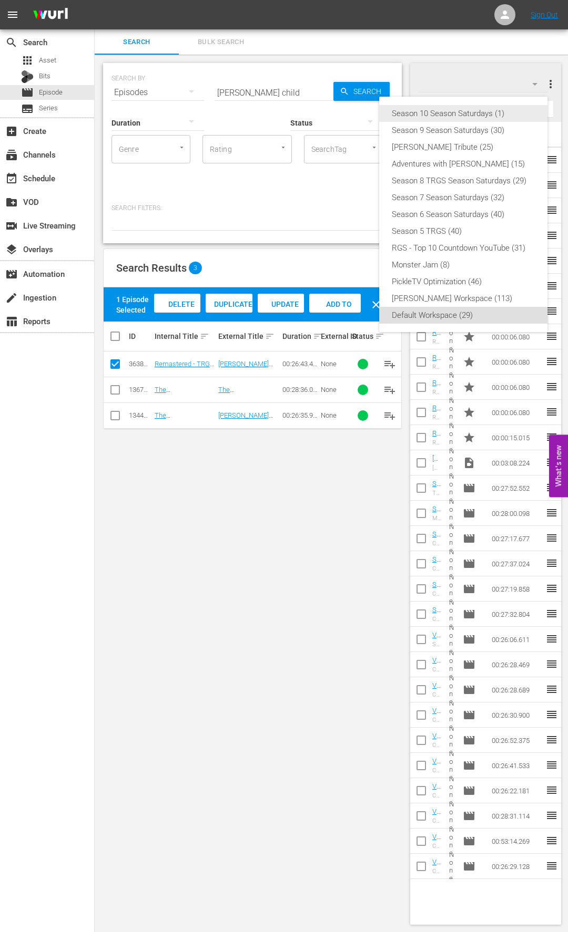
click at [473, 115] on div "Season 10 Season Saturdays (1)" at bounding box center [463, 113] width 143 height 17
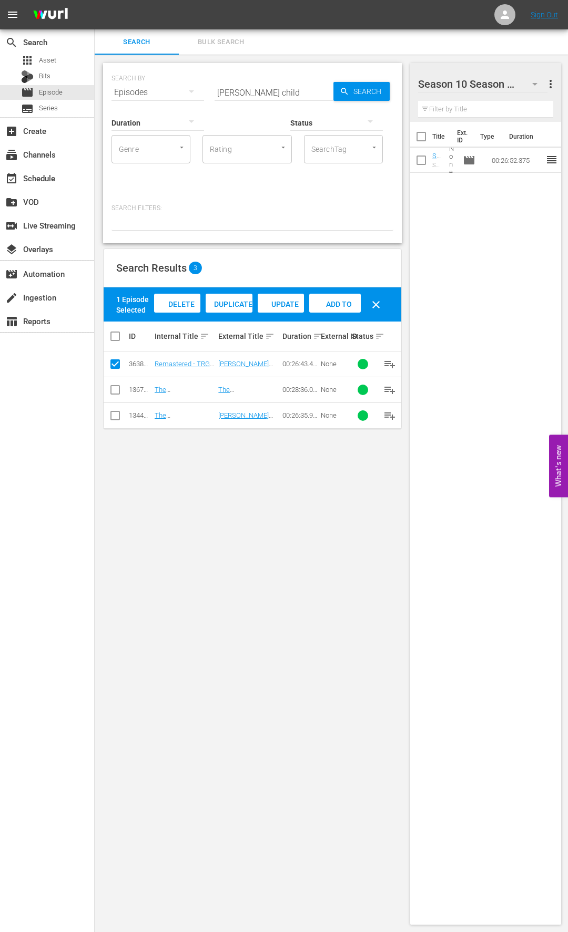
click at [312, 444] on div "SEARCH BY Search By Episodes Search ID, Title, Description, Keywords, or Catego…" at bounding box center [252, 494] width 315 height 879
click at [237, 302] on span "Duplicate Episode" at bounding box center [229, 314] width 47 height 28
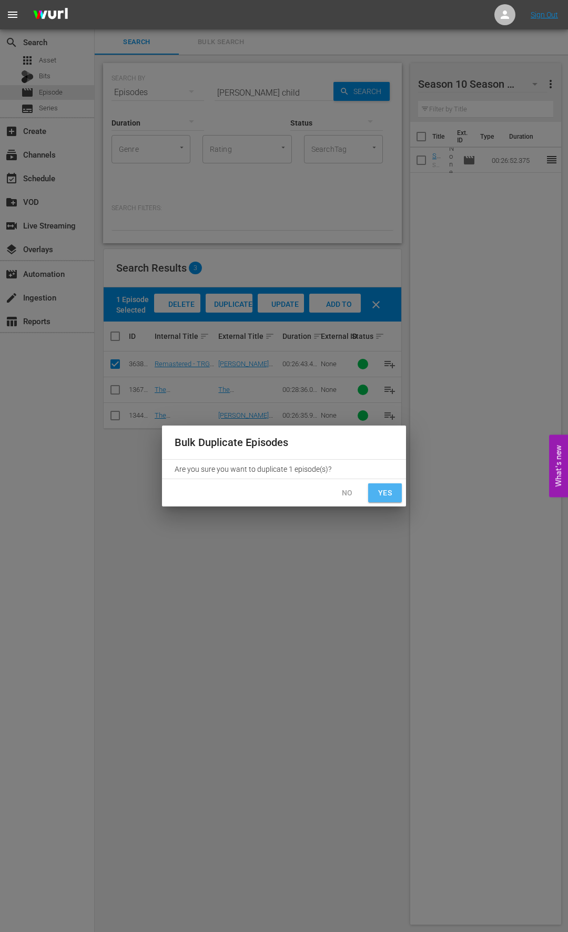
click at [385, 493] on span "Yes" at bounding box center [384, 493] width 17 height 13
checkbox input "false"
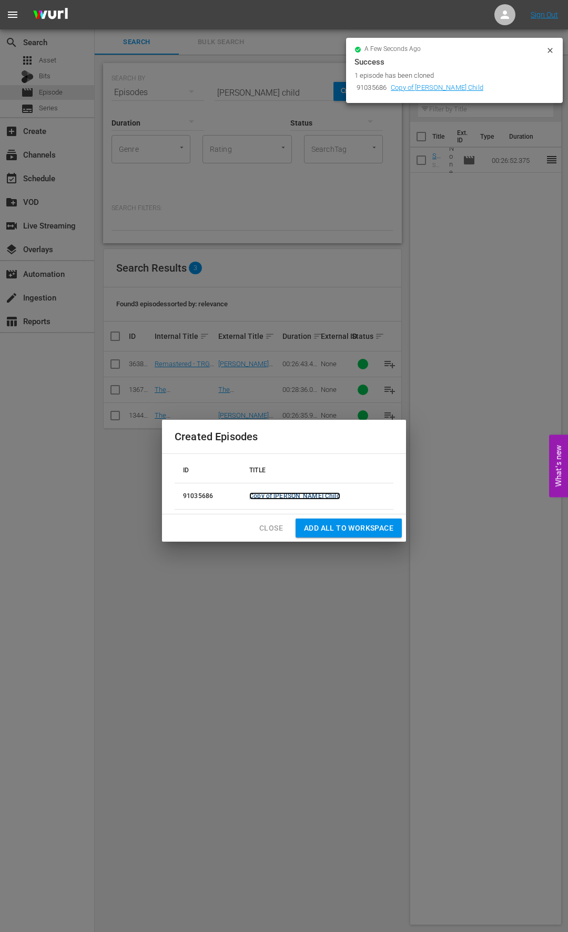
click at [299, 495] on link "Copy of [PERSON_NAME] Child" at bounding box center [294, 496] width 90 height 7
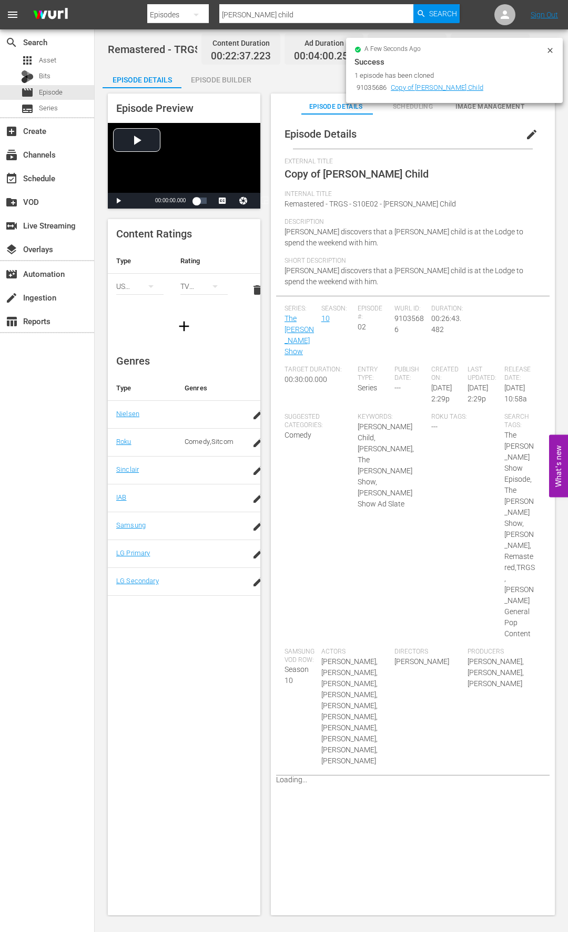
click at [549, 49] on icon at bounding box center [549, 50] width 5 height 5
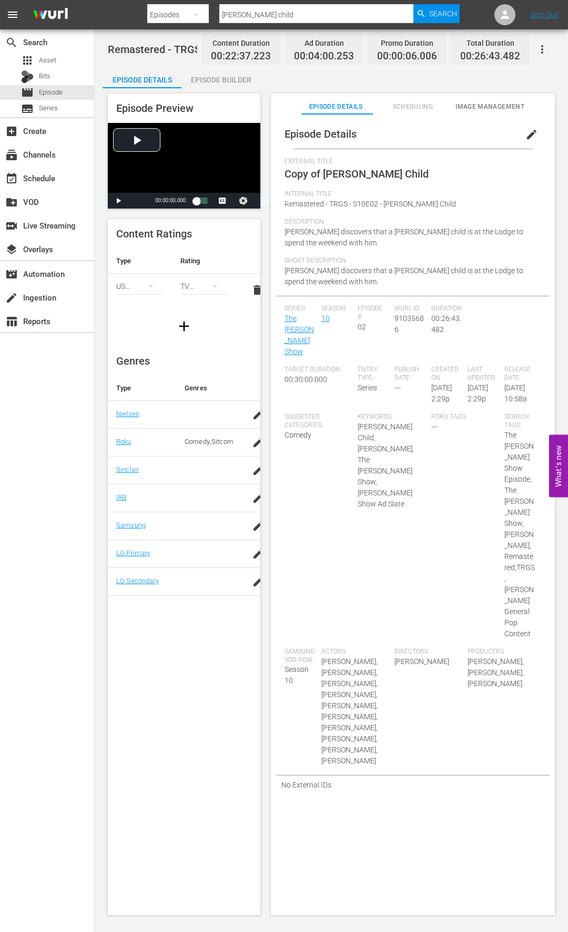
click at [525, 136] on span "edit" at bounding box center [531, 134] width 13 height 13
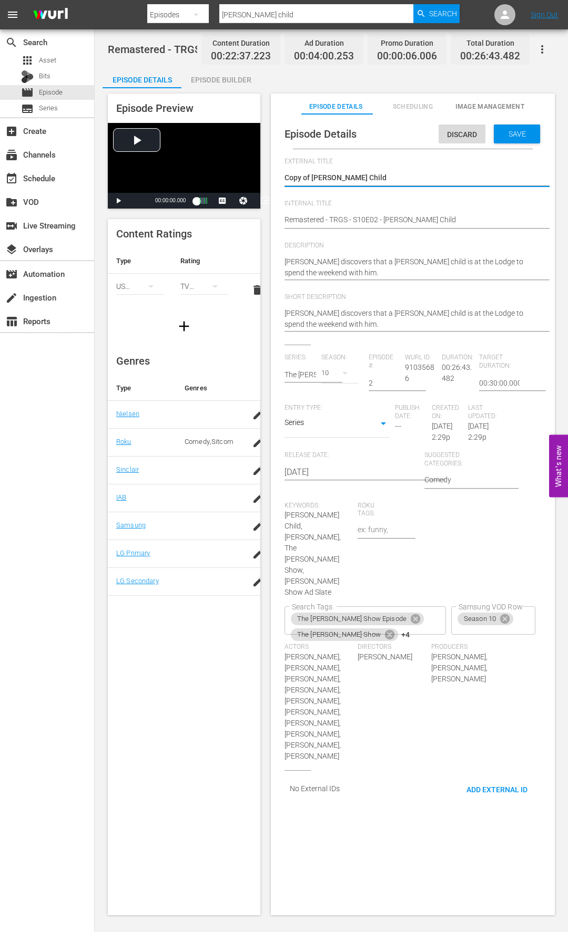
drag, startPoint x: 304, startPoint y: 178, endPoint x: 269, endPoint y: 178, distance: 35.7
click at [276, 178] on div "Episode Details Discard Save External Title Copy of [PERSON_NAME] Child Copy of…" at bounding box center [412, 463] width 273 height 688
type textarea "[PERSON_NAME] Child"
type textarea "SRemastered - TRGS - S10E02 - [PERSON_NAME] Child"
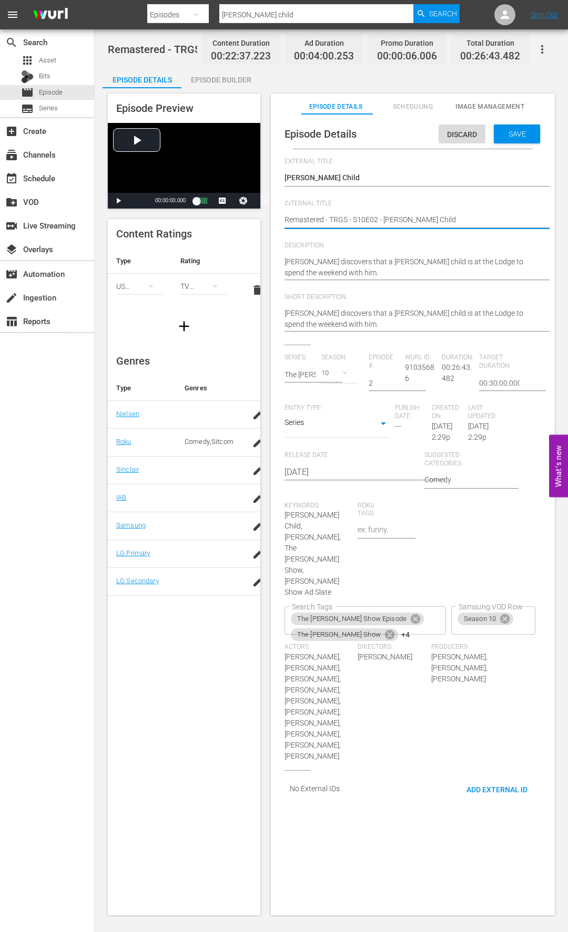
type textarea "SRemastered - TRGS - S10E02 - [PERSON_NAME] Child"
type textarea "SeRemastered - TRGS - S10E02 - [PERSON_NAME] Child"
type textarea "SeaRemastered - TRGS - S10E02 - [PERSON_NAME] Child"
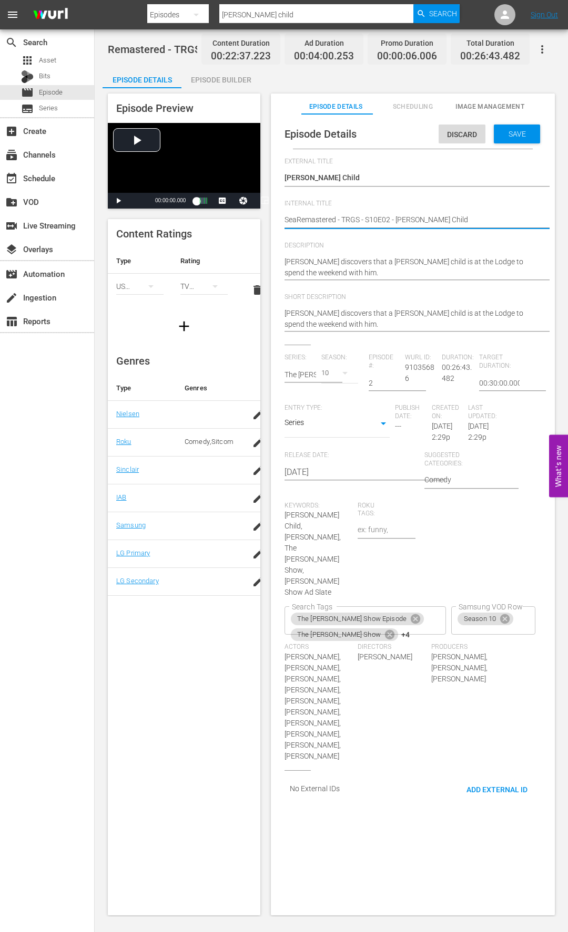
type textarea "SeasRemastered - TRGS - S10E02 - [PERSON_NAME] Child"
type textarea "SeasoRemastered - TRGS - S10E02 - [PERSON_NAME] Child"
type textarea "SeasonRemastered - TRGS - S10E02 - [PERSON_NAME] Child"
type textarea "Season1Remastered - TRGS - S10E02 - [PERSON_NAME] Child"
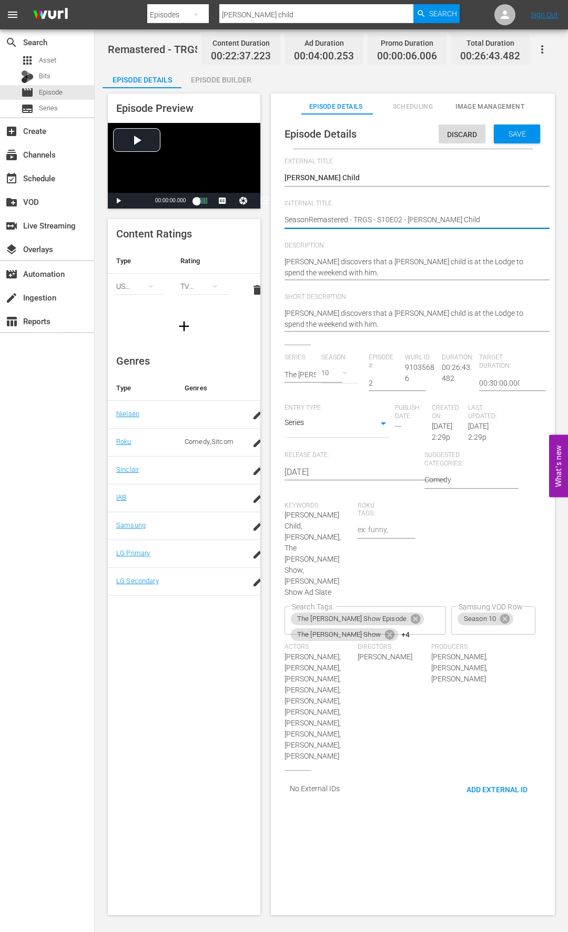
type textarea "Season1Remastered - TRGS - S10E02 - [PERSON_NAME] Child"
type textarea "Season10Remastered - TRGS - S10E02 - [PERSON_NAME] Child"
type textarea "Season10 Remastered - TRGS - S10E02 - [PERSON_NAME] Child"
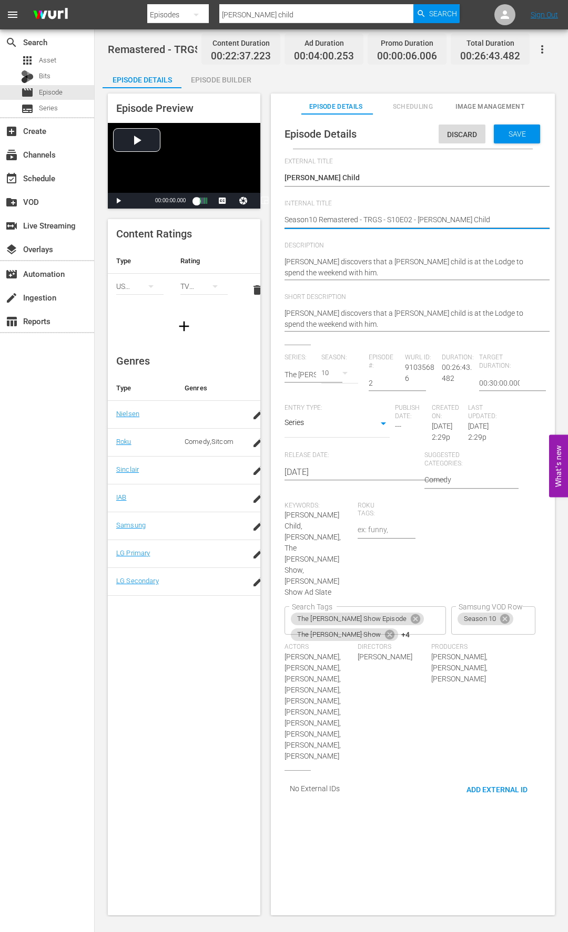
type textarea "Season10 -Remastered - TRGS - S10E02 - [PERSON_NAME] Child"
type textarea "Season10 - Remastered - TRGS - S10E02 - [PERSON_NAME] Child"
click at [433, 503] on icon "Clear" at bounding box center [436, 619] width 7 height 7
type textarea "Season10 - Remastered - TRGS - S10E02 - [PERSON_NAME] Child"
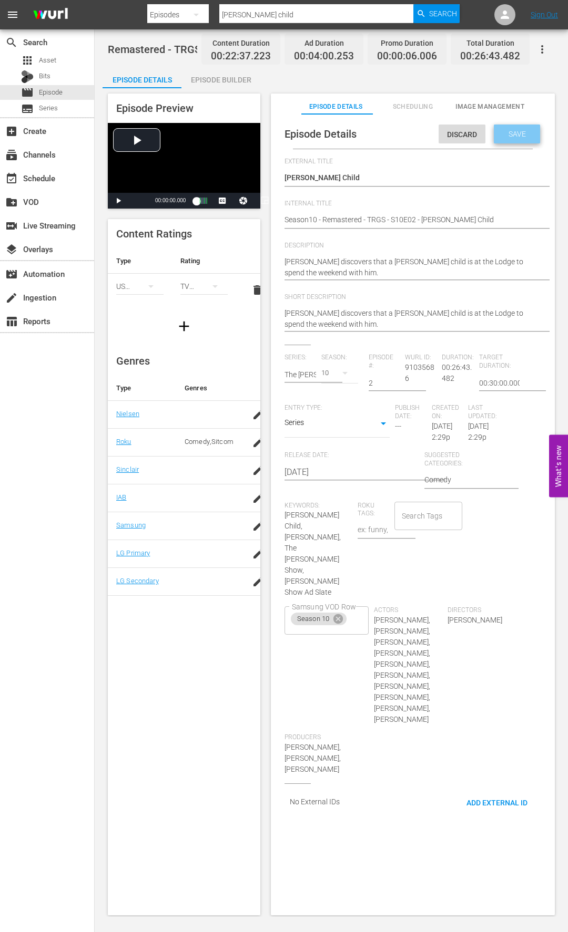
click at [508, 136] on span "Save" at bounding box center [517, 134] width 34 height 8
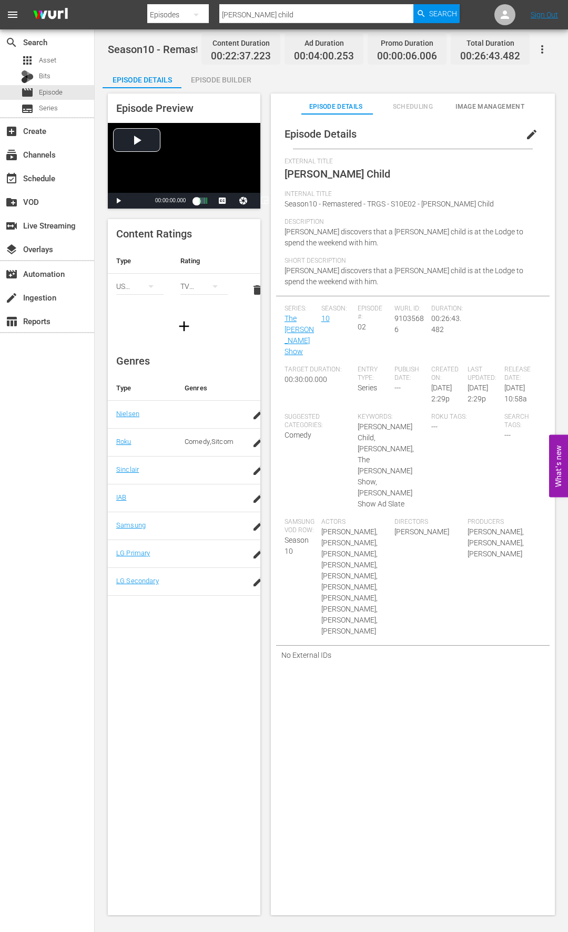
click at [269, 15] on input "[PERSON_NAME] child" at bounding box center [316, 14] width 194 height 25
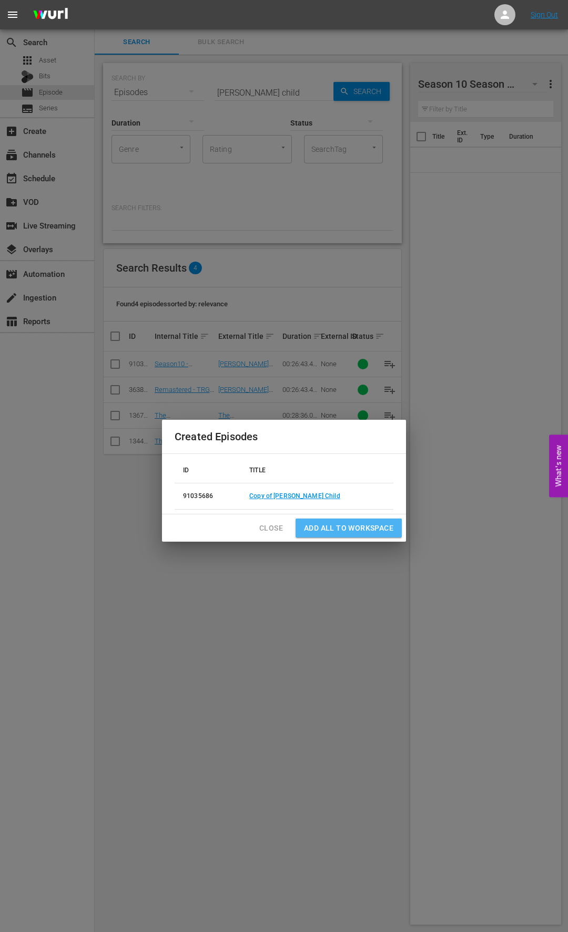
click at [337, 503] on span "Add all to Workspace" at bounding box center [348, 528] width 89 height 13
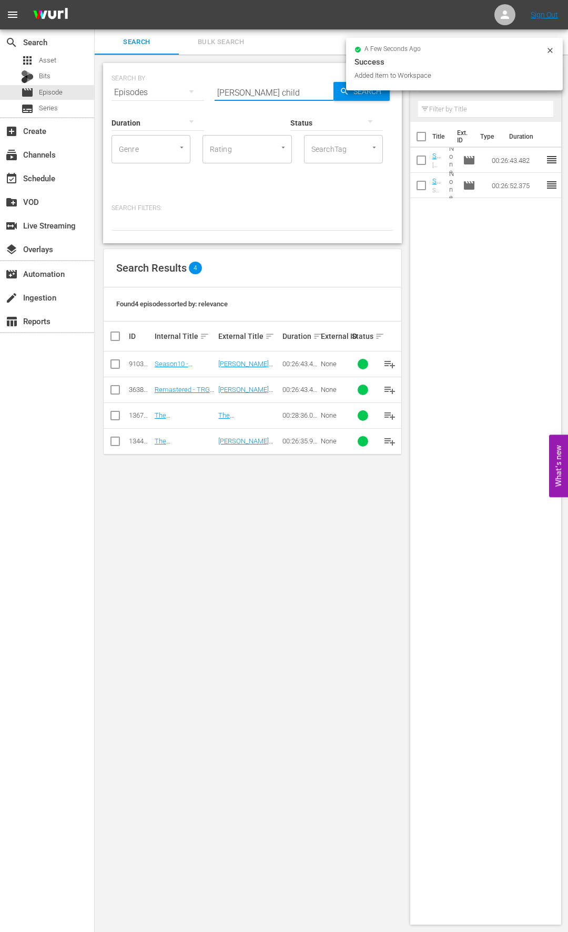
click at [254, 89] on input "[PERSON_NAME] child" at bounding box center [273, 92] width 119 height 25
type input "[PERSON_NAME] child"
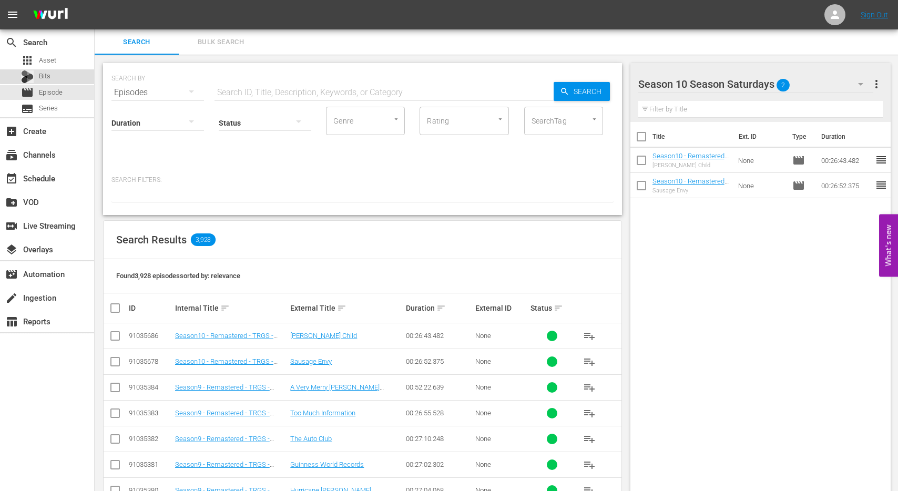
click at [49, 76] on span "Bits" at bounding box center [45, 76] width 12 height 11
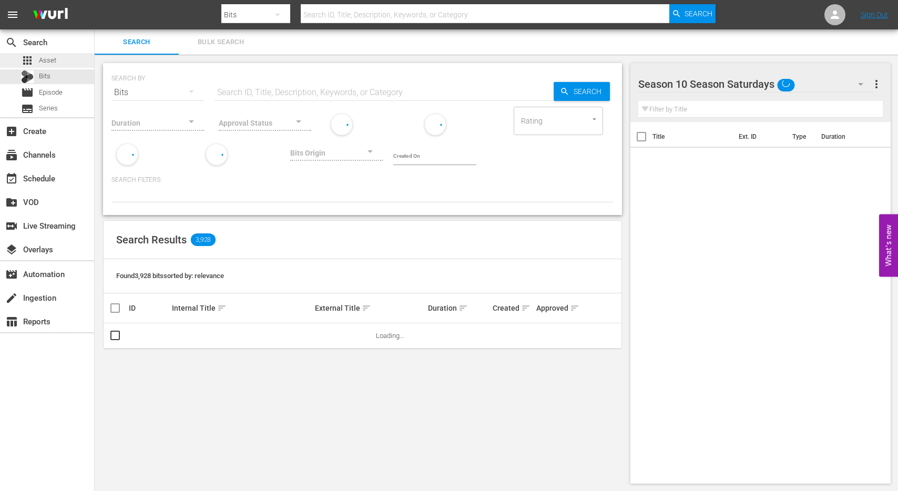
click at [49, 61] on span "Asset" at bounding box center [47, 60] width 17 height 11
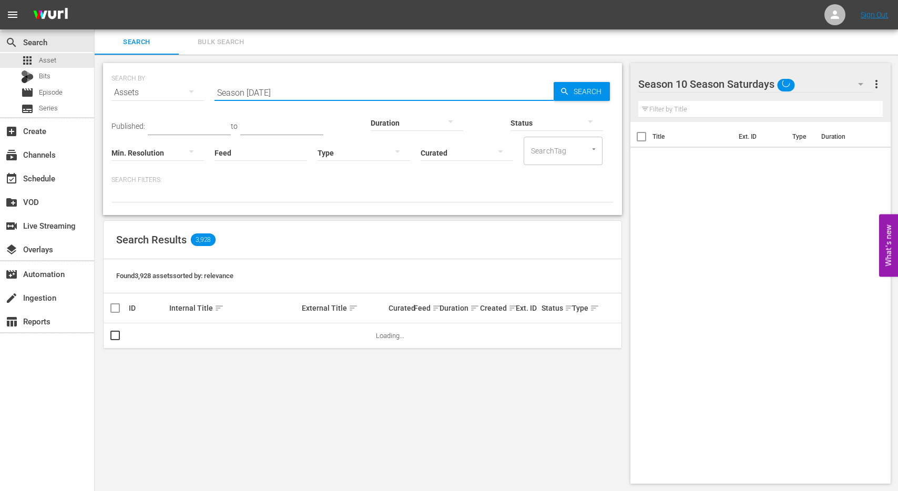
click at [264, 95] on input "Season [DATE]" at bounding box center [383, 92] width 339 height 25
click at [298, 95] on input "Season [DATE]" at bounding box center [383, 92] width 339 height 25
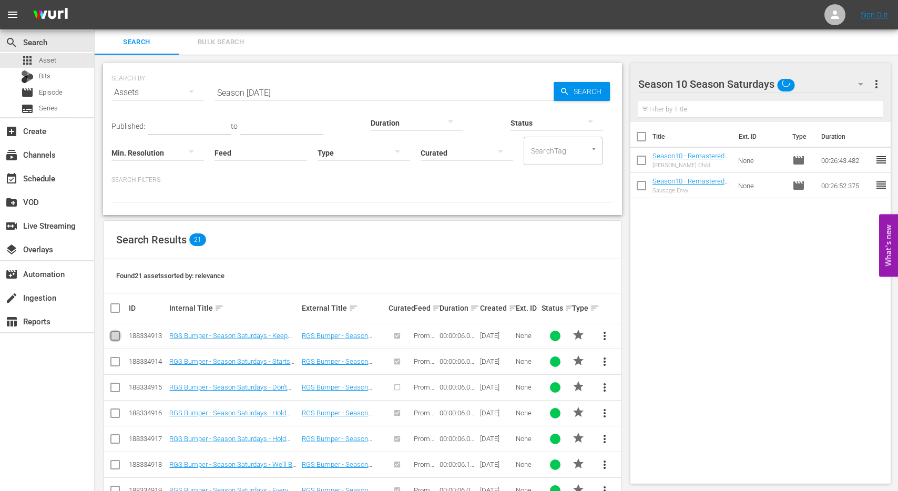
click at [114, 339] on input "checkbox" at bounding box center [115, 338] width 13 height 13
checkbox input "true"
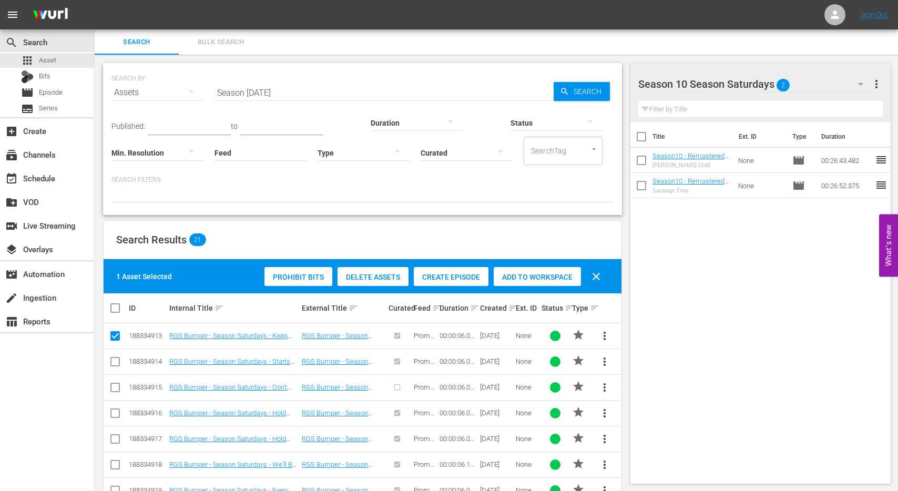
click at [114, 356] on icon at bounding box center [115, 361] width 13 height 13
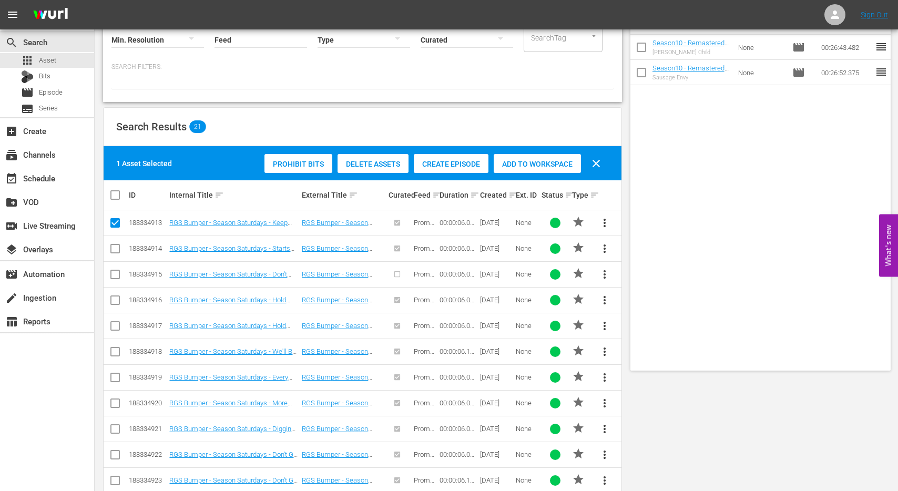
scroll to position [121, 0]
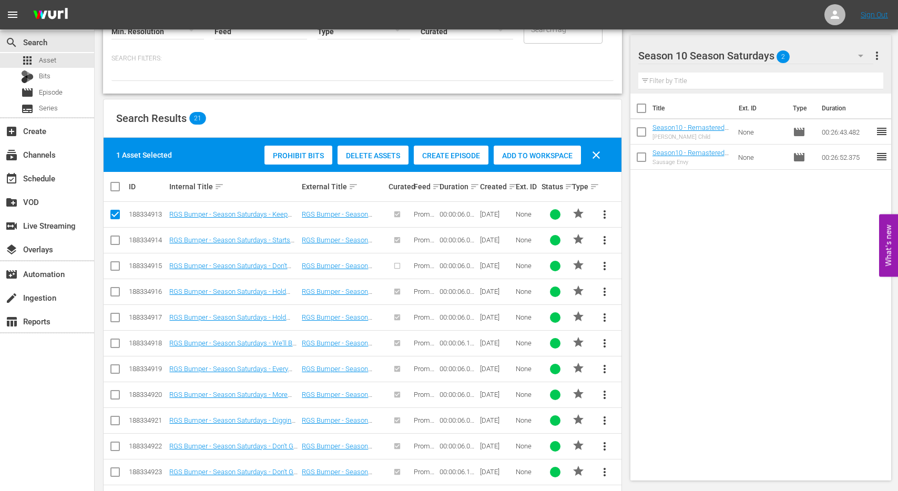
click at [113, 242] on input "checkbox" at bounding box center [115, 242] width 13 height 13
checkbox input "true"
click at [117, 293] on input "checkbox" at bounding box center [115, 294] width 13 height 13
checkbox input "true"
click at [118, 316] on input "checkbox" at bounding box center [115, 319] width 13 height 13
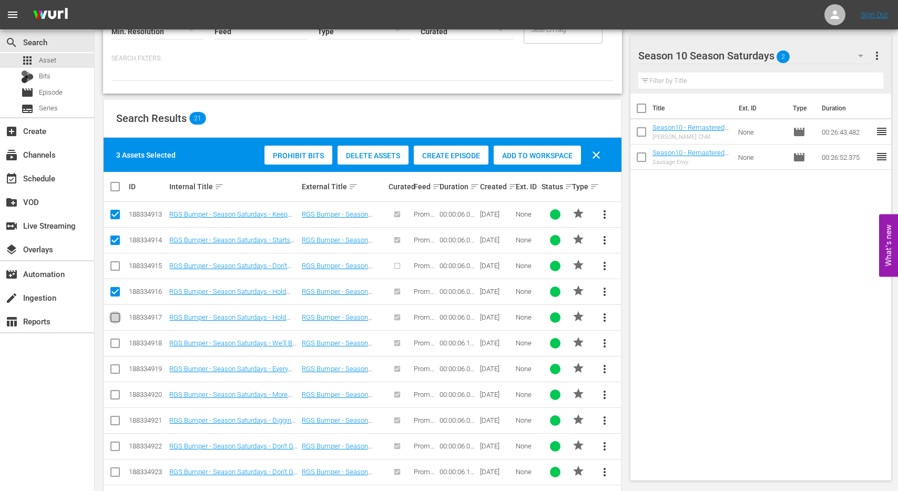
checkbox input "true"
click at [118, 335] on td at bounding box center [116, 343] width 24 height 26
click at [109, 343] on input "checkbox" at bounding box center [115, 345] width 13 height 13
checkbox input "true"
click at [112, 367] on input "checkbox" at bounding box center [115, 371] width 13 height 13
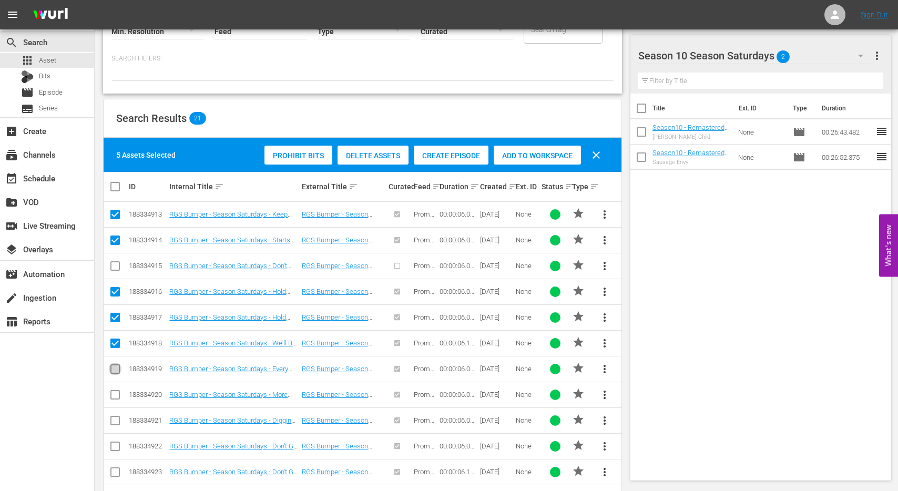
checkbox input "true"
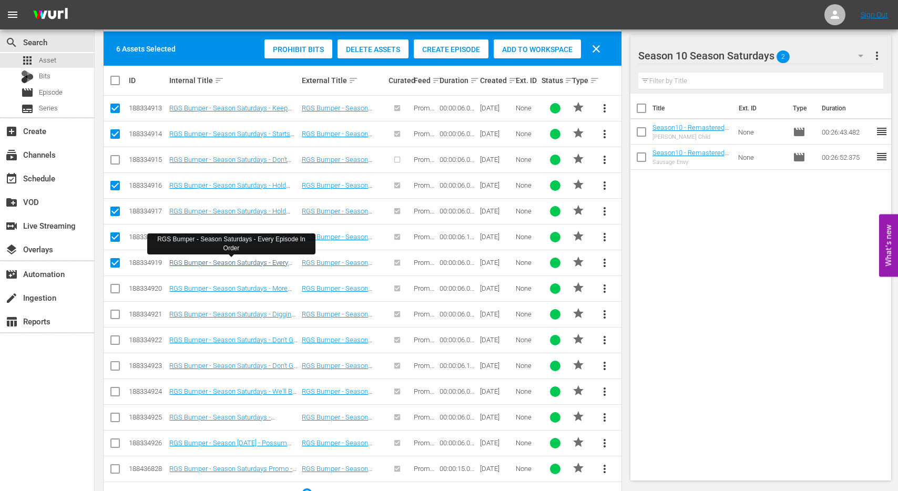
scroll to position [231, 0]
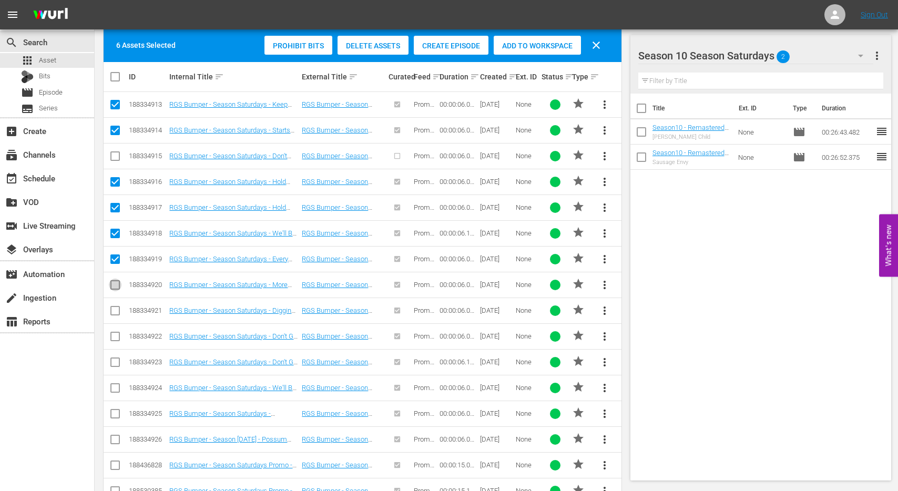
click at [116, 286] on input "checkbox" at bounding box center [115, 287] width 13 height 13
checkbox input "true"
click at [112, 309] on input "checkbox" at bounding box center [115, 312] width 13 height 13
checkbox input "true"
click at [112, 337] on input "checkbox" at bounding box center [115, 338] width 13 height 13
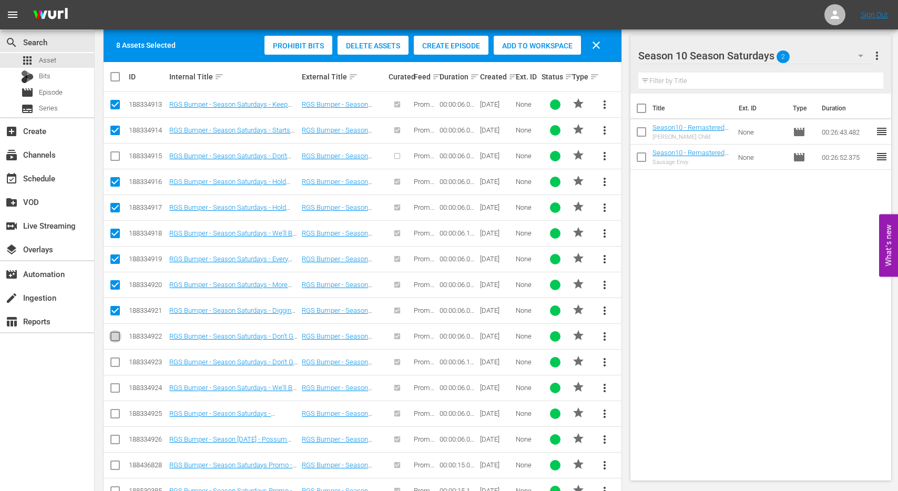
checkbox input "true"
click at [111, 391] on input "checkbox" at bounding box center [115, 390] width 13 height 13
checkbox input "true"
click at [111, 412] on input "checkbox" at bounding box center [115, 415] width 13 height 13
checkbox input "true"
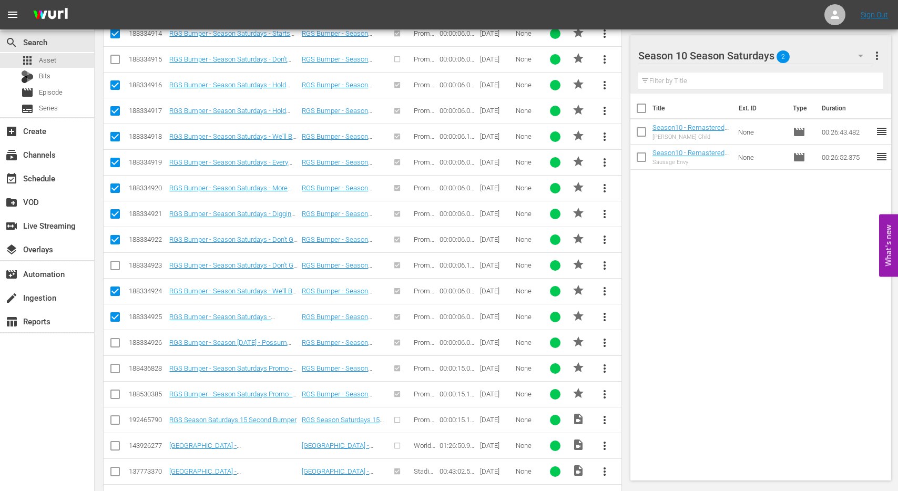
scroll to position [340, 0]
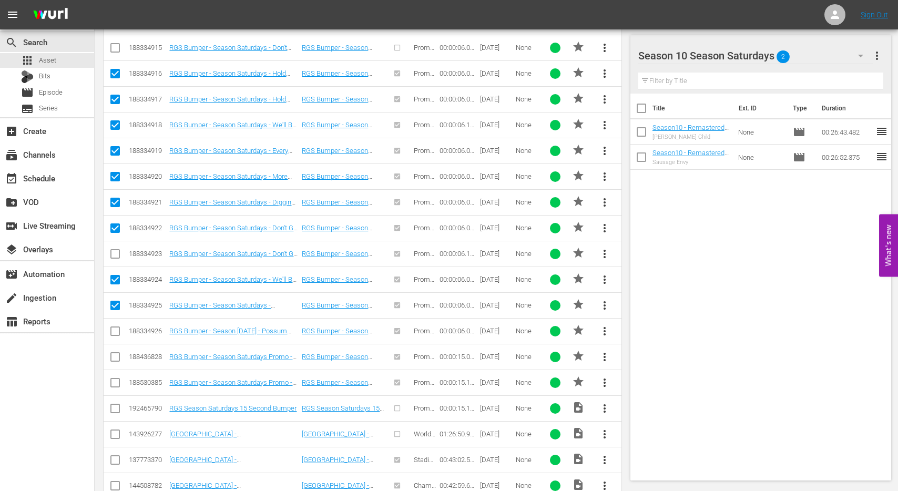
click at [117, 358] on input "checkbox" at bounding box center [115, 359] width 13 height 13
checkbox input "true"
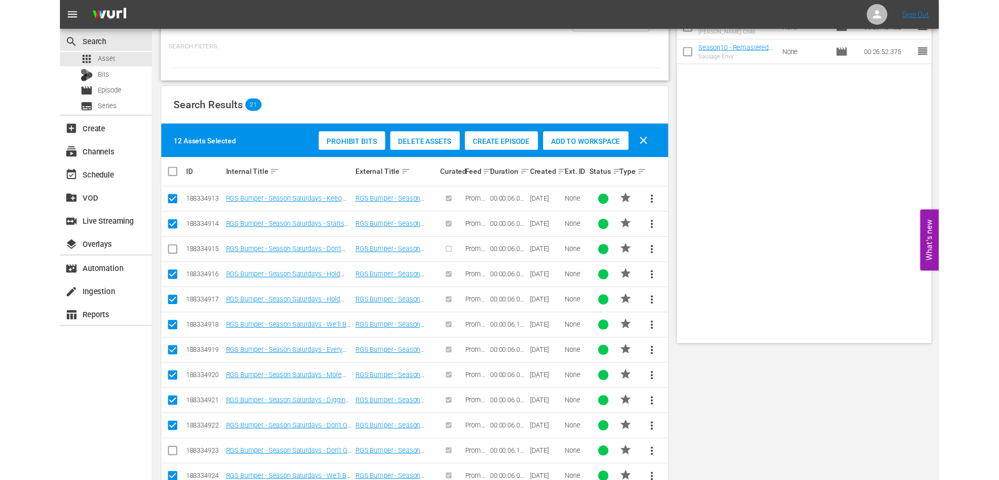
scroll to position [0, 0]
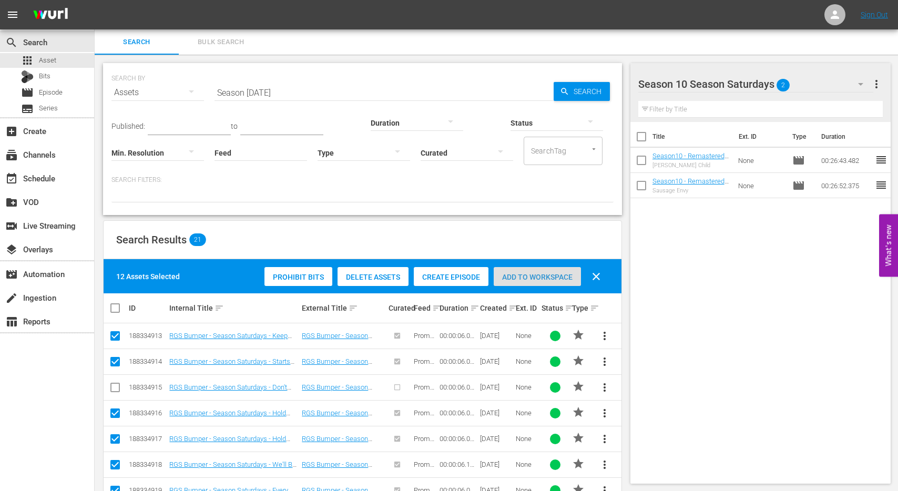
click at [522, 279] on span "Add to Workspace" at bounding box center [537, 277] width 87 height 8
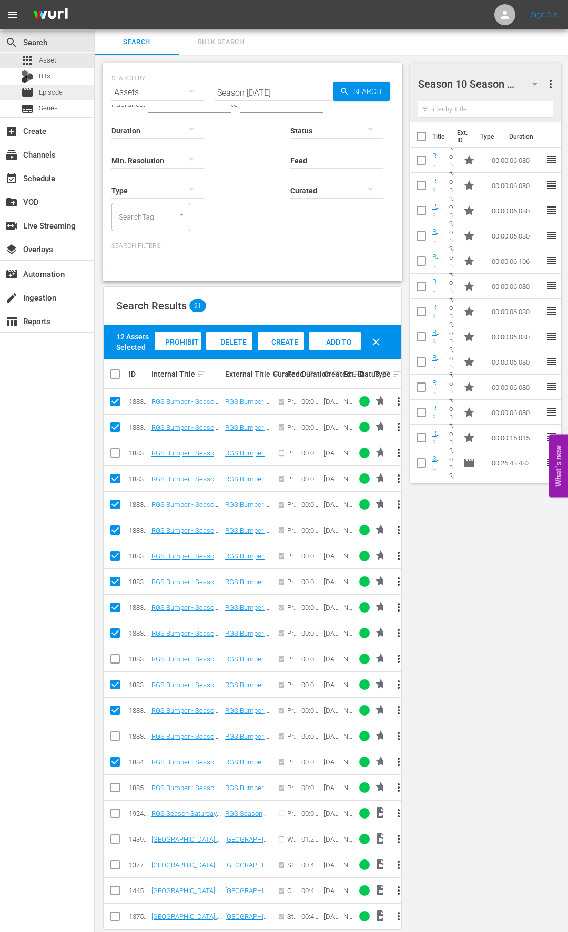
click at [53, 94] on span "Episode" at bounding box center [51, 92] width 24 height 11
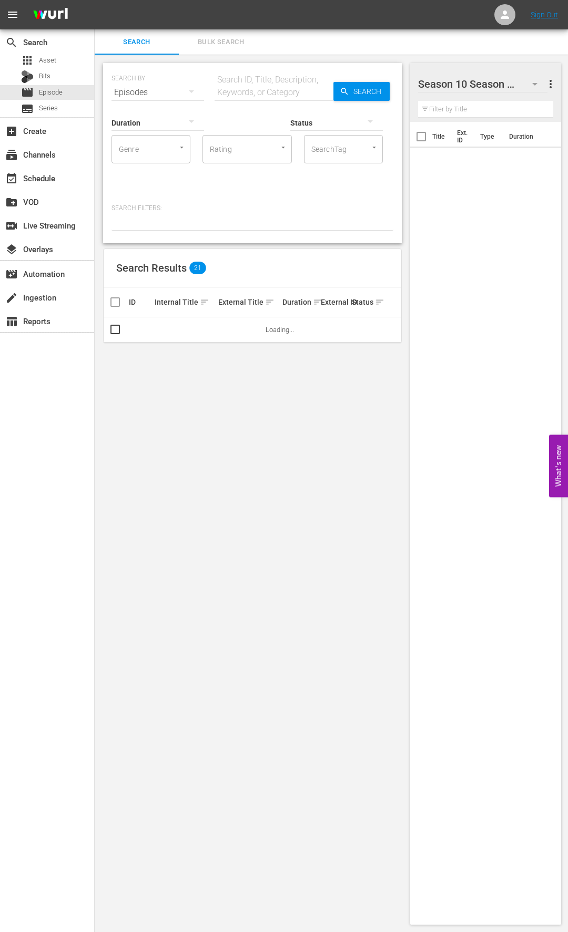
click at [234, 94] on input "text" at bounding box center [273, 92] width 119 height 25
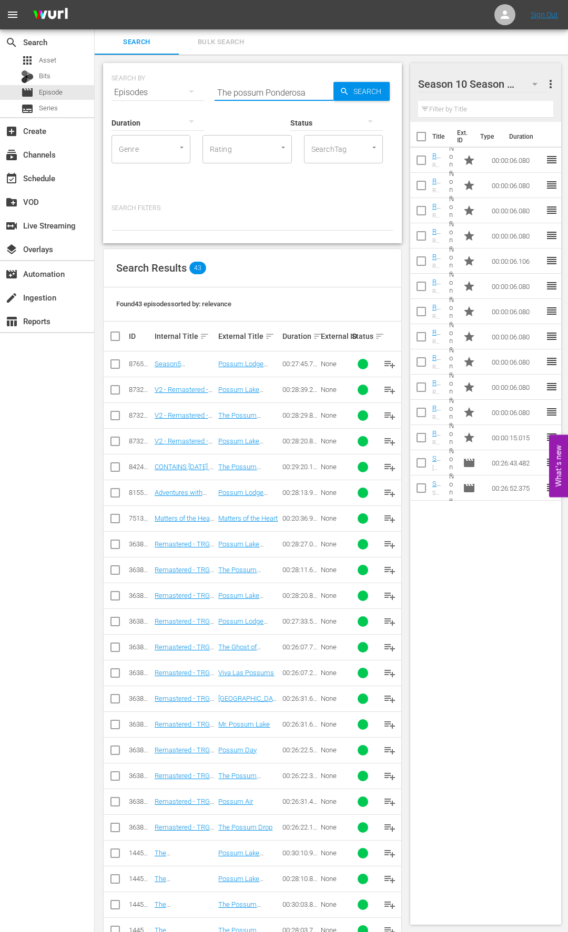
type input "The possum Ponderosa"
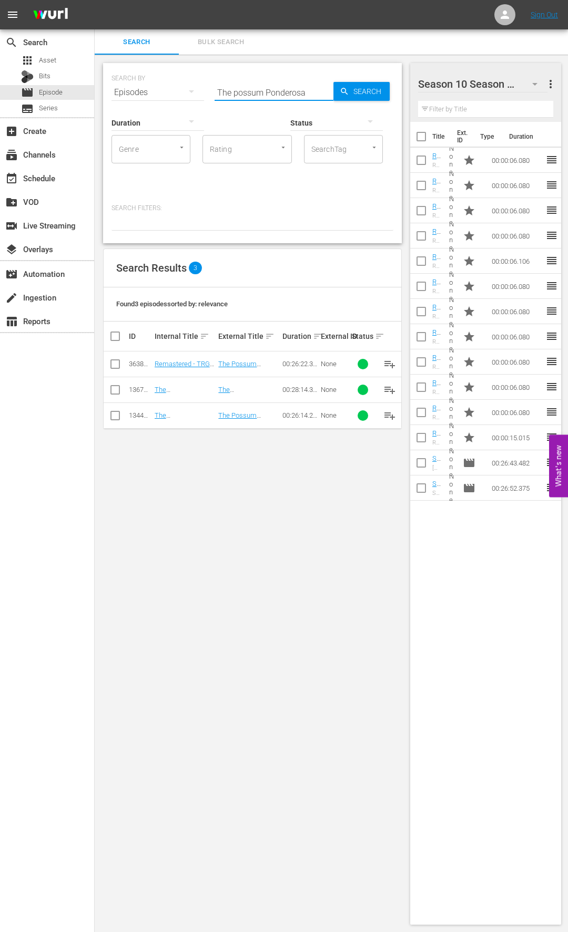
drag, startPoint x: 307, startPoint y: 95, endPoint x: 199, endPoint y: 94, distance: 108.8
click at [199, 94] on div "SEARCH BY Search By Episodes Search ID, Title, Description, Keywords, or Catego…" at bounding box center [252, 86] width 282 height 38
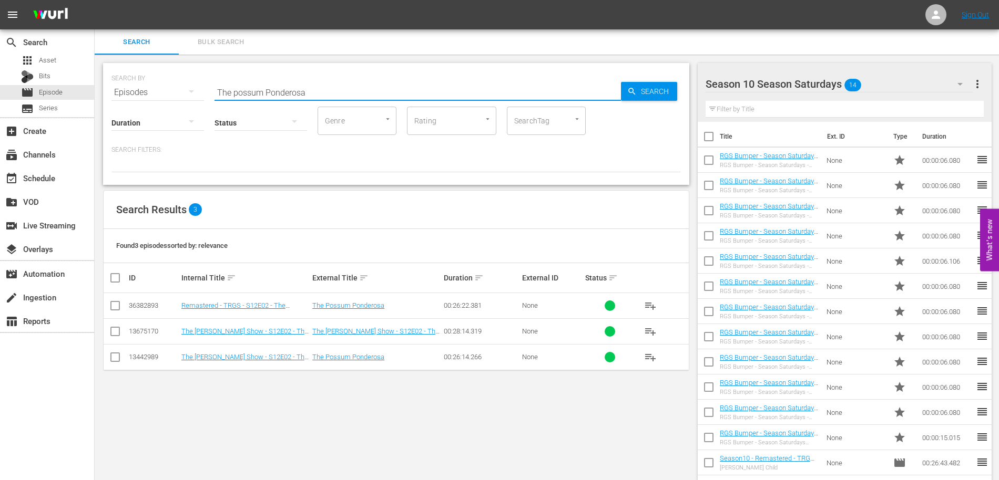
click at [318, 95] on input "The possum Ponderosa" at bounding box center [417, 92] width 406 height 25
drag, startPoint x: 318, startPoint y: 95, endPoint x: 182, endPoint y: 87, distance: 136.4
click at [182, 87] on div "SEARCH BY Search By Episodes Search ID, Title, Description, Keywords, or Catego…" at bounding box center [395, 86] width 569 height 38
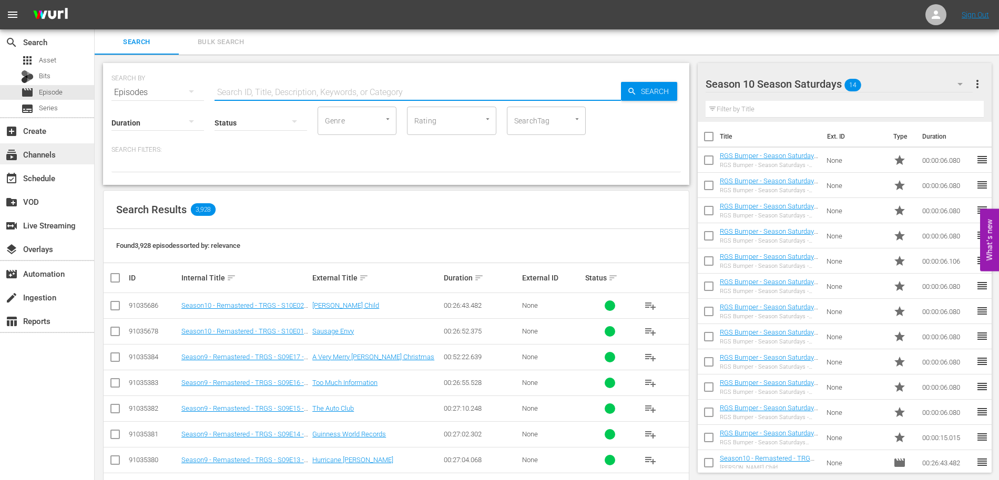
click at [46, 155] on div "subscriptions Channels" at bounding box center [29, 152] width 59 height 9
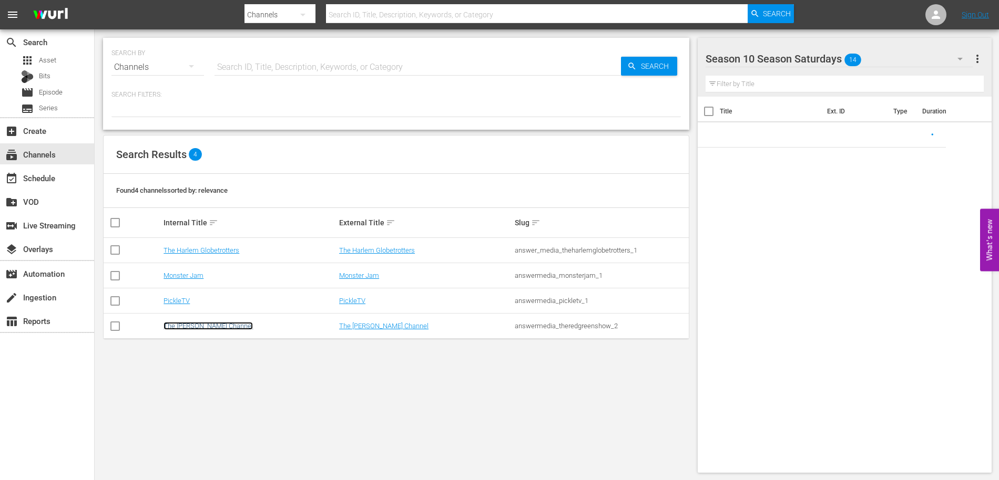
click at [187, 326] on link "The [PERSON_NAME] Channel" at bounding box center [207, 326] width 89 height 8
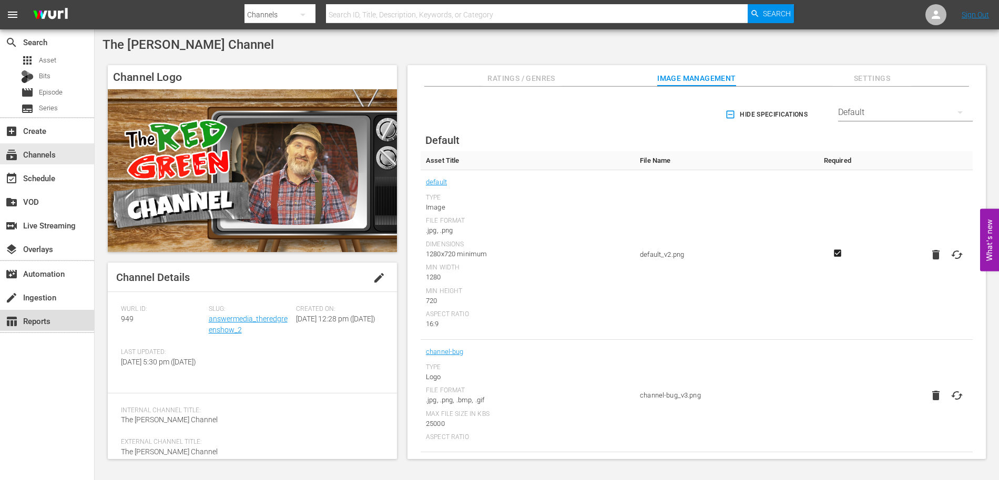
click at [42, 317] on div "table_chart Reports" at bounding box center [29, 319] width 59 height 9
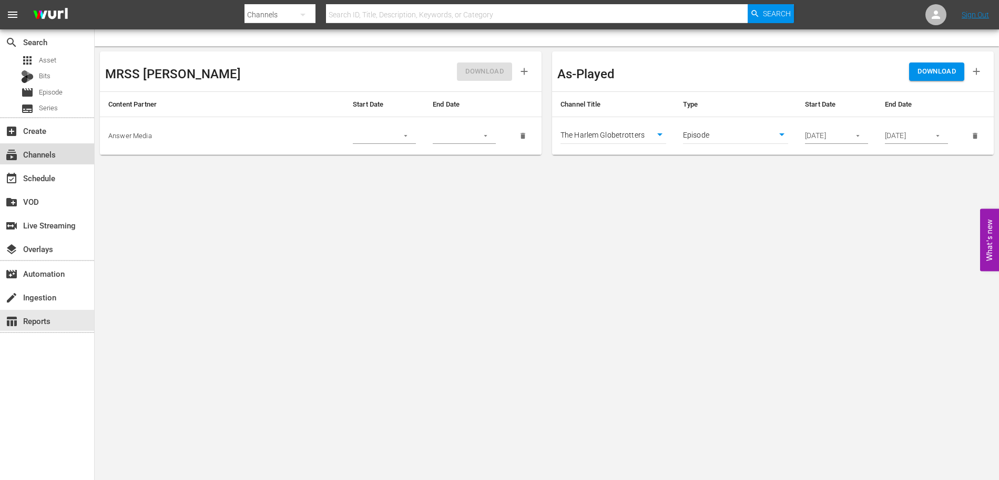
click at [38, 146] on div "subscriptions Channels" at bounding box center [47, 153] width 94 height 21
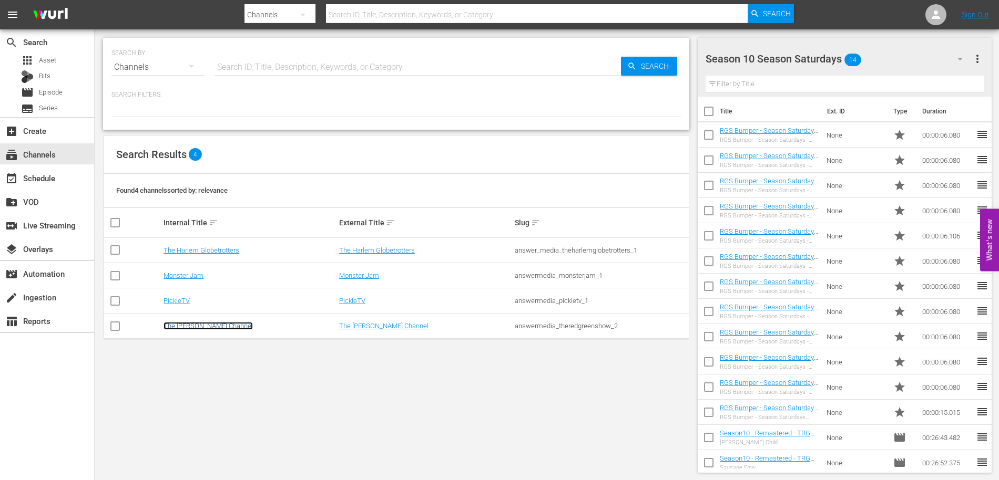
click at [200, 326] on link "The [PERSON_NAME] Channel" at bounding box center [207, 326] width 89 height 8
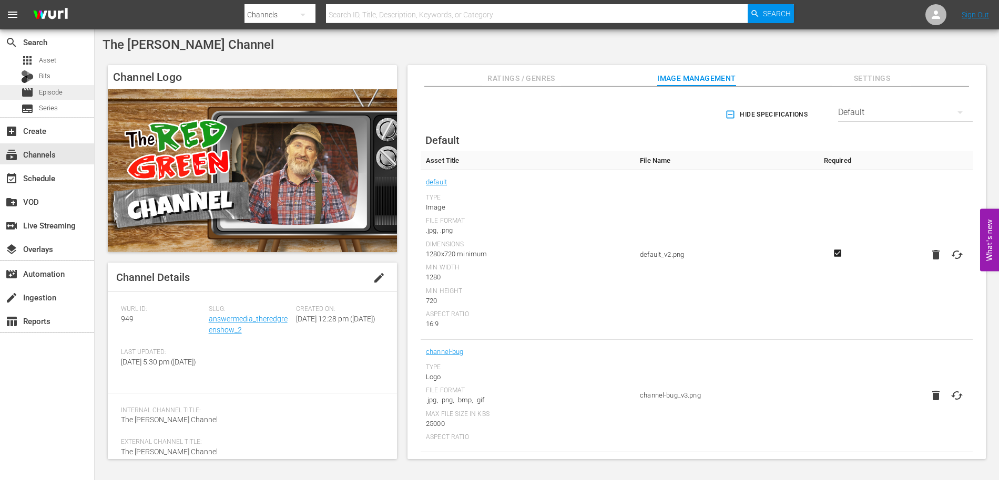
click at [55, 96] on span "Episode" at bounding box center [51, 92] width 24 height 11
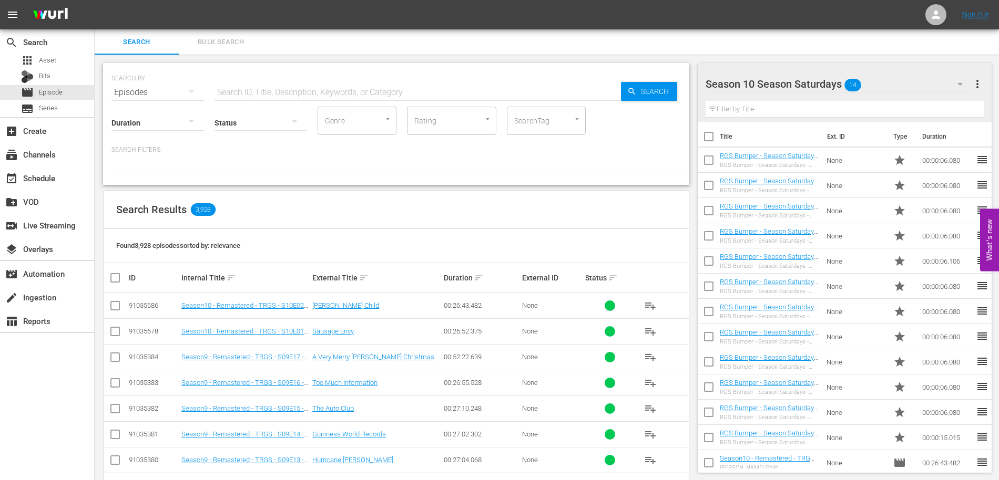
click at [112, 278] on input "checkbox" at bounding box center [119, 278] width 21 height 13
checkbox input "true"
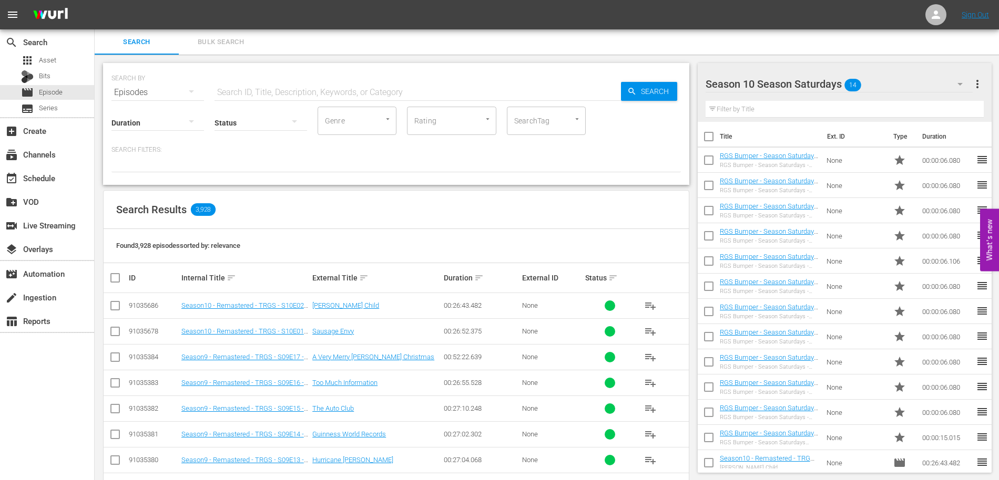
checkbox input "true"
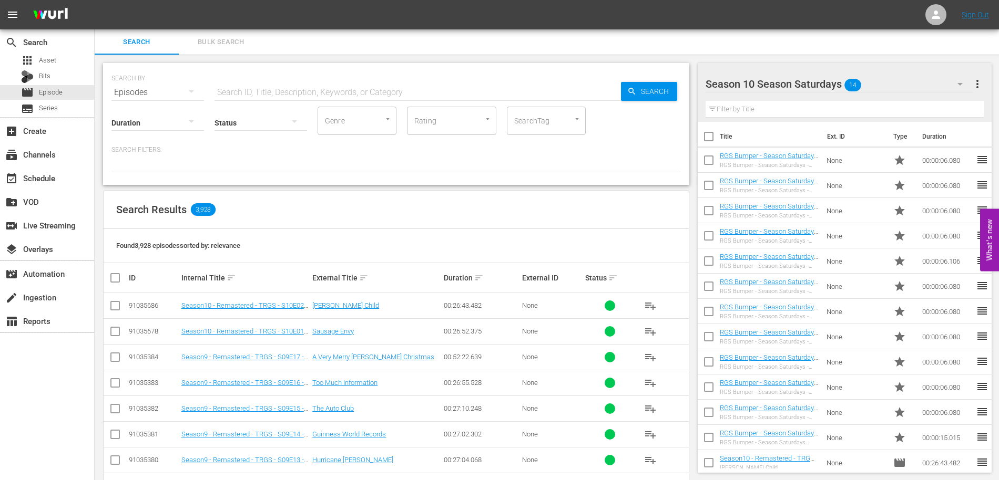
checkbox input "true"
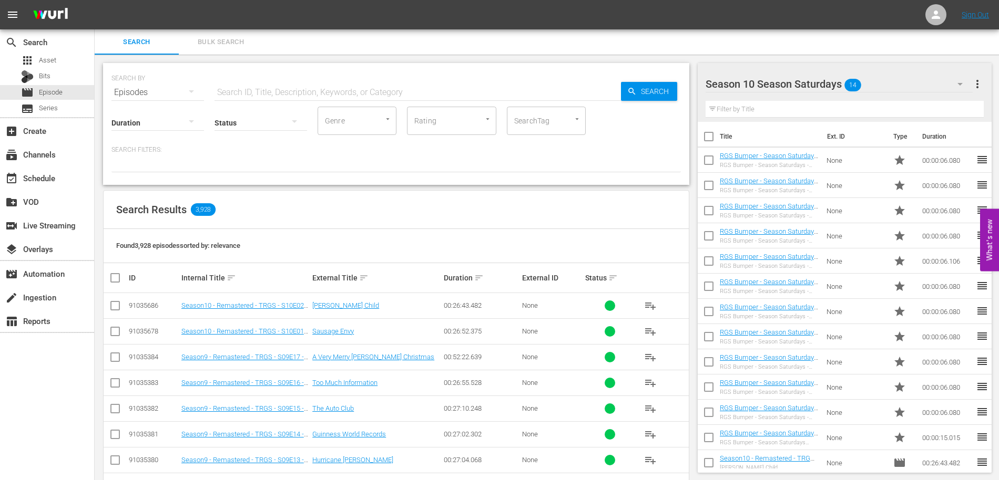
checkbox input "true"
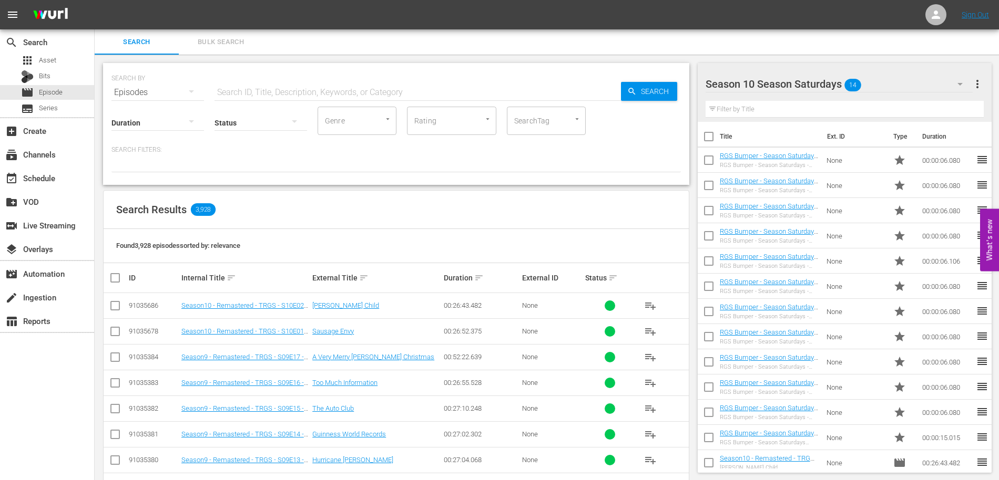
checkbox input "true"
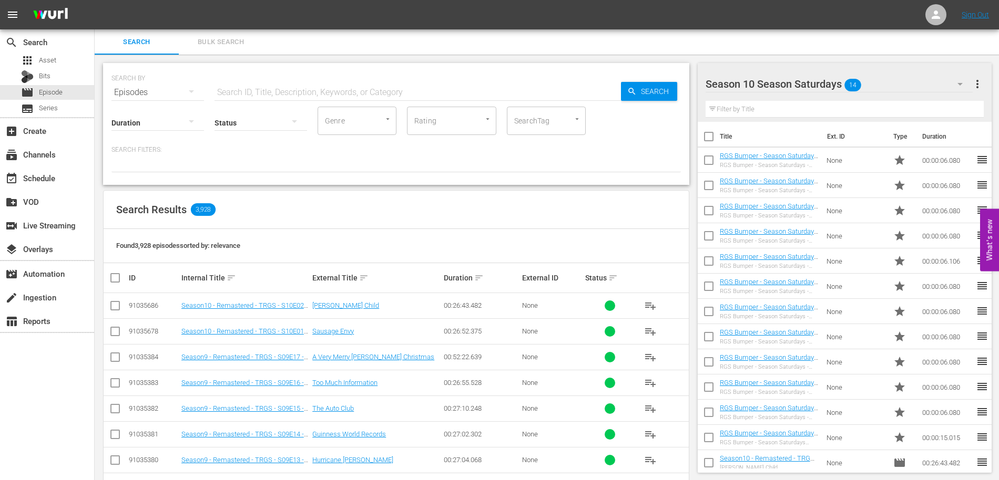
checkbox input "true"
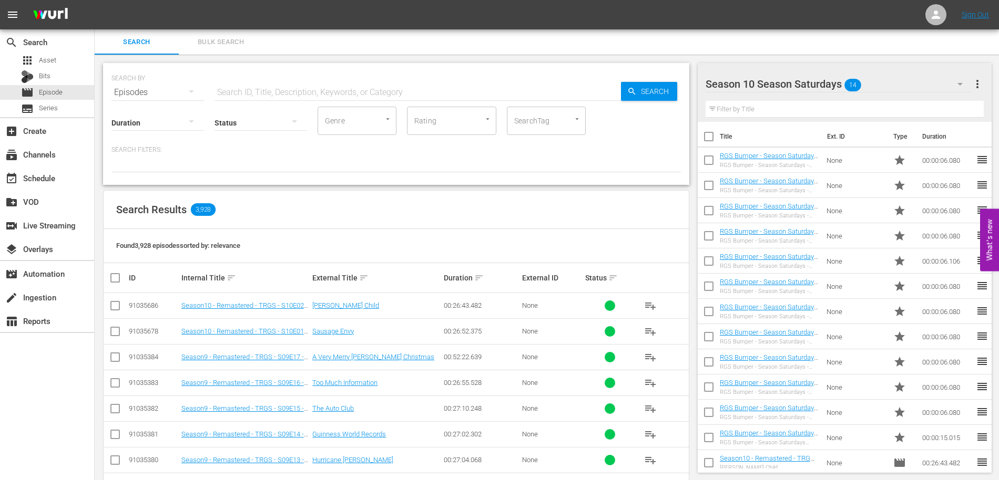
checkbox input "true"
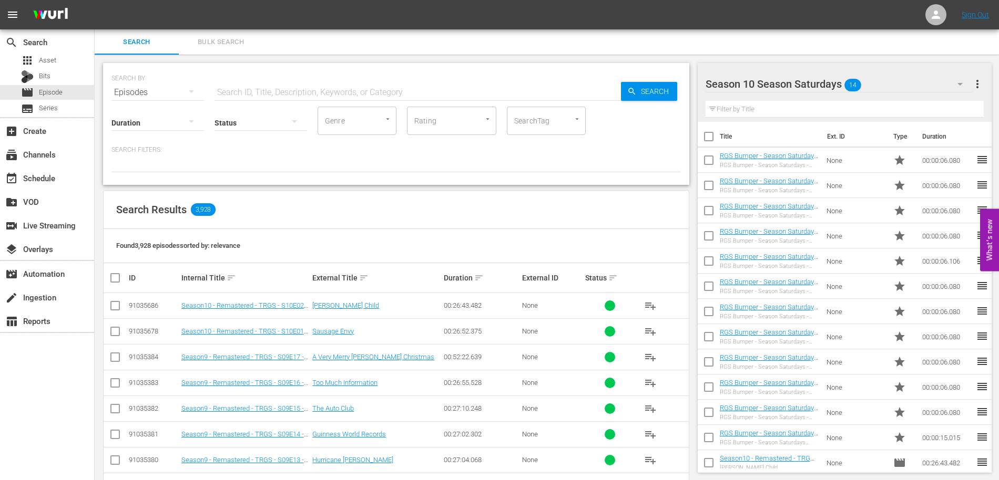
checkbox input "true"
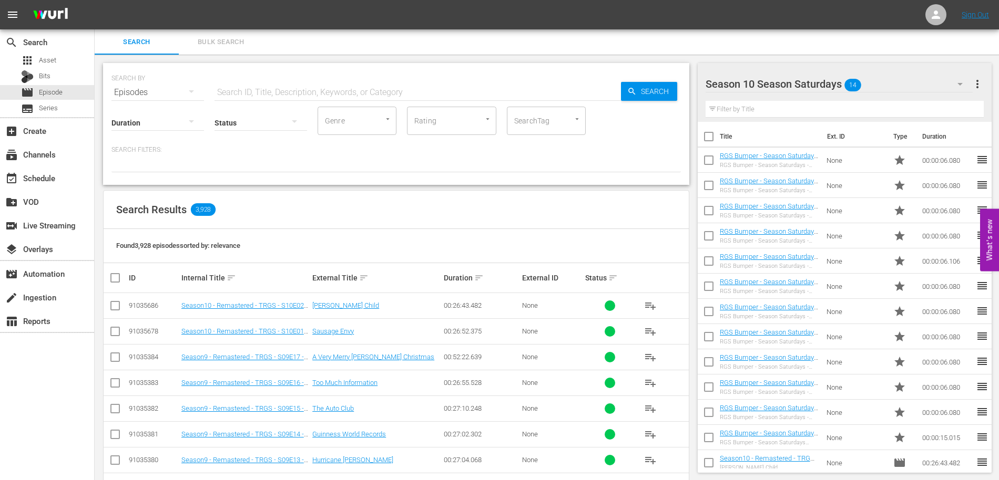
checkbox input "true"
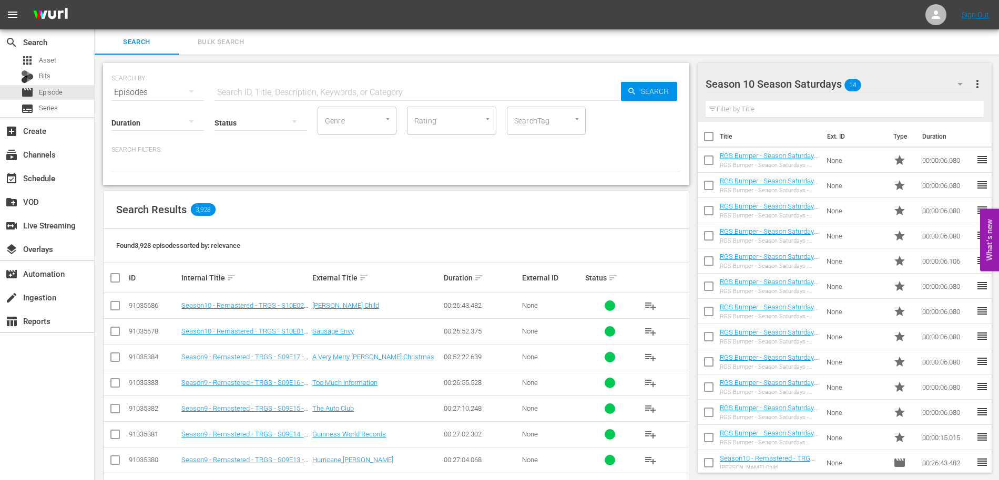
checkbox input "true"
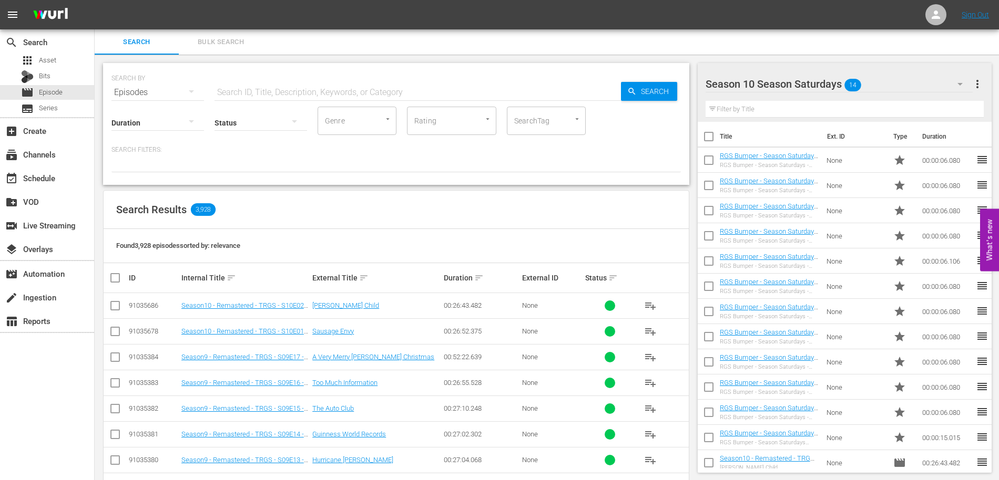
checkbox input "true"
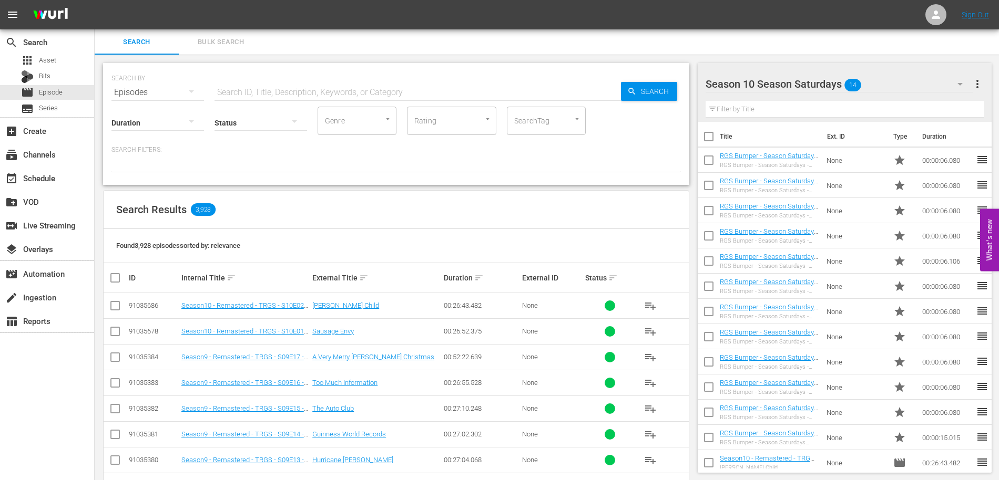
checkbox input "true"
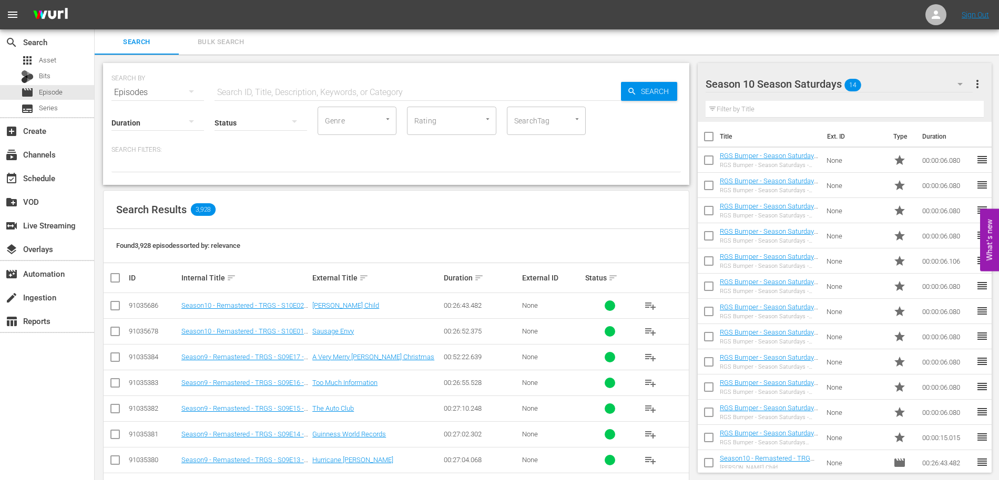
checkbox input "true"
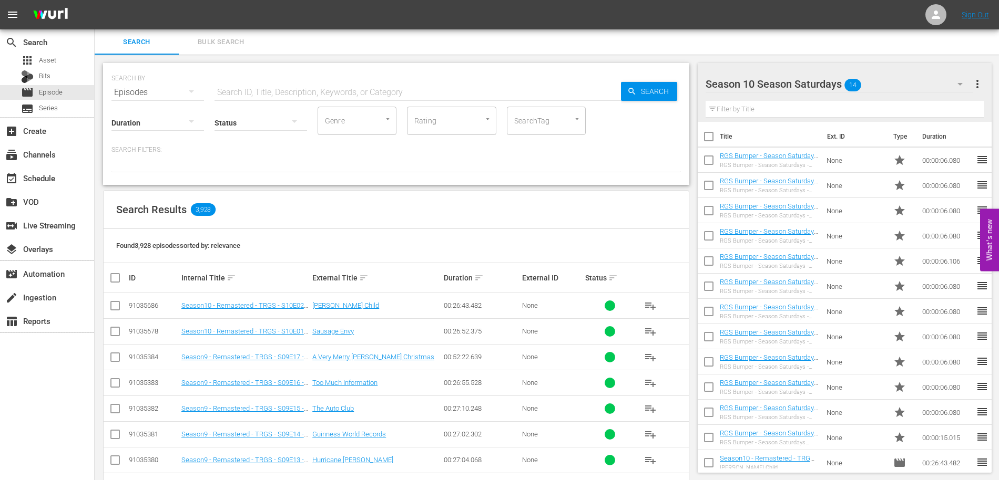
checkbox input "true"
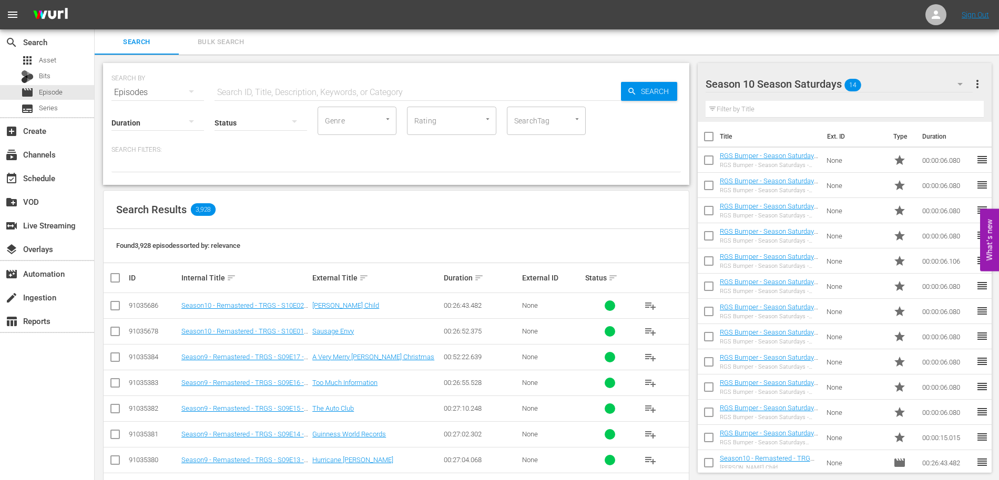
checkbox input "true"
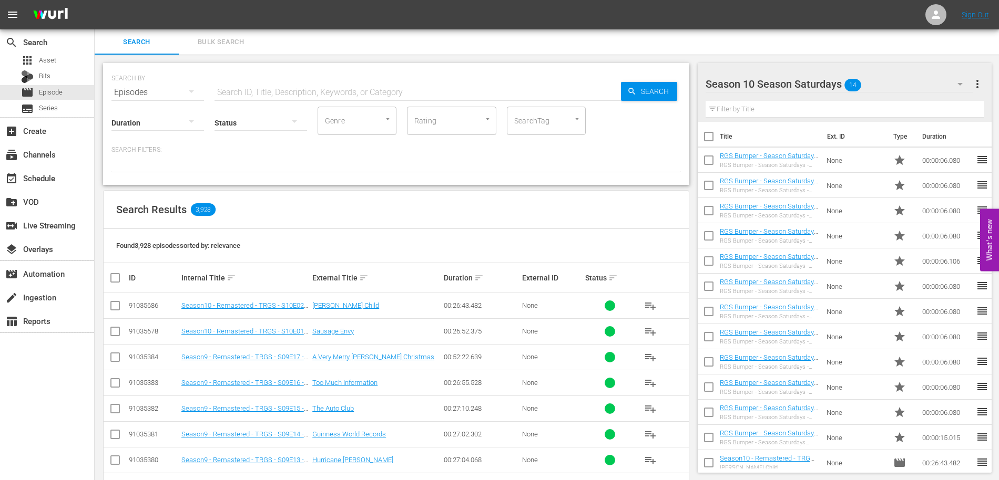
checkbox input "true"
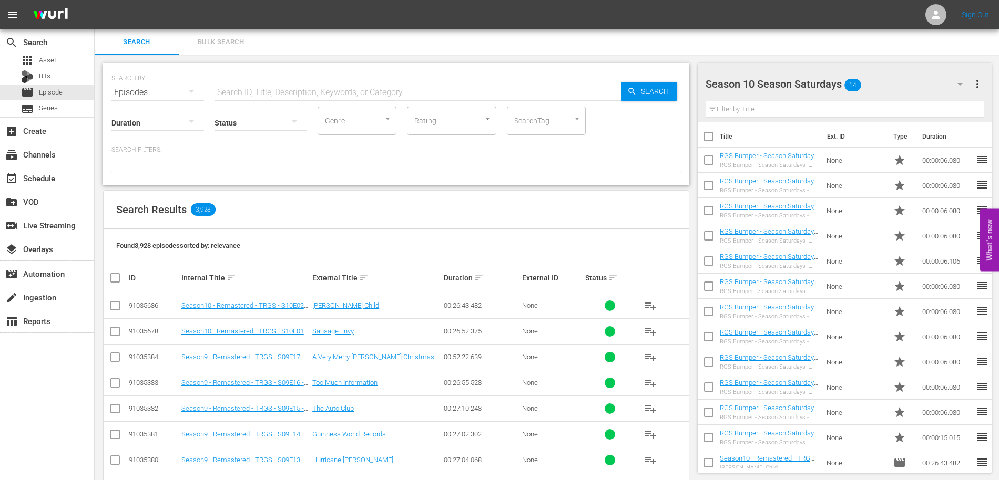
checkbox input "true"
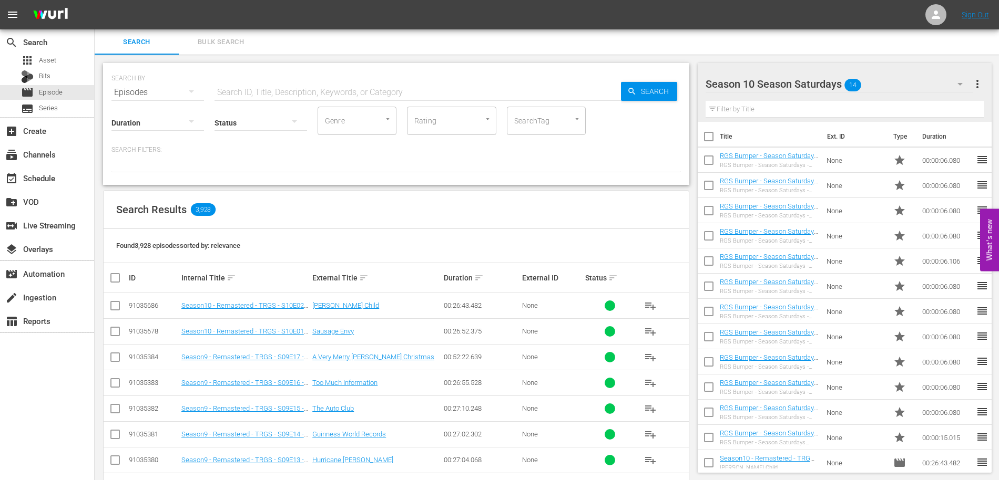
checkbox input "true"
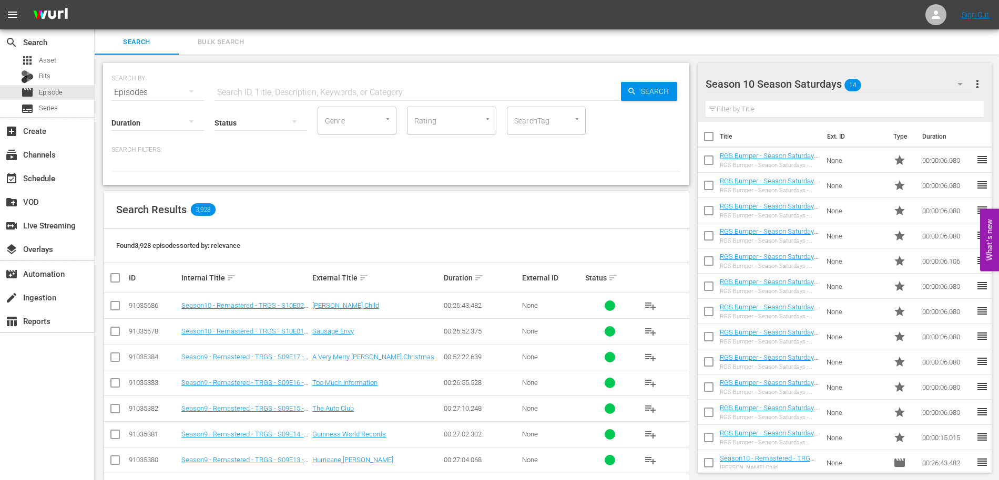
checkbox input "true"
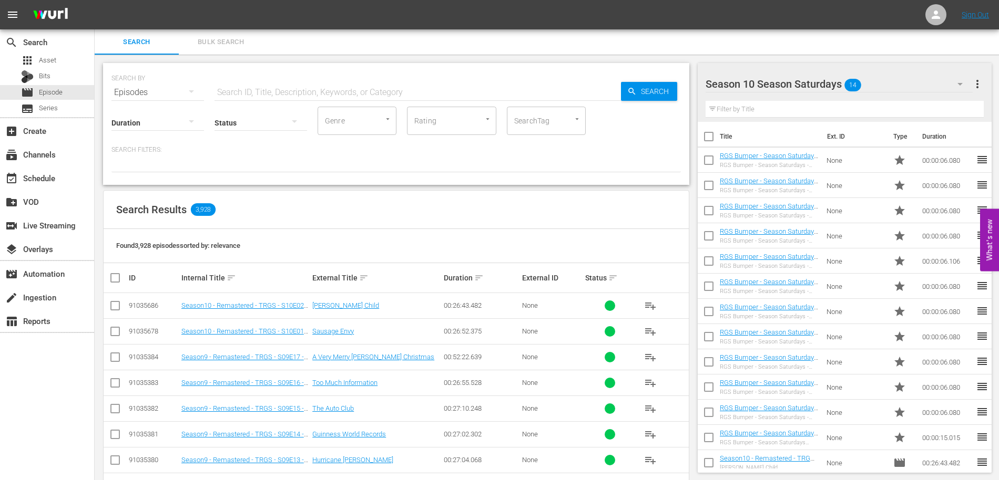
checkbox input "true"
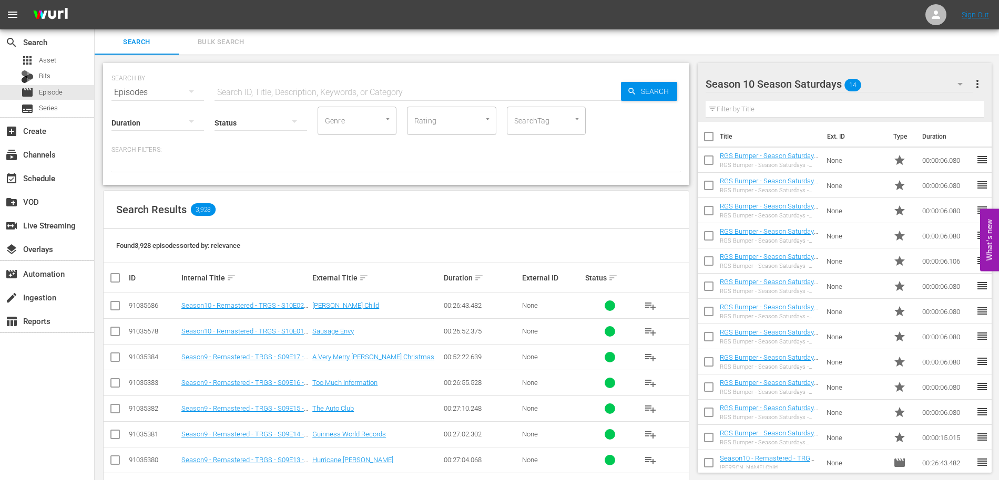
checkbox input "true"
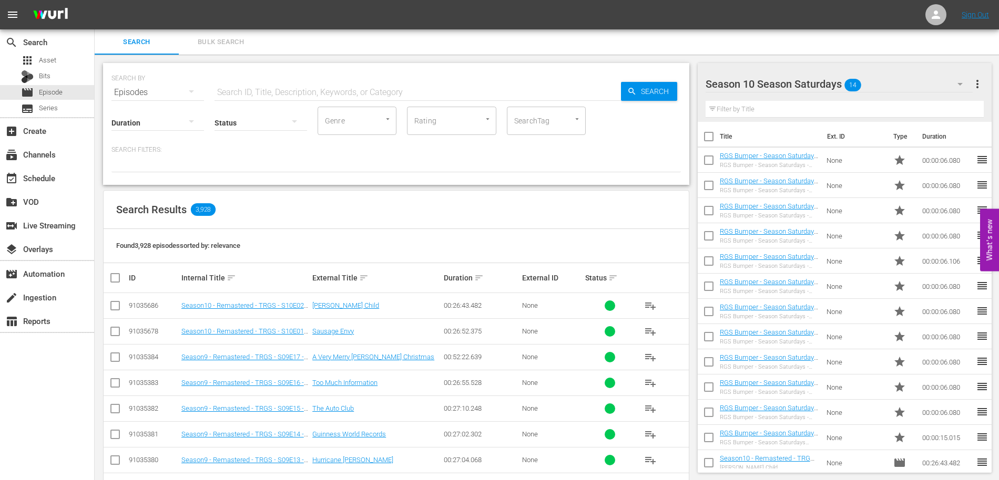
checkbox input "true"
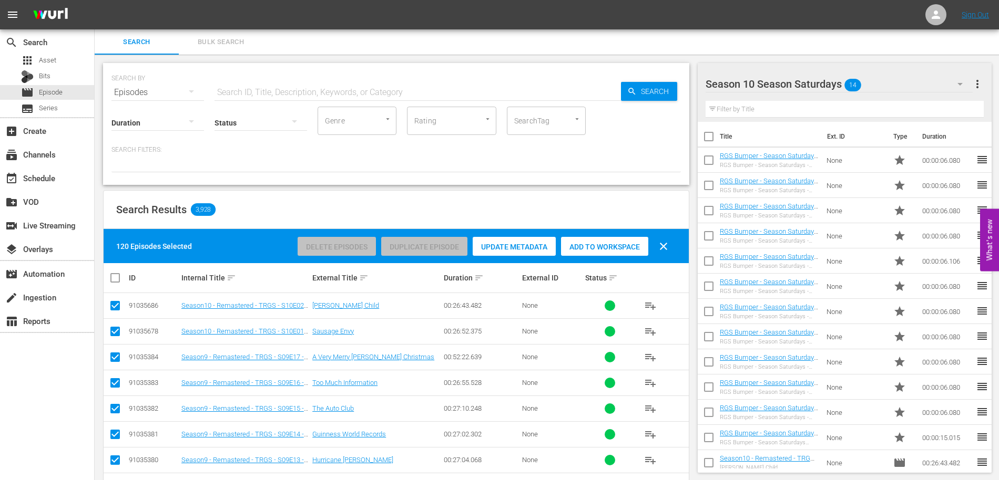
click at [203, 44] on span "Bulk Search" at bounding box center [220, 42] width 71 height 12
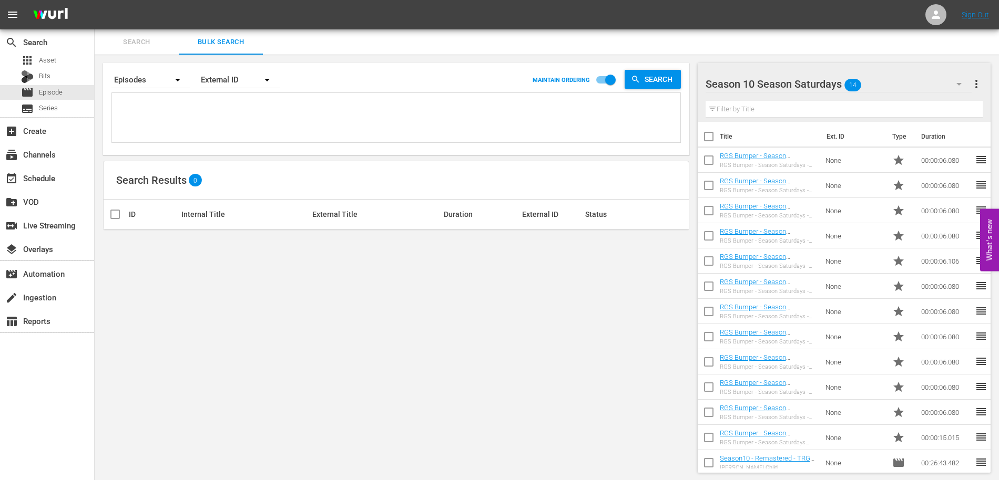
click at [242, 108] on textarea at bounding box center [398, 120] width 566 height 48
click at [145, 78] on div "Episodes" at bounding box center [150, 79] width 79 height 29
click at [146, 109] on div "Episodes" at bounding box center [145, 109] width 42 height 17
click at [205, 123] on textarea at bounding box center [398, 120] width 566 height 48
